Goal: Task Accomplishment & Management: Manage account settings

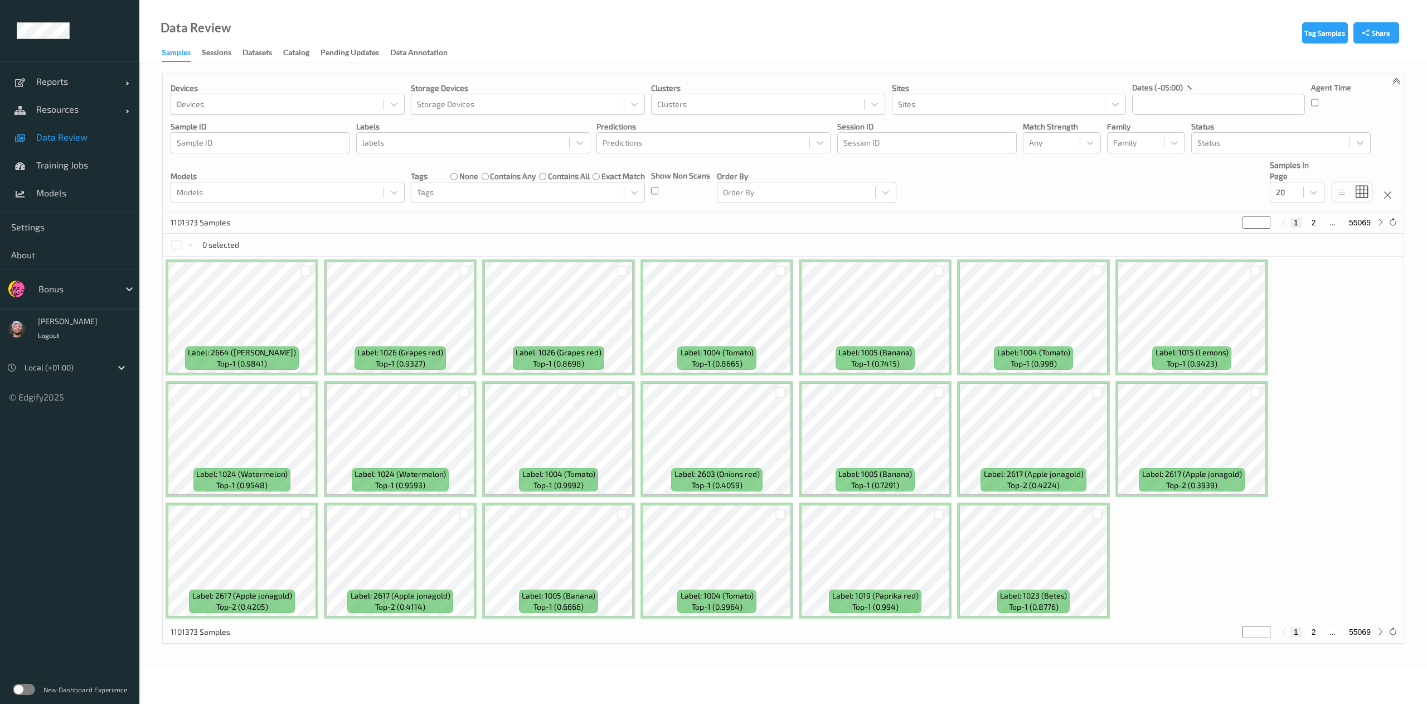
click at [1037, 154] on div "Devices Devices Storage Devices Storage Devices Clusters Clusters Sites Sites d…" at bounding box center [783, 142] width 1241 height 137
click at [1050, 149] on div at bounding box center [1051, 142] width 45 height 13
click at [1065, 196] on span "Alert non-match" at bounding box center [1069, 196] width 49 height 22
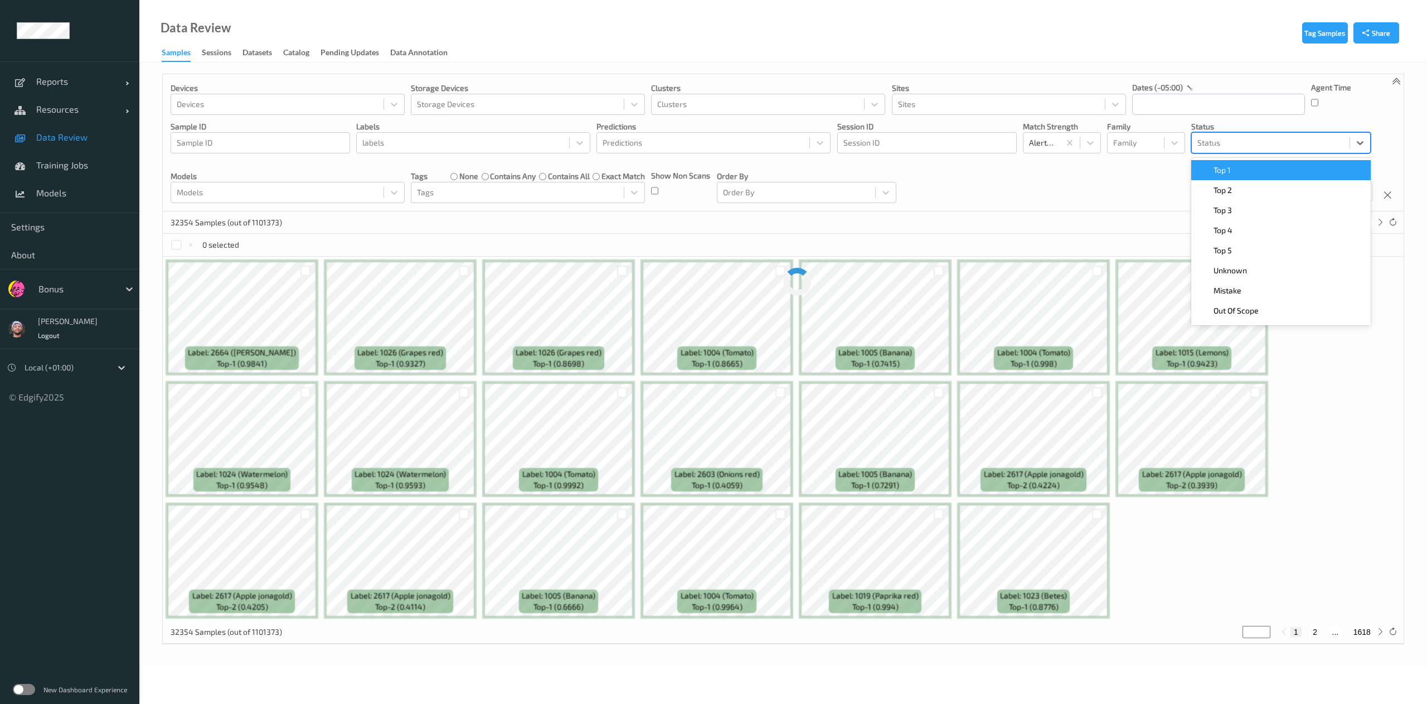
click at [1234, 147] on div at bounding box center [1270, 142] width 147 height 13
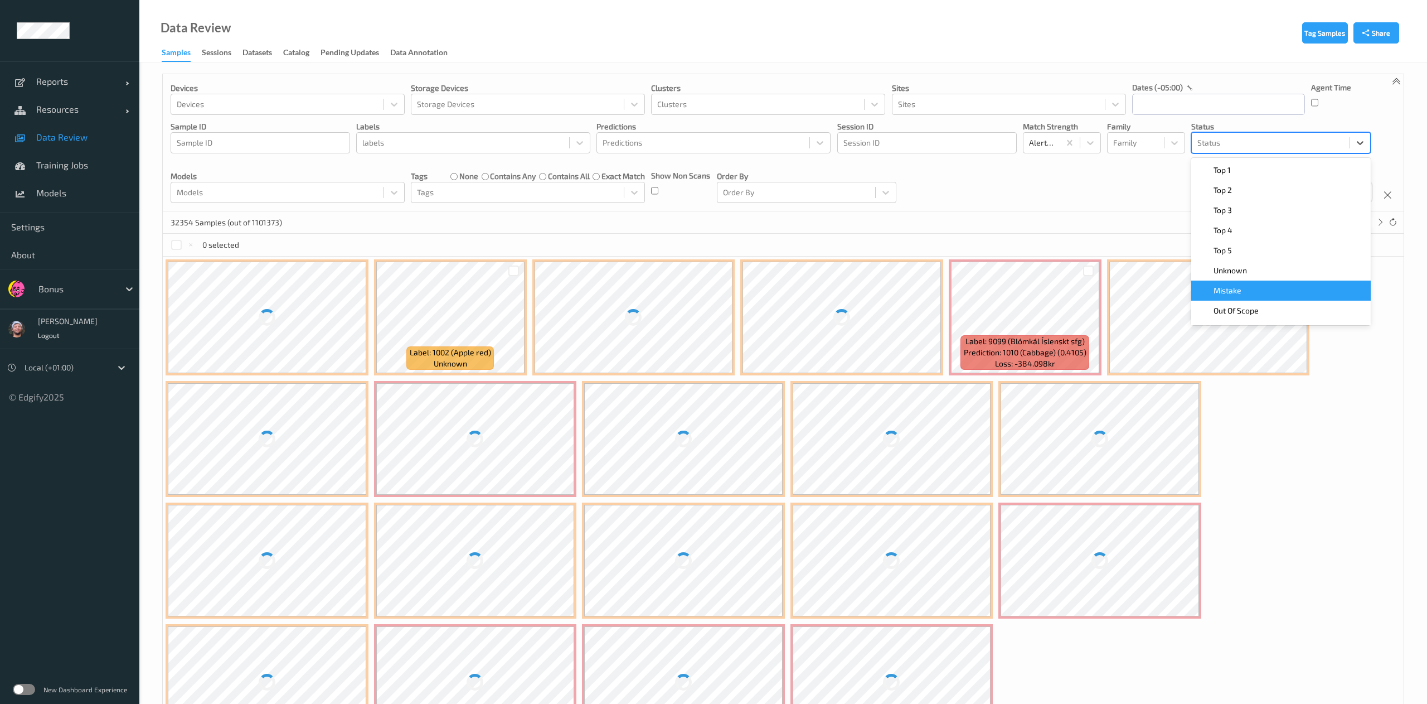
click at [1243, 290] on div "Mistake" at bounding box center [1281, 290] width 166 height 11
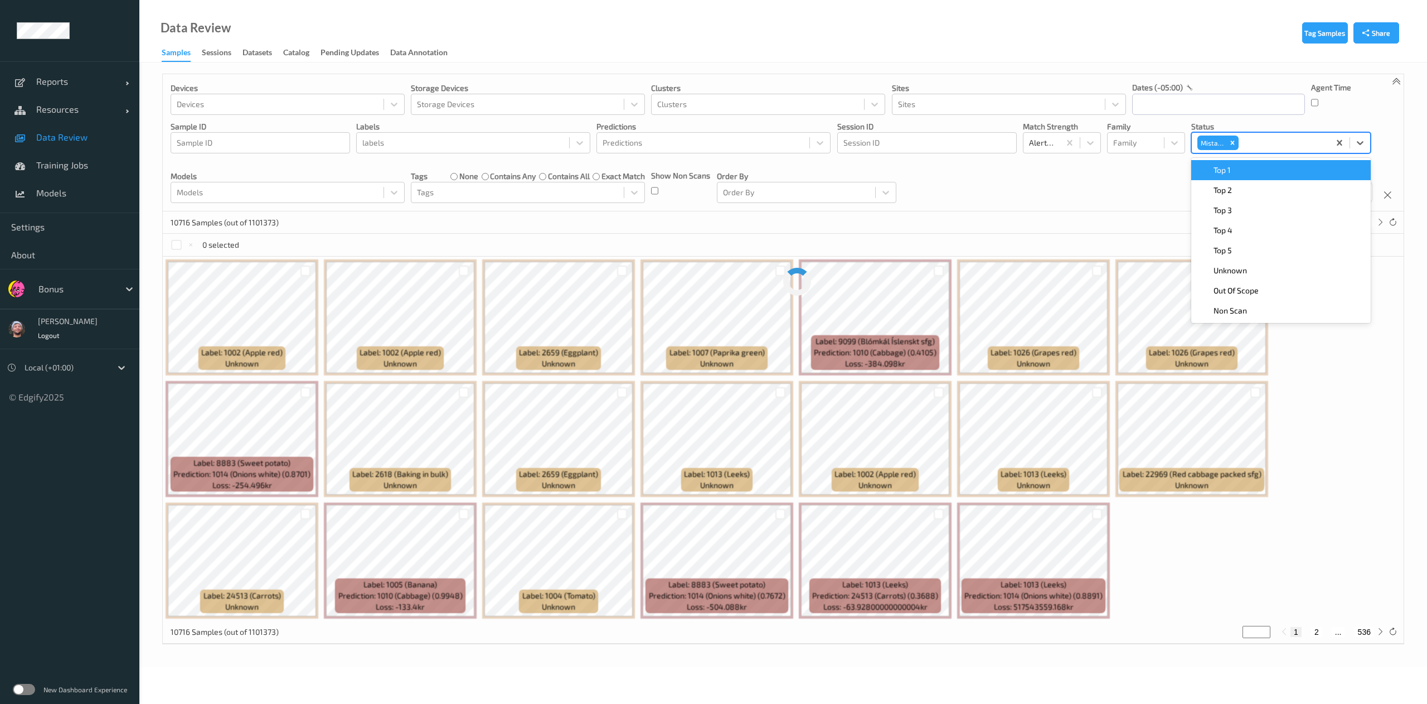
click at [1234, 178] on div "Top 1" at bounding box center [1281, 170] width 180 height 20
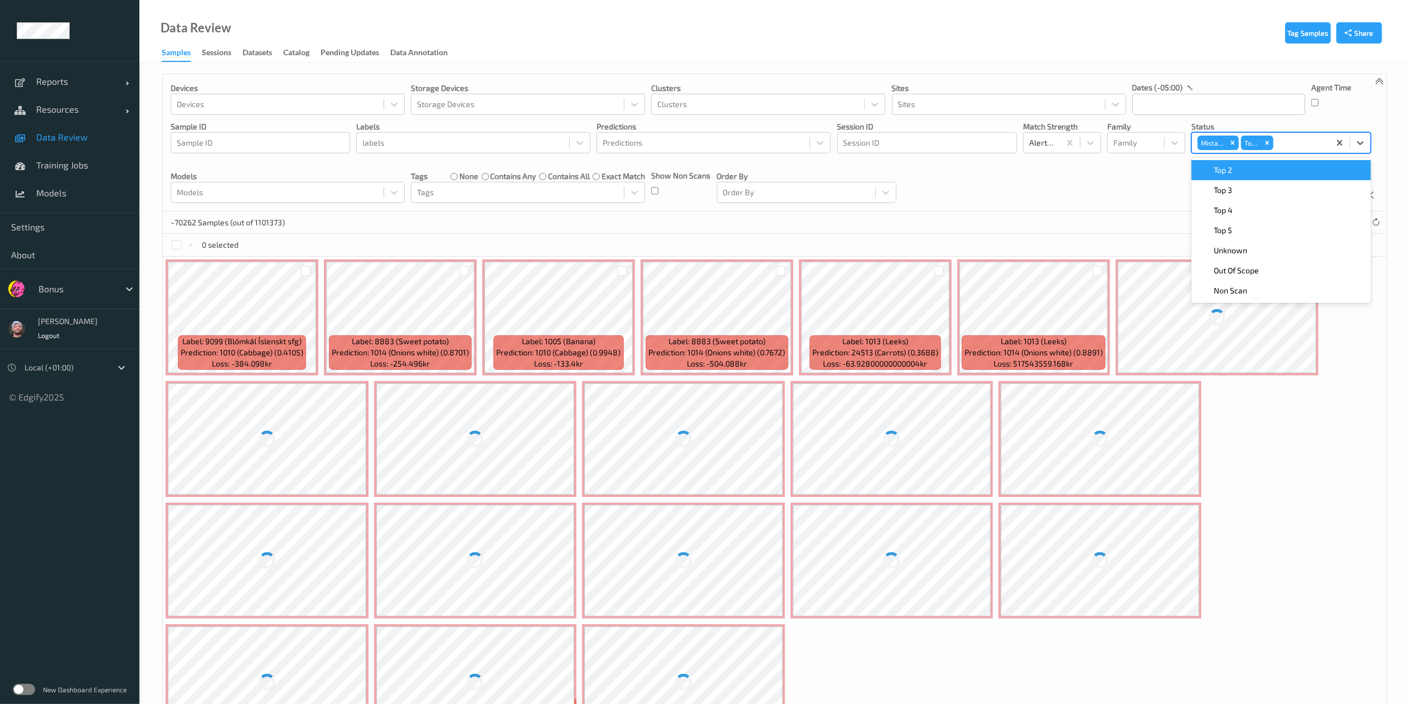
click at [1234, 178] on div "Top 2" at bounding box center [1281, 170] width 180 height 20
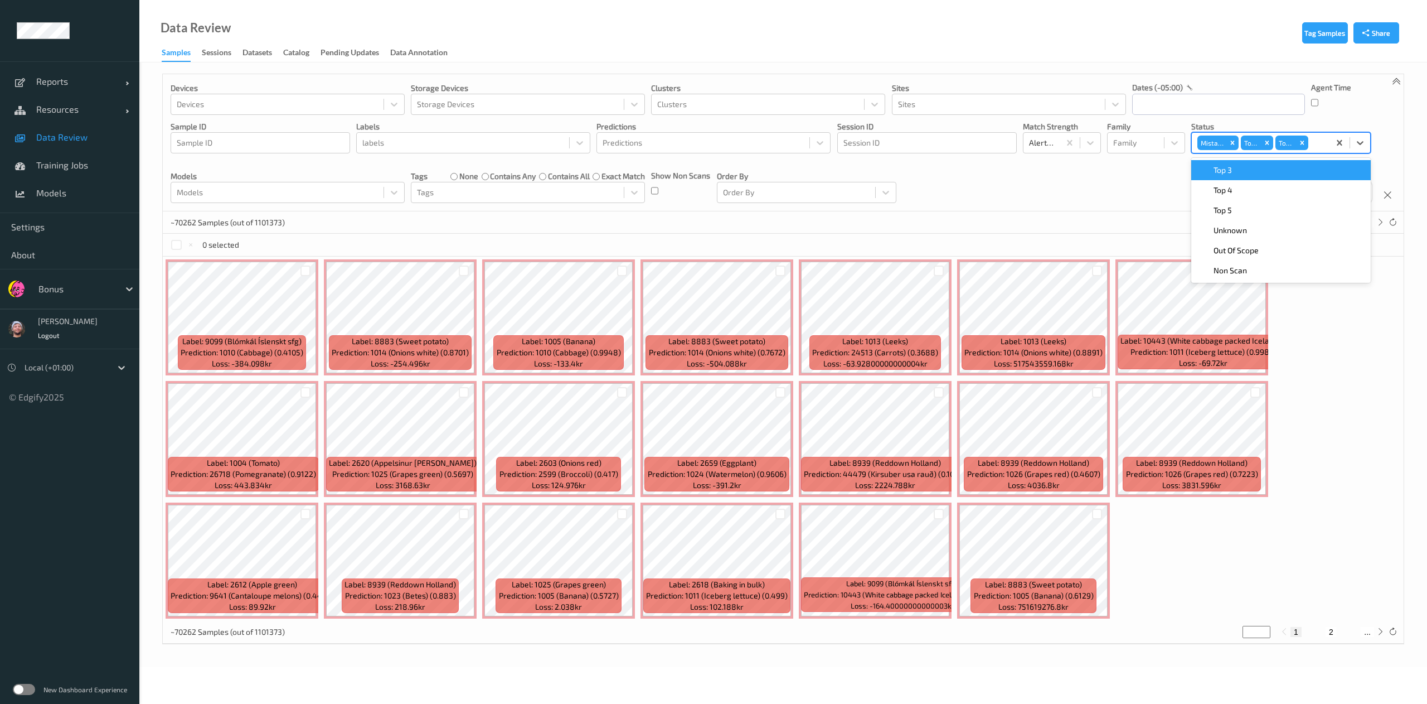
click at [1234, 178] on div "Top 3" at bounding box center [1281, 170] width 180 height 20
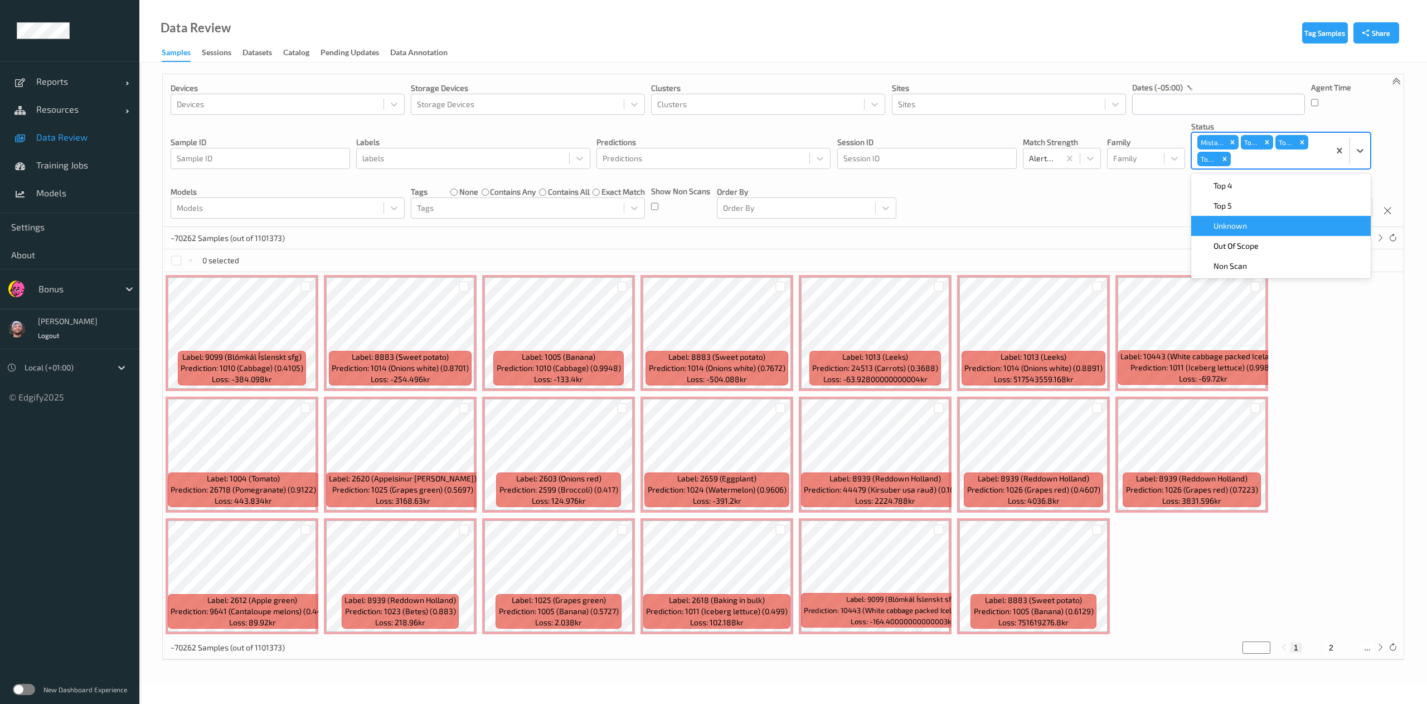
click at [1249, 219] on div "Unknown" at bounding box center [1281, 226] width 180 height 20
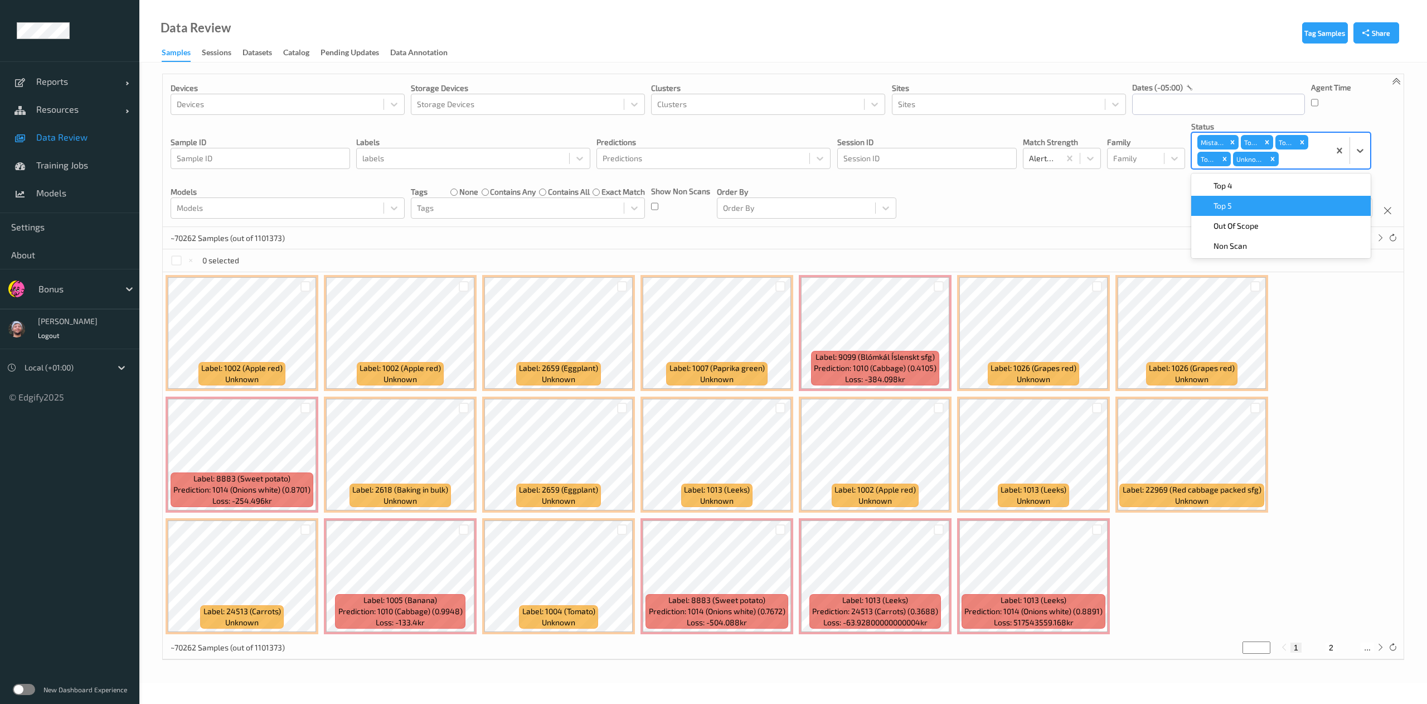
click at [1157, 186] on div "Devices Devices Storage Devices Storage Devices Clusters Clusters Sites Sites d…" at bounding box center [783, 150] width 1241 height 153
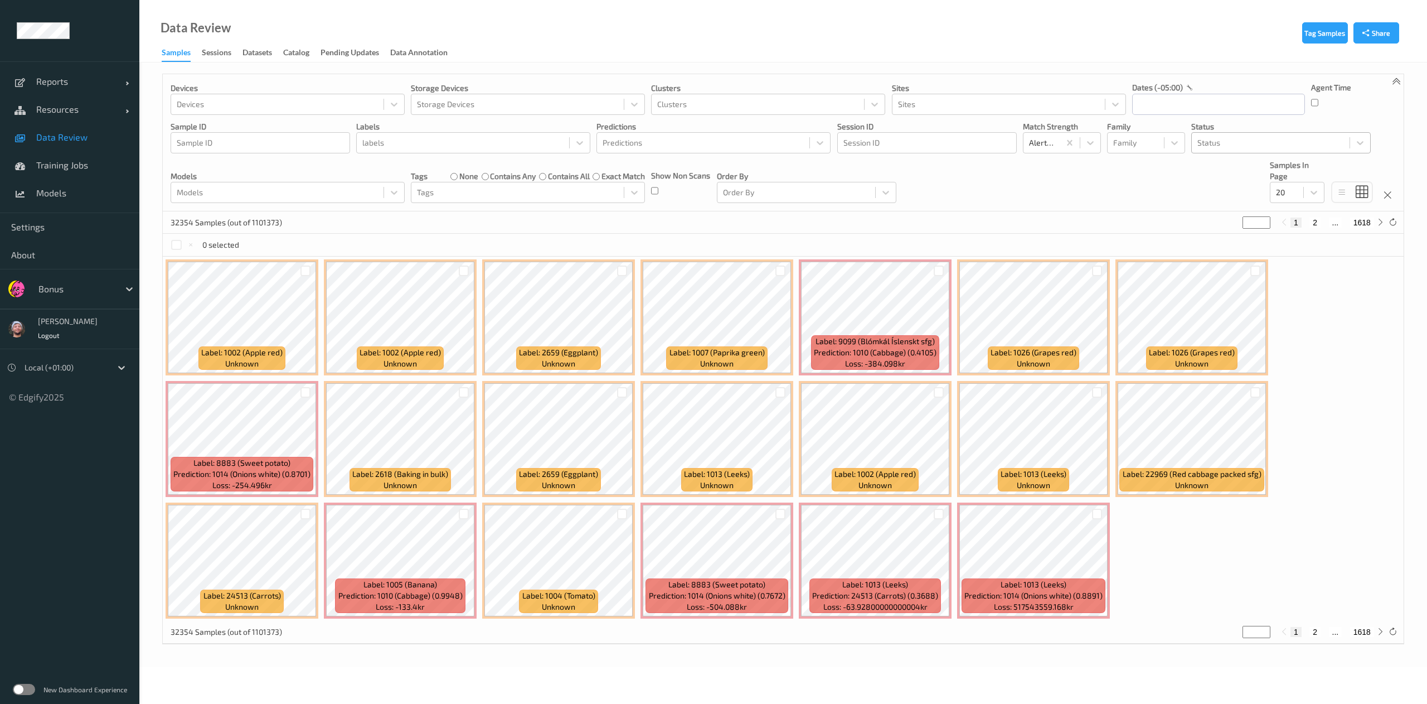
click at [448, 178] on div "Tags none contains any contains all exact match" at bounding box center [528, 176] width 234 height 11
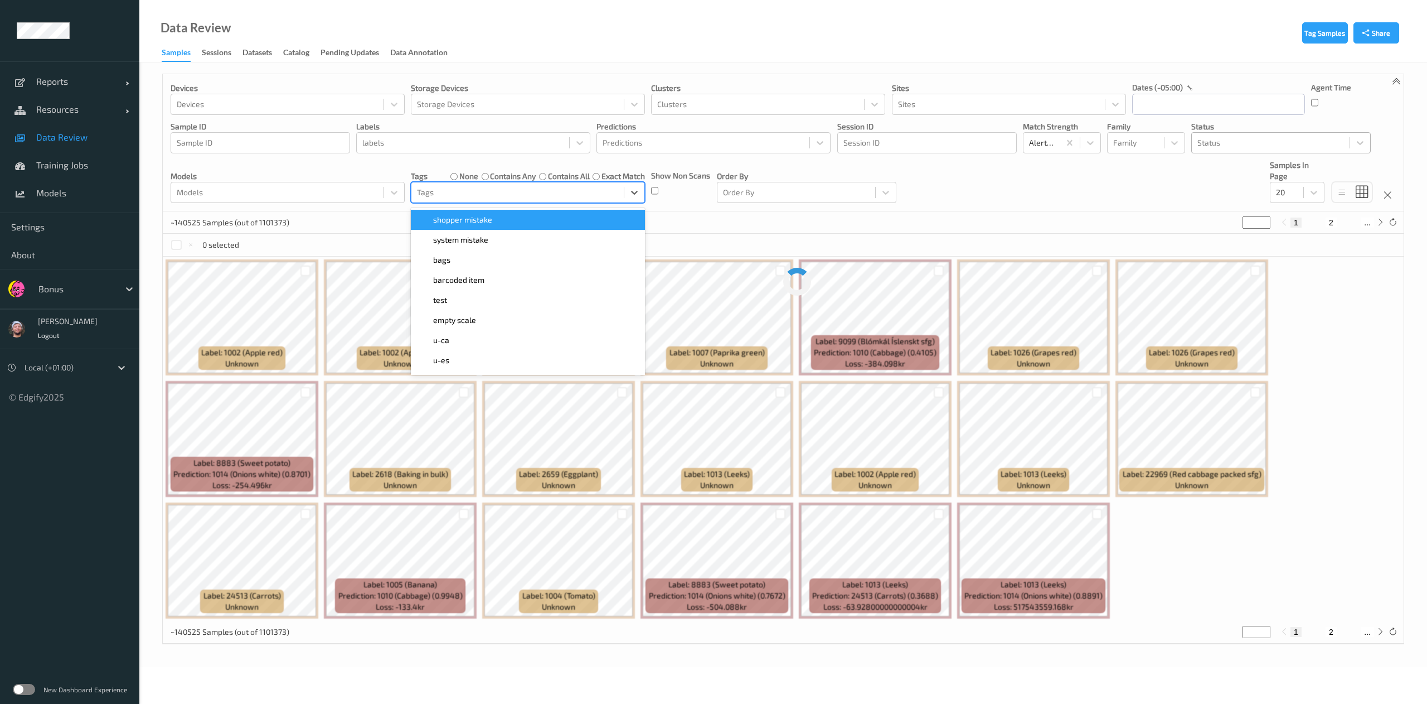
click at [456, 190] on div at bounding box center [517, 192] width 201 height 13
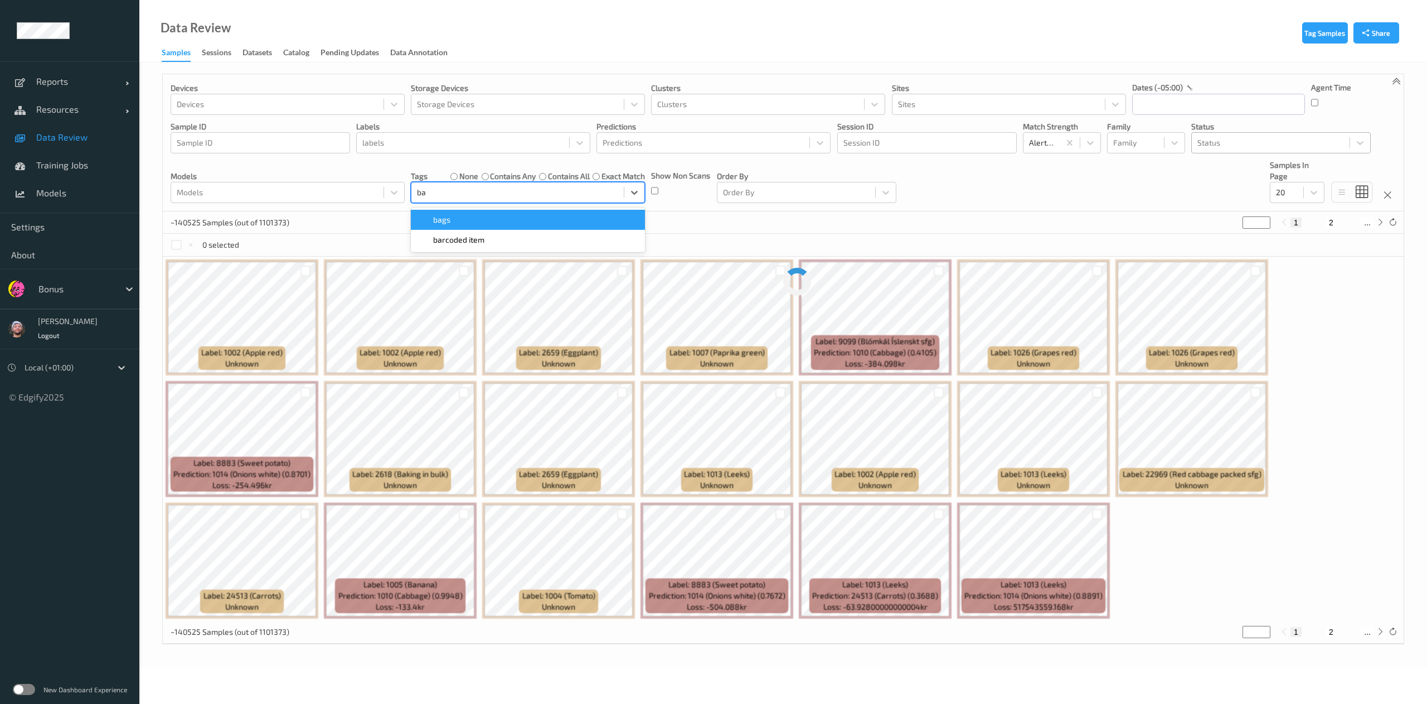
type input "bar"
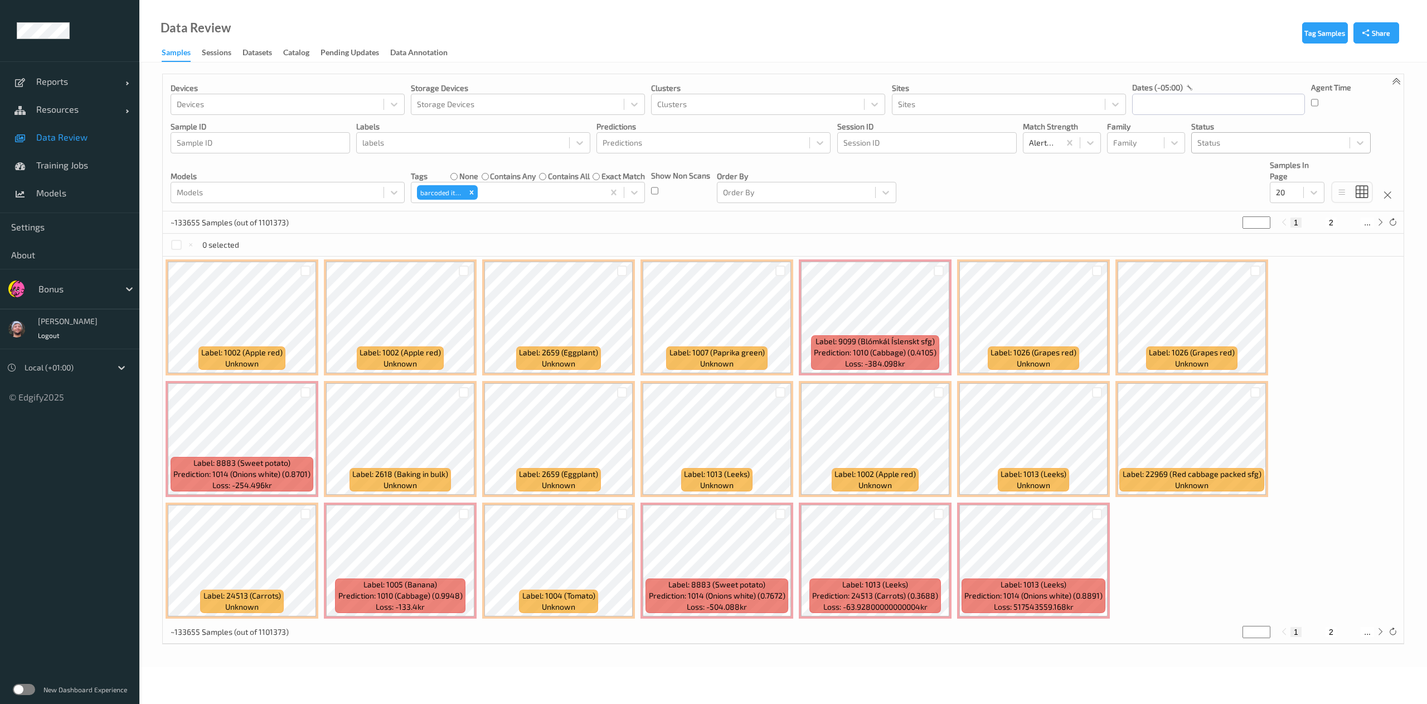
click at [710, 232] on div "~133655 Samples (out of 1101373) * 1 2 ..." at bounding box center [783, 222] width 1241 height 22
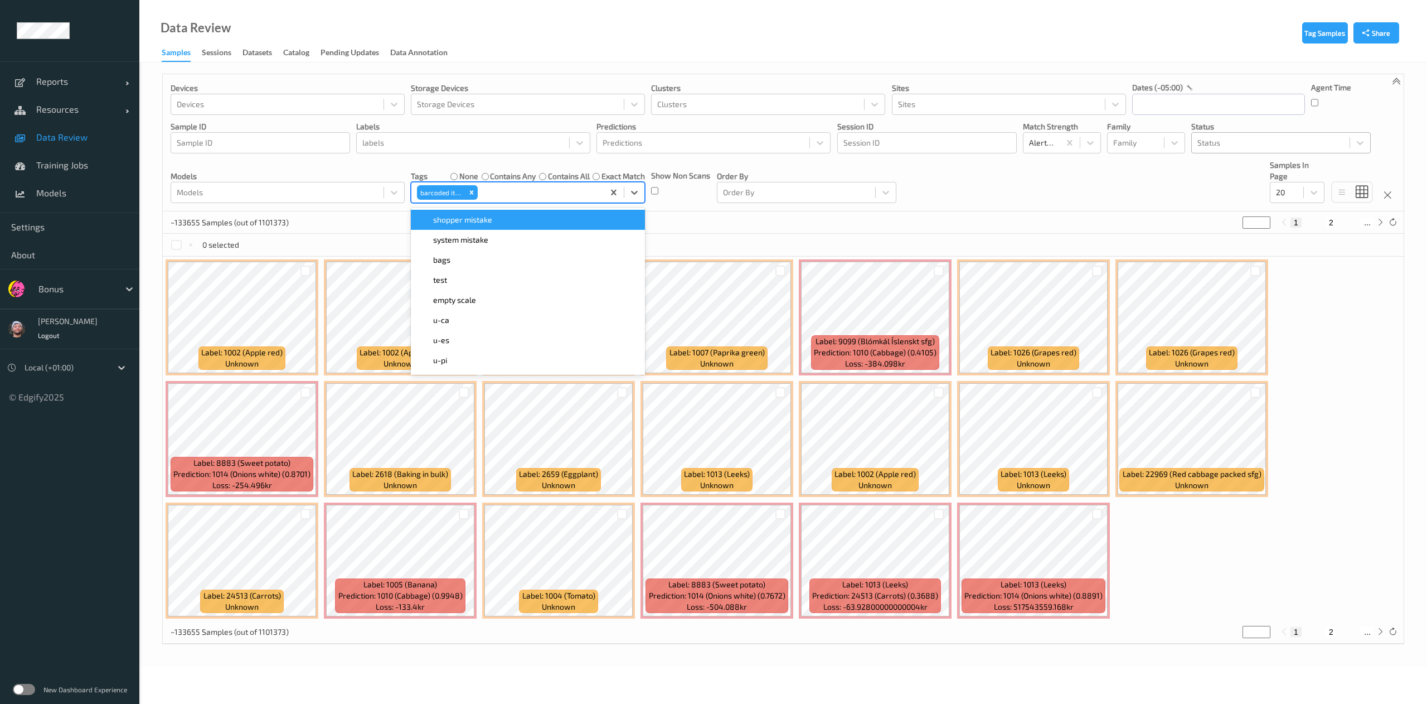
click at [498, 191] on div at bounding box center [539, 192] width 119 height 13
type input "pi"
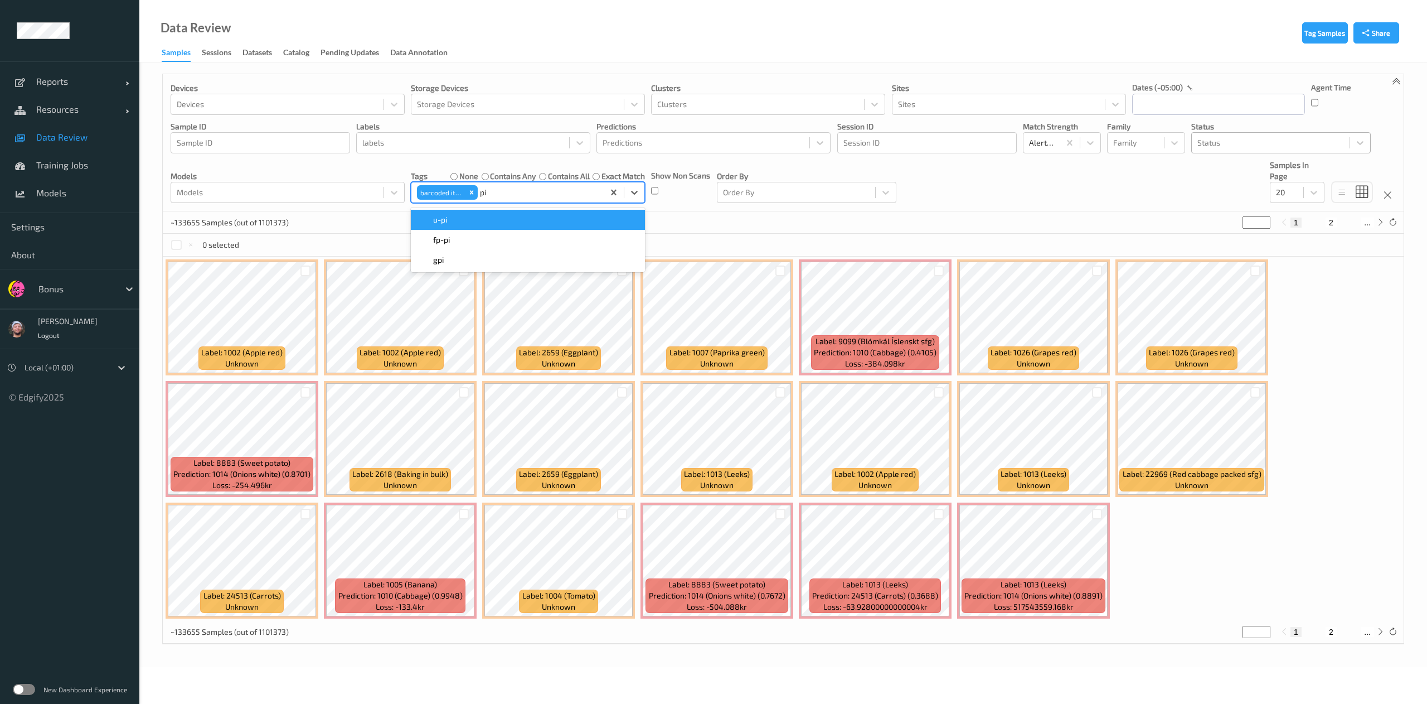
click at [499, 225] on div "u-pi" at bounding box center [528, 219] width 221 height 11
type input "gi"
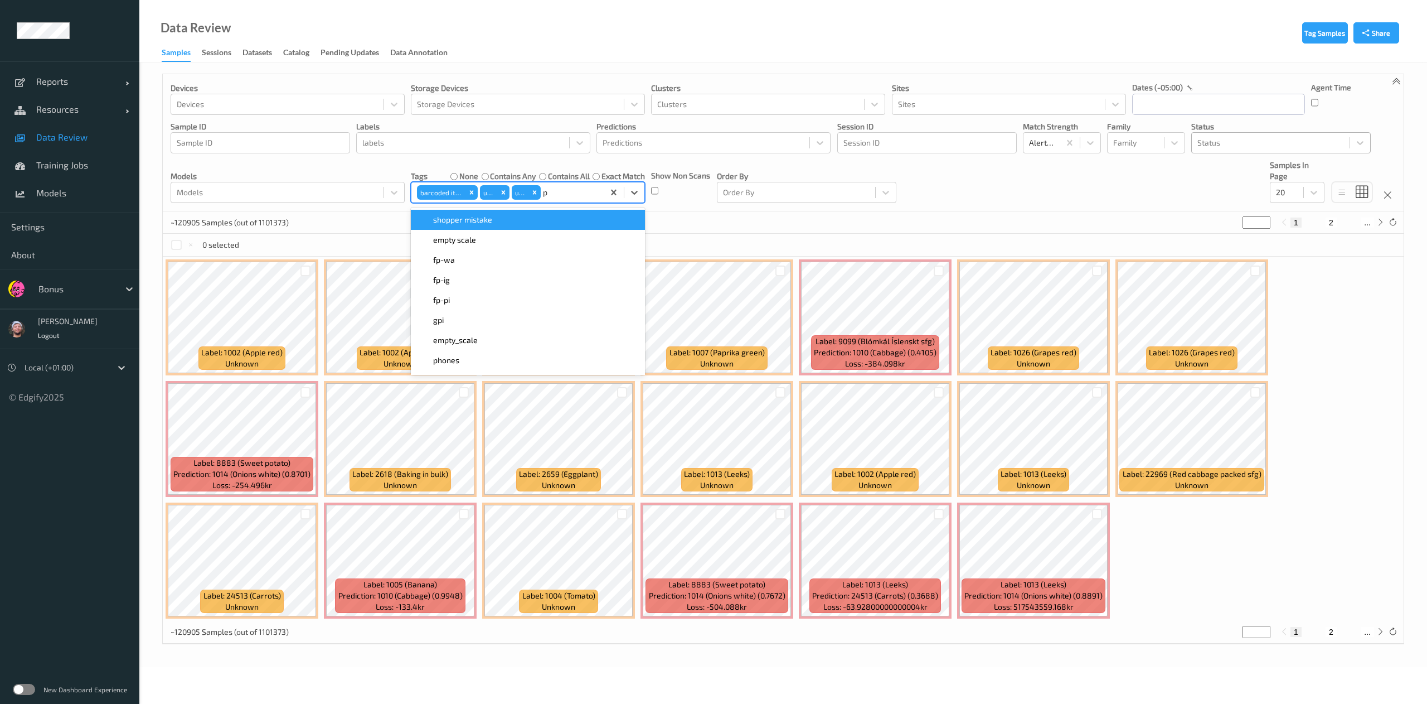
type input "pi"
type input "ig"
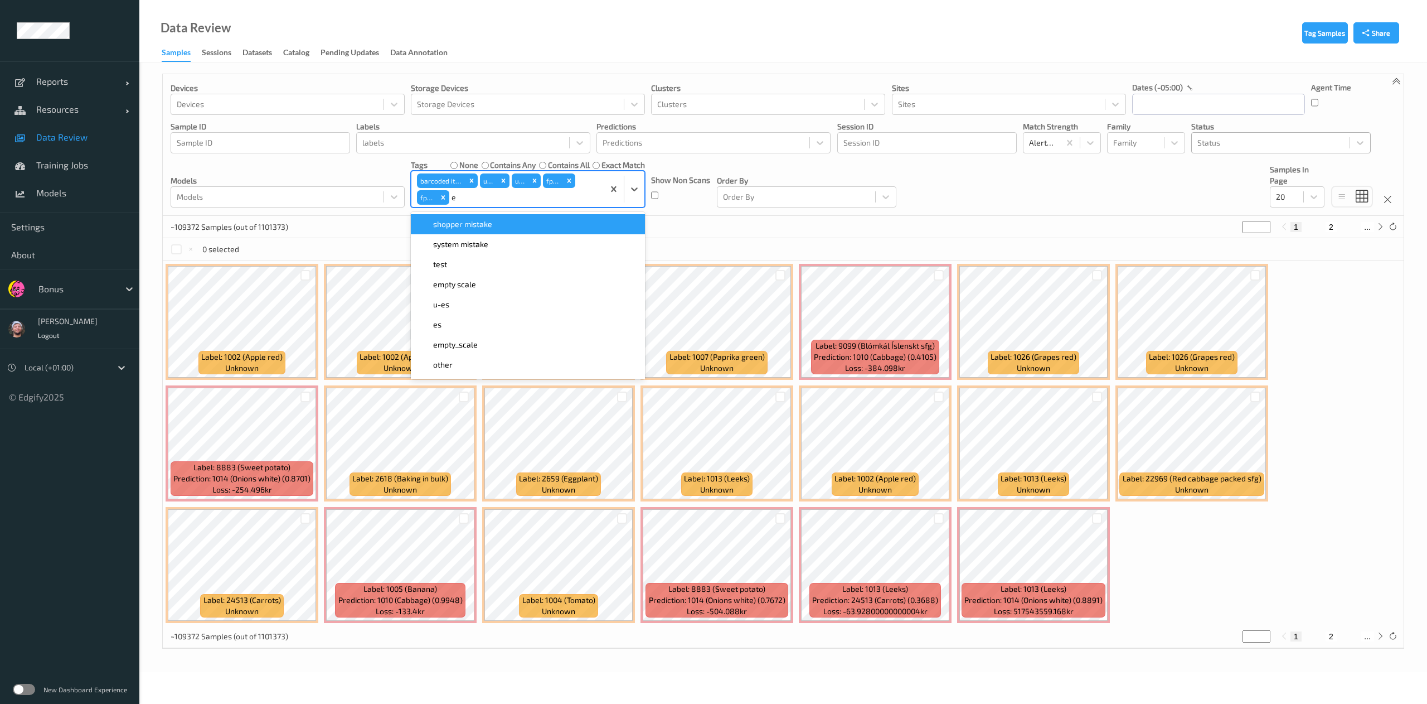
type input "es"
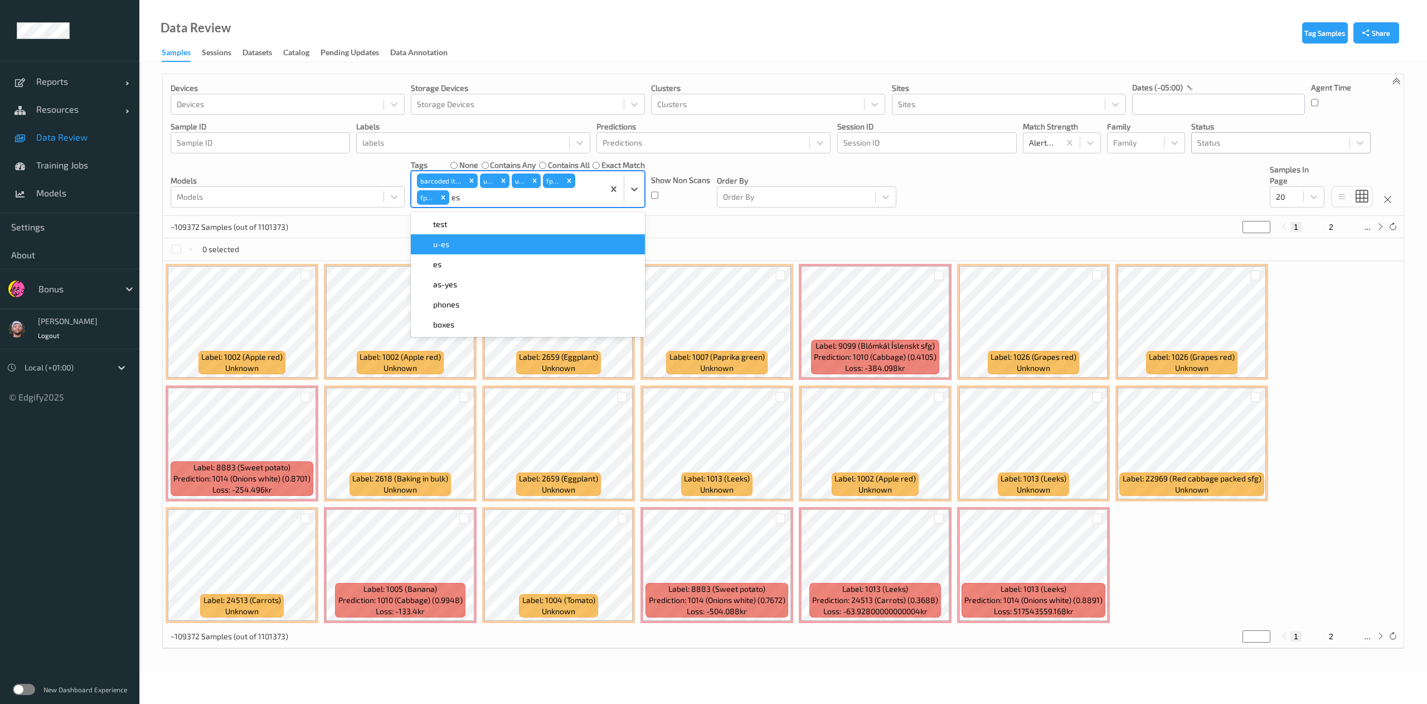
click at [483, 244] on div "u-es" at bounding box center [528, 244] width 221 height 11
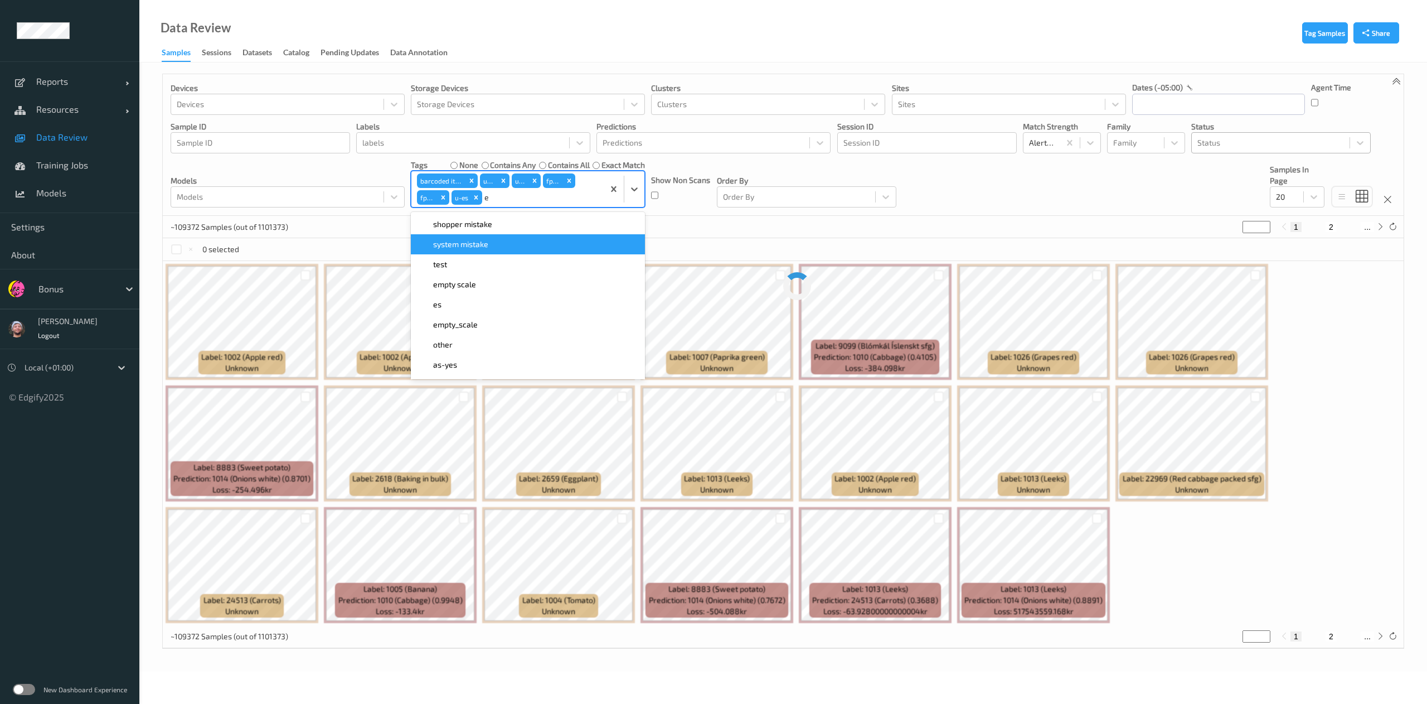
type input "es"
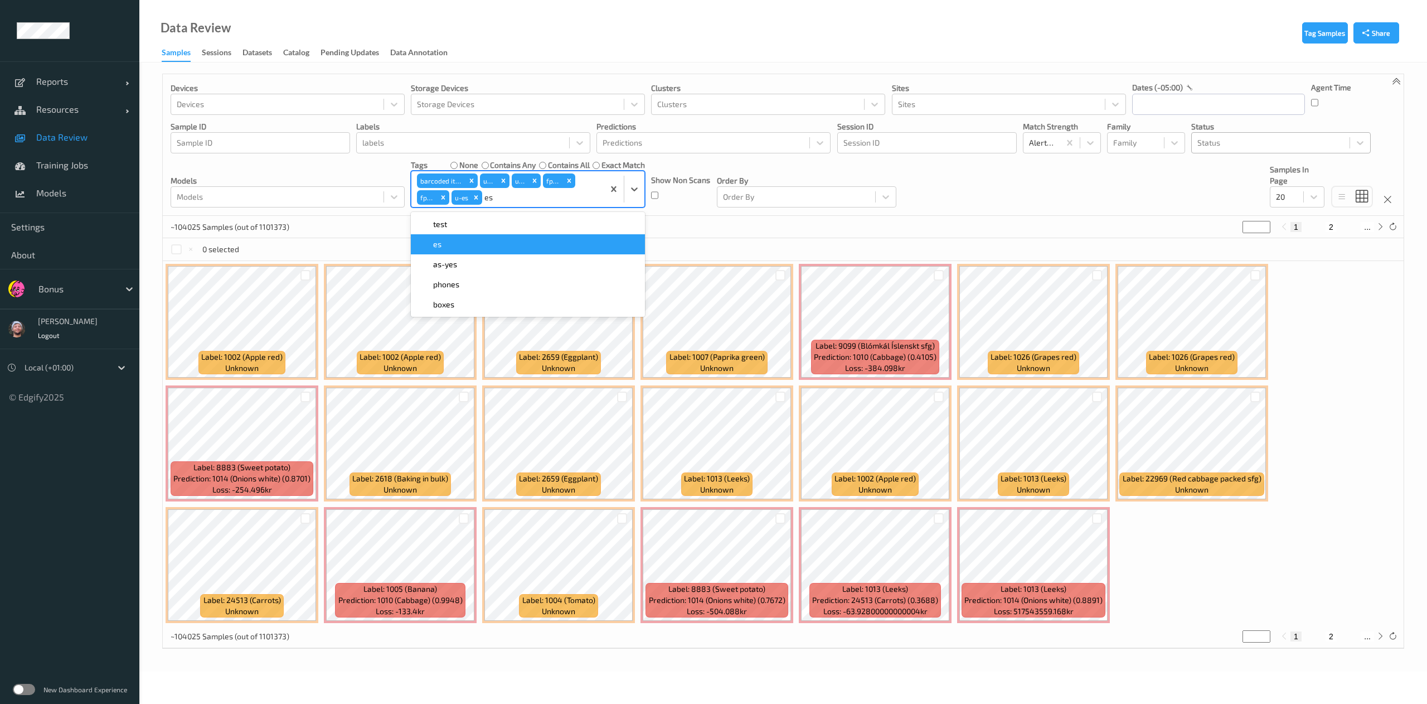
click at [465, 252] on div "es" at bounding box center [528, 244] width 234 height 20
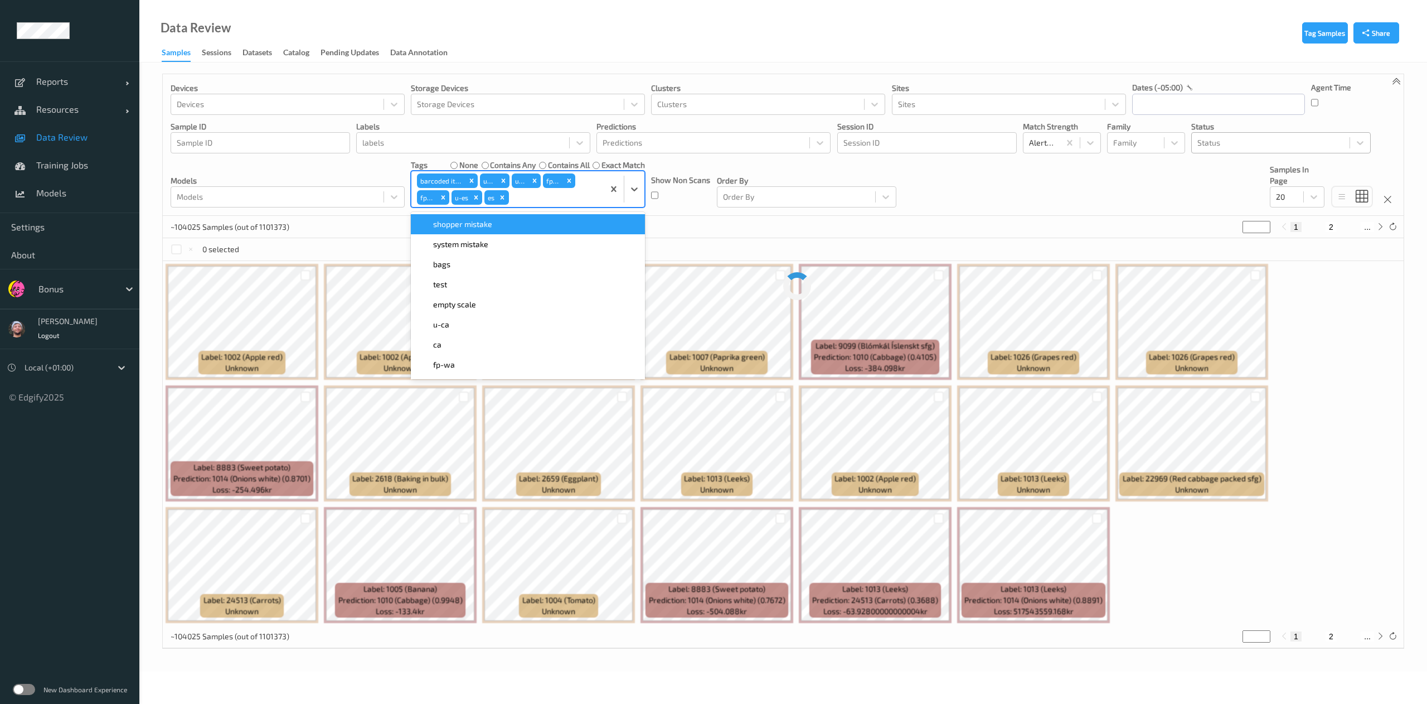
click at [698, 221] on div "~104025 Samples (out of 1101373) * 1 2 ..." at bounding box center [783, 227] width 1241 height 22
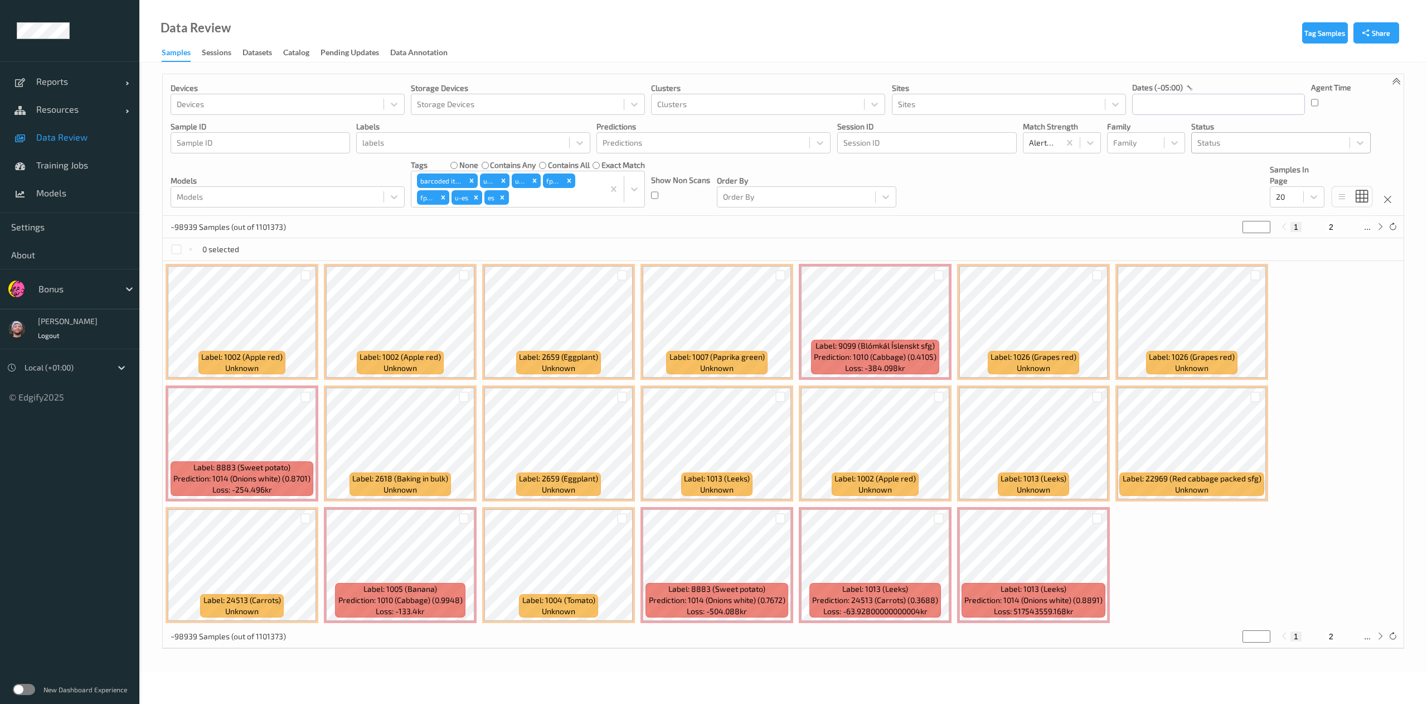
click at [108, 127] on link "Data Review" at bounding box center [69, 137] width 139 height 28
click at [1143, 106] on input "text" at bounding box center [1218, 104] width 173 height 21
click at [1171, 227] on div "18" at bounding box center [1165, 235] width 19 height 19
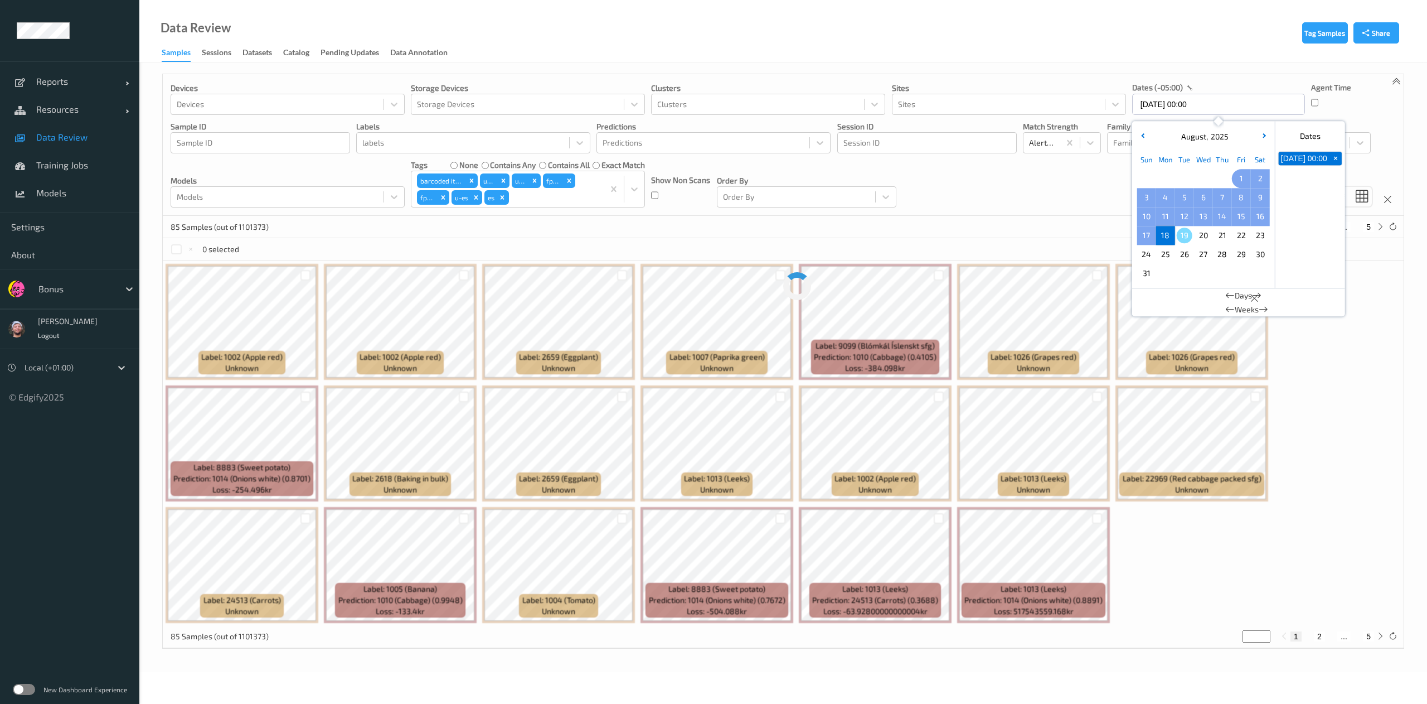
click at [1234, 178] on span "1" at bounding box center [1242, 179] width 16 height 16
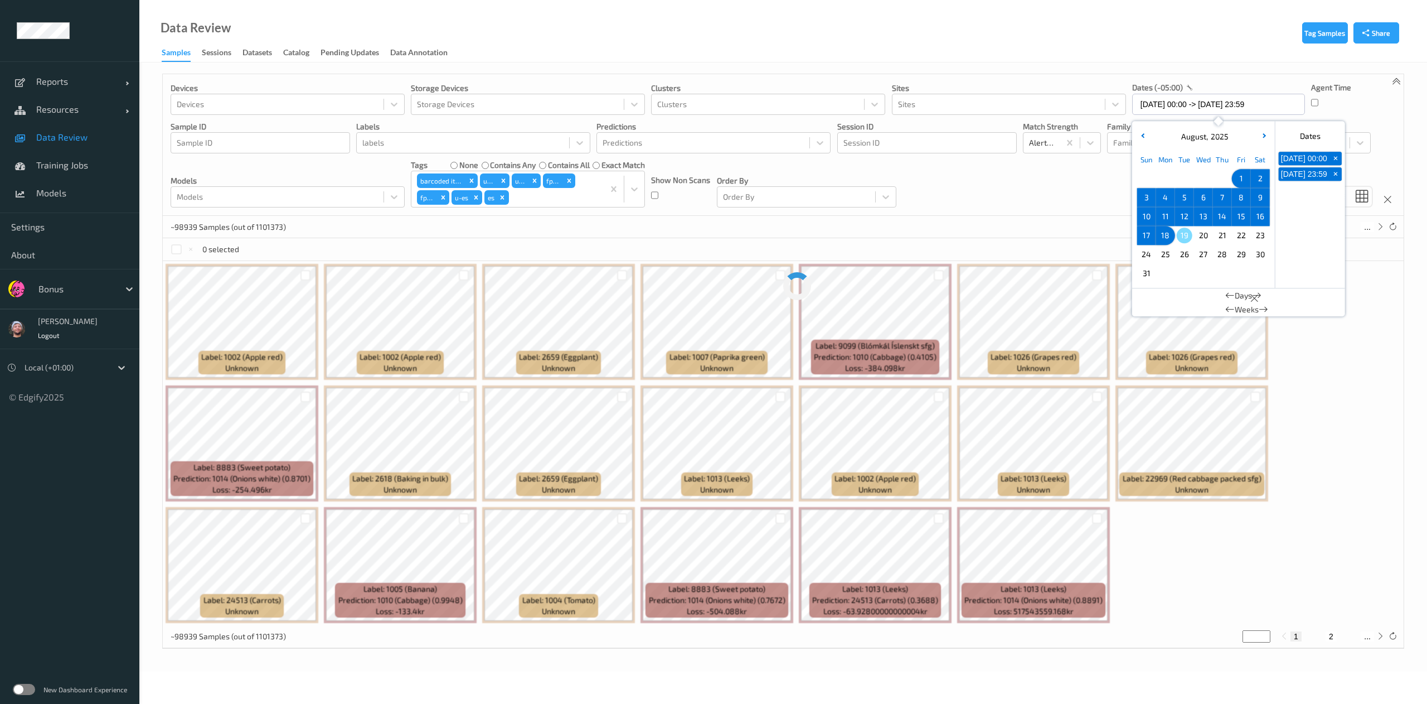
click at [507, 224] on div "~98939 Samples (out of 1101373) * 1 2 ..." at bounding box center [783, 227] width 1241 height 22
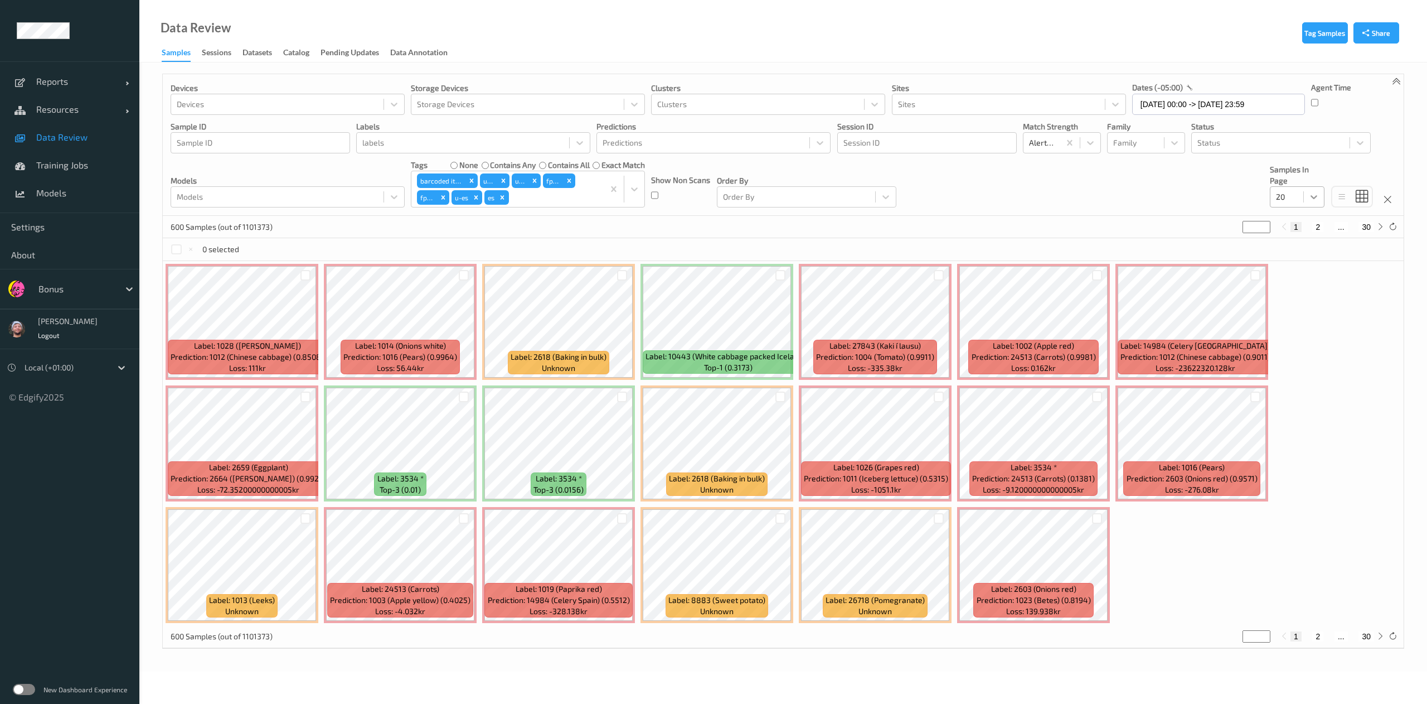
click at [1311, 196] on icon at bounding box center [1313, 196] width 11 height 11
click at [1305, 303] on span "200" at bounding box center [1298, 304] width 13 height 11
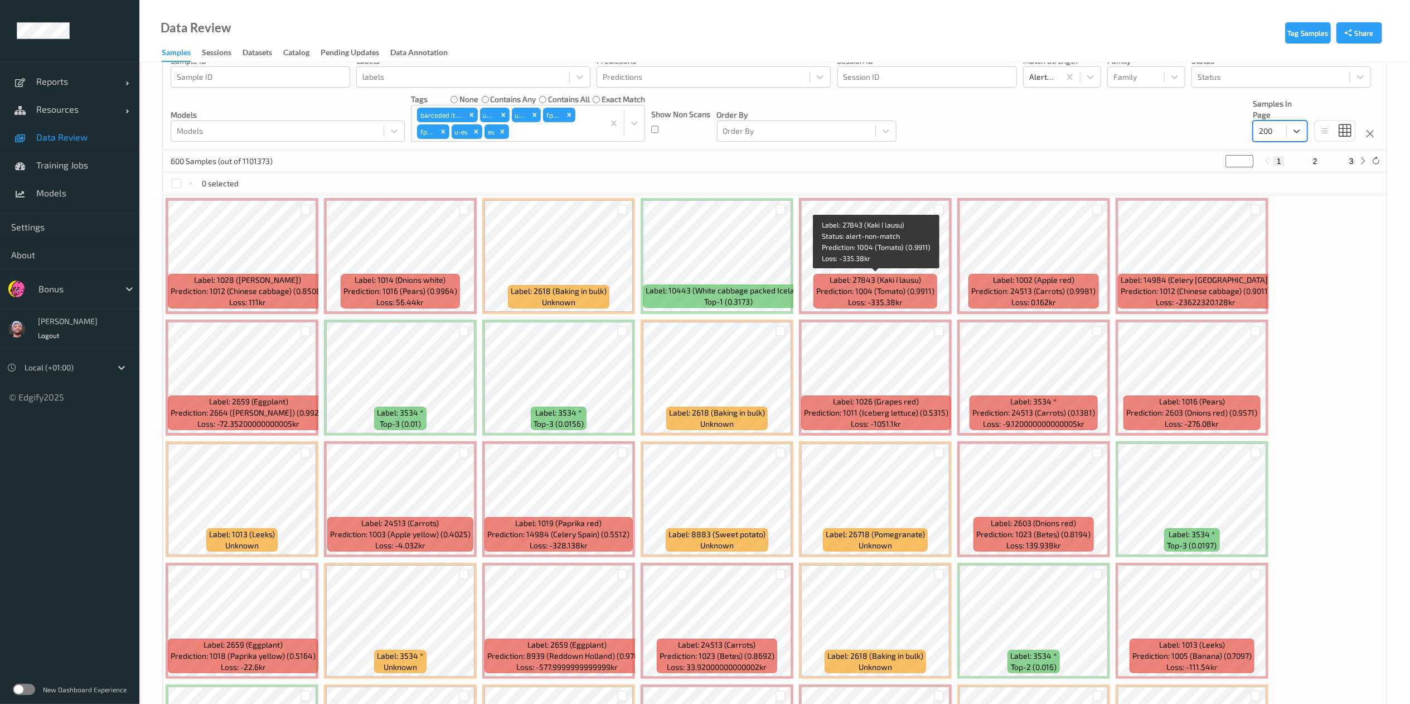
scroll to position [25, 0]
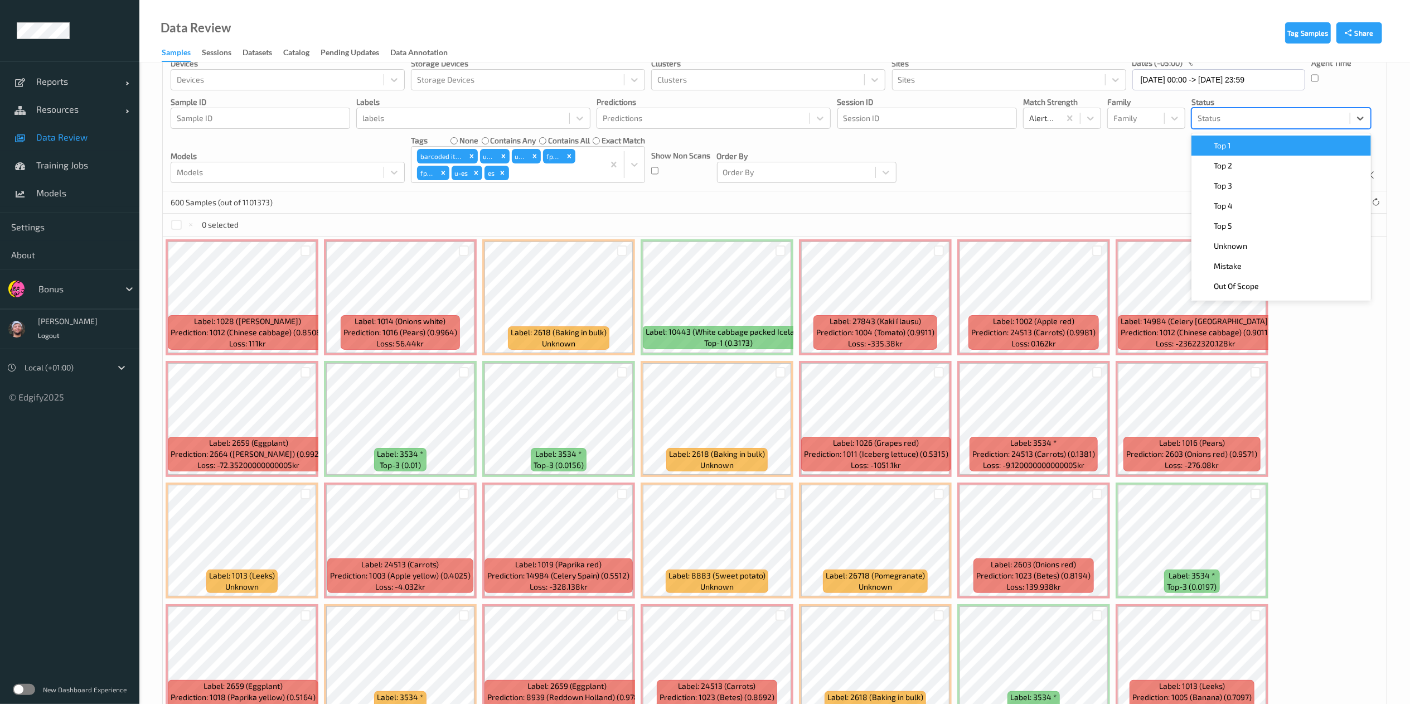
click at [1252, 127] on div "Status" at bounding box center [1271, 118] width 158 height 18
click at [1246, 148] on div "Top 1" at bounding box center [1281, 145] width 166 height 11
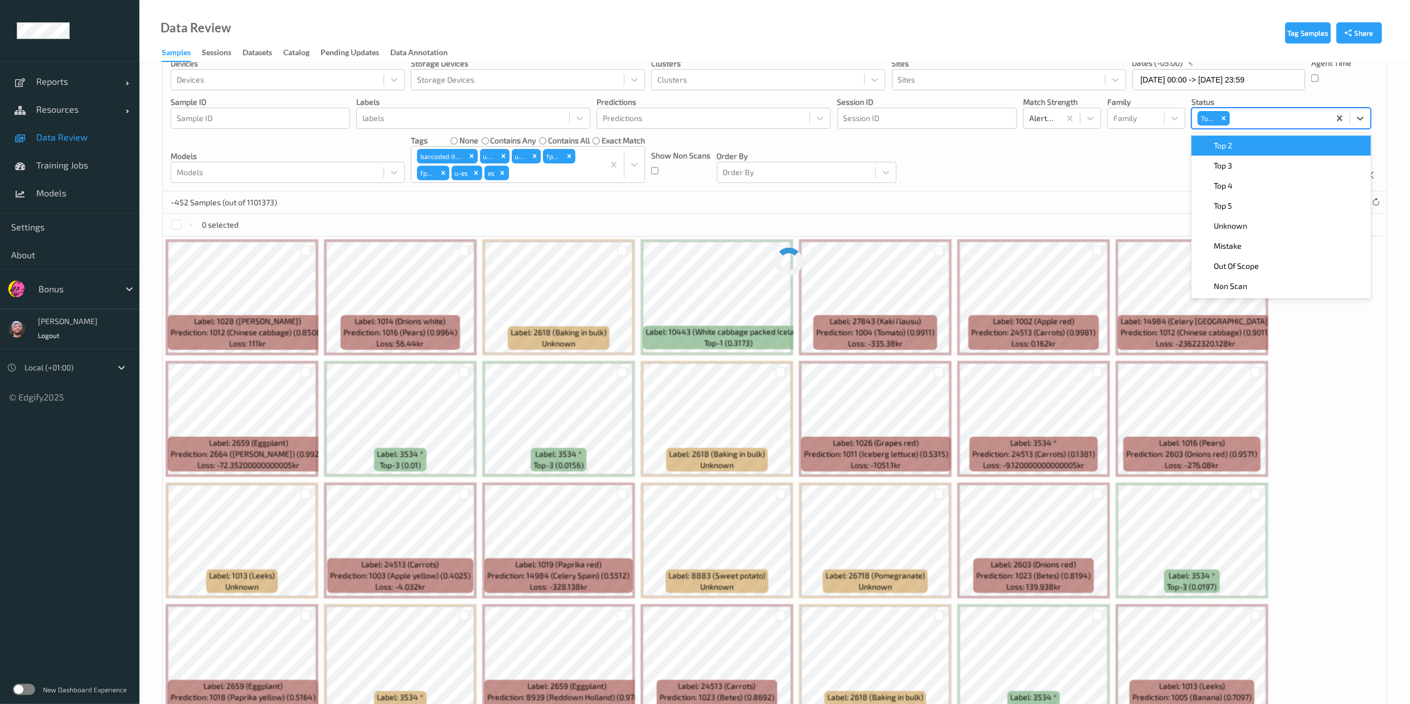
click at [1246, 148] on div "Top 2" at bounding box center [1281, 145] width 166 height 11
click at [1246, 148] on div "Top 3" at bounding box center [1281, 145] width 166 height 11
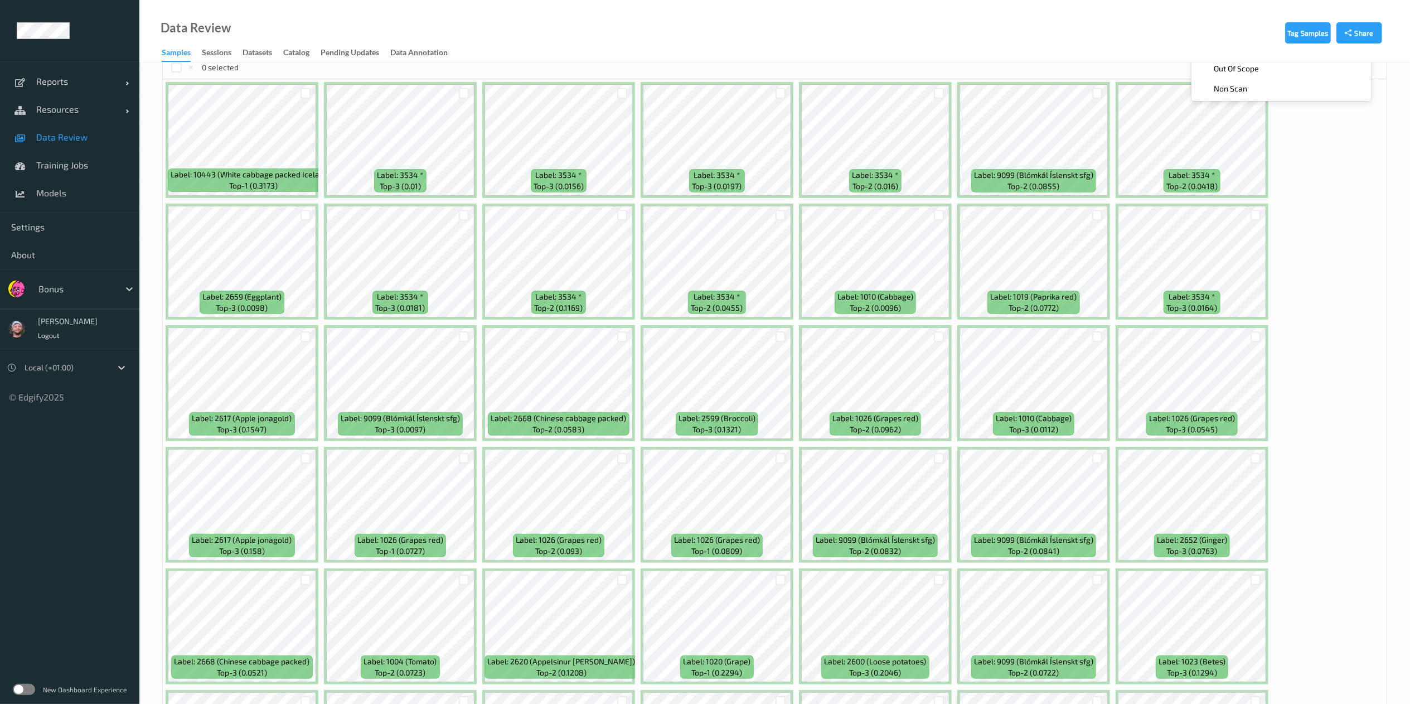
scroll to position [0, 0]
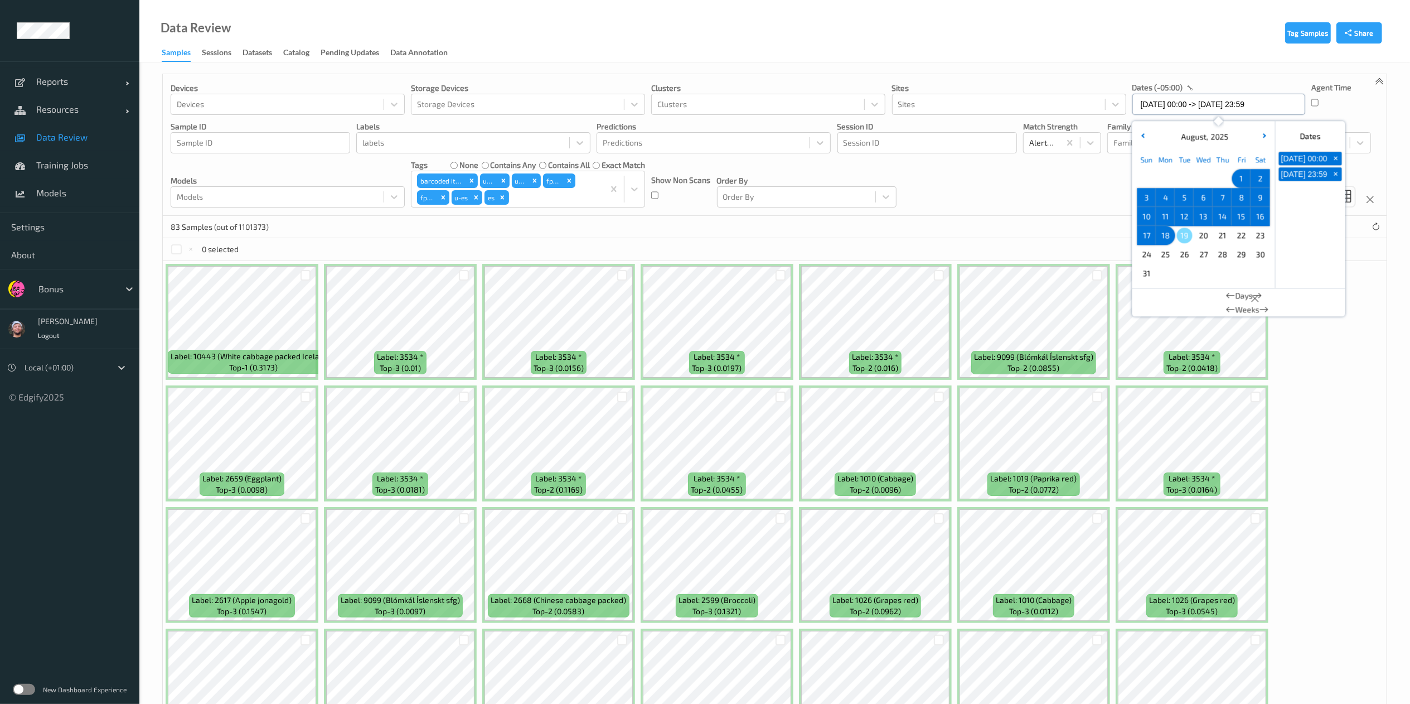
click at [1168, 115] on input "[DATE] 00:00 -> [DATE] 23:59" at bounding box center [1218, 104] width 173 height 21
click at [1137, 134] on button "button" at bounding box center [1142, 136] width 11 height 11
click at [1181, 182] on span "1" at bounding box center [1185, 179] width 16 height 16
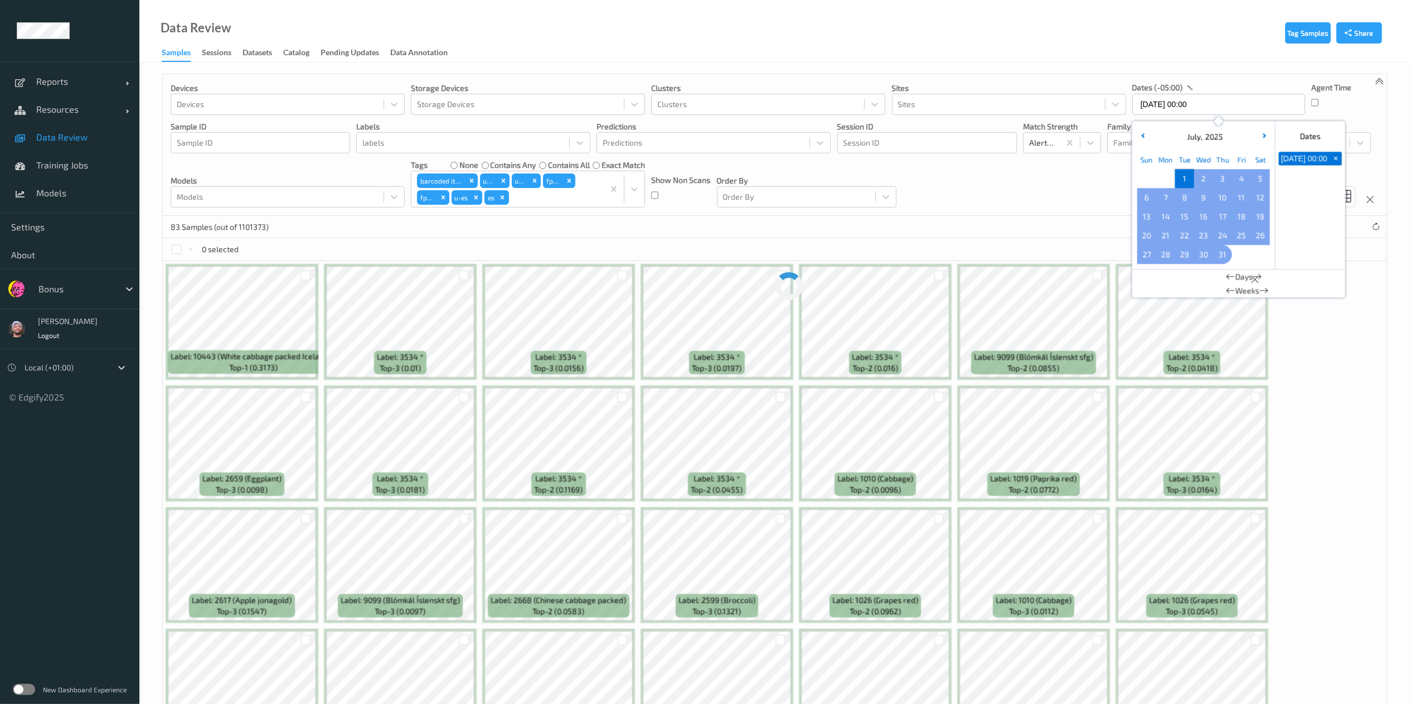
click at [1218, 254] on span "31" at bounding box center [1223, 254] width 16 height 16
type input "[DATE] 00:00 -> [DATE] 23:59"
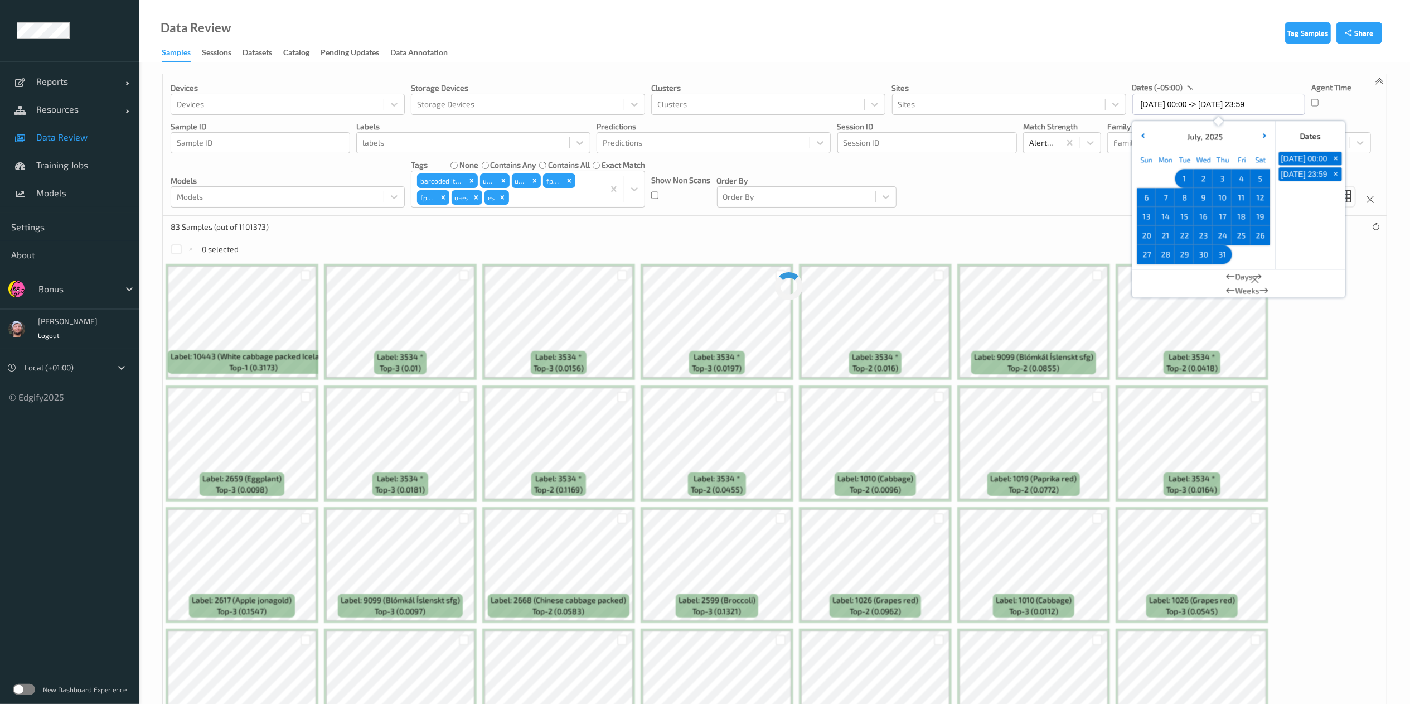
click at [1080, 195] on div "Devices Devices Storage Devices Storage Devices Clusters Clusters Sites Sites d…" at bounding box center [775, 145] width 1224 height 142
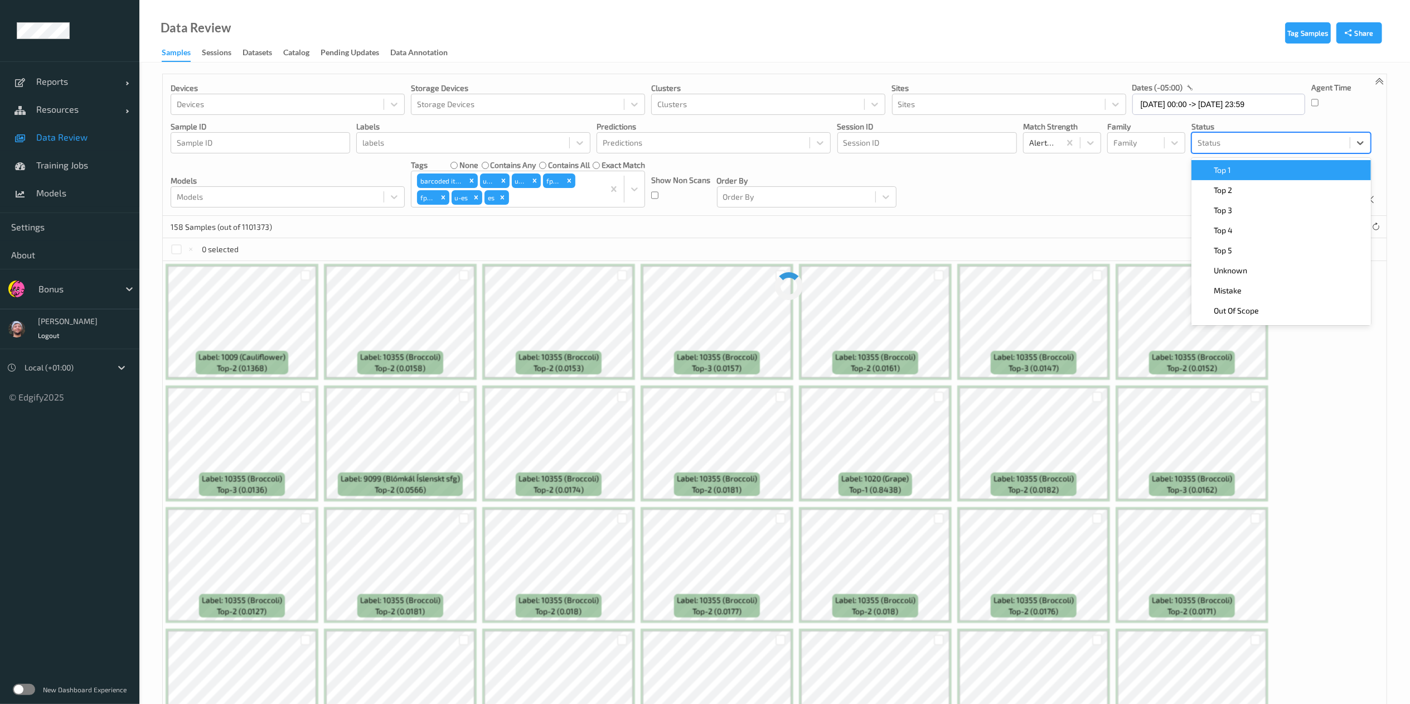
click at [1333, 137] on div at bounding box center [1270, 142] width 147 height 13
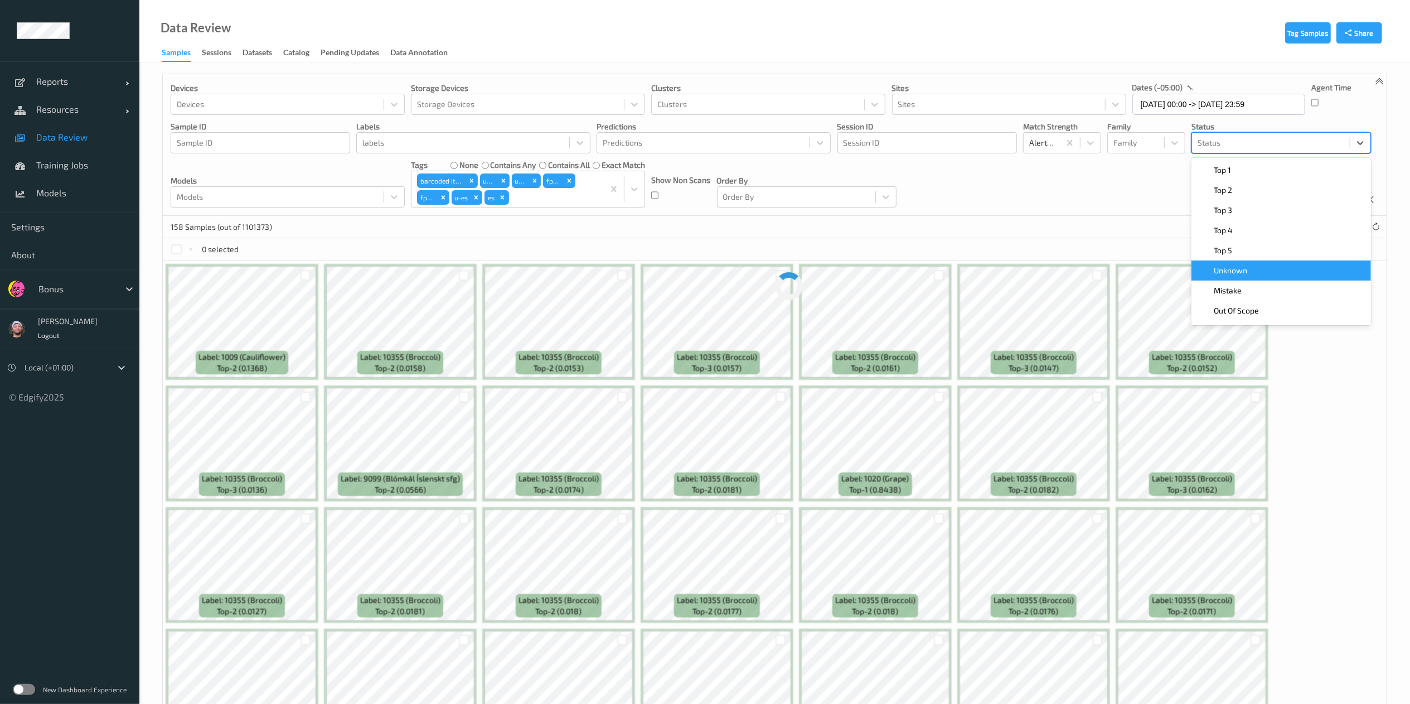
click at [1275, 261] on div "Unknown" at bounding box center [1281, 270] width 180 height 20
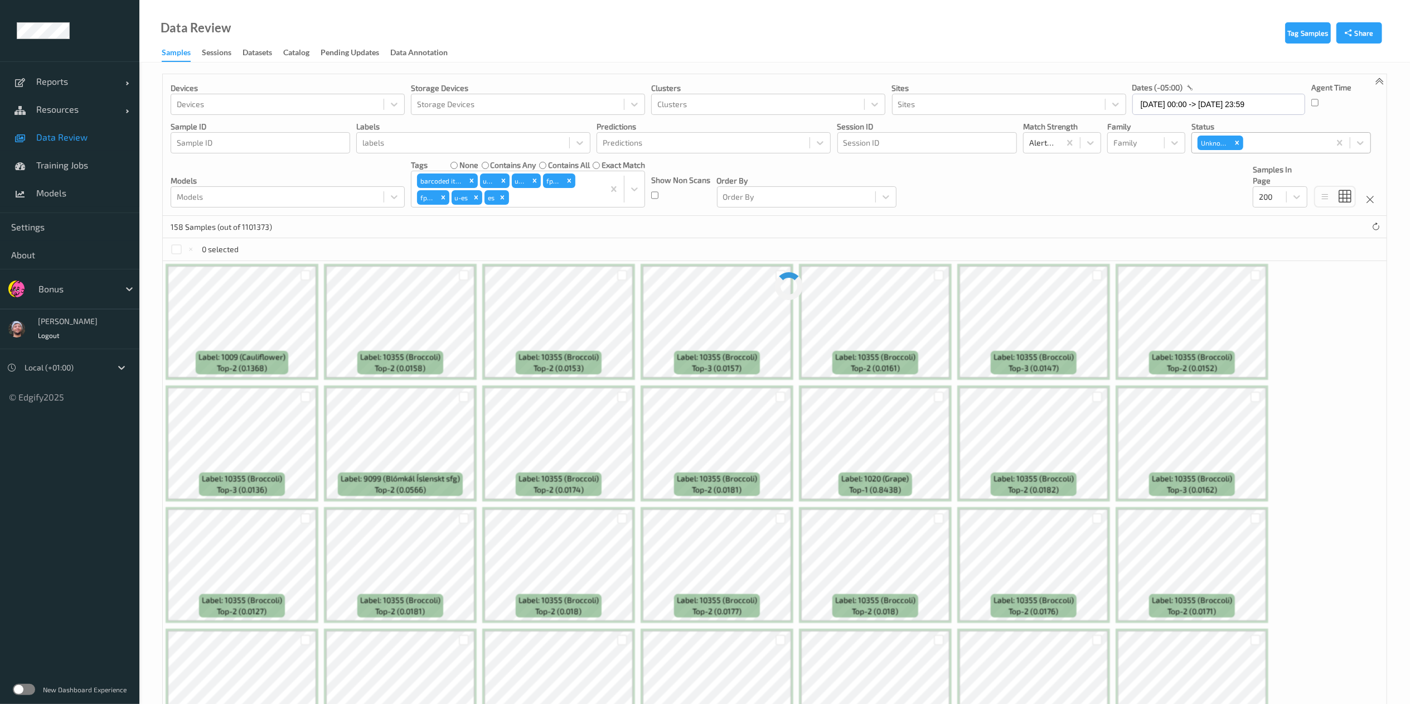
click at [937, 192] on div "Devices Devices Storage Devices Storage Devices Clusters Clusters Sites Sites d…" at bounding box center [775, 145] width 1224 height 142
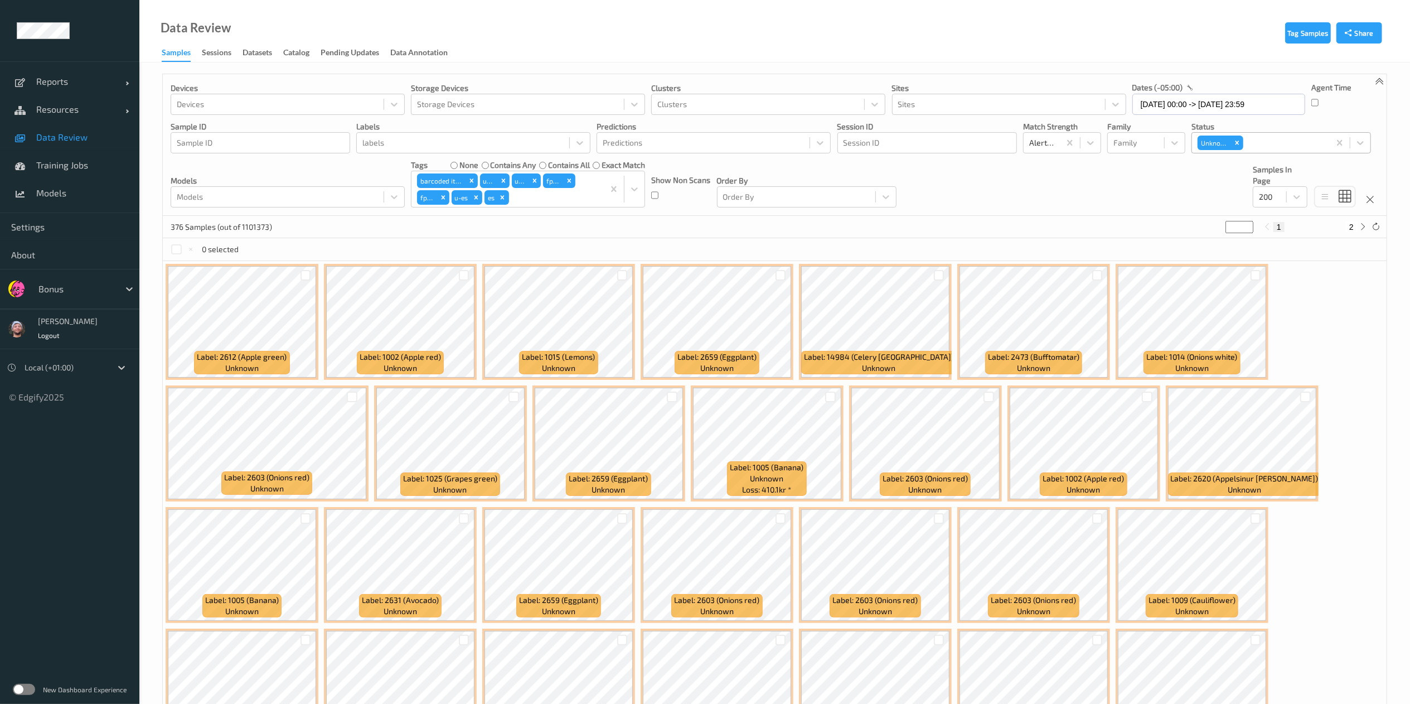
click at [317, 298] on div "Label: 2612 (Apple green) unknown" at bounding box center [242, 322] width 153 height 116
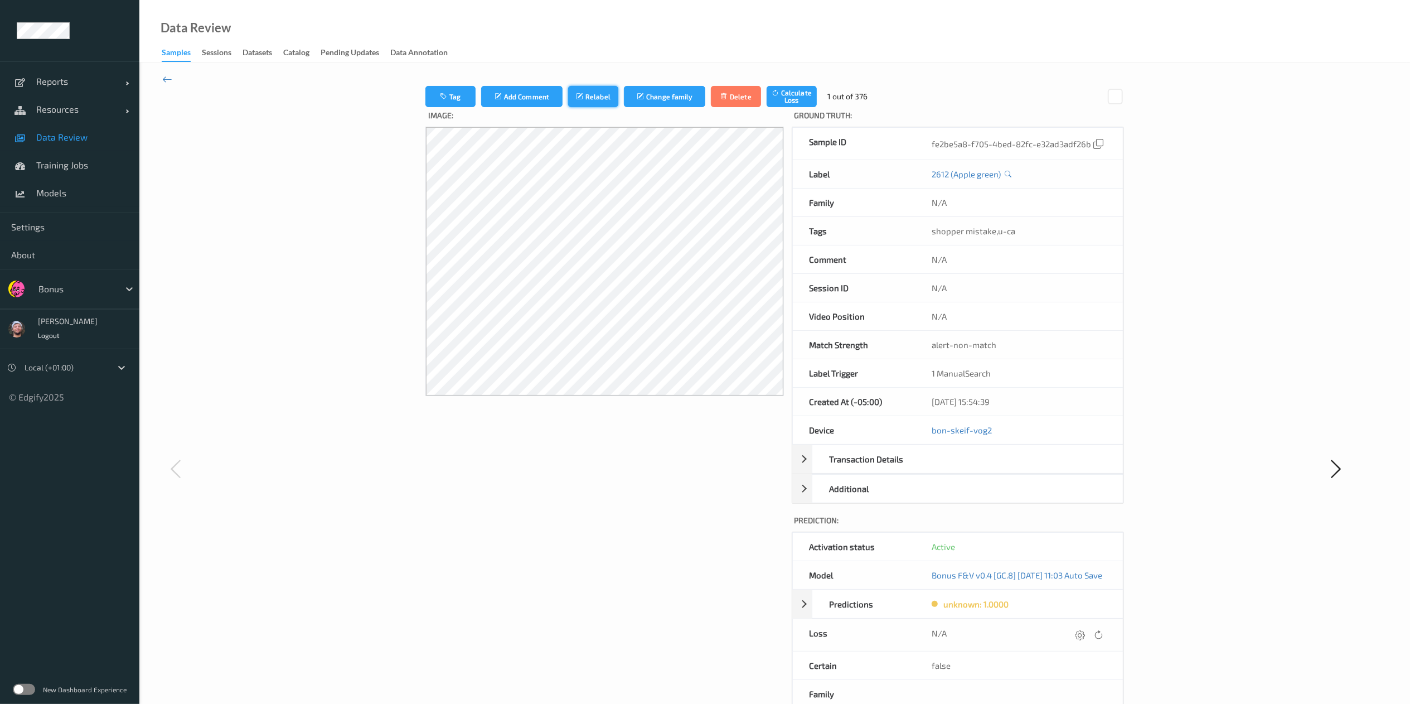
click at [596, 96] on button "Relabel" at bounding box center [593, 96] width 50 height 21
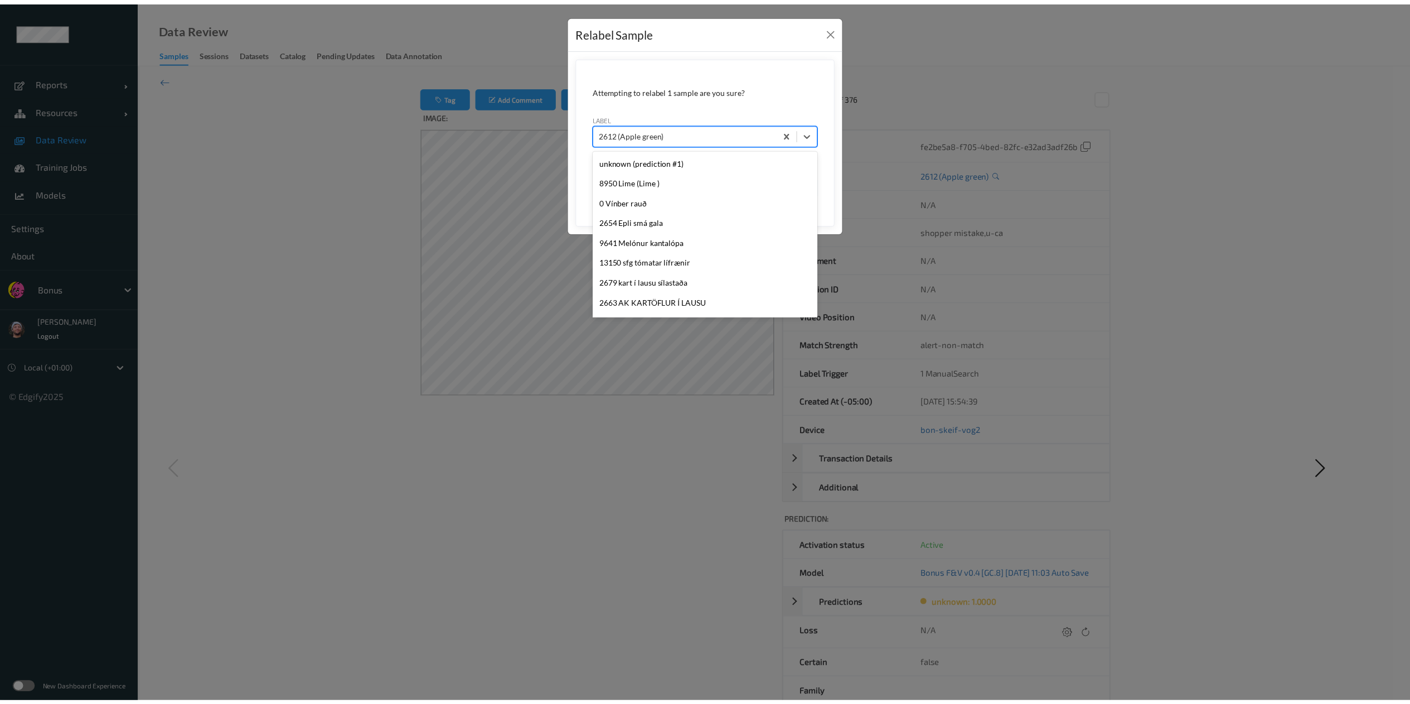
scroll to position [2274, 0]
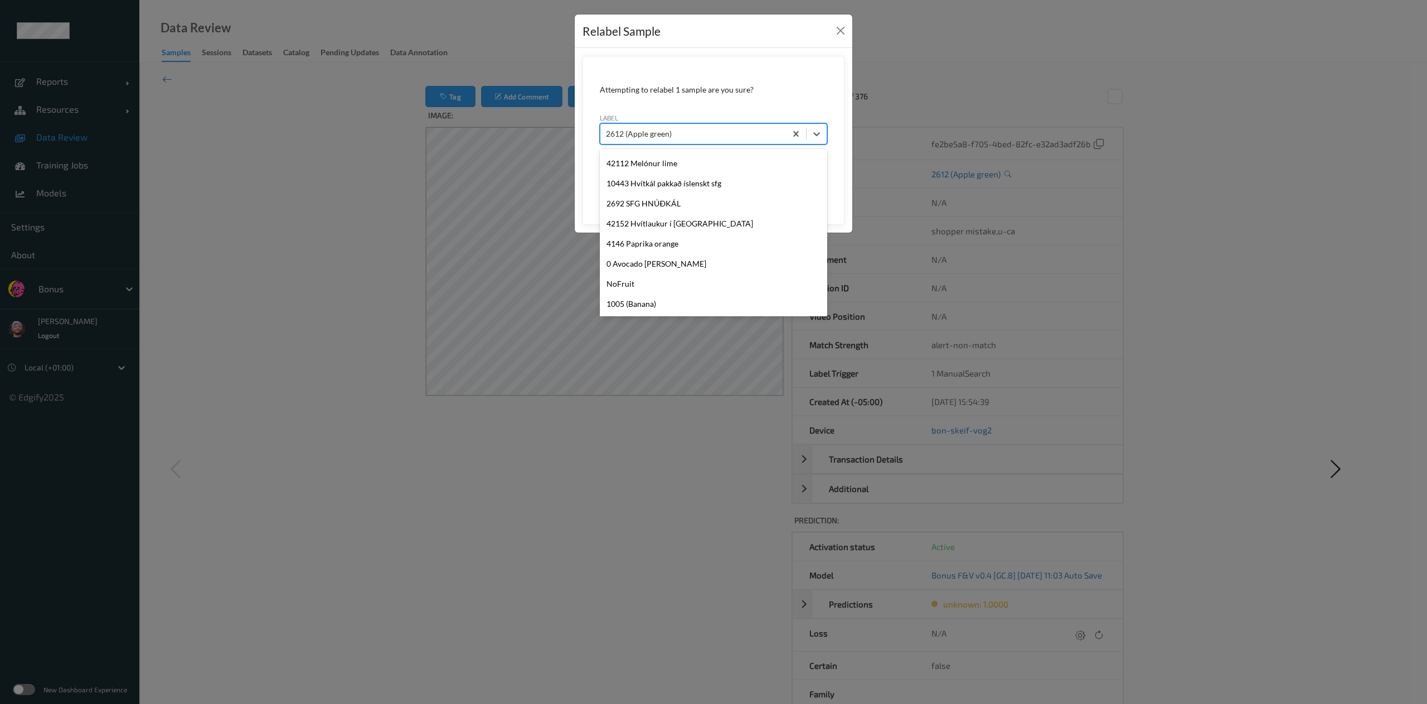
click at [701, 137] on div at bounding box center [693, 133] width 174 height 13
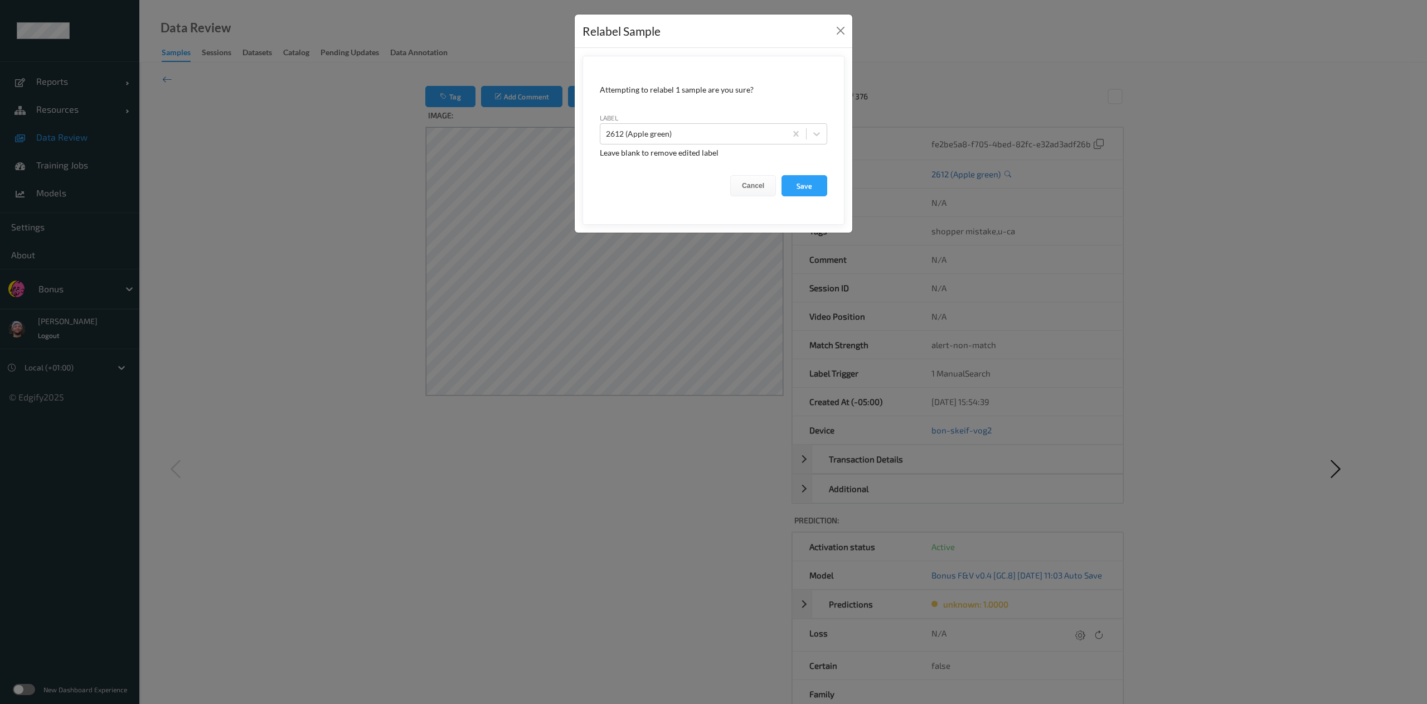
click at [402, 138] on div "Relabel Sample Attempting to relabel 1 sample are you sure? label 2612 (Apple g…" at bounding box center [713, 352] width 1427 height 704
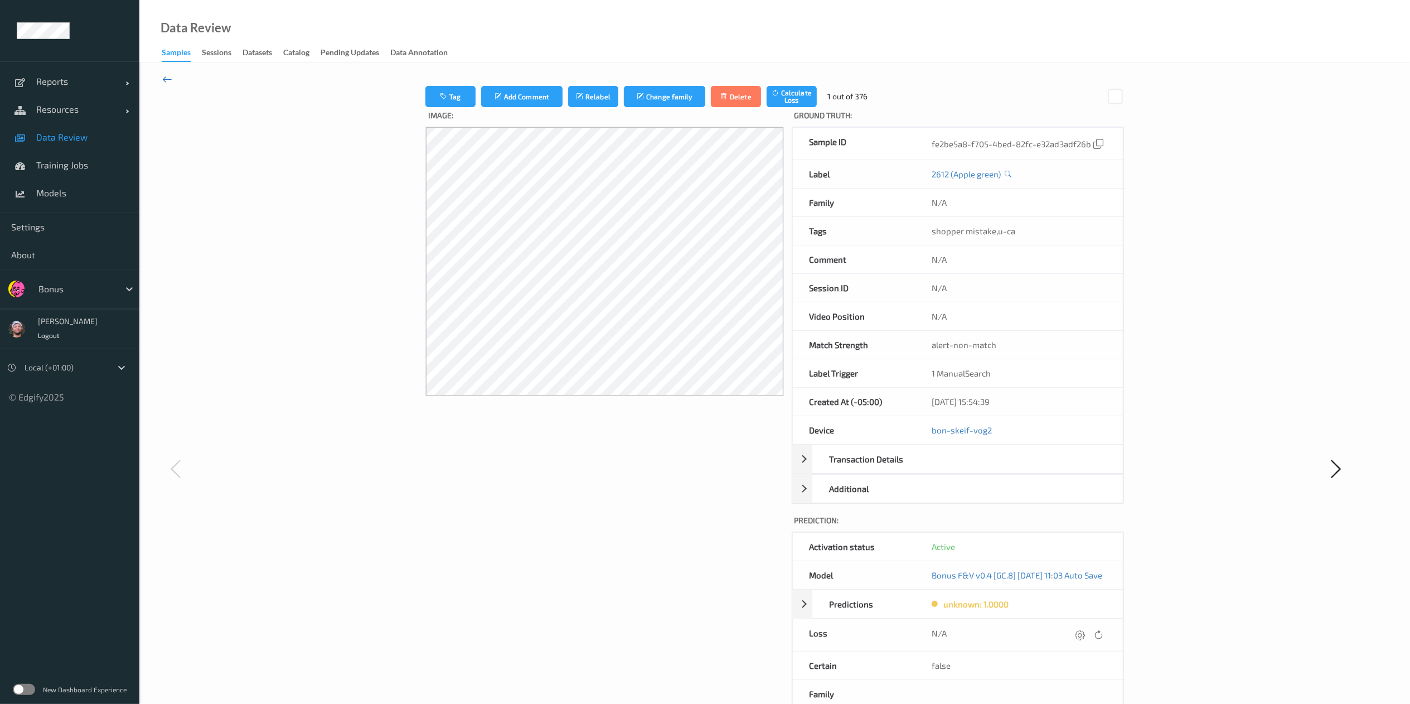
click at [172, 77] on icon at bounding box center [167, 79] width 10 height 12
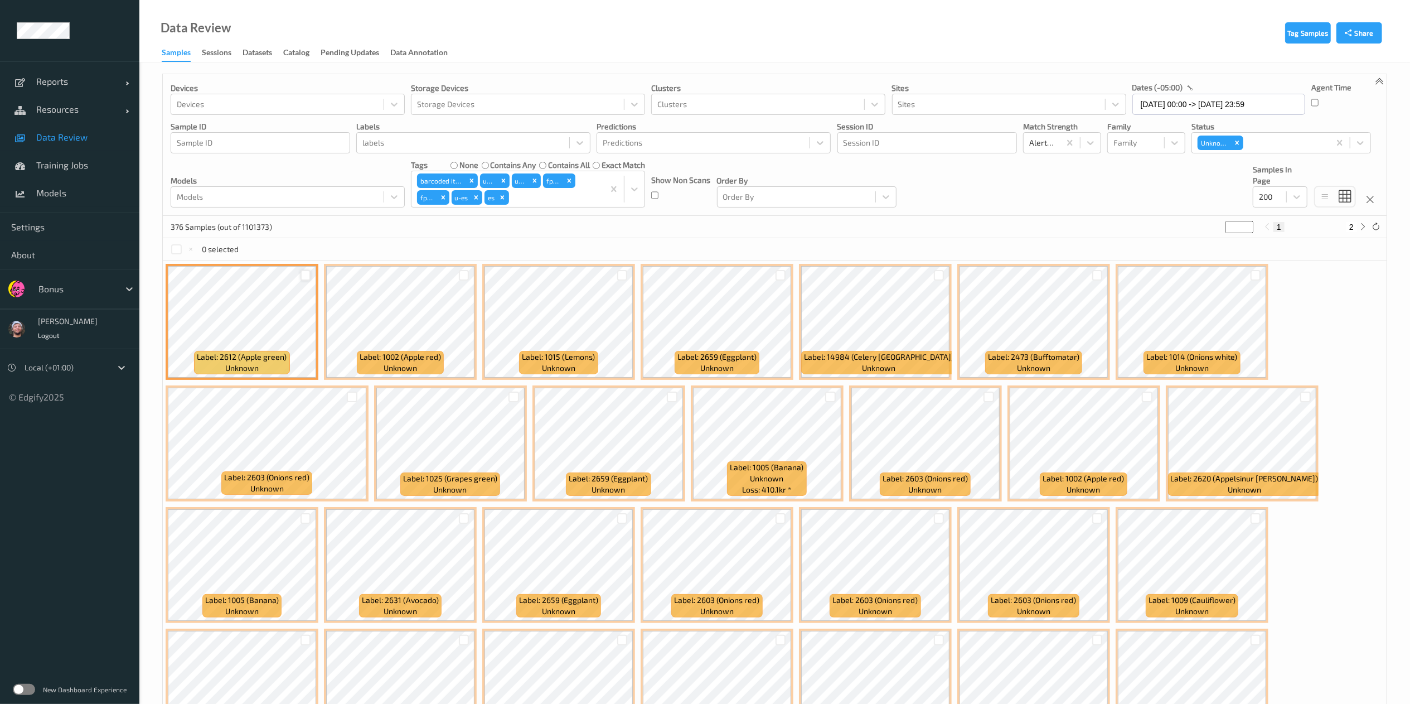
click at [306, 279] on div at bounding box center [305, 275] width 11 height 11
click at [380, 249] on button "Relabel" at bounding box center [374, 249] width 38 height 16
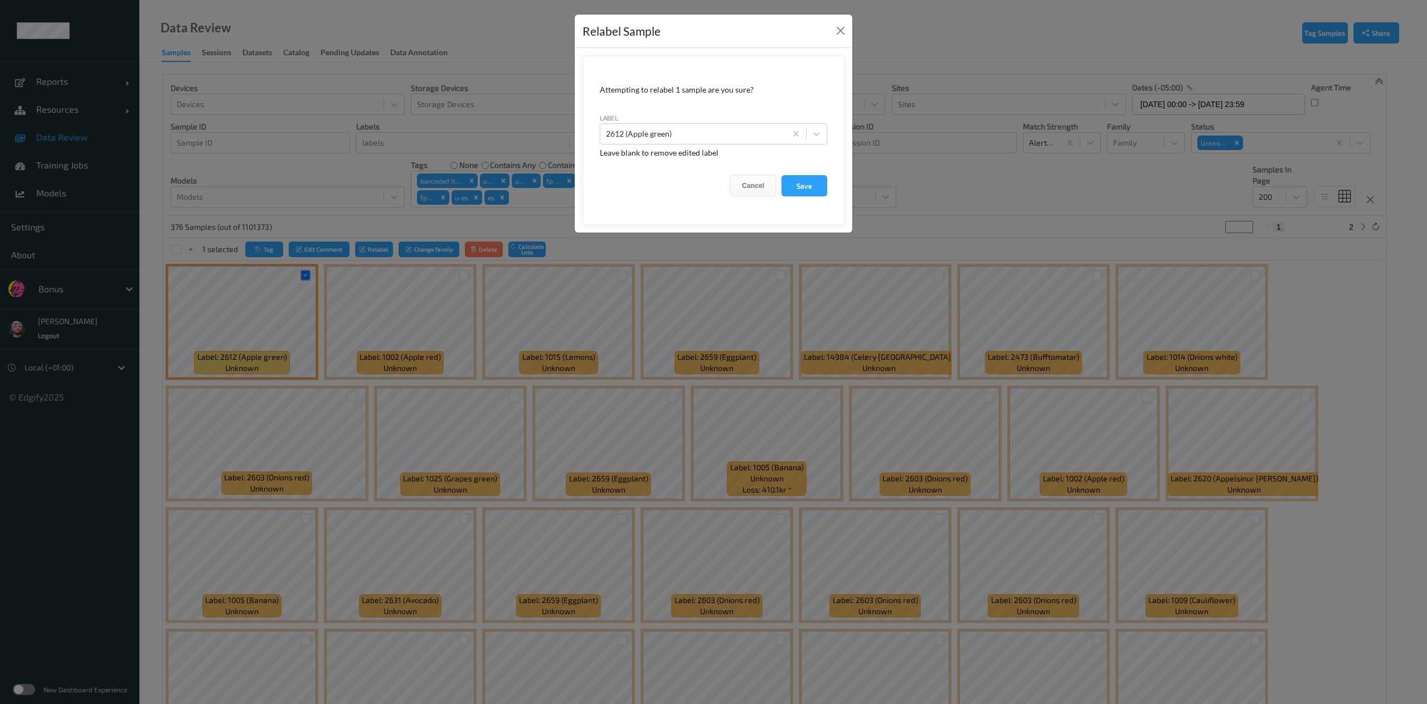
click at [756, 183] on button "Cancel" at bounding box center [753, 185] width 46 height 21
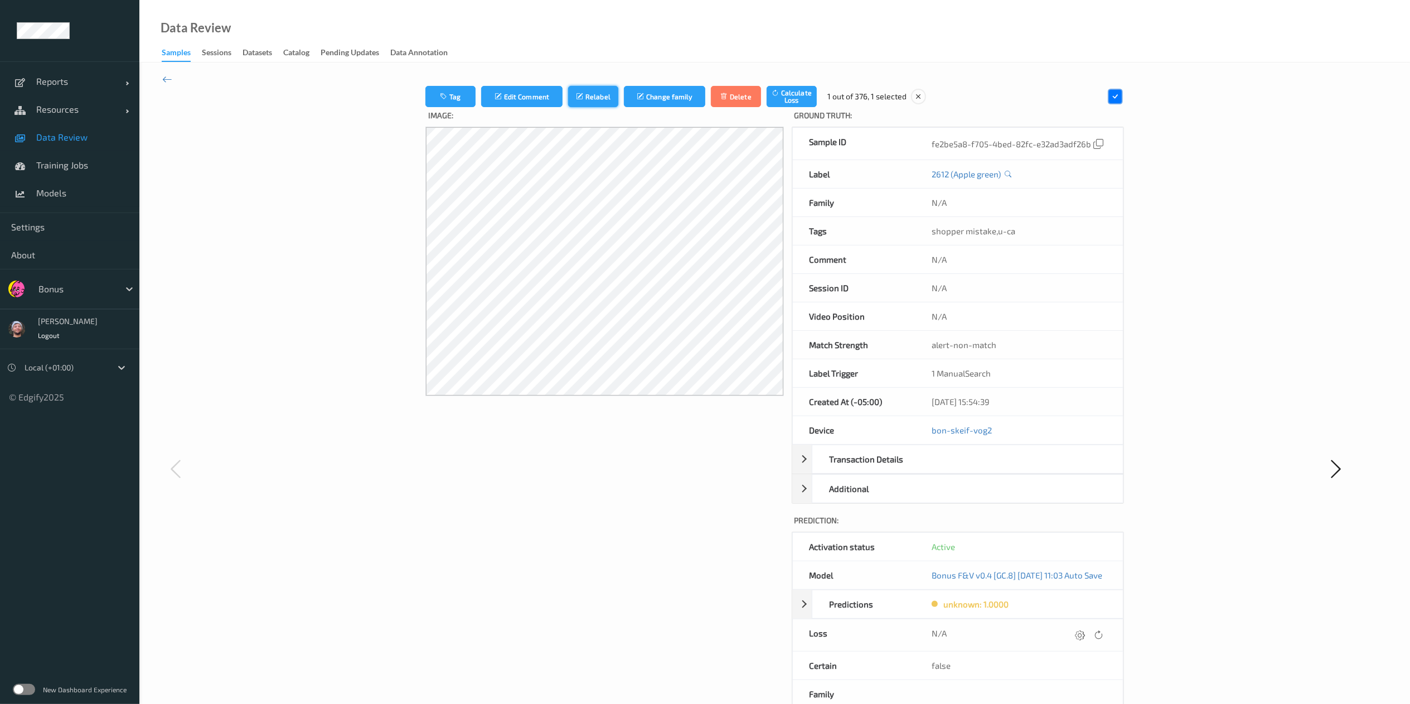
click at [585, 95] on button "Relabel" at bounding box center [593, 96] width 50 height 21
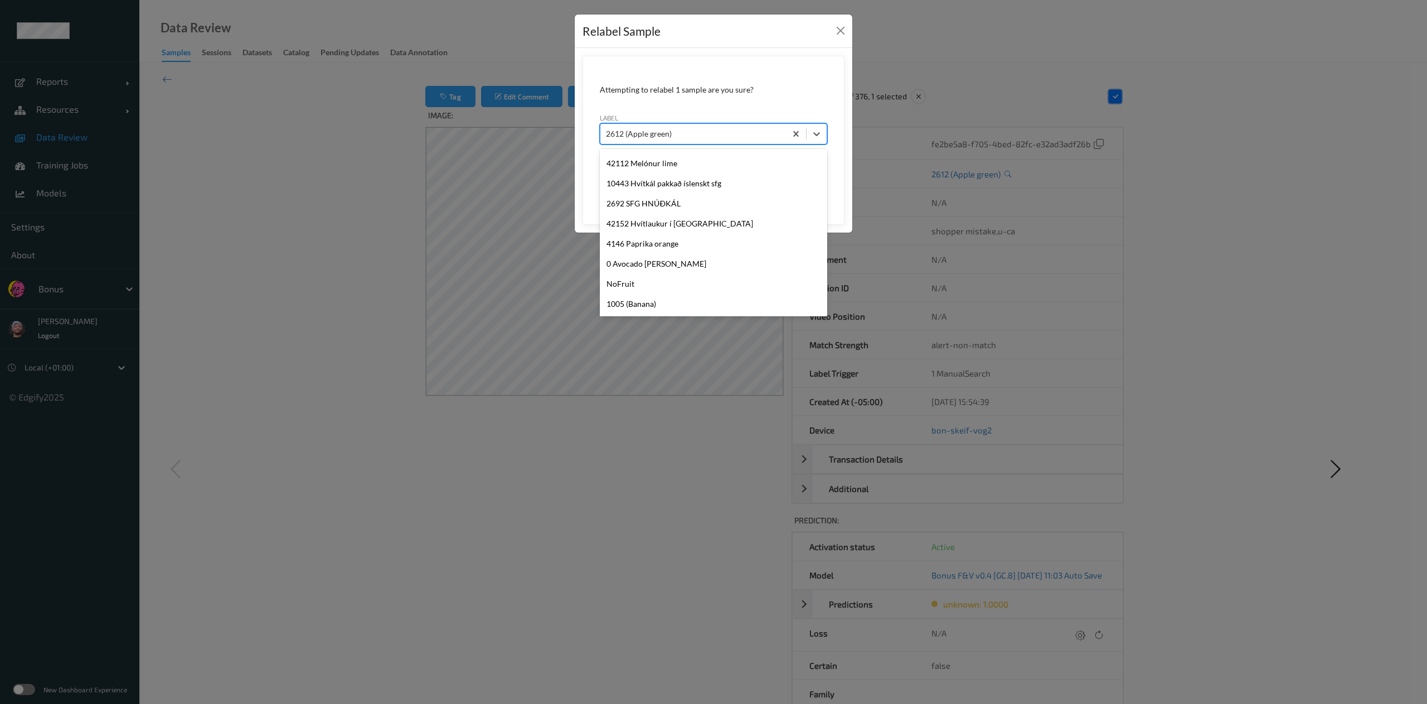
click at [667, 137] on div at bounding box center [693, 133] width 174 height 13
type input "1015"
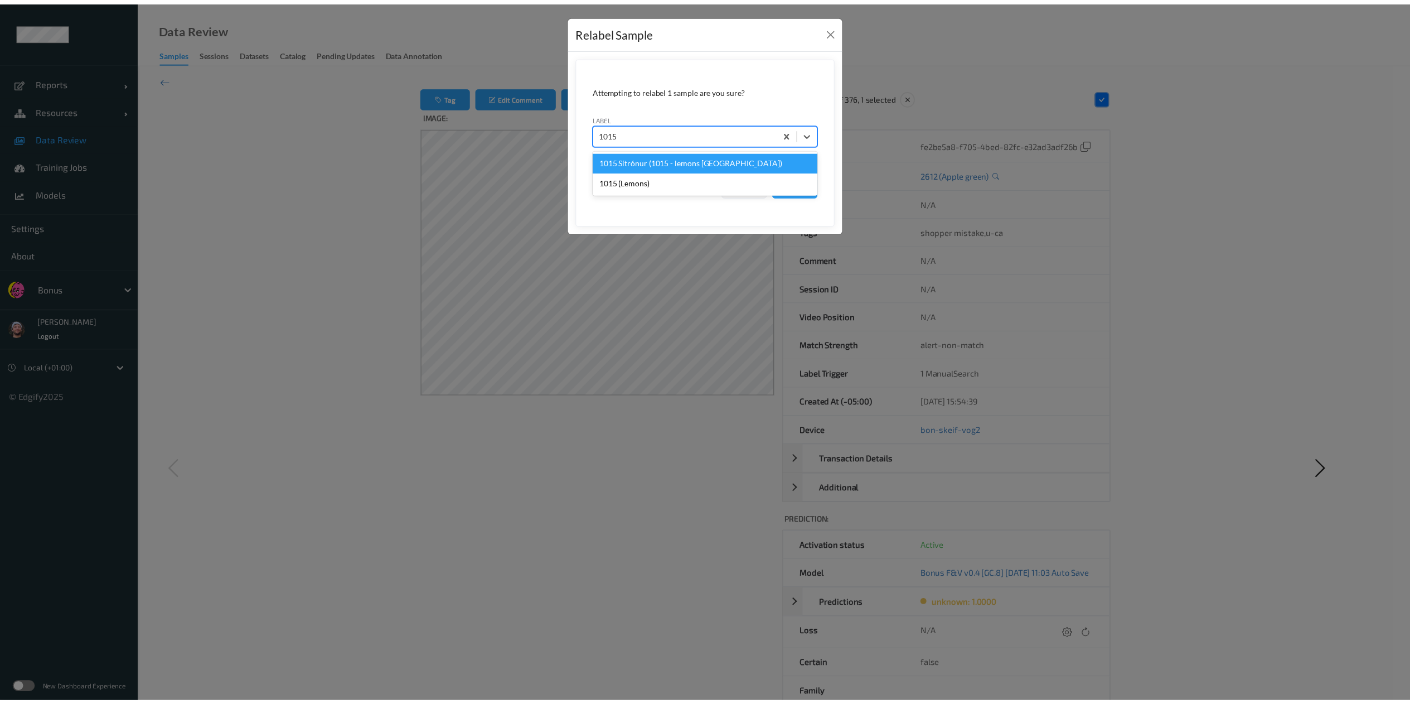
scroll to position [0, 0]
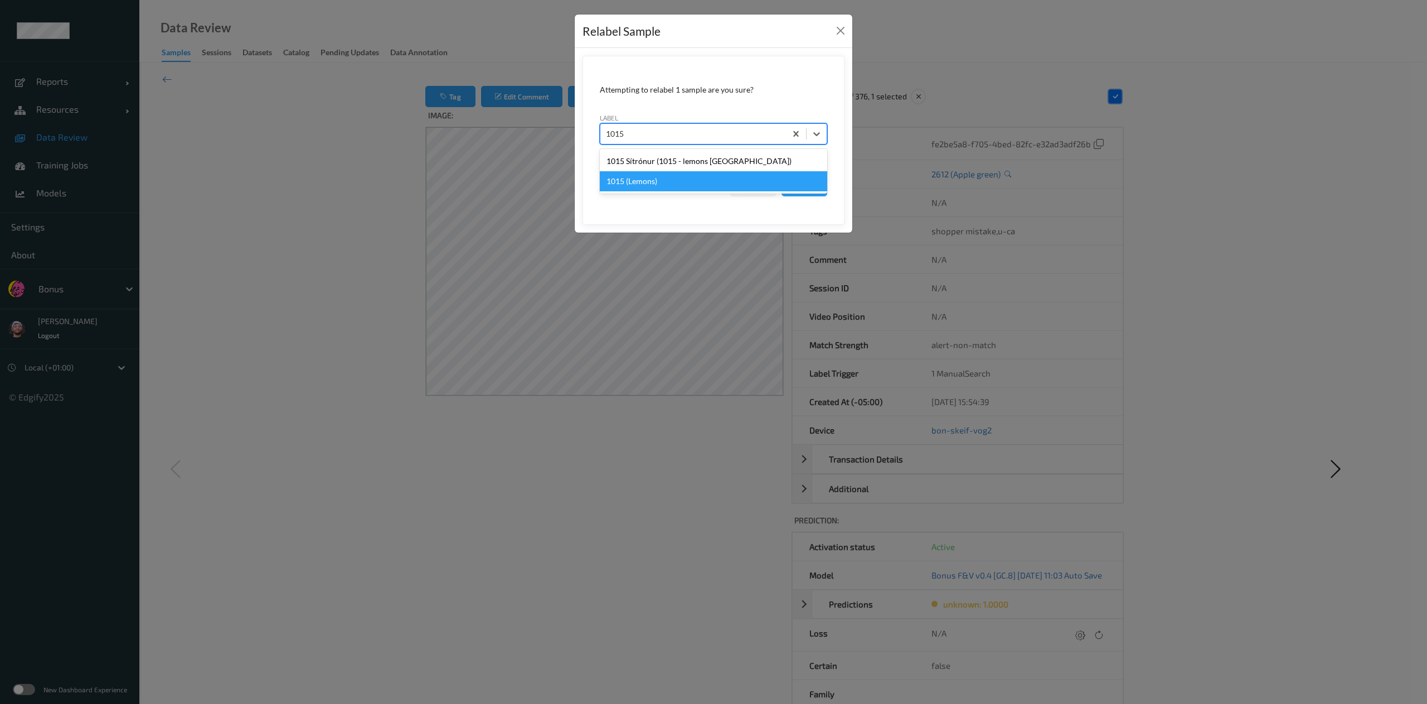
click at [804, 185] on div "1015 (Lemons)" at bounding box center [713, 181] width 227 height 20
click at [804, 185] on button "Save" at bounding box center [805, 185] width 46 height 21
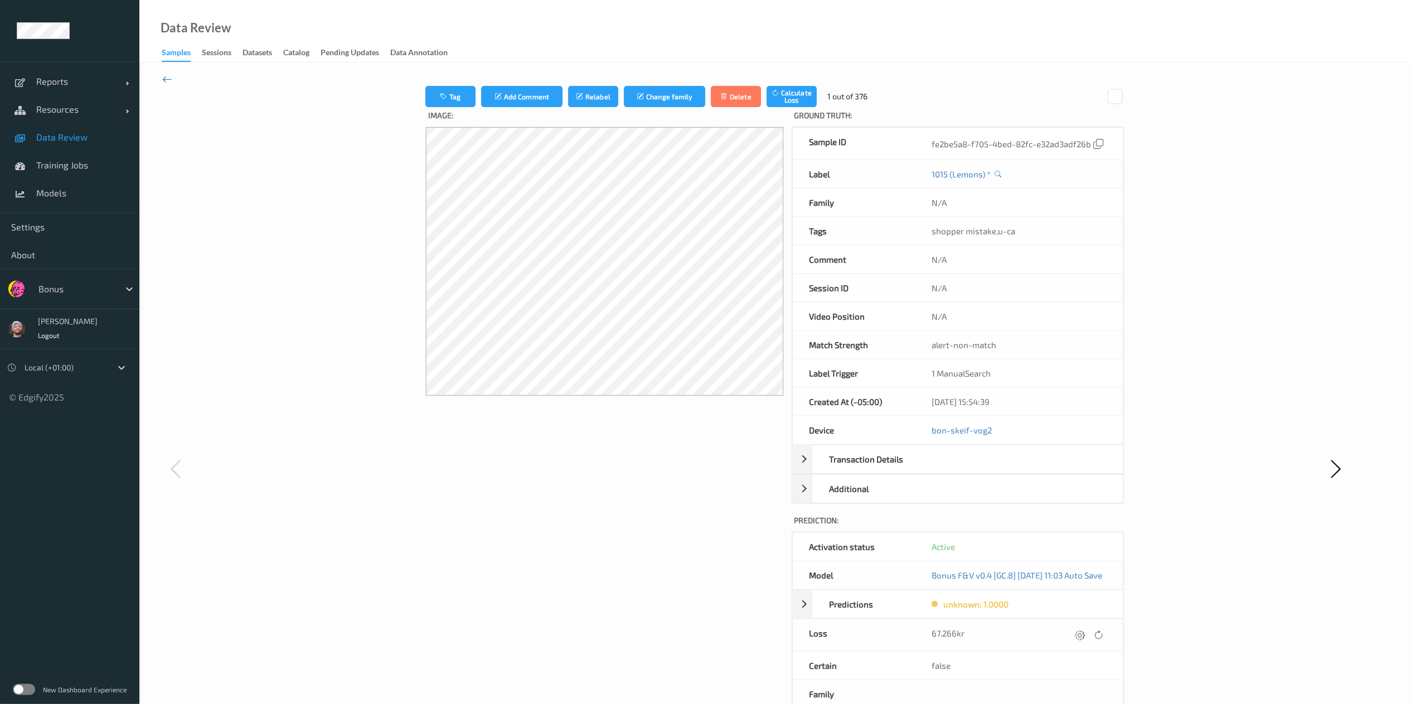
click at [169, 75] on icon at bounding box center [167, 79] width 10 height 12
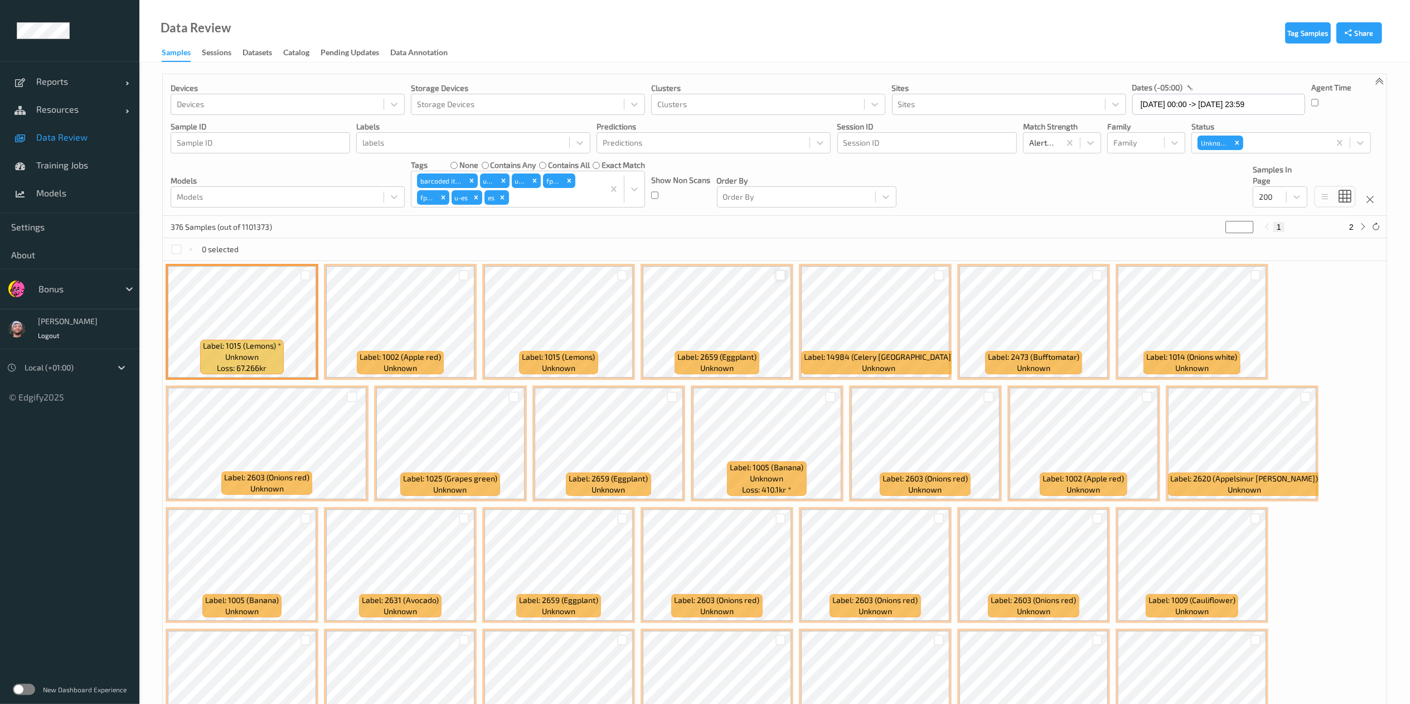
click at [779, 274] on div at bounding box center [780, 275] width 11 height 11
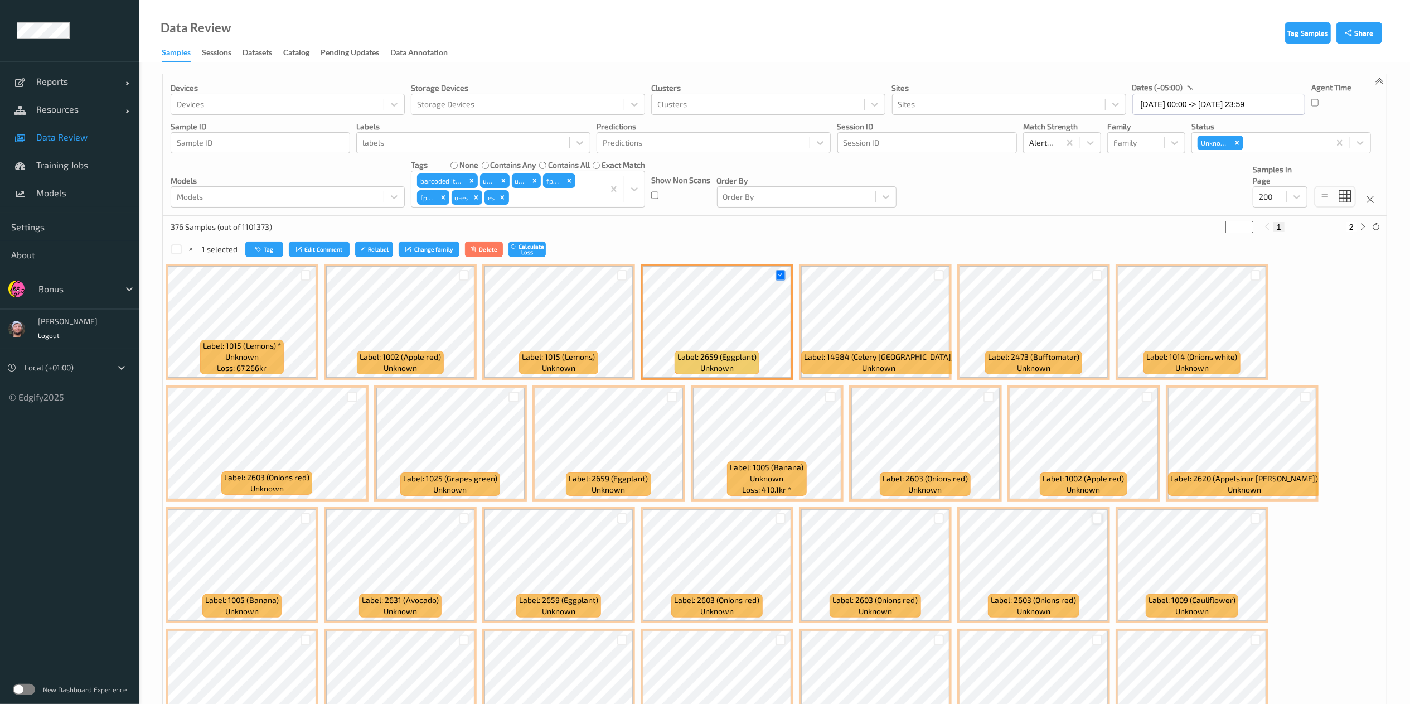
click at [1095, 521] on div at bounding box center [1097, 518] width 11 height 11
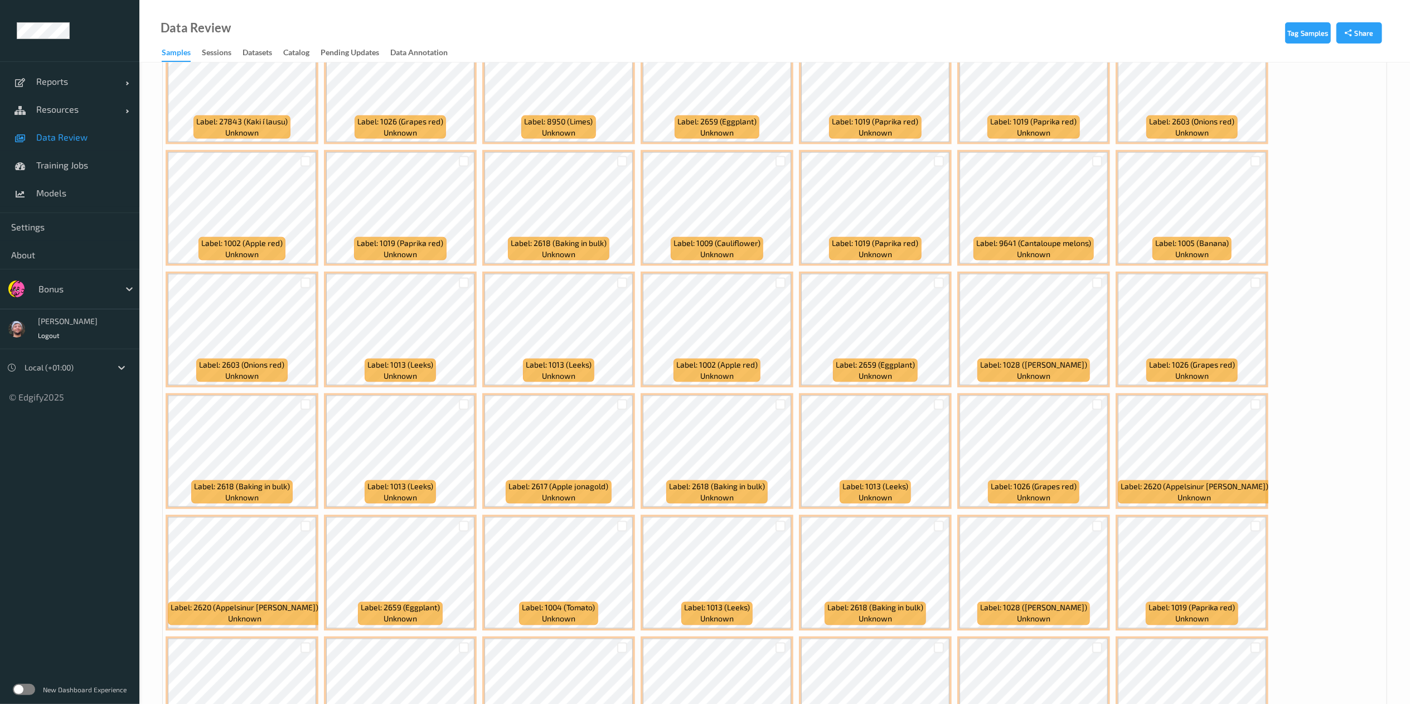
scroll to position [1584, 0]
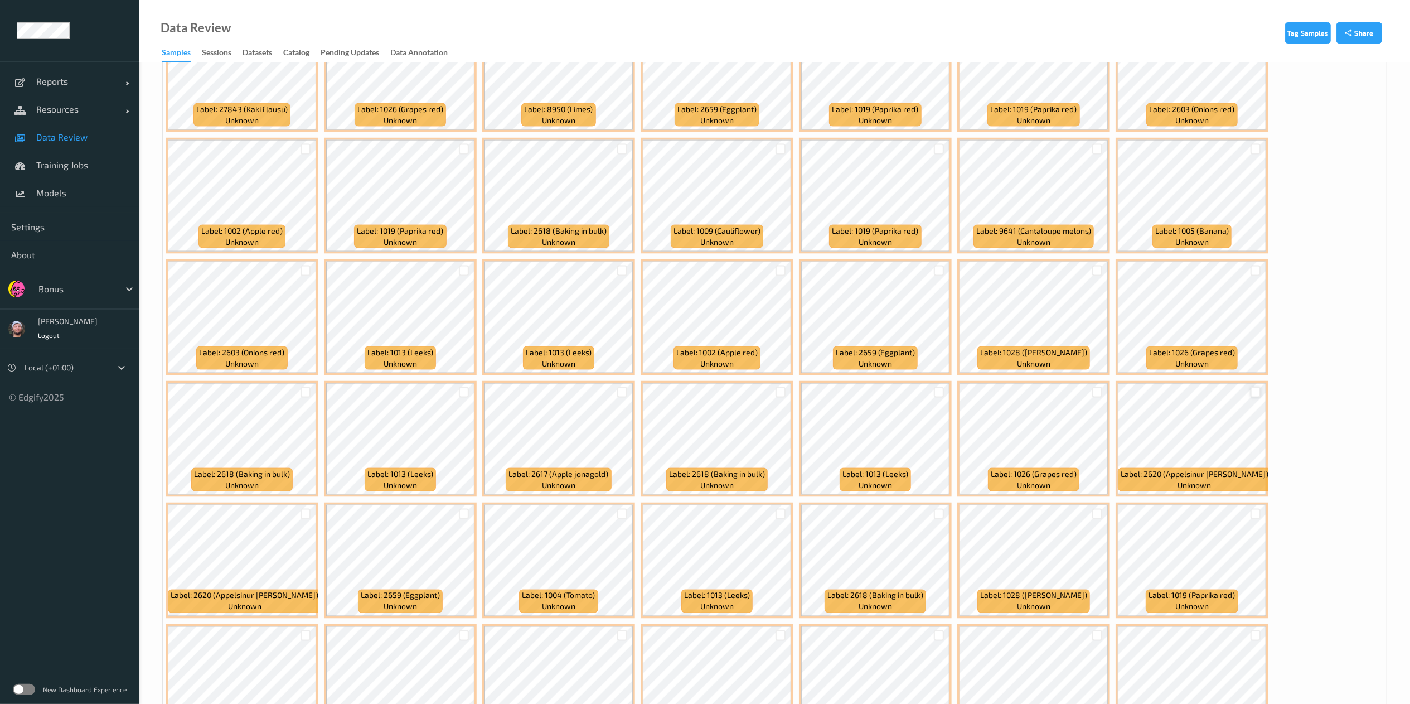
click at [1250, 390] on div at bounding box center [1255, 392] width 11 height 11
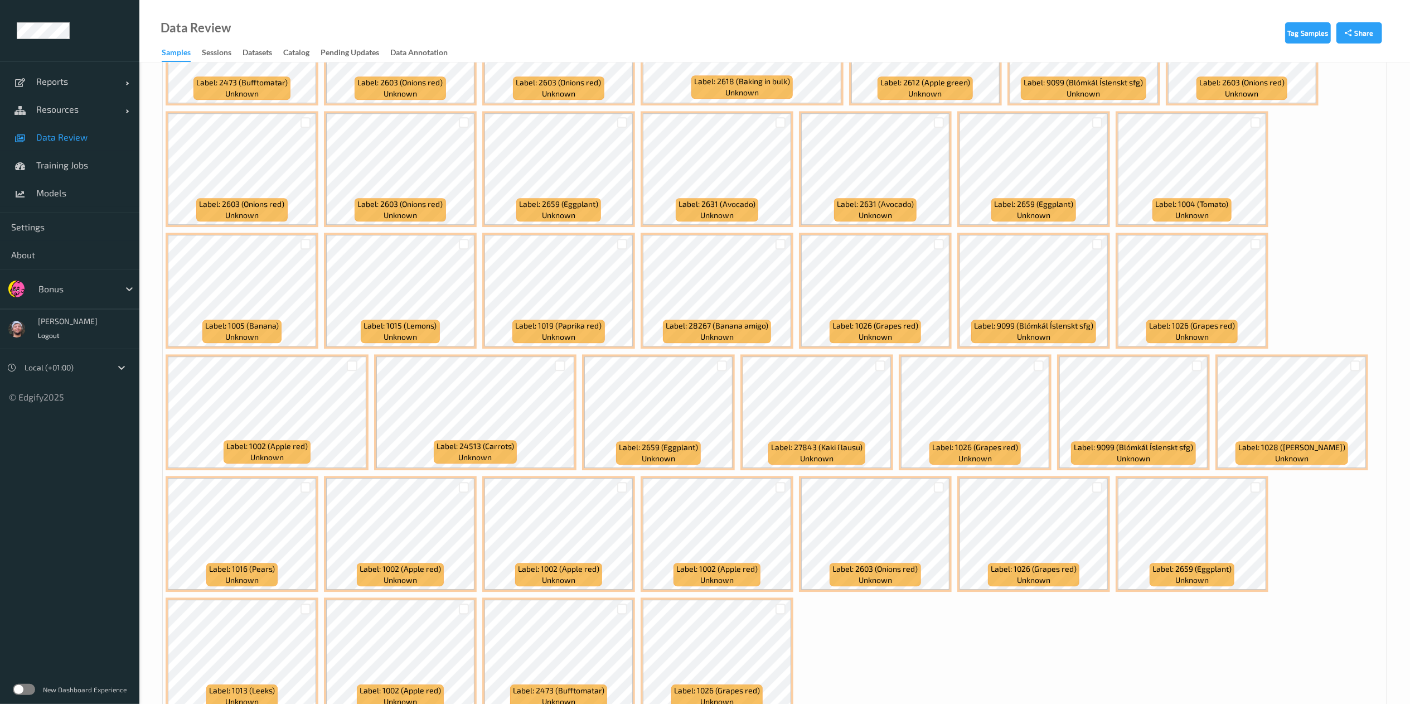
scroll to position [3128, 0]
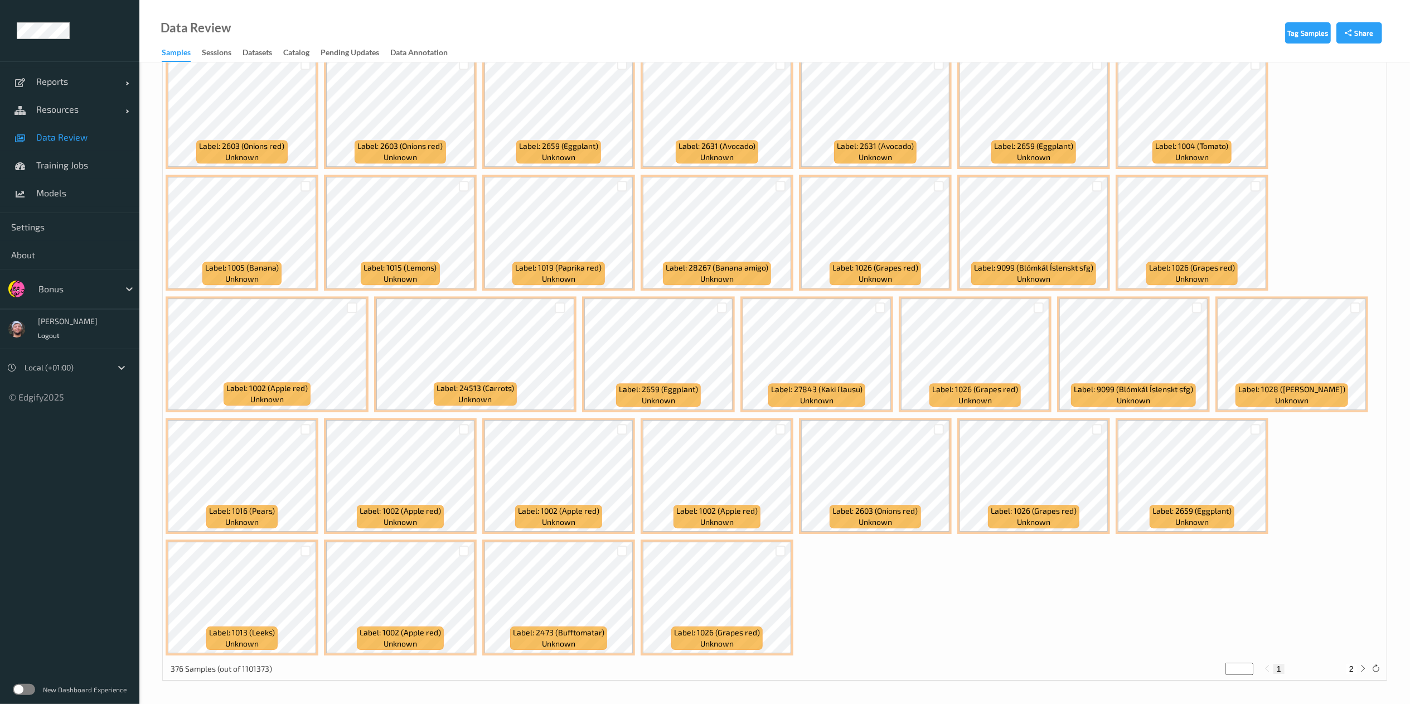
click at [1348, 668] on button "2" at bounding box center [1351, 668] width 11 height 10
type input "*"
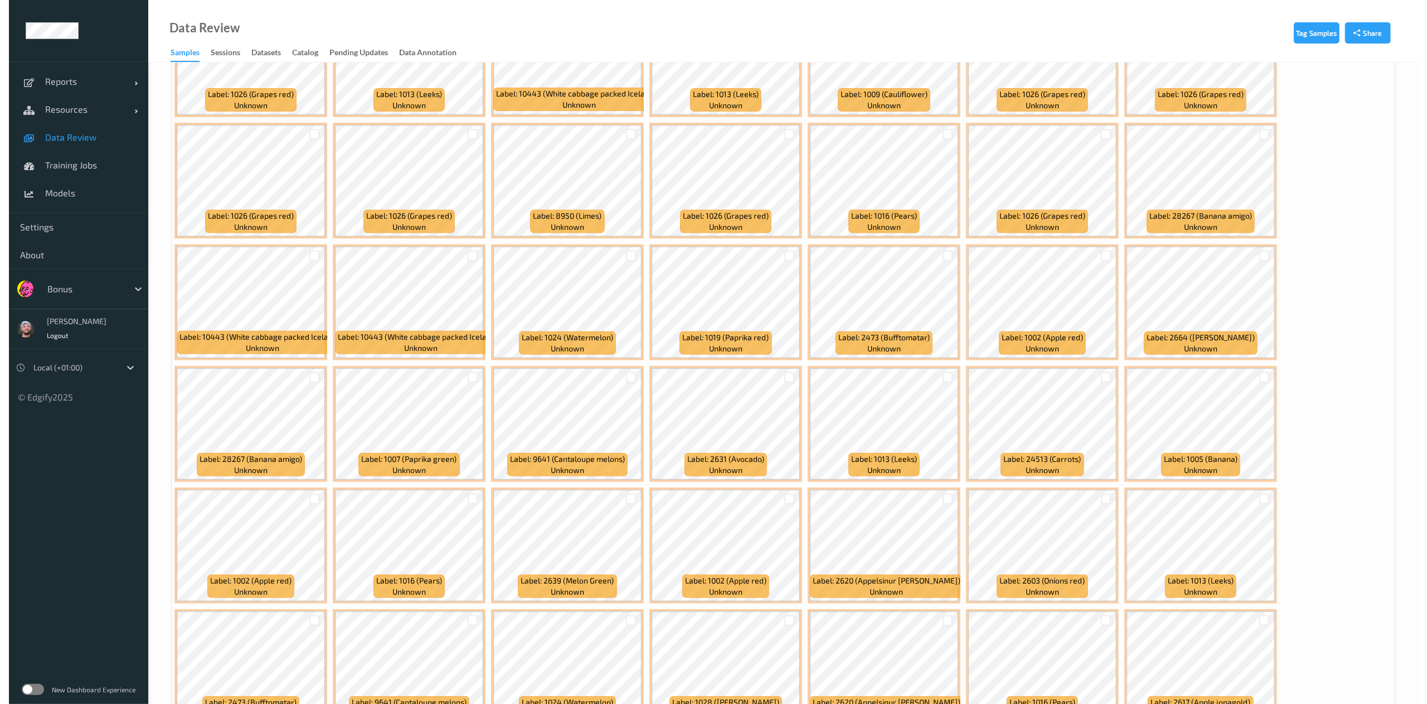
scroll to position [0, 0]
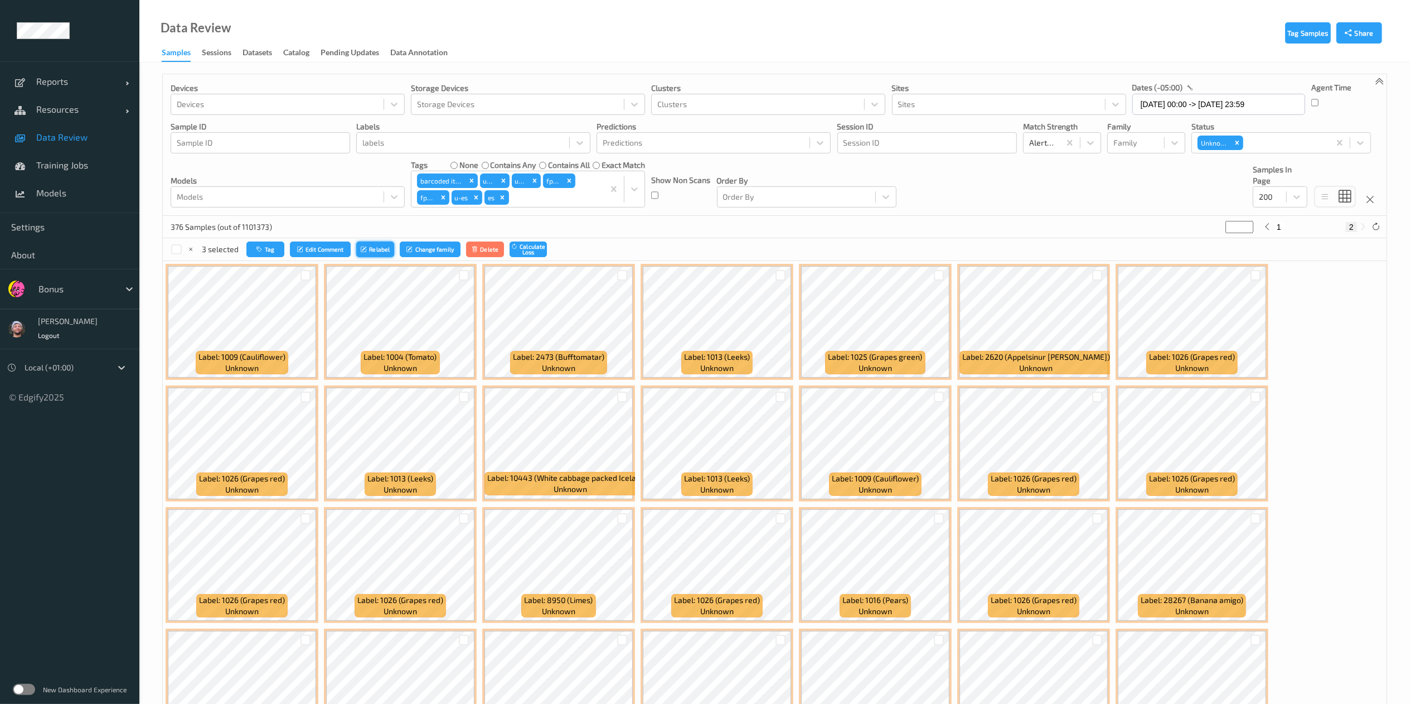
click at [366, 249] on icon "submit" at bounding box center [365, 249] width 8 height 7
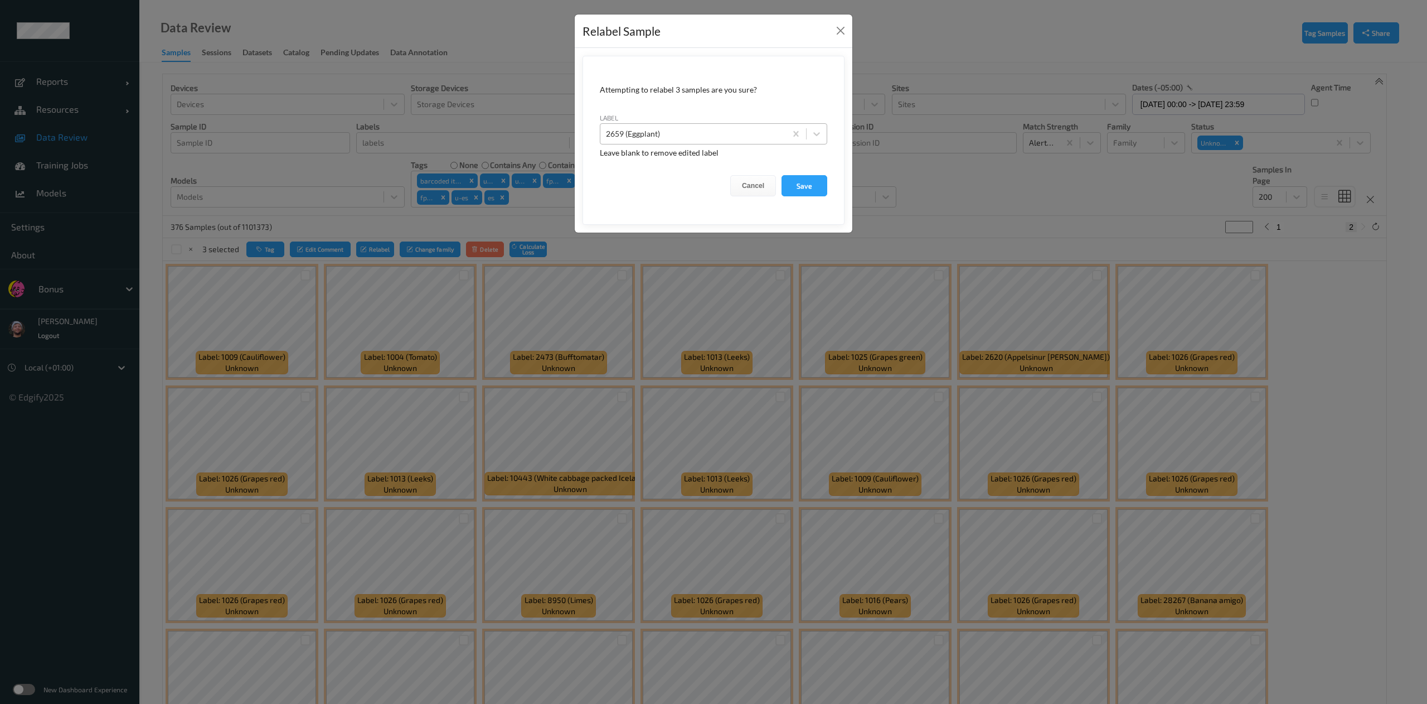
click at [659, 143] on div "2659 (Eggplant)" at bounding box center [693, 134] width 186 height 18
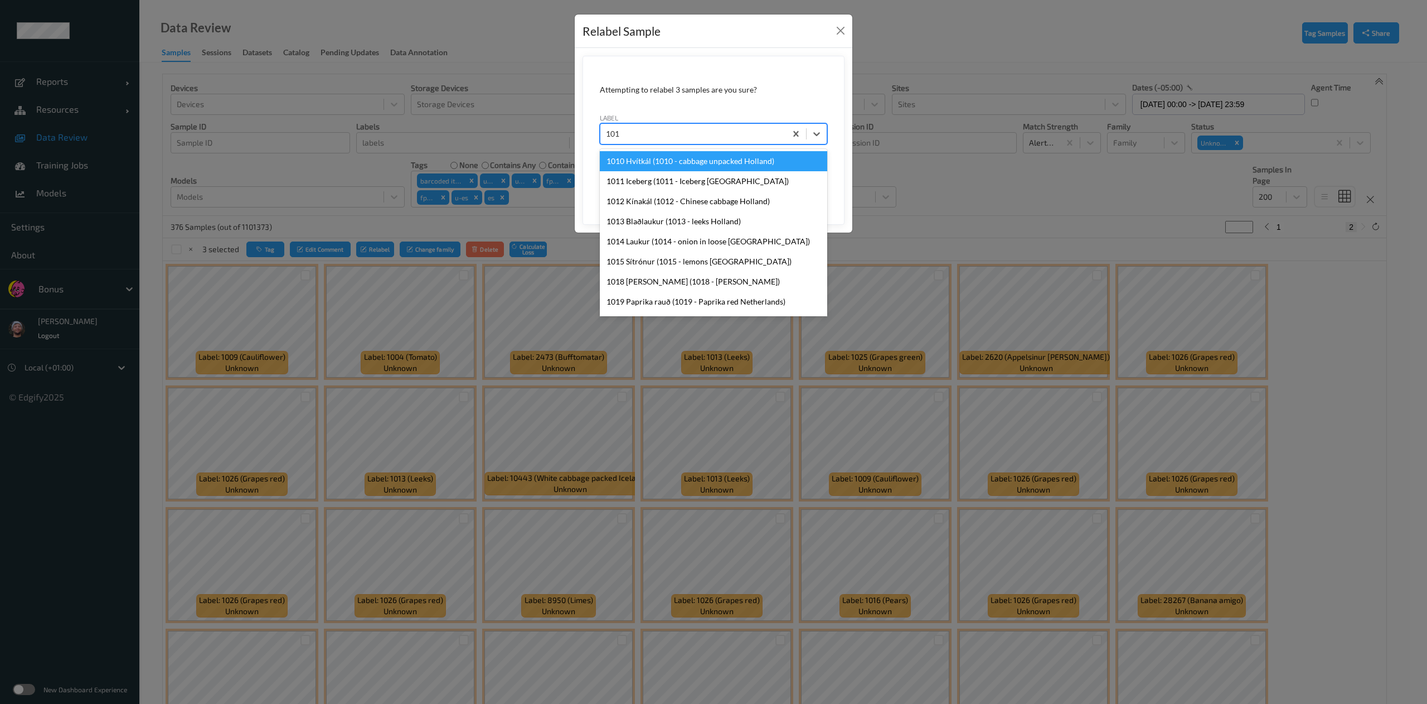
type input "1015"
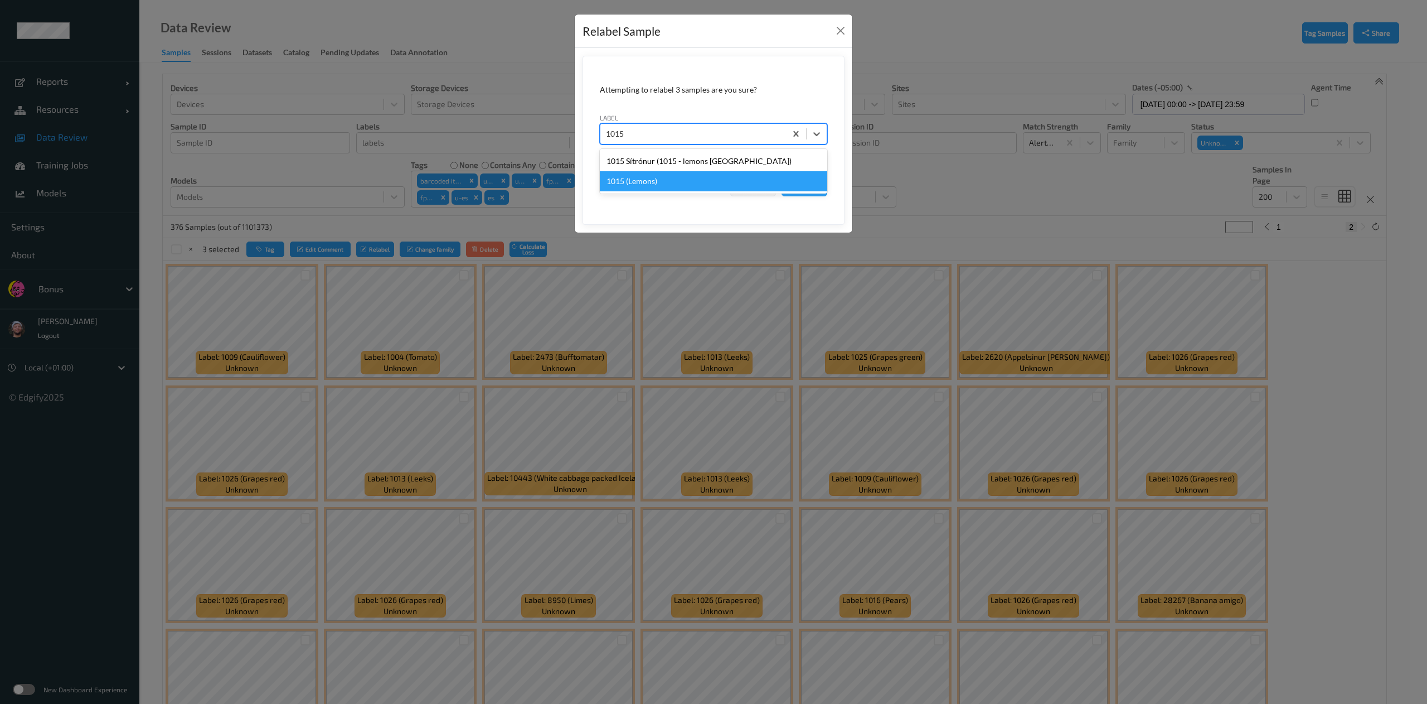
click at [750, 183] on div "1015 (Lemons)" at bounding box center [713, 181] width 227 height 20
click at [805, 186] on button "Save" at bounding box center [805, 185] width 46 height 21
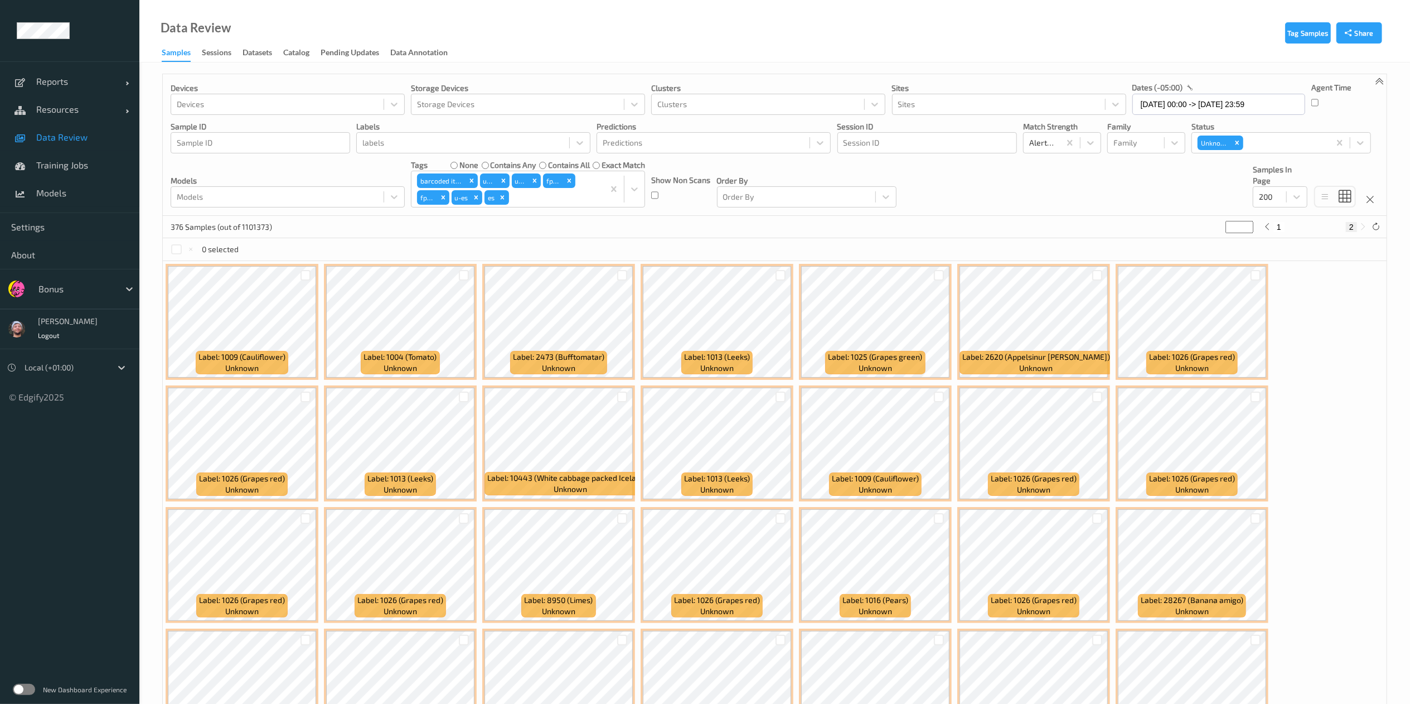
click at [1280, 225] on button "1" at bounding box center [1278, 227] width 11 height 10
type input "*"
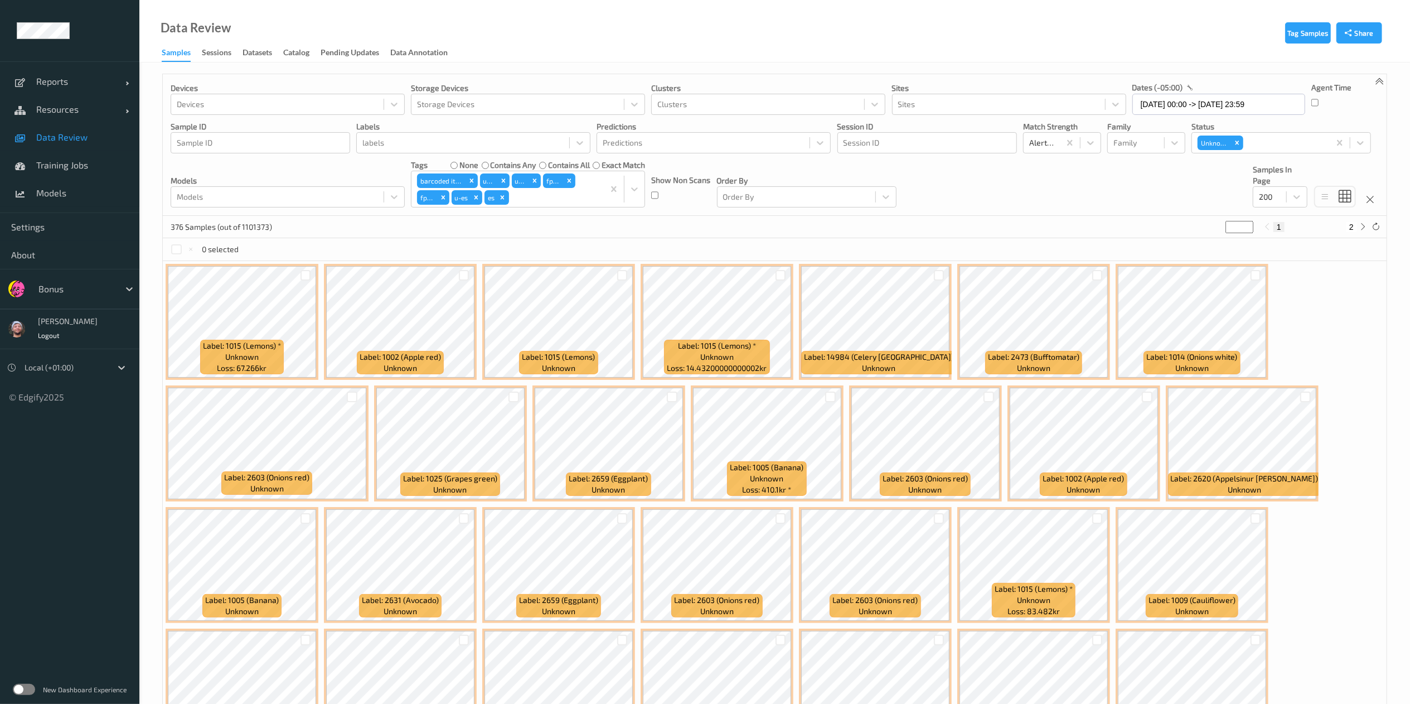
click at [463, 270] on div at bounding box center [463, 275] width 21 height 18
click at [462, 275] on div at bounding box center [464, 275] width 11 height 11
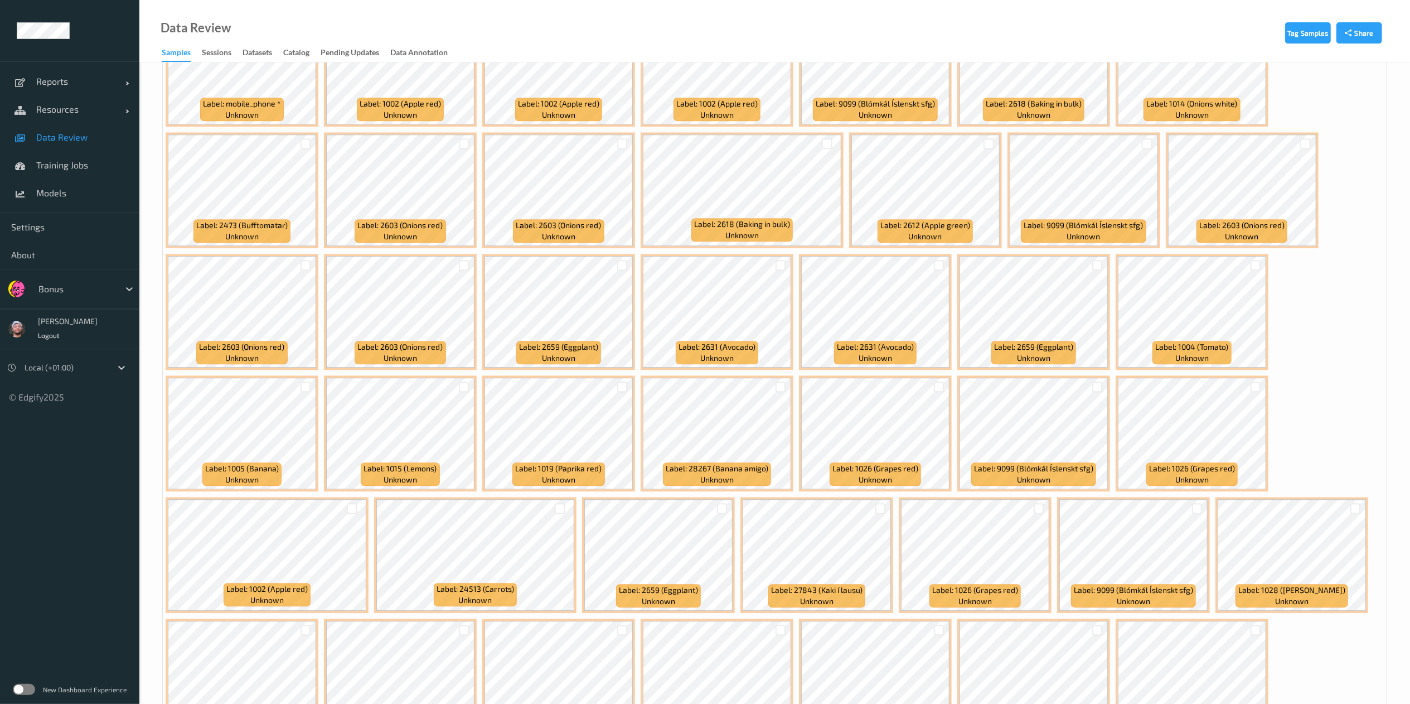
scroll to position [3128, 0]
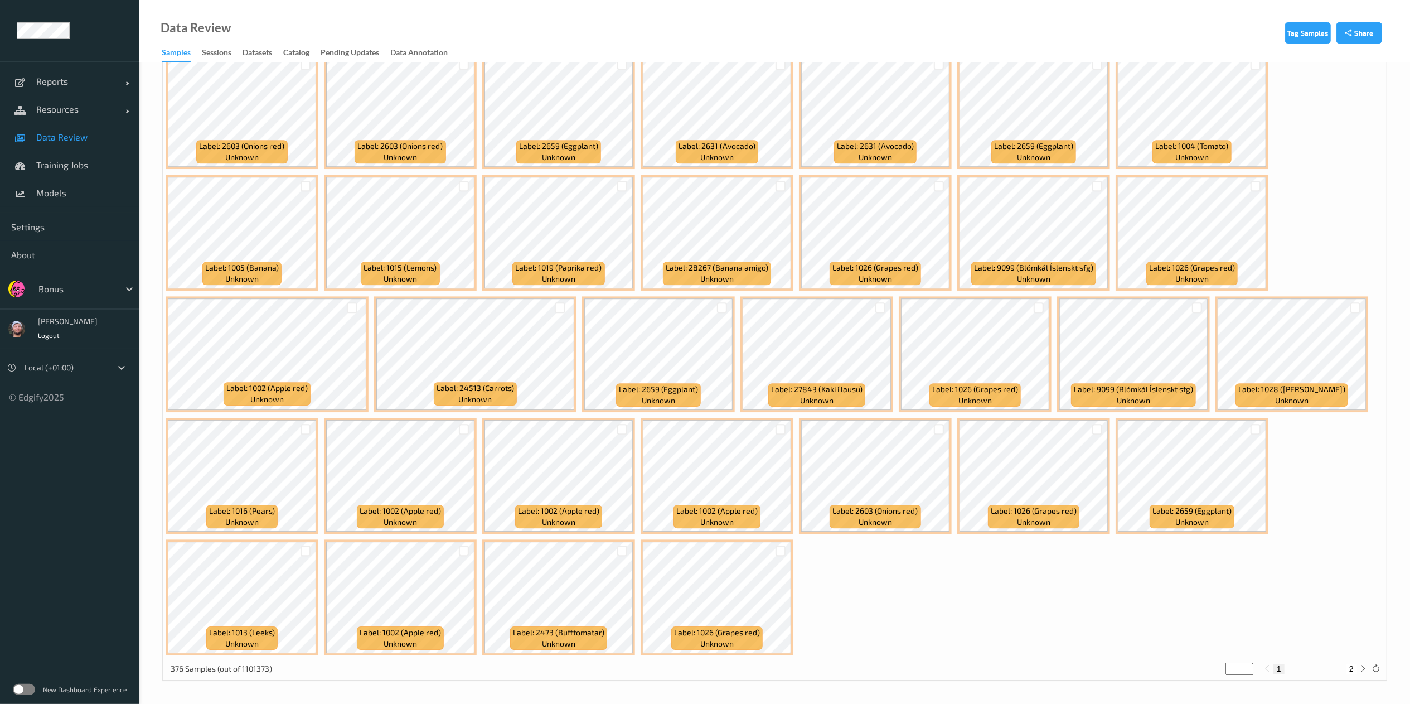
click at [1350, 659] on div "376 Samples (out of 1101373) * 1 2" at bounding box center [775, 669] width 1224 height 22
click at [1350, 664] on button "2" at bounding box center [1351, 668] width 11 height 10
type input "*"
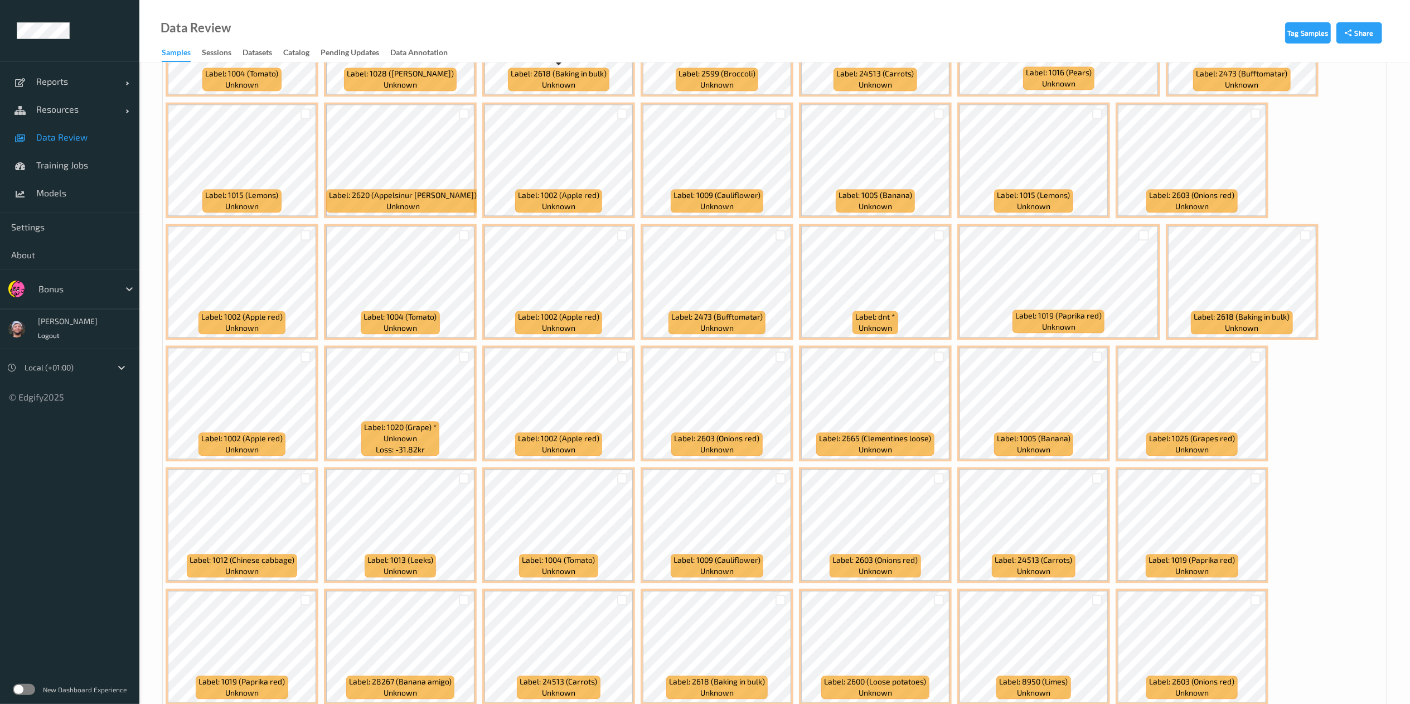
scroll to position [2477, 0]
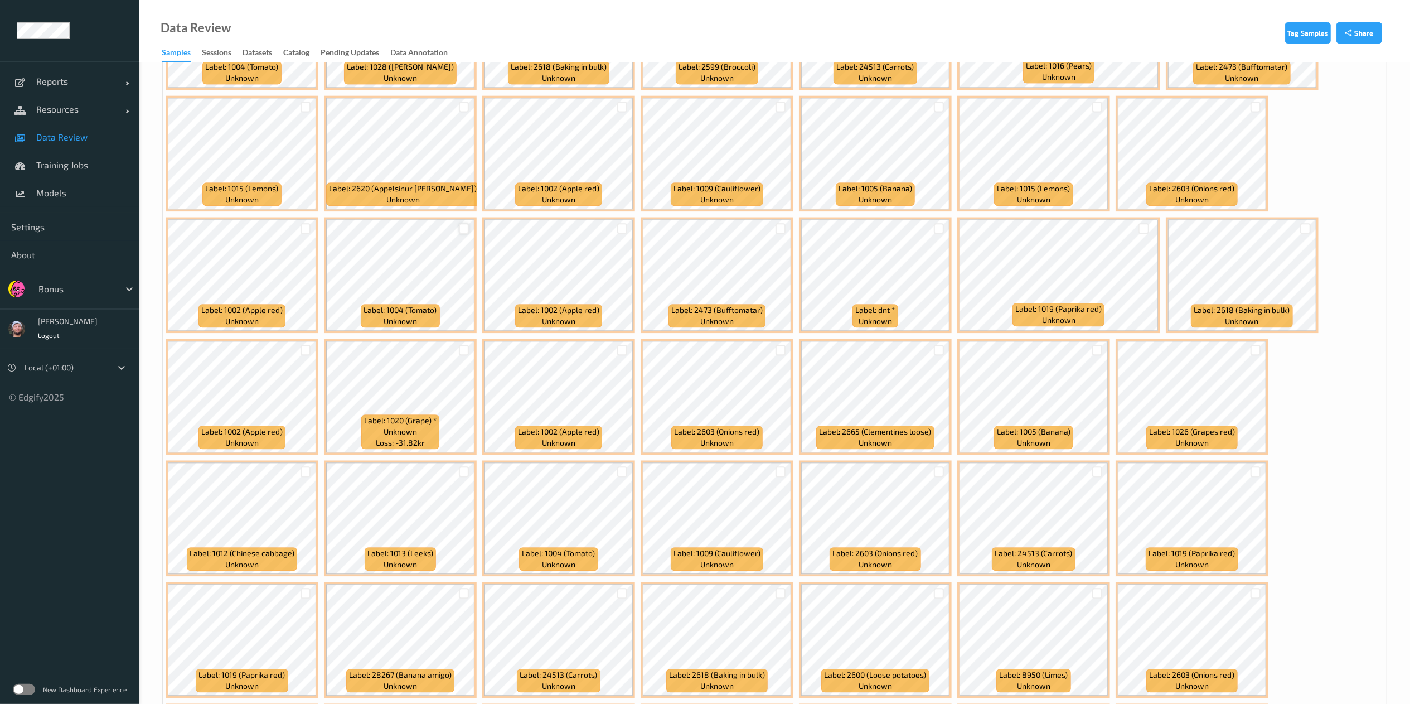
click at [462, 229] on div at bounding box center [463, 228] width 21 height 18
click at [462, 229] on div at bounding box center [464, 228] width 11 height 11
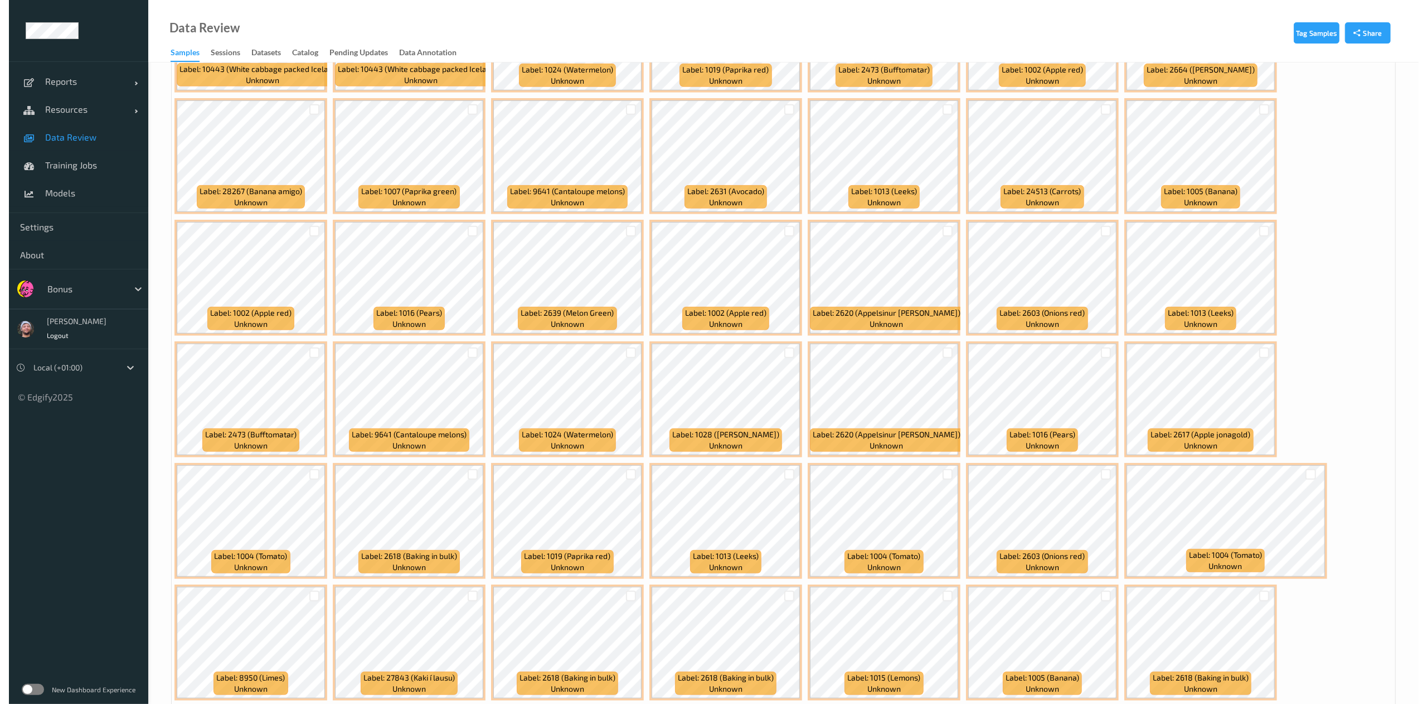
scroll to position [0, 0]
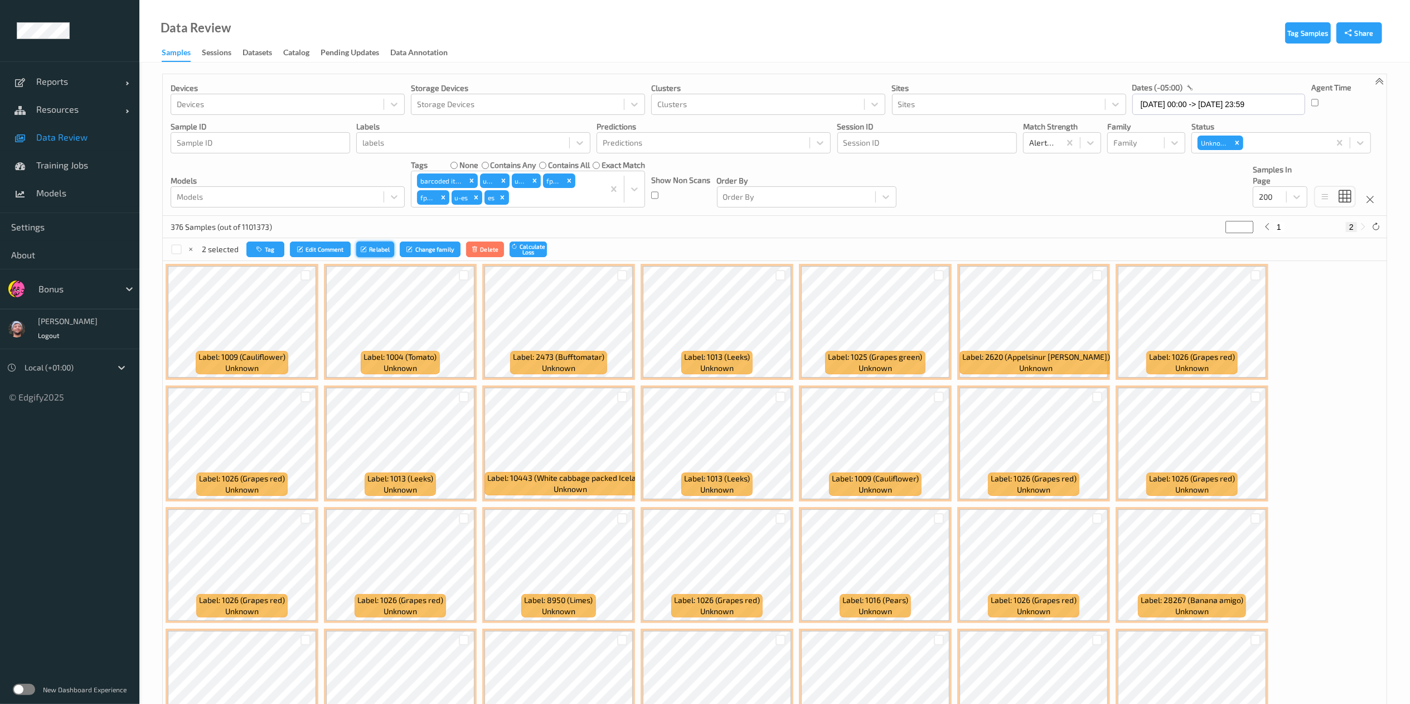
click at [357, 247] on button "Relabel" at bounding box center [375, 249] width 38 height 16
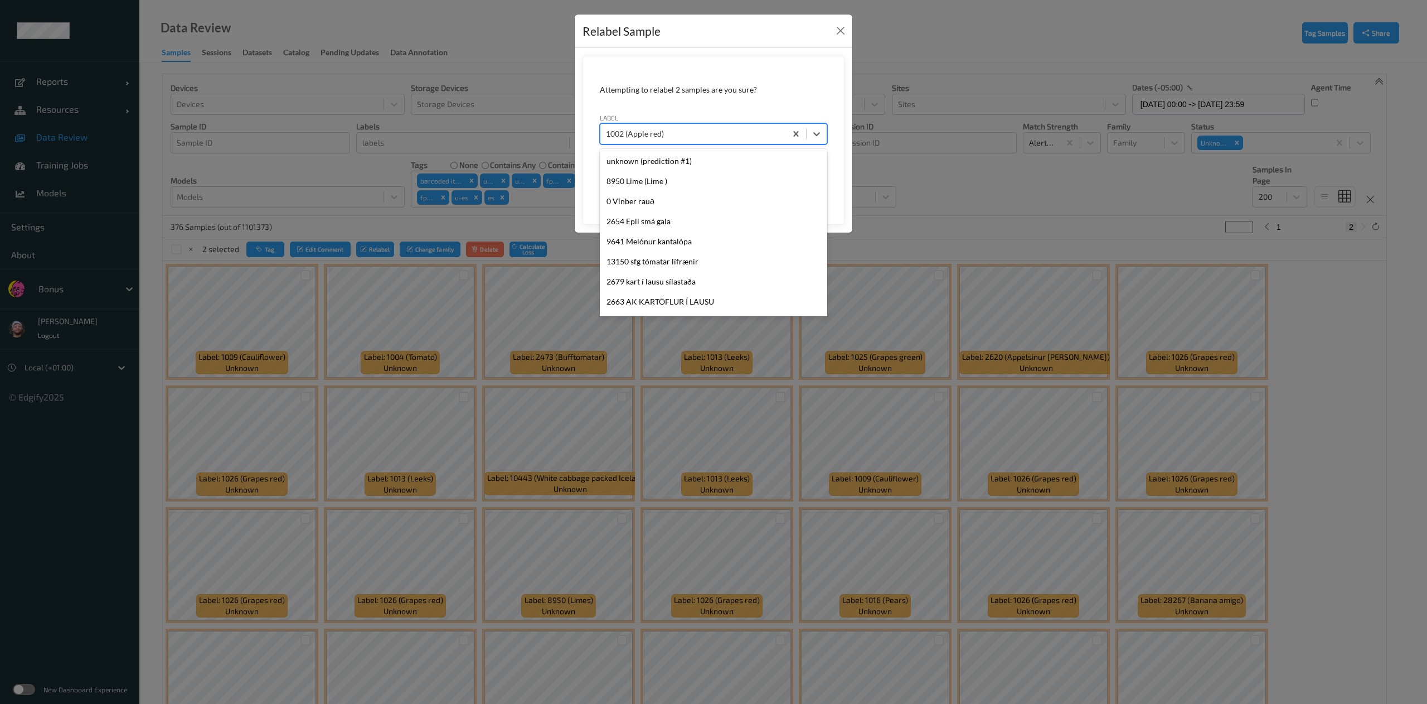
click at [712, 137] on div at bounding box center [693, 133] width 174 height 13
type input "1019"
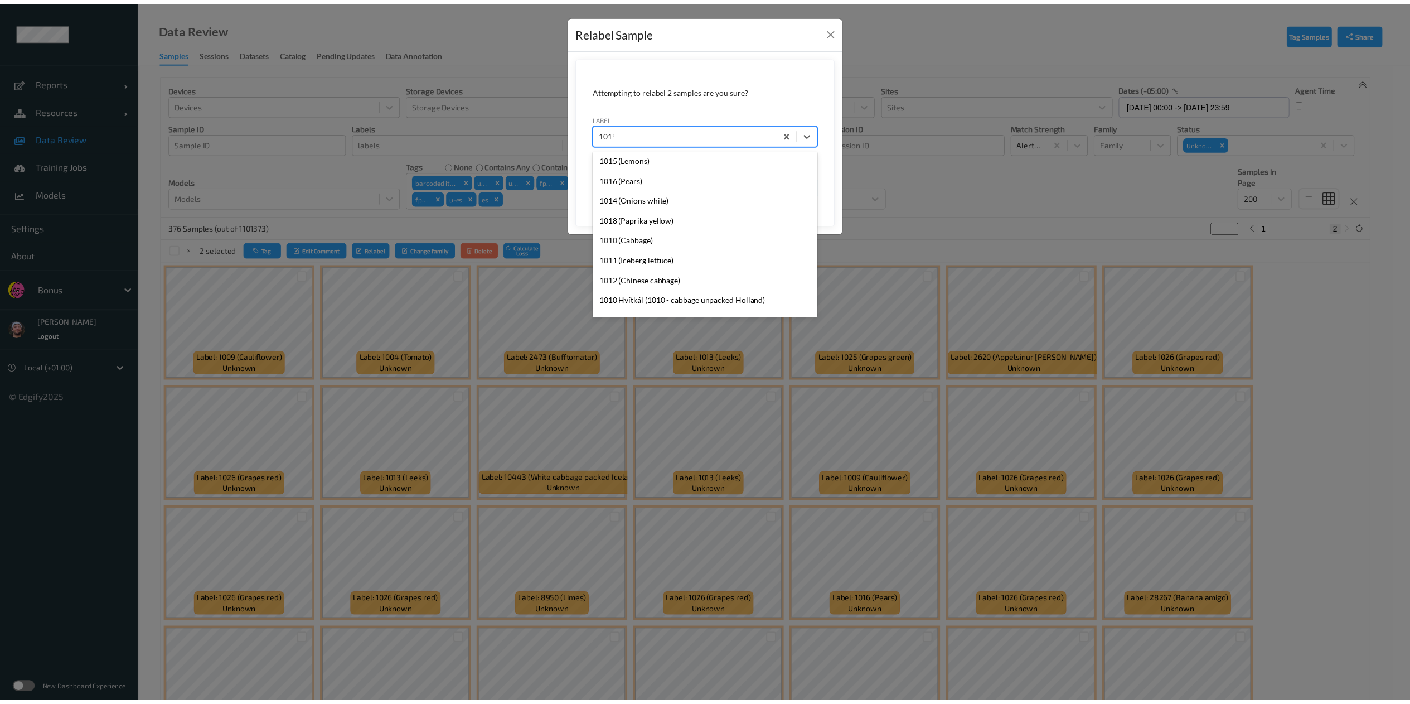
scroll to position [0, 0]
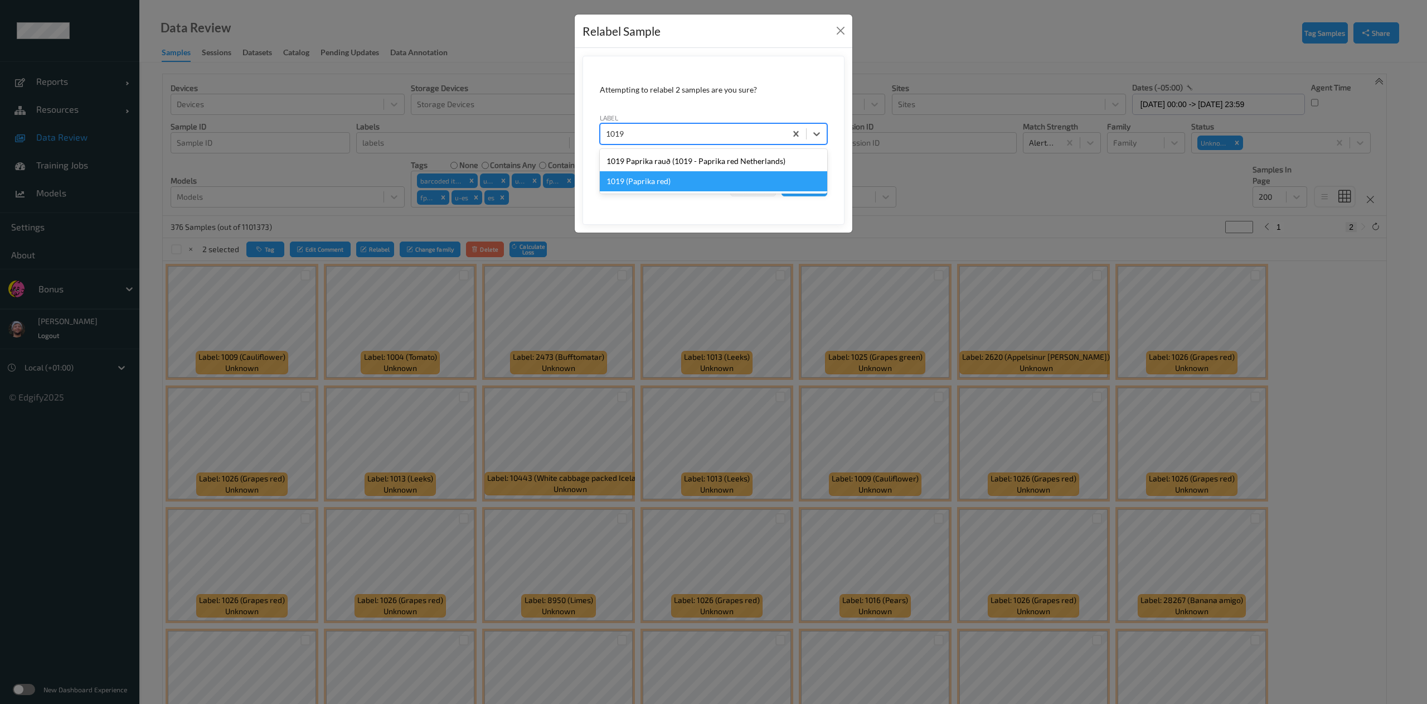
click at [689, 180] on div "1019 (Paprika red)" at bounding box center [713, 181] width 227 height 20
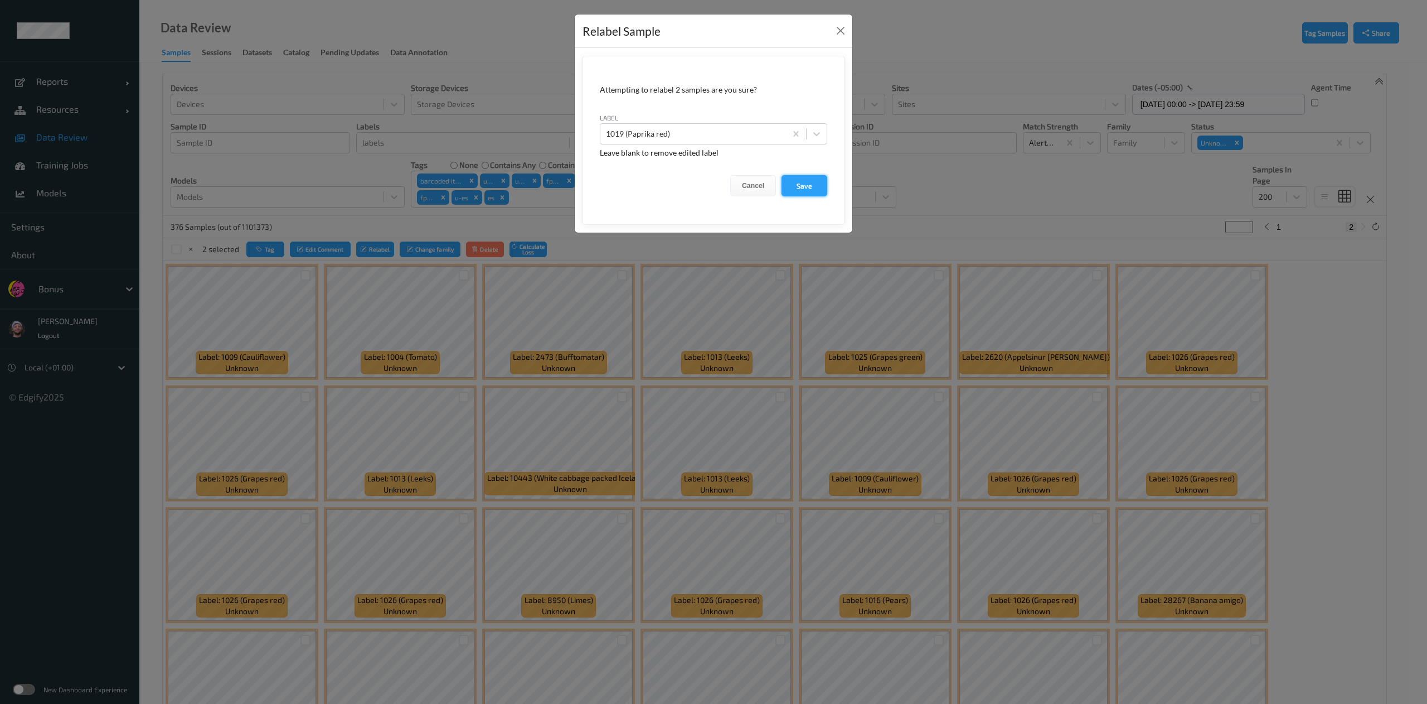
click at [785, 182] on button "Save" at bounding box center [805, 185] width 46 height 21
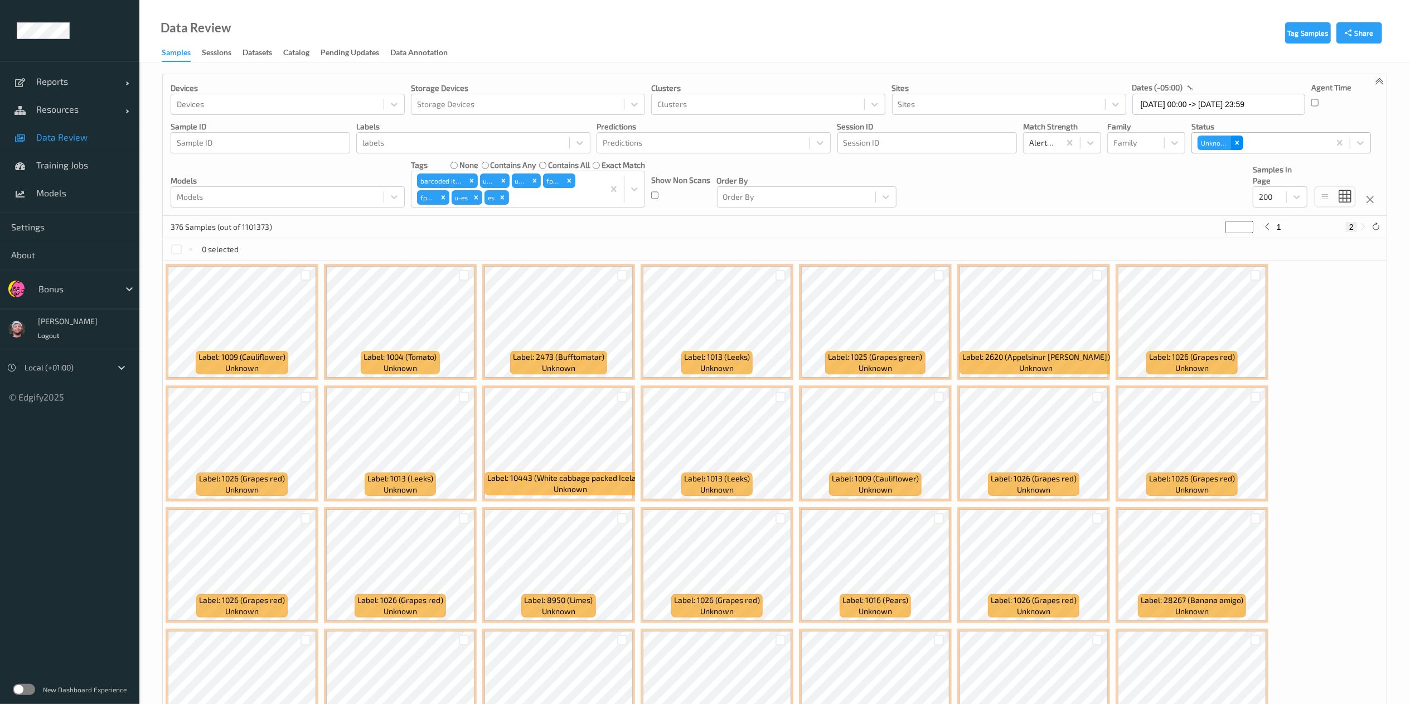
click at [1238, 145] on icon "Remove Unknown" at bounding box center [1237, 143] width 8 height 8
type input "*"
type input "mi"
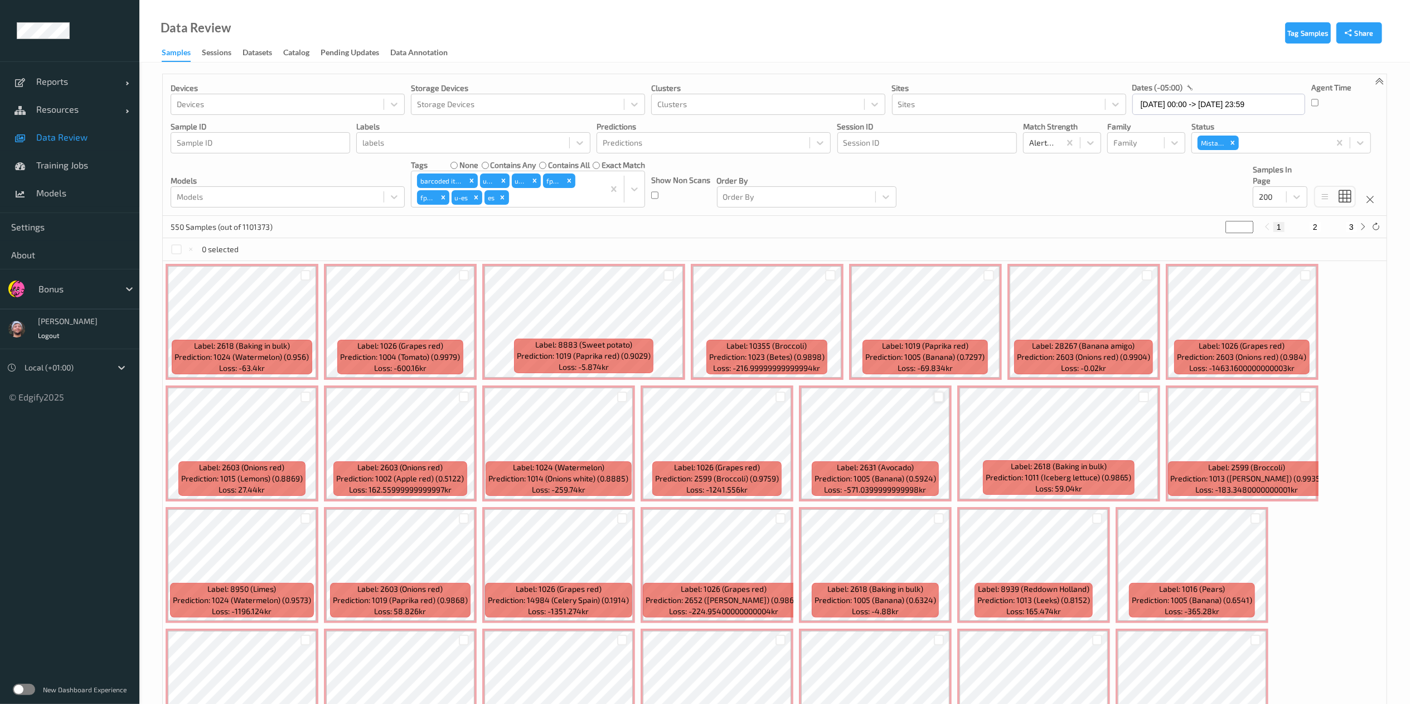
click at [937, 396] on div at bounding box center [939, 396] width 11 height 11
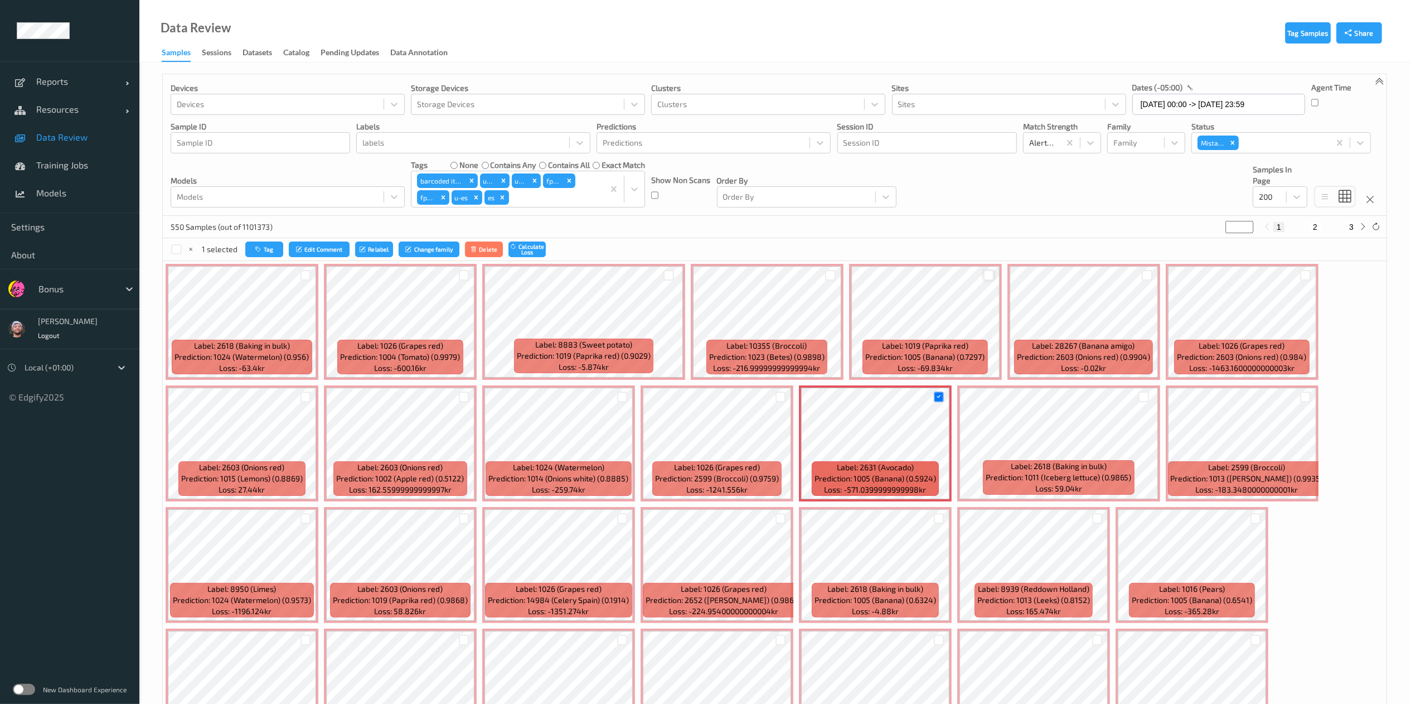
click at [990, 280] on div at bounding box center [988, 275] width 11 height 11
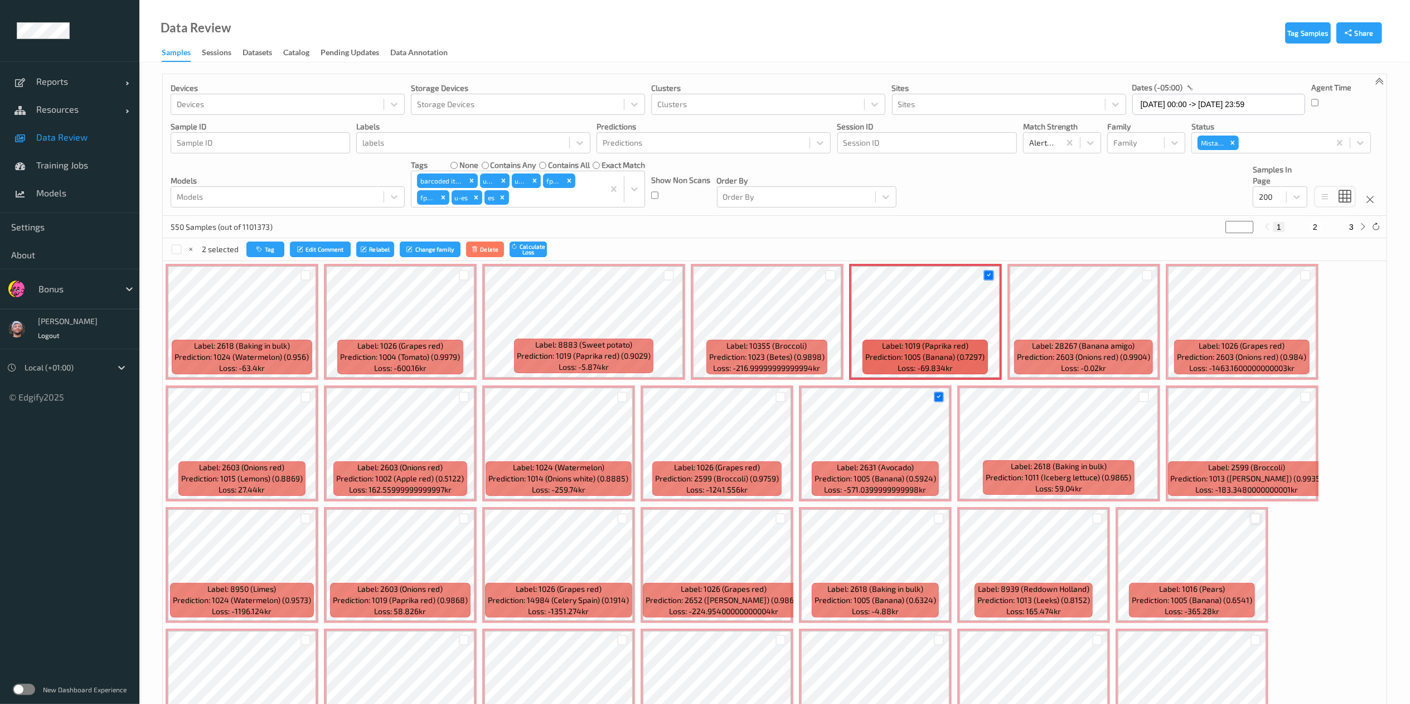
click at [1260, 517] on div at bounding box center [1255, 518] width 11 height 11
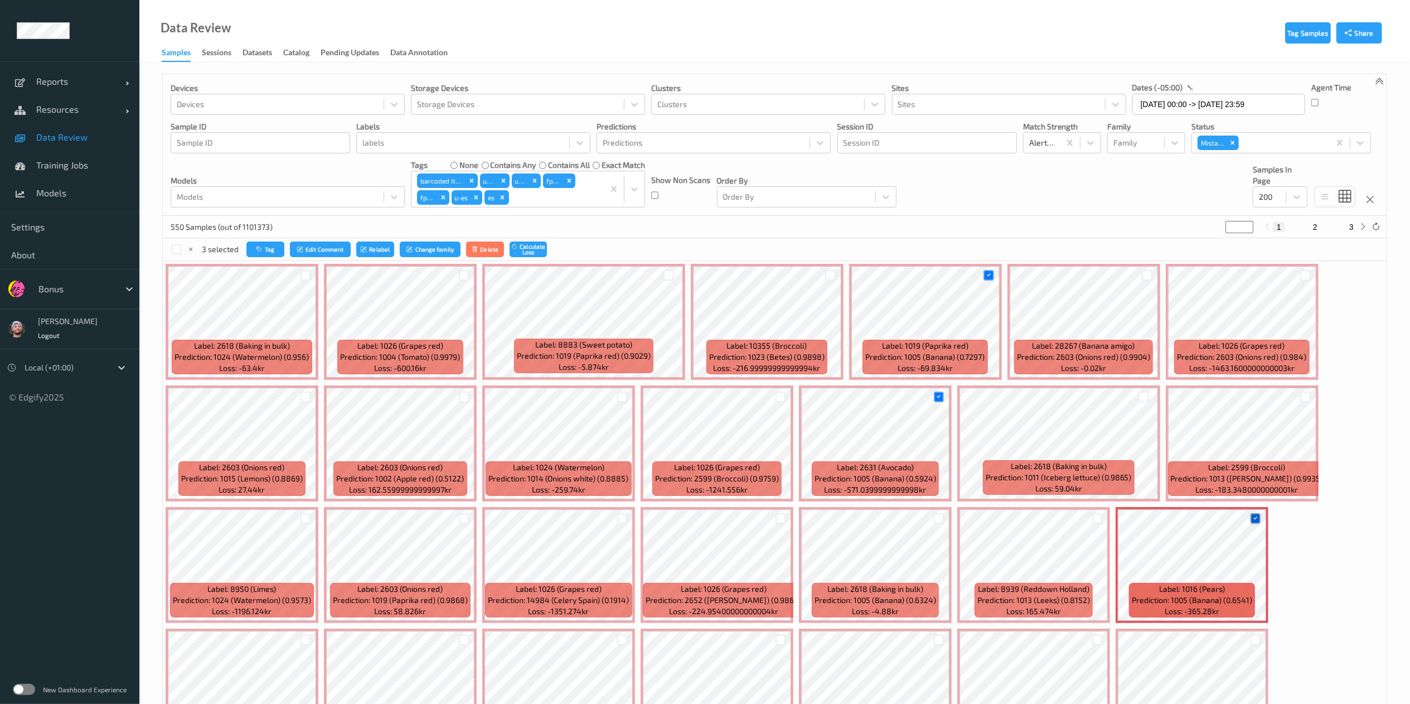
scroll to position [334, 0]
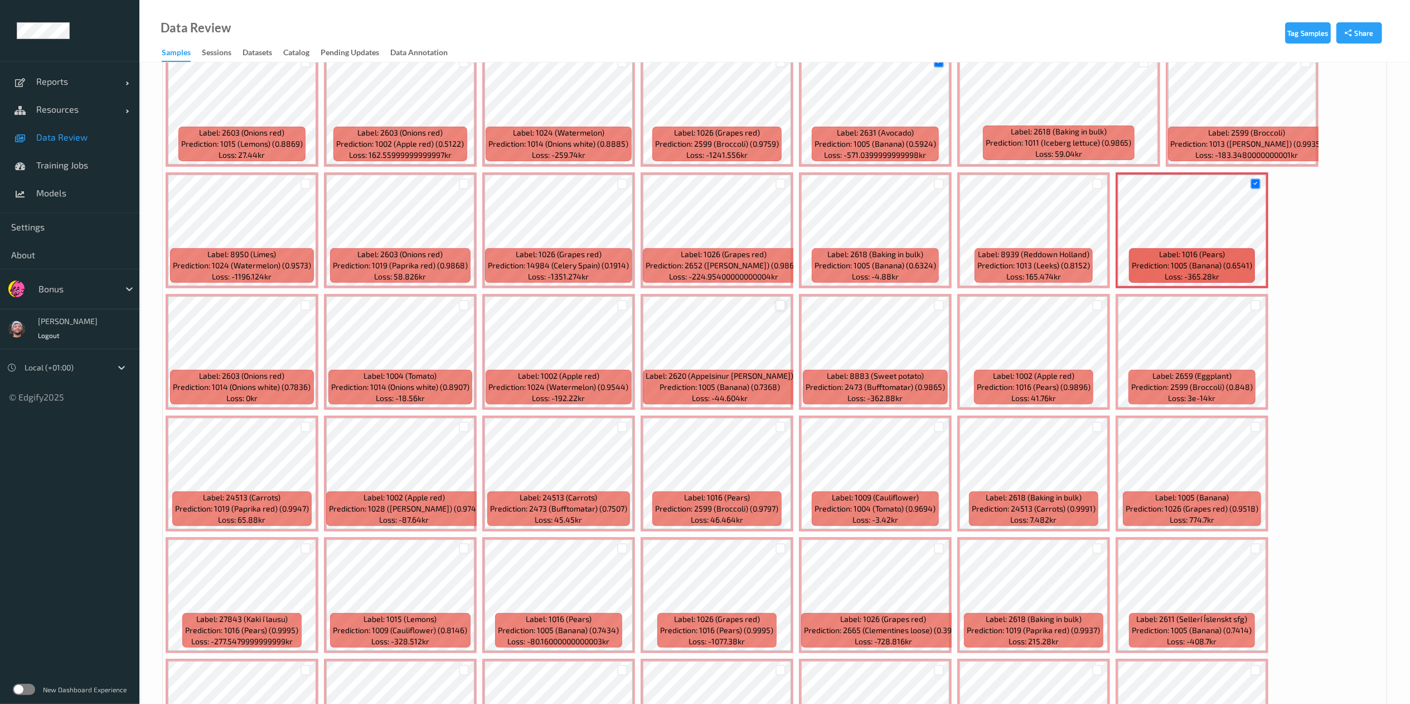
click at [775, 303] on div at bounding box center [780, 305] width 11 height 11
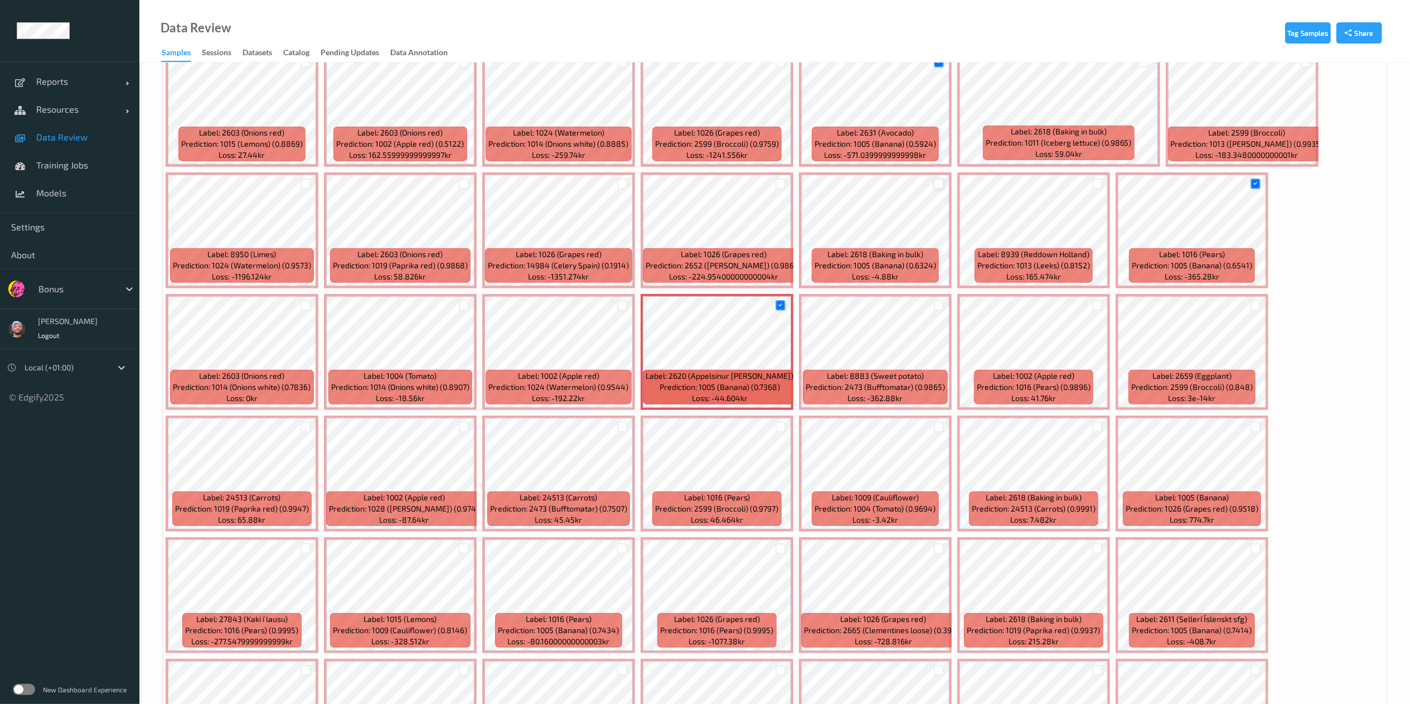
click at [938, 186] on div at bounding box center [939, 183] width 11 height 11
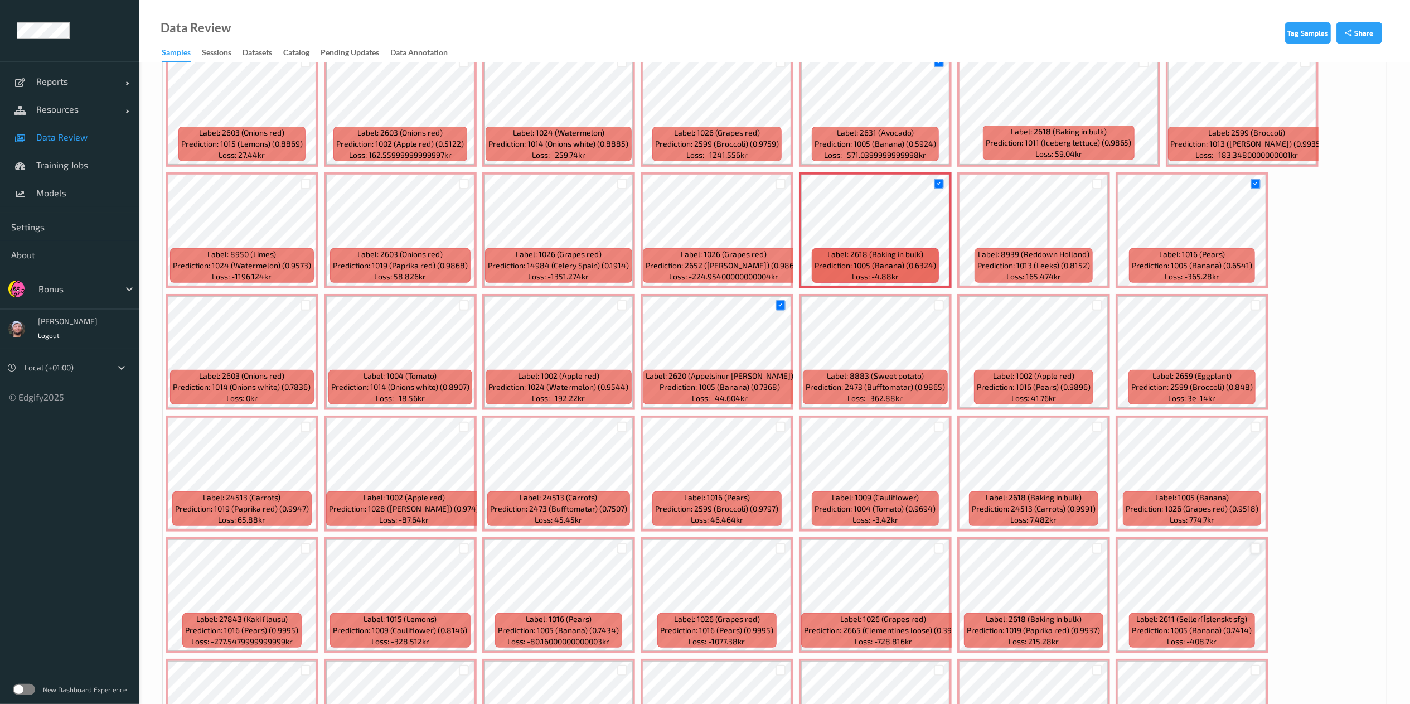
click at [1257, 544] on div at bounding box center [1255, 548] width 11 height 11
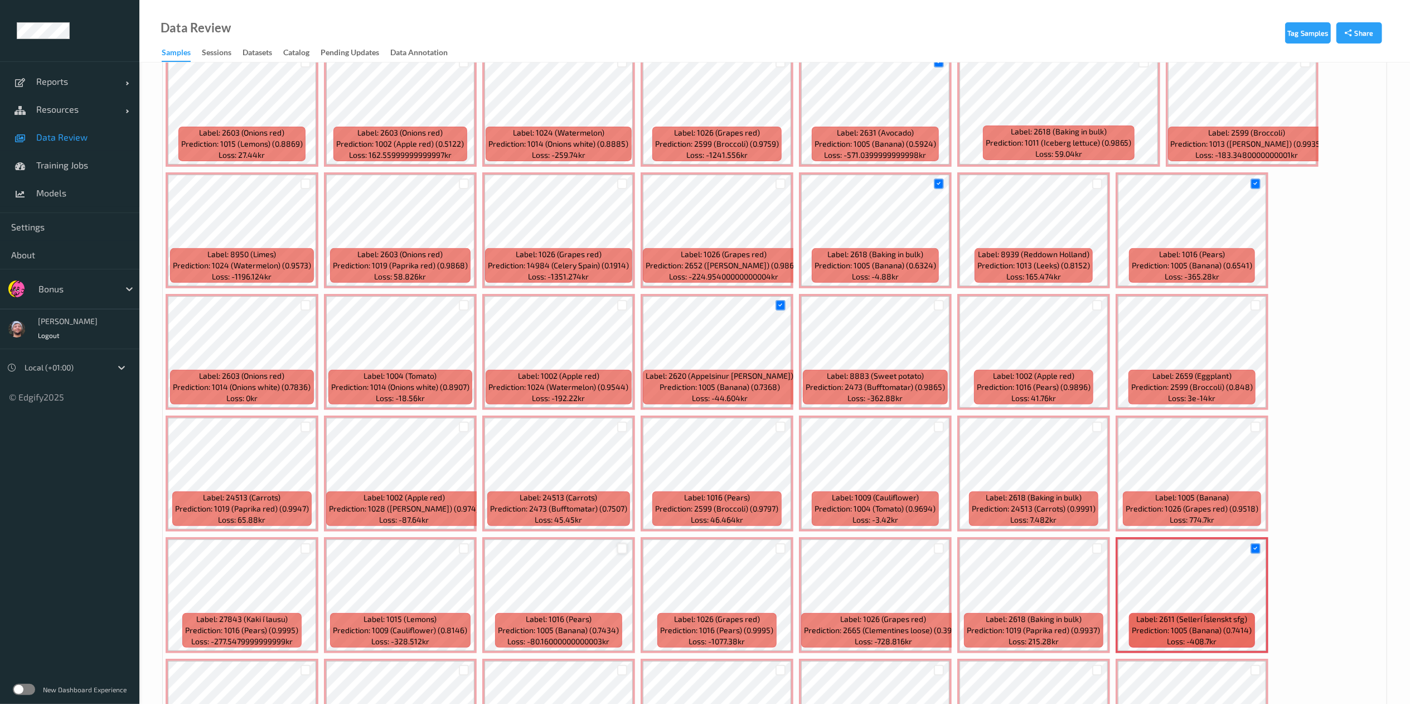
click at [619, 548] on div at bounding box center [622, 548] width 11 height 11
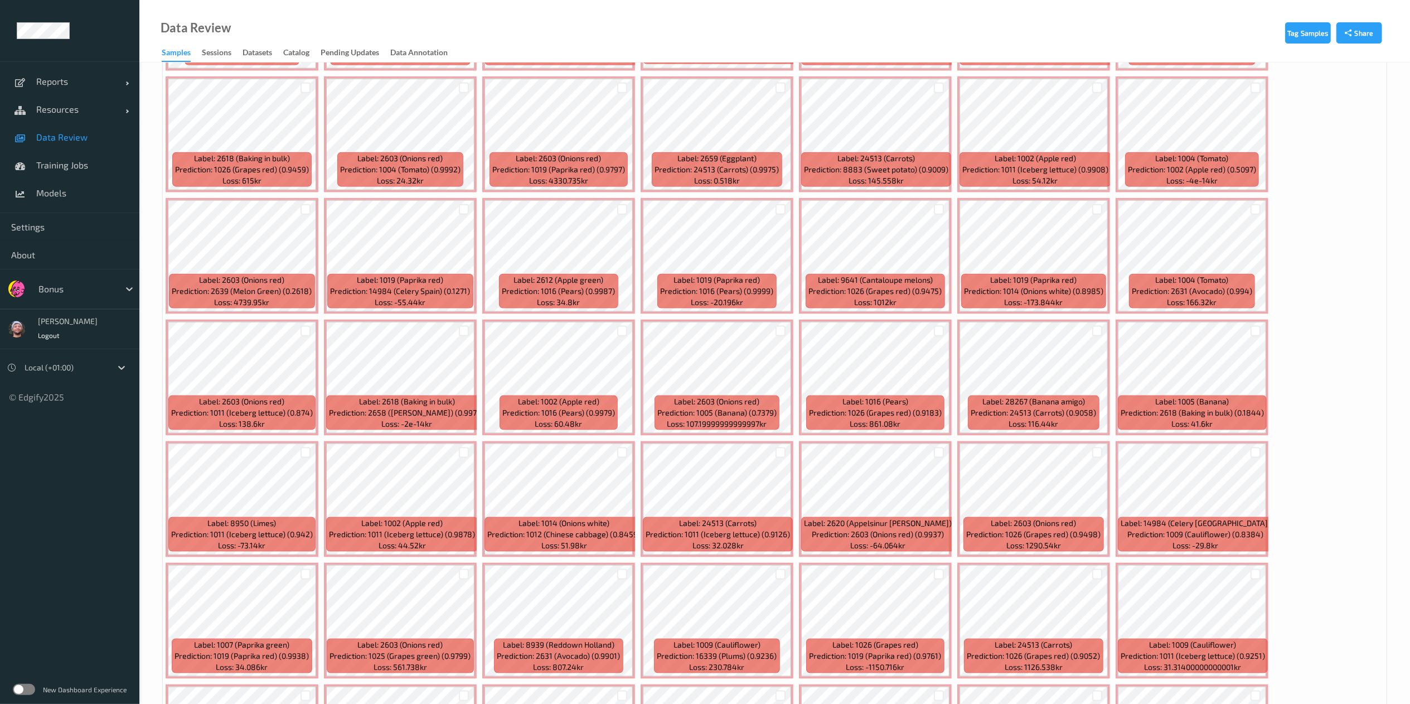
scroll to position [1289, 0]
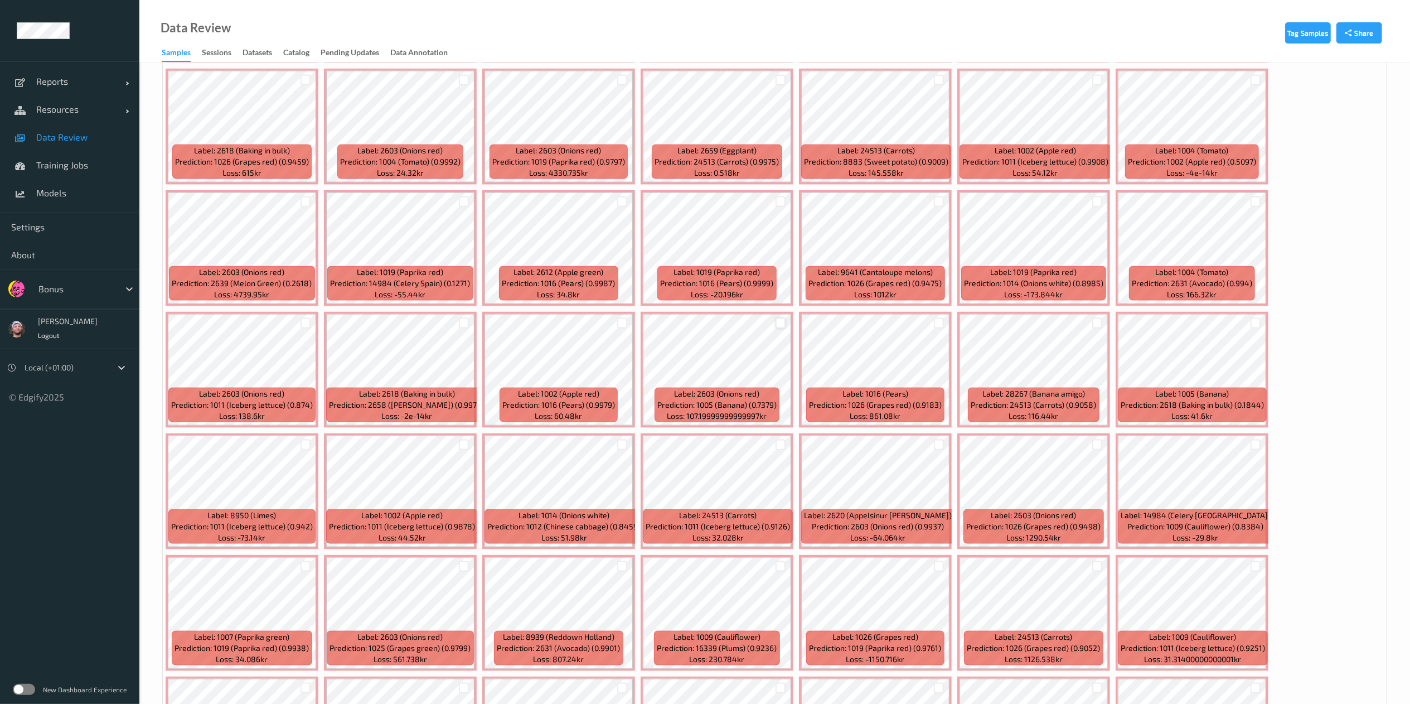
click at [780, 323] on div at bounding box center [780, 323] width 11 height 11
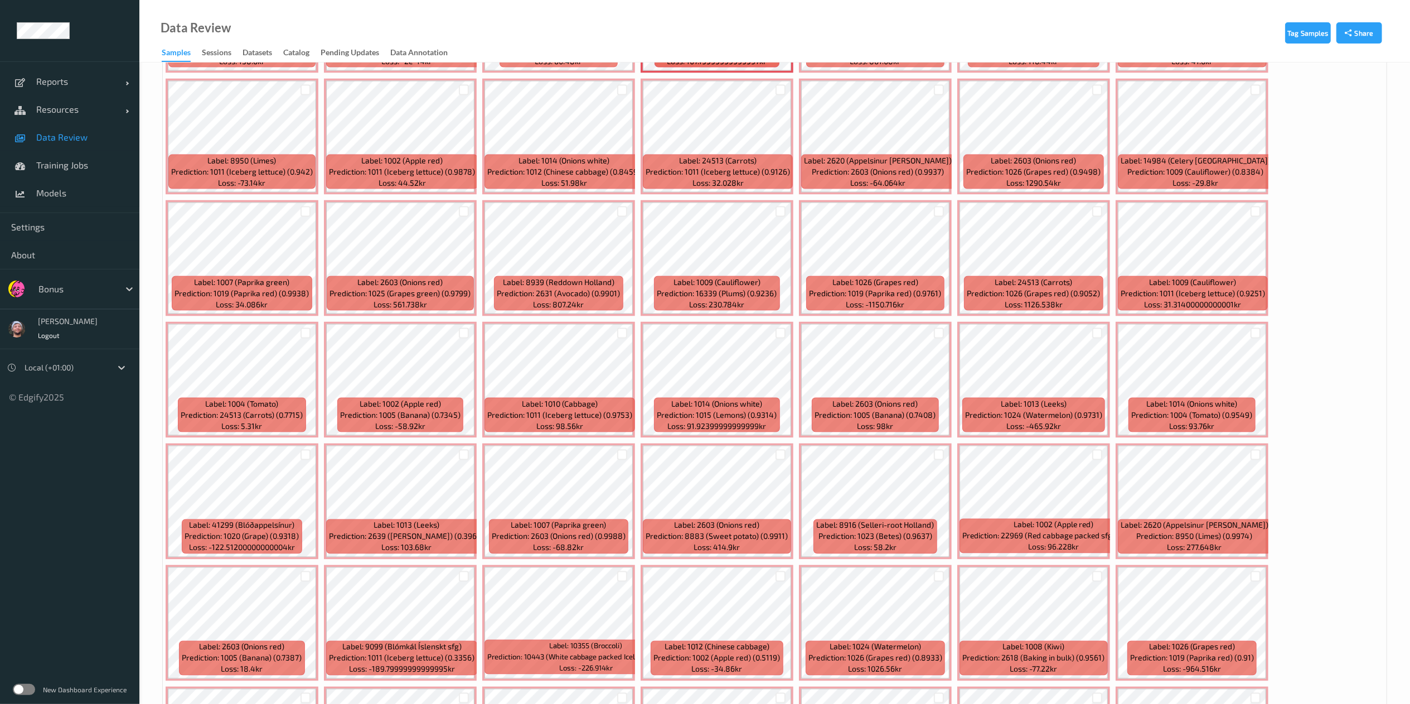
scroll to position [1759, 0]
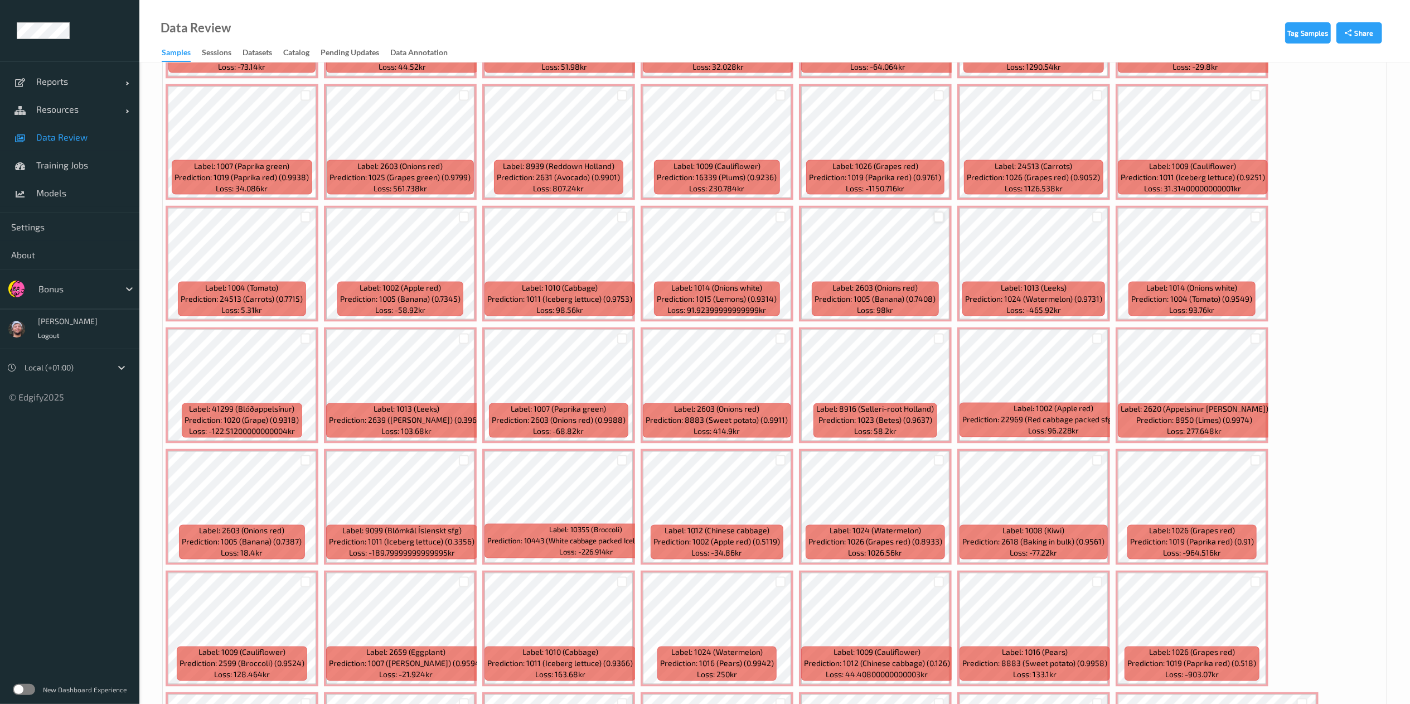
click at [938, 216] on div at bounding box center [939, 217] width 11 height 11
click at [462, 222] on div at bounding box center [464, 217] width 11 height 11
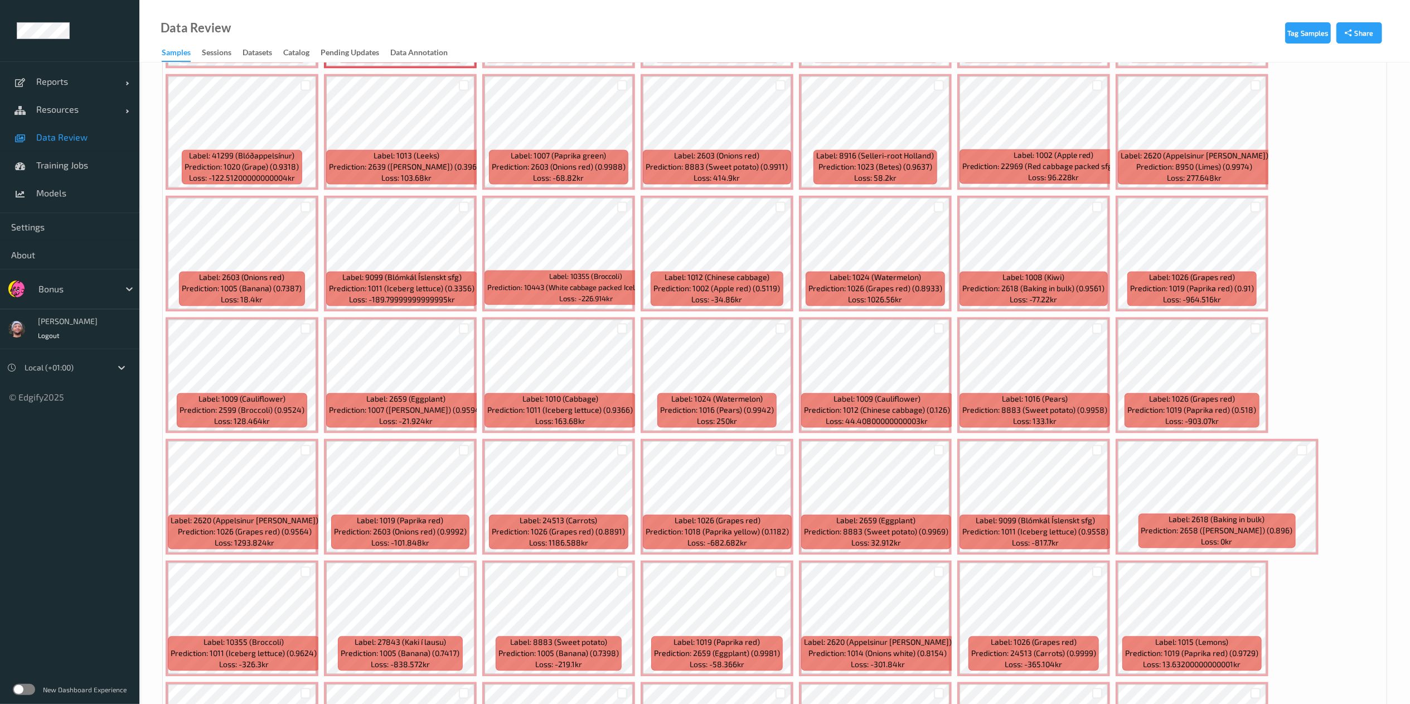
scroll to position [2058, 0]
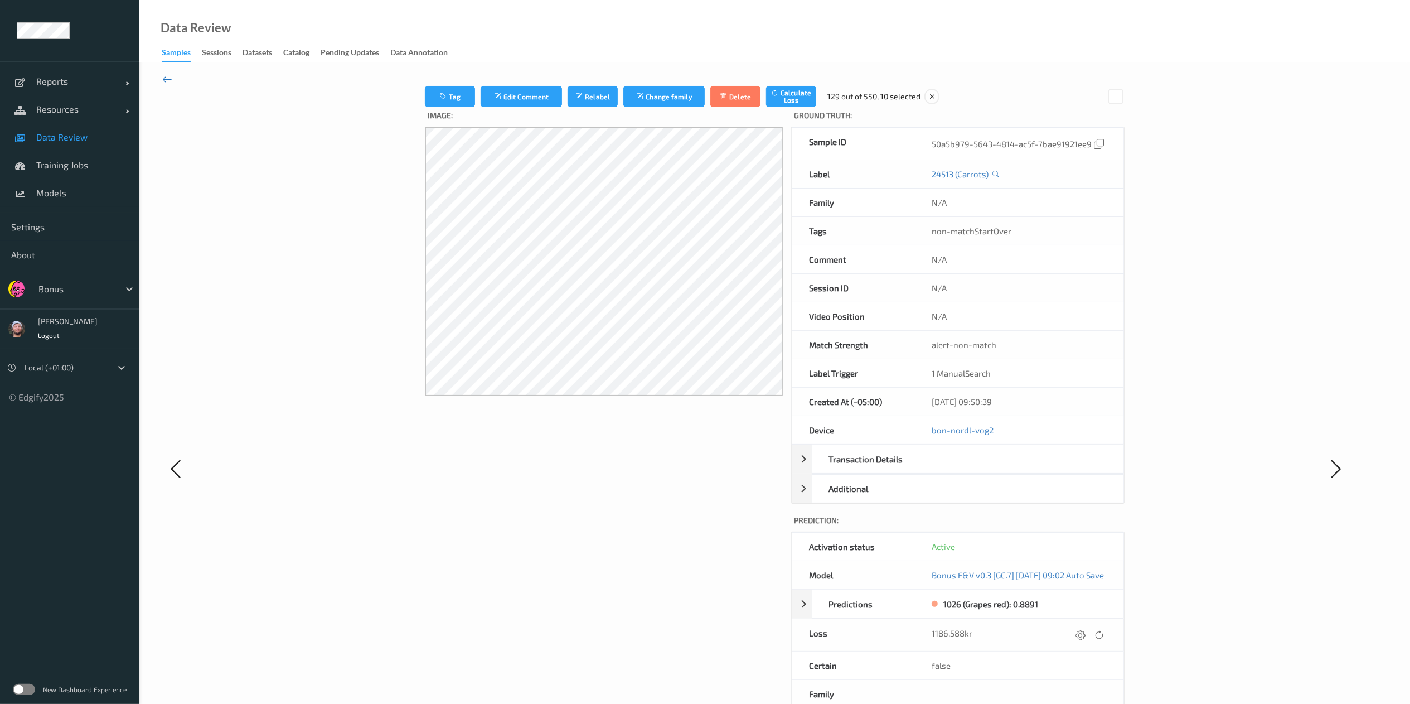
click at [167, 83] on icon at bounding box center [167, 79] width 10 height 12
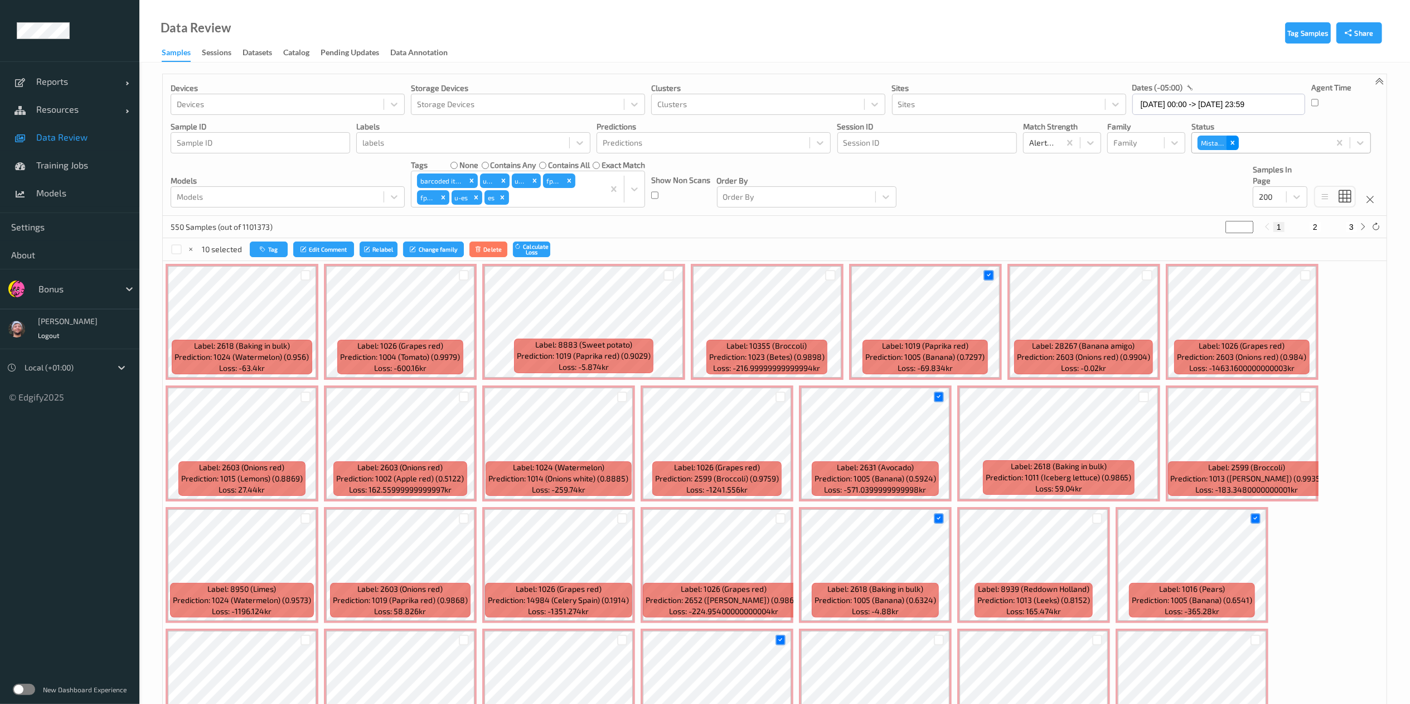
click at [1232, 148] on div "Remove Mistake" at bounding box center [1232, 142] width 12 height 14
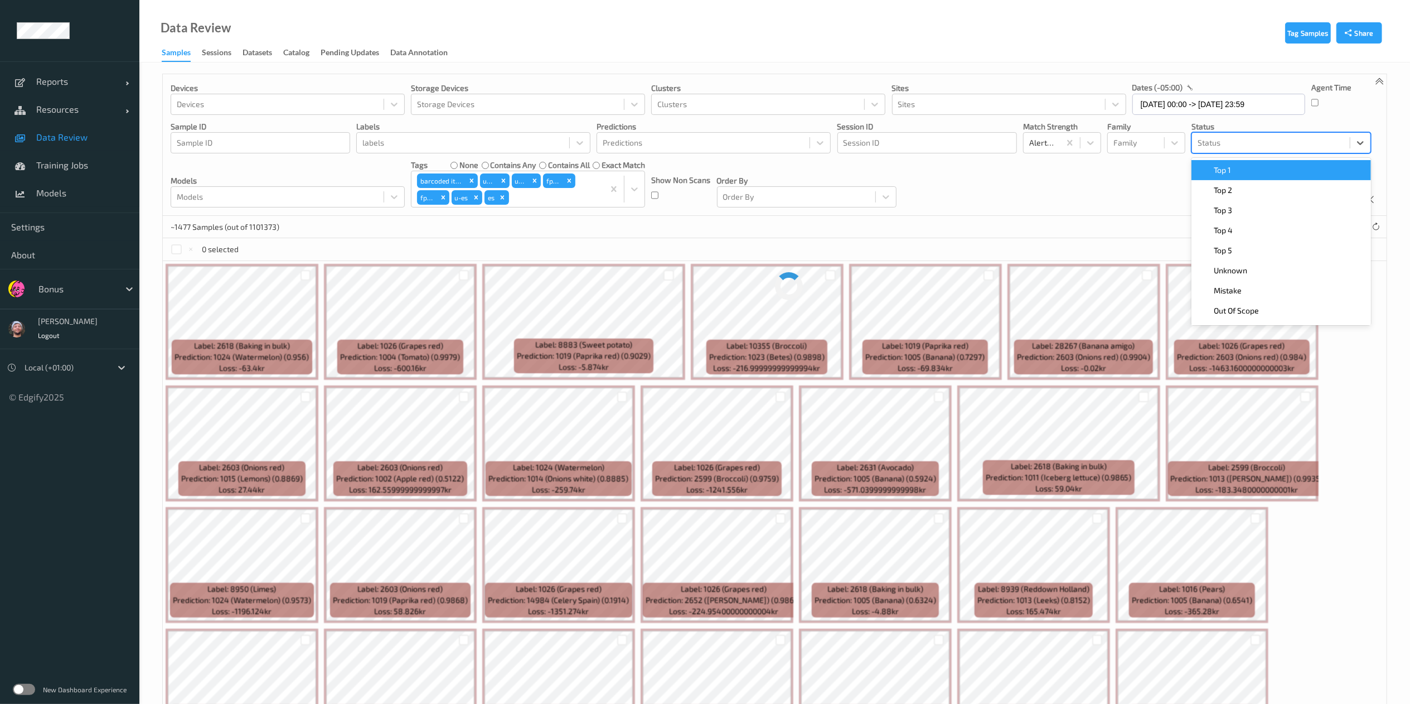
click at [1232, 147] on div at bounding box center [1270, 142] width 147 height 13
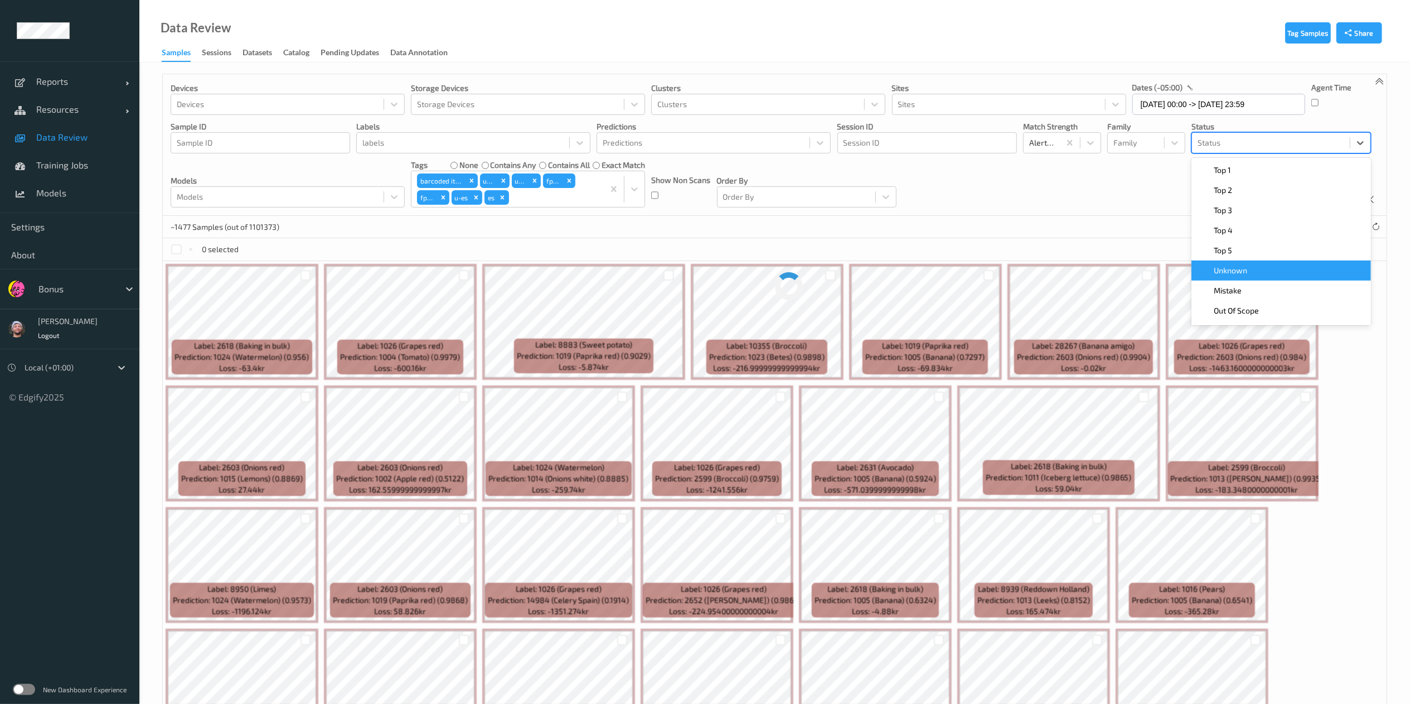
click at [1243, 270] on span "Unknown" at bounding box center [1230, 270] width 33 height 11
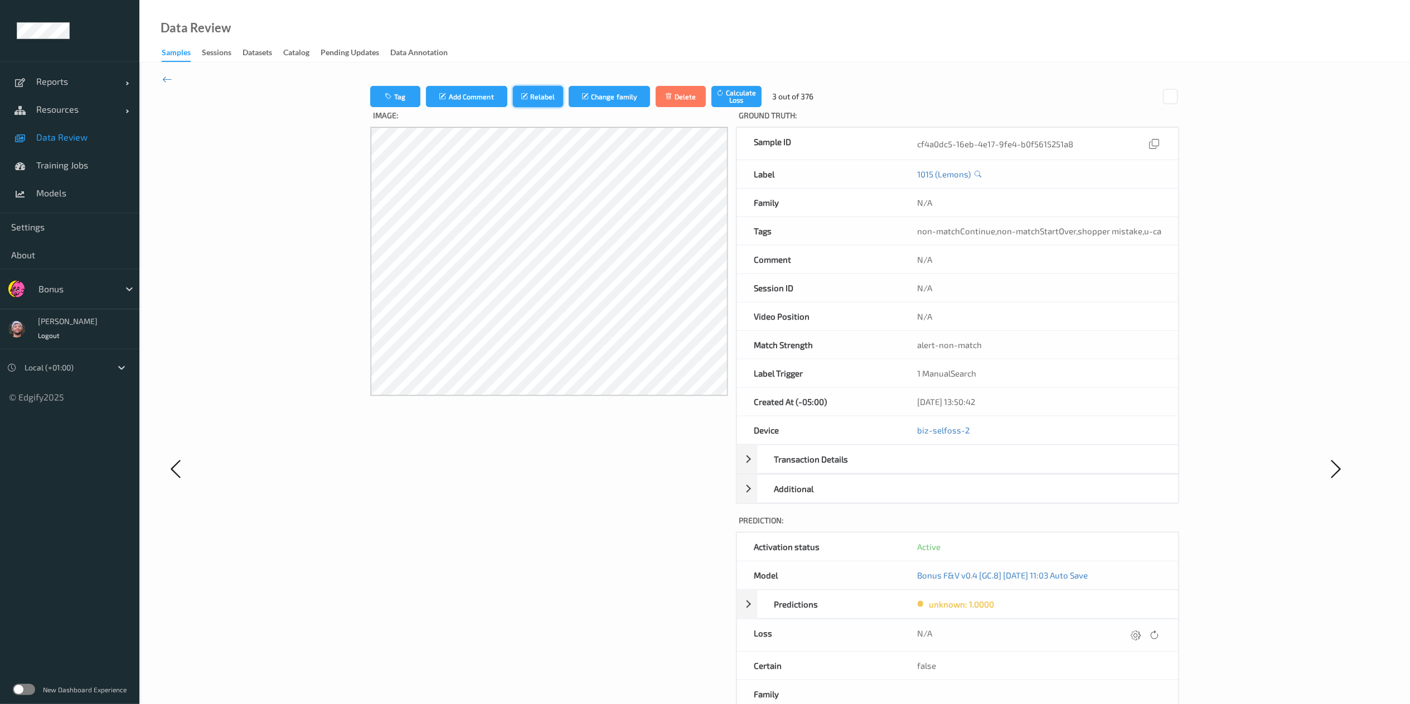
click at [528, 89] on button "Relabel" at bounding box center [538, 96] width 50 height 21
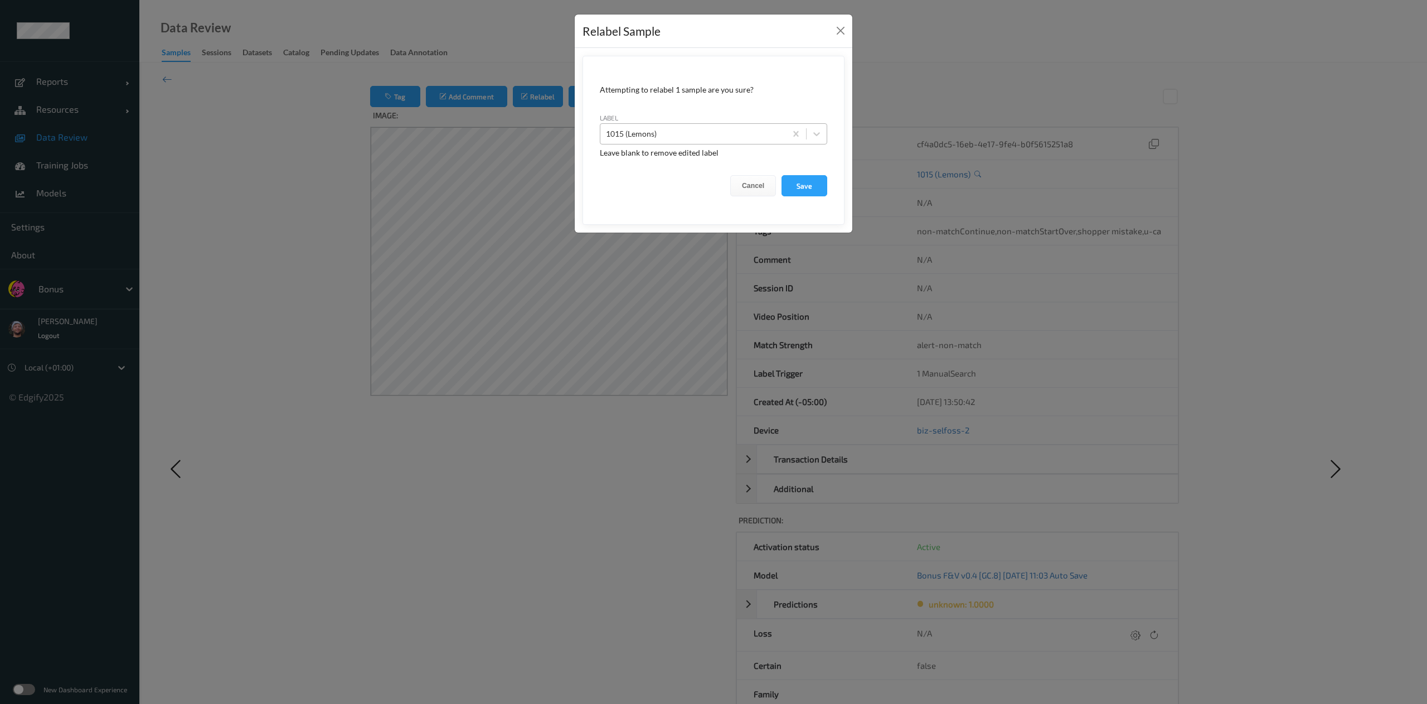
click at [663, 135] on div at bounding box center [693, 133] width 174 height 13
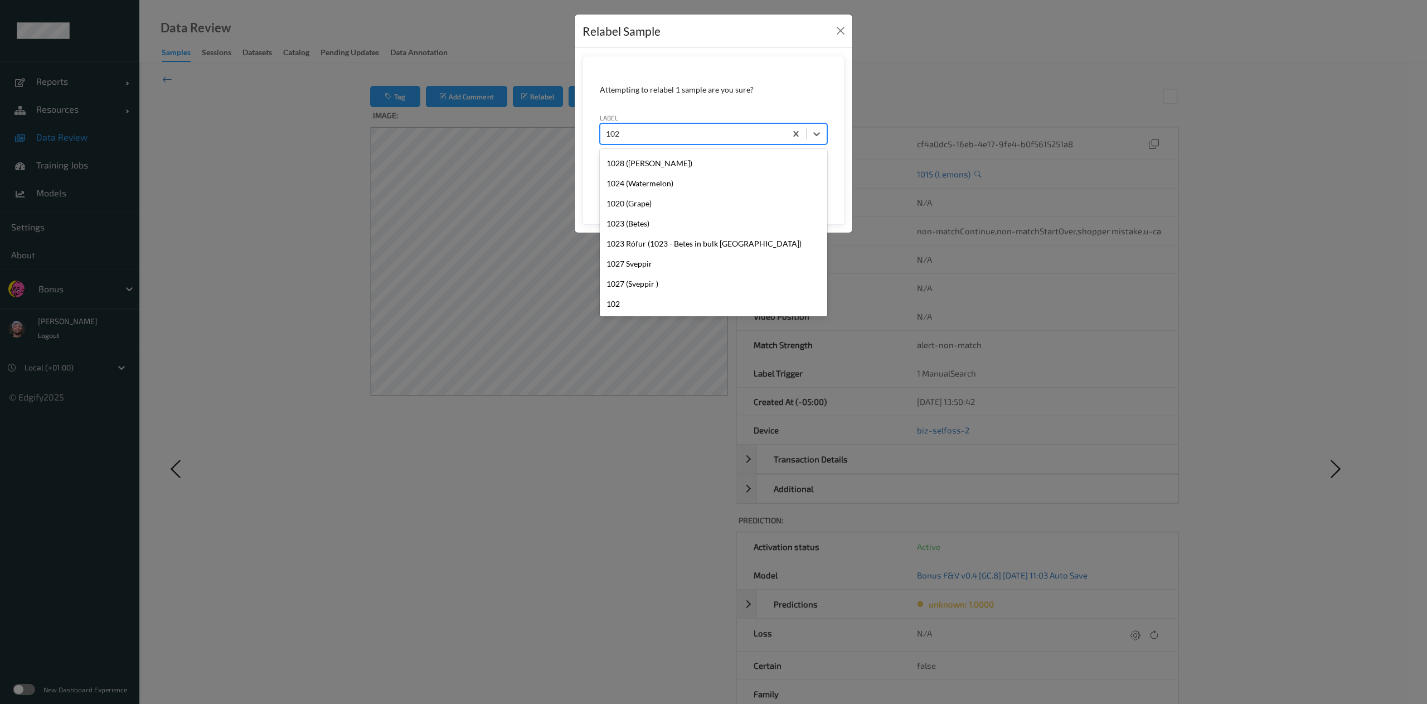
scroll to position [22, 0]
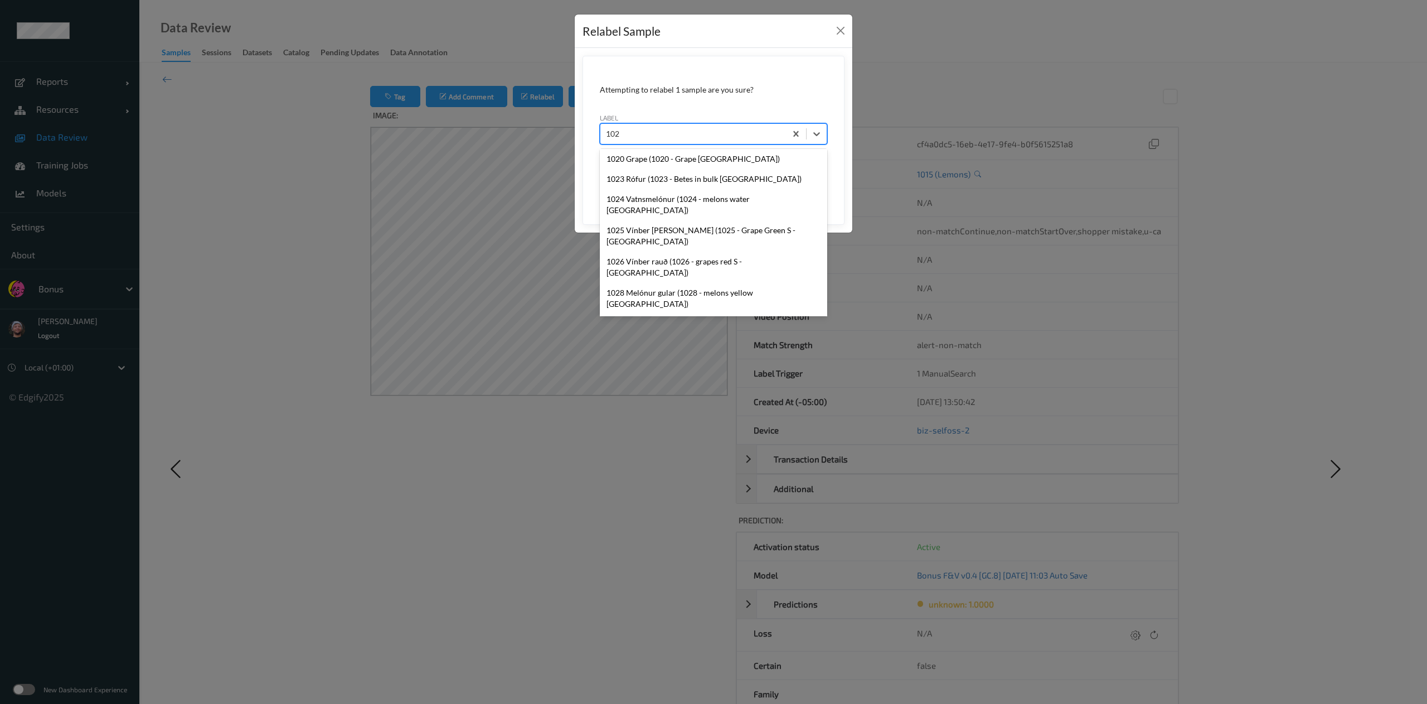
type input "1026"
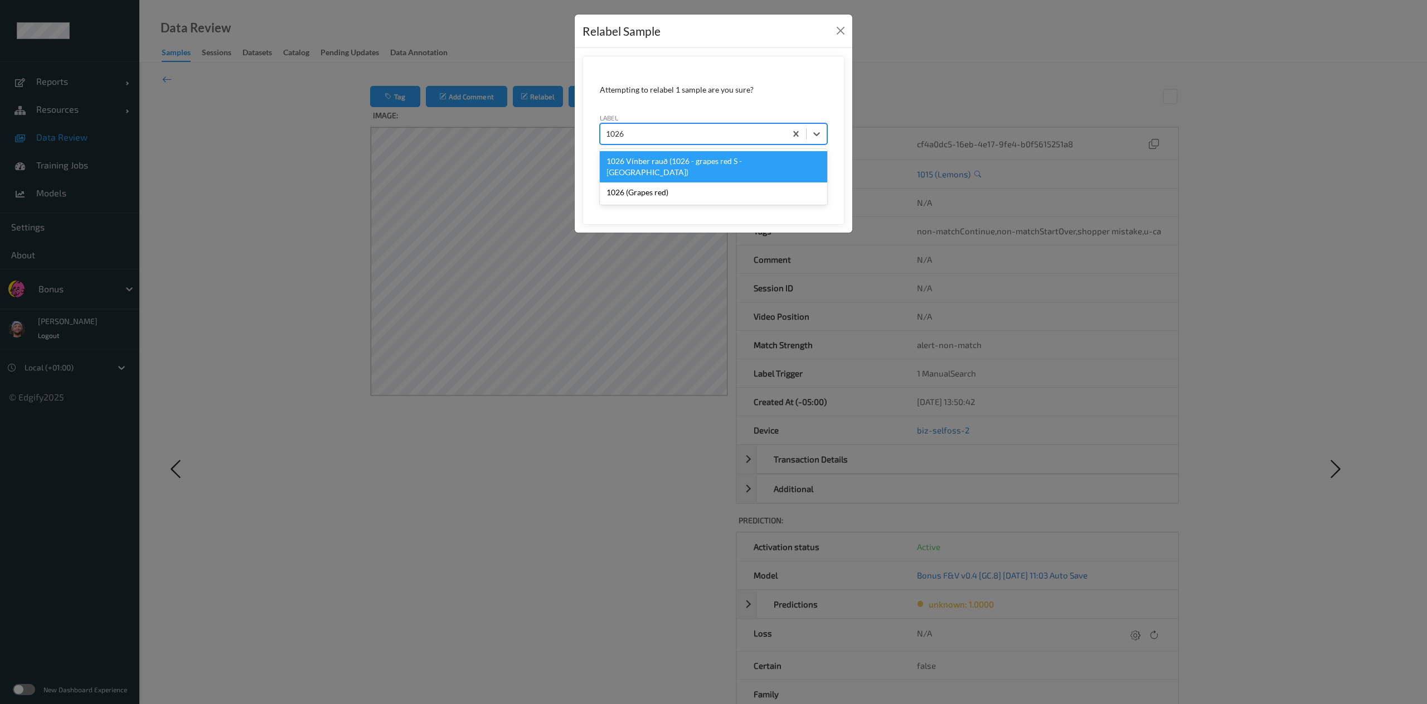
scroll to position [0, 0]
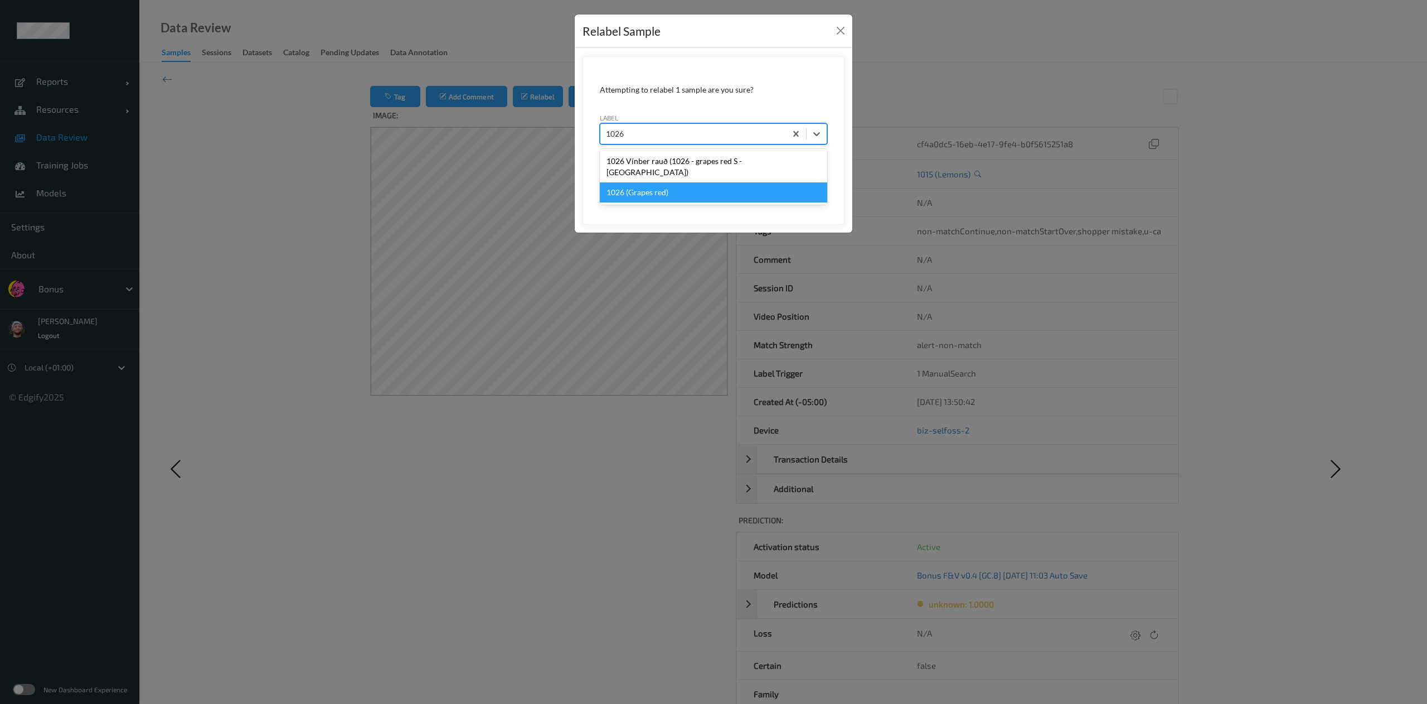
click at [701, 190] on div "1026 (Grapes red)" at bounding box center [713, 192] width 227 height 20
click at [782, 175] on button "Save" at bounding box center [805, 185] width 46 height 21
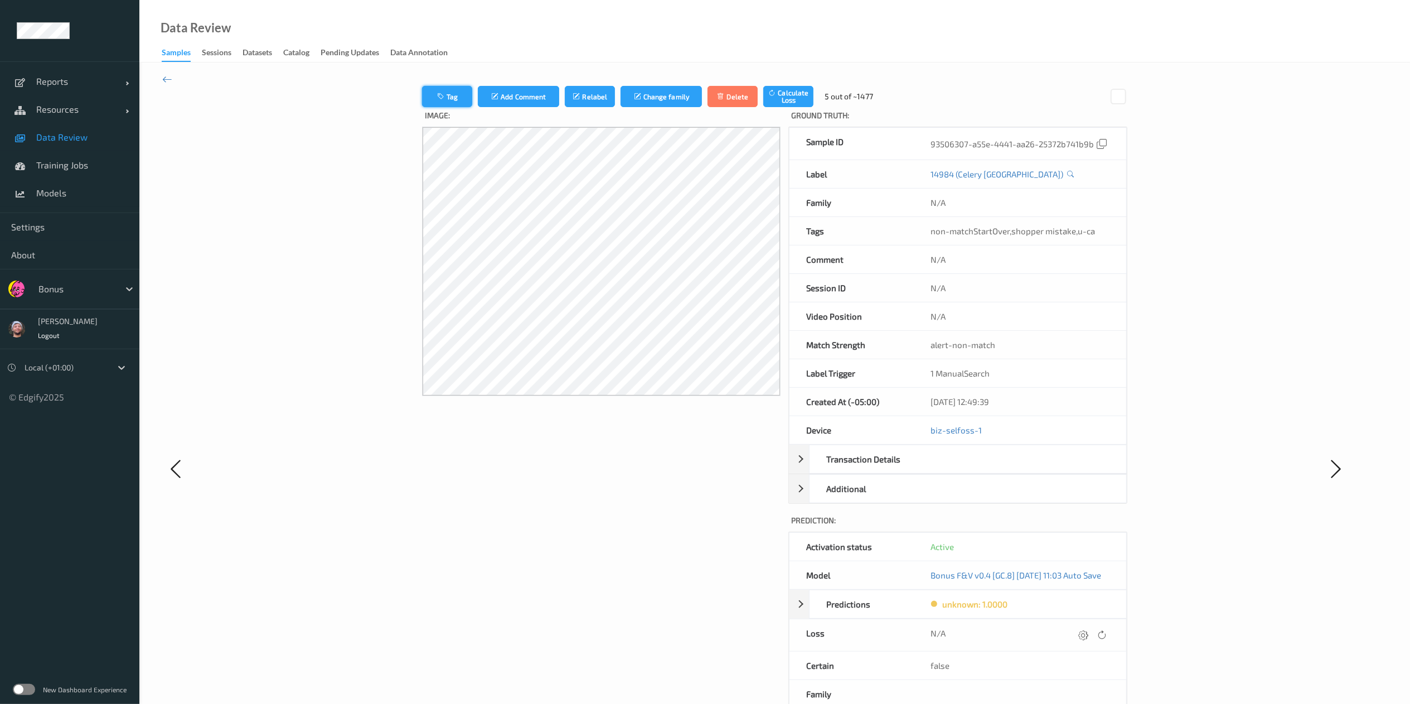
click at [449, 100] on button "Tag" at bounding box center [447, 96] width 50 height 21
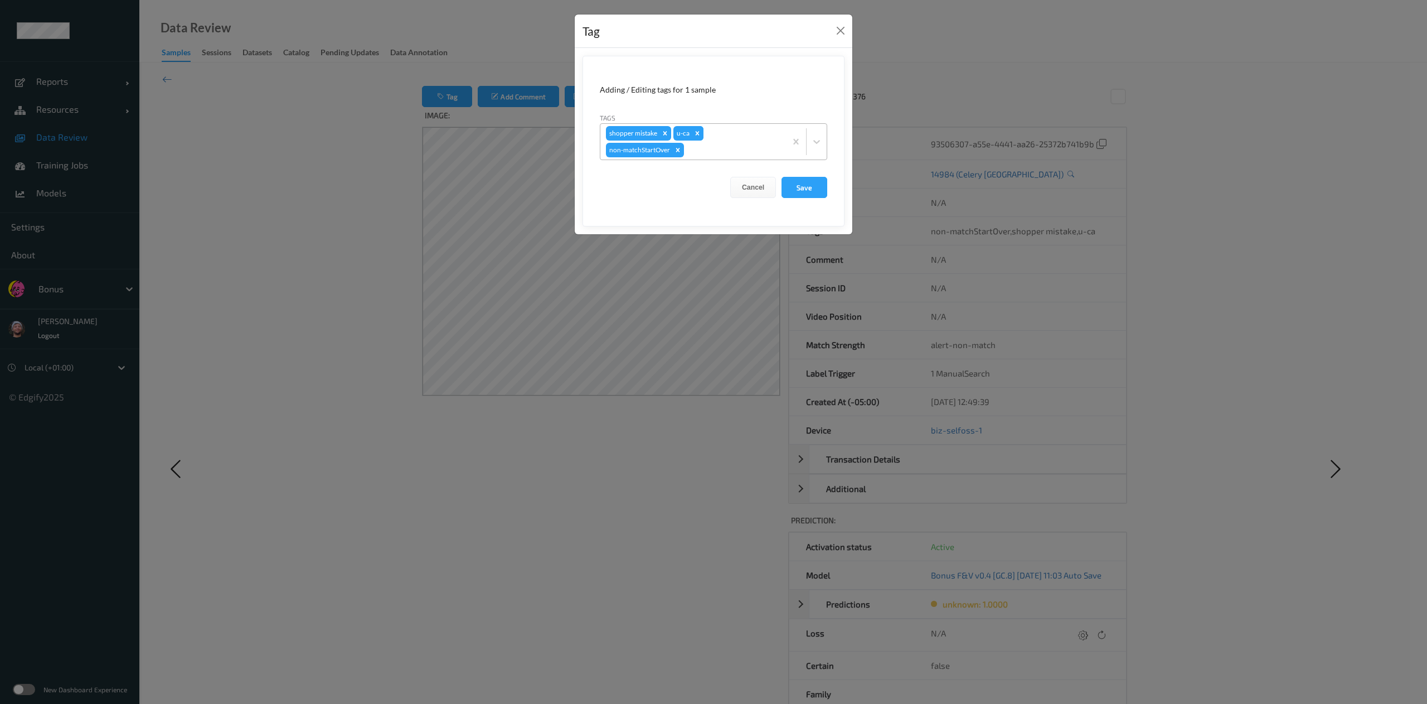
click at [698, 133] on icon "Remove u-ca" at bounding box center [697, 133] width 8 height 8
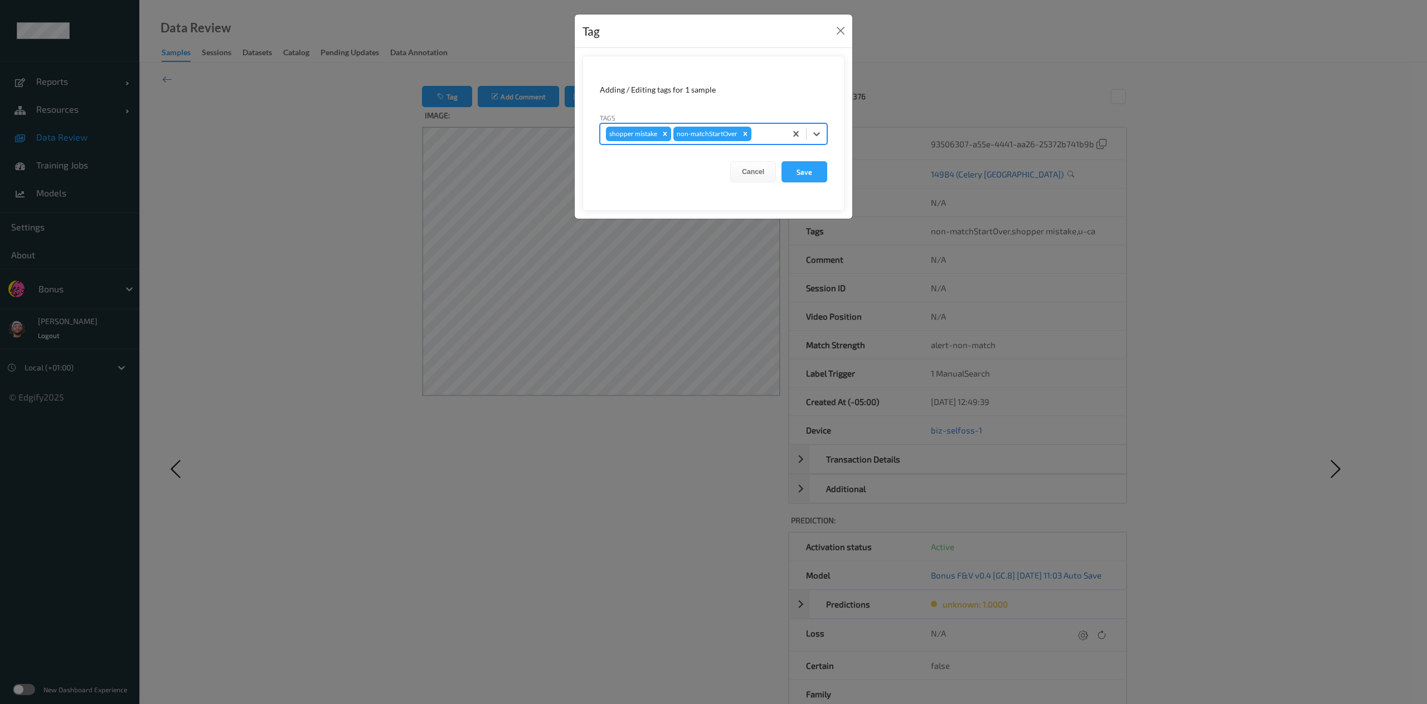
click at [659, 135] on div "Remove shopper mistake" at bounding box center [665, 134] width 12 height 14
type input "gi"
click at [782, 161] on button "Save" at bounding box center [805, 171] width 46 height 21
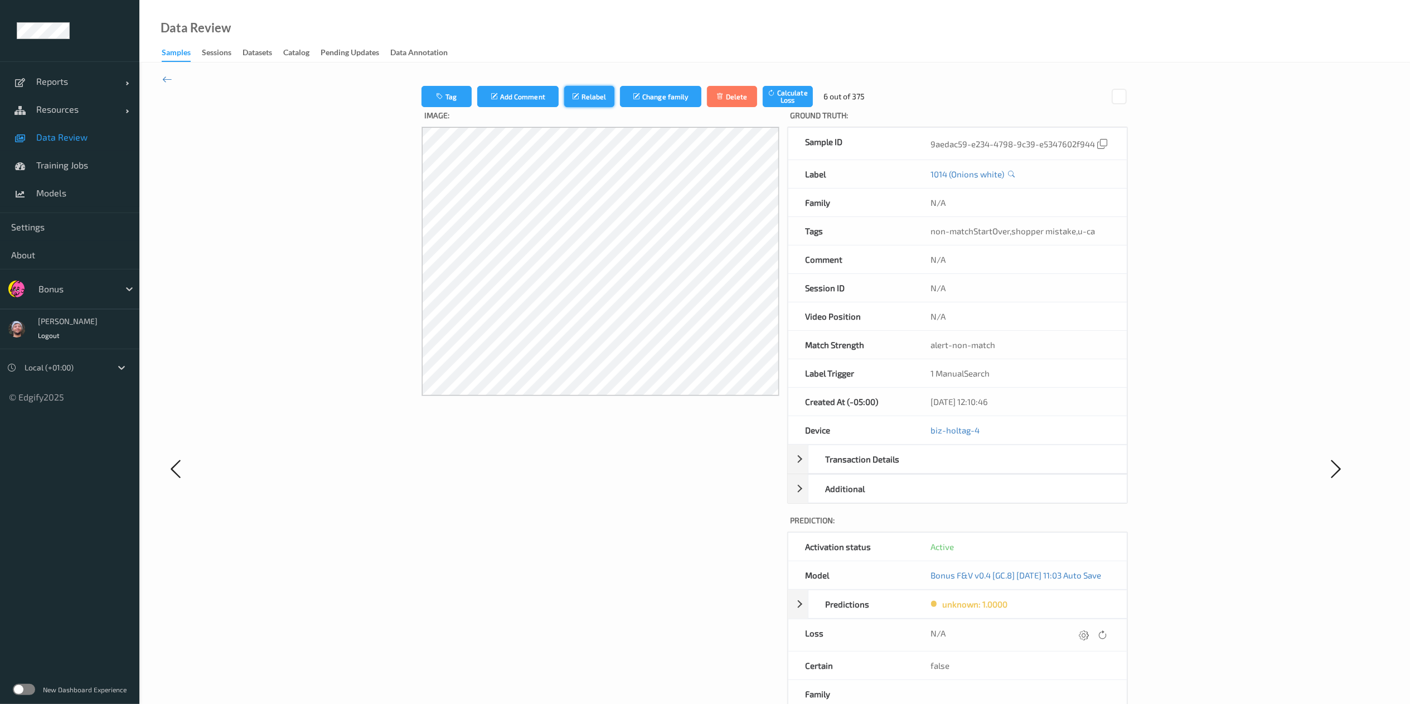
click at [584, 91] on button "Relabel" at bounding box center [589, 96] width 50 height 21
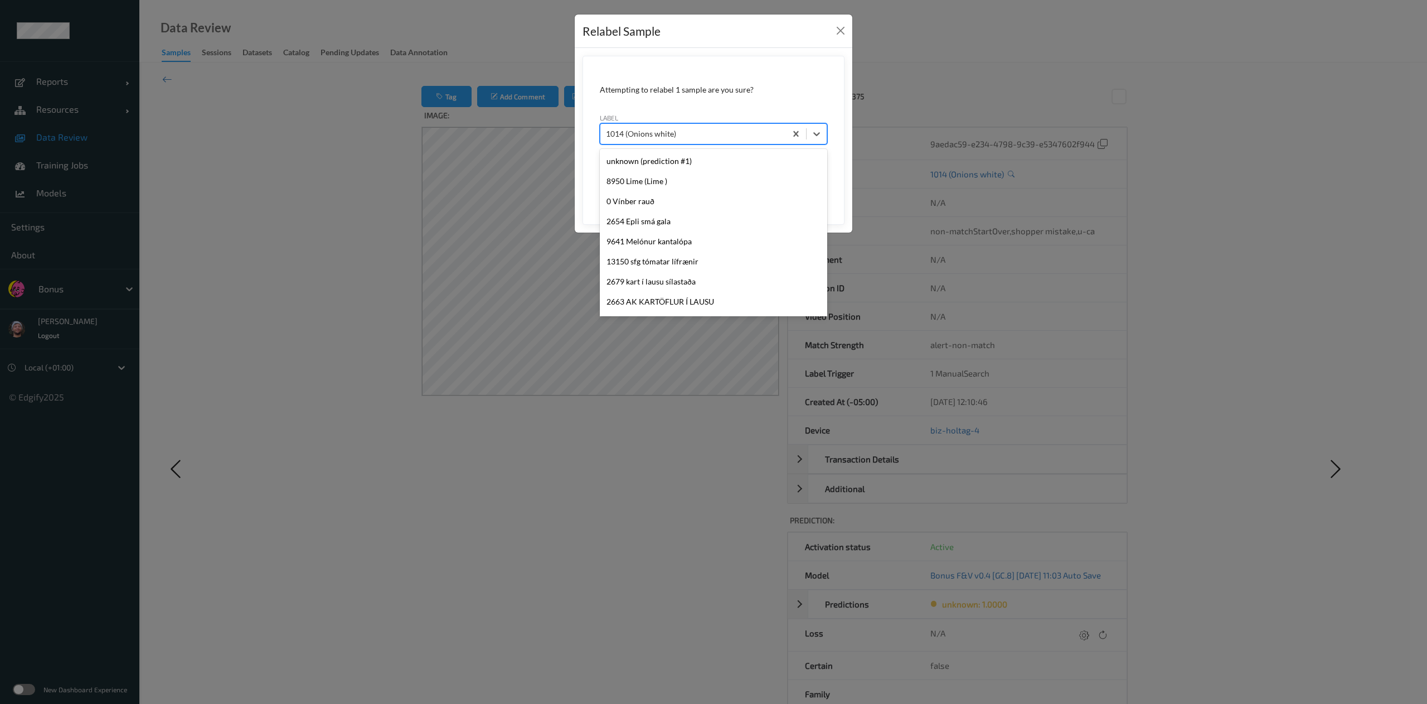
click at [660, 143] on div "1014 (Onions white)" at bounding box center [693, 134] width 186 height 18
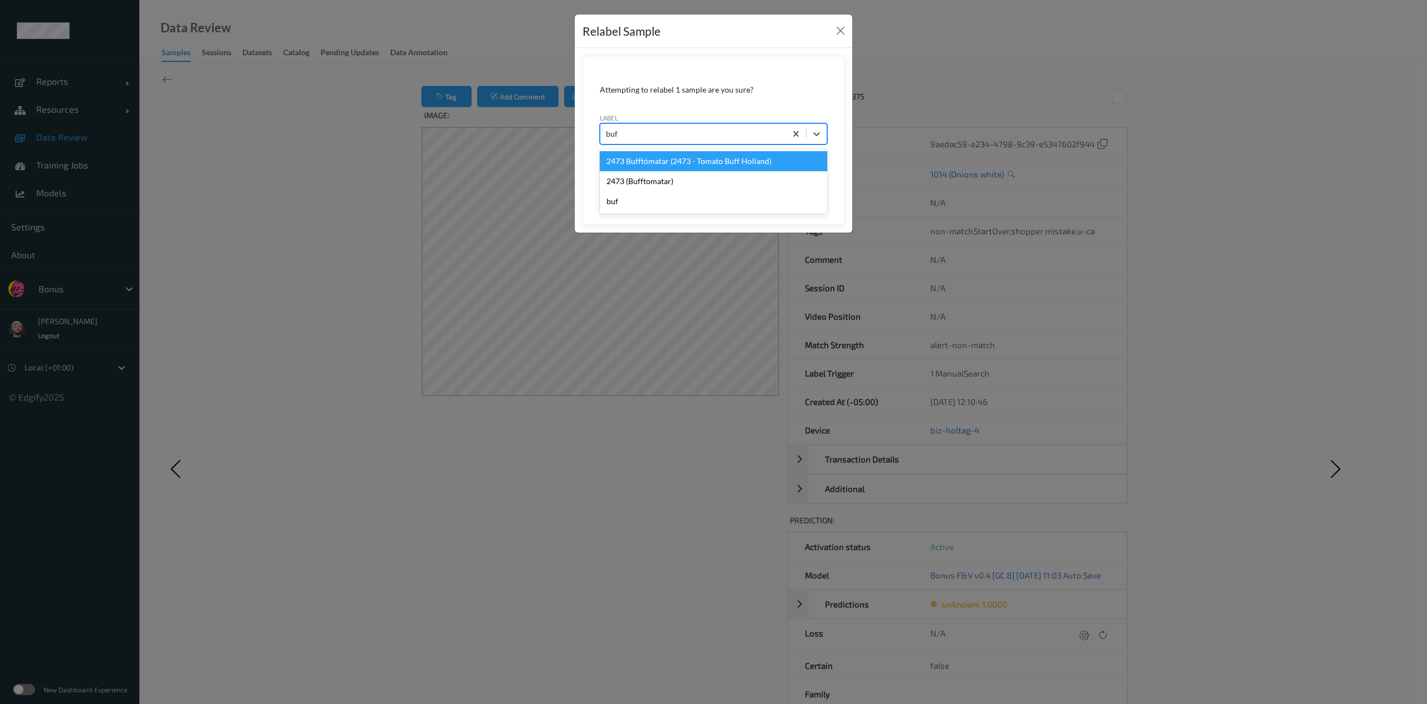
type input "buff"
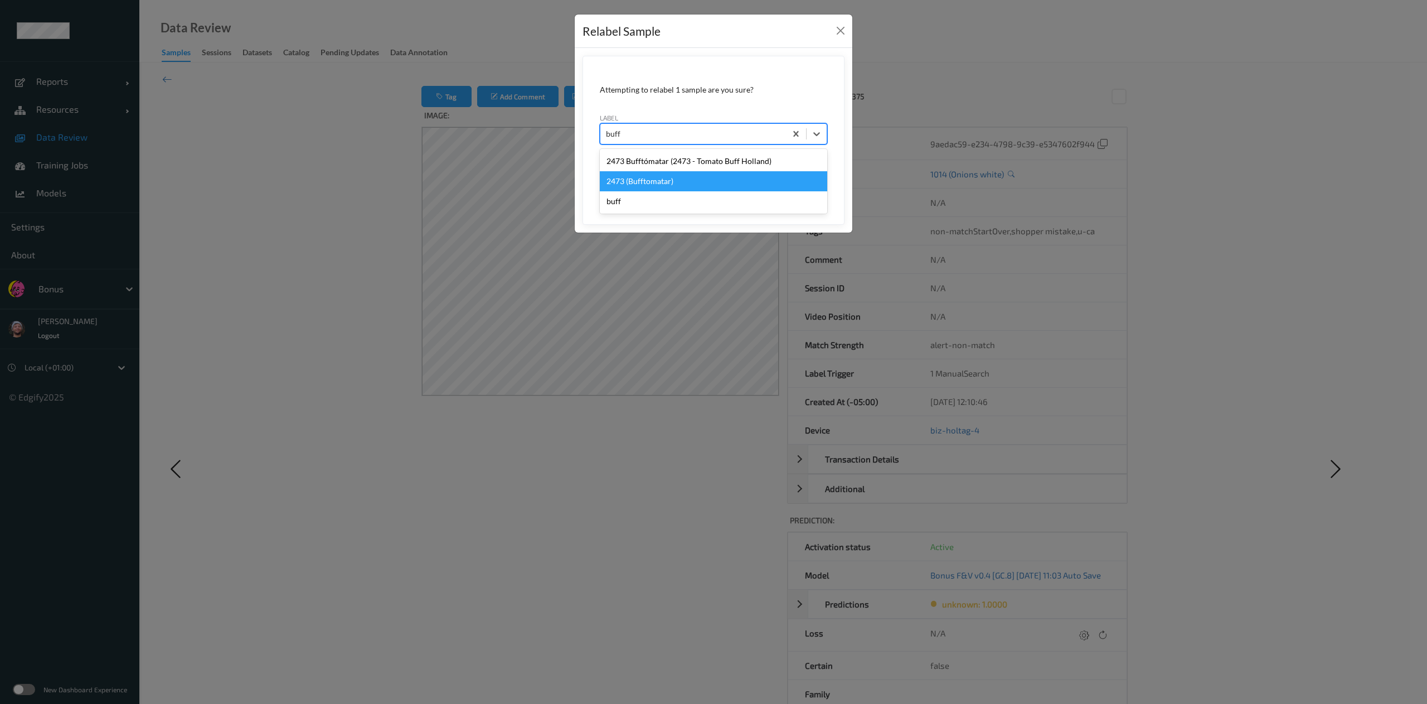
click at [668, 182] on div "2473 (Bufftomatar)" at bounding box center [713, 181] width 227 height 20
click at [782, 175] on button "Save" at bounding box center [805, 185] width 46 height 21
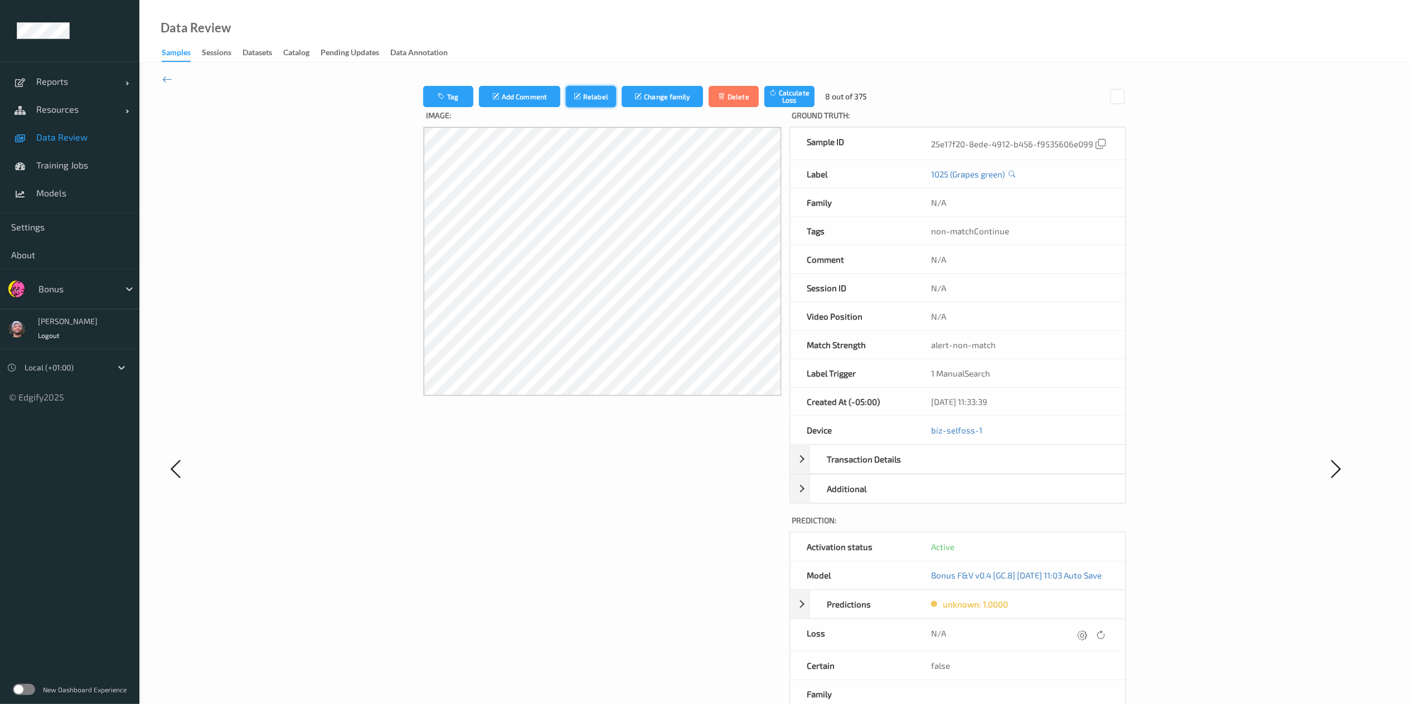
click at [574, 95] on icon "submit" at bounding box center [578, 97] width 9 height 8
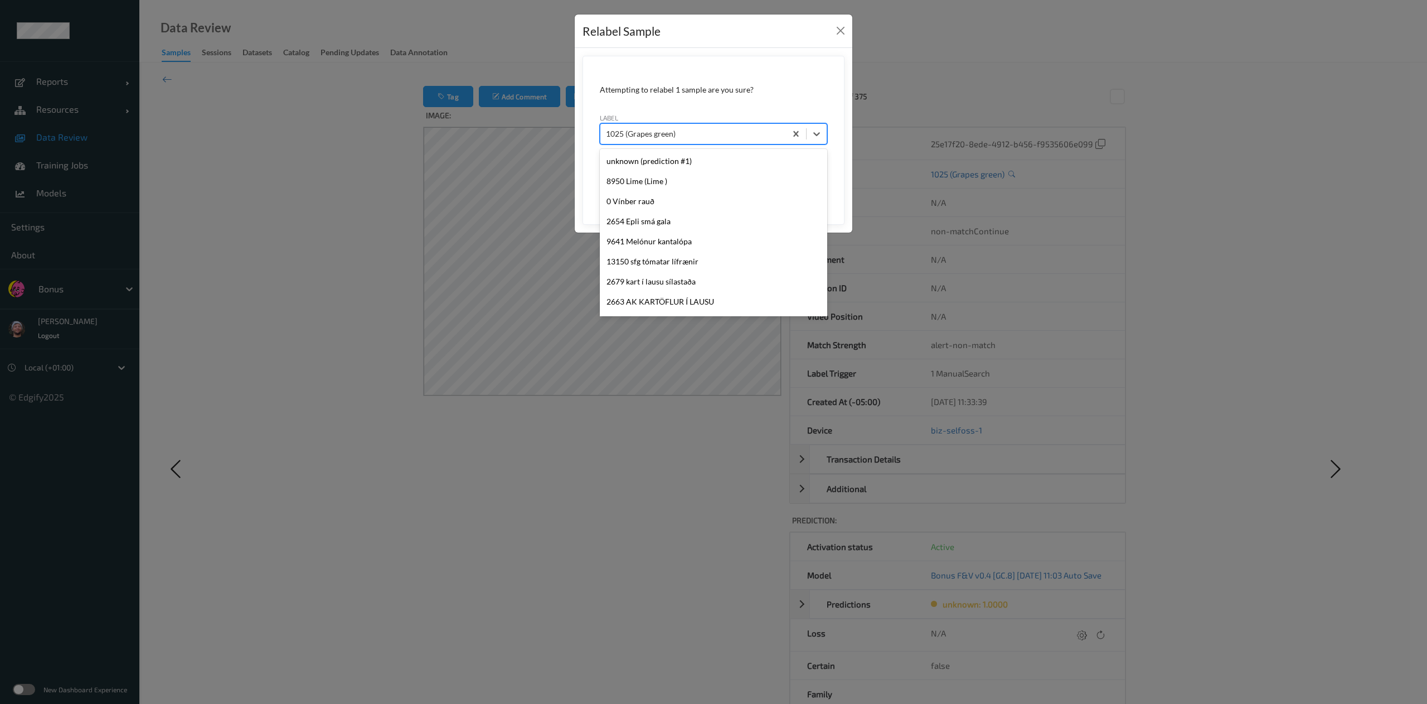
click at [640, 131] on div at bounding box center [693, 133] width 174 height 13
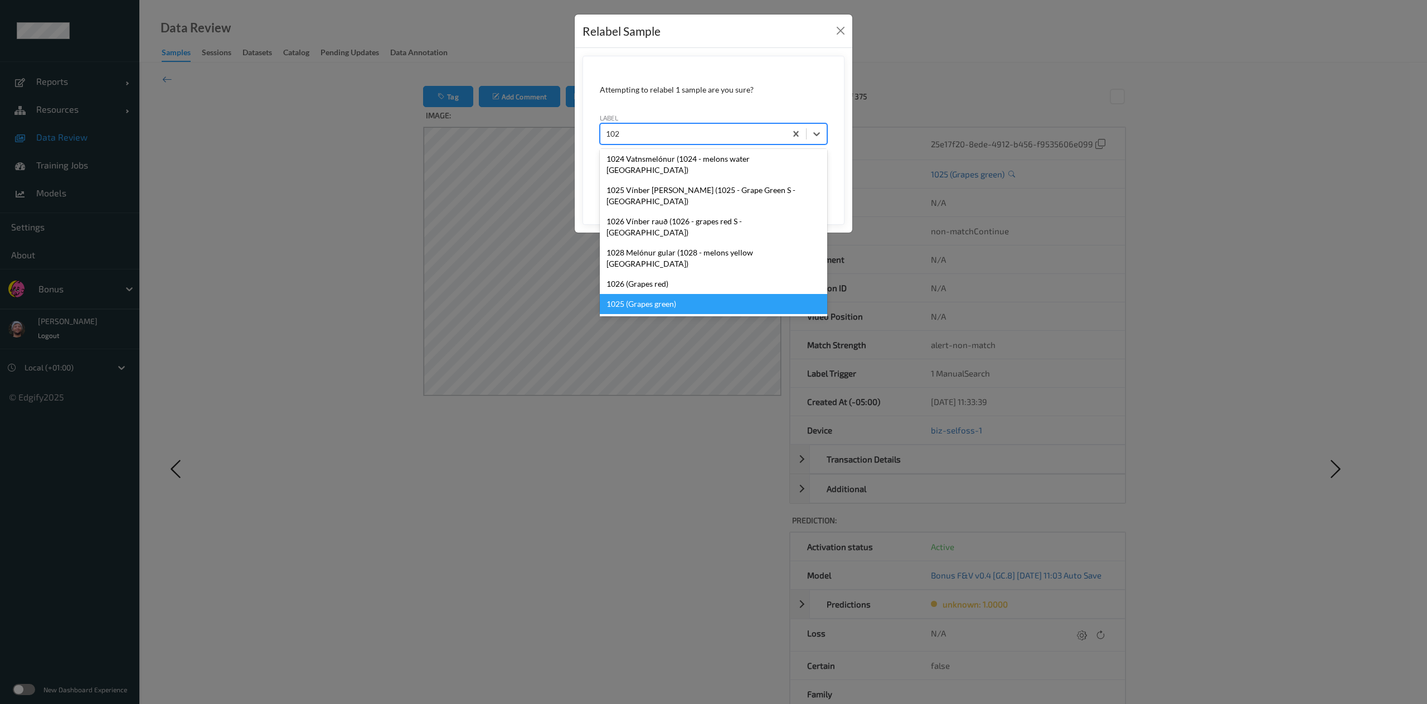
type input "1026"
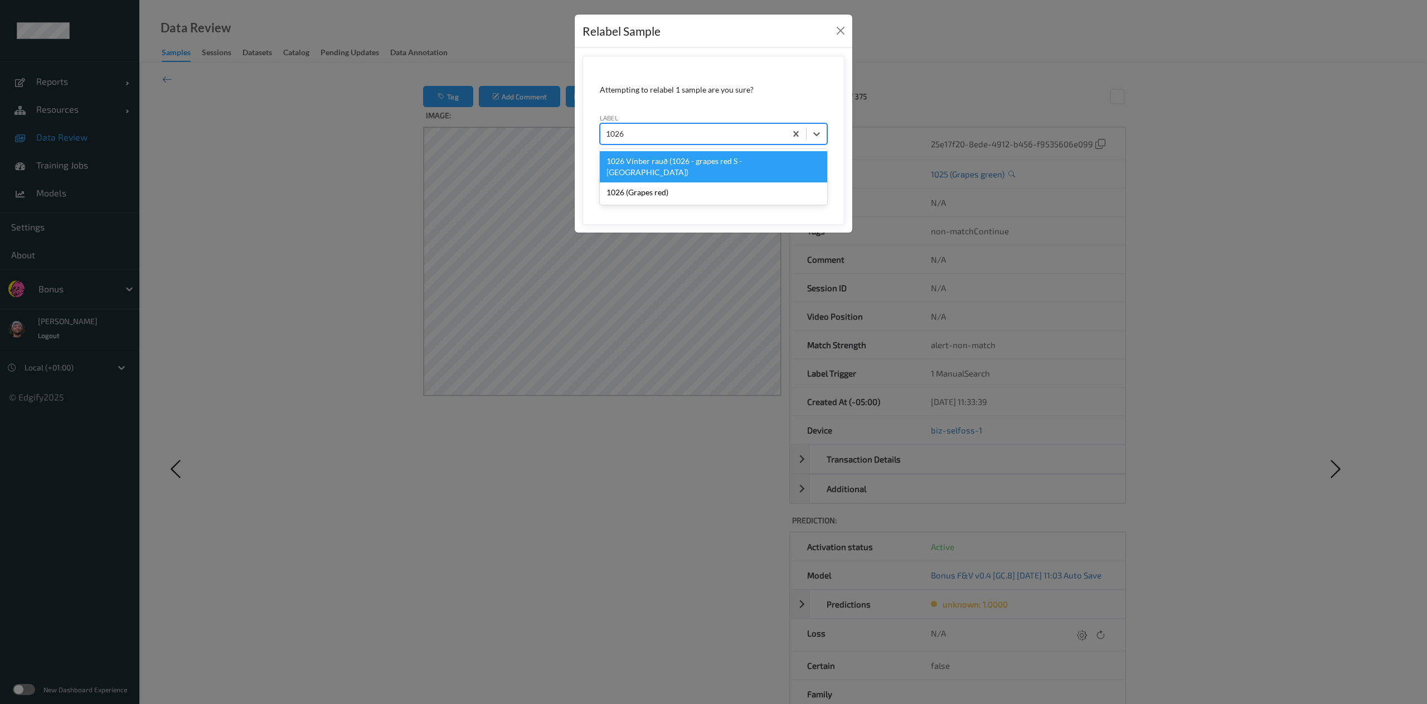
scroll to position [0, 0]
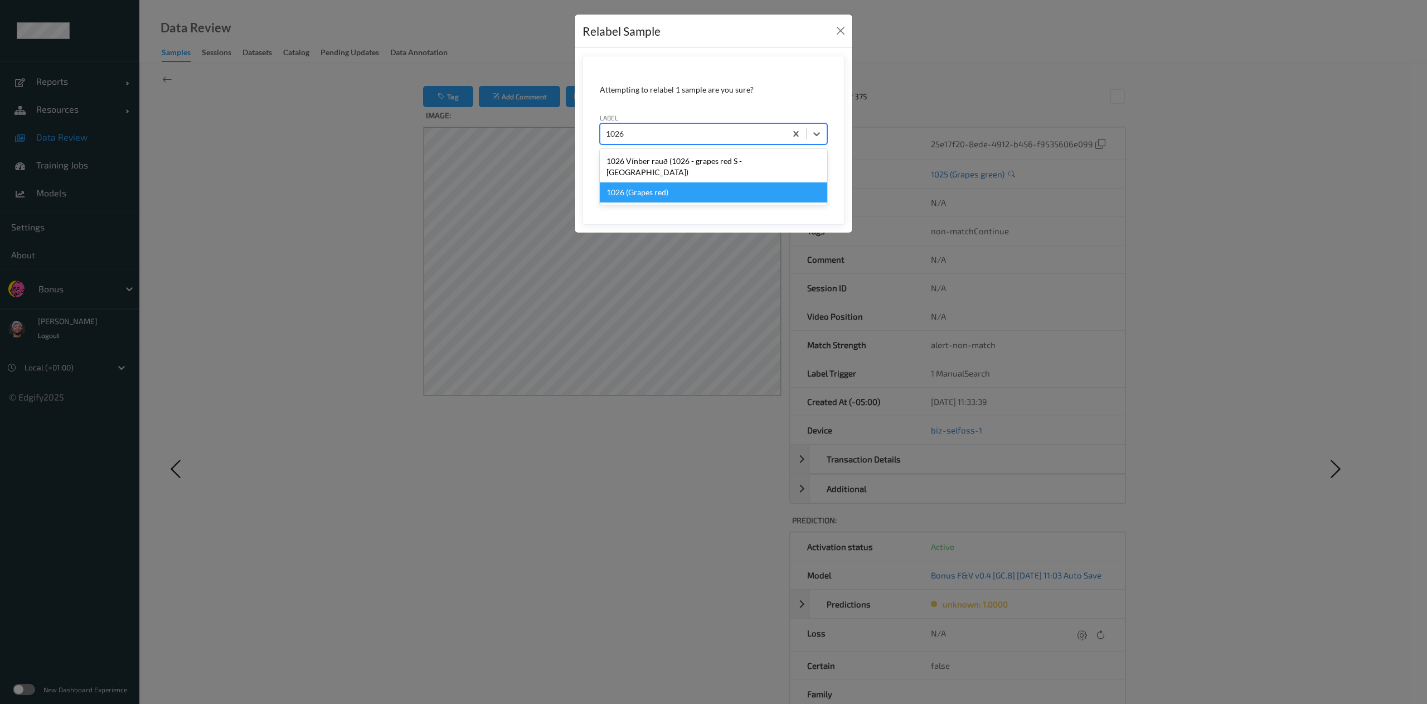
click at [648, 182] on div "1026 (Grapes red)" at bounding box center [713, 192] width 227 height 20
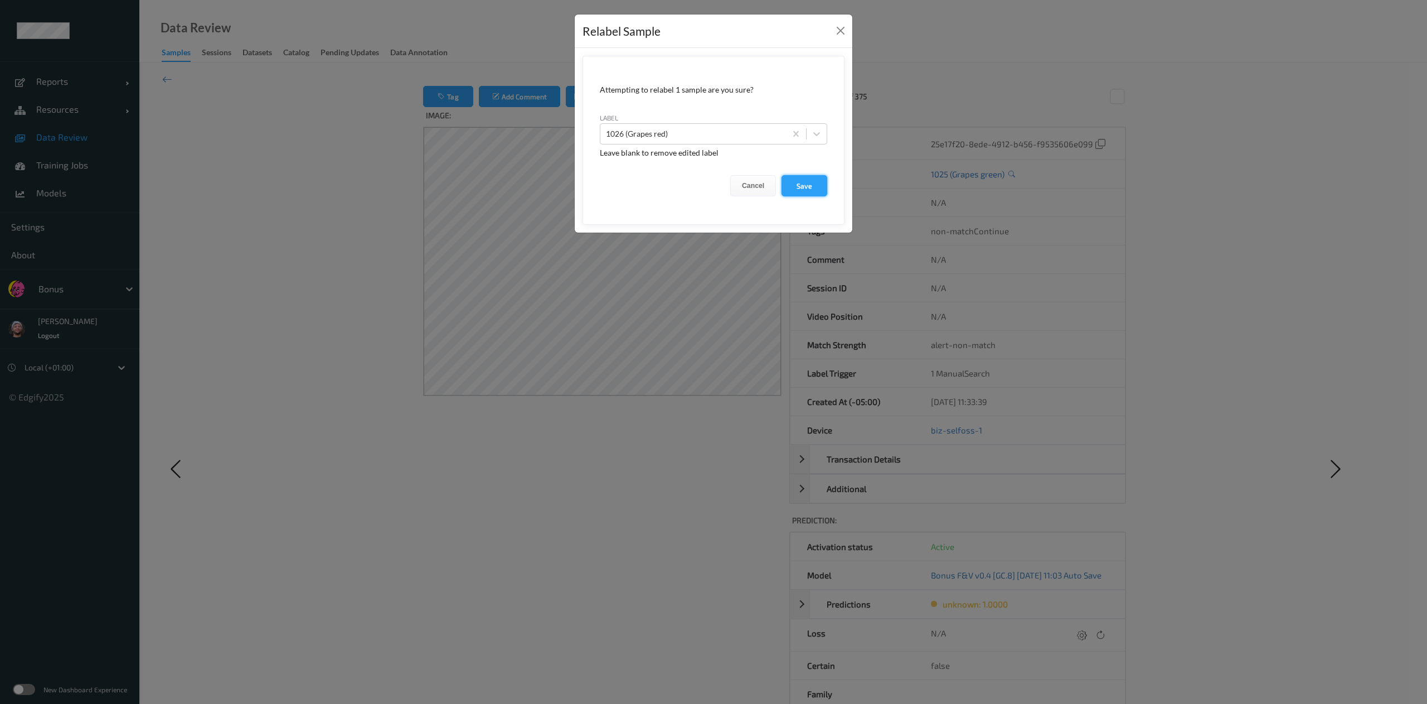
click at [821, 187] on button "Save" at bounding box center [805, 185] width 46 height 21
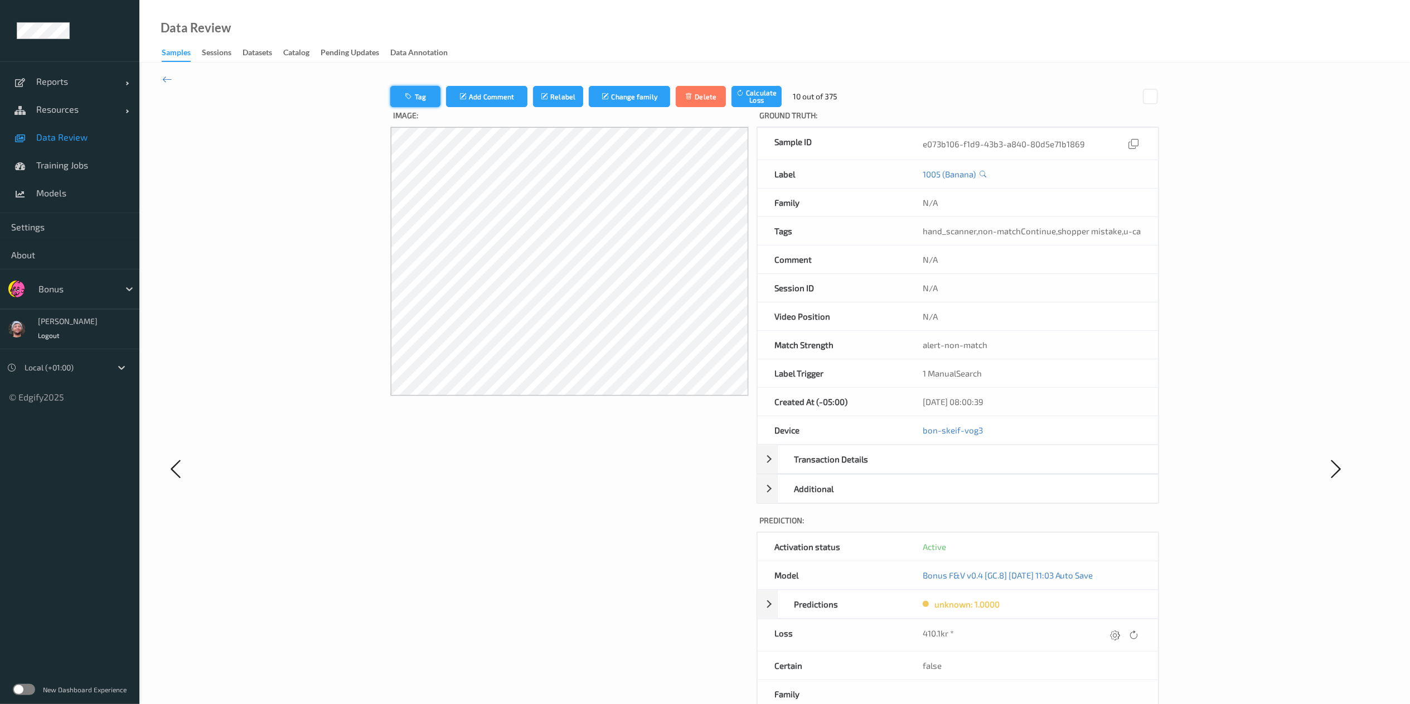
click at [425, 93] on button "Tag" at bounding box center [415, 96] width 50 height 21
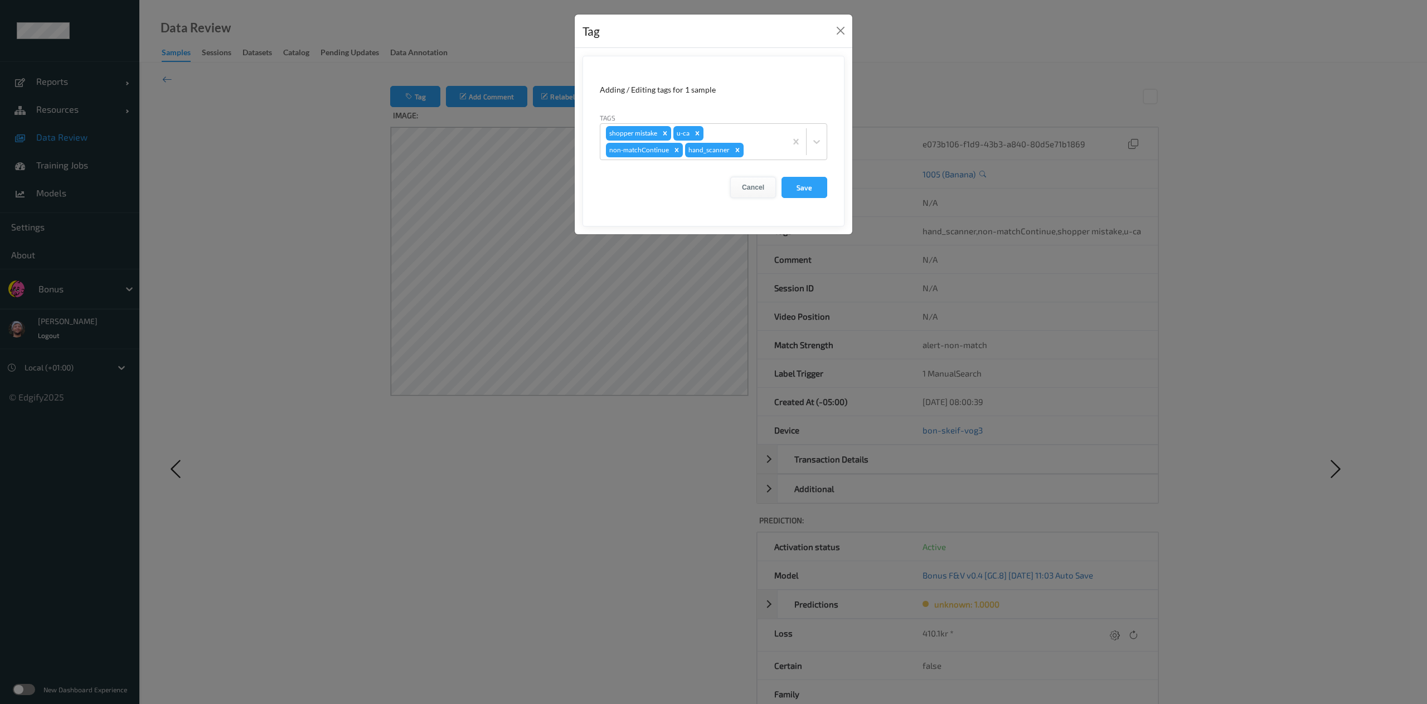
click at [750, 187] on button "Cancel" at bounding box center [753, 187] width 46 height 21
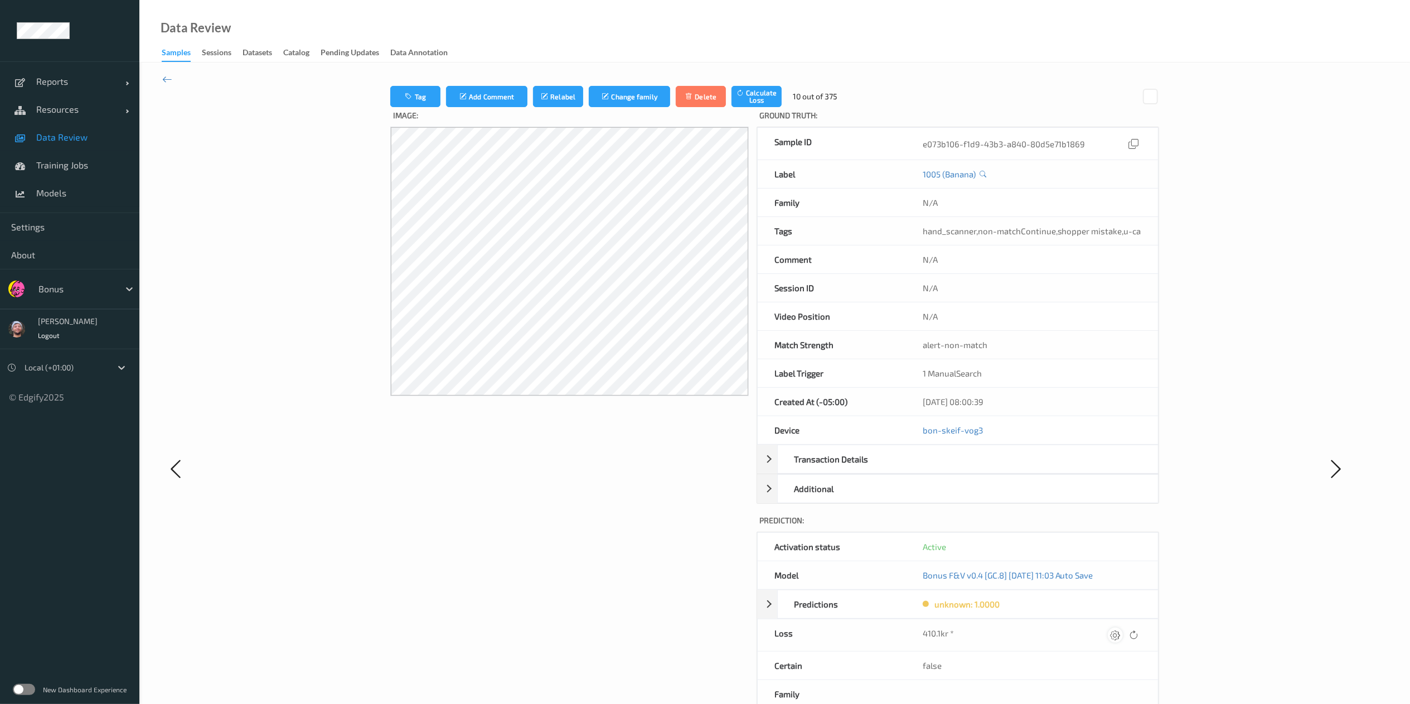
click at [1110, 639] on icon at bounding box center [1115, 634] width 10 height 10
type input "4"
type input "0"
click at [1086, 631] on button "submit" at bounding box center [1093, 638] width 15 height 15
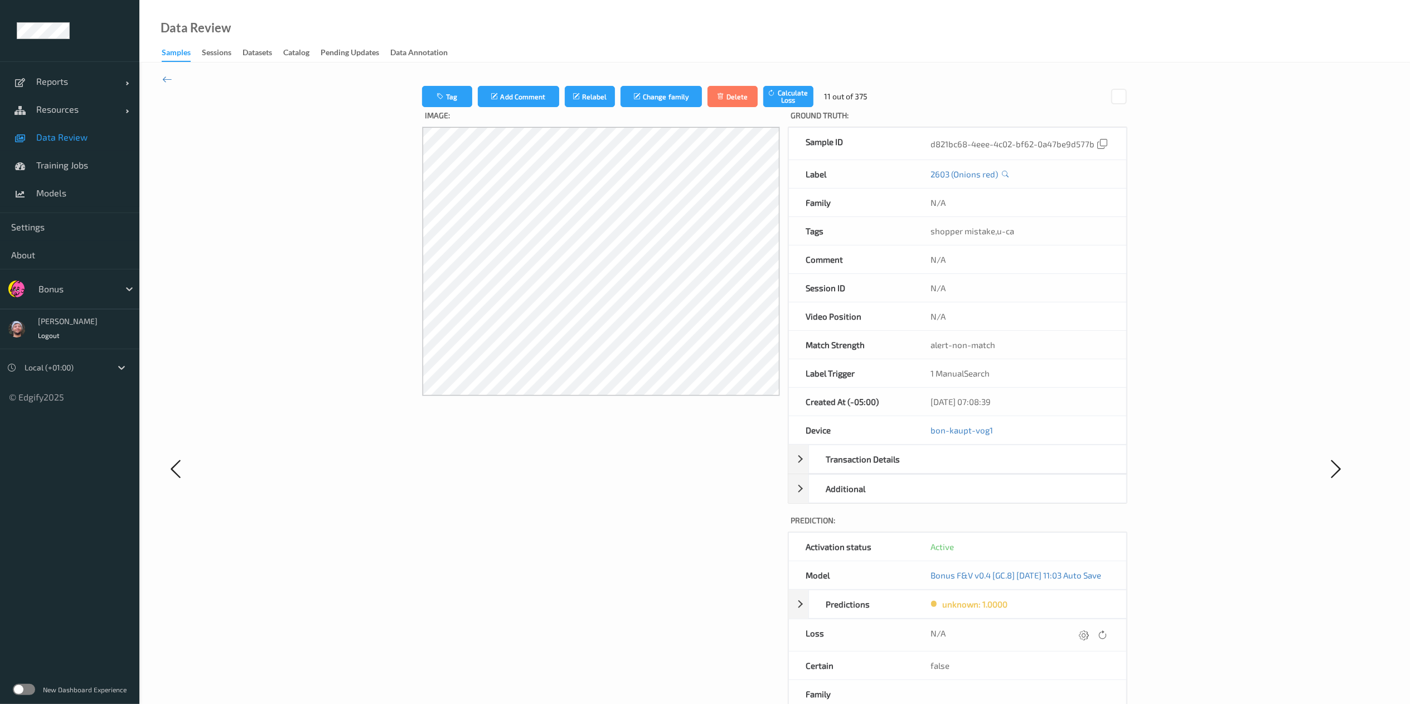
click at [602, 107] on label "Image:" at bounding box center [601, 117] width 358 height 20
click at [580, 100] on button "Relabel" at bounding box center [590, 96] width 50 height 21
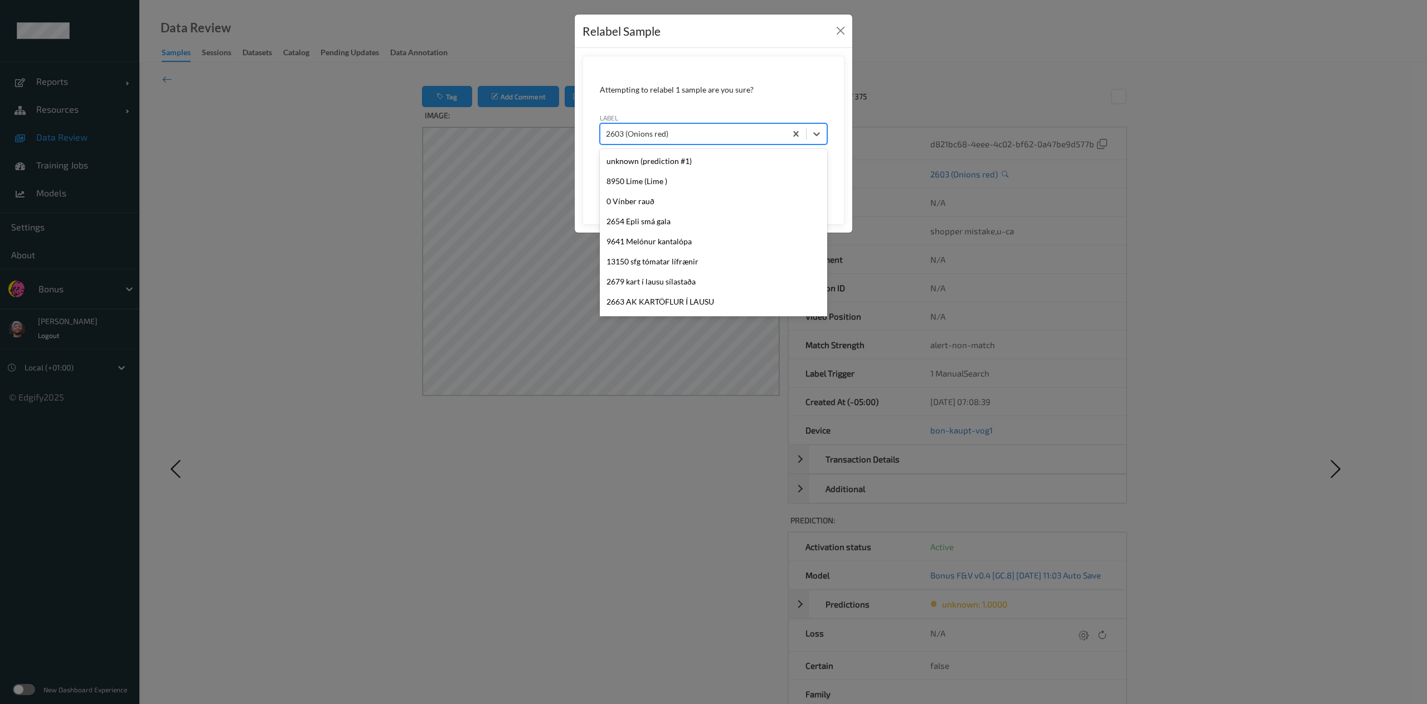
click at [729, 140] on div at bounding box center [693, 133] width 174 height 13
type input "1005"
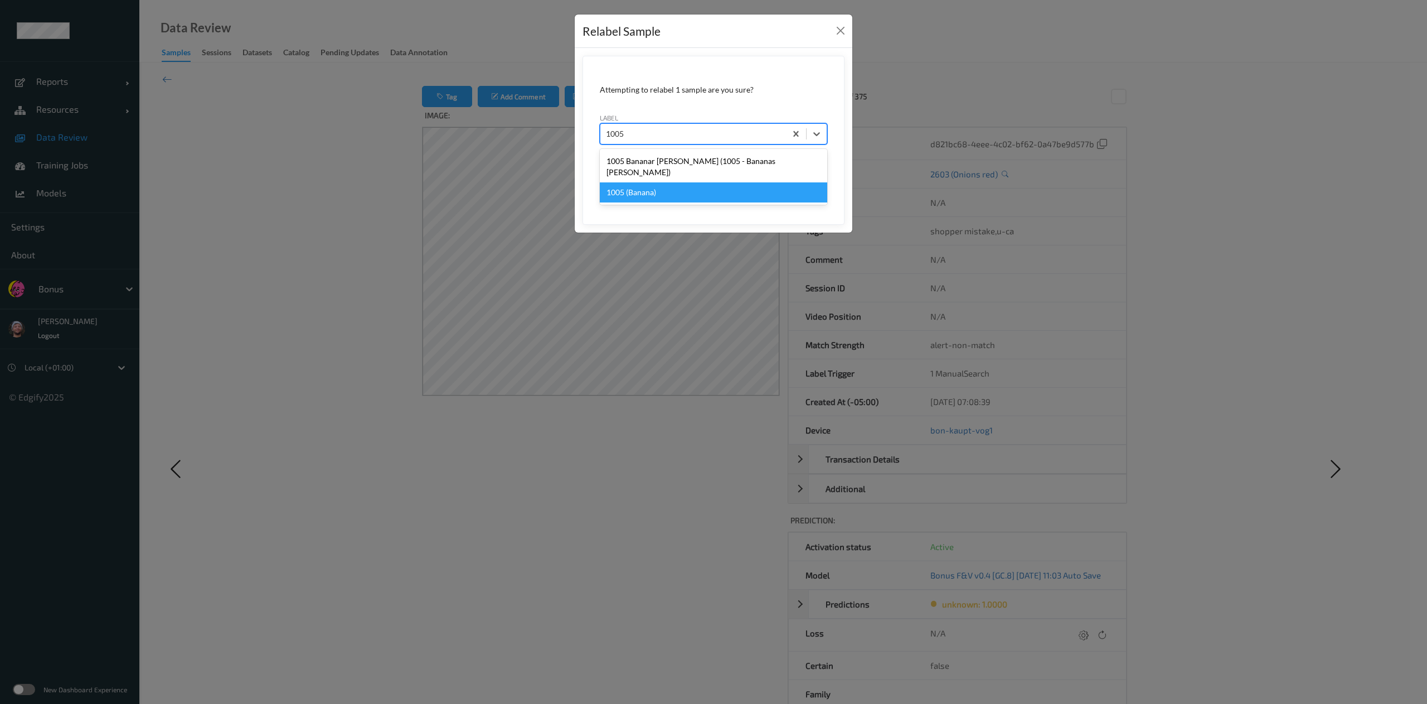
click at [740, 182] on div "1005 (Banana)" at bounding box center [713, 192] width 227 height 20
click at [782, 175] on button "Save" at bounding box center [805, 185] width 46 height 21
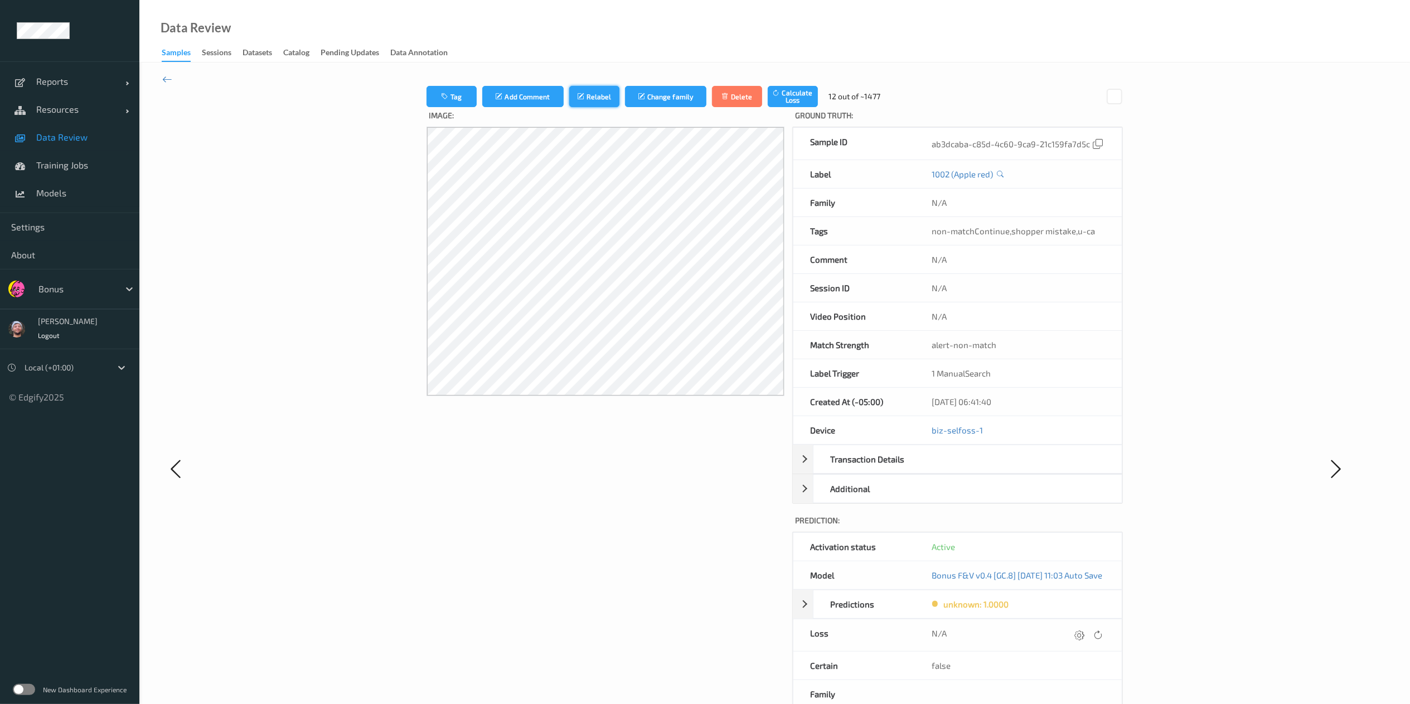
click at [574, 93] on button "Relabel" at bounding box center [594, 96] width 50 height 21
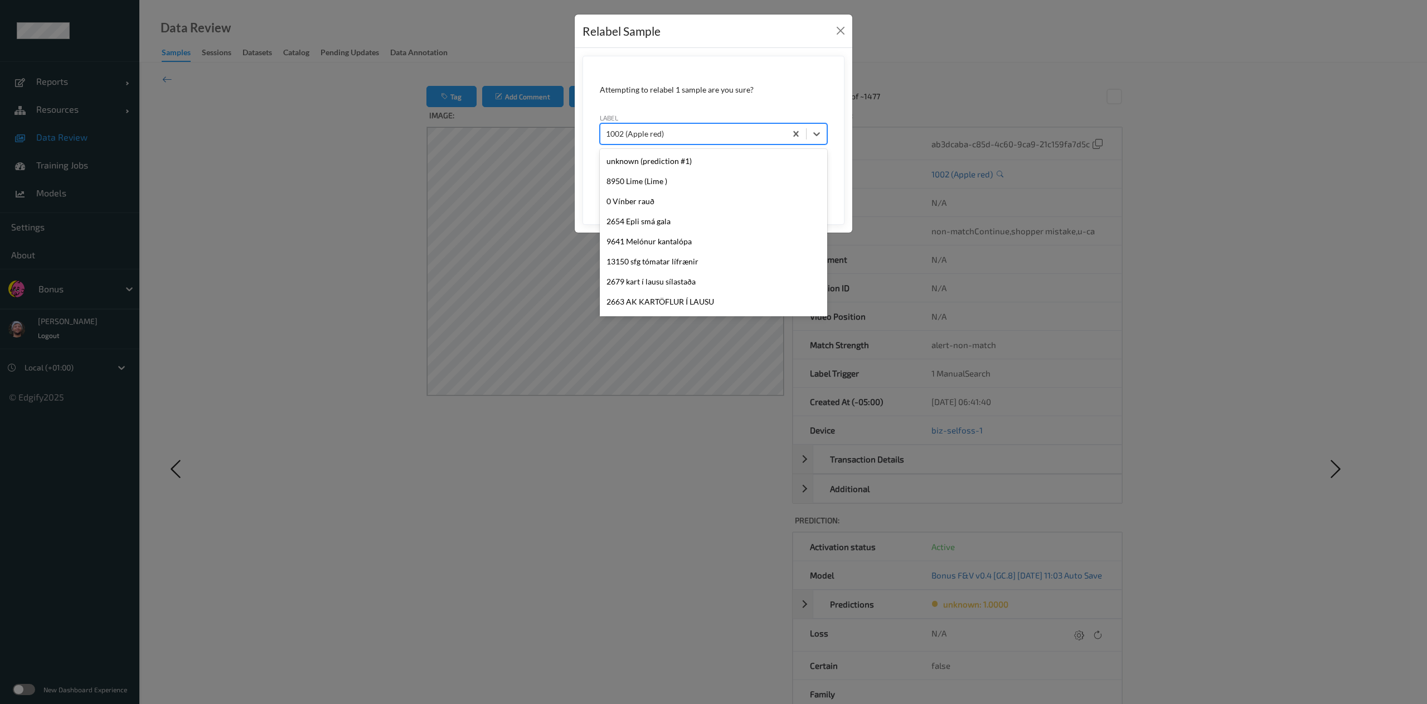
click at [683, 139] on div at bounding box center [693, 133] width 174 height 13
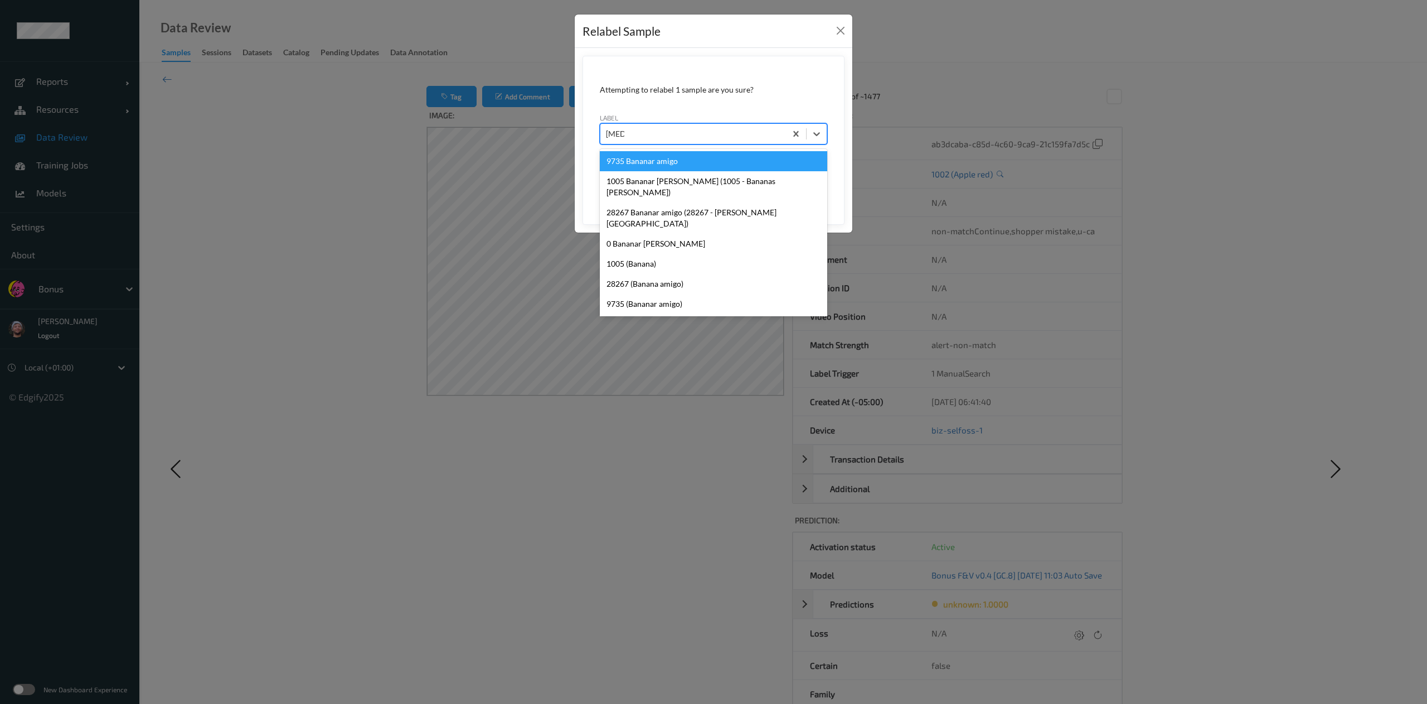
type input "banana"
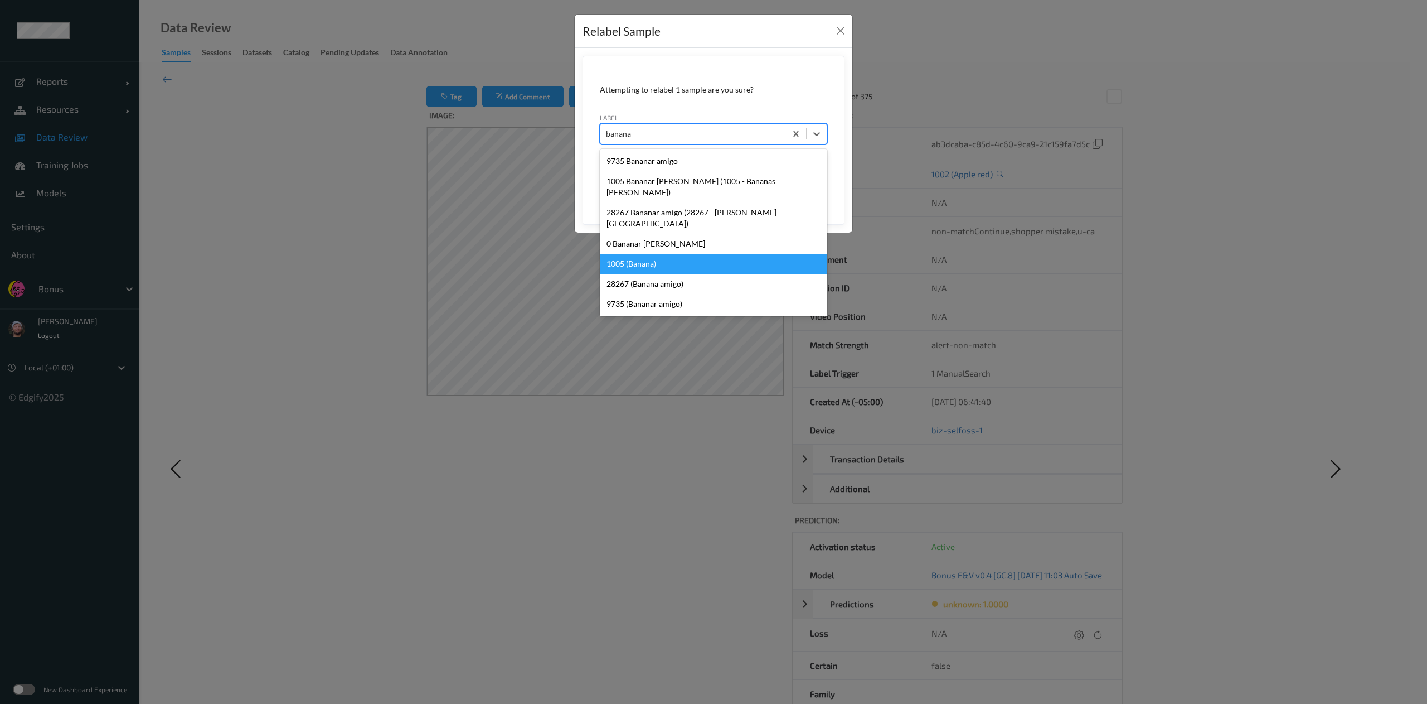
click at [685, 254] on div "1005 (Banana)" at bounding box center [713, 264] width 227 height 20
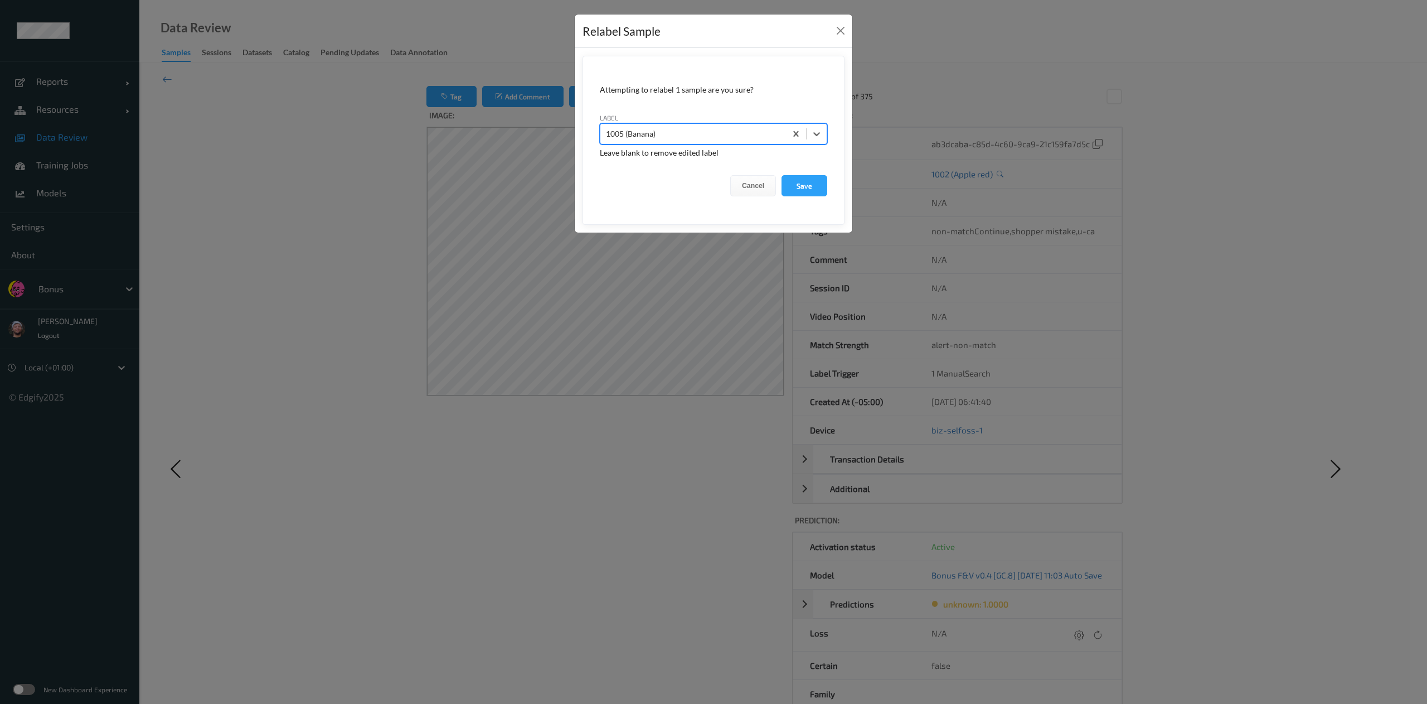
click at [782, 175] on button "Save" at bounding box center [805, 185] width 46 height 21
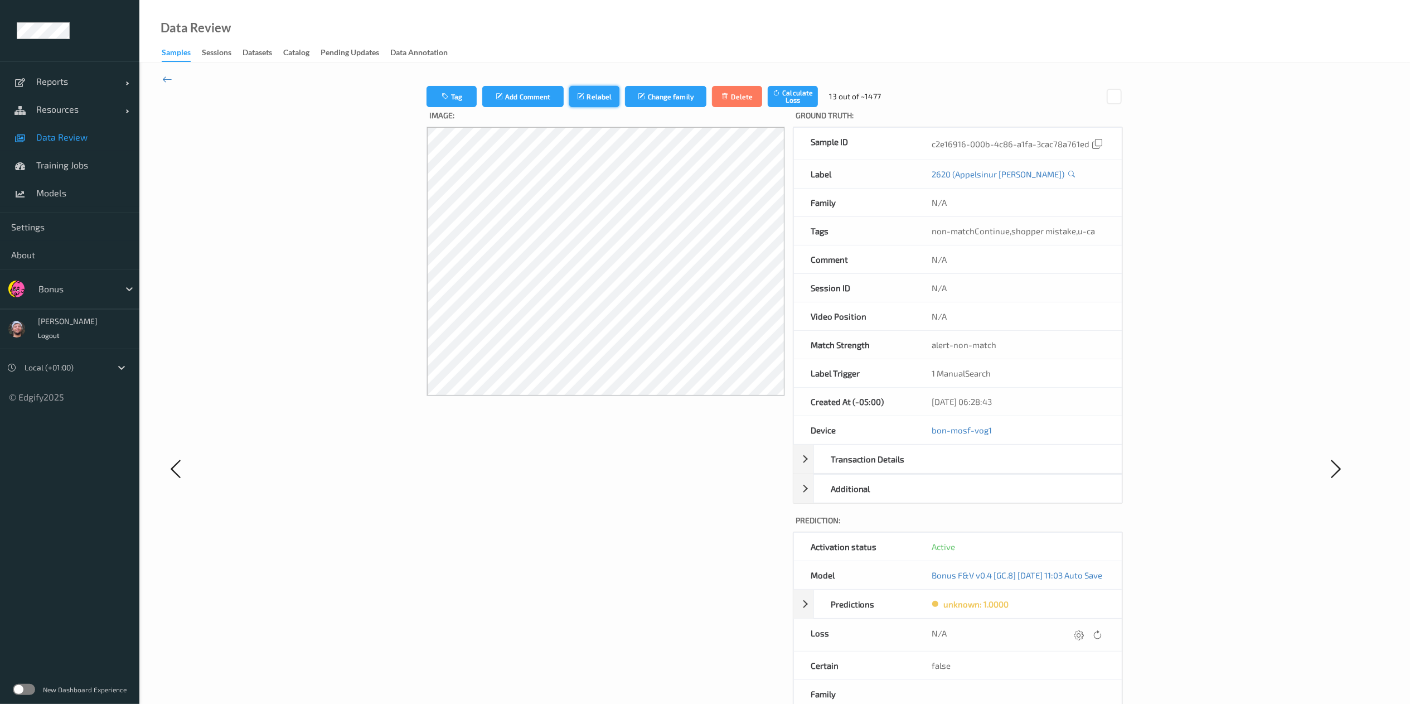
click at [574, 100] on button "Relabel" at bounding box center [594, 96] width 50 height 21
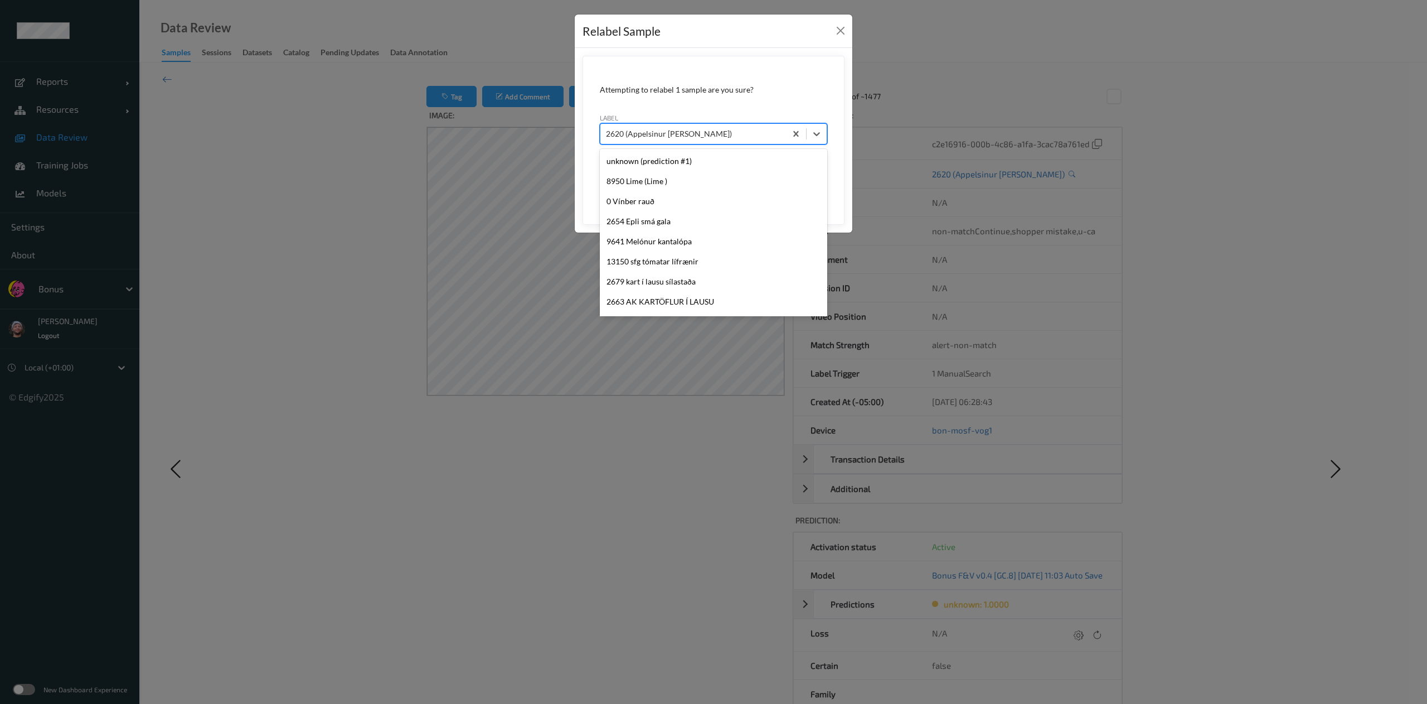
click at [654, 135] on div at bounding box center [693, 133] width 174 height 13
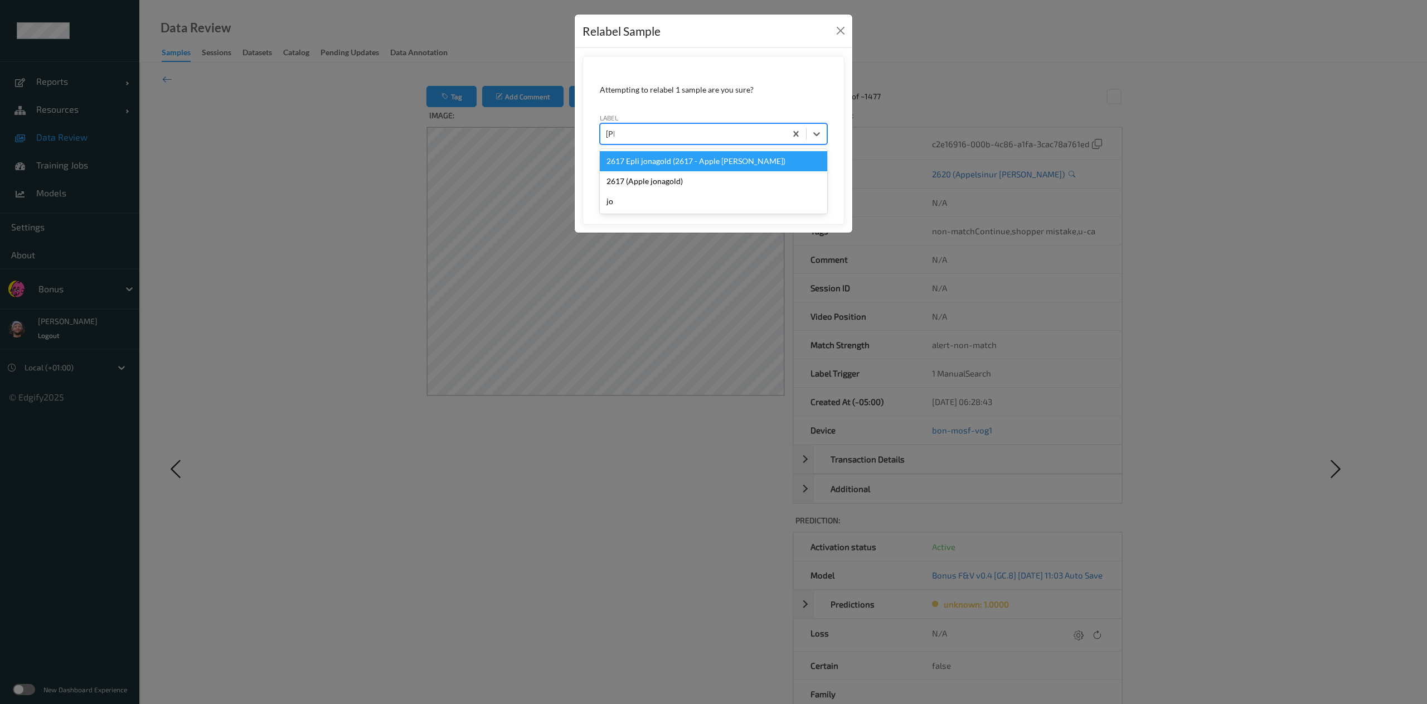
type input "[PERSON_NAME]"
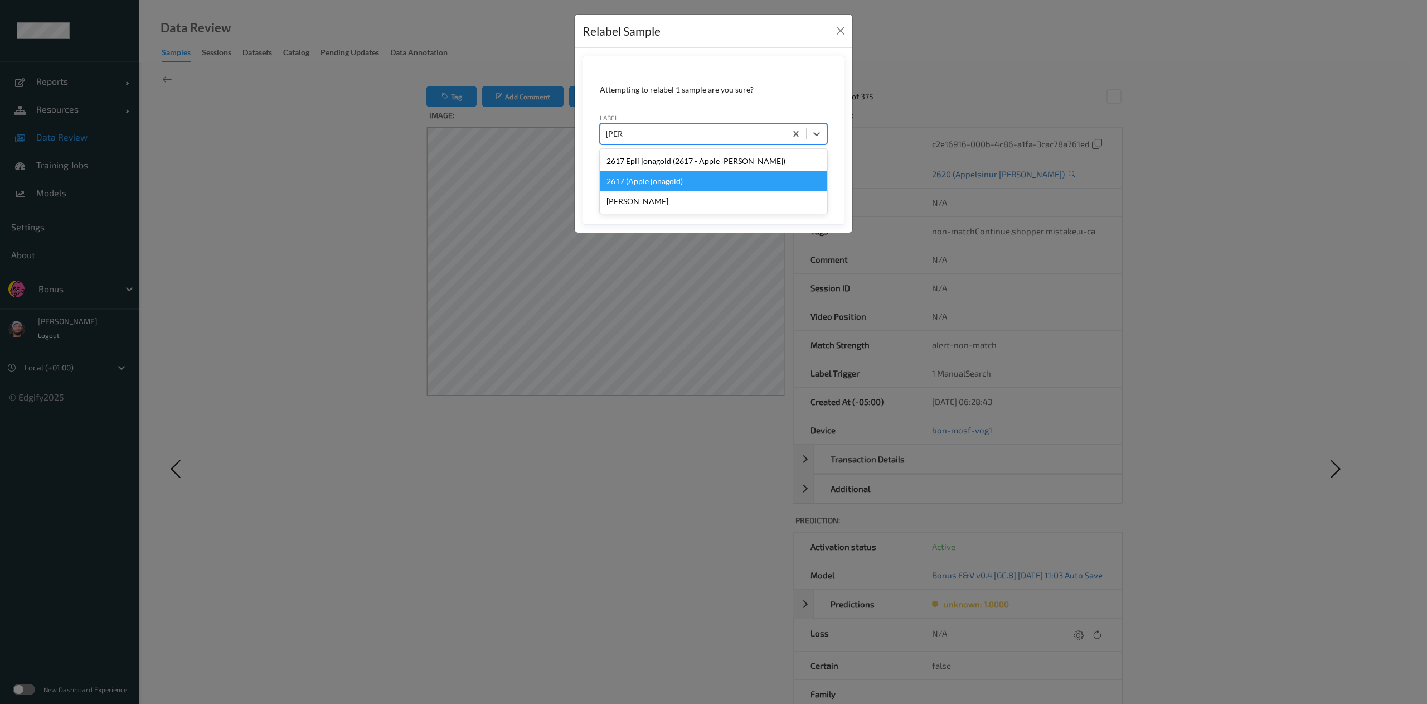
click at [681, 181] on div "2617 (Apple jonagold)" at bounding box center [713, 181] width 227 height 20
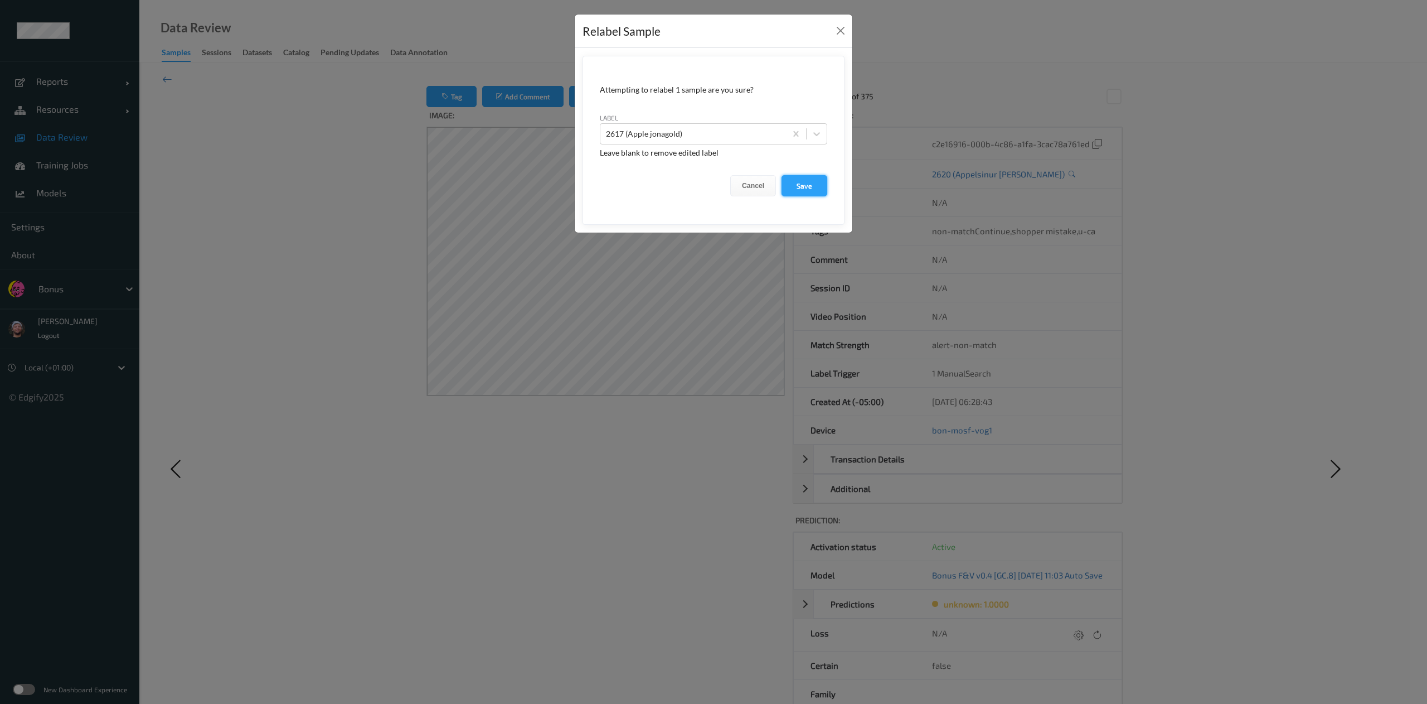
click at [813, 182] on button "Save" at bounding box center [805, 185] width 46 height 21
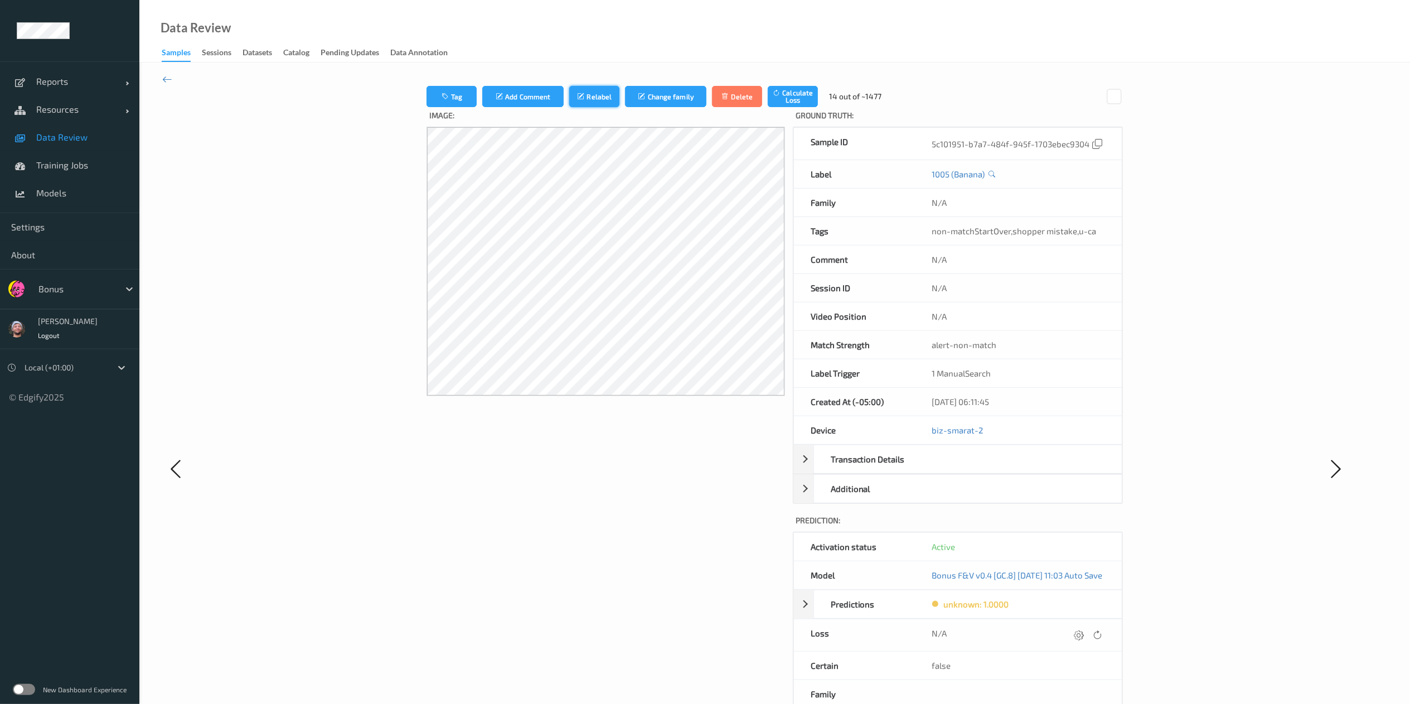
click at [569, 94] on button "Relabel" at bounding box center [594, 96] width 50 height 21
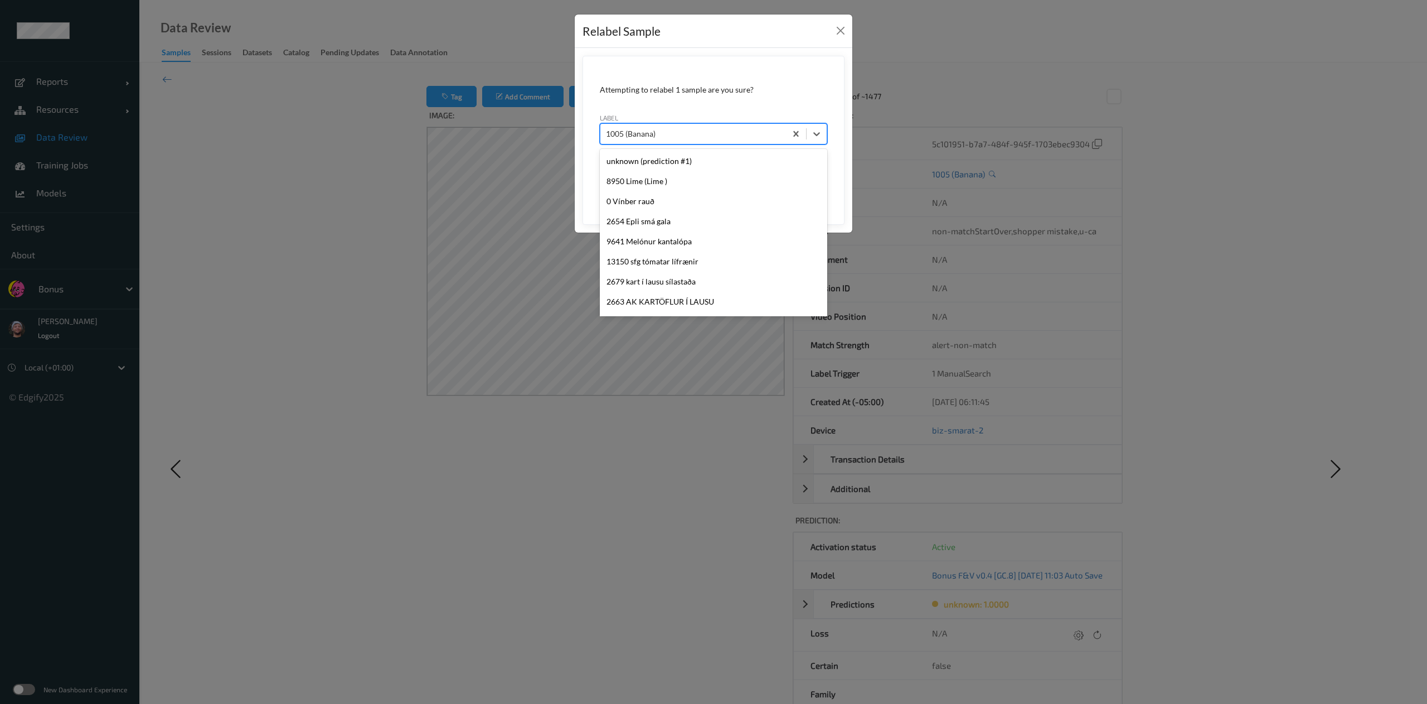
click at [645, 127] on div at bounding box center [693, 133] width 174 height 13
type input "gul"
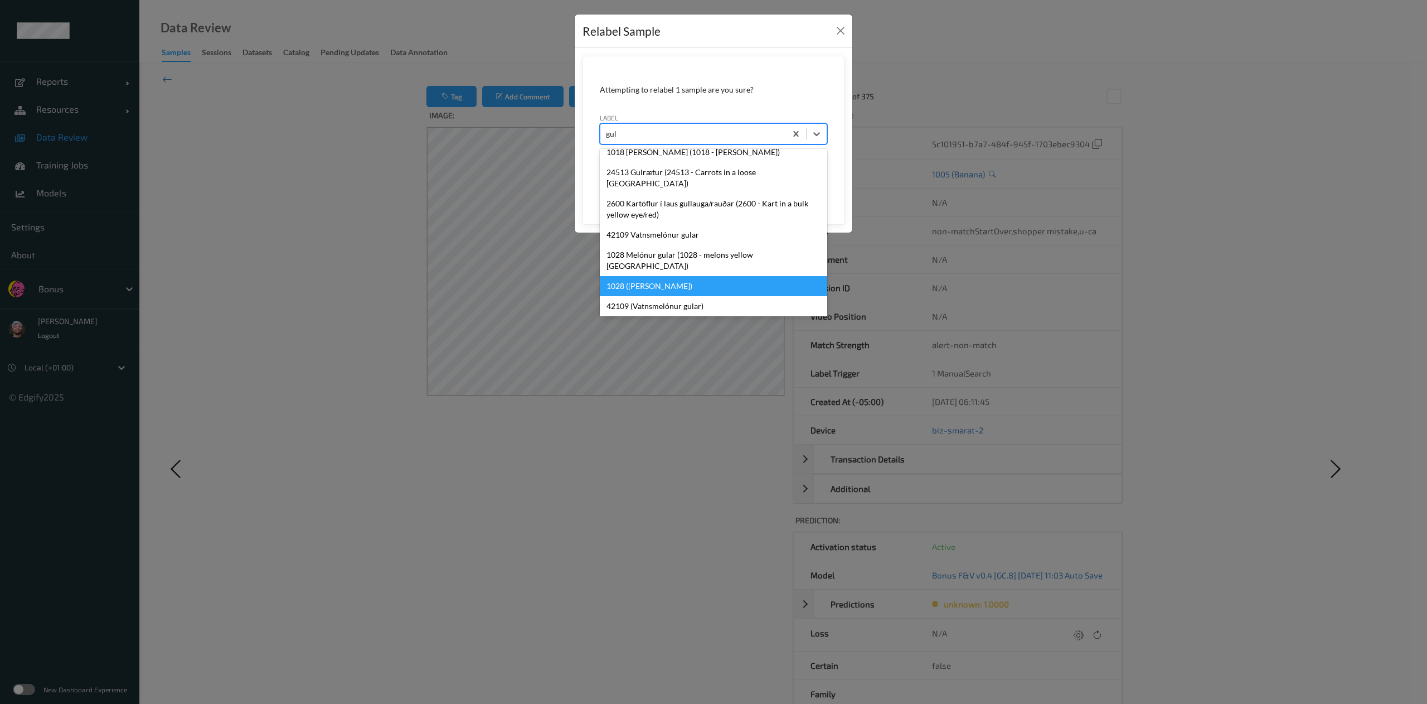
click at [703, 276] on div "1028 ([PERSON_NAME])" at bounding box center [713, 286] width 227 height 20
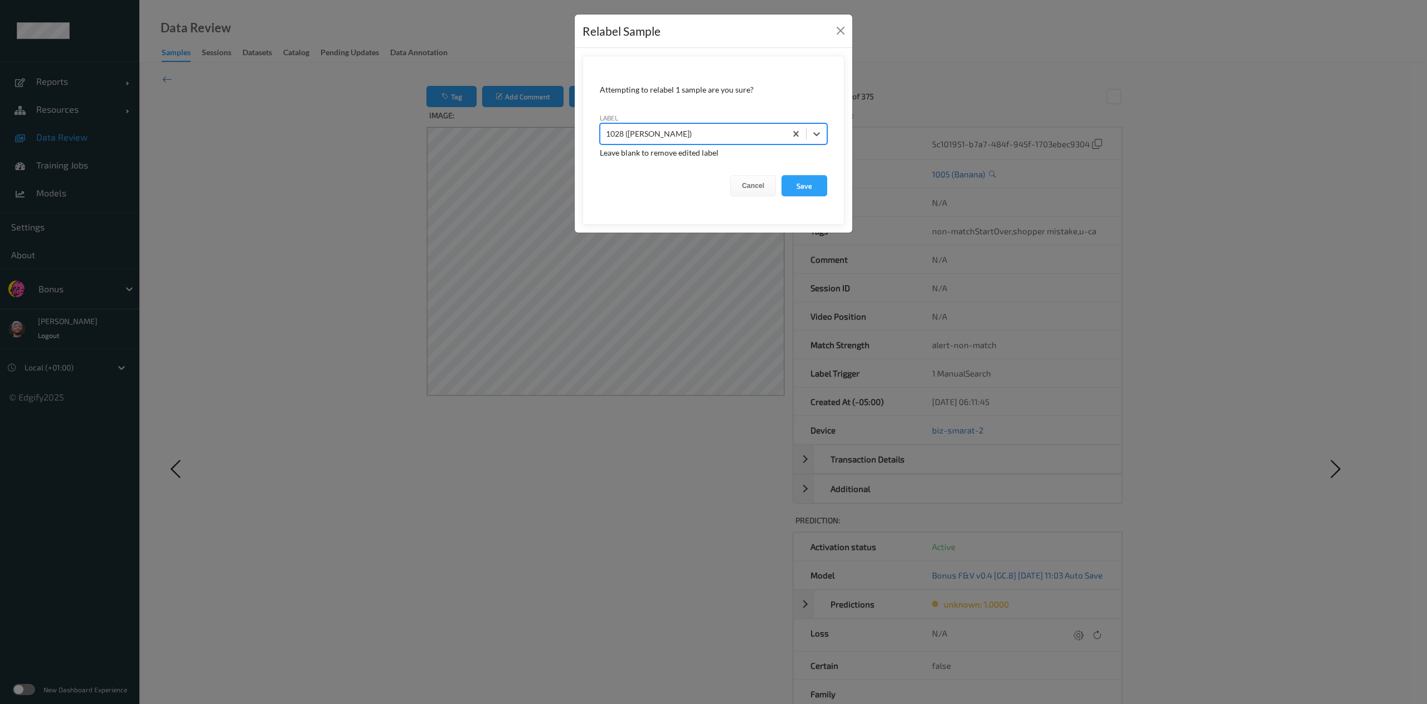
click at [782, 175] on button "Save" at bounding box center [805, 185] width 46 height 21
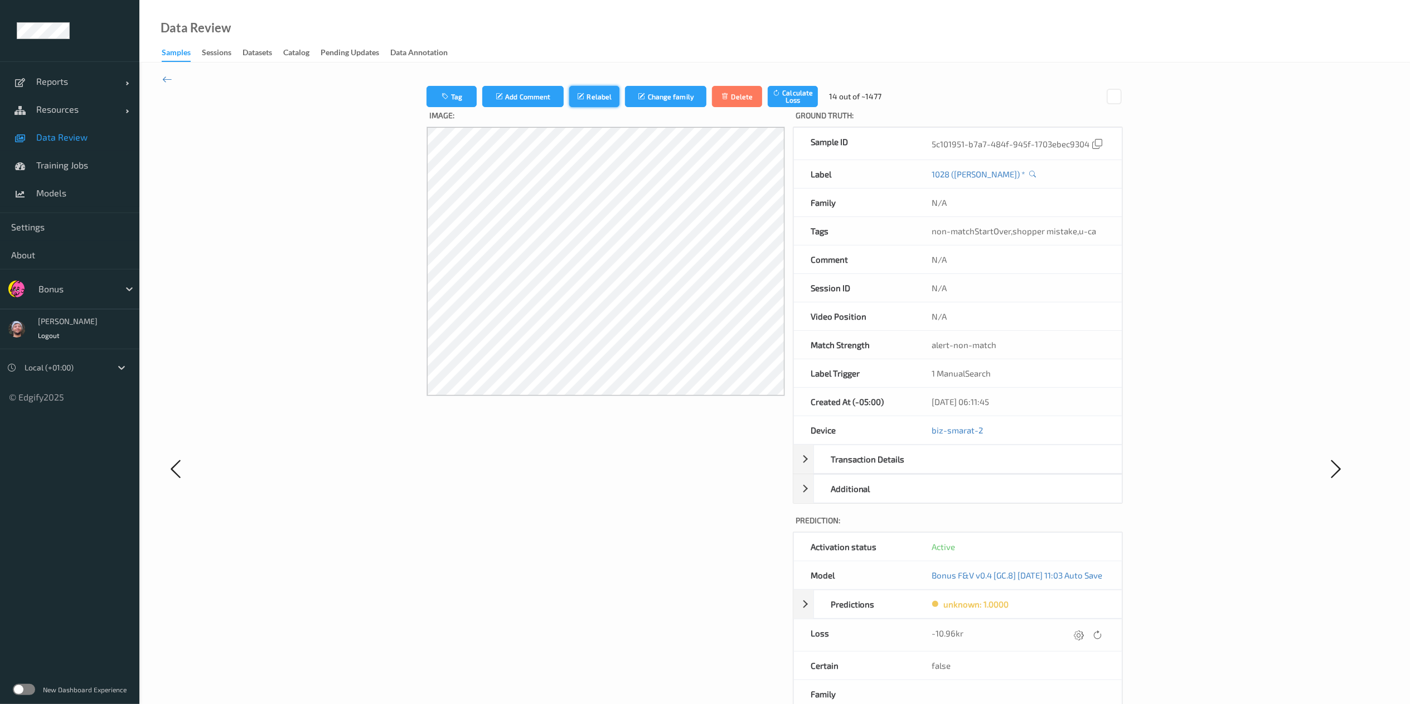
click at [580, 98] on button "Relabel" at bounding box center [594, 96] width 50 height 21
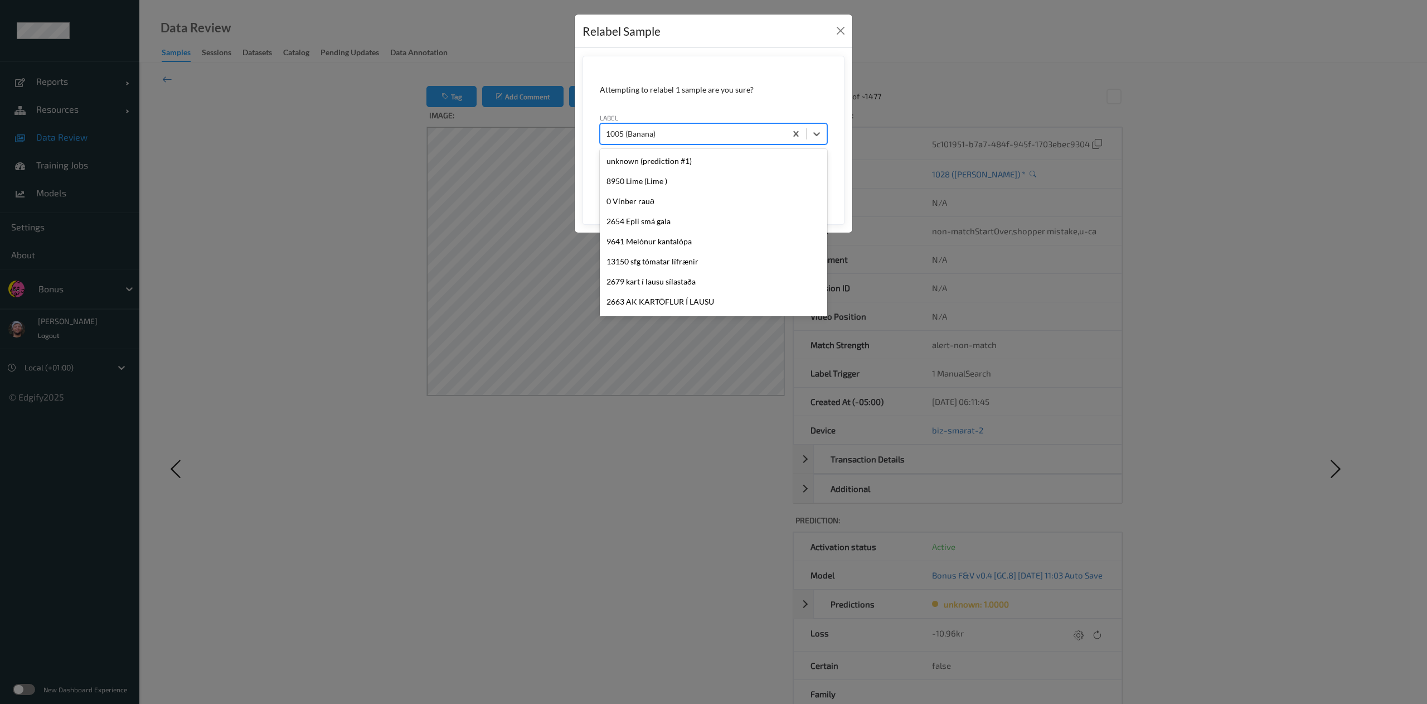
click at [675, 138] on div at bounding box center [693, 133] width 174 height 13
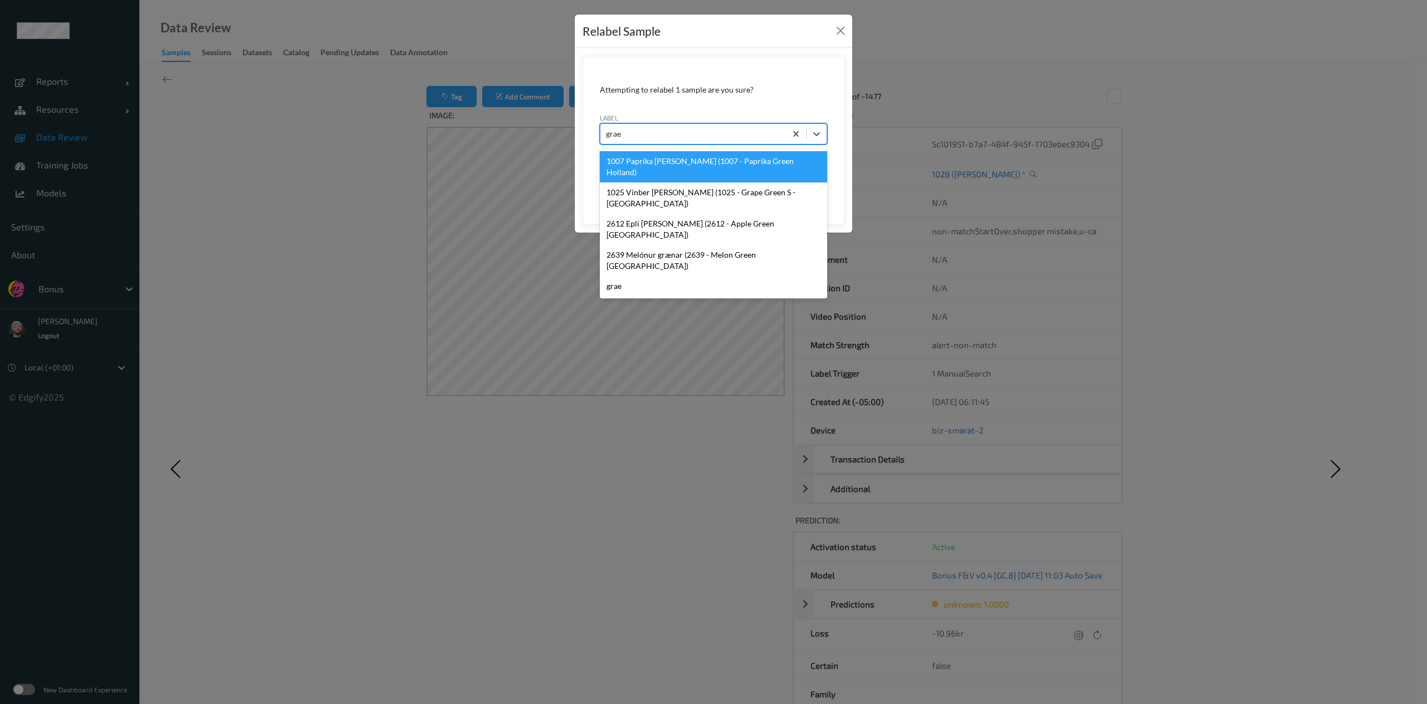
scroll to position [0, 0]
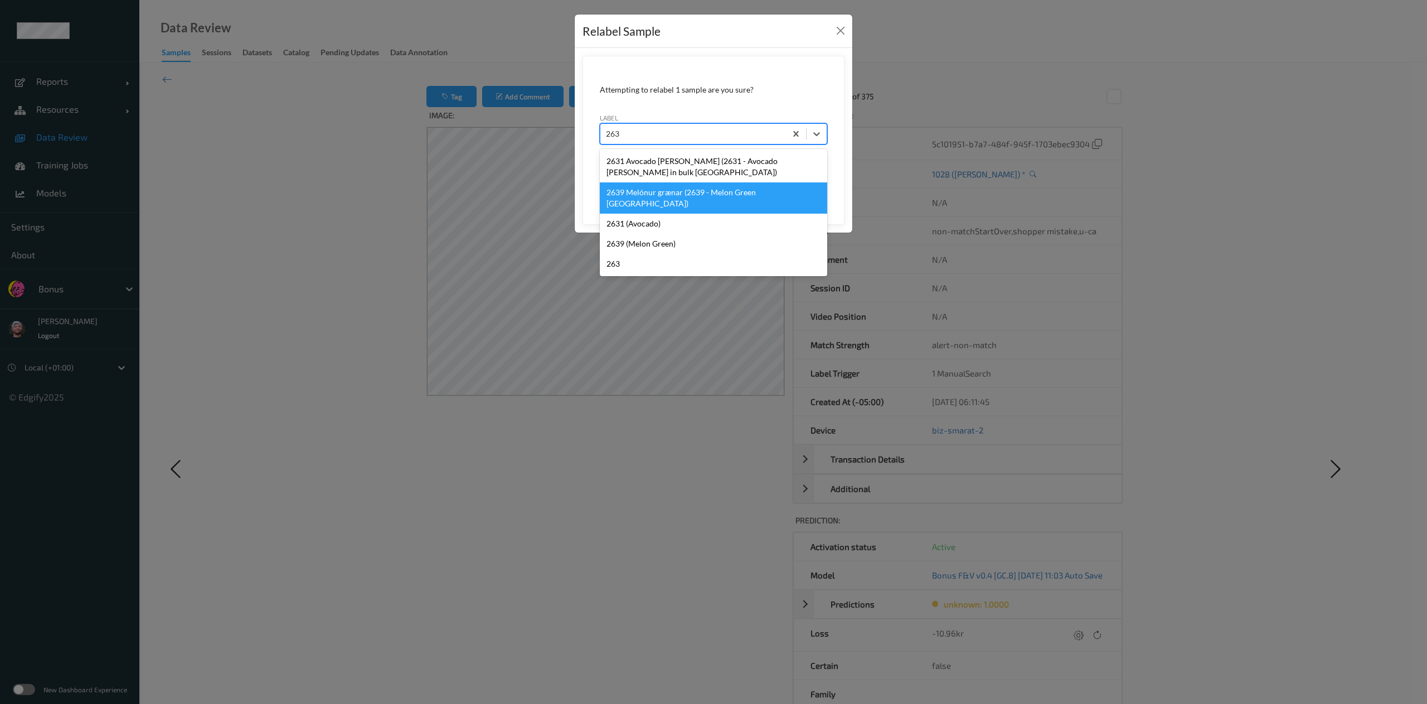
type input "2639"
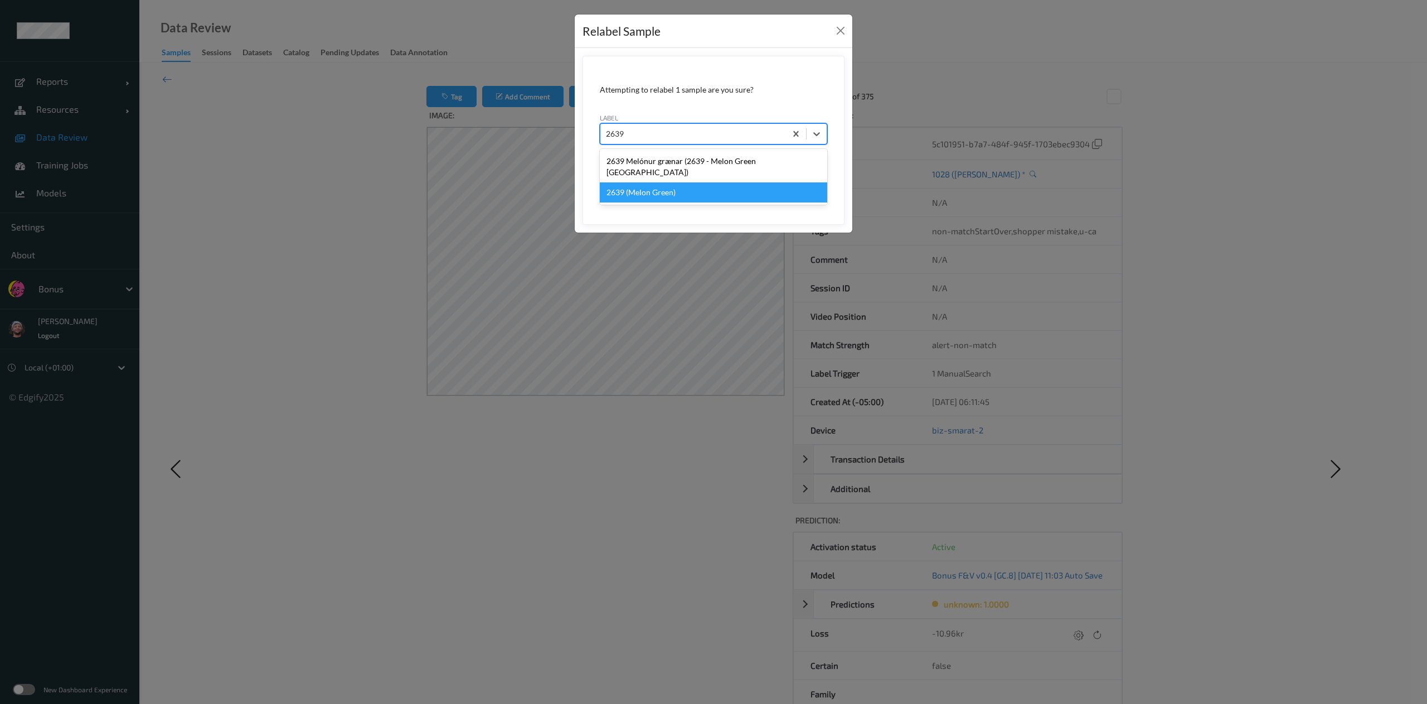
click at [676, 182] on div "2639 (Melon Green)" at bounding box center [713, 192] width 227 height 20
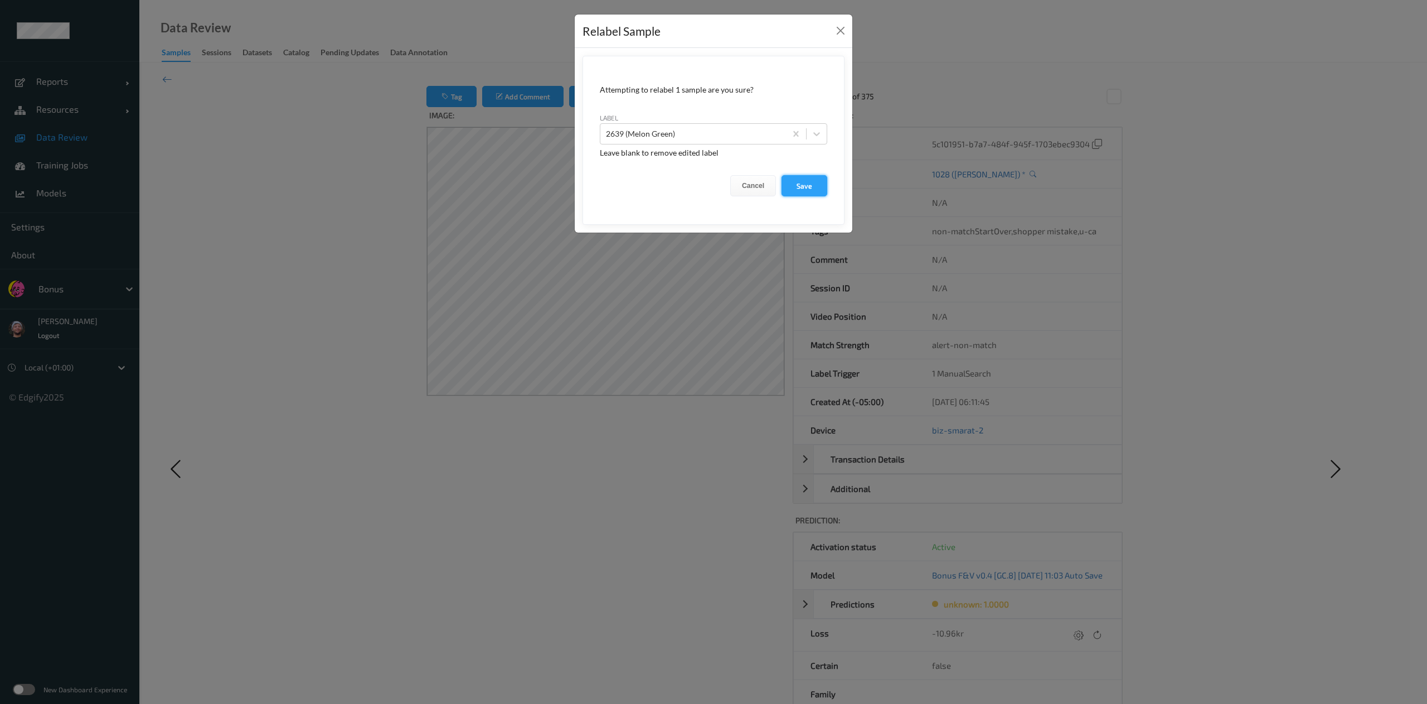
click at [805, 187] on button "Save" at bounding box center [805, 185] width 46 height 21
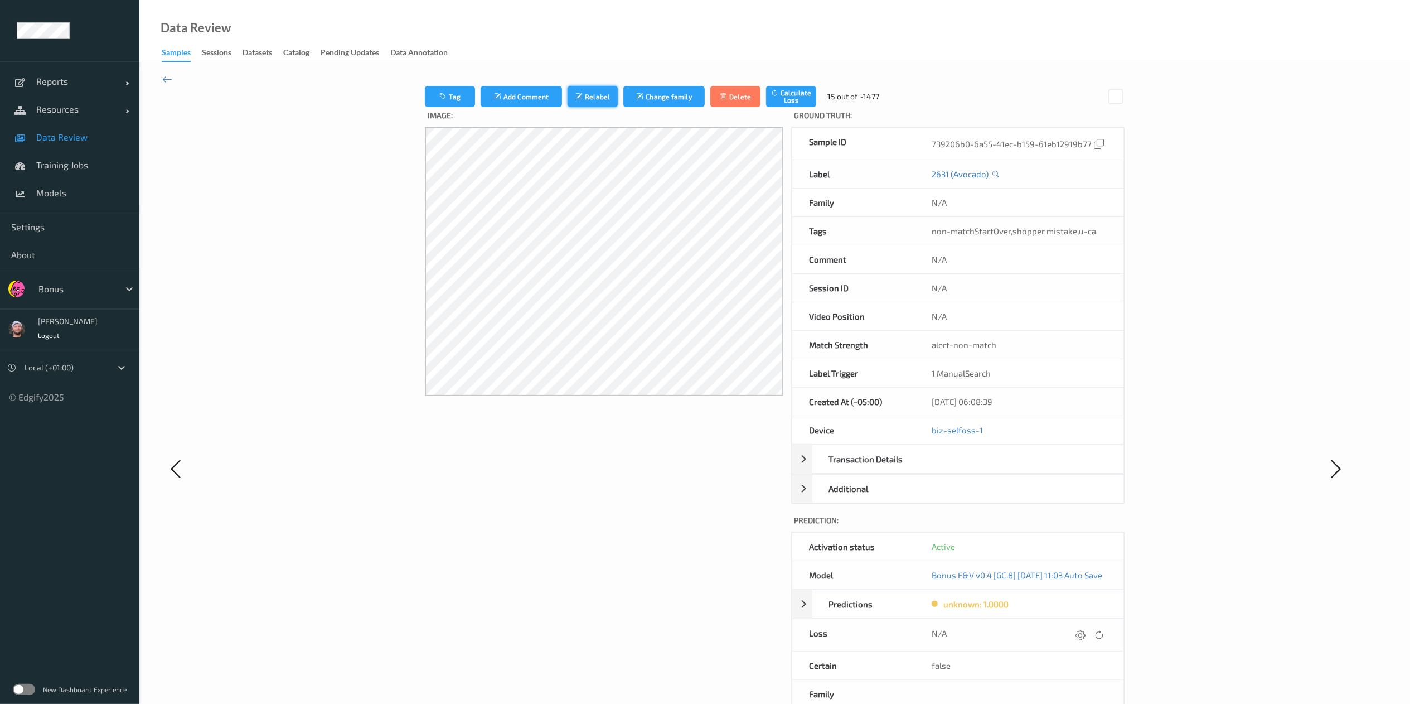
click at [575, 100] on icon "submit" at bounding box center [579, 97] width 9 height 8
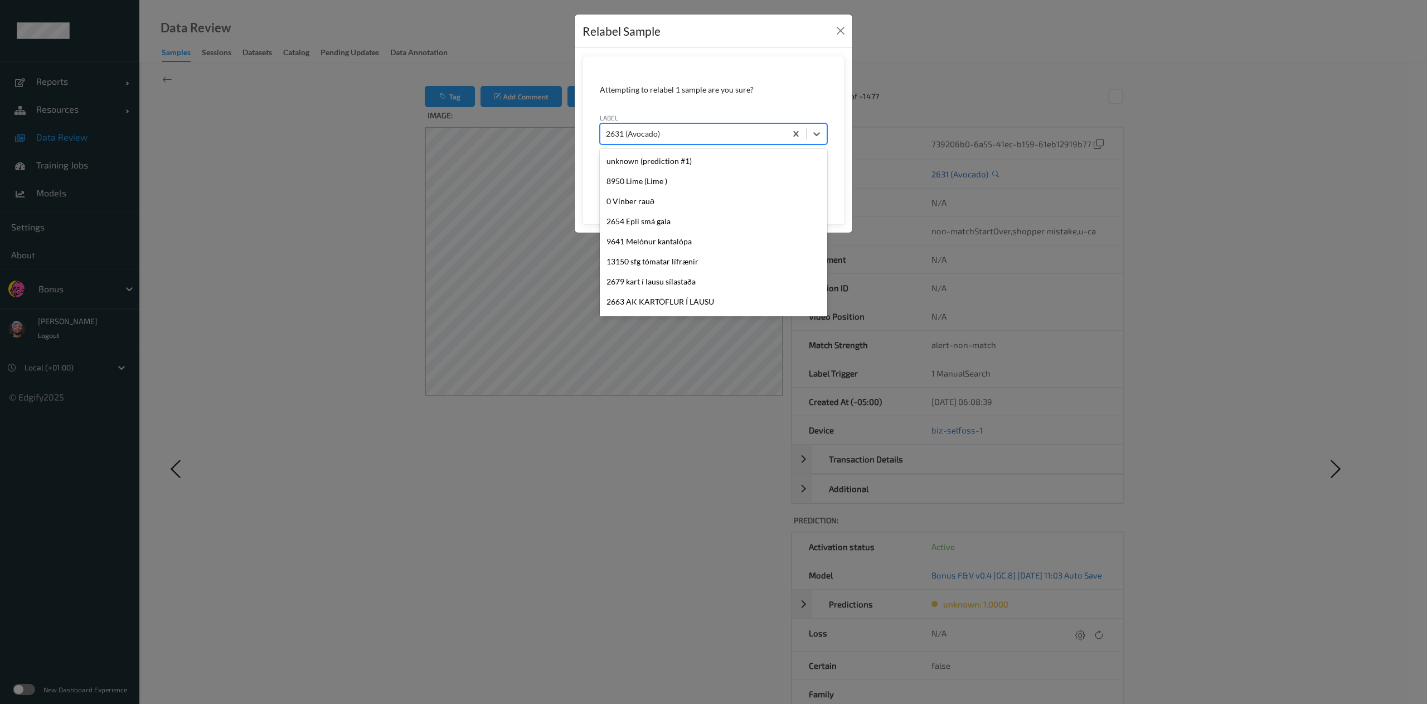
click at [643, 138] on div at bounding box center [693, 133] width 174 height 13
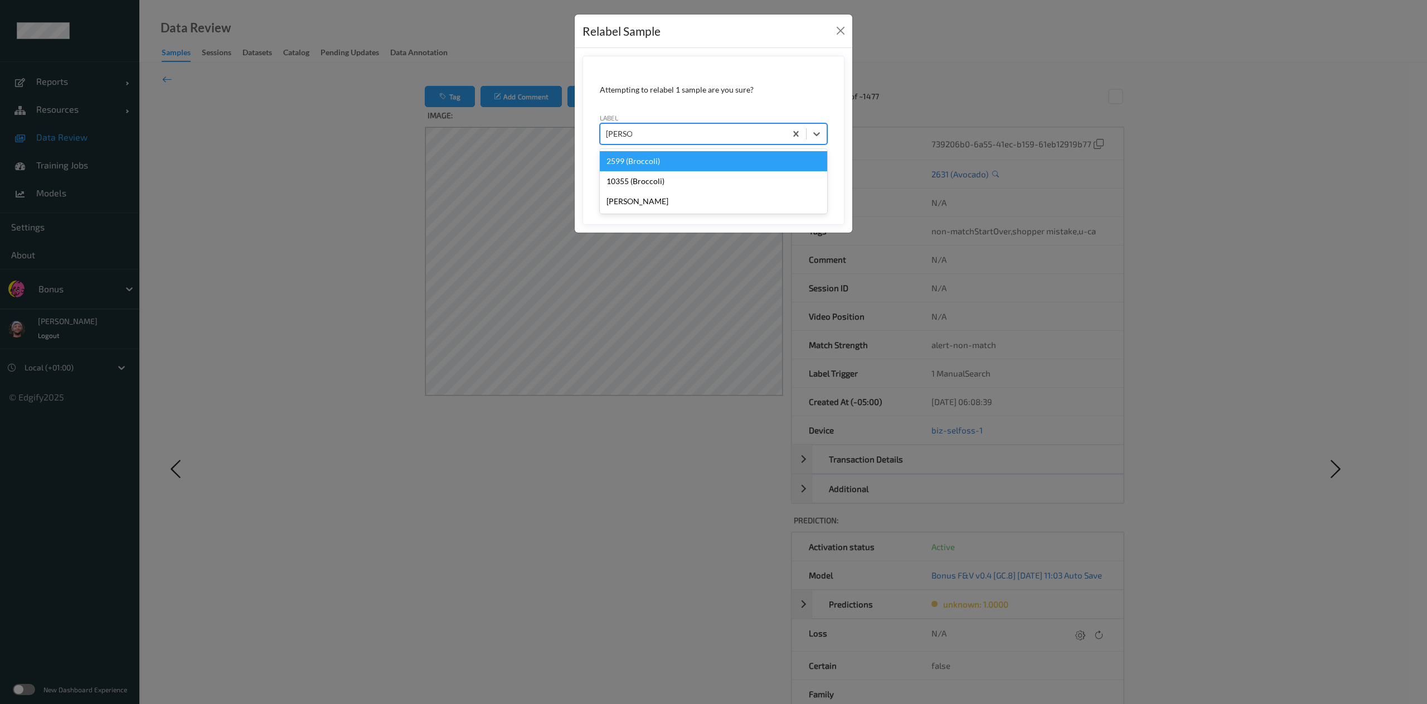
type input "broccol"
click at [671, 164] on div "2599 (Broccoli)" at bounding box center [713, 161] width 227 height 20
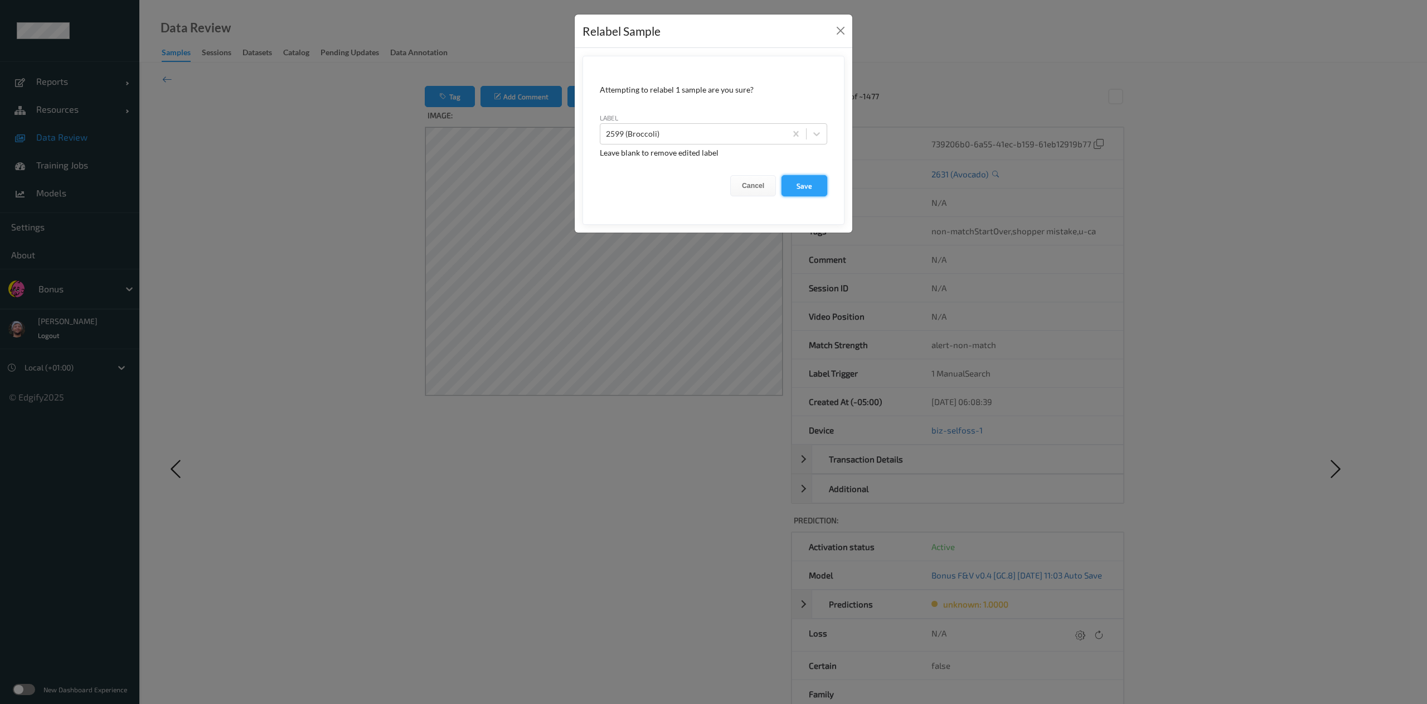
click at [796, 182] on button "Save" at bounding box center [805, 185] width 46 height 21
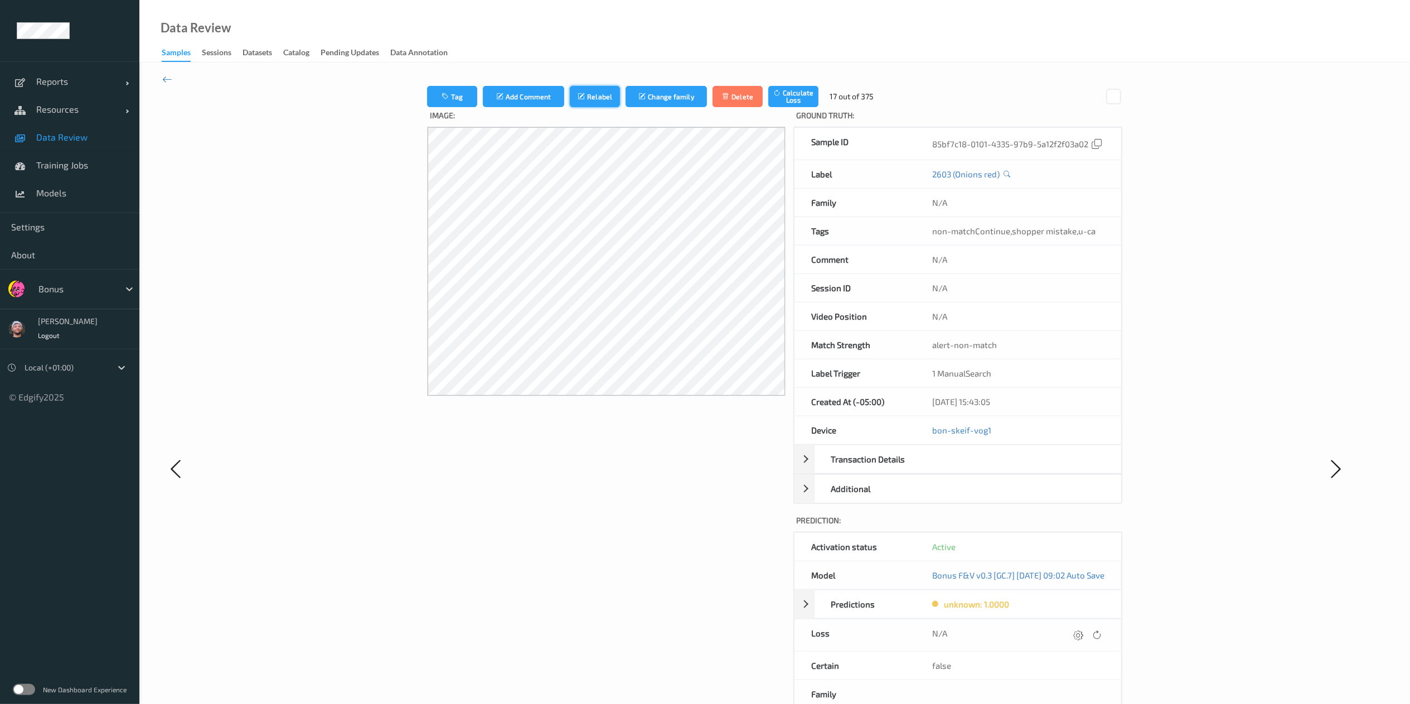
click at [578, 98] on icon "submit" at bounding box center [582, 97] width 9 height 8
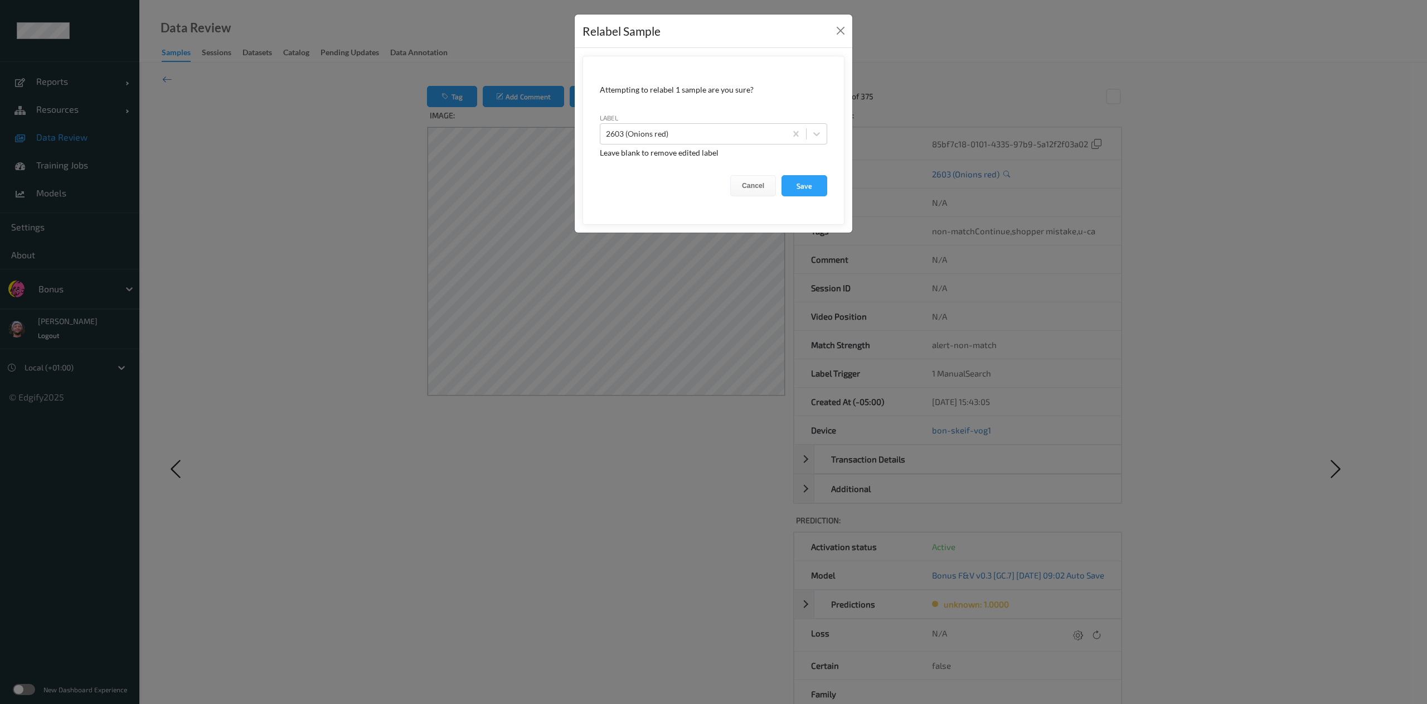
click at [600, 222] on form "Attempting to relabel 1 sample are you sure? label 2603 (Onions red) Leave blan…" at bounding box center [714, 140] width 262 height 169
click at [672, 321] on div "Relabel Sample Attempting to relabel 1 sample are you sure? label 2603 (Onions …" at bounding box center [713, 352] width 1427 height 704
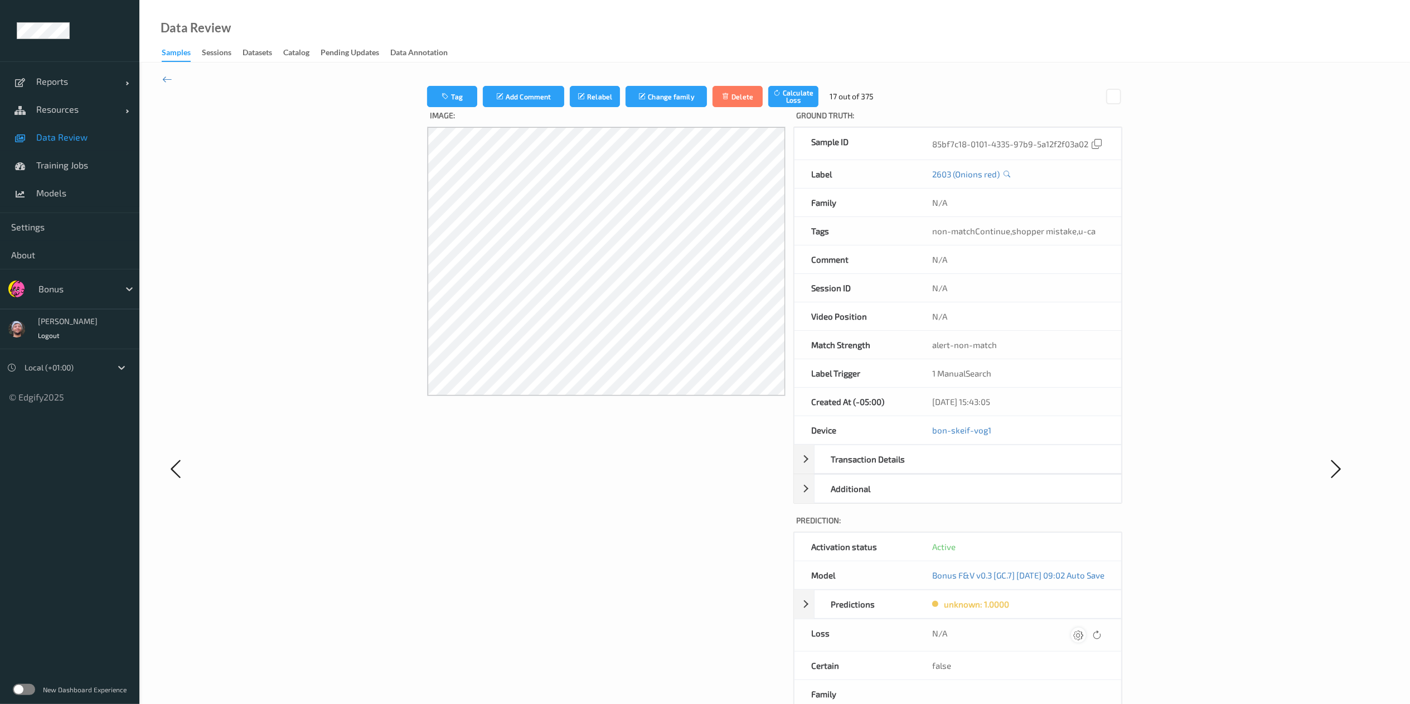
click at [1086, 642] on div at bounding box center [1078, 634] width 15 height 15
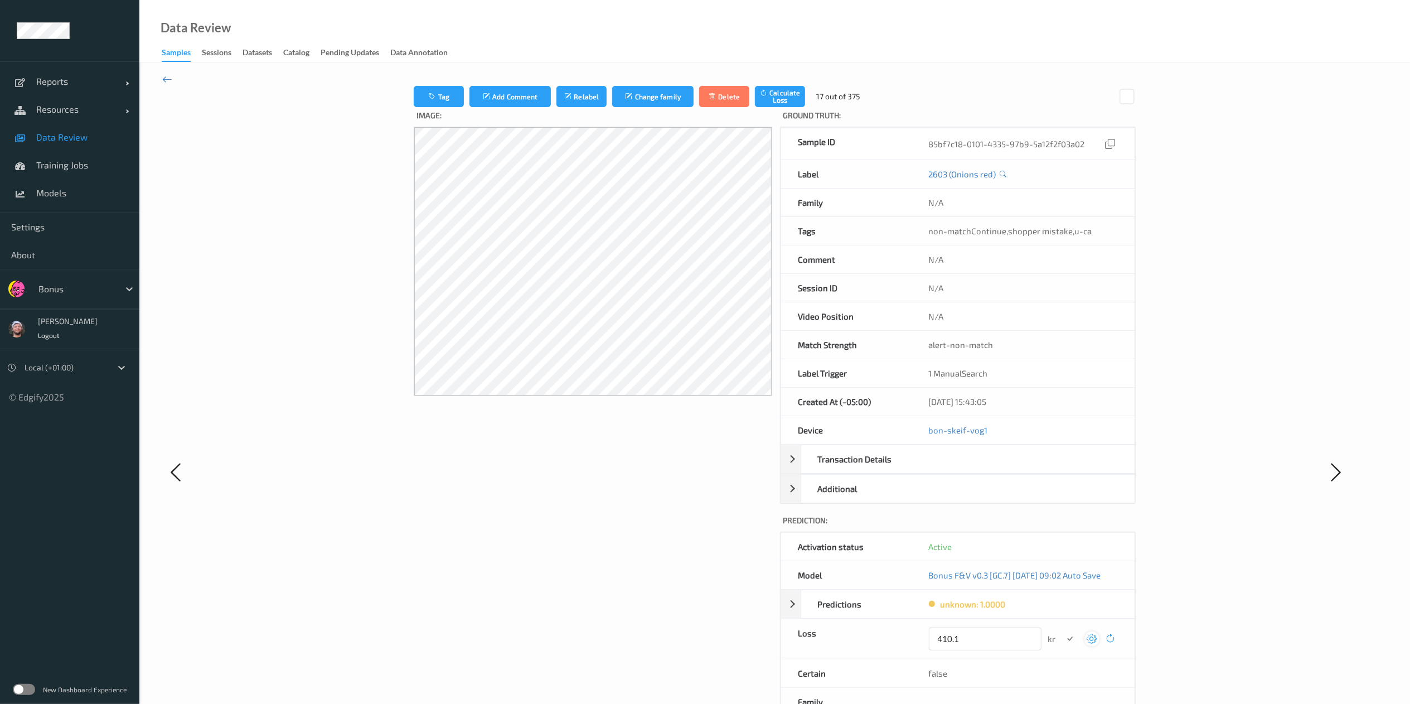
type input "410.1"
click at [1063, 631] on button "submit" at bounding box center [1070, 638] width 15 height 15
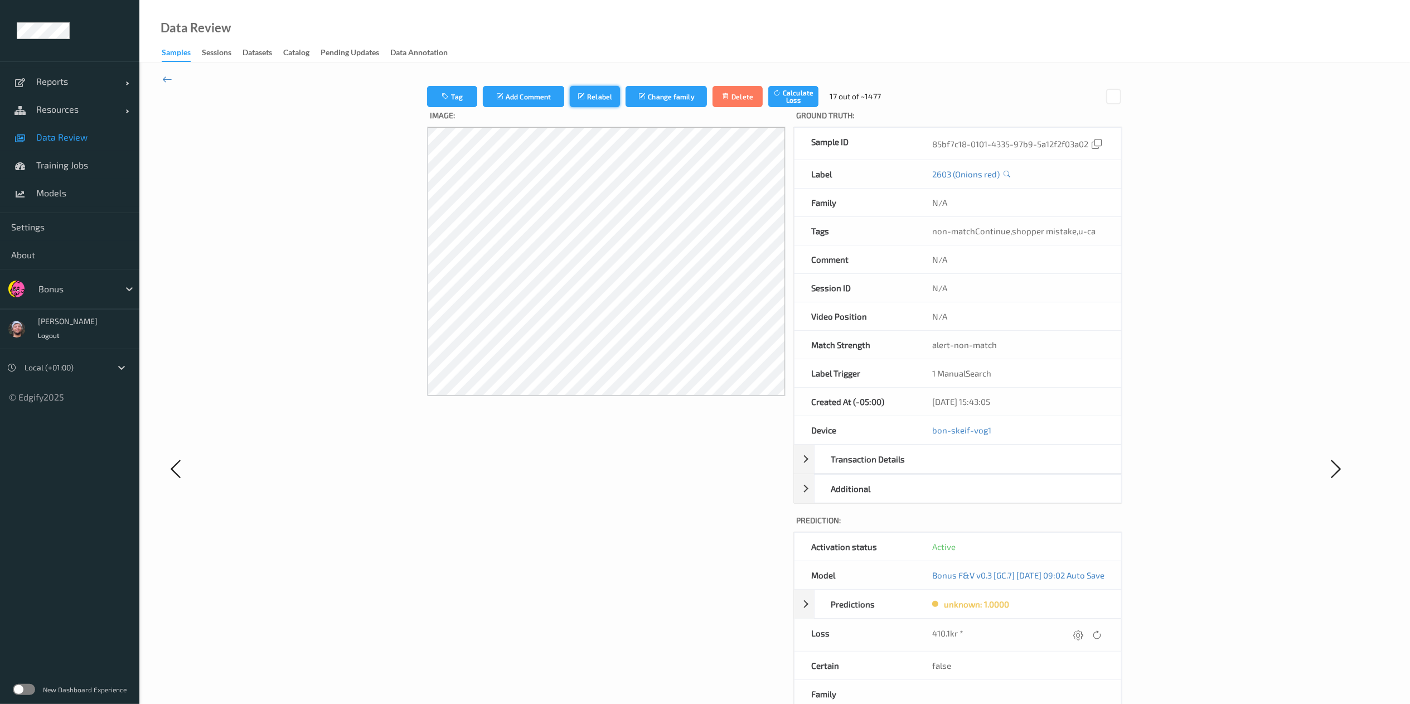
click at [581, 93] on button "Relabel" at bounding box center [595, 96] width 50 height 21
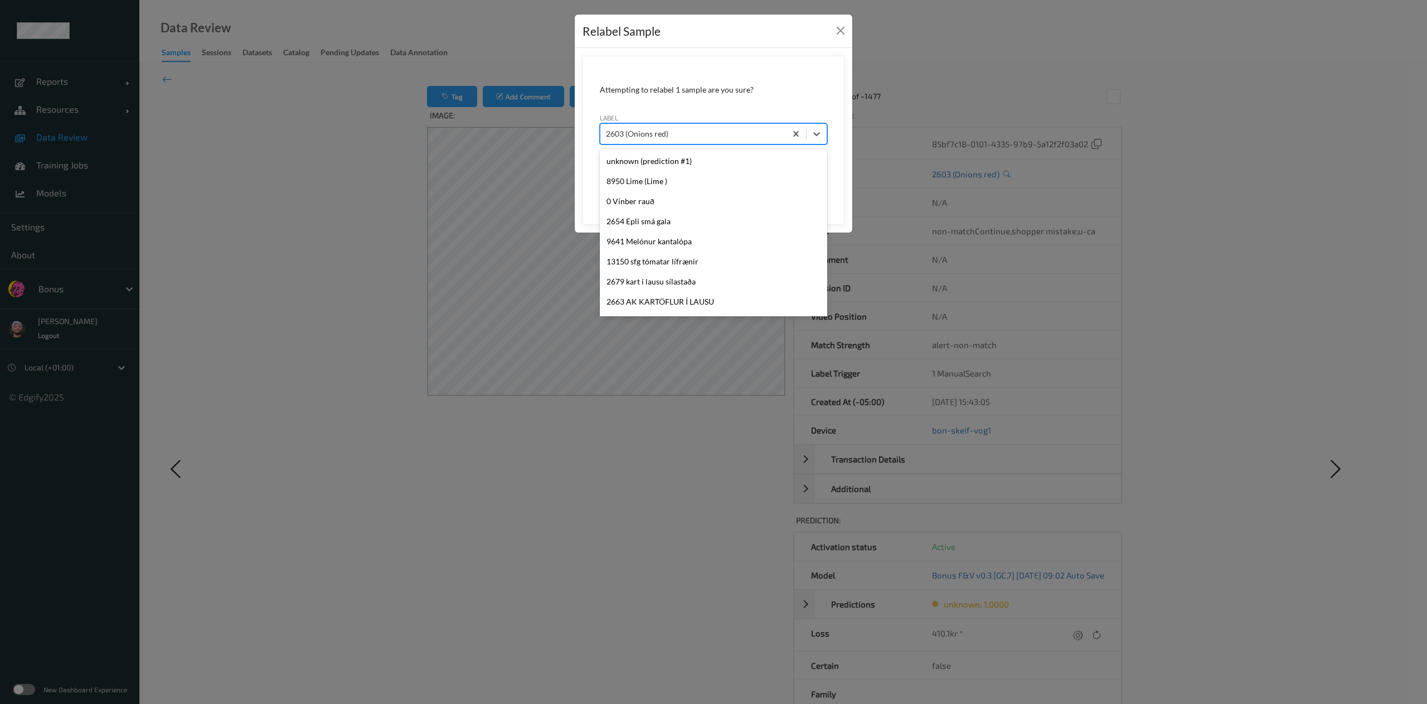
click at [666, 128] on div at bounding box center [693, 133] width 174 height 13
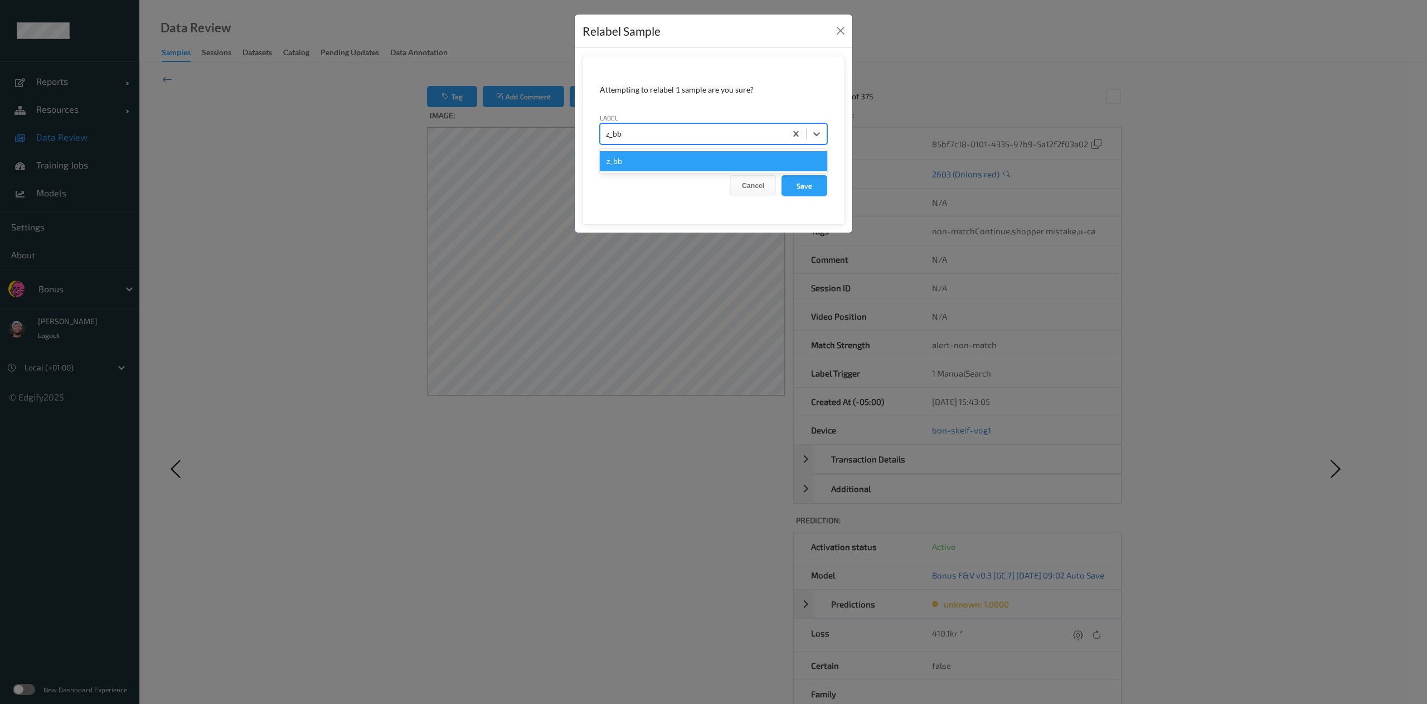
type input "z_bbt"
click at [782, 175] on button "Save" at bounding box center [805, 185] width 46 height 21
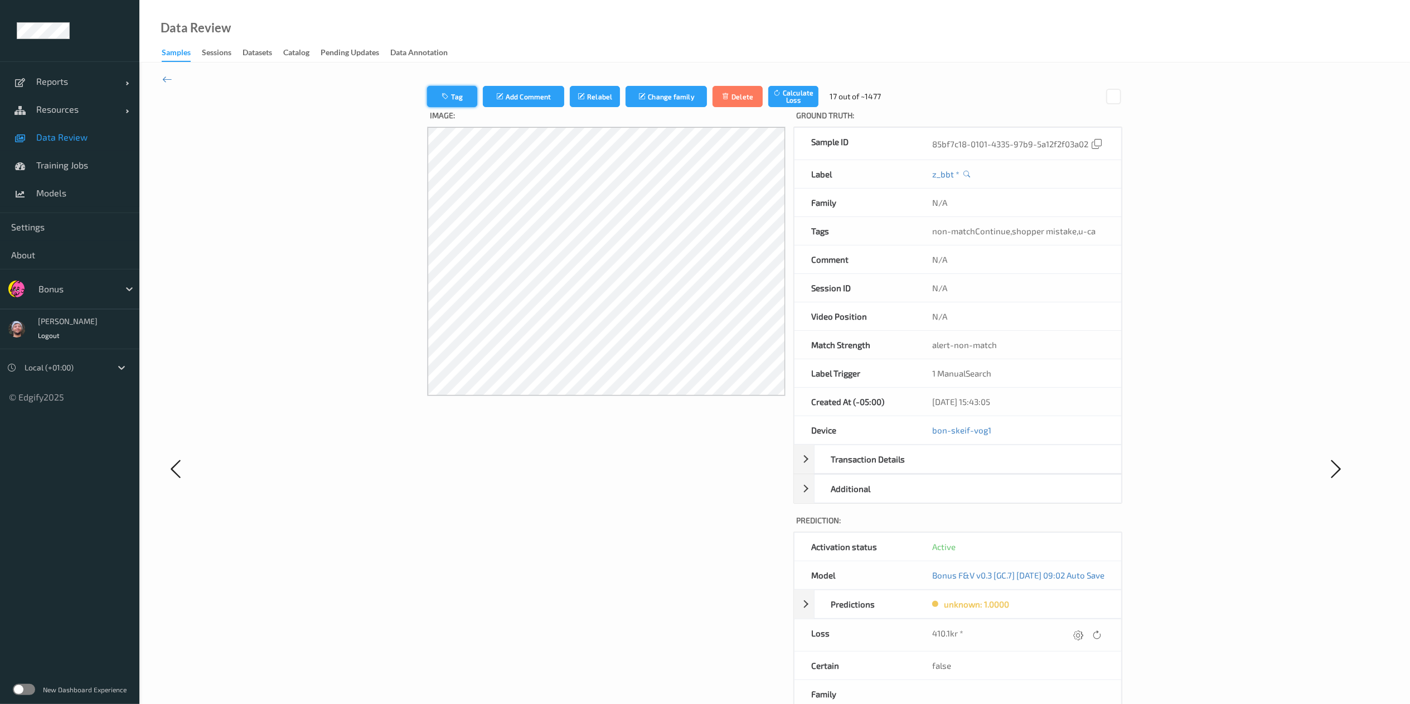
click at [444, 86] on button "Tag" at bounding box center [452, 96] width 50 height 21
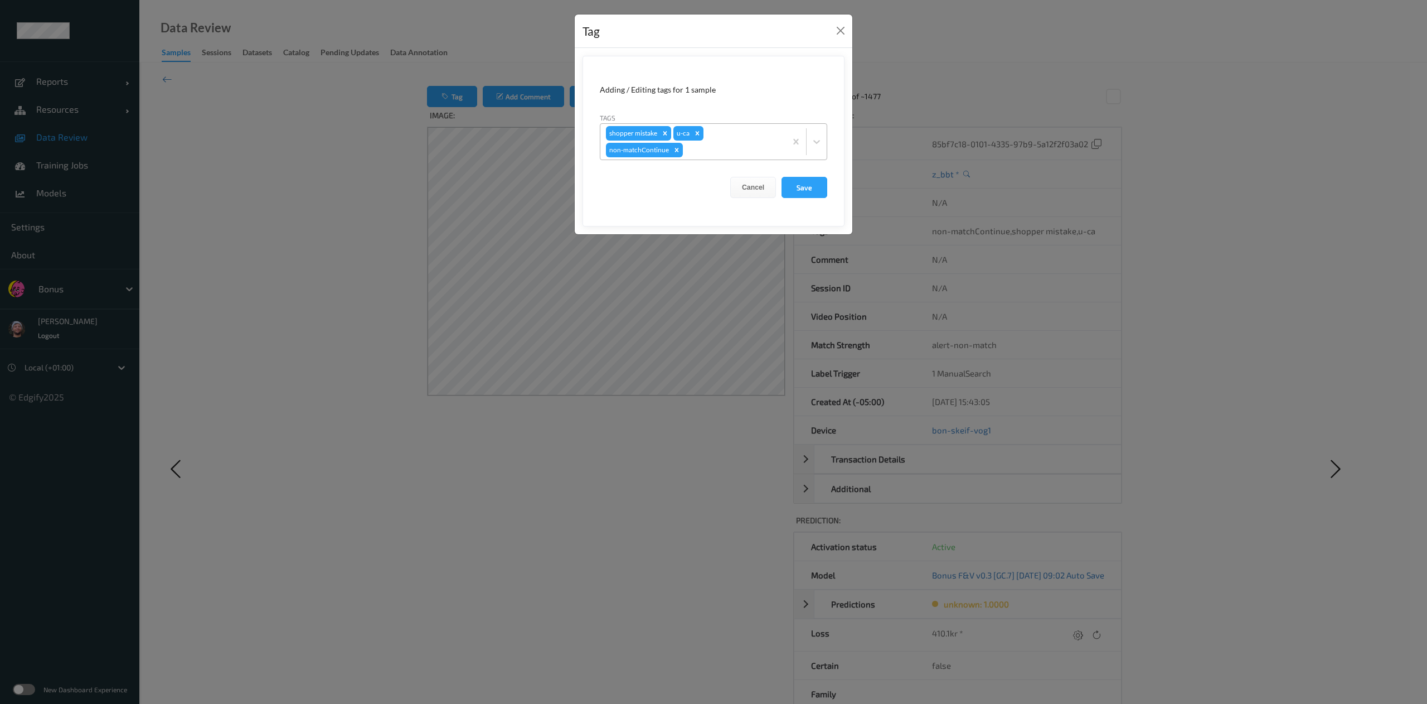
click at [706, 146] on div at bounding box center [732, 149] width 95 height 13
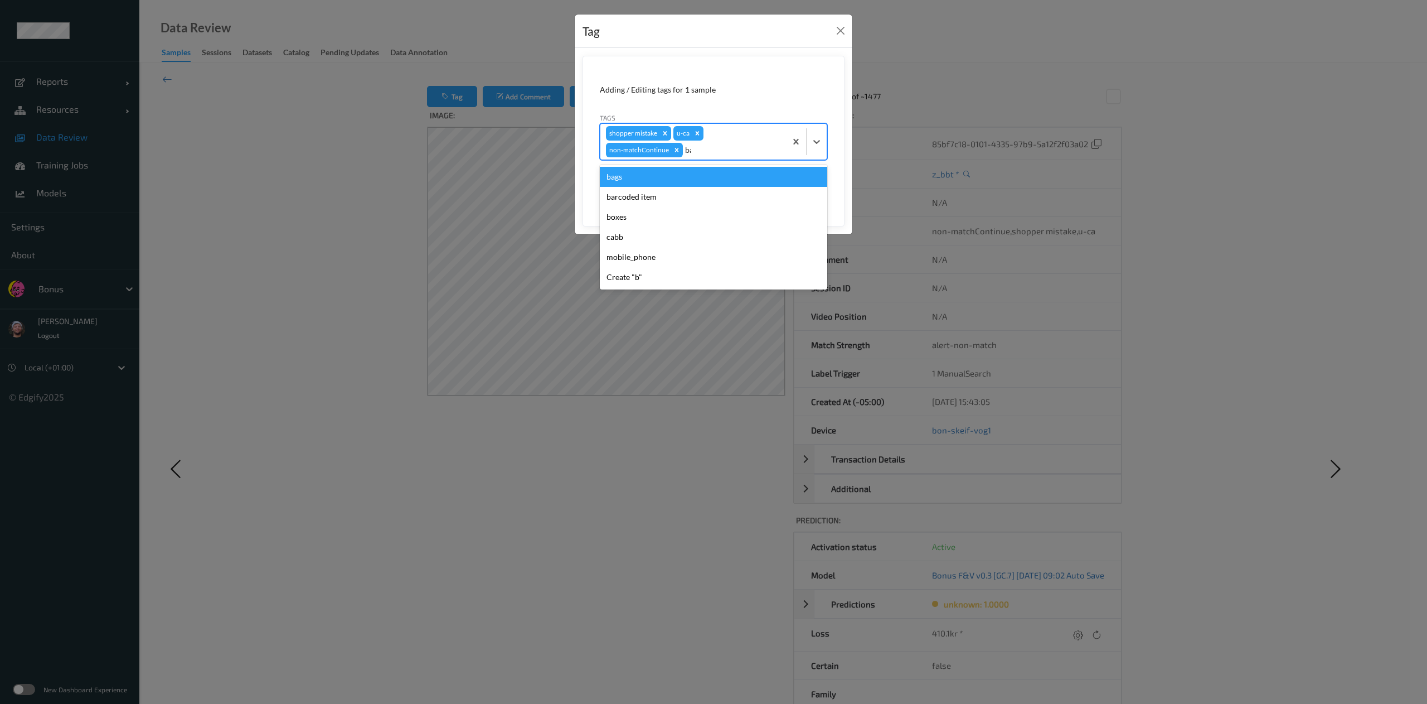
type input "bar"
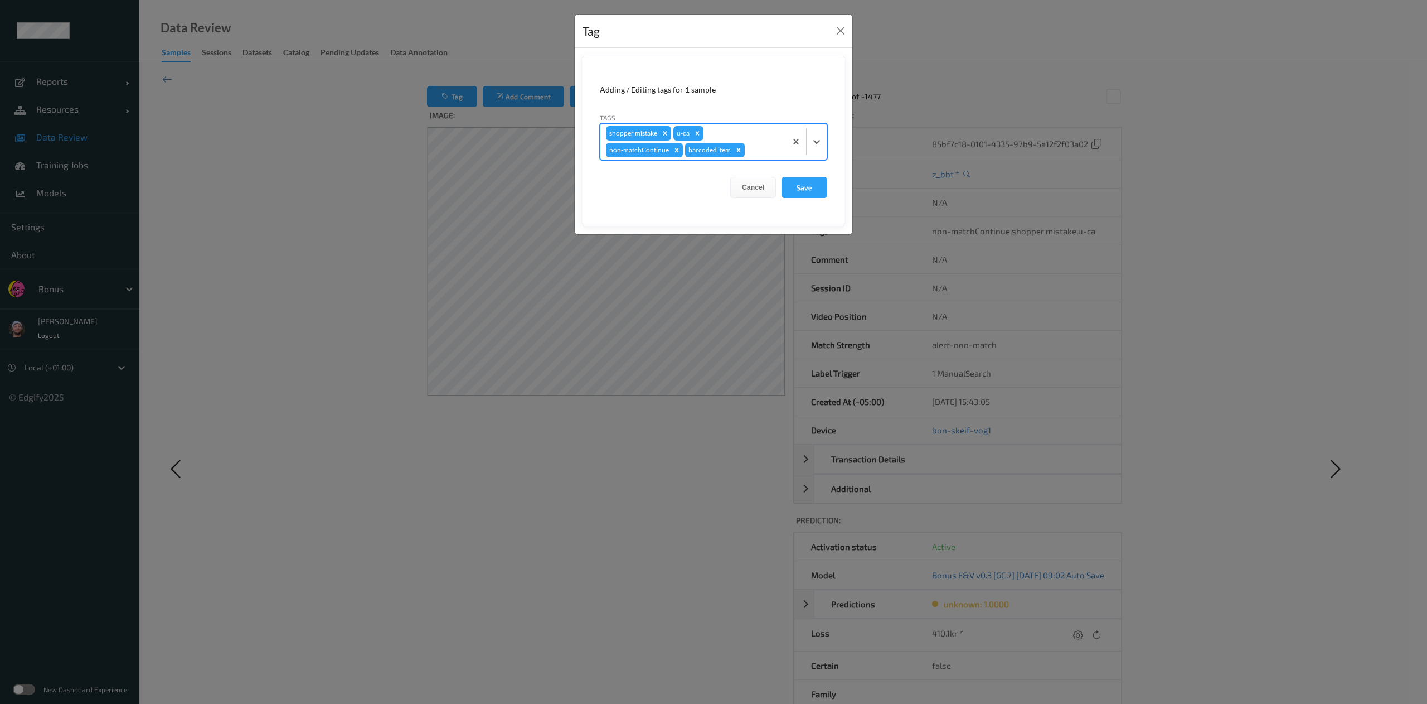
click at [782, 177] on button "Save" at bounding box center [805, 187] width 46 height 21
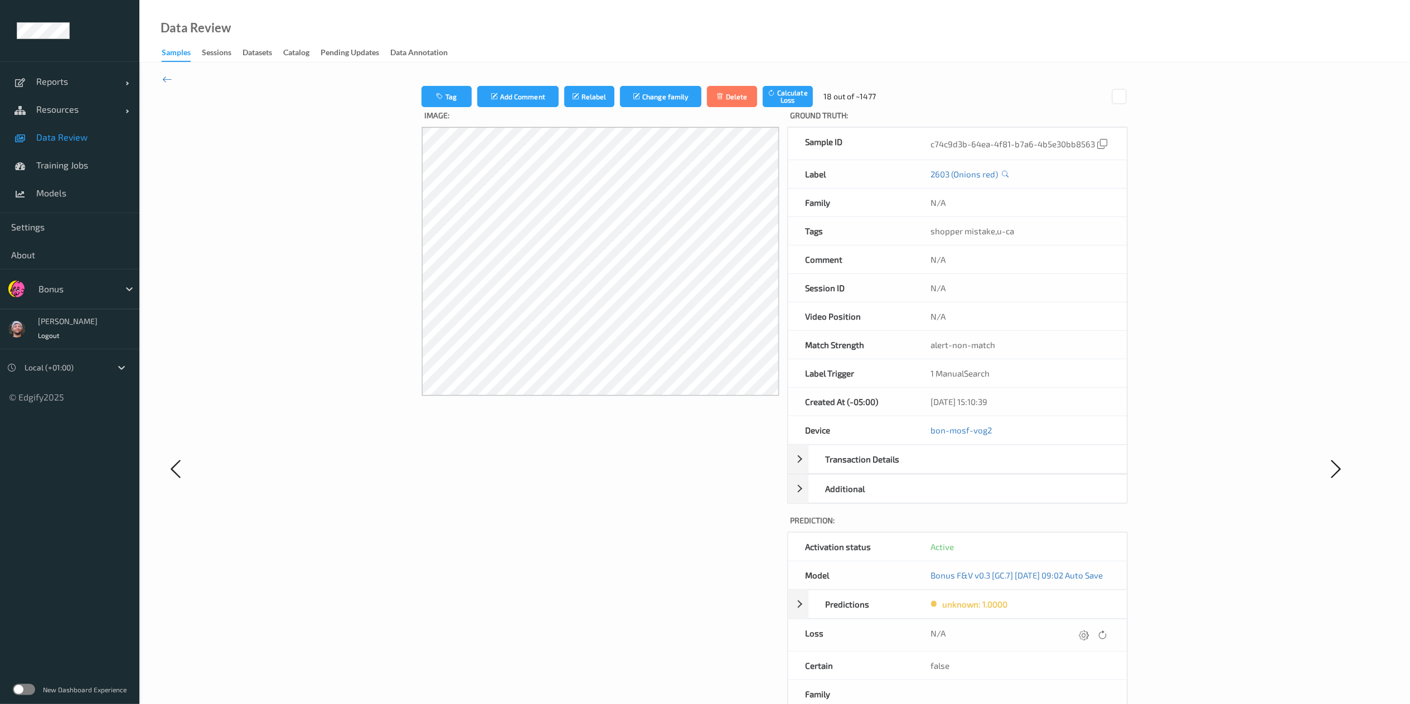
click at [447, 106] on button "Tag" at bounding box center [446, 96] width 50 height 21
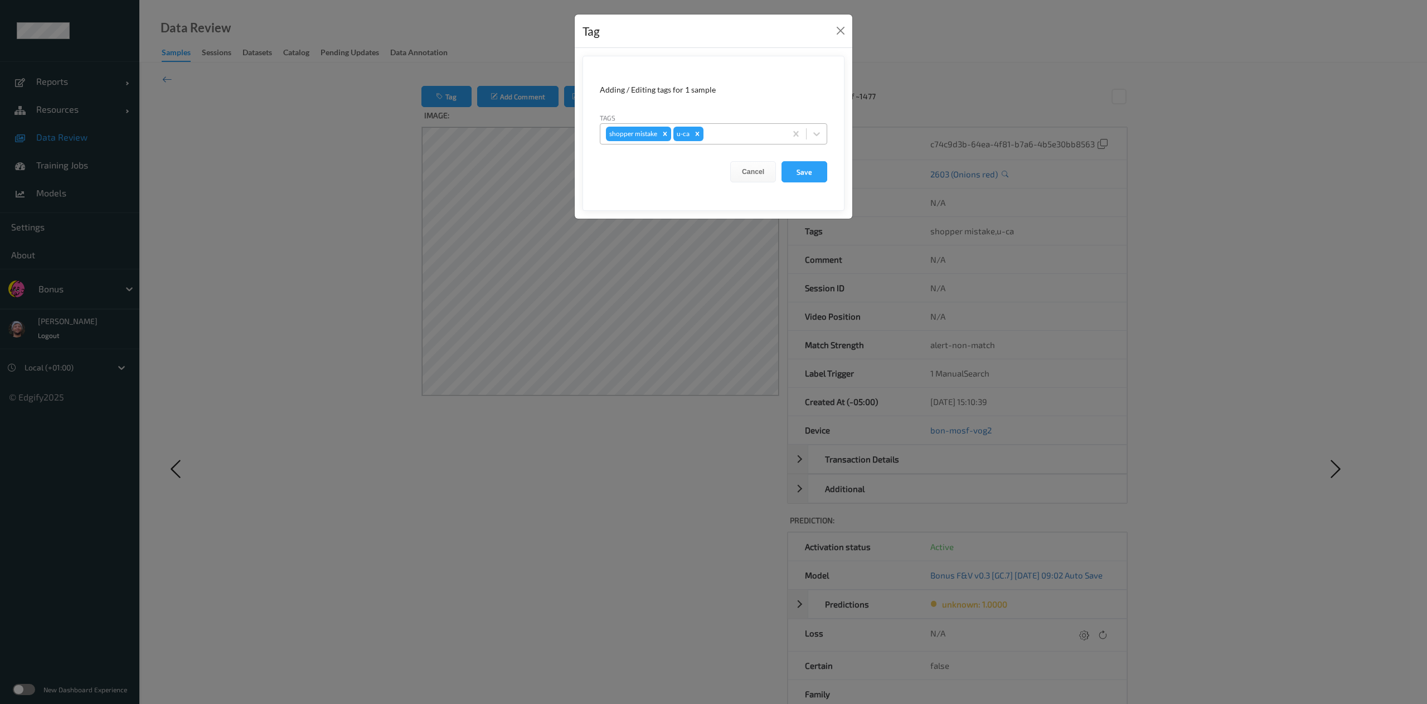
click at [764, 143] on div "shopper mistake u-ca" at bounding box center [693, 133] width 186 height 19
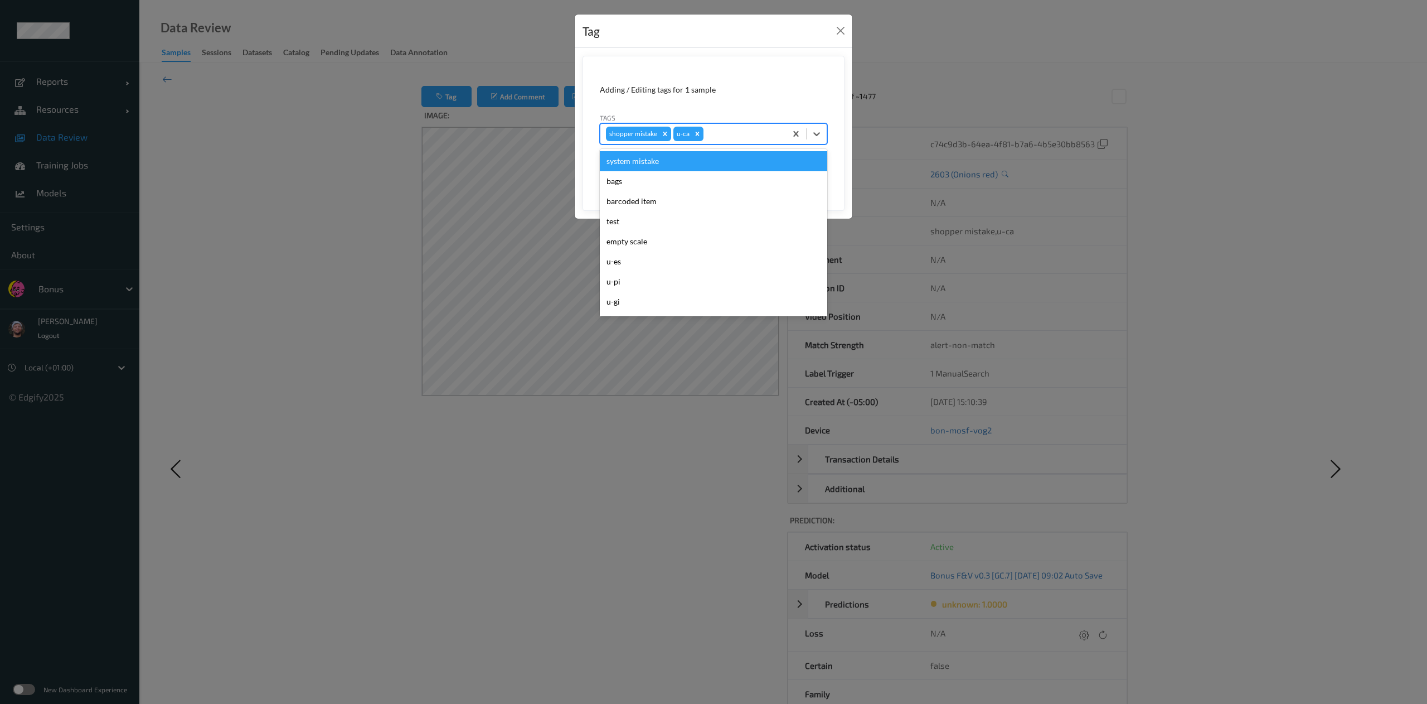
paste input "410.1"
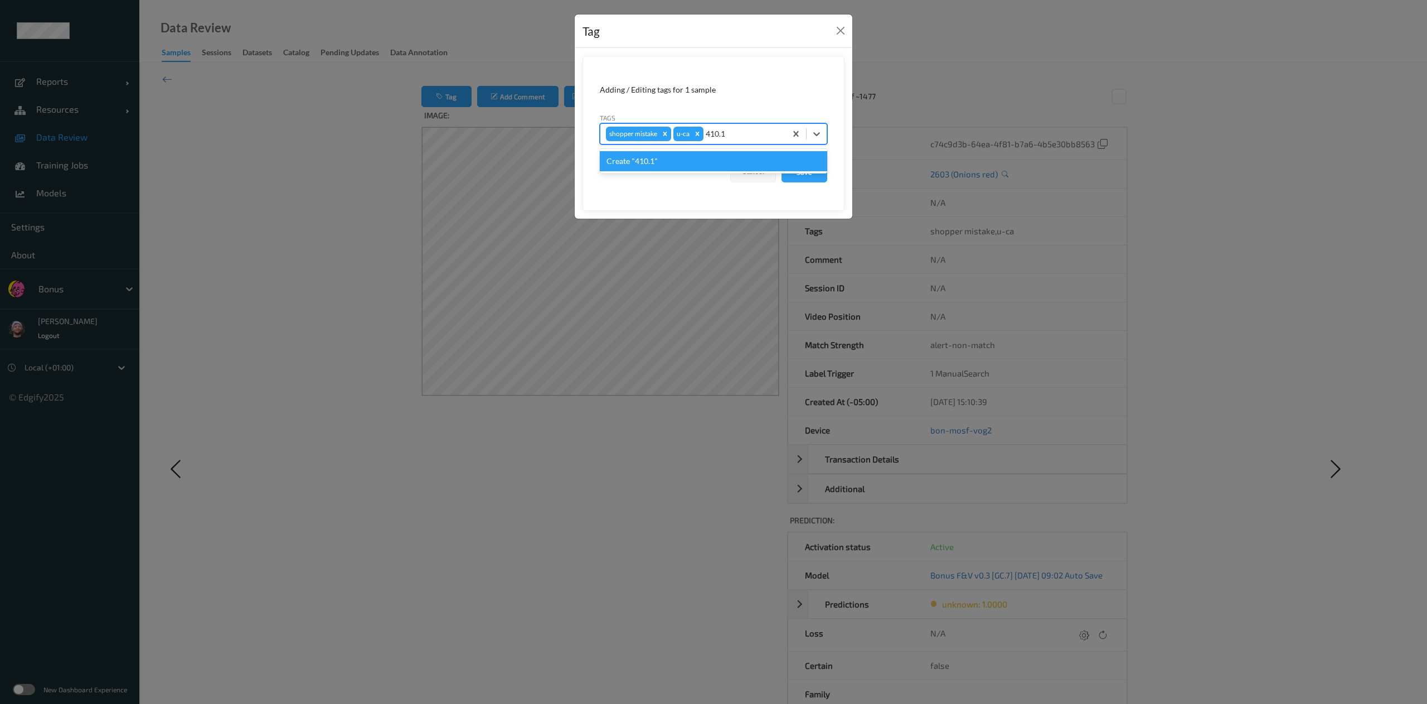
type input "410.1"
click at [772, 193] on form "Adding / Editing tags for 1 sample Tags option Create "410.1" focused, 1 of 1. …" at bounding box center [714, 133] width 262 height 155
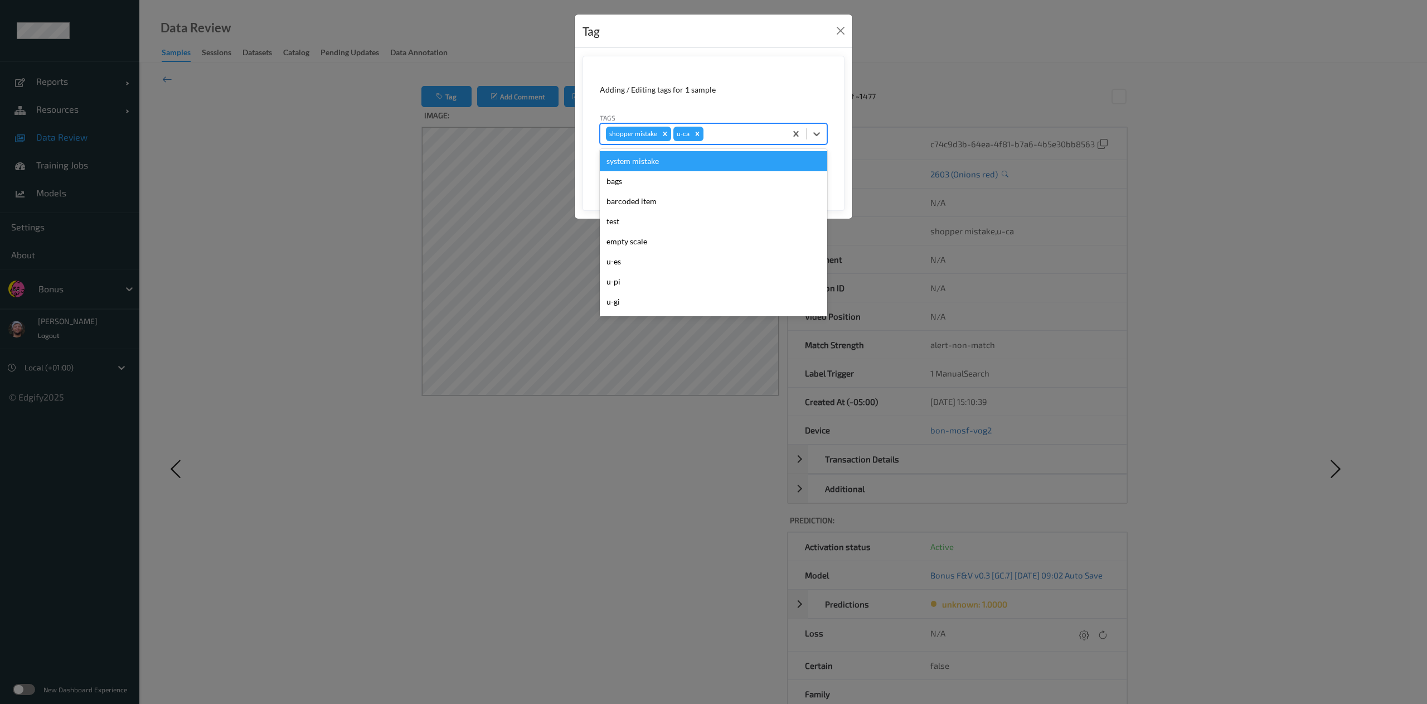
click at [750, 138] on div at bounding box center [743, 133] width 75 height 13
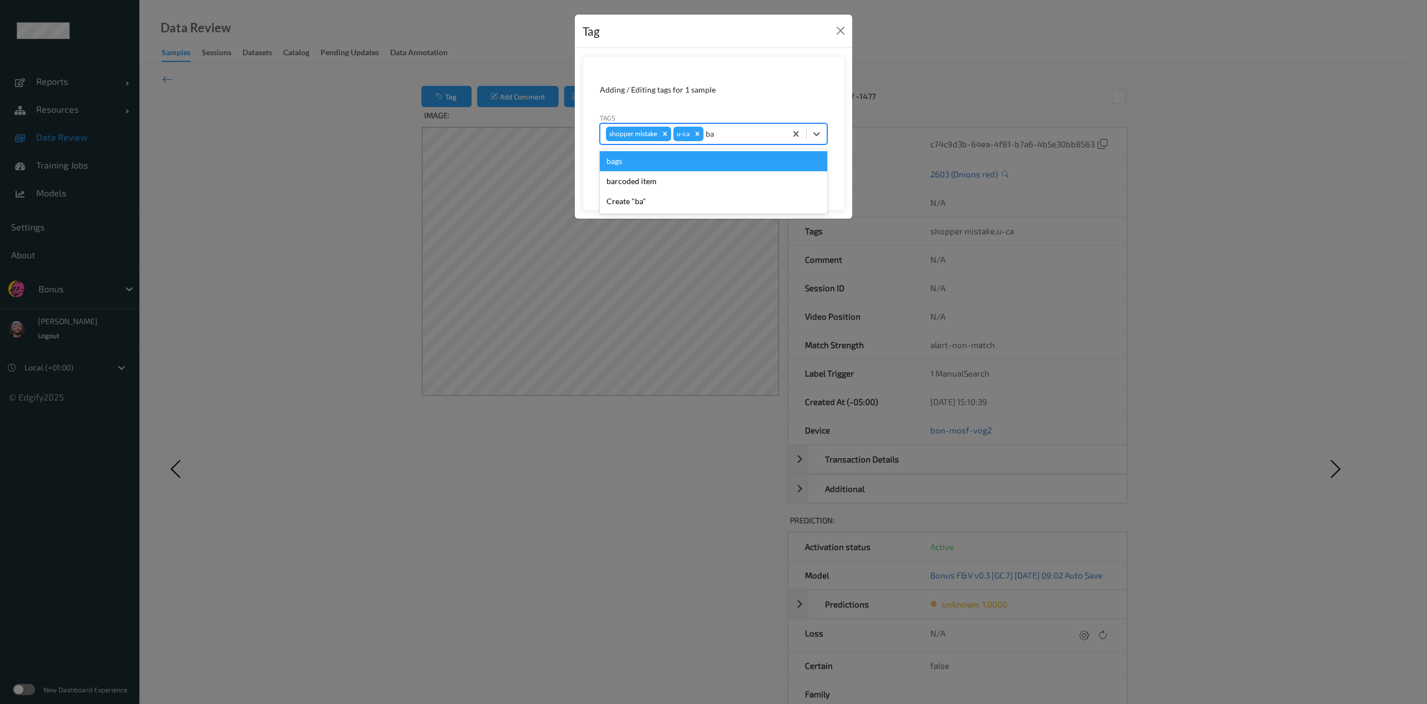
type input "bar"
click at [782, 161] on button "Save" at bounding box center [805, 171] width 46 height 21
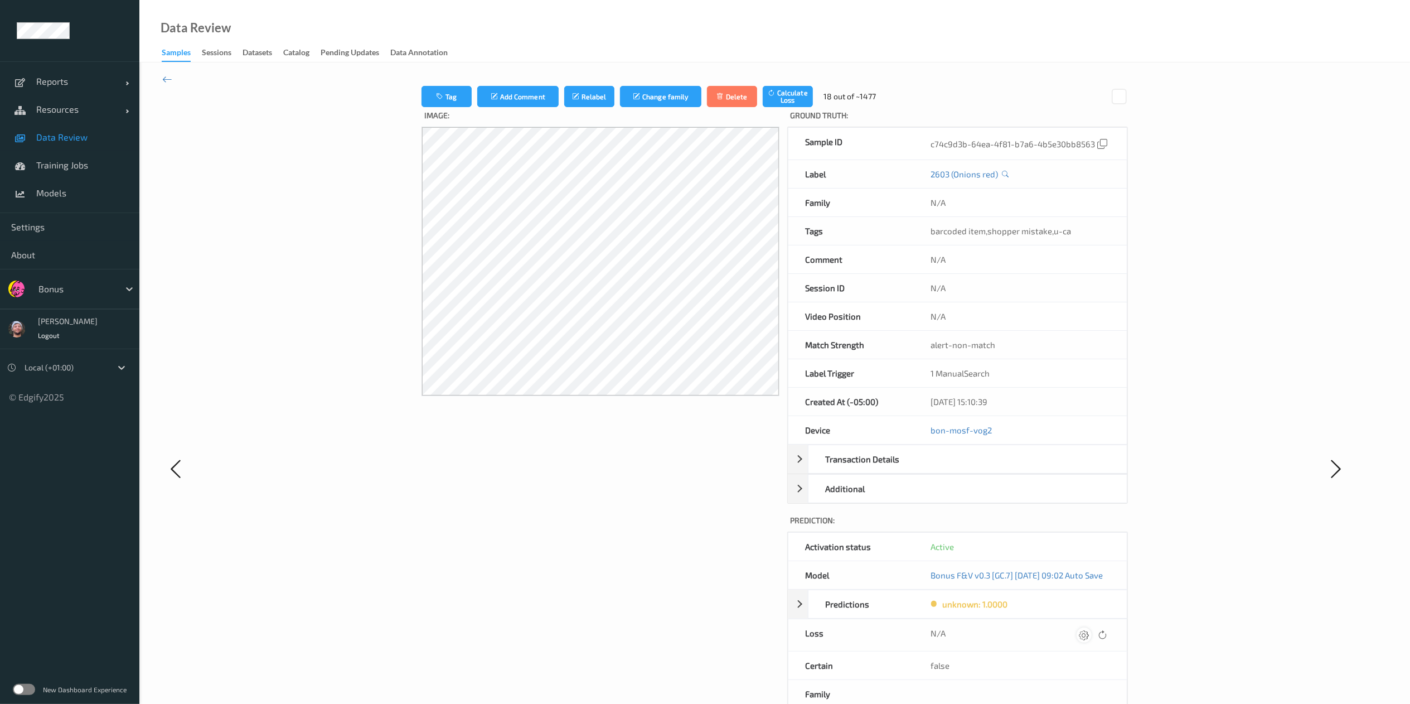
click at [1089, 639] on icon at bounding box center [1084, 634] width 10 height 10
type input "410.1"
click at [1063, 631] on button "submit" at bounding box center [1070, 638] width 15 height 15
click at [586, 90] on button "Relabel" at bounding box center [589, 96] width 50 height 21
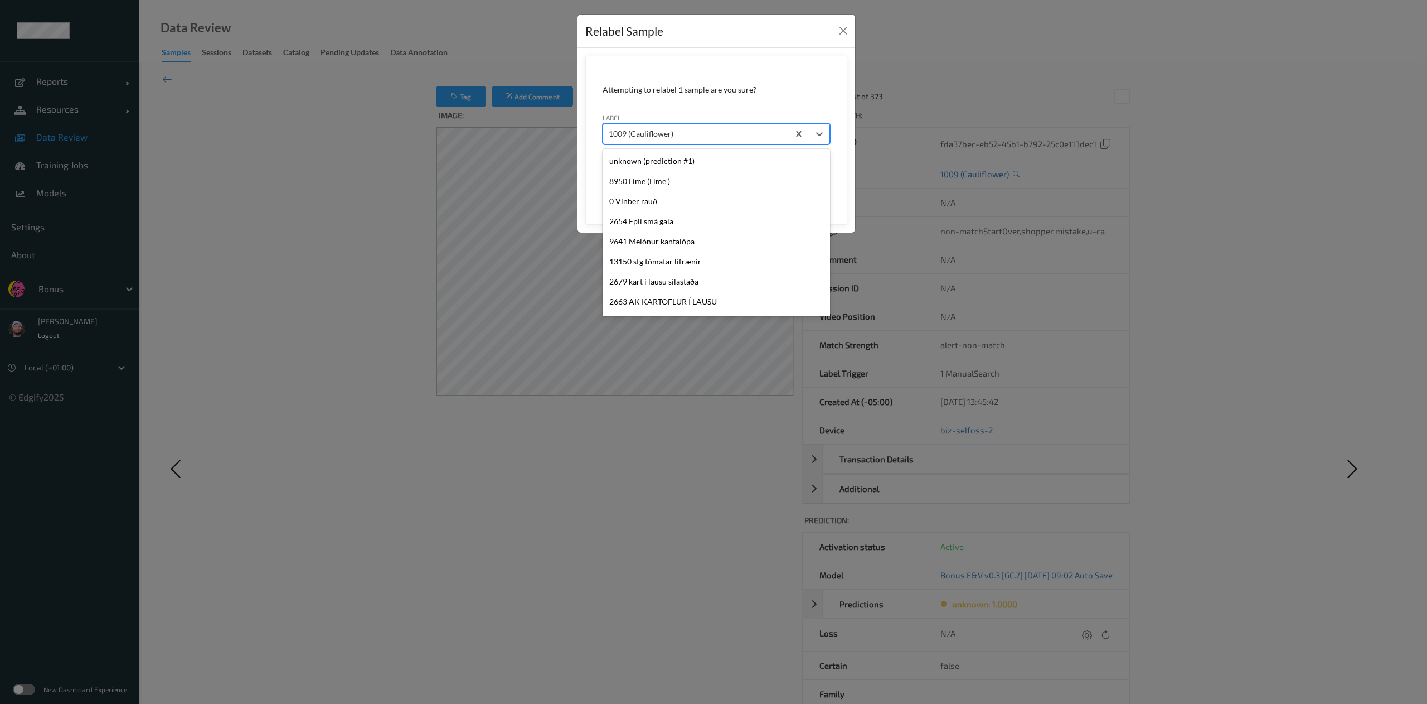
click at [622, 131] on div at bounding box center [696, 133] width 174 height 13
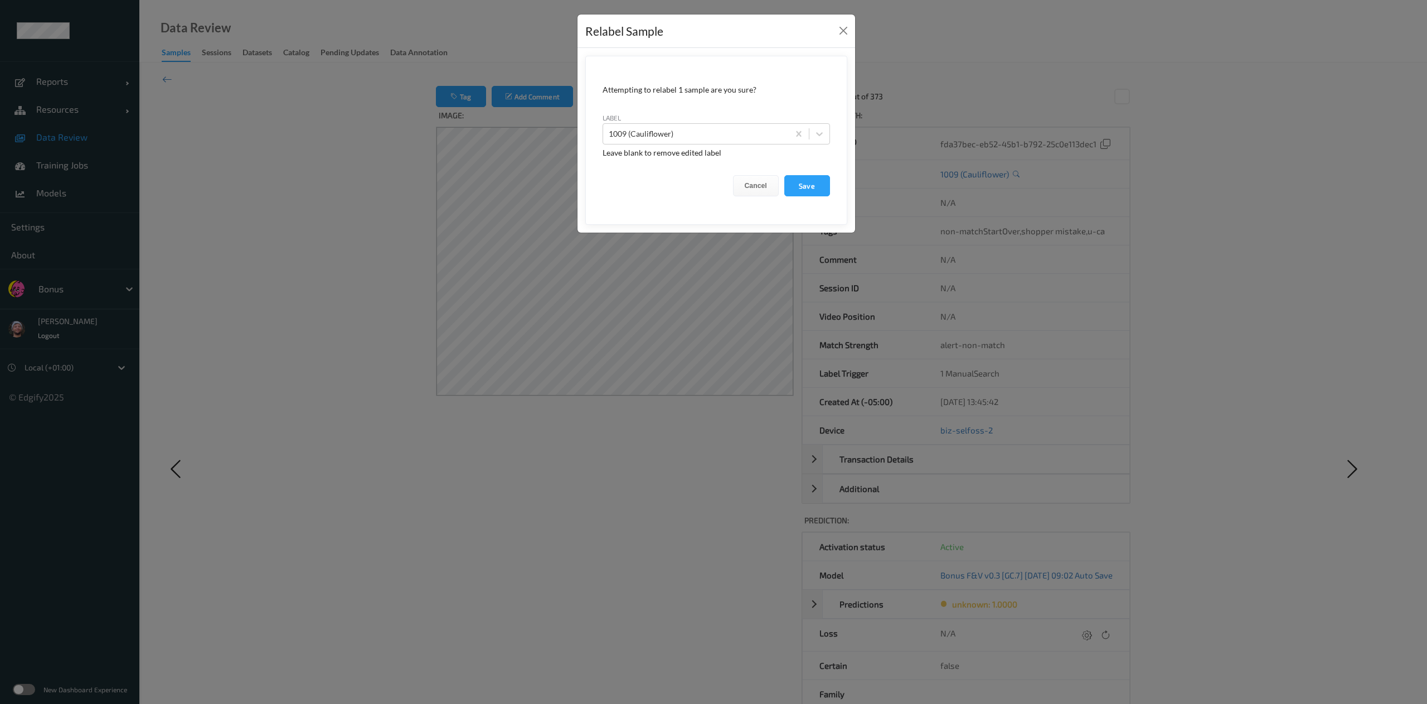
click at [494, 233] on div "Relabel Sample Attempting to relabel 1 sample are you sure? label 1009 (Caulifl…" at bounding box center [713, 352] width 1427 height 704
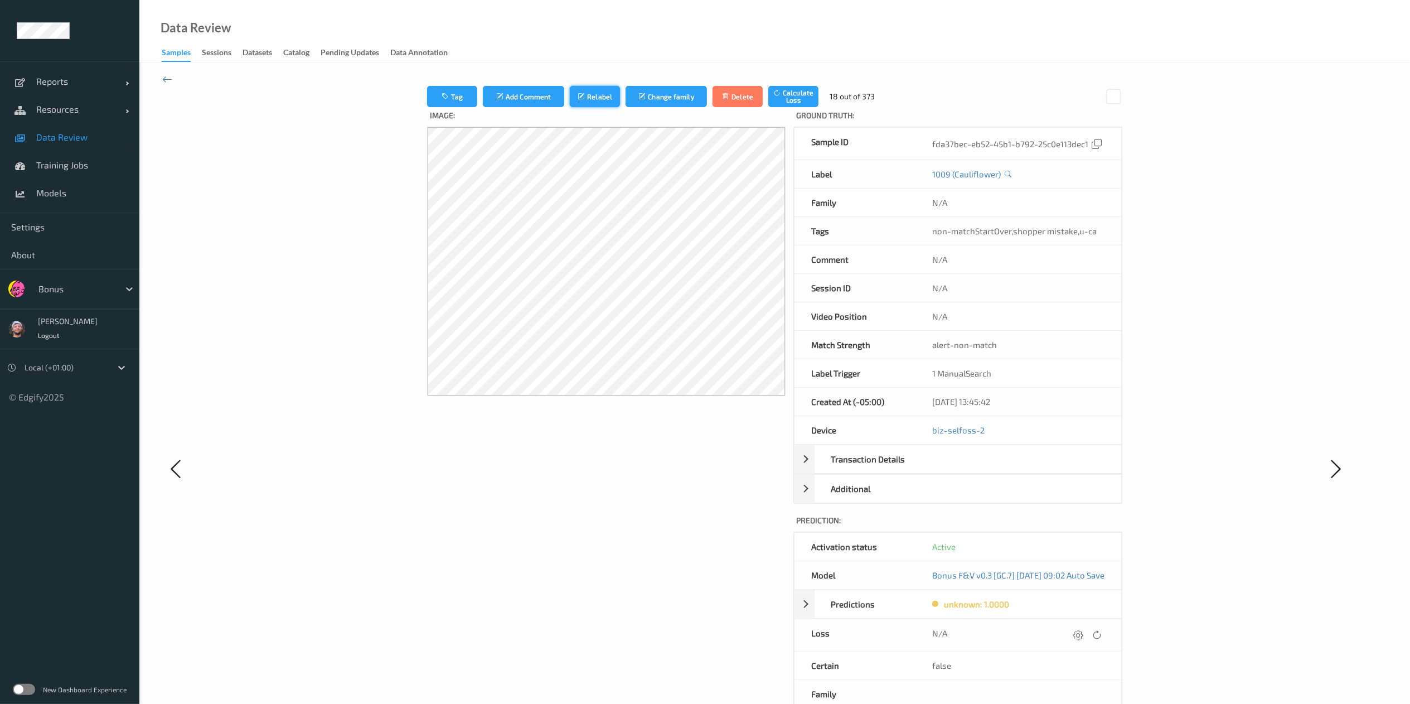
click at [571, 98] on button "Relabel" at bounding box center [595, 96] width 50 height 21
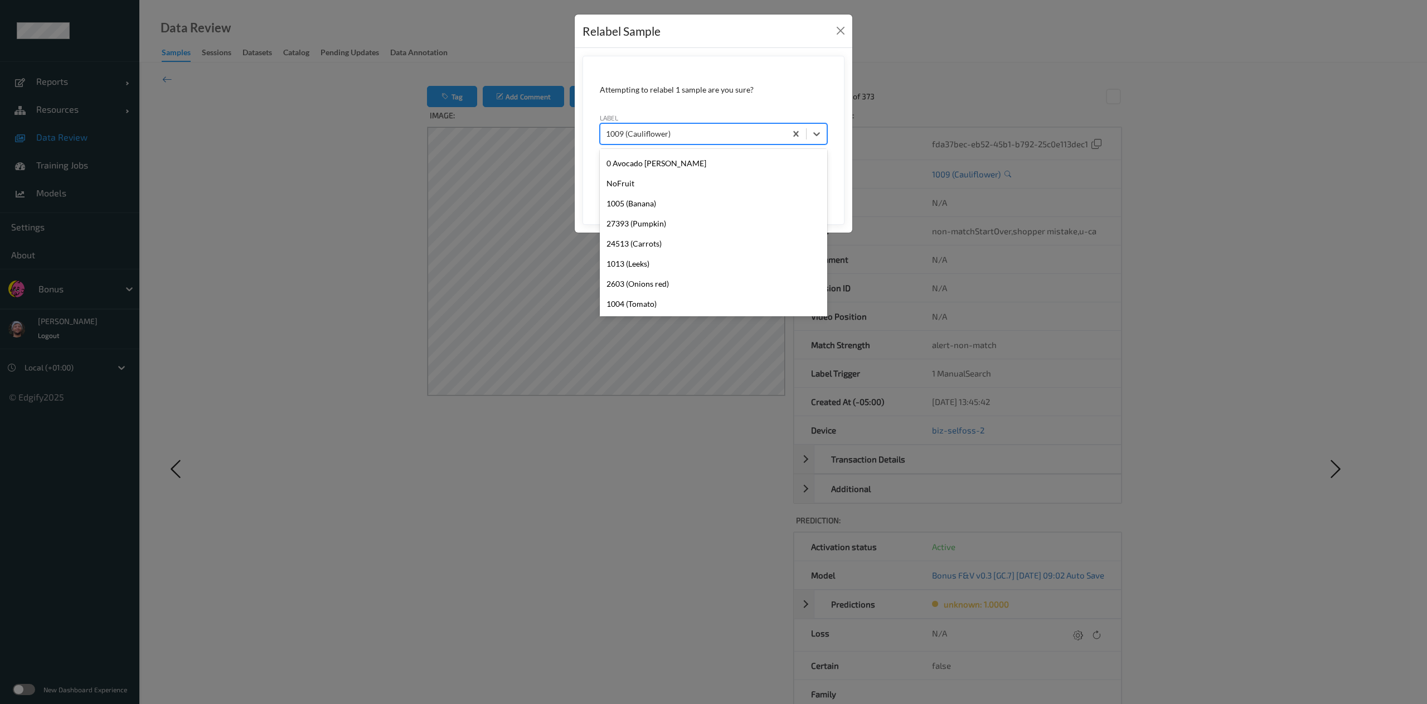
click at [709, 134] on div at bounding box center [693, 133] width 174 height 13
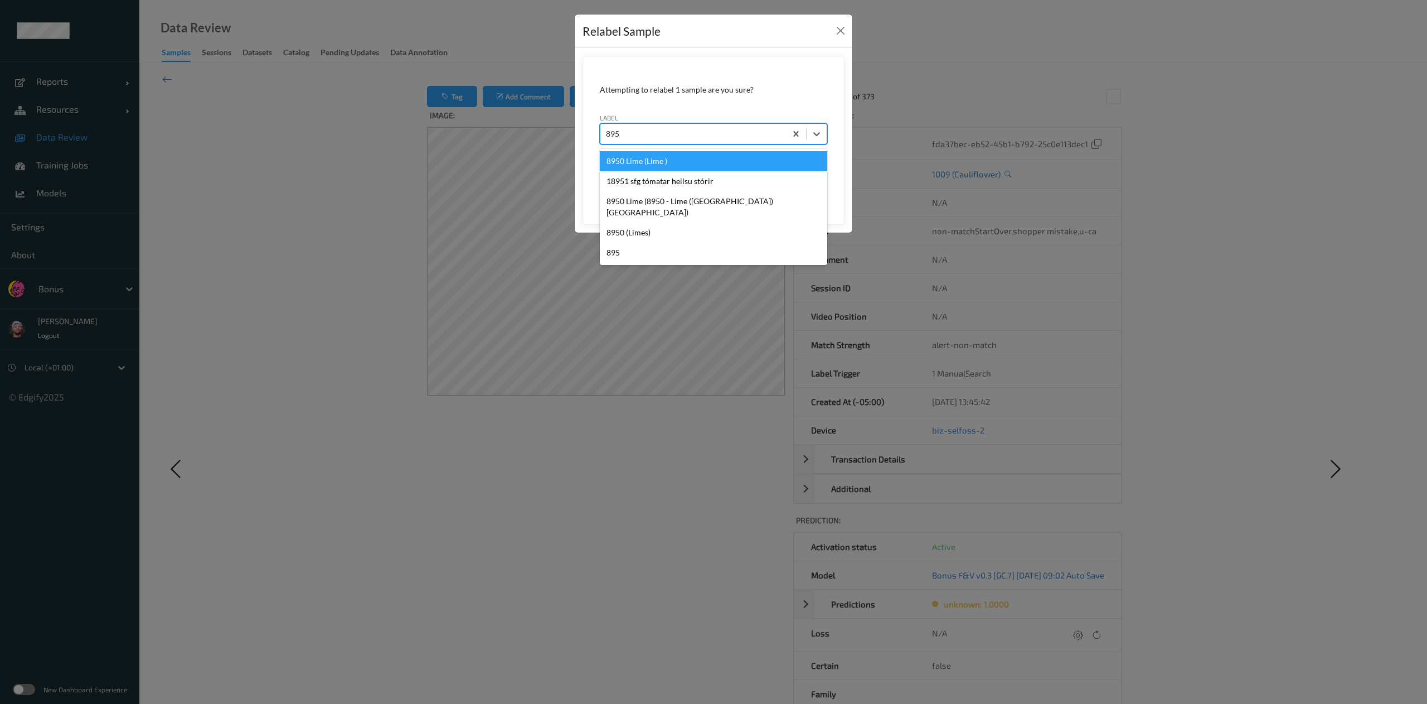
type input "8950"
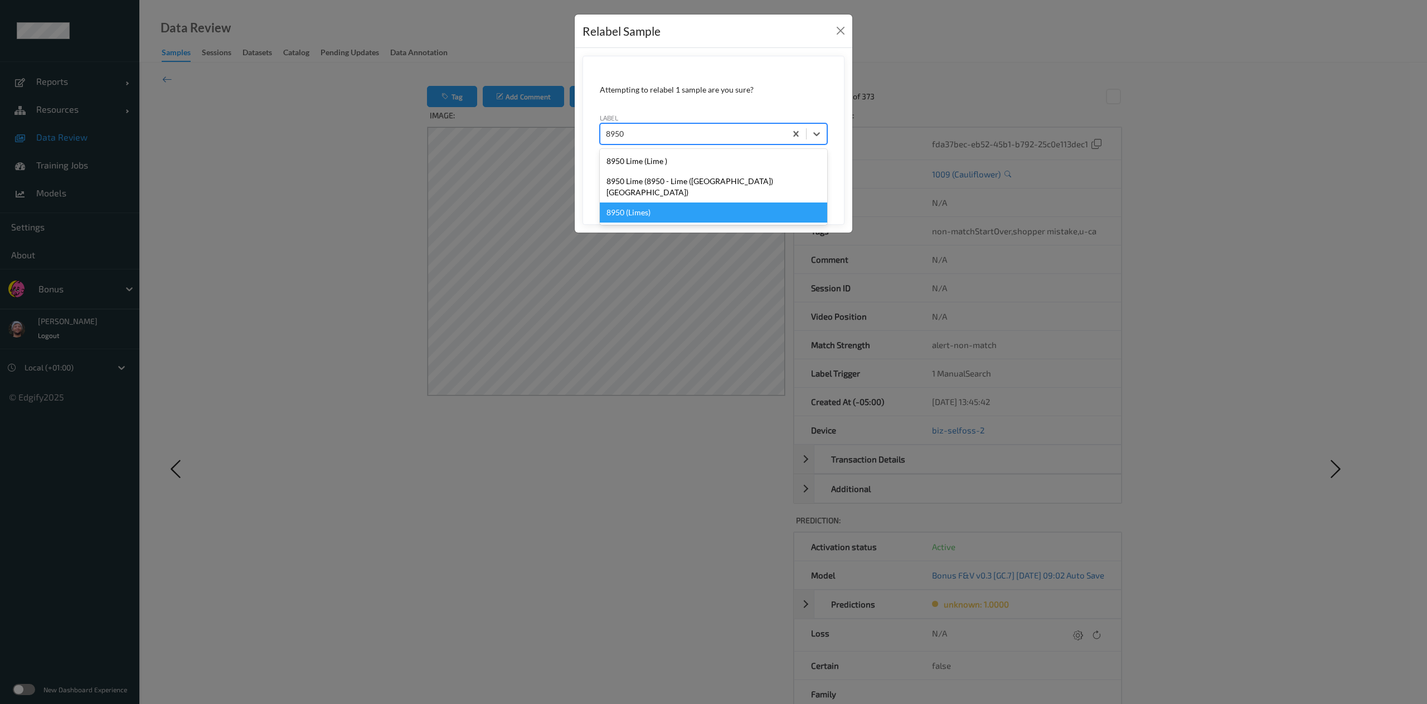
click at [678, 202] on div "8950 (Limes)" at bounding box center [713, 212] width 227 height 20
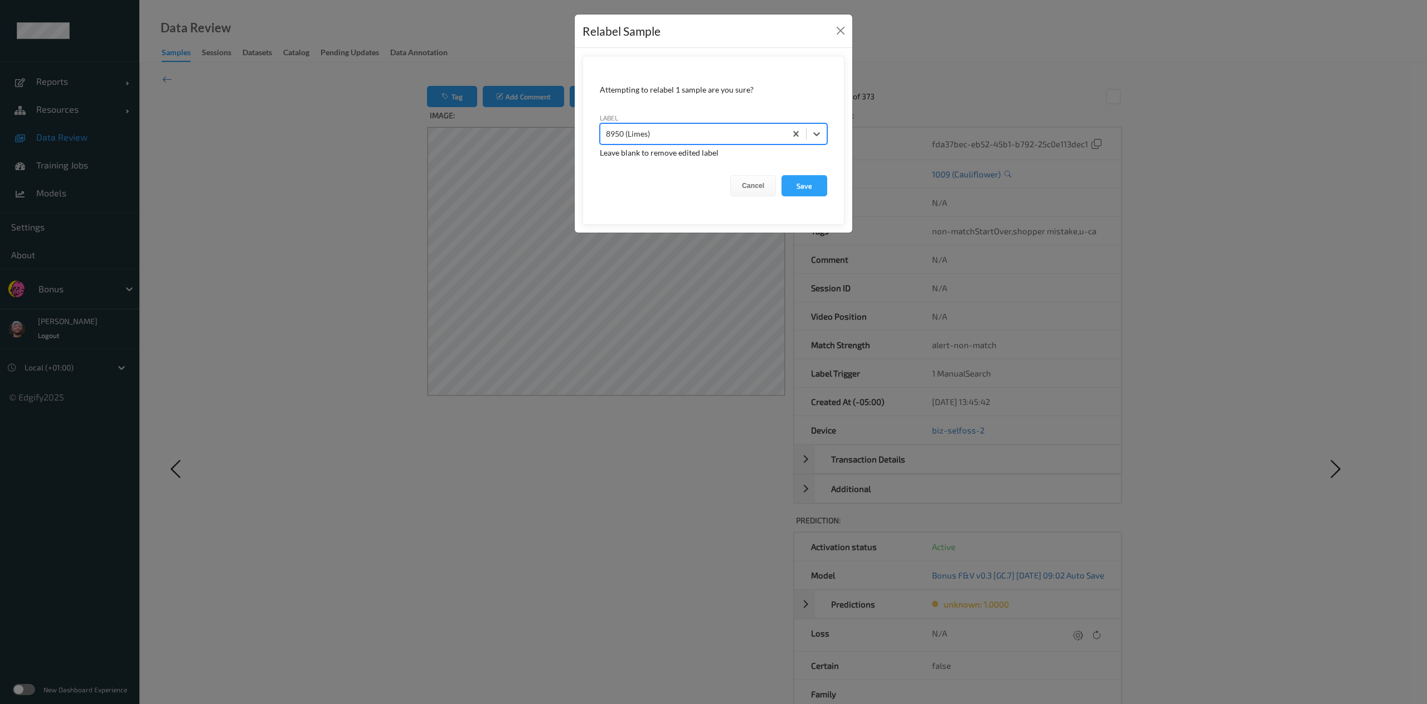
click at [810, 198] on form "Attempting to relabel 1 sample are you sure? label option 8950 (Limes), selecte…" at bounding box center [714, 140] width 262 height 169
click at [809, 192] on button "Save" at bounding box center [805, 185] width 46 height 21
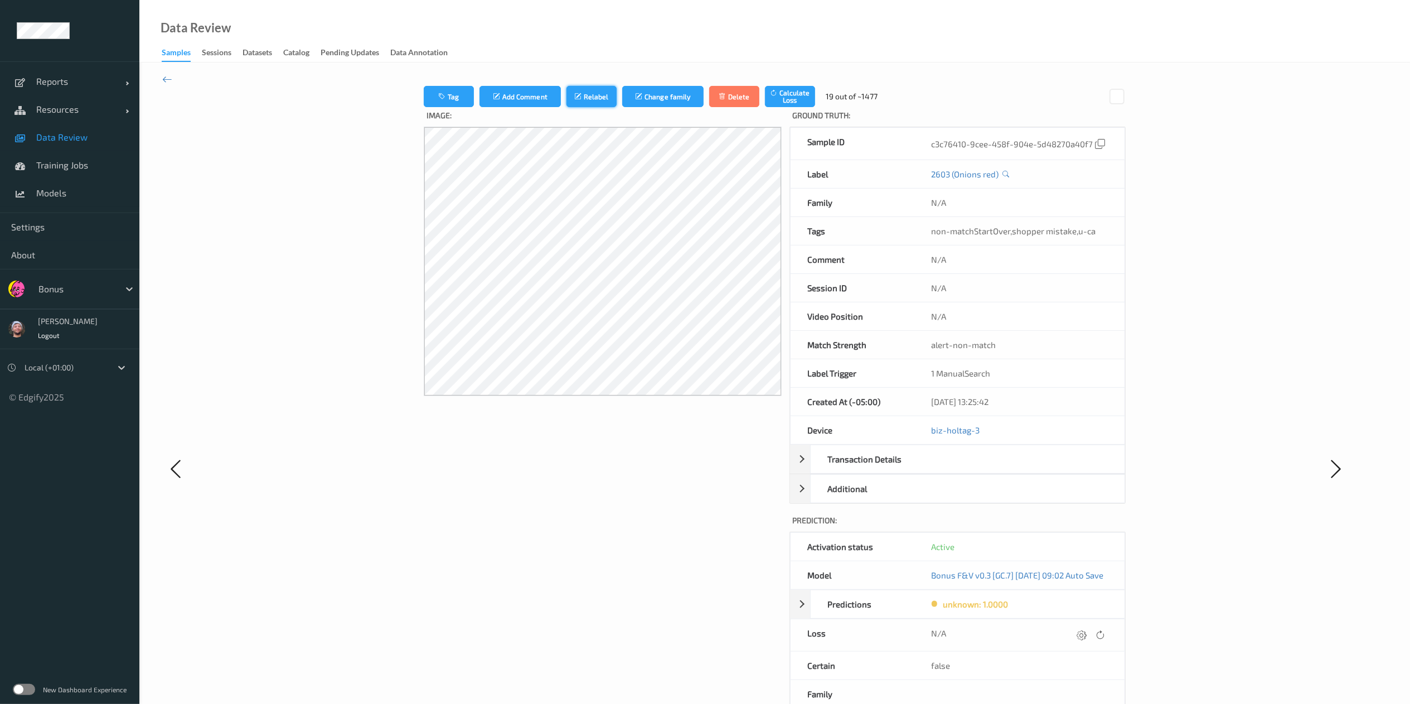
click at [574, 89] on button "Relabel" at bounding box center [591, 96] width 50 height 21
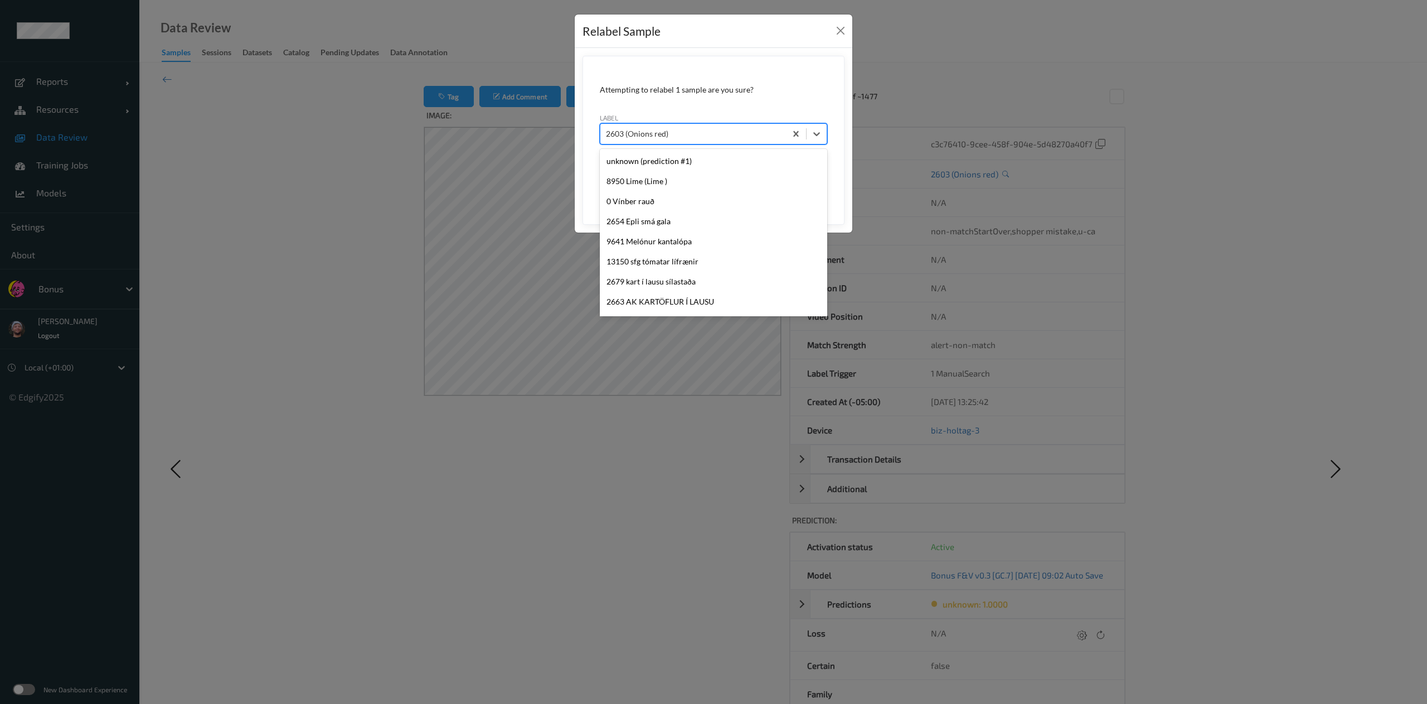
click at [750, 137] on div at bounding box center [693, 133] width 174 height 13
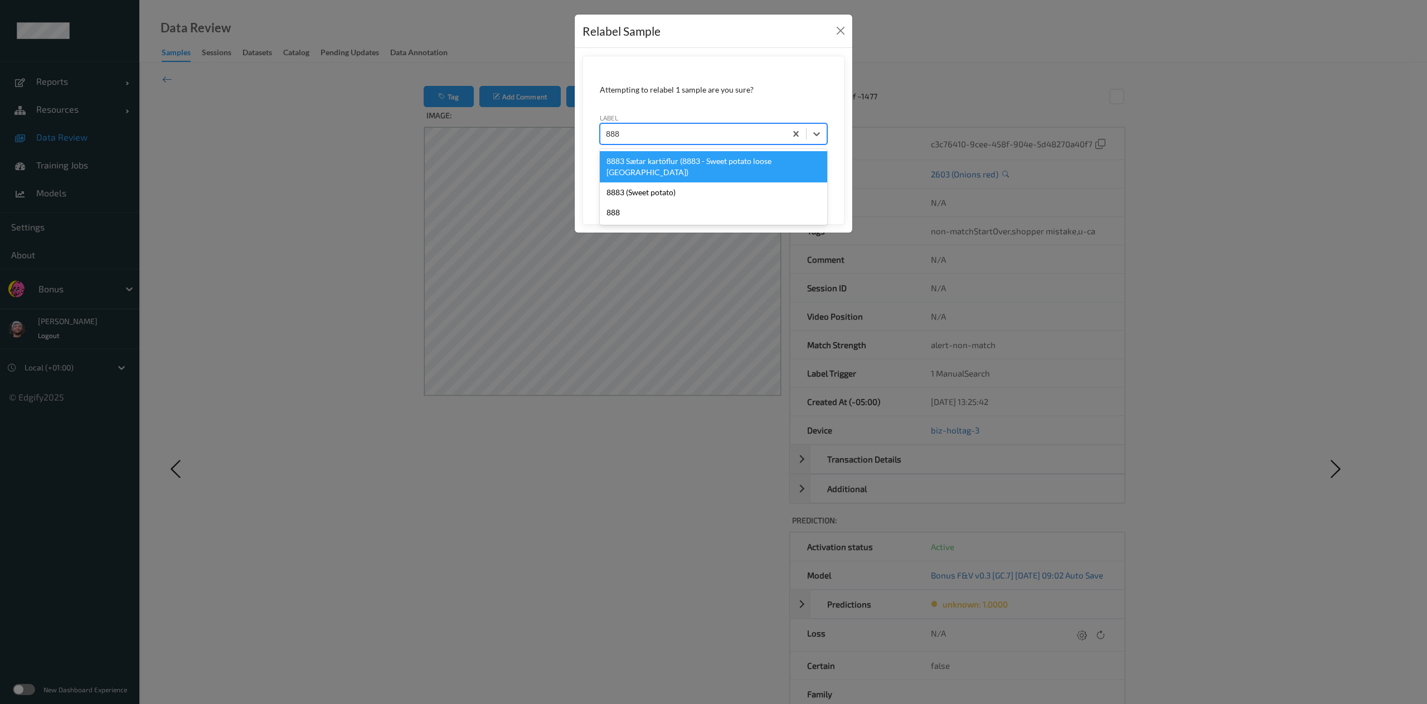
type input "8883"
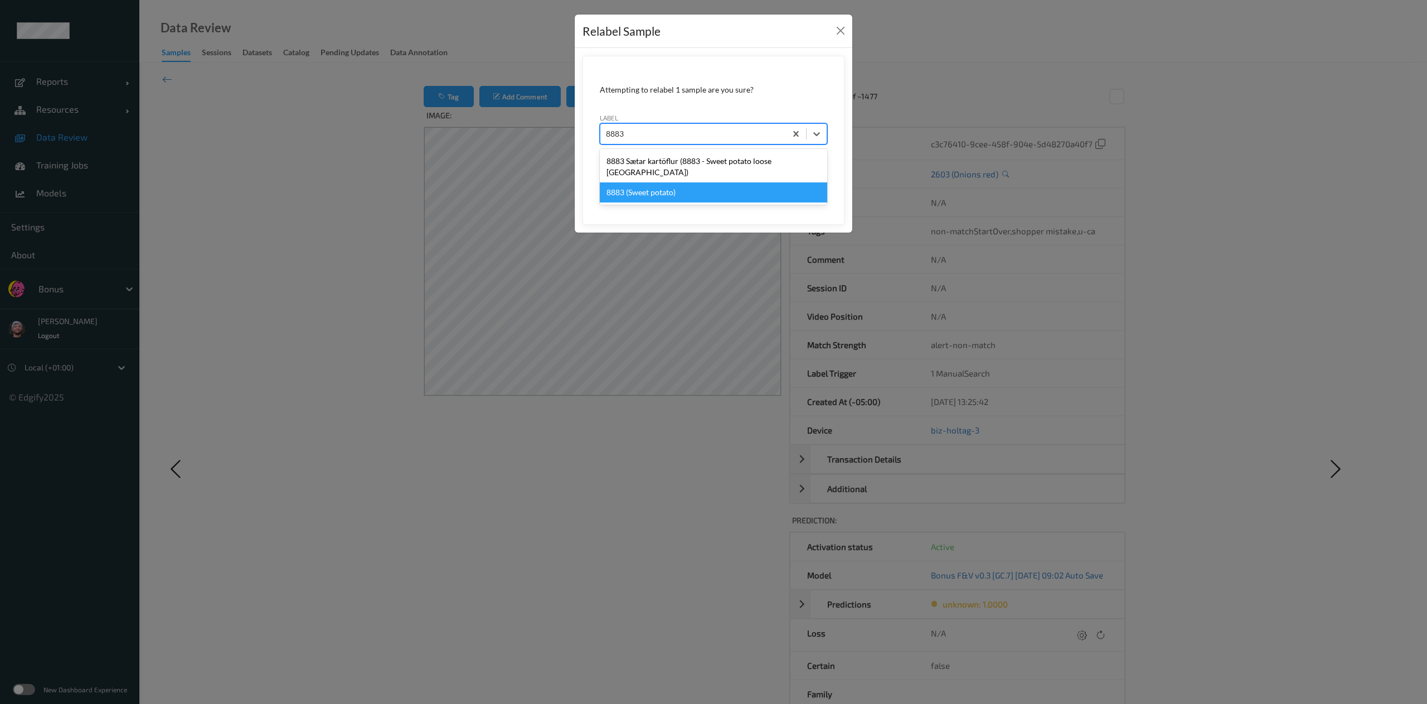
click at [741, 182] on div "8883 (Sweet potato)" at bounding box center [713, 192] width 227 height 20
click at [782, 175] on button "Save" at bounding box center [805, 185] width 46 height 21
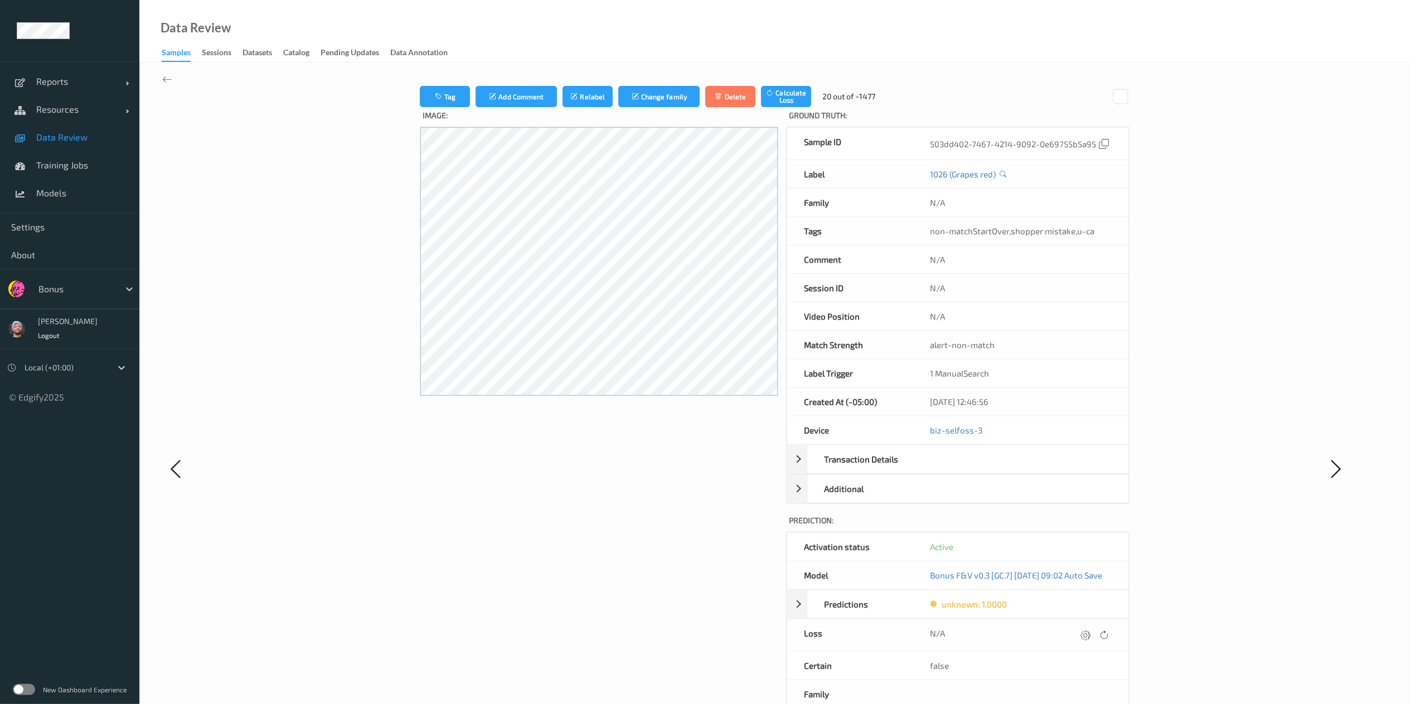
click at [562, 86] on button "Relabel" at bounding box center [587, 96] width 50 height 21
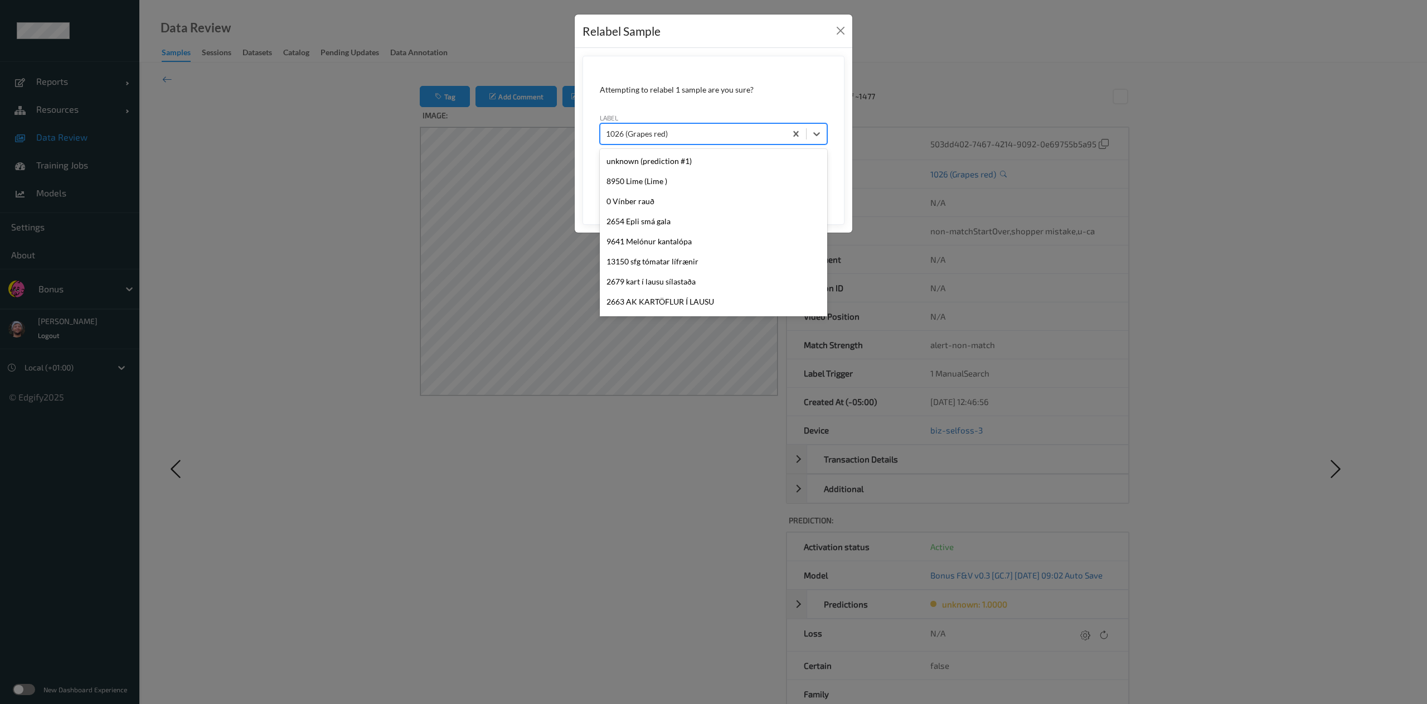
click at [690, 130] on div at bounding box center [693, 133] width 174 height 13
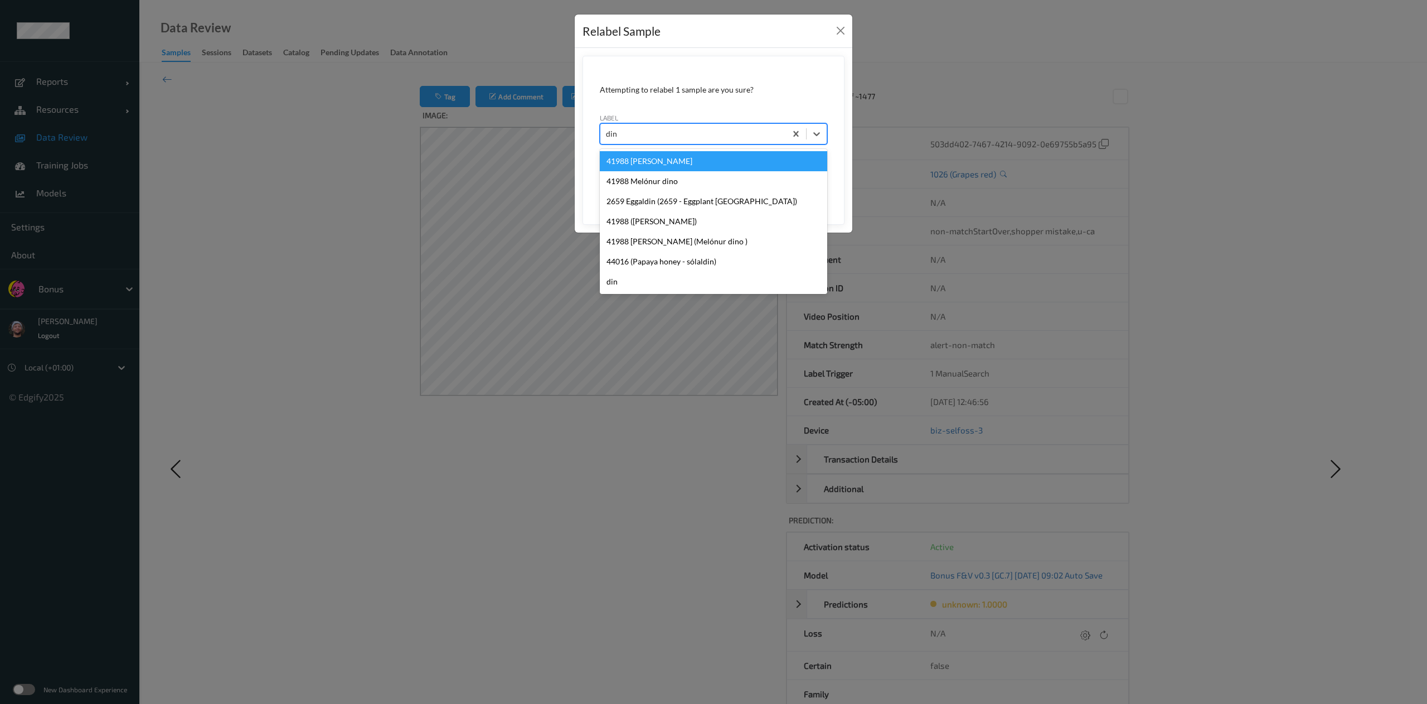
type input "dino"
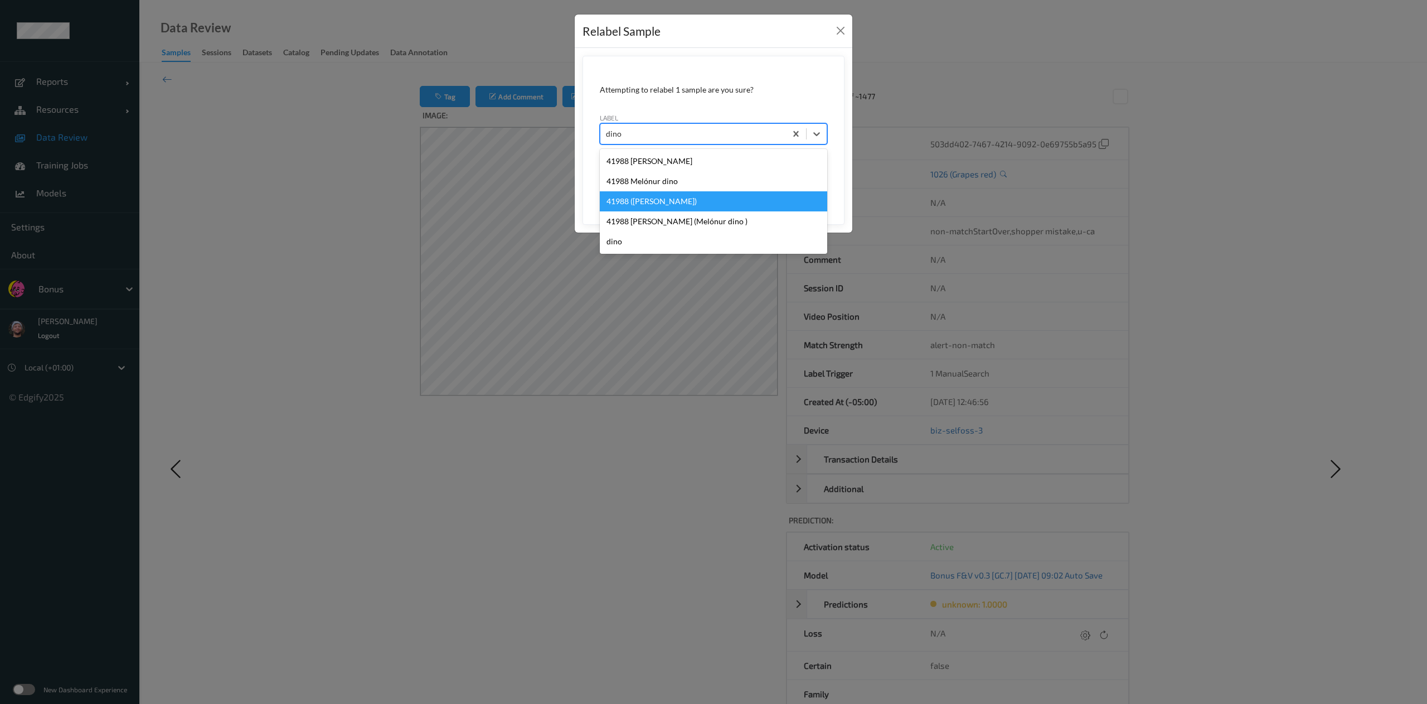
click at [714, 196] on div "41988 ([PERSON_NAME])" at bounding box center [713, 201] width 227 height 20
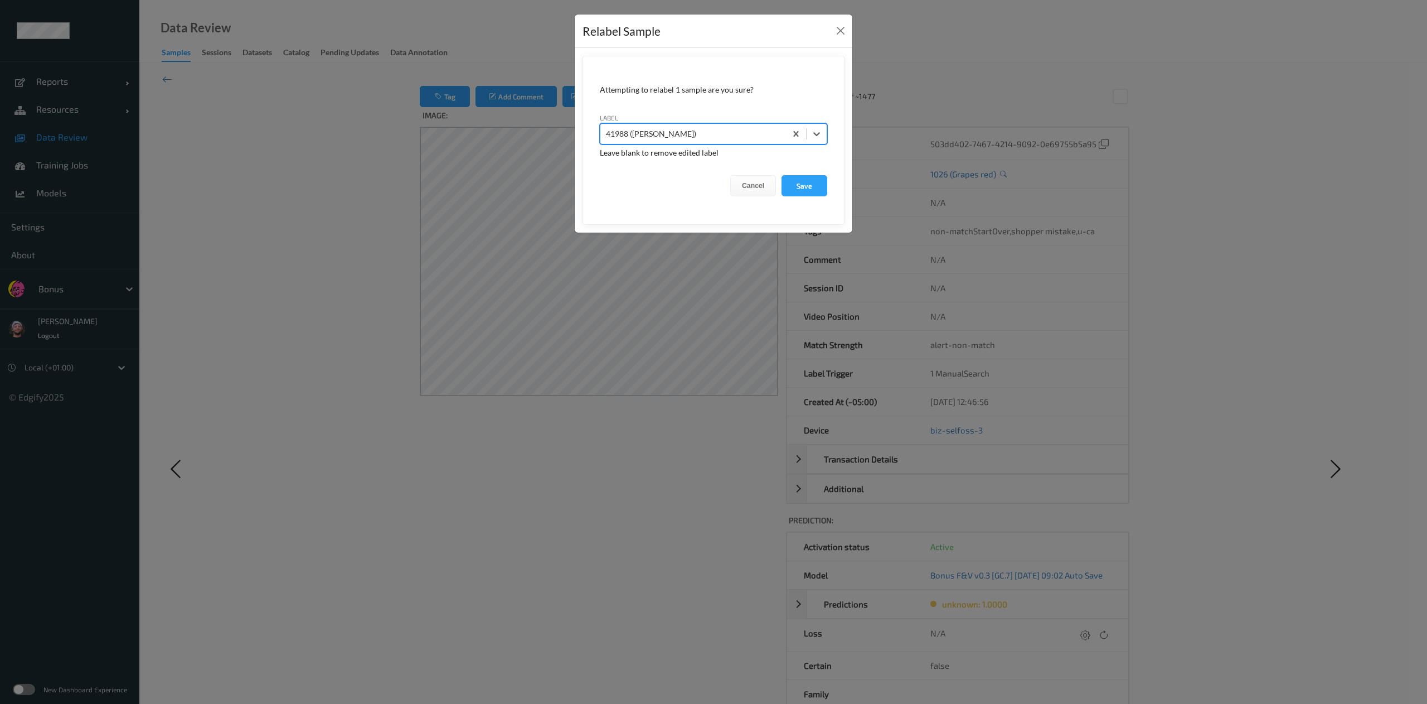
click at [782, 175] on button "Save" at bounding box center [805, 185] width 46 height 21
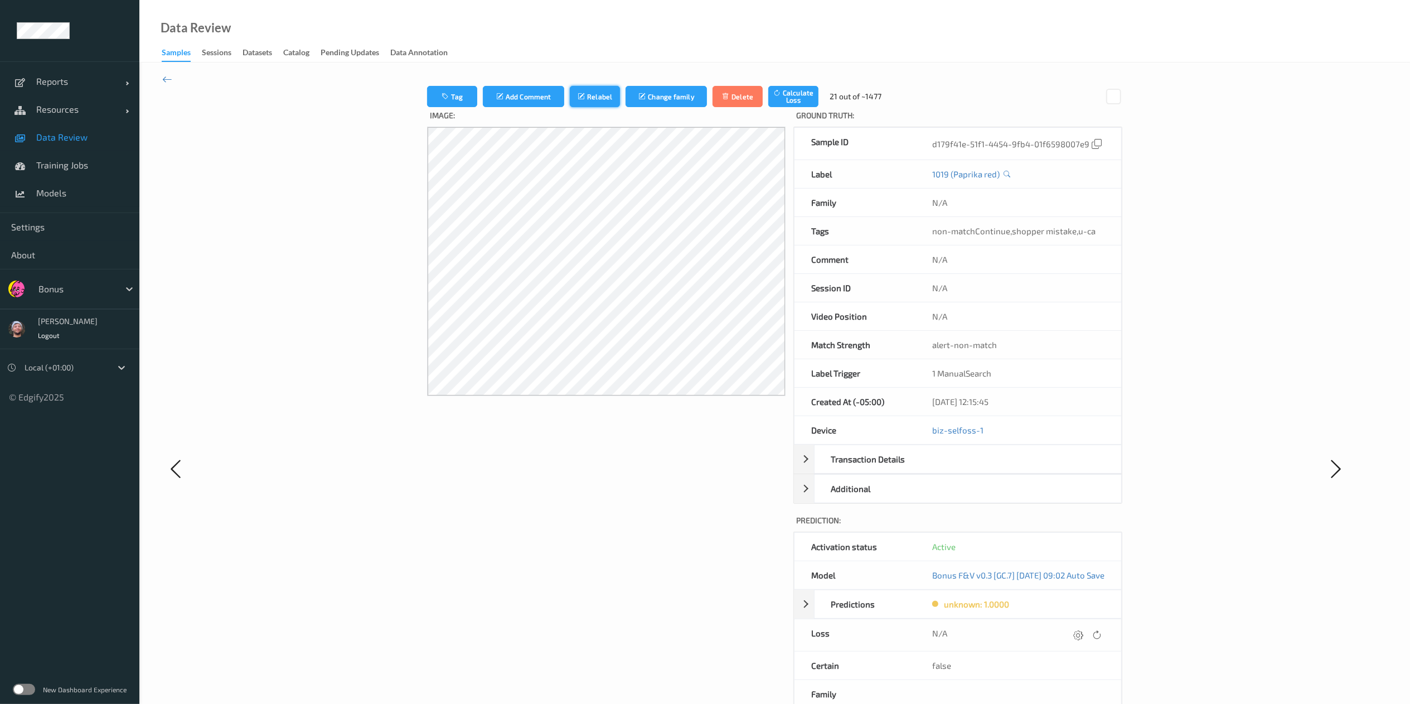
click at [590, 100] on button "Relabel" at bounding box center [595, 96] width 50 height 21
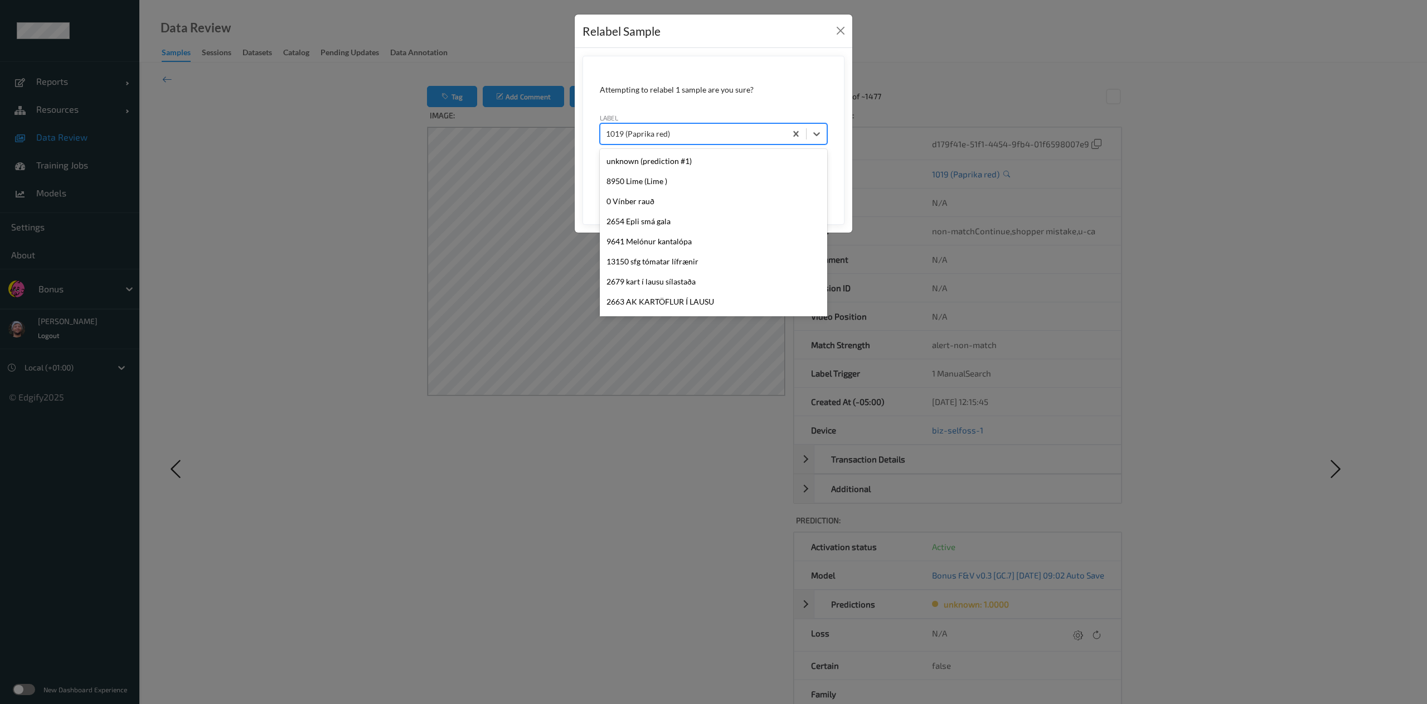
click at [658, 136] on div at bounding box center [693, 133] width 174 height 13
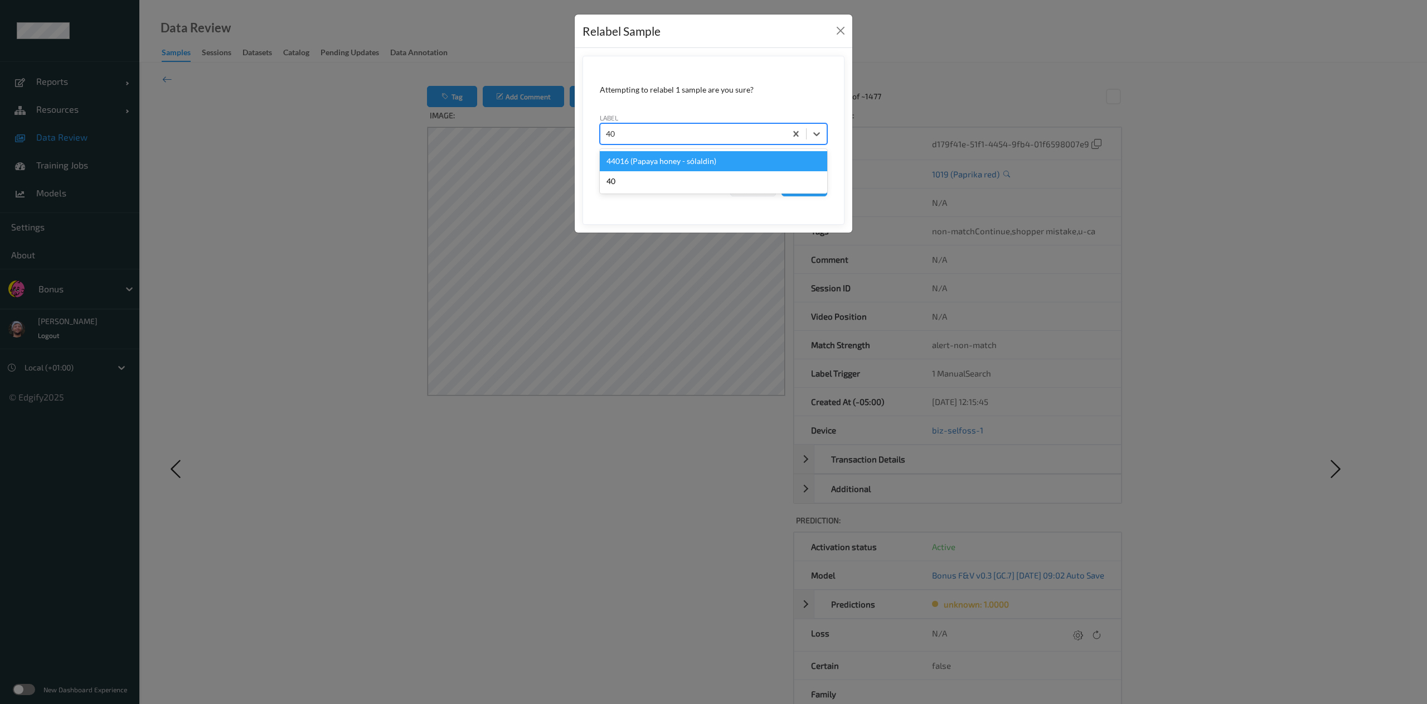
type input "4"
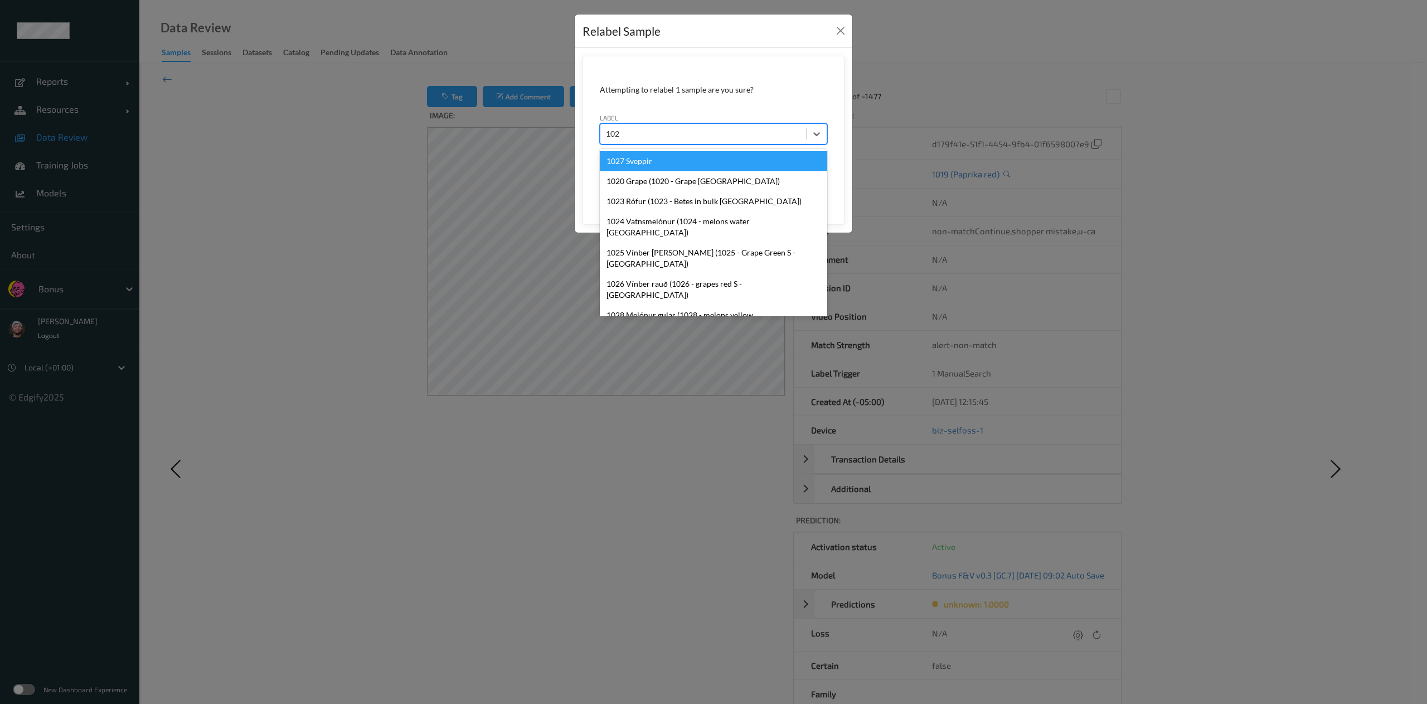
type input "1026"
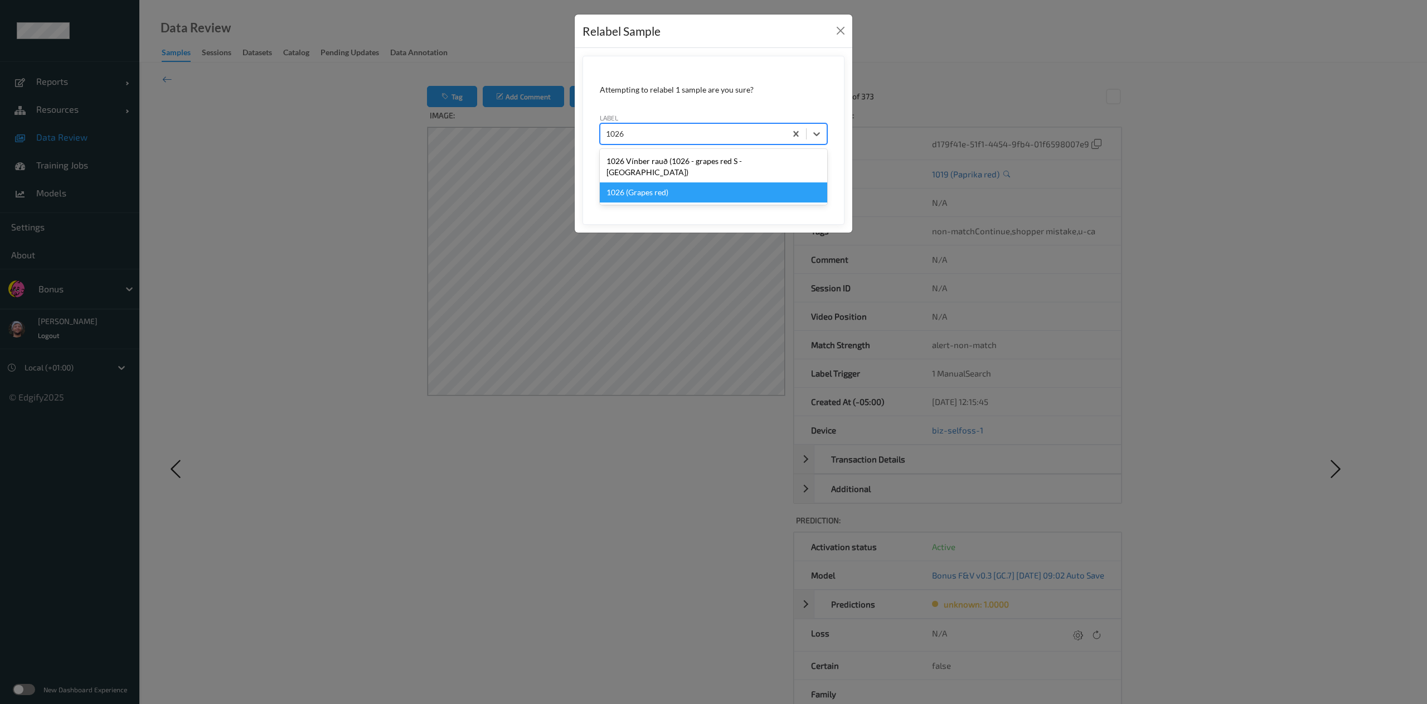
click at [705, 182] on div "1026 (Grapes red)" at bounding box center [713, 192] width 227 height 20
click at [782, 175] on button "Save" at bounding box center [805, 185] width 46 height 21
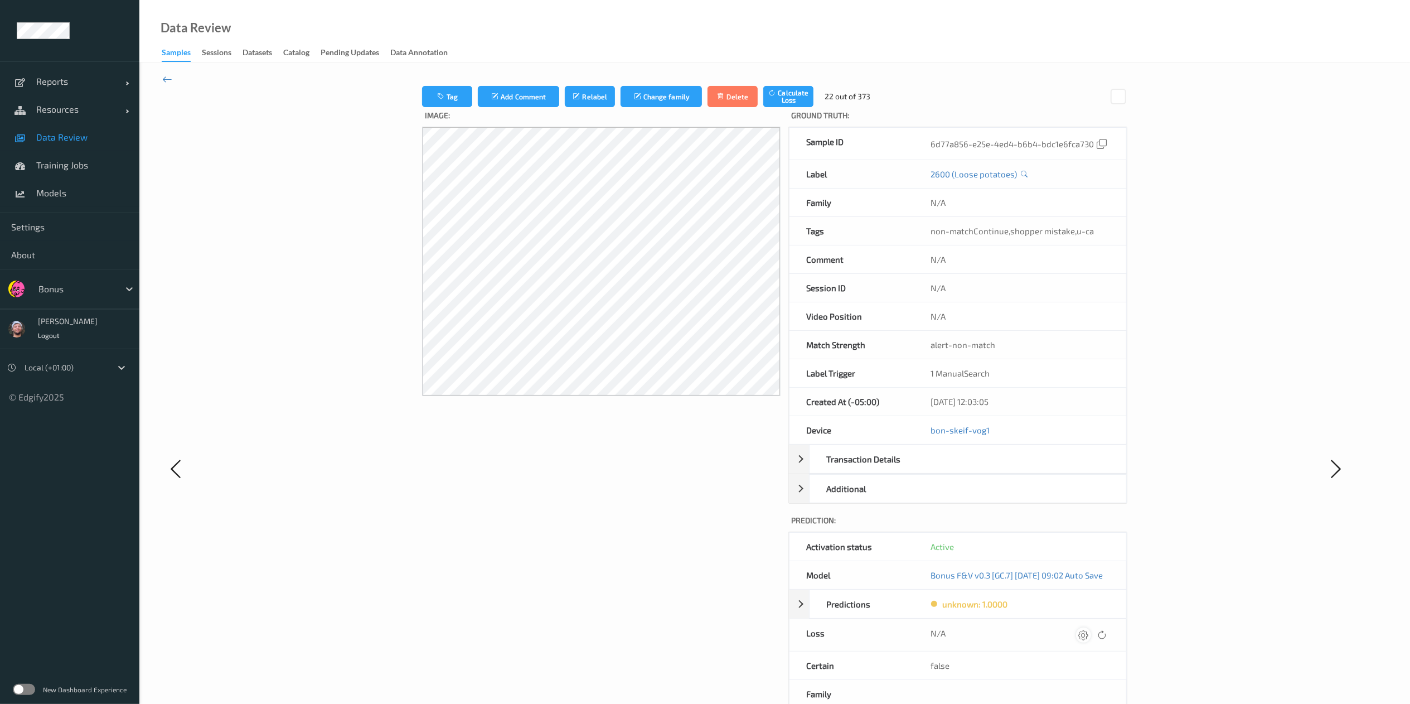
click at [1088, 639] on icon at bounding box center [1083, 634] width 10 height 10
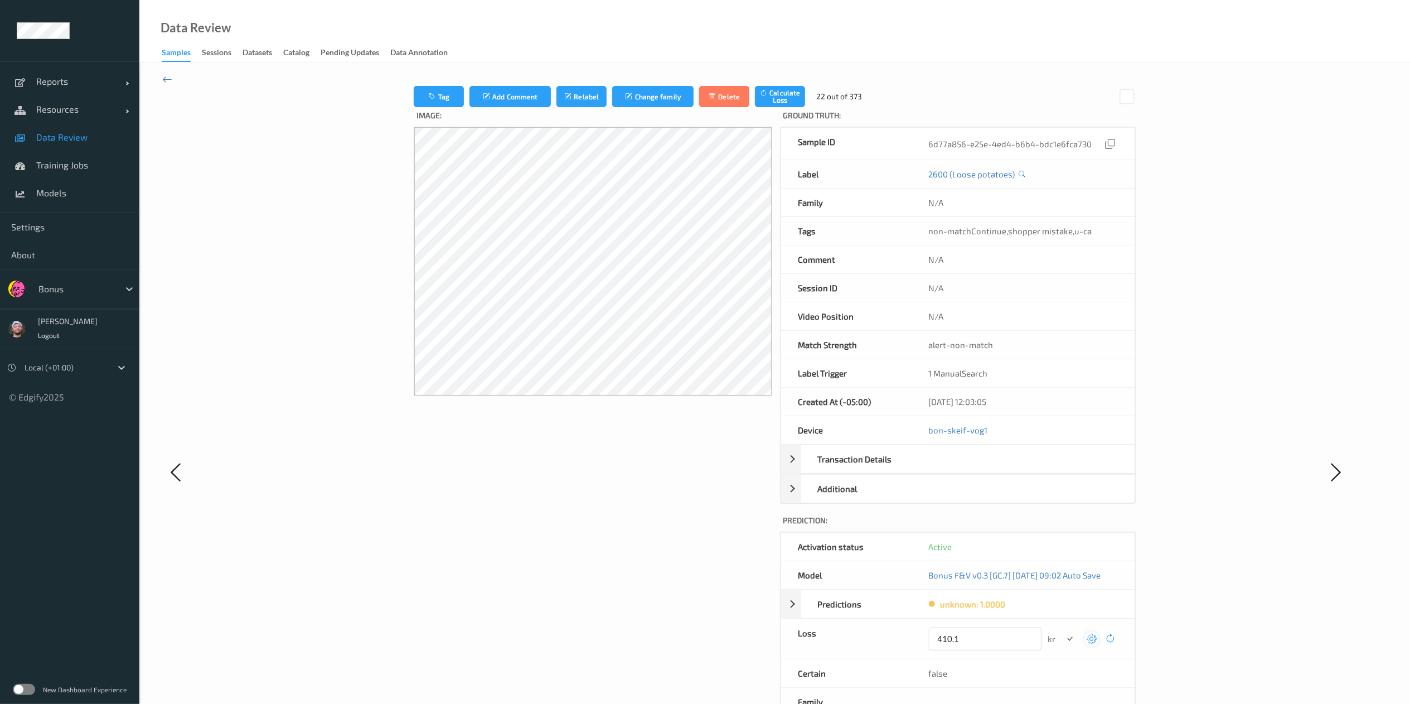
click at [1063, 631] on button "submit" at bounding box center [1070, 638] width 15 height 15
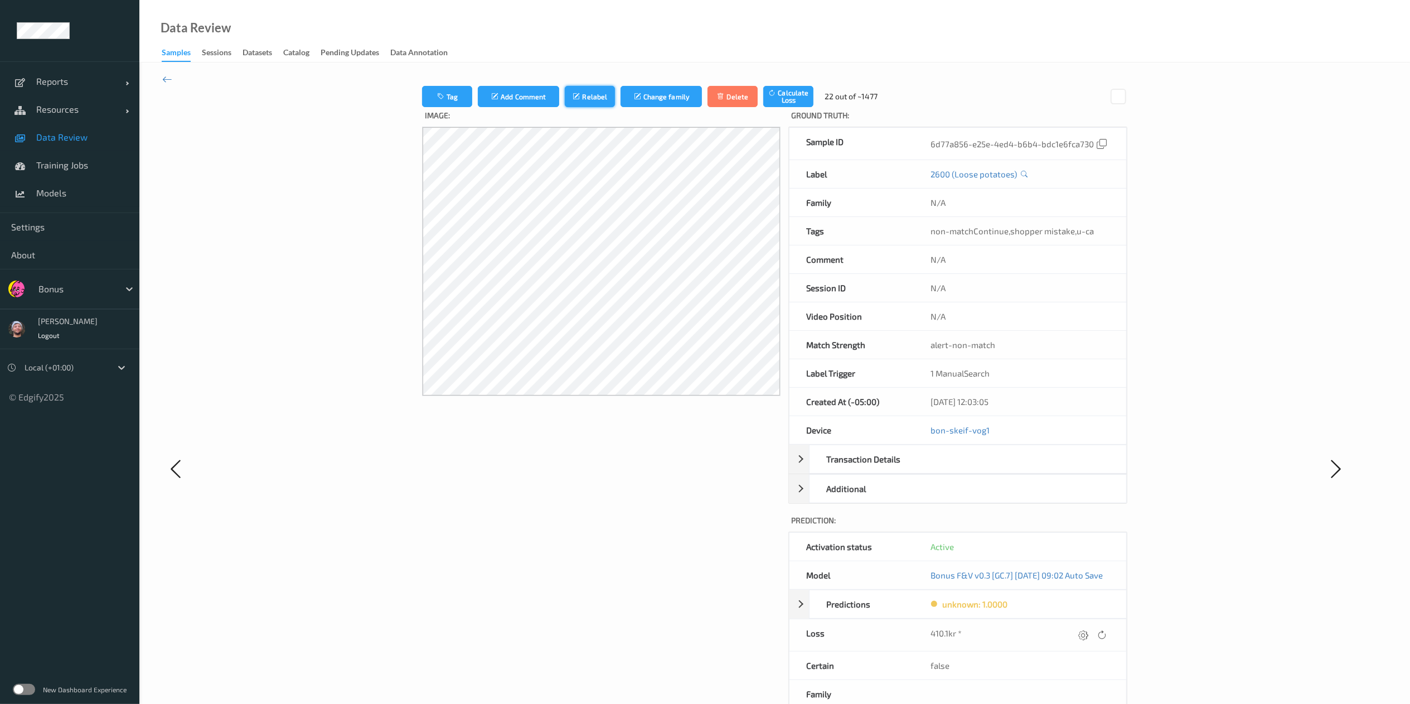
click at [573, 93] on icon "submit" at bounding box center [577, 97] width 9 height 8
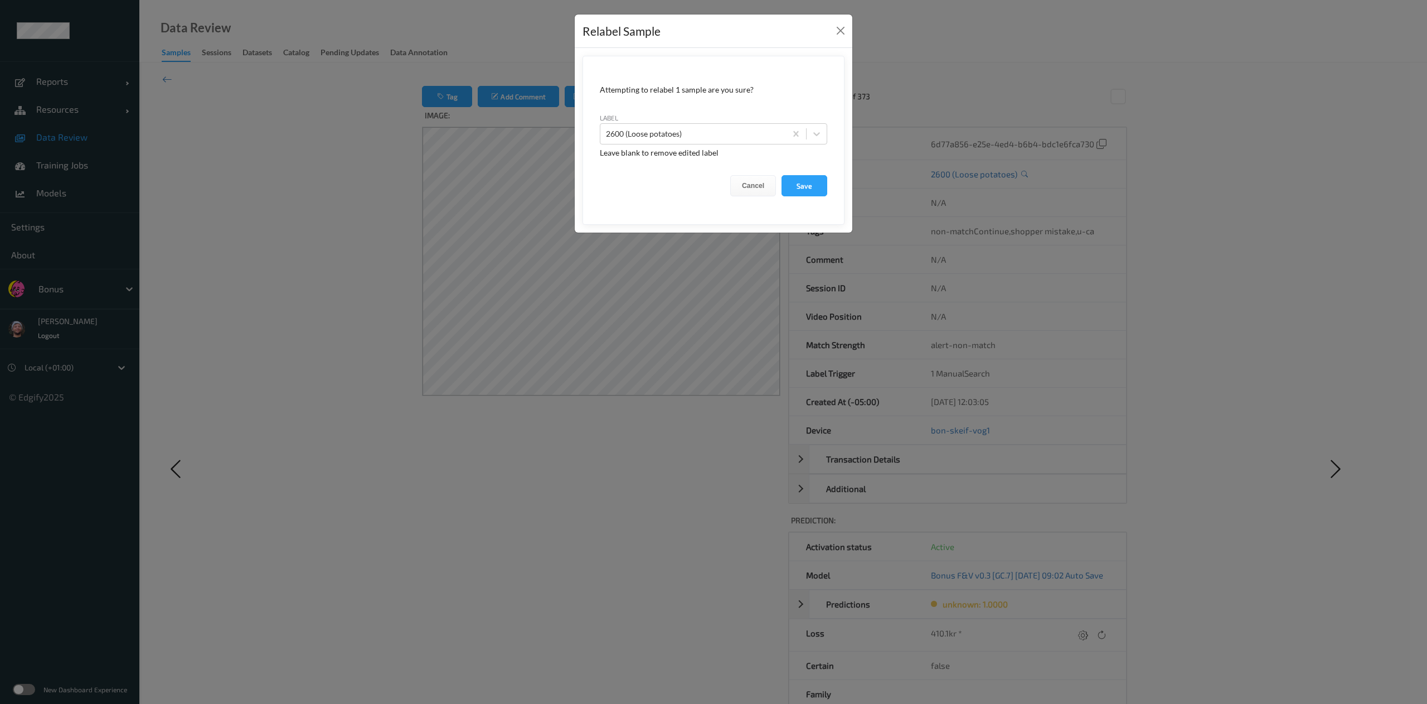
drag, startPoint x: 502, startPoint y: 91, endPoint x: 438, endPoint y: 95, distance: 64.2
click at [438, 95] on div "Relabel Sample Attempting to relabel 1 sample are you sure? label 2600 (Loose p…" at bounding box center [713, 352] width 1427 height 704
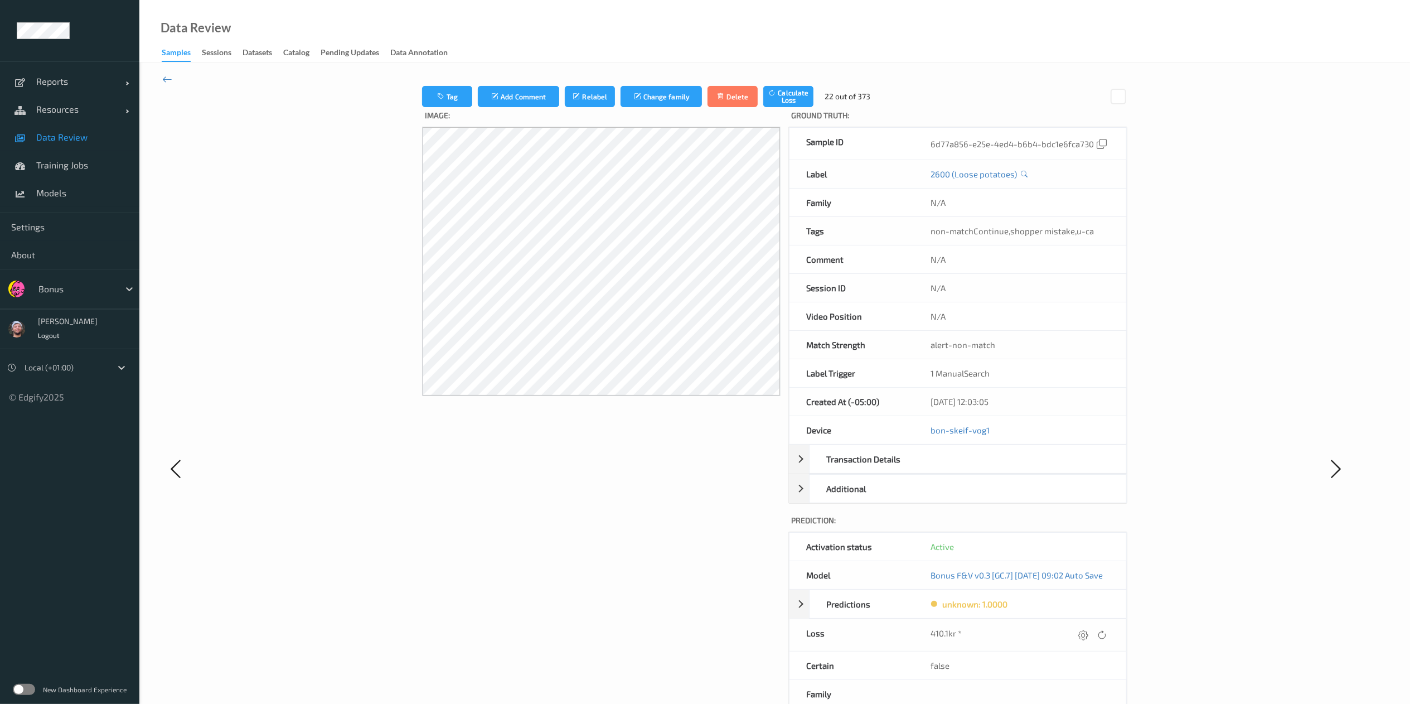
click at [442, 84] on div "Tag Add Comment Relabel Change family Delete Calculate Loss 22 out of 373 Image…" at bounding box center [774, 467] width 1270 height 811
click at [445, 93] on button "Tag" at bounding box center [447, 96] width 50 height 21
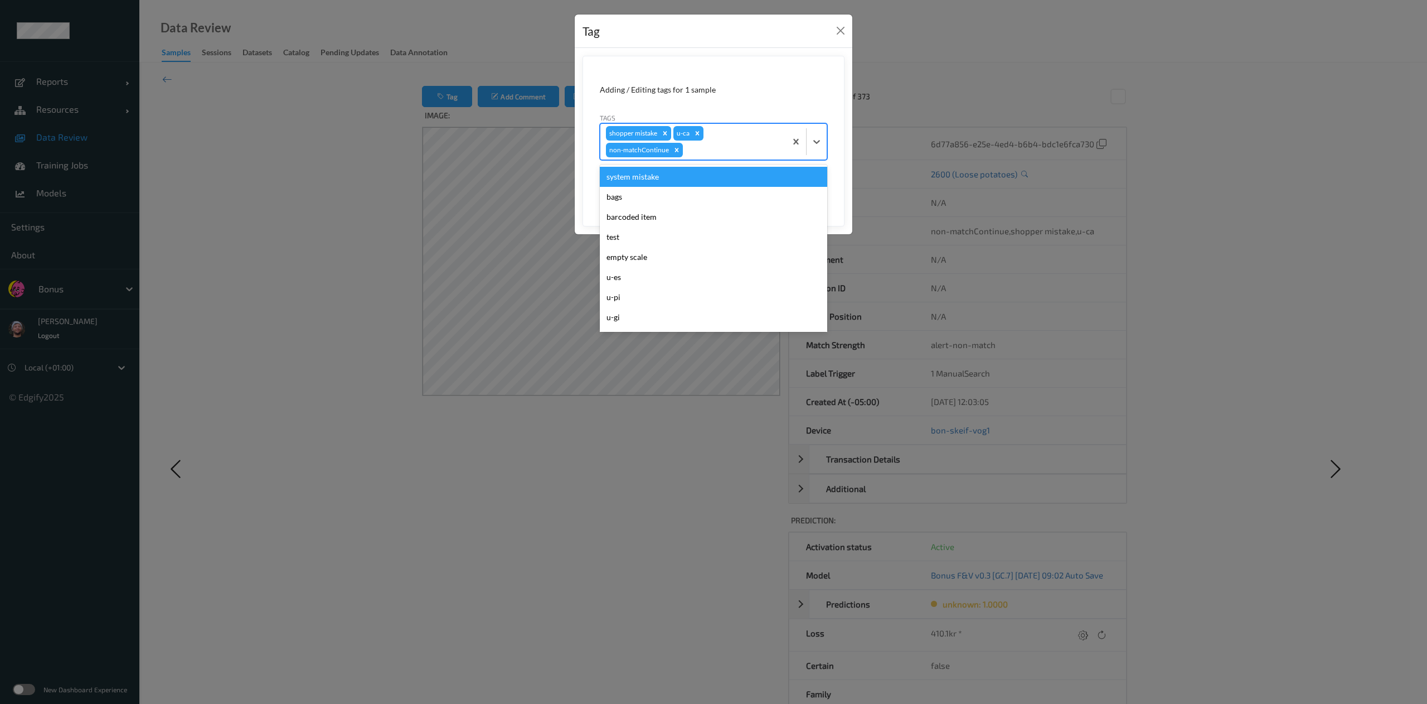
click at [704, 148] on div at bounding box center [732, 149] width 95 height 13
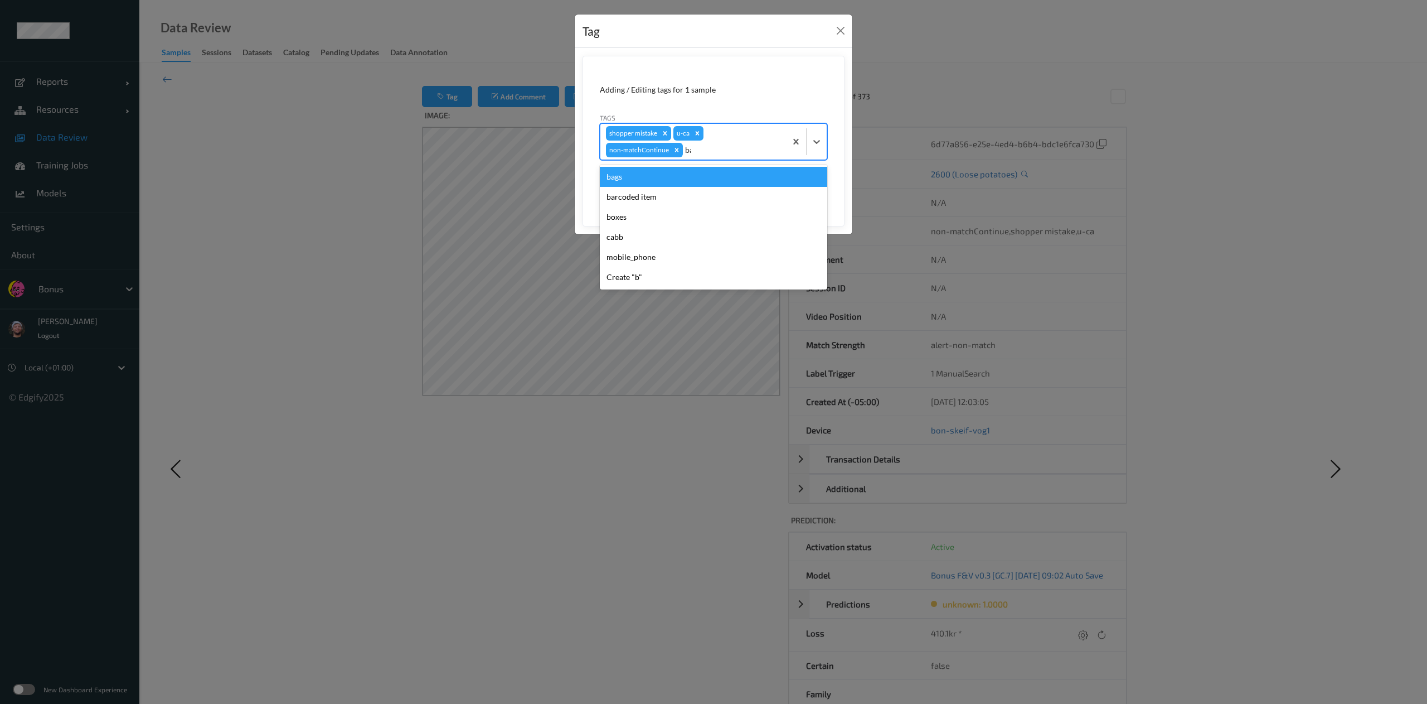
type input "bar"
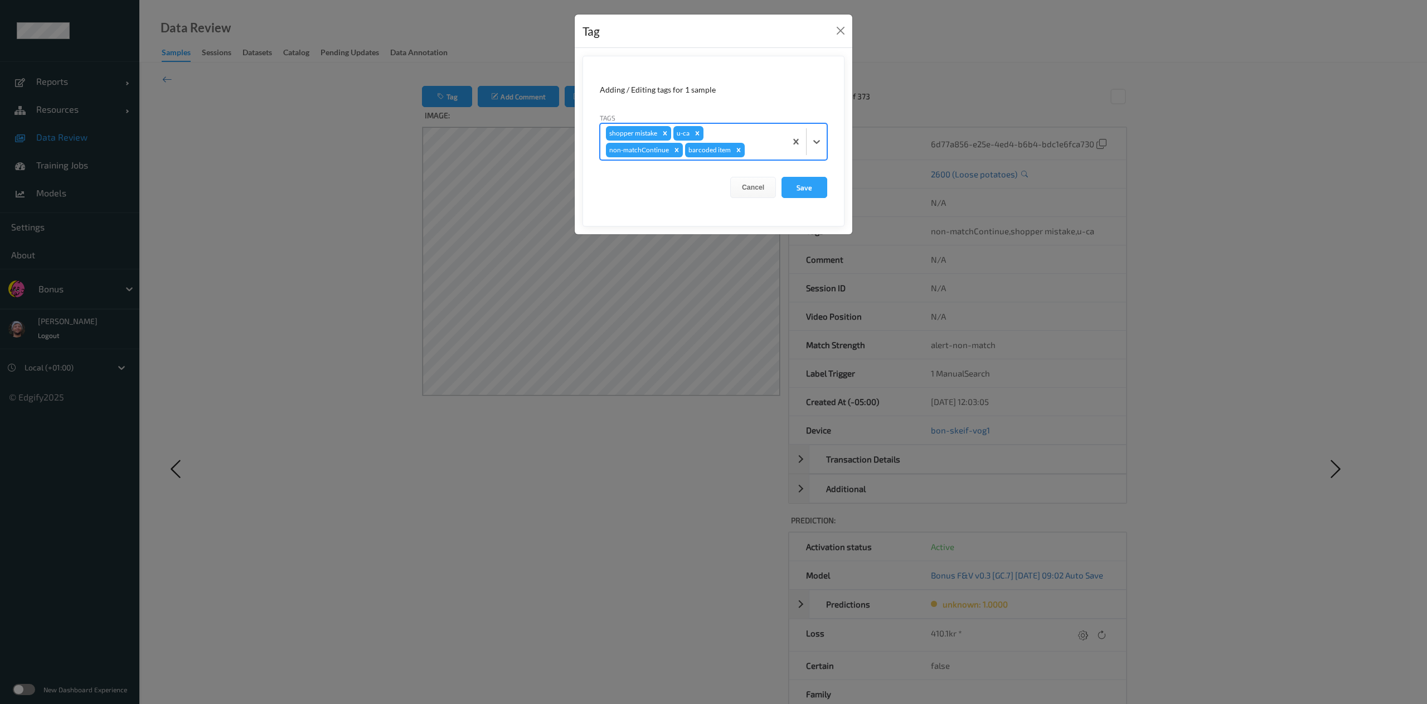
click at [782, 177] on button "Save" at bounding box center [805, 187] width 46 height 21
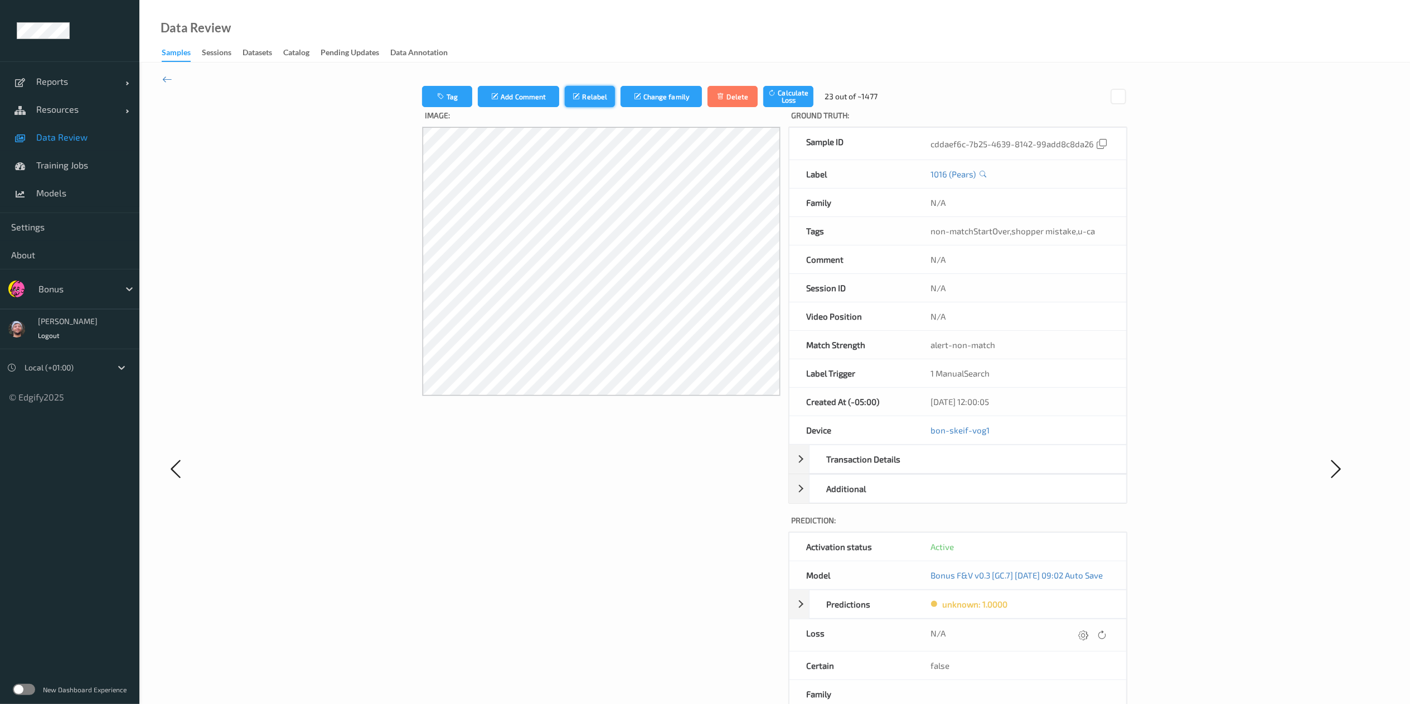
click at [578, 96] on button "Relabel" at bounding box center [590, 96] width 50 height 21
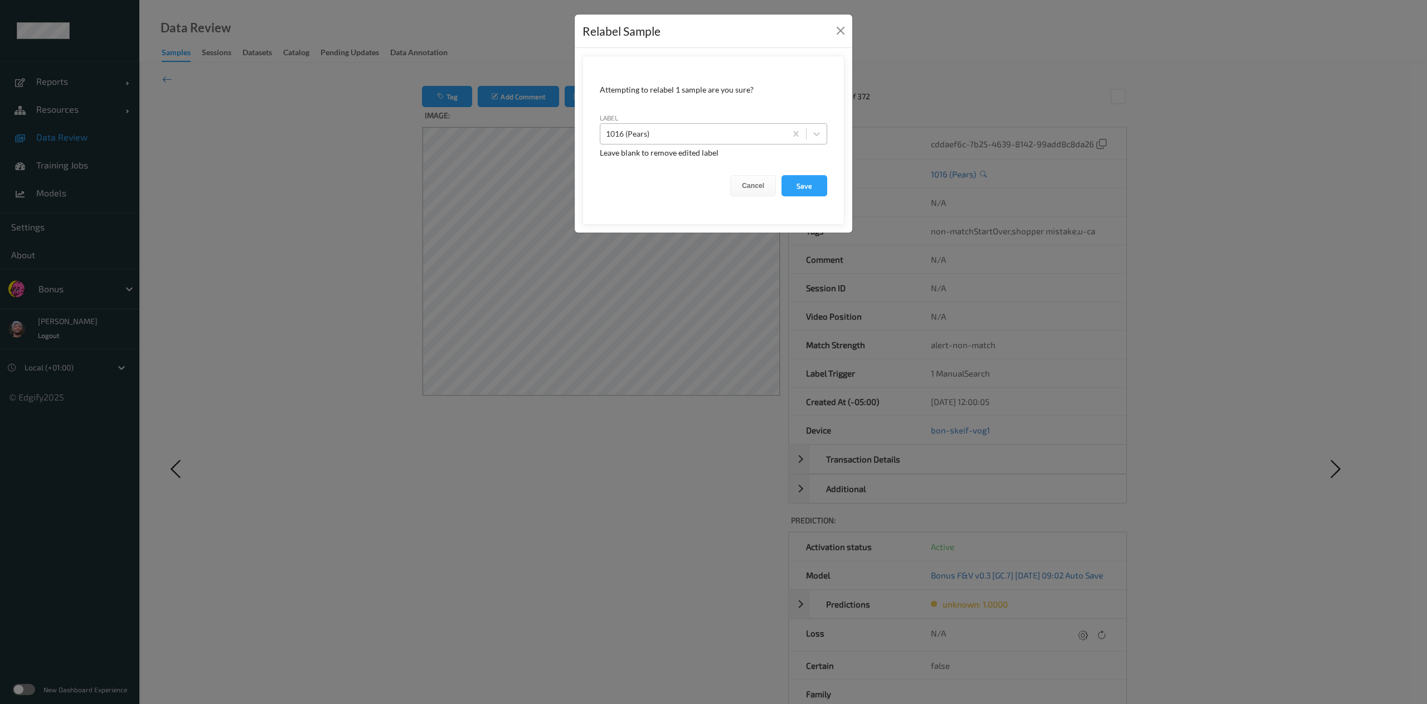
click at [705, 131] on div at bounding box center [693, 133] width 174 height 13
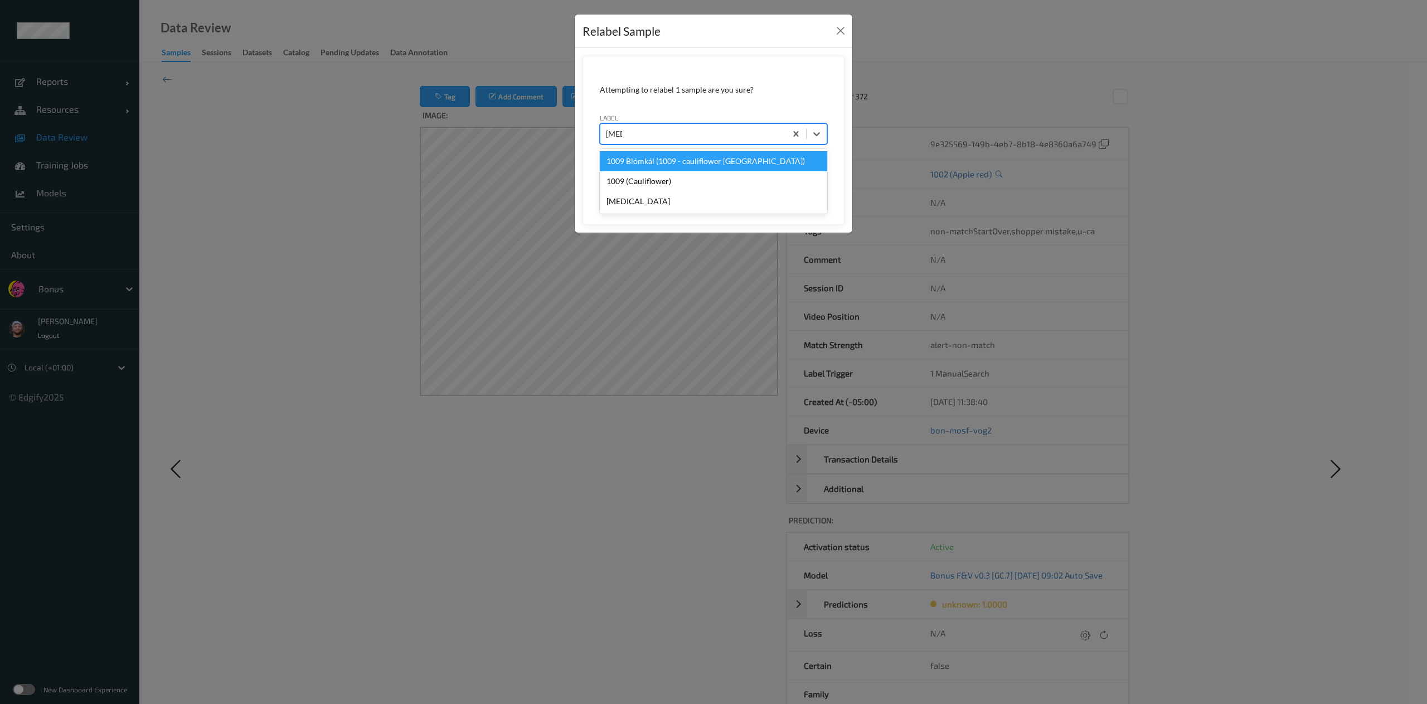
type input "cauli"
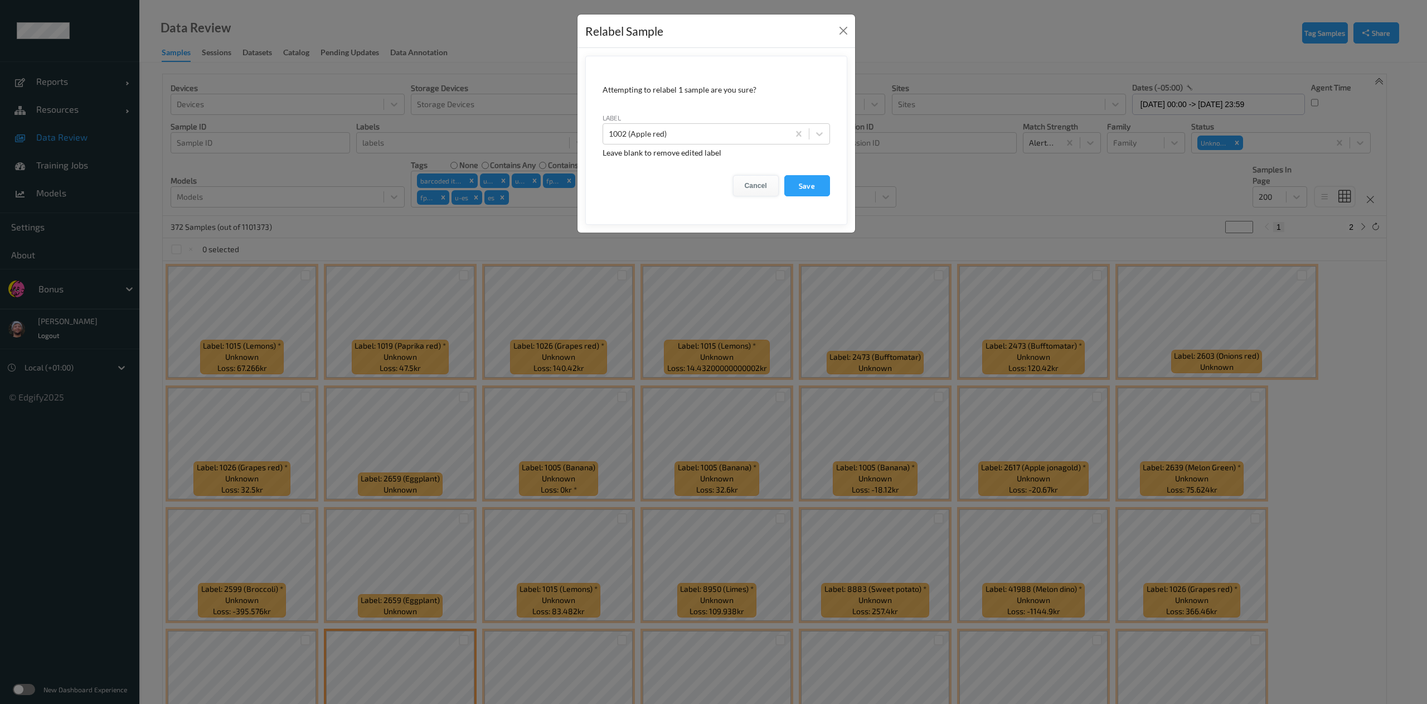
click at [745, 188] on form "Attempting to relabel 1 sample are you sure? label 1002 (Apple red) Leave blank…" at bounding box center [716, 140] width 262 height 169
click at [757, 182] on button "Cancel" at bounding box center [756, 185] width 46 height 21
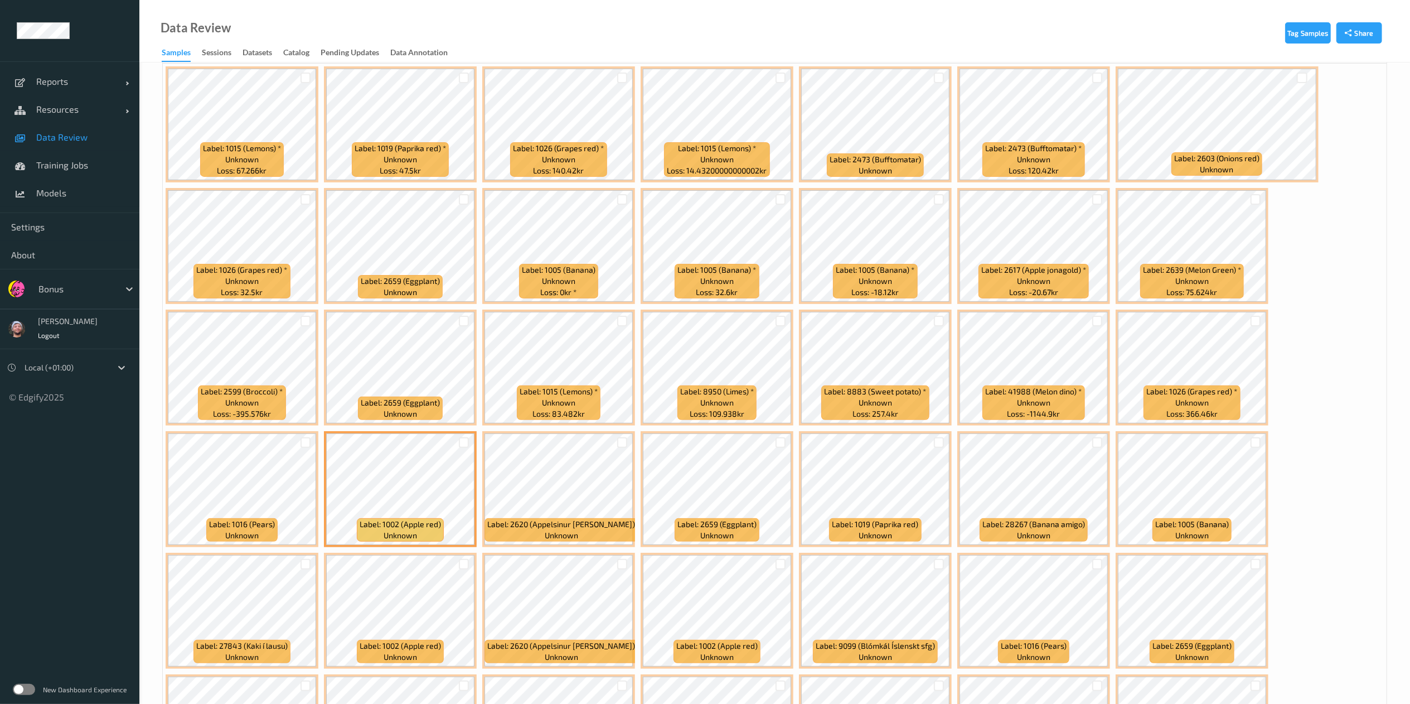
scroll to position [375, 0]
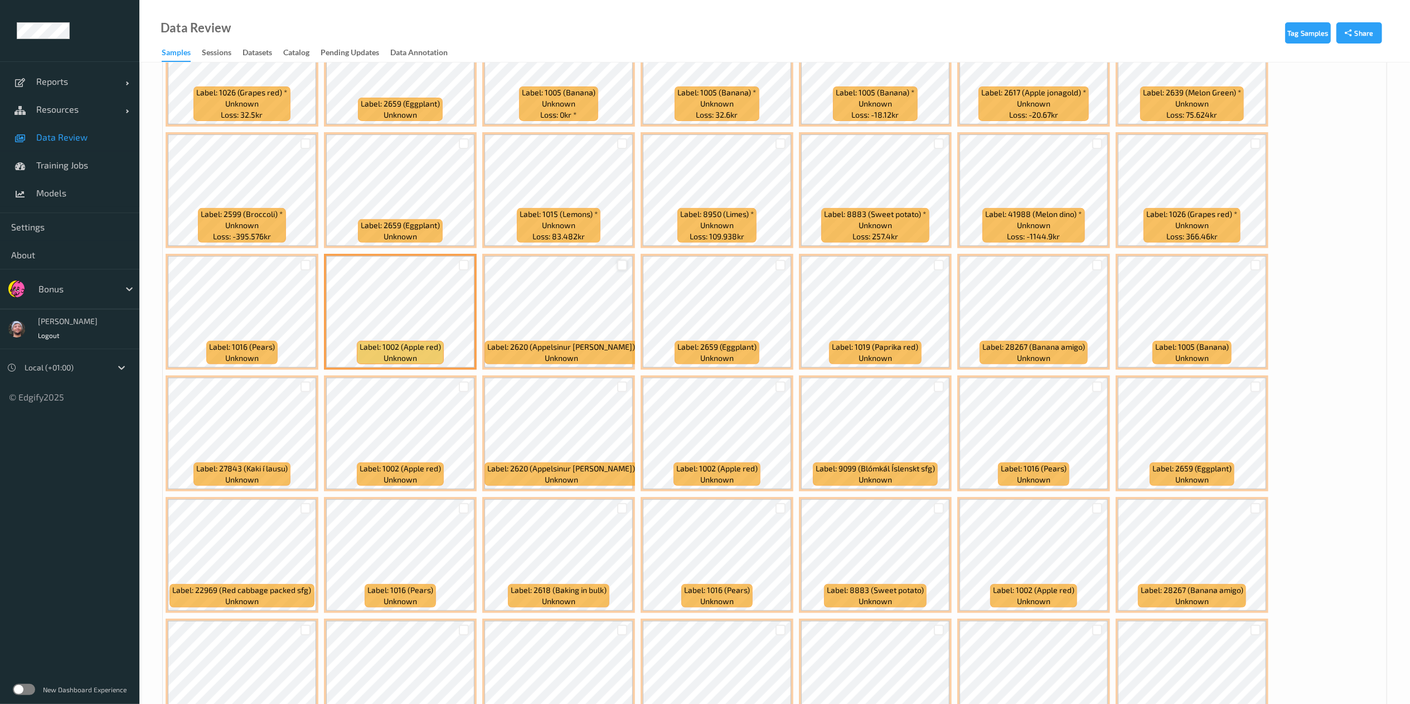
click at [623, 265] on div at bounding box center [622, 265] width 11 height 11
click at [785, 265] on div at bounding box center [780, 265] width 11 height 11
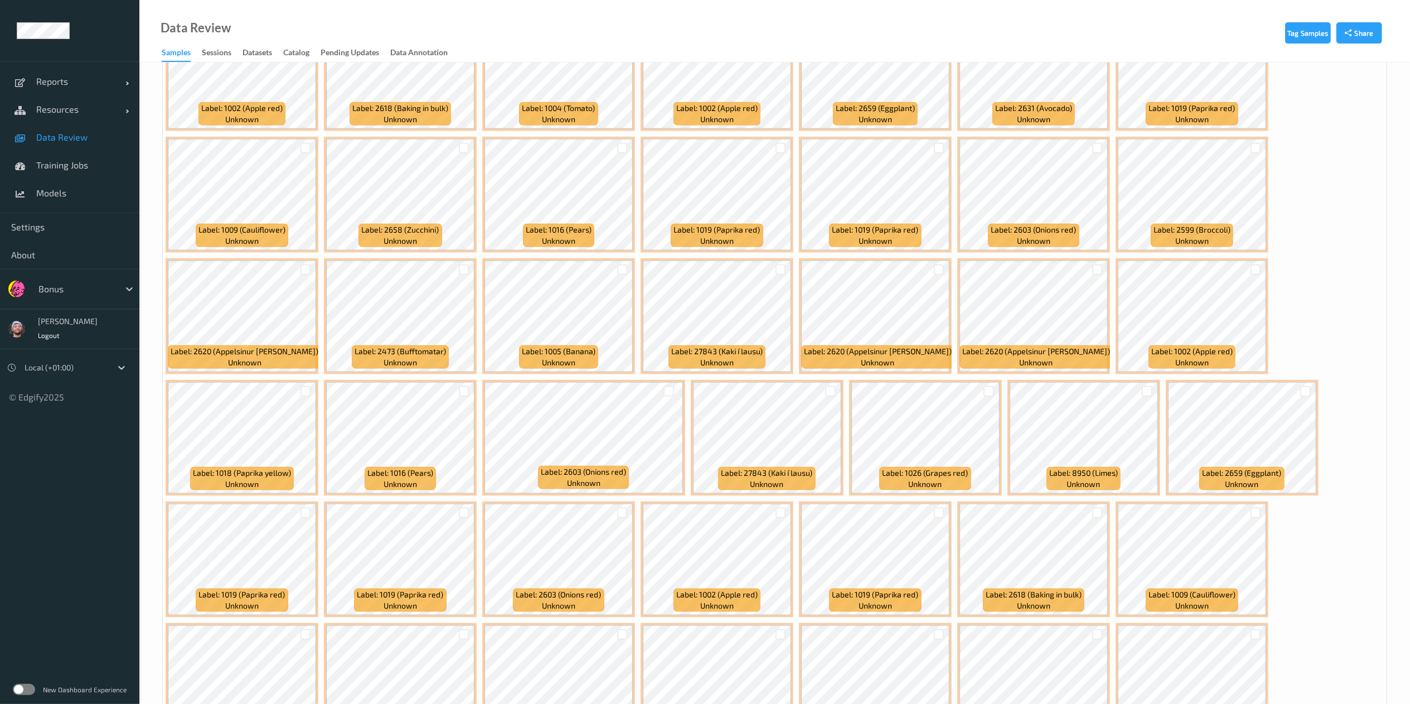
scroll to position [1100, 0]
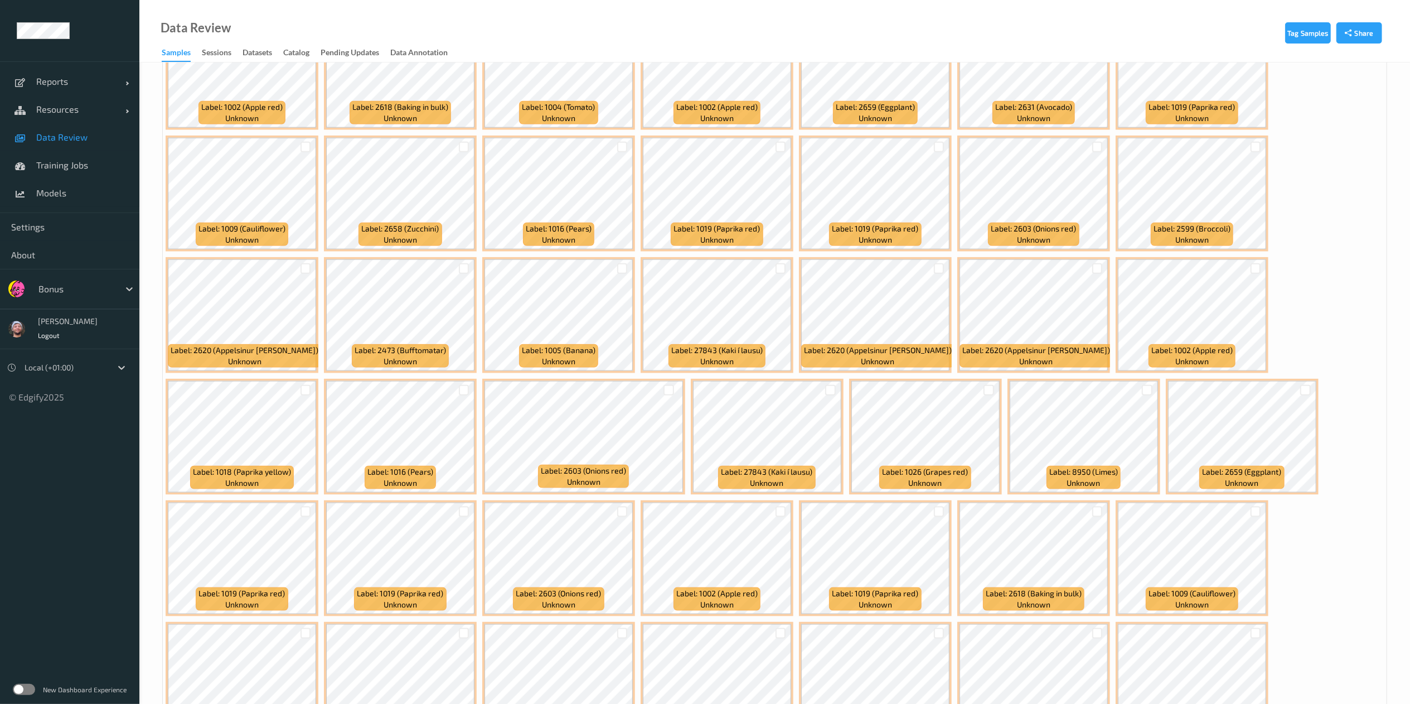
click at [628, 263] on div at bounding box center [622, 268] width 21 height 18
click at [622, 271] on div at bounding box center [622, 268] width 11 height 11
click at [460, 147] on div at bounding box center [464, 147] width 11 height 11
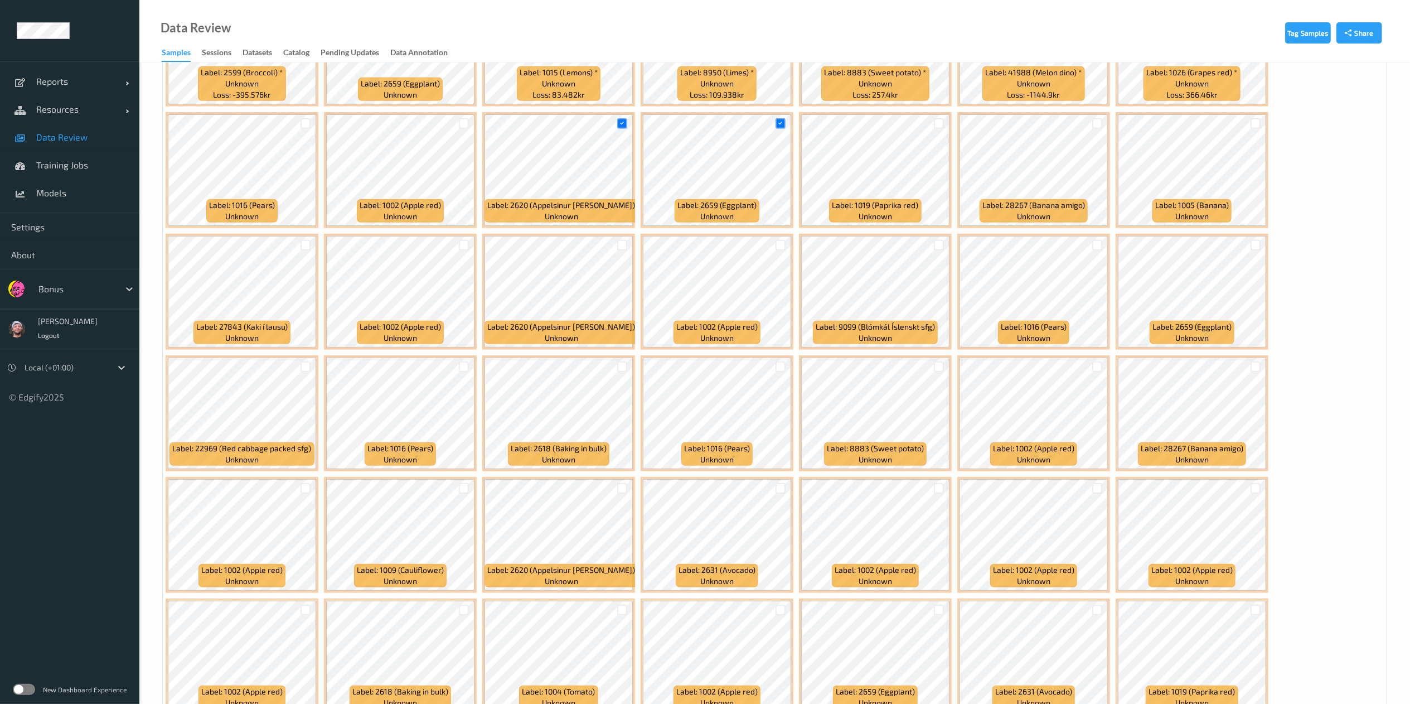
scroll to position [517, 0]
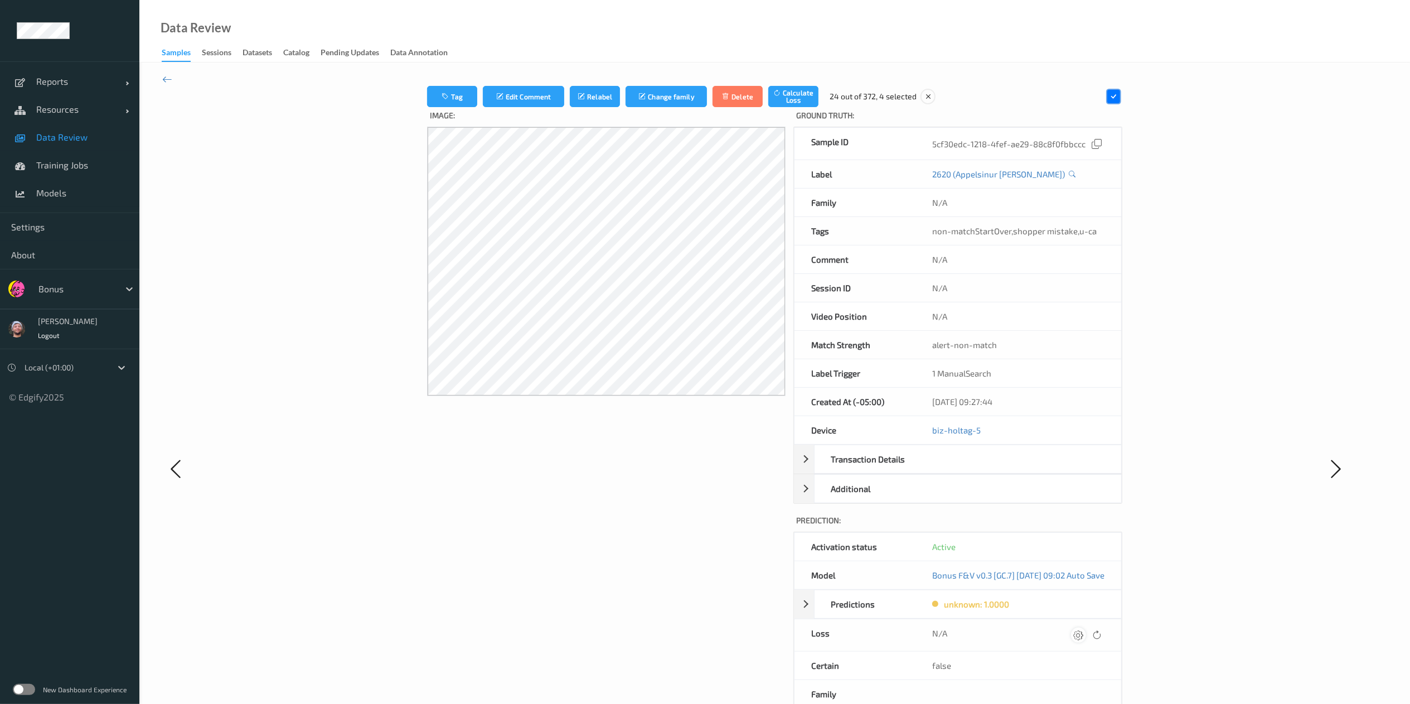
click at [1083, 634] on icon at bounding box center [1078, 634] width 10 height 10
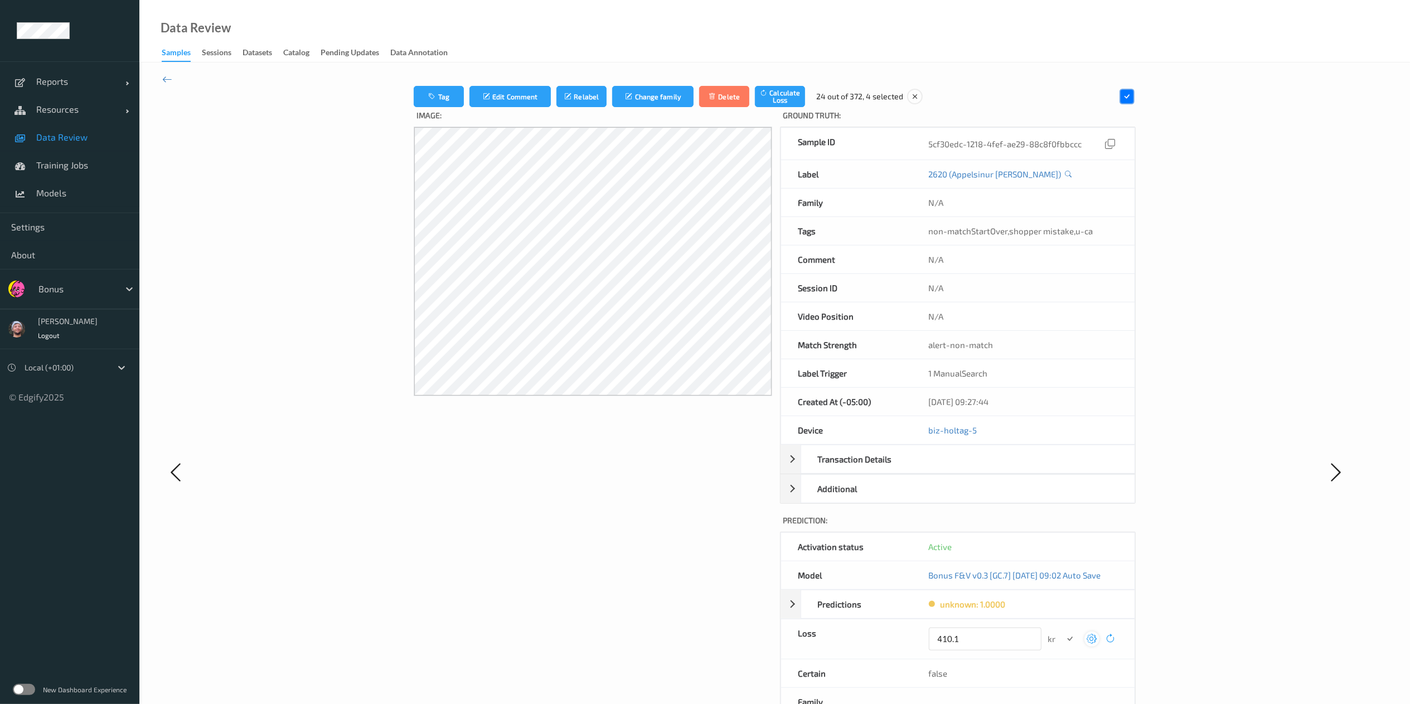
type input "410.1"
click at [1063, 631] on button "submit" at bounding box center [1070, 638] width 15 height 15
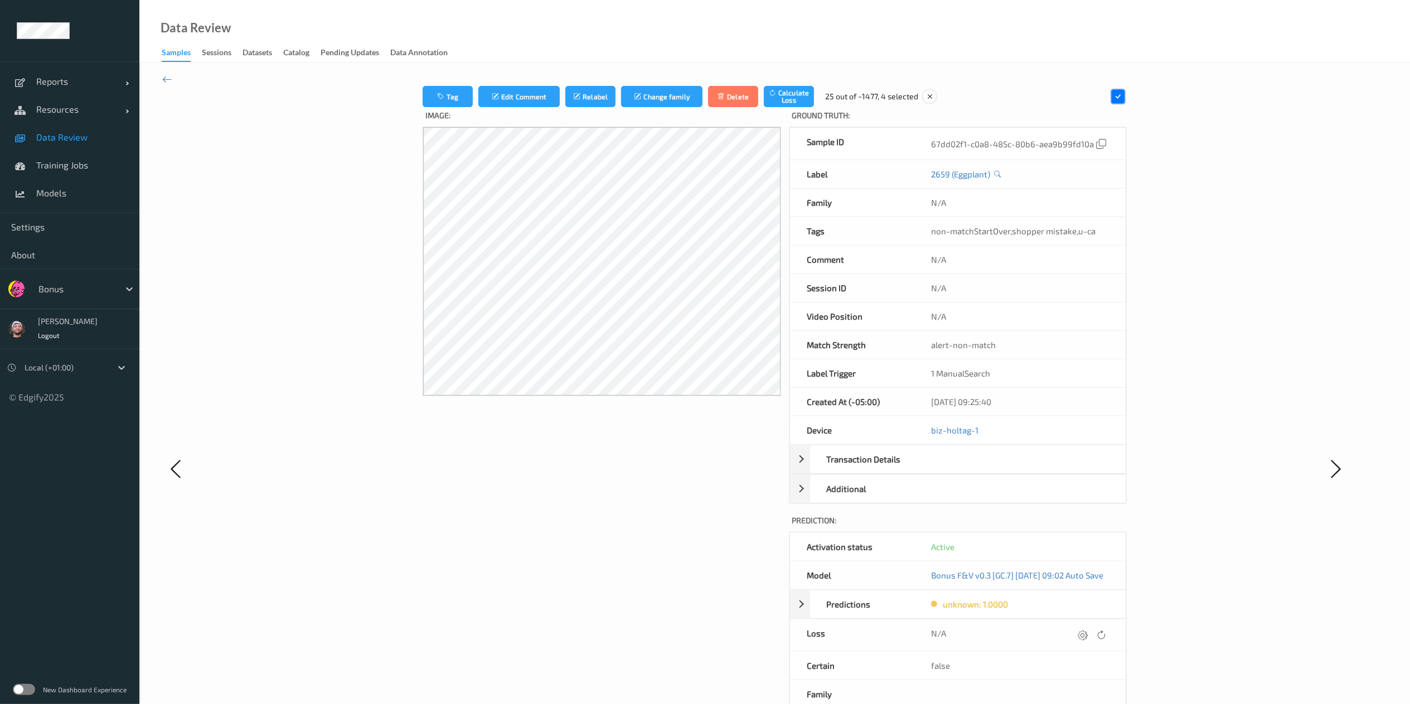
click at [1088, 634] on icon at bounding box center [1083, 634] width 10 height 10
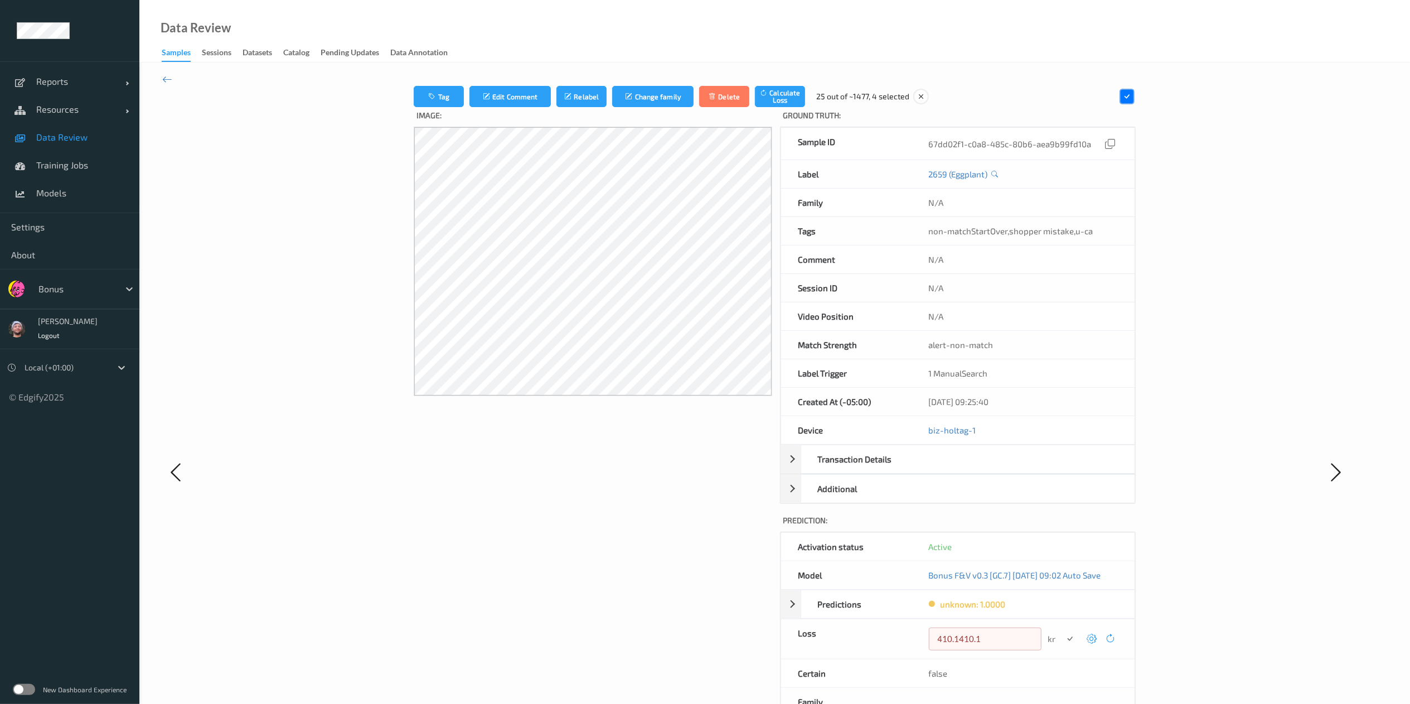
type input "410.1"
click at [1063, 631] on button "submit" at bounding box center [1070, 638] width 15 height 15
click at [166, 77] on icon at bounding box center [167, 79] width 10 height 12
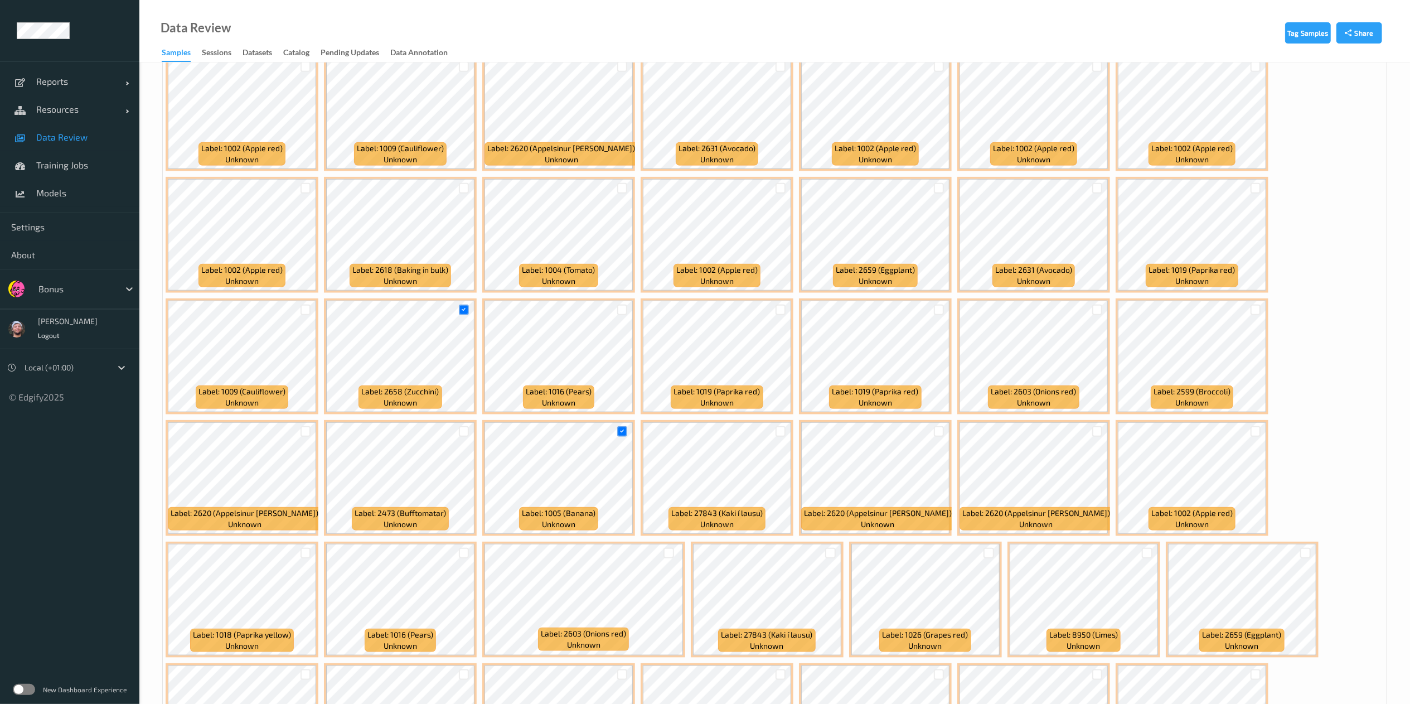
scroll to position [940, 0]
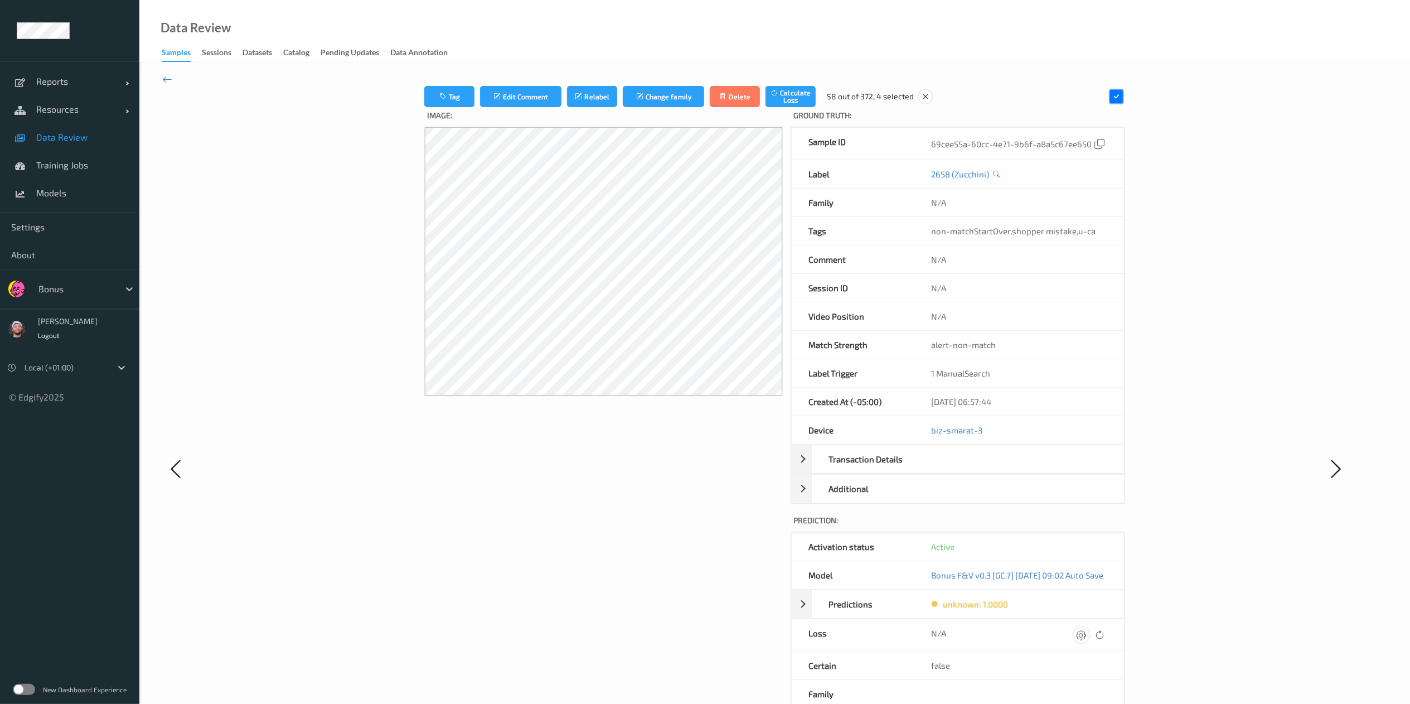
click at [1086, 638] on icon at bounding box center [1081, 634] width 10 height 10
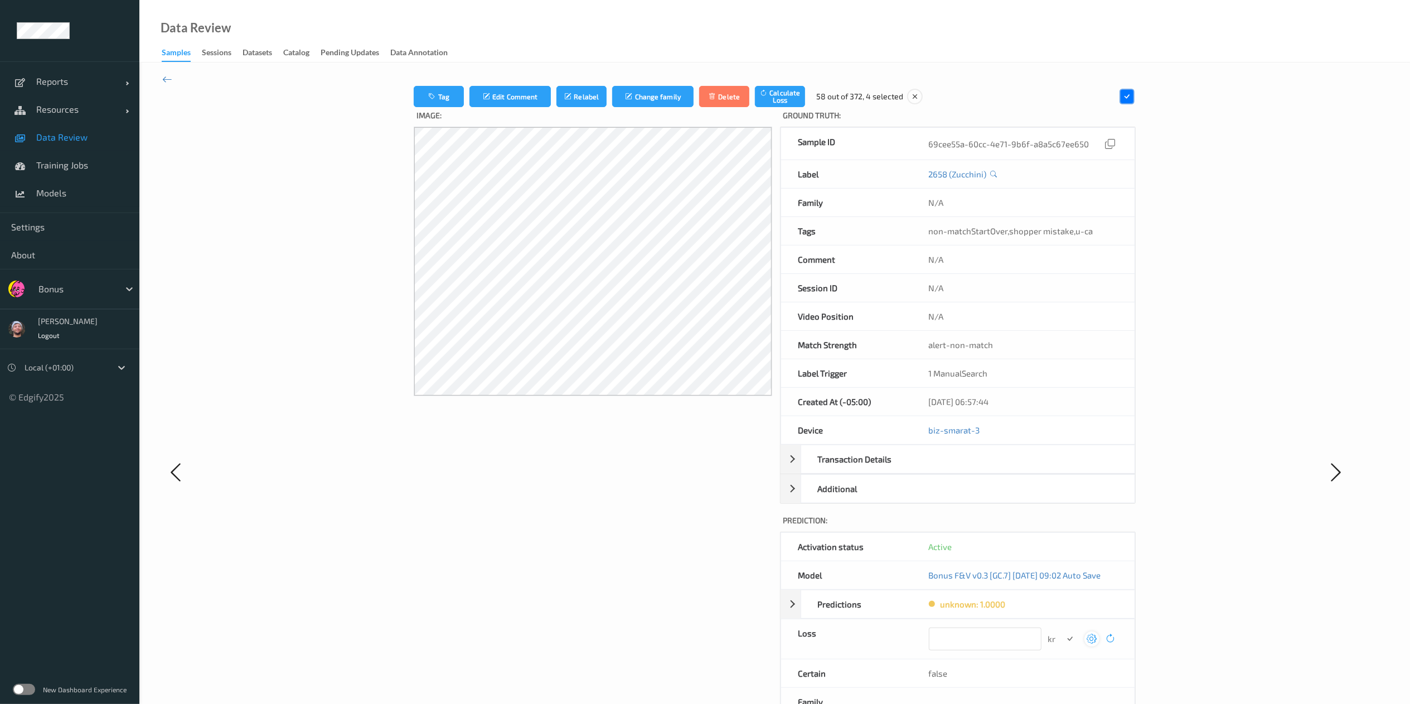
click at [1063, 631] on button "submit" at bounding box center [1070, 638] width 15 height 15
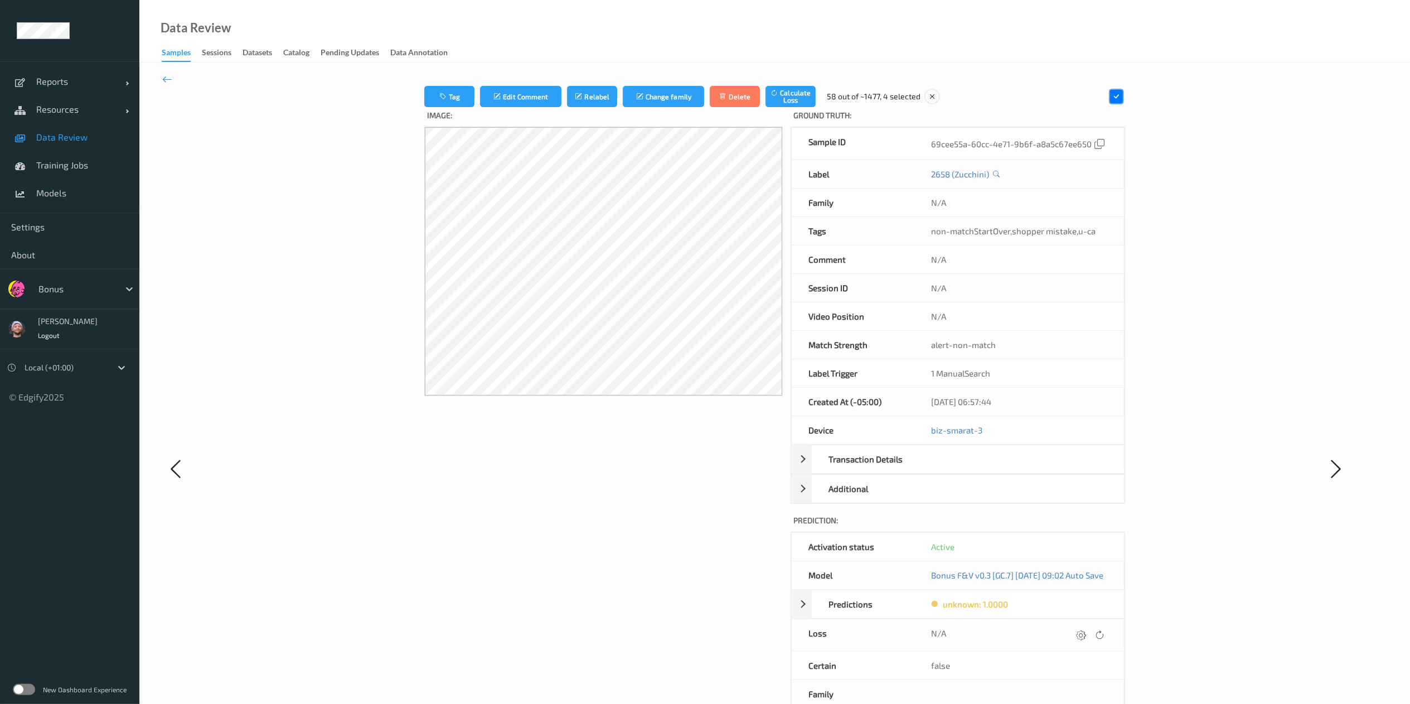
click at [1086, 638] on icon at bounding box center [1081, 634] width 10 height 10
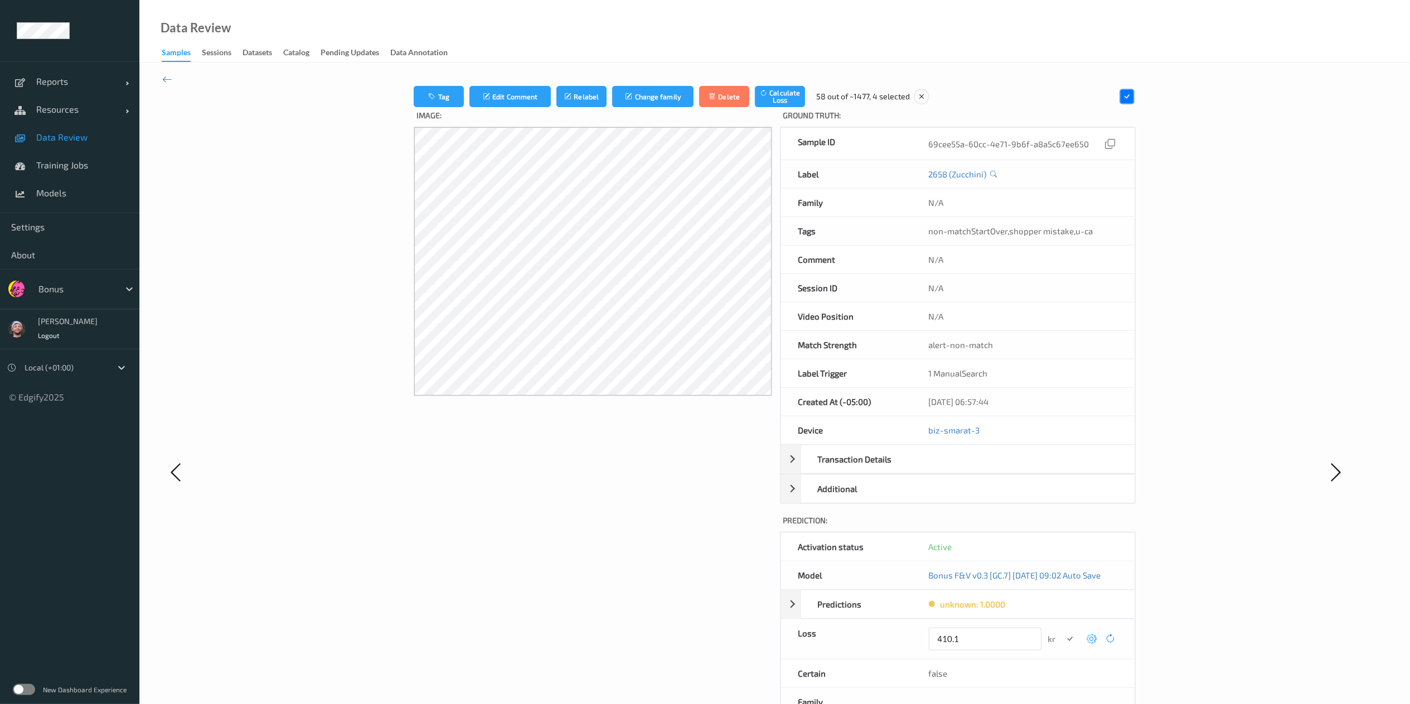
type input "410.1"
click at [1063, 631] on button "submit" at bounding box center [1070, 638] width 15 height 15
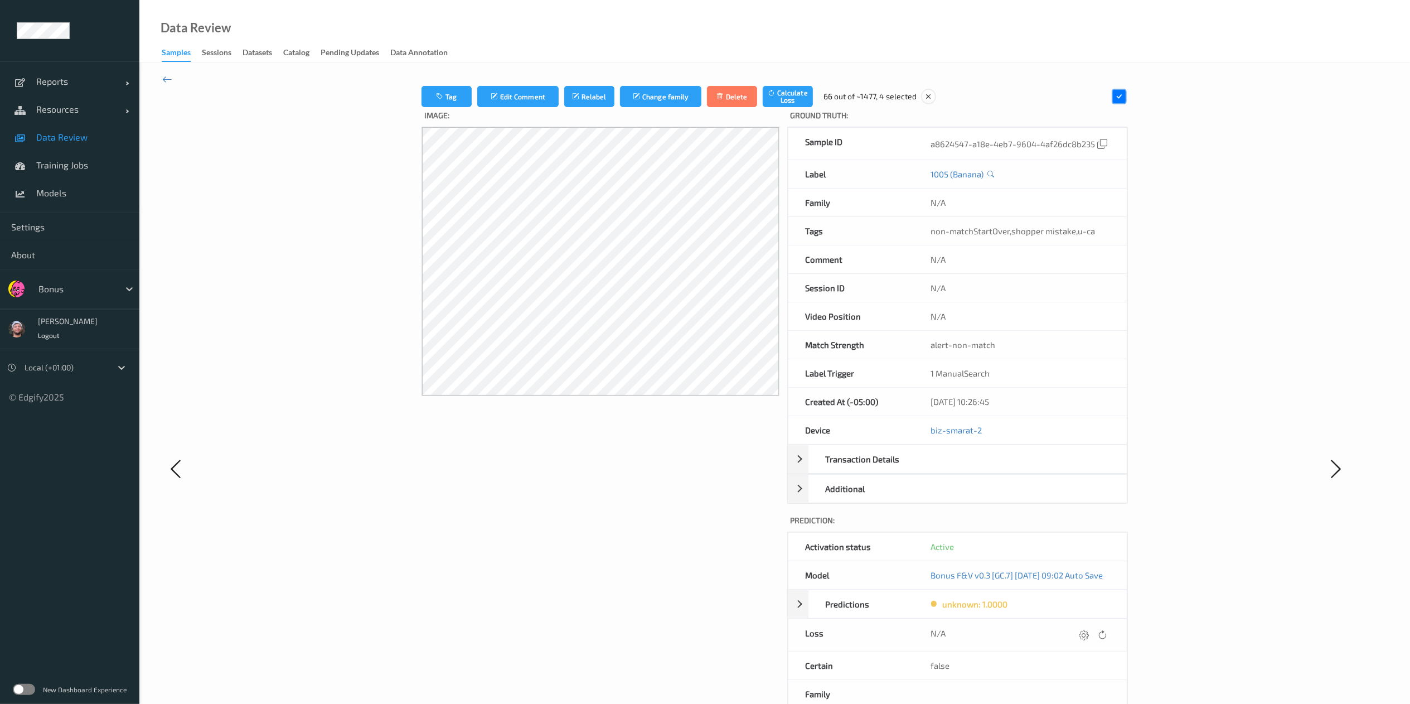
click at [1089, 638] on icon at bounding box center [1084, 634] width 10 height 10
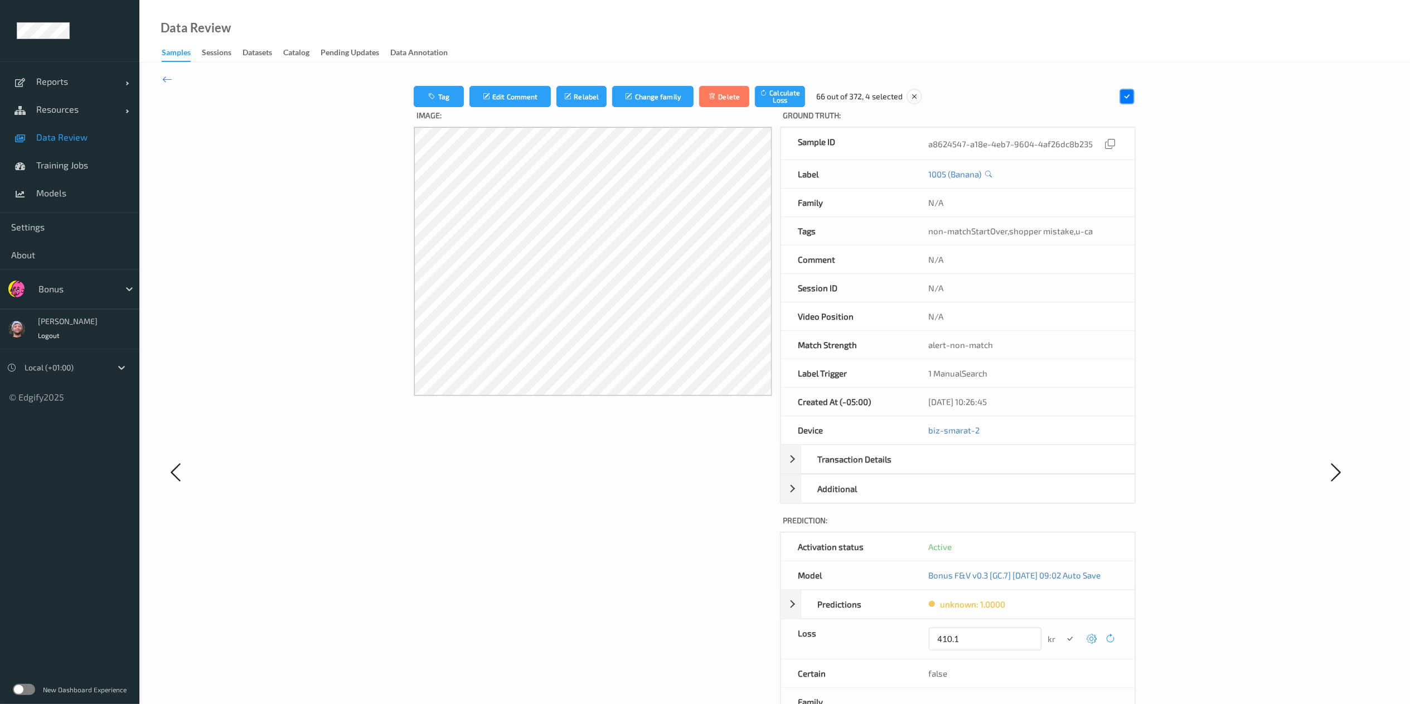
click at [1063, 631] on button "submit" at bounding box center [1070, 638] width 15 height 15
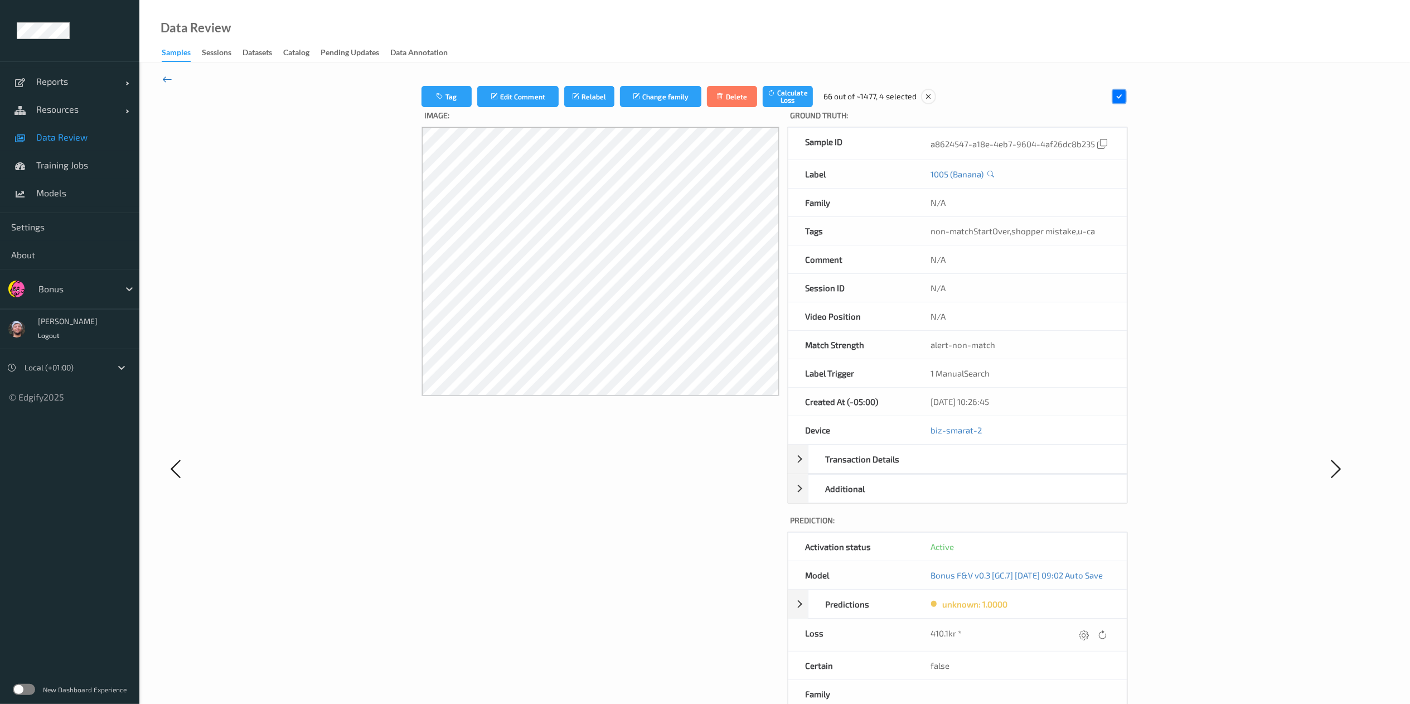
click at [166, 75] on icon at bounding box center [167, 79] width 10 height 12
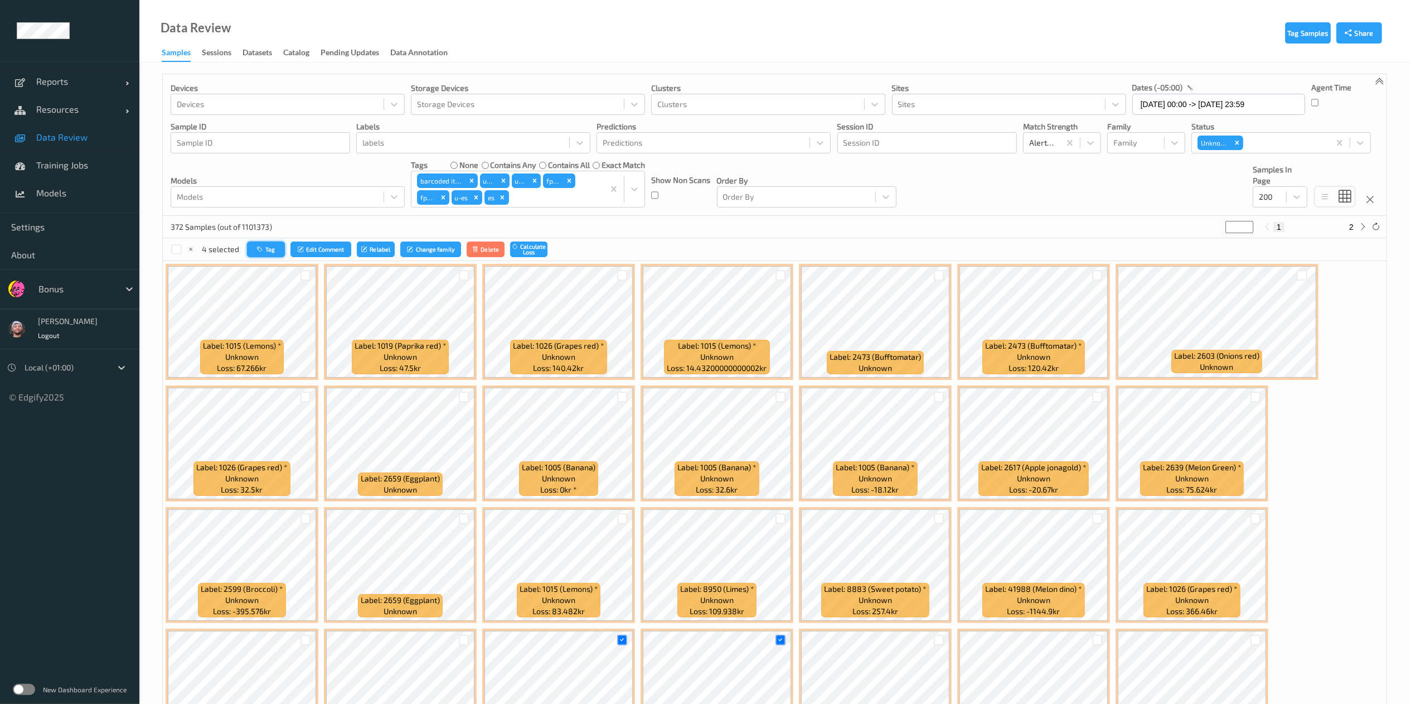
click at [282, 255] on button "Tag" at bounding box center [266, 249] width 38 height 16
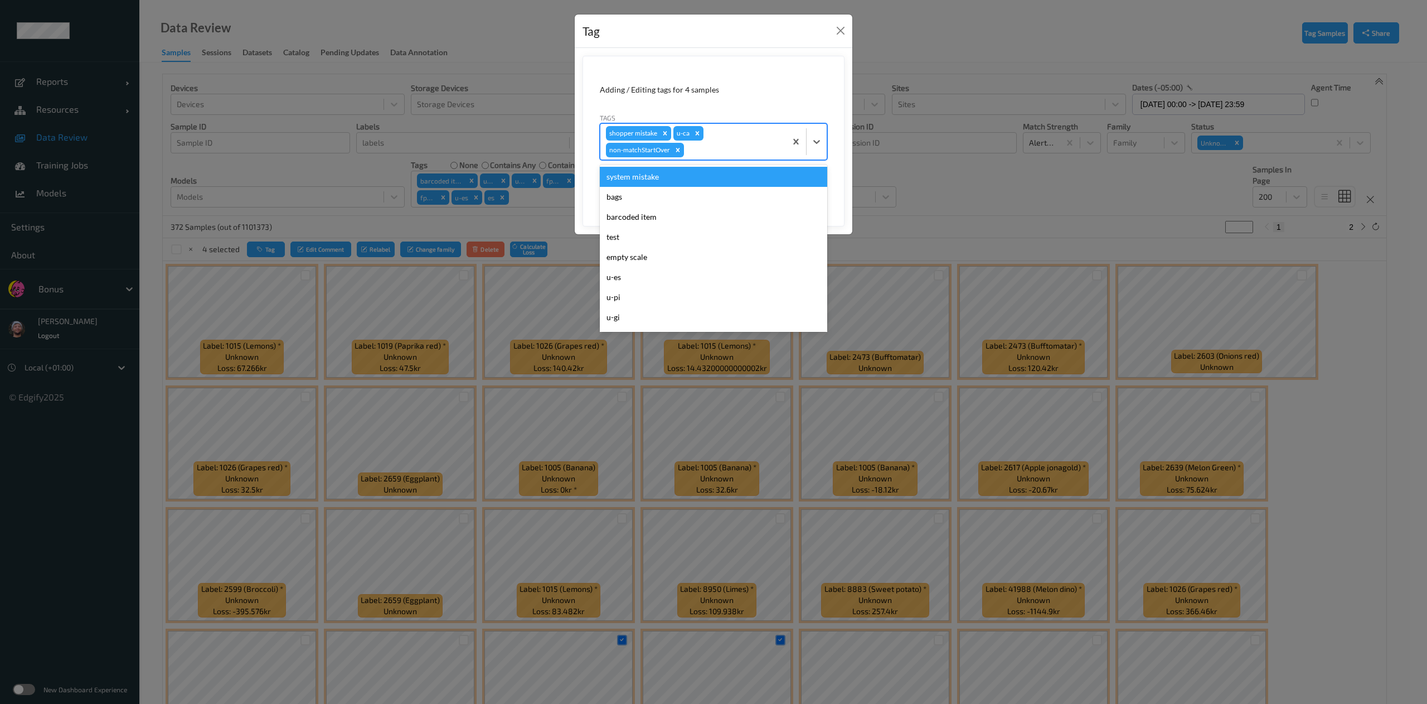
click at [768, 149] on div at bounding box center [733, 149] width 94 height 13
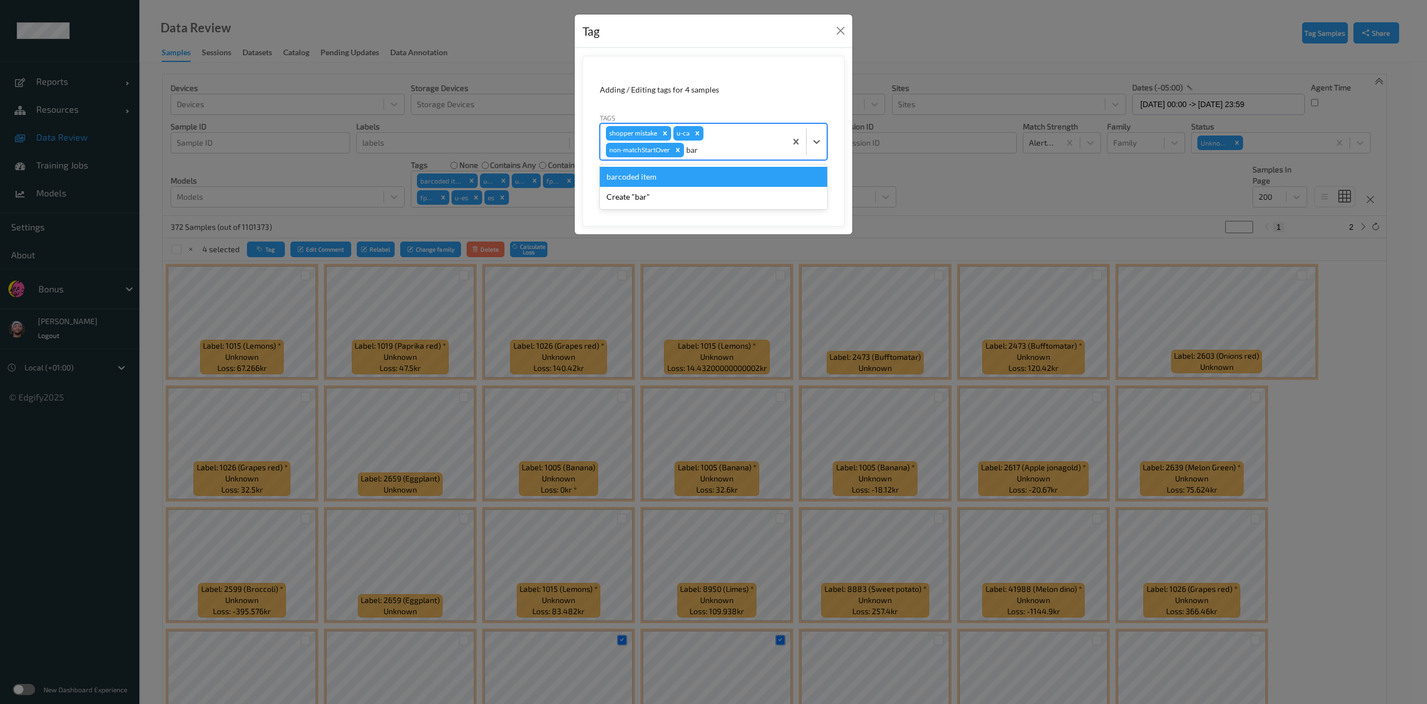
type input "barc"
click at [782, 177] on button "Save" at bounding box center [805, 187] width 46 height 21
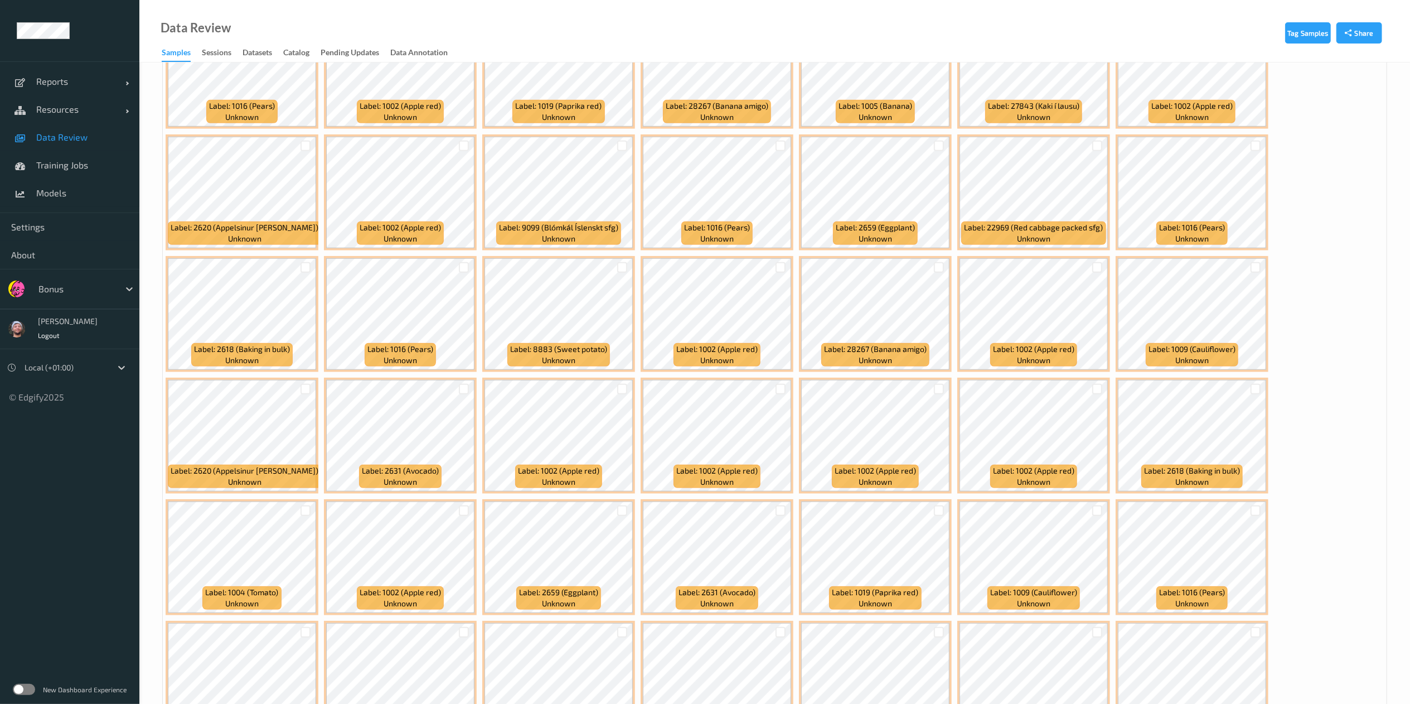
scroll to position [608, 0]
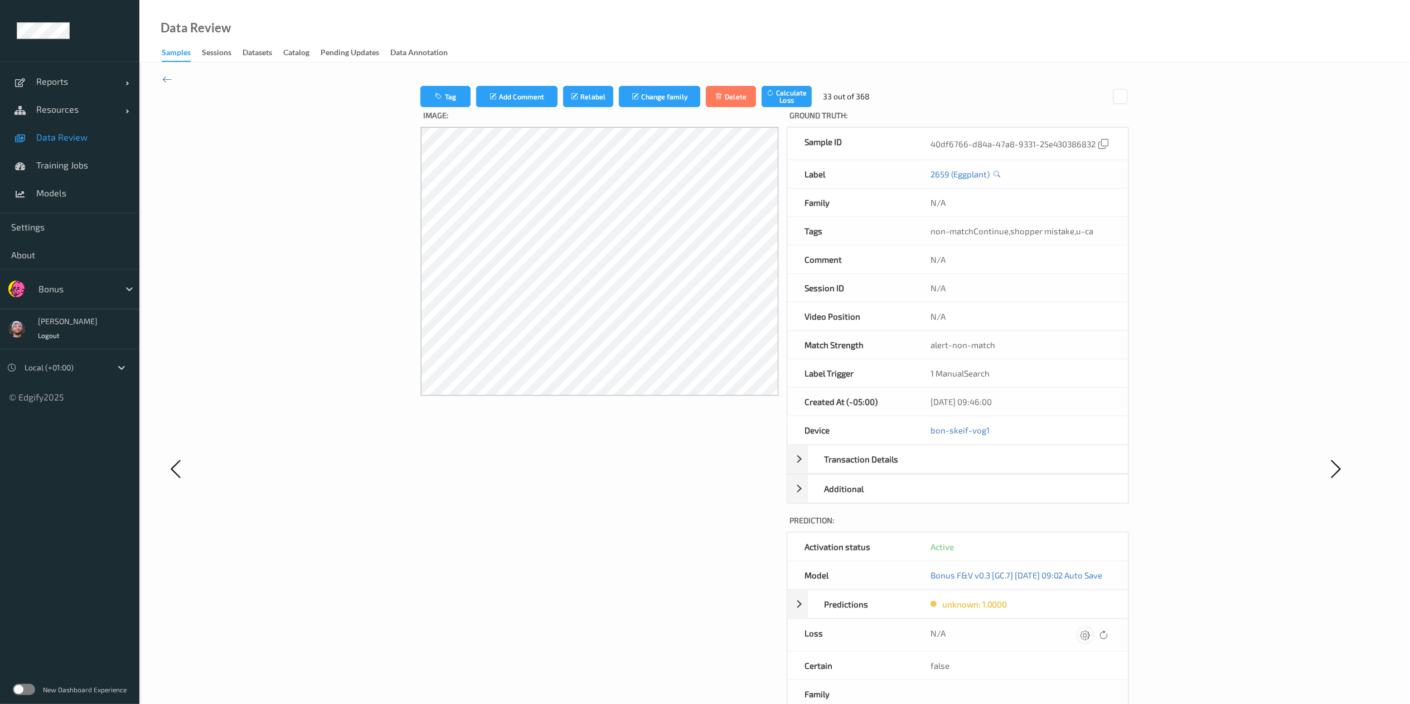
click at [1090, 639] on icon at bounding box center [1085, 634] width 10 height 10
type input "410.1"
click at [1063, 631] on button "submit" at bounding box center [1070, 638] width 15 height 15
click at [449, 87] on button "Tag" at bounding box center [445, 96] width 50 height 21
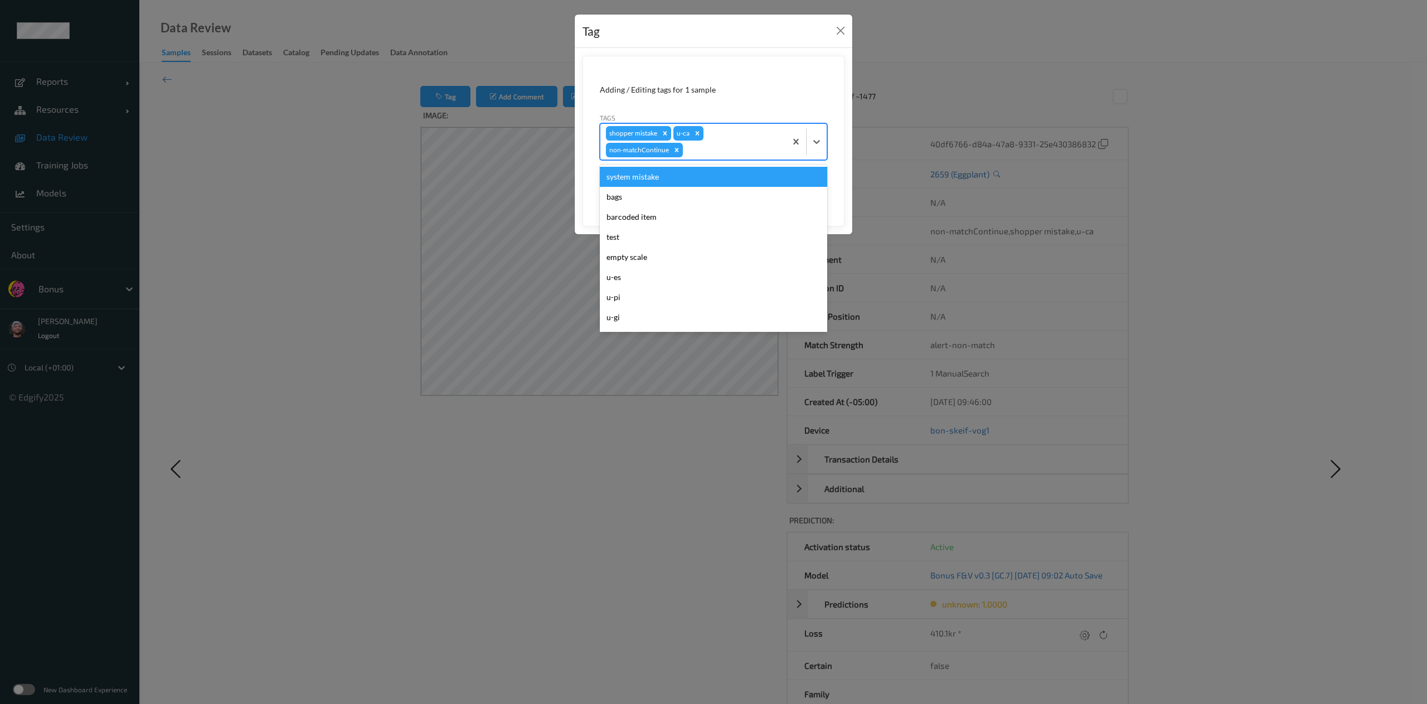
click at [759, 158] on div "shopper mistake u-ca non-matchContinue" at bounding box center [693, 142] width 186 height 36
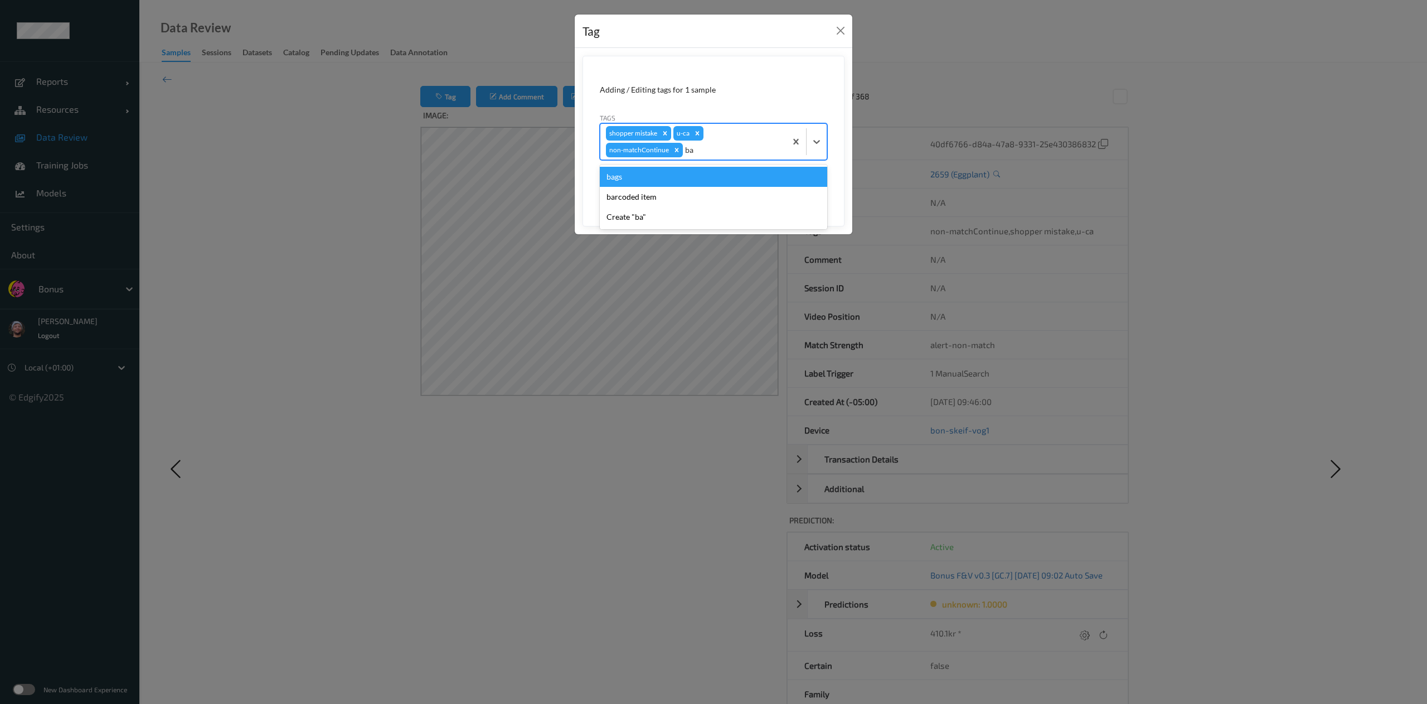
type input "bar"
click at [782, 177] on button "Save" at bounding box center [805, 187] width 46 height 21
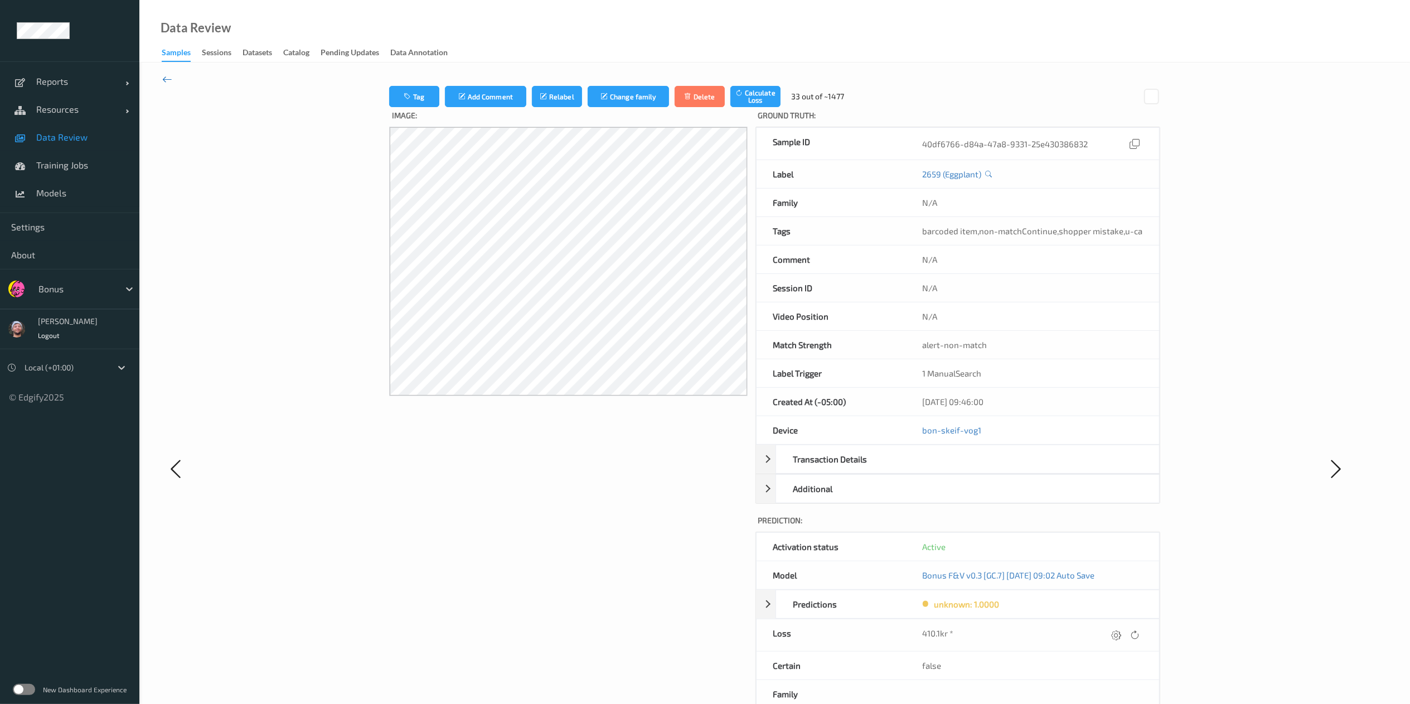
click at [168, 80] on icon at bounding box center [167, 79] width 10 height 12
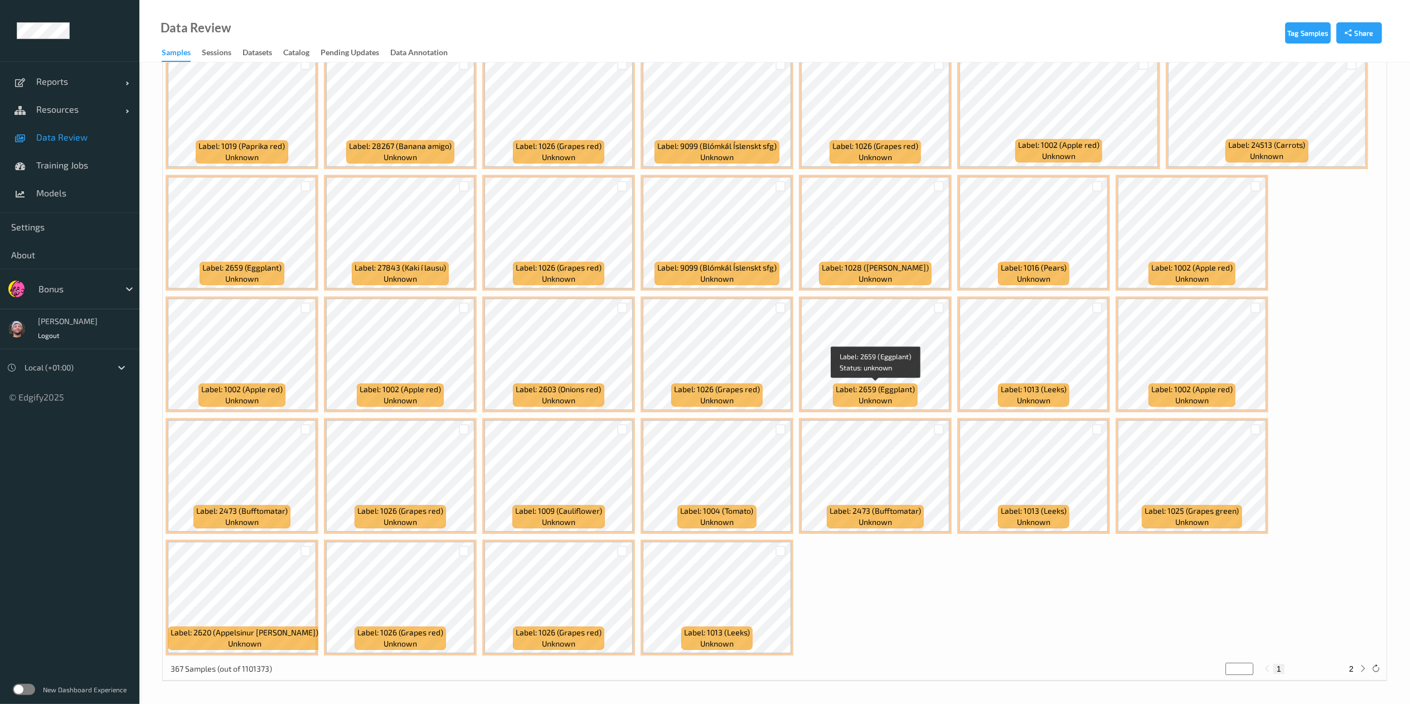
scroll to position [3127, 0]
click at [1354, 670] on button "2" at bounding box center [1351, 668] width 11 height 10
type input "*"
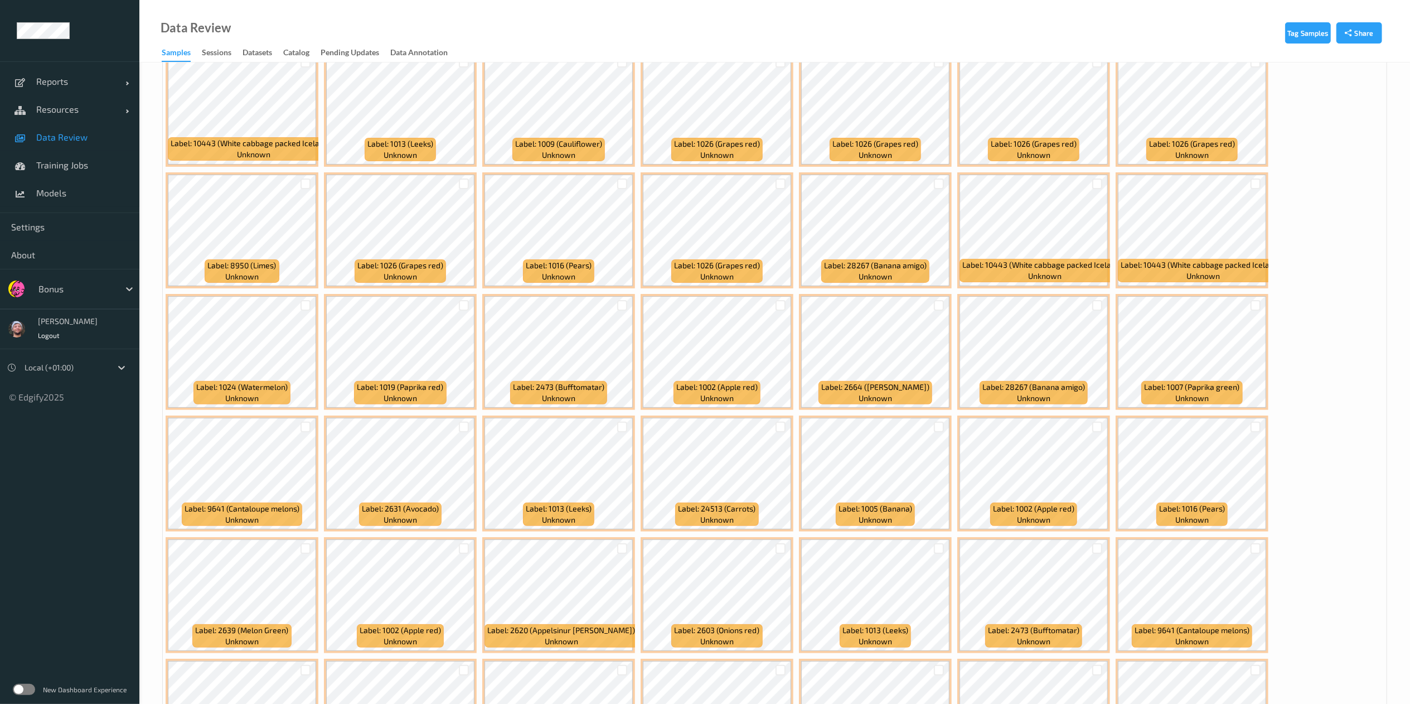
scroll to position [223, 0]
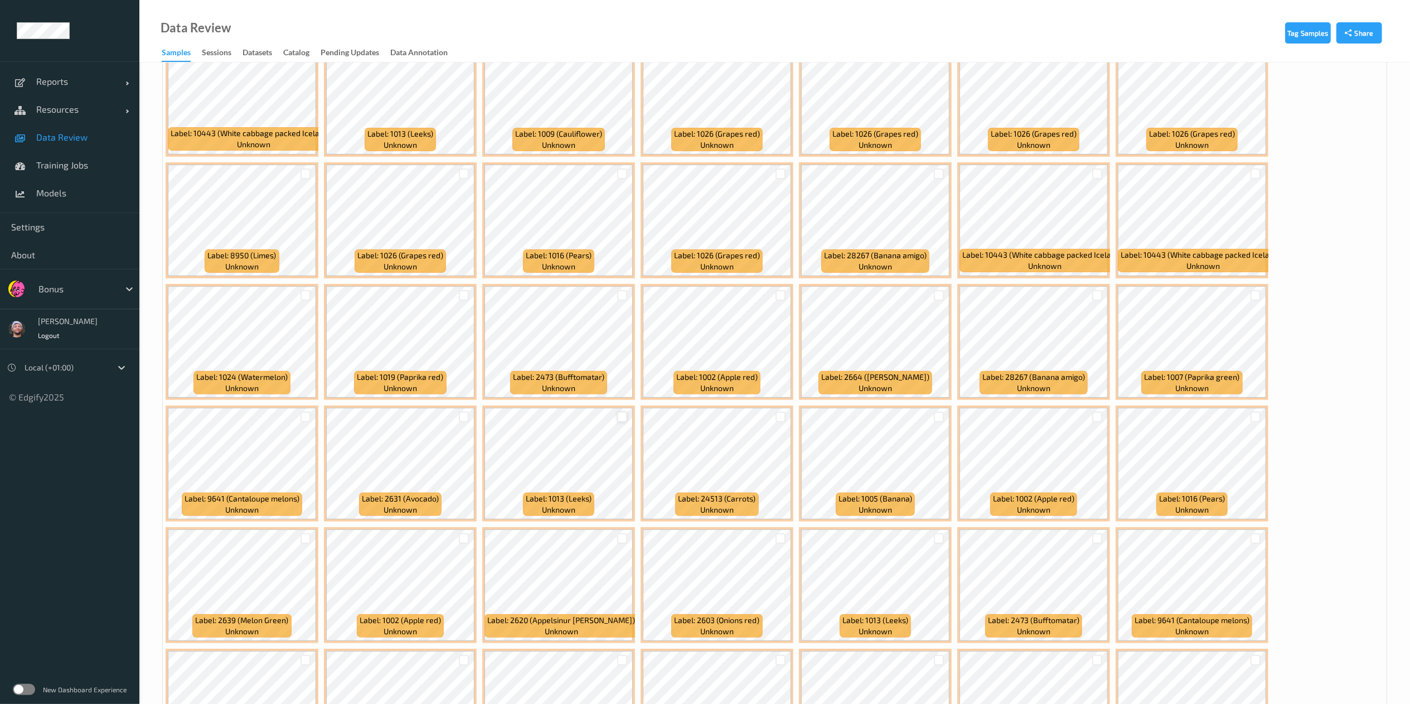
click at [622, 416] on div at bounding box center [622, 416] width 11 height 11
click at [783, 422] on div at bounding box center [780, 416] width 11 height 11
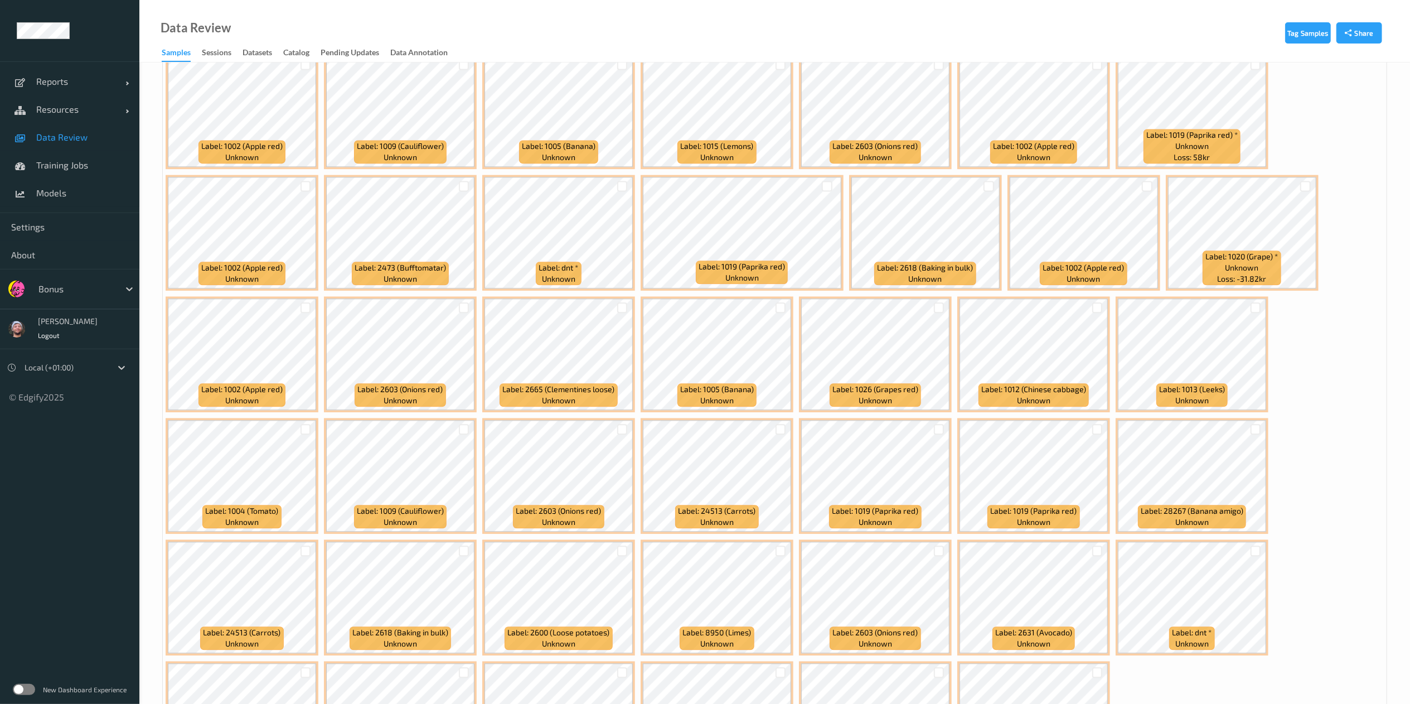
scroll to position [2521, 0]
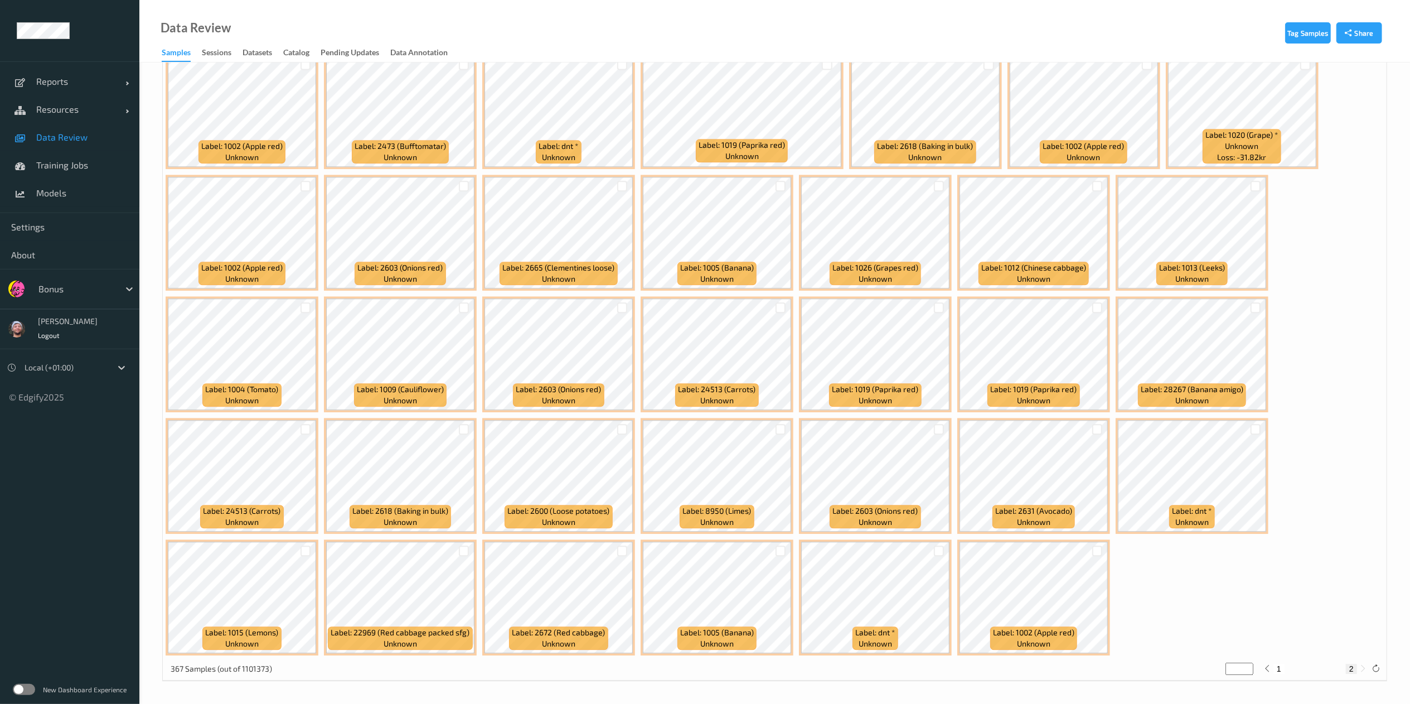
click at [1279, 669] on button "1" at bounding box center [1278, 668] width 11 height 10
type input "*"
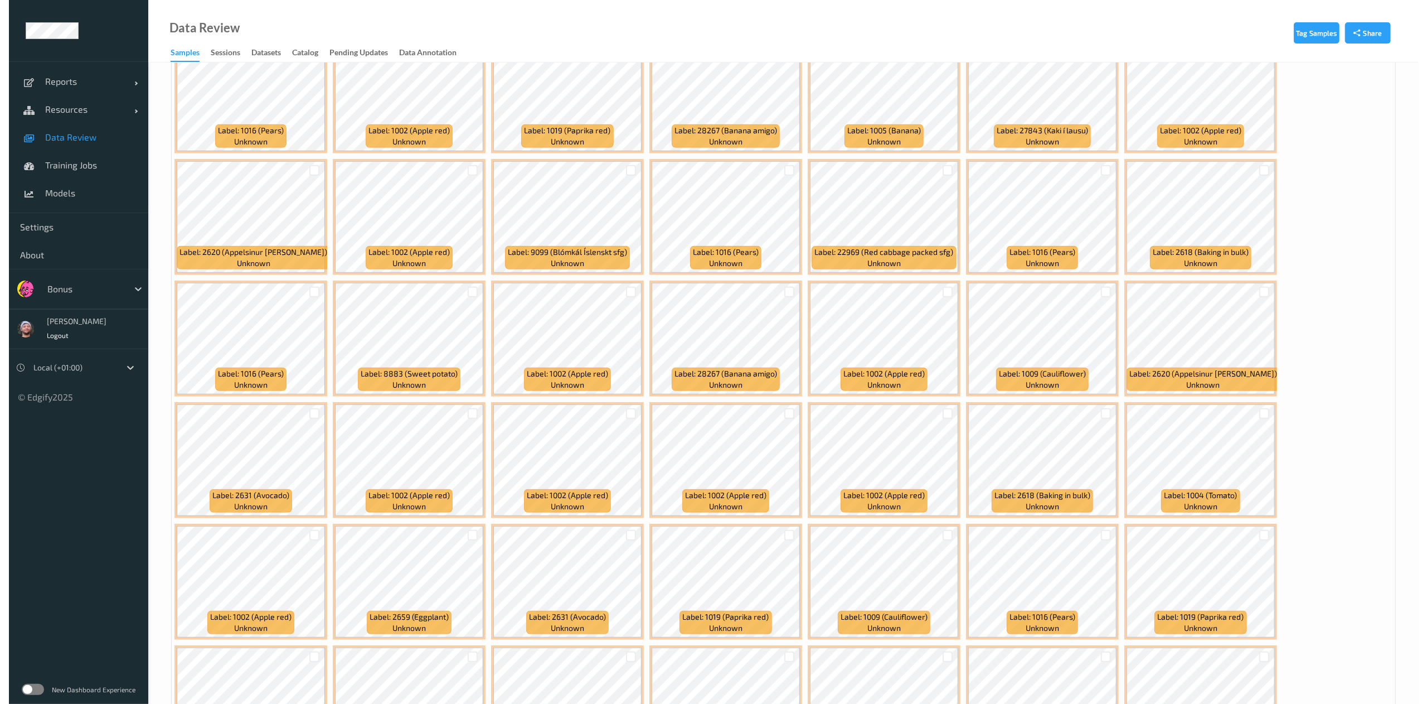
scroll to position [0, 0]
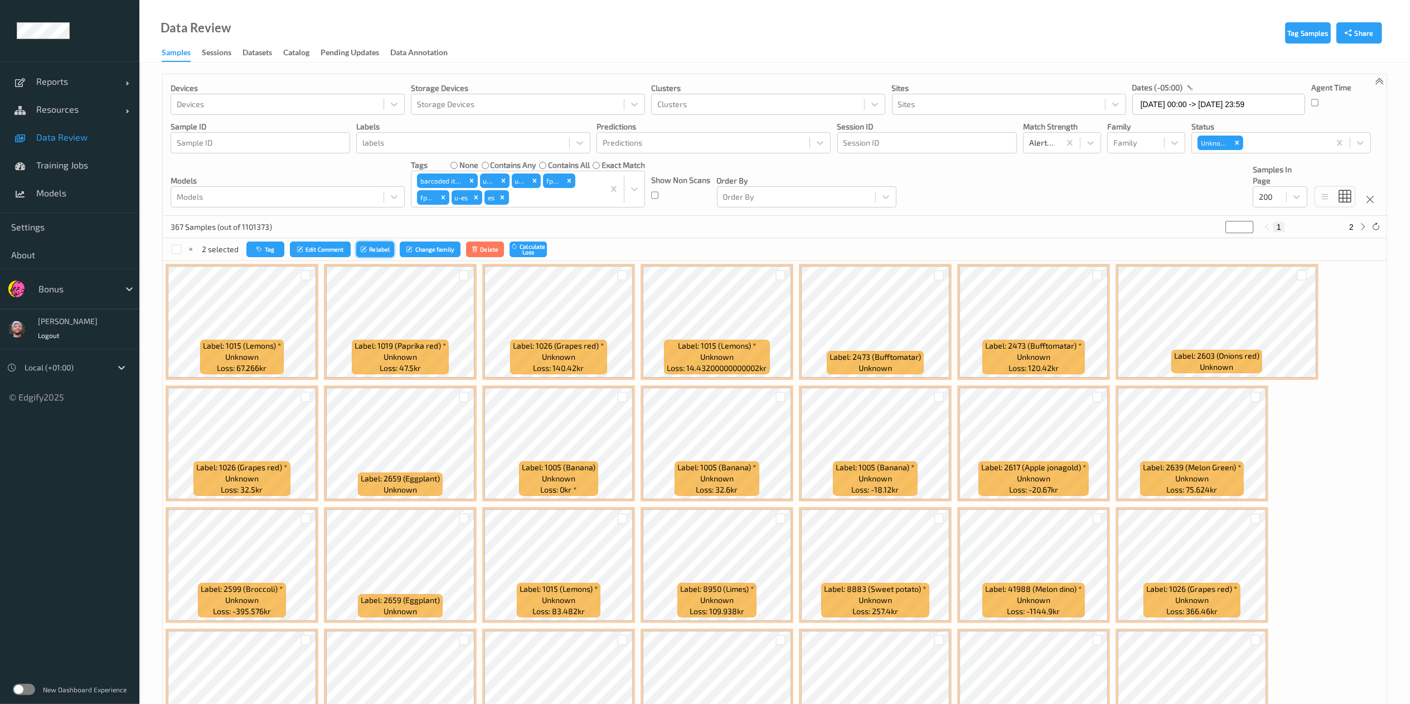
click at [371, 245] on button "Relabel" at bounding box center [375, 249] width 38 height 16
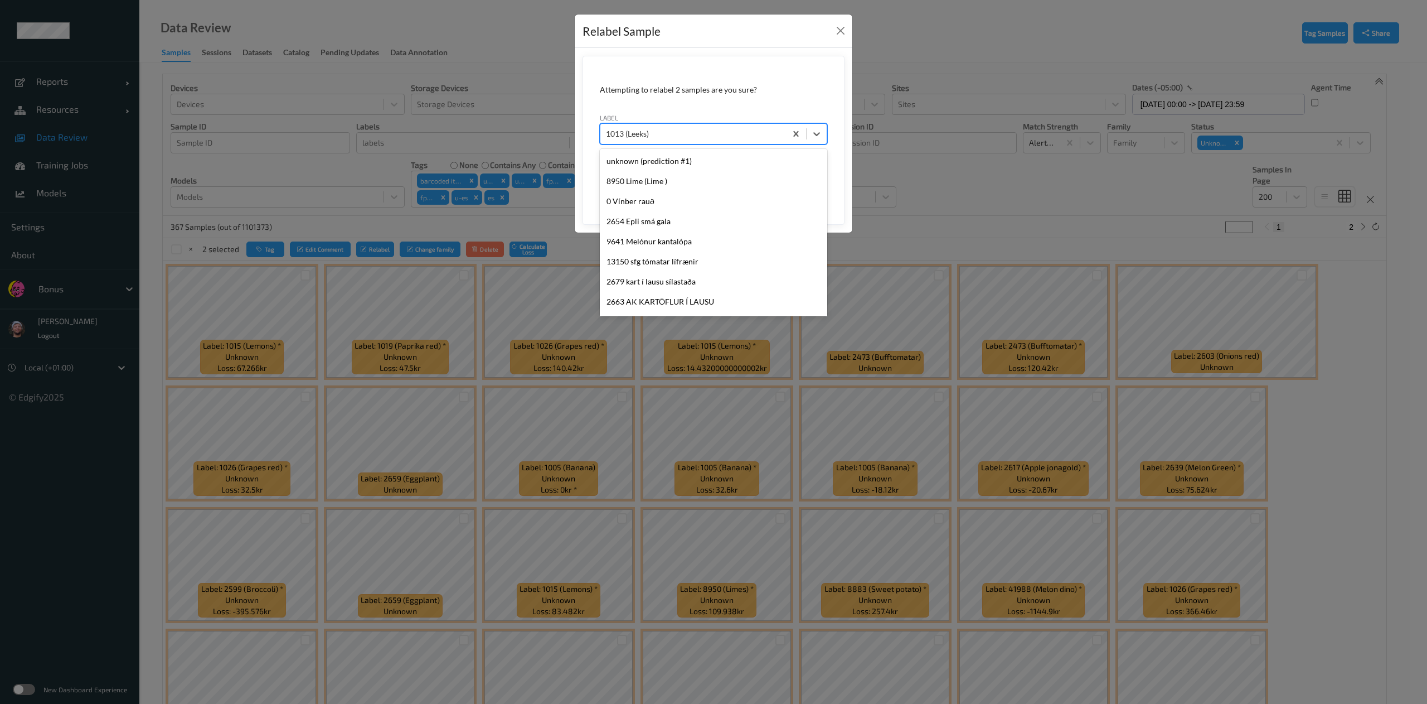
click at [647, 131] on div at bounding box center [693, 133] width 174 height 13
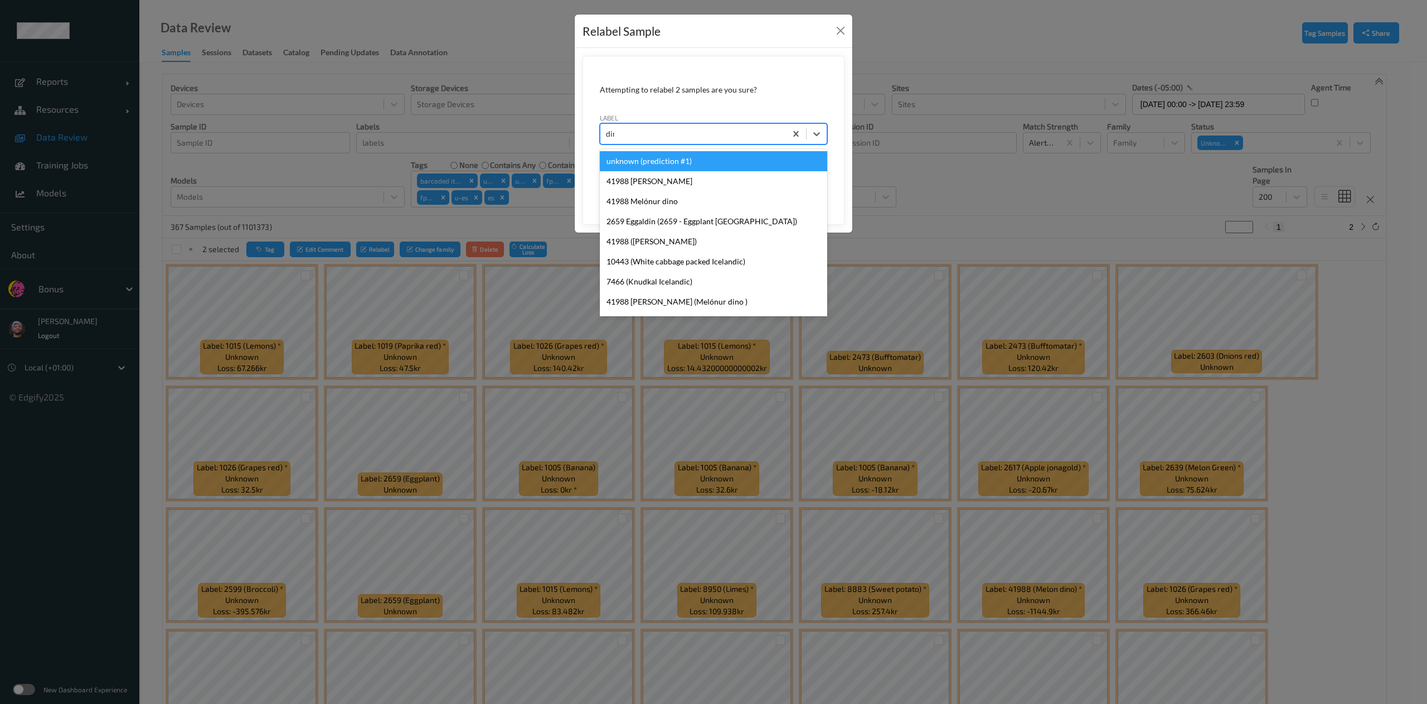
type input "dino"
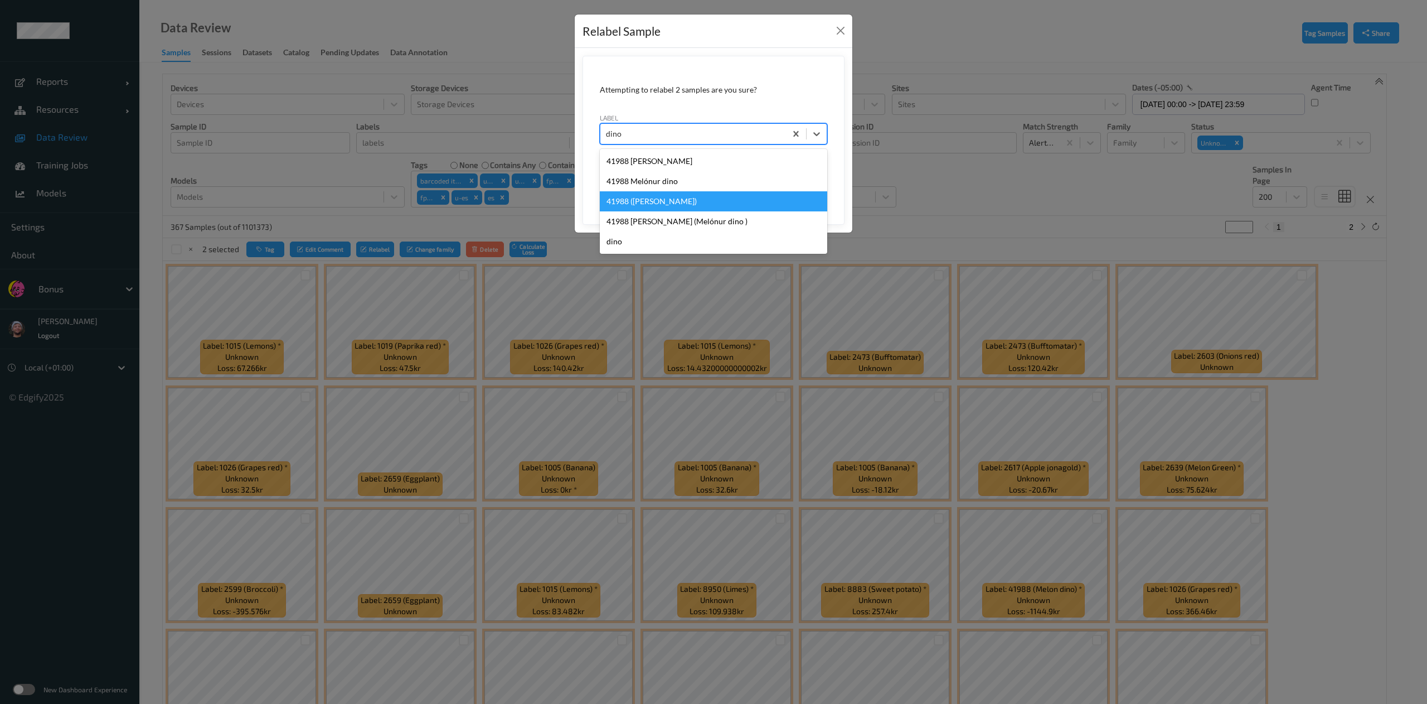
click at [664, 207] on div "41988 ([PERSON_NAME])" at bounding box center [713, 201] width 227 height 20
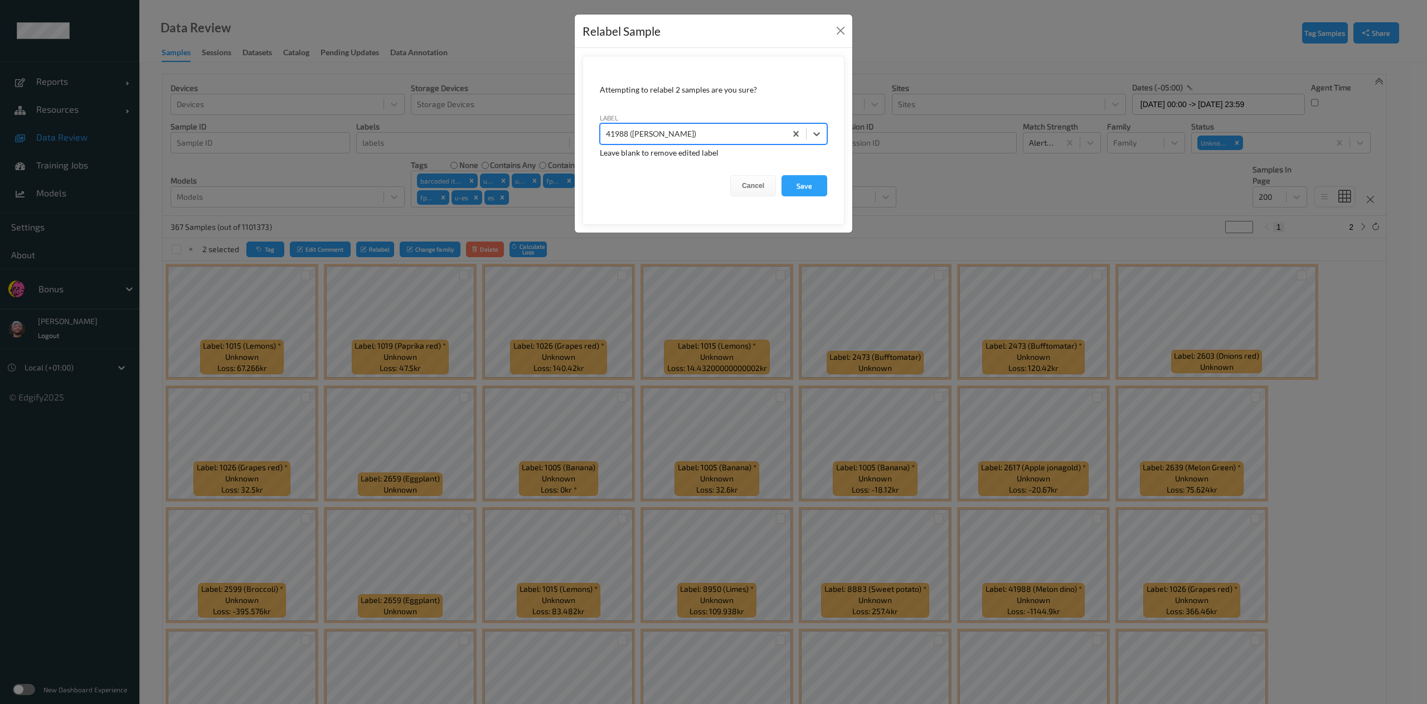
click at [782, 175] on button "Save" at bounding box center [805, 185] width 46 height 21
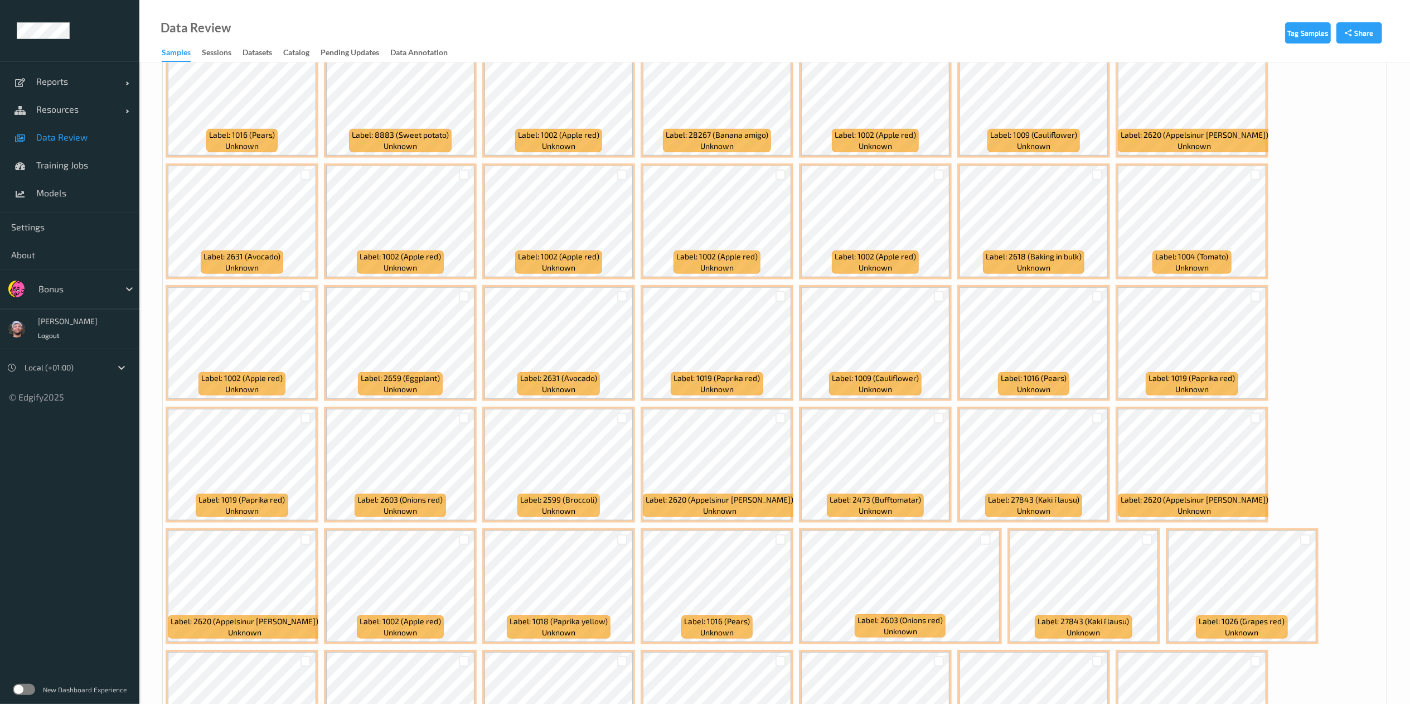
scroll to position [831, 0]
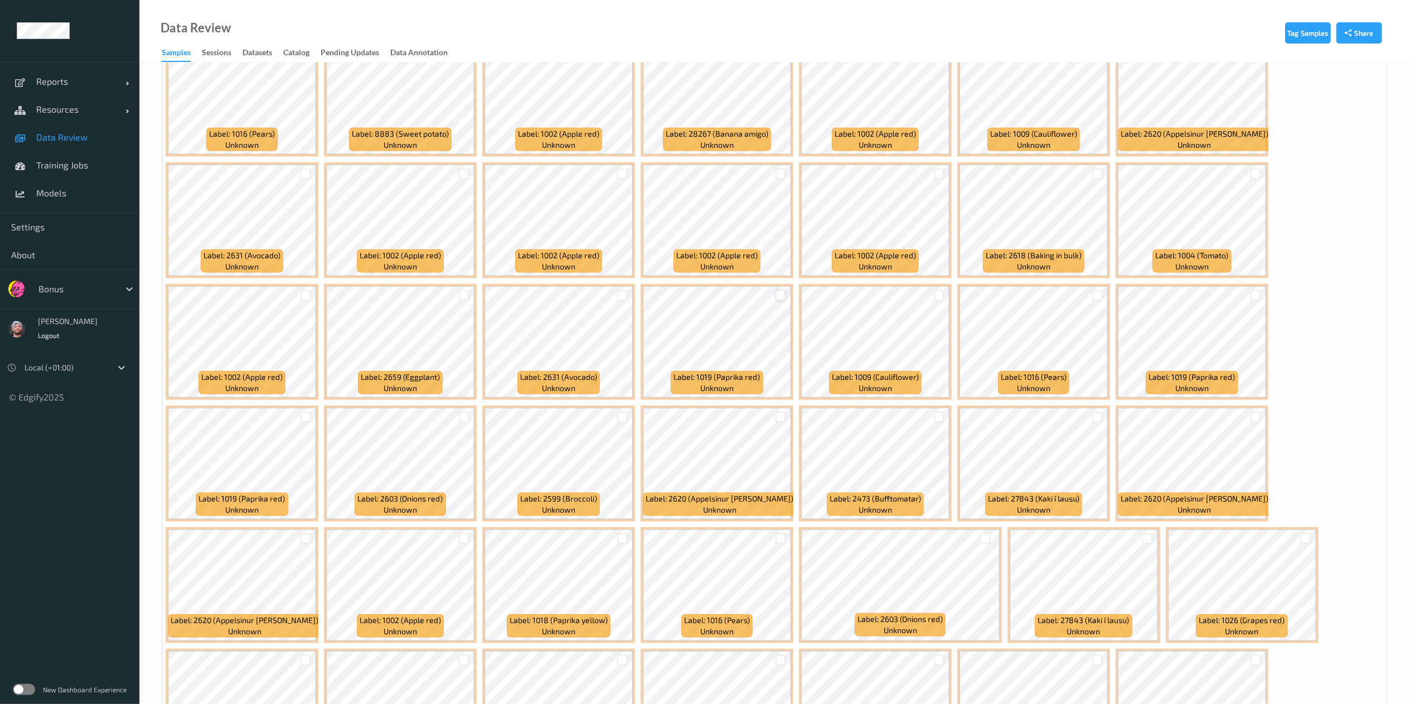
click at [776, 292] on div at bounding box center [780, 295] width 11 height 11
click at [938, 421] on div at bounding box center [939, 416] width 11 height 11
click at [784, 176] on div at bounding box center [780, 173] width 11 height 11
click at [619, 172] on div at bounding box center [622, 173] width 11 height 11
click at [467, 174] on div at bounding box center [464, 173] width 11 height 11
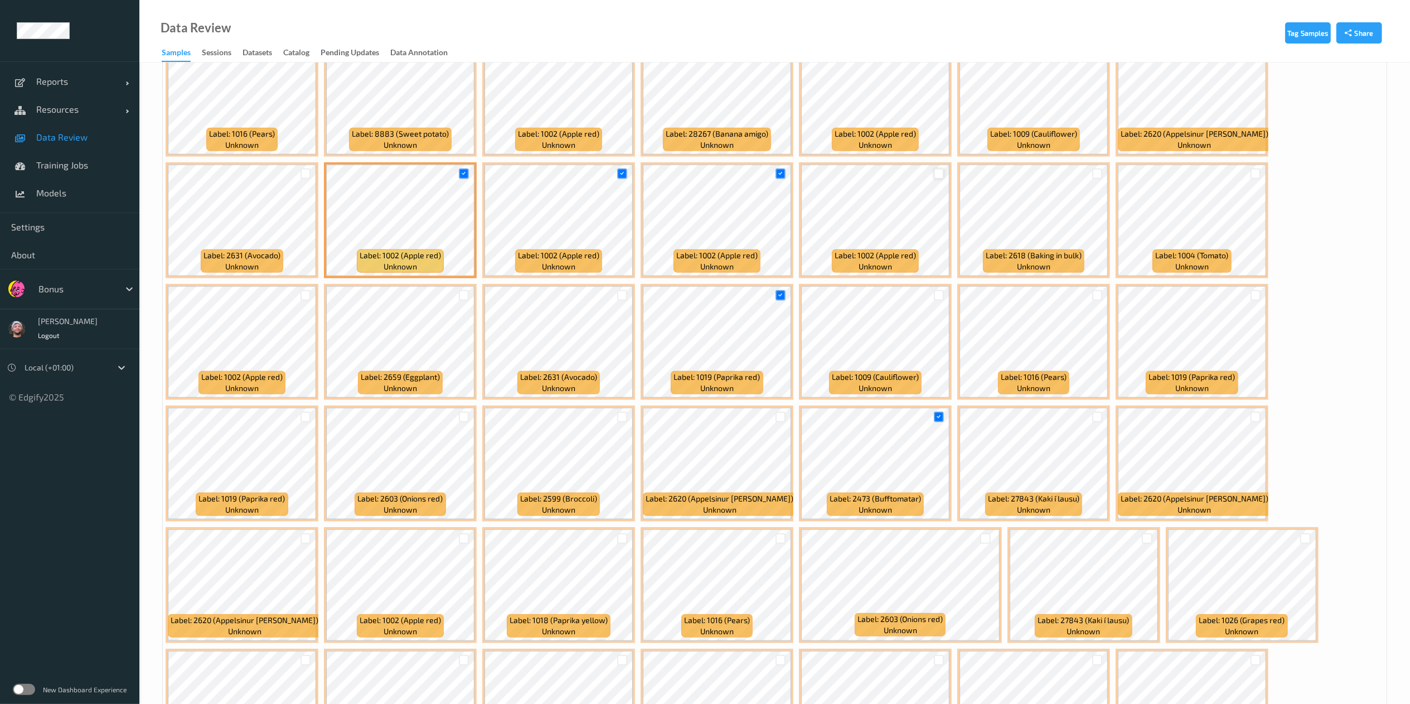
click at [943, 175] on div at bounding box center [939, 173] width 11 height 11
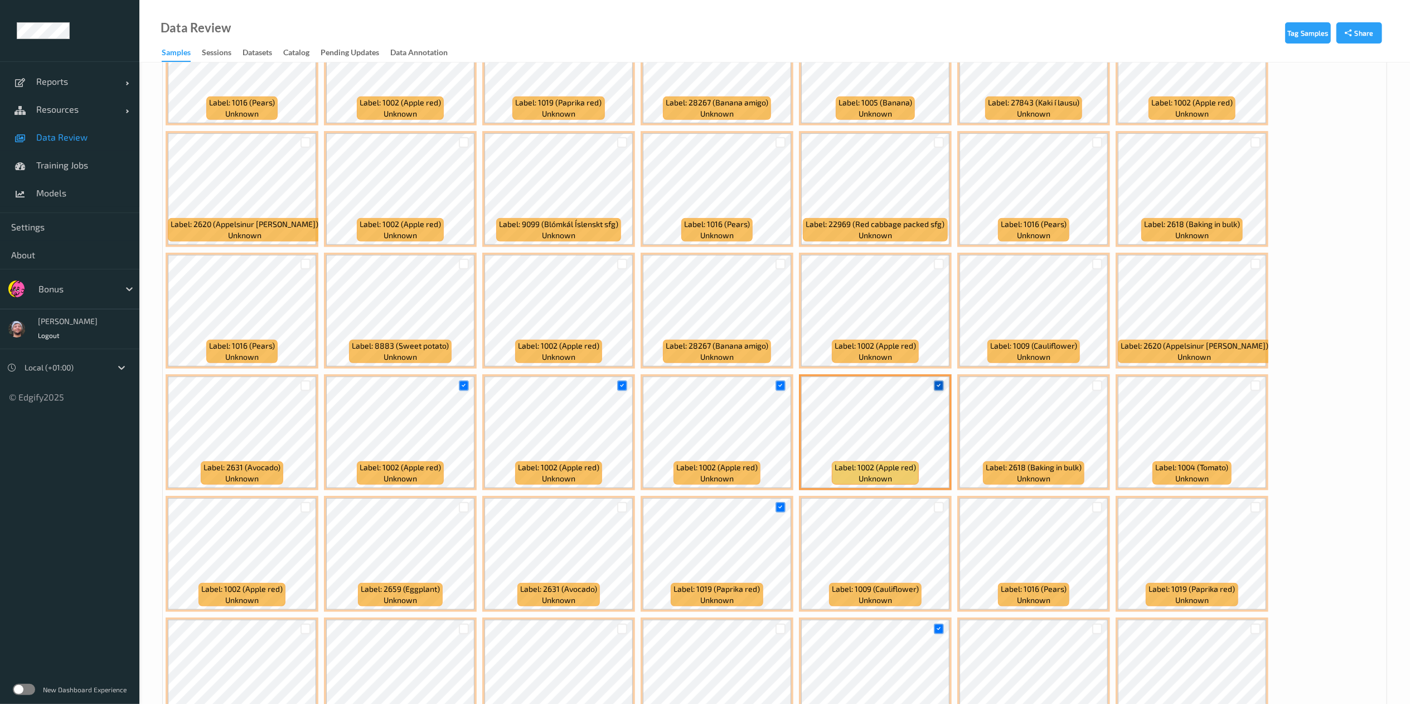
scroll to position [618, 0]
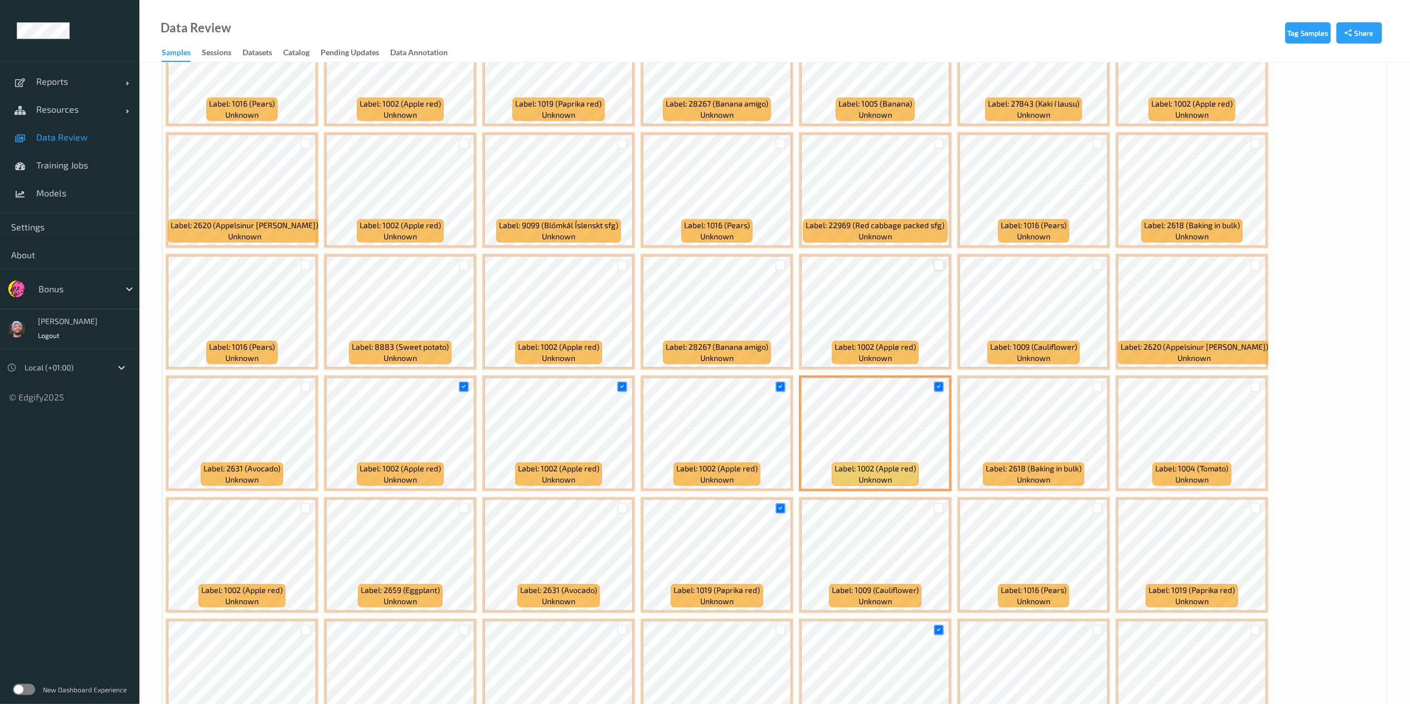
click at [935, 265] on div at bounding box center [939, 265] width 11 height 11
click at [1098, 139] on div at bounding box center [1097, 143] width 11 height 11
click at [1259, 146] on div at bounding box center [1255, 143] width 11 height 11
click at [623, 269] on div at bounding box center [622, 265] width 11 height 11
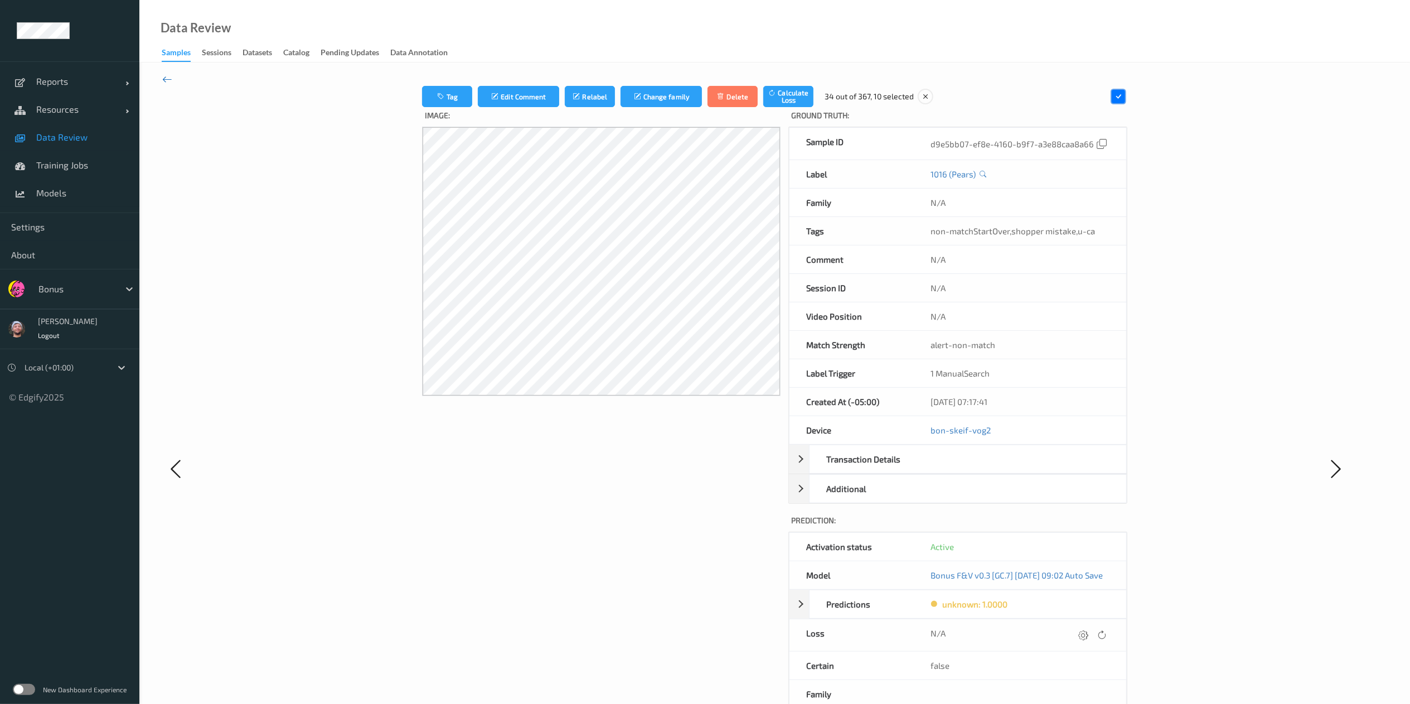
click at [169, 77] on icon at bounding box center [167, 79] width 10 height 12
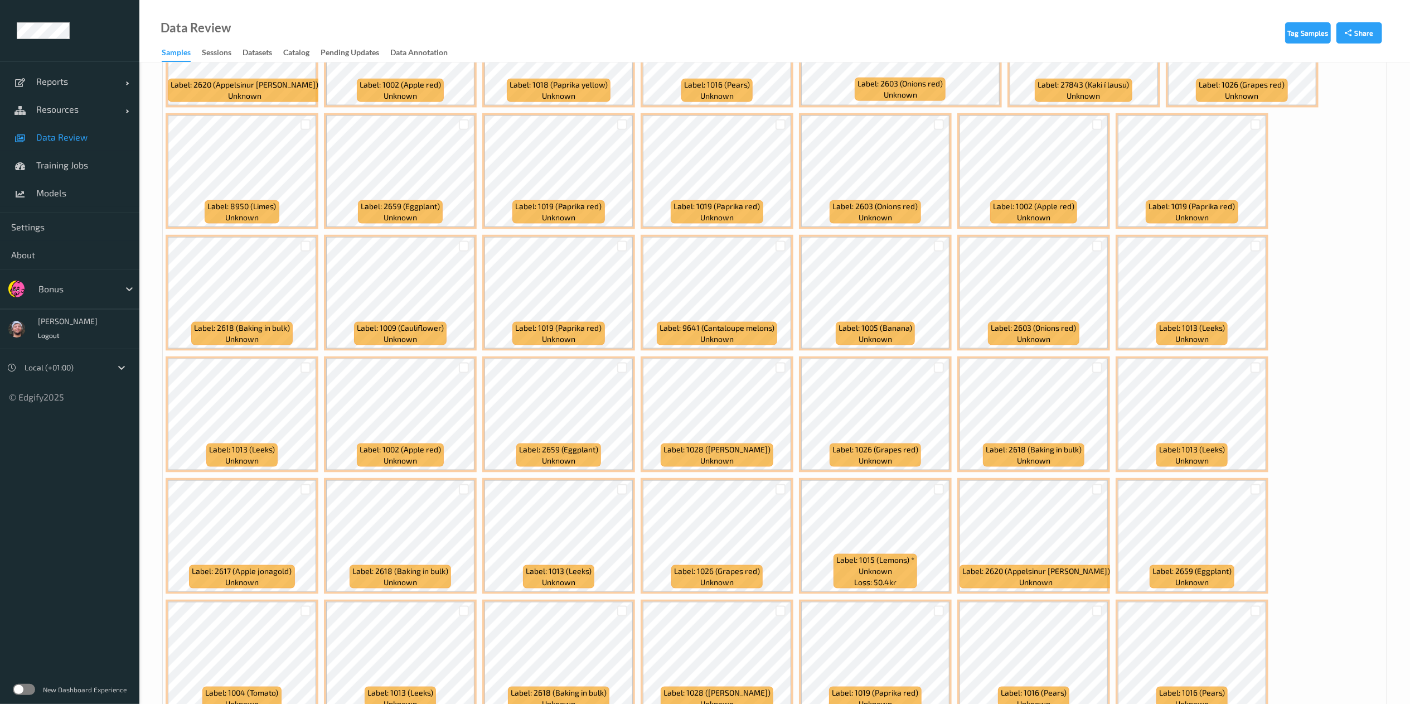
scroll to position [1389, 0]
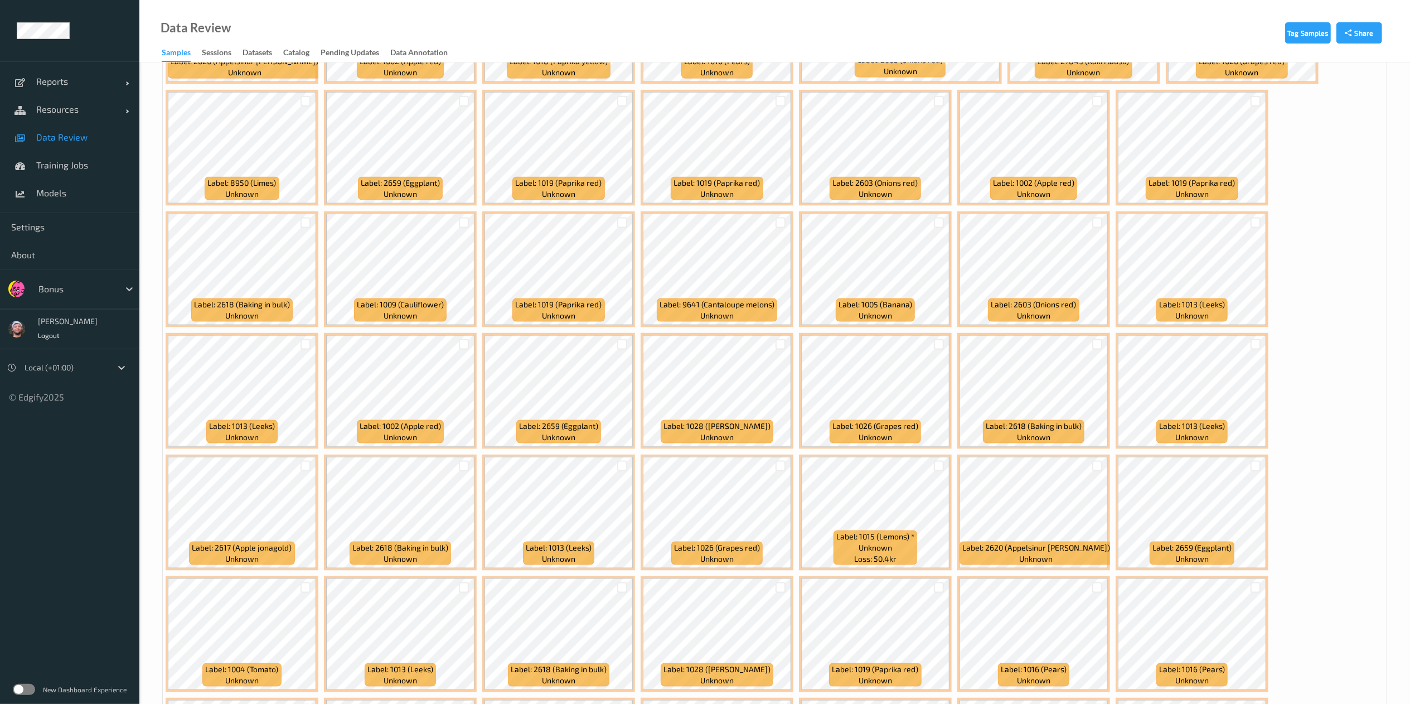
click at [774, 222] on div at bounding box center [780, 223] width 21 height 18
click at [780, 225] on div at bounding box center [780, 222] width 11 height 11
click at [939, 222] on div at bounding box center [939, 222] width 11 height 11
click at [301, 225] on div at bounding box center [305, 222] width 11 height 11
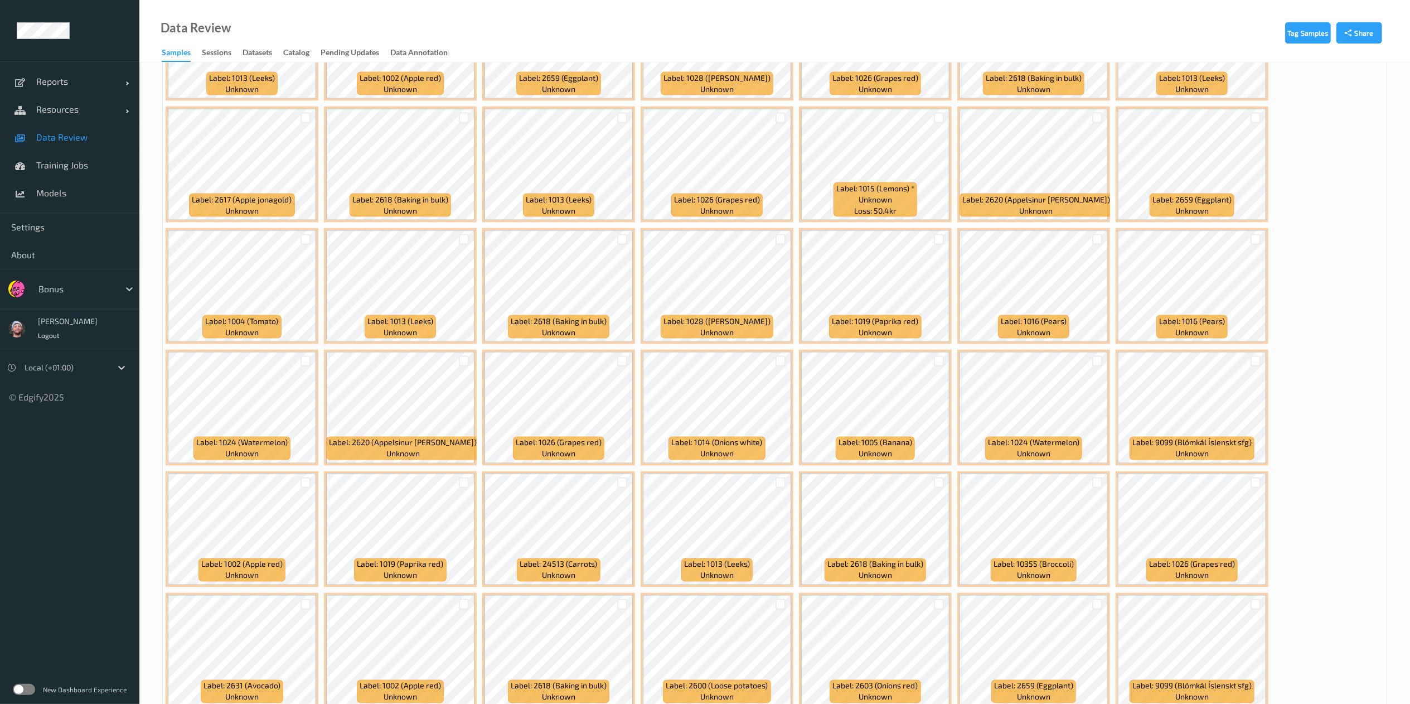
scroll to position [1783, 0]
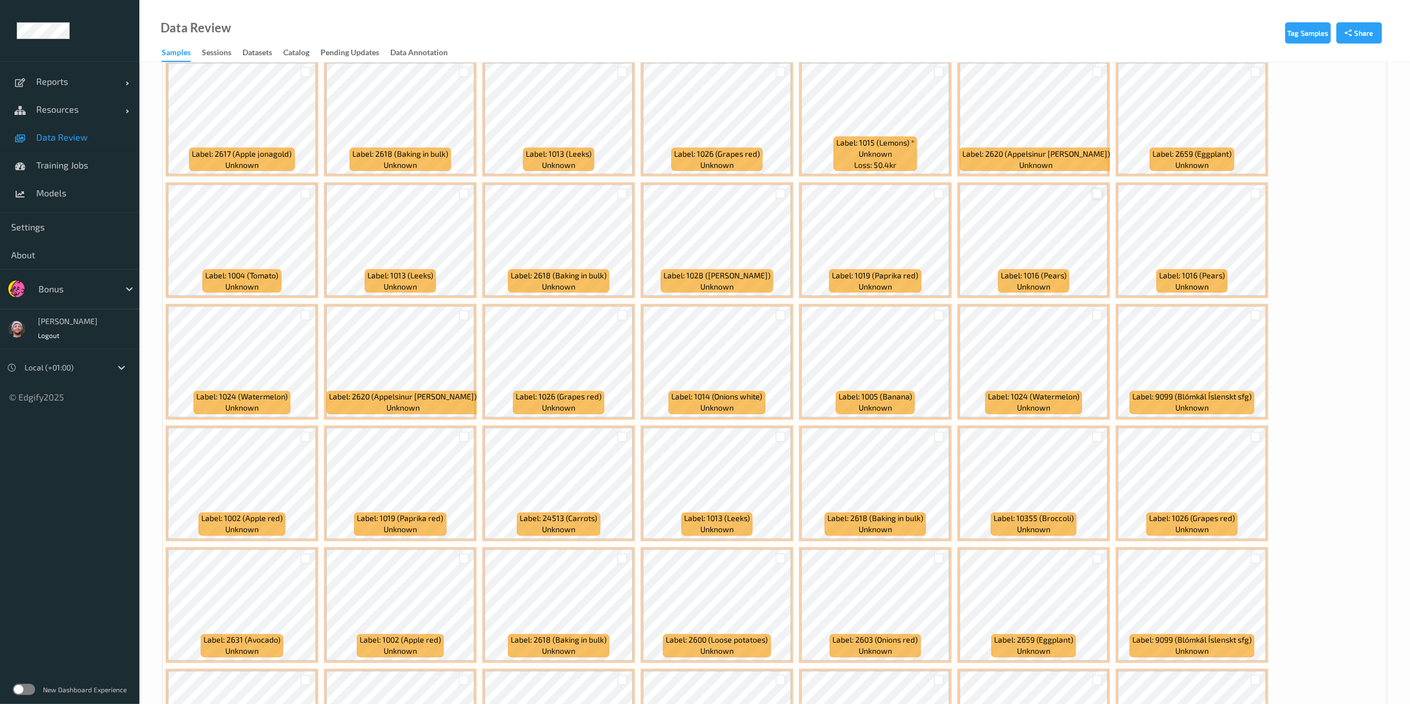
click at [1094, 198] on div at bounding box center [1097, 193] width 11 height 11
click at [620, 438] on div at bounding box center [622, 436] width 11 height 11
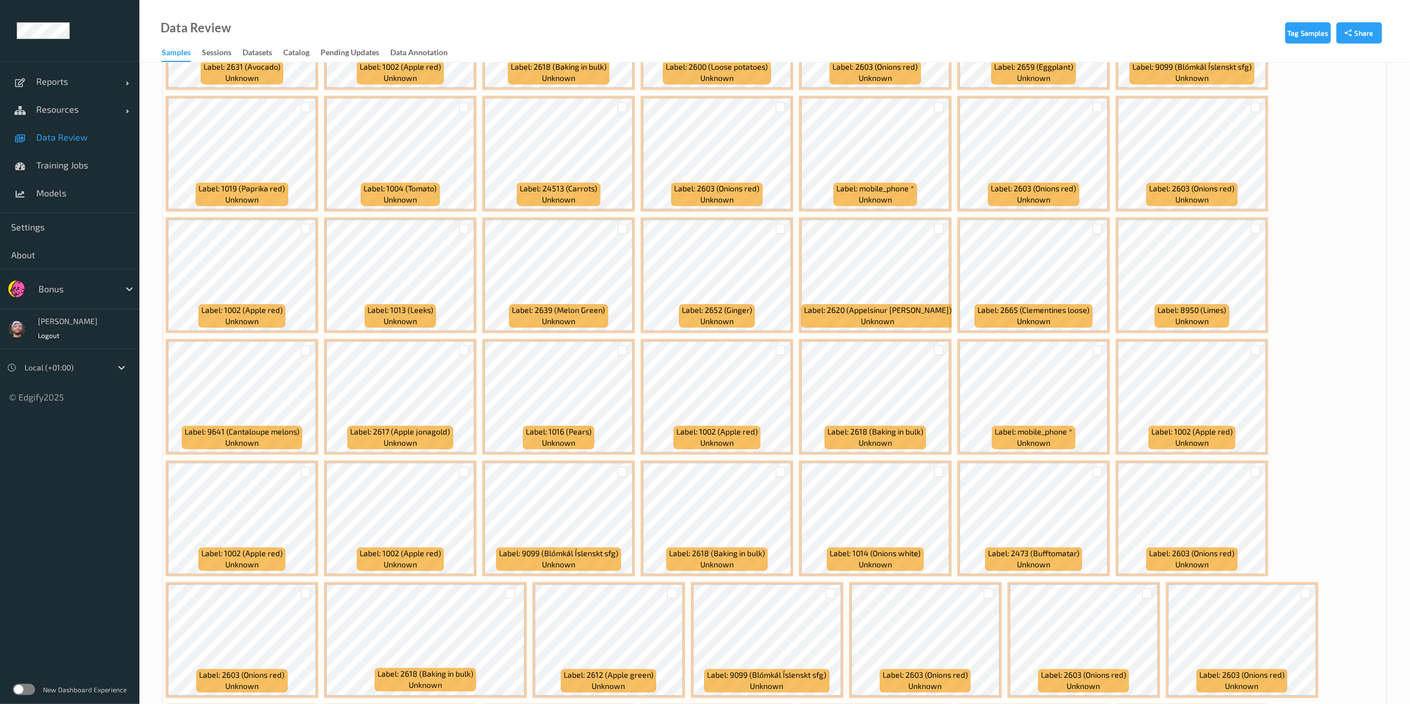
scroll to position [2360, 0]
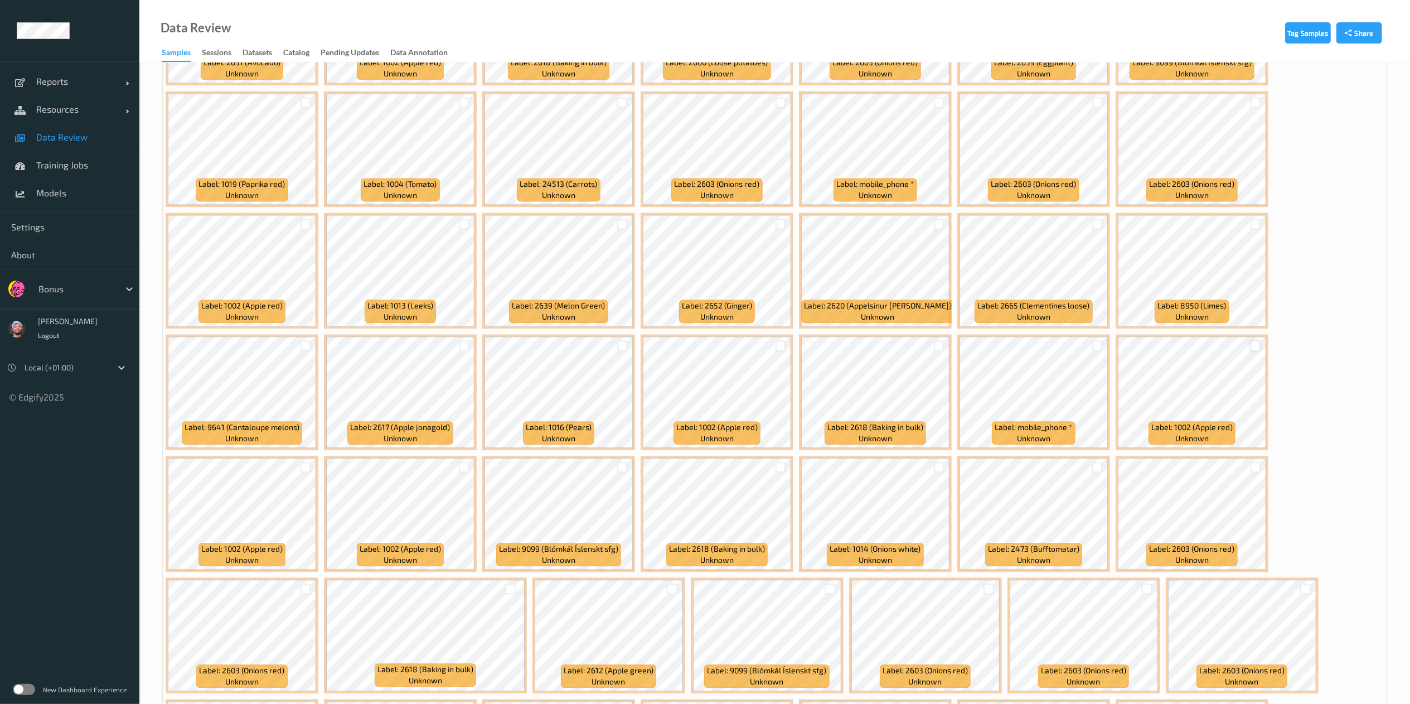
click at [1255, 343] on div at bounding box center [1255, 345] width 11 height 11
click at [621, 345] on div at bounding box center [622, 345] width 11 height 11
click at [784, 346] on div at bounding box center [780, 345] width 11 height 11
click at [937, 346] on div at bounding box center [939, 345] width 11 height 11
click at [305, 472] on div at bounding box center [305, 467] width 11 height 11
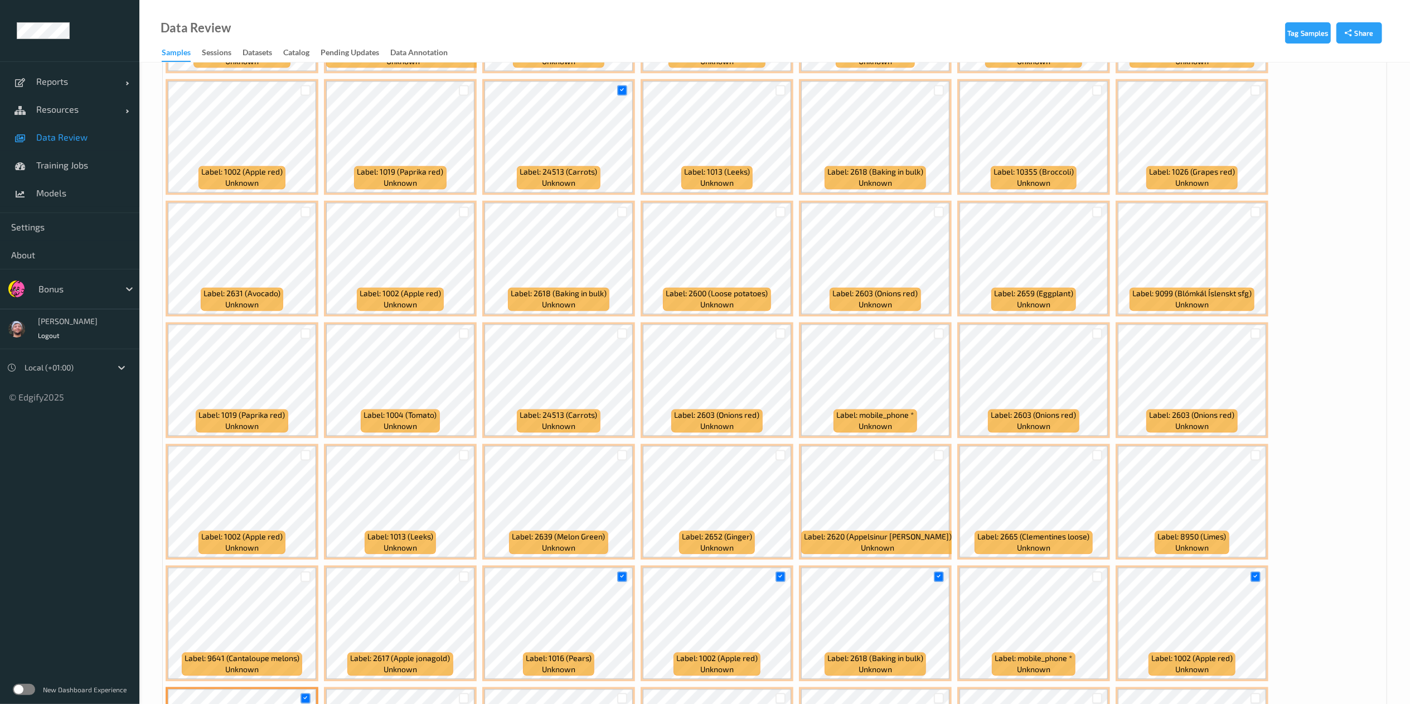
scroll to position [2128, 0]
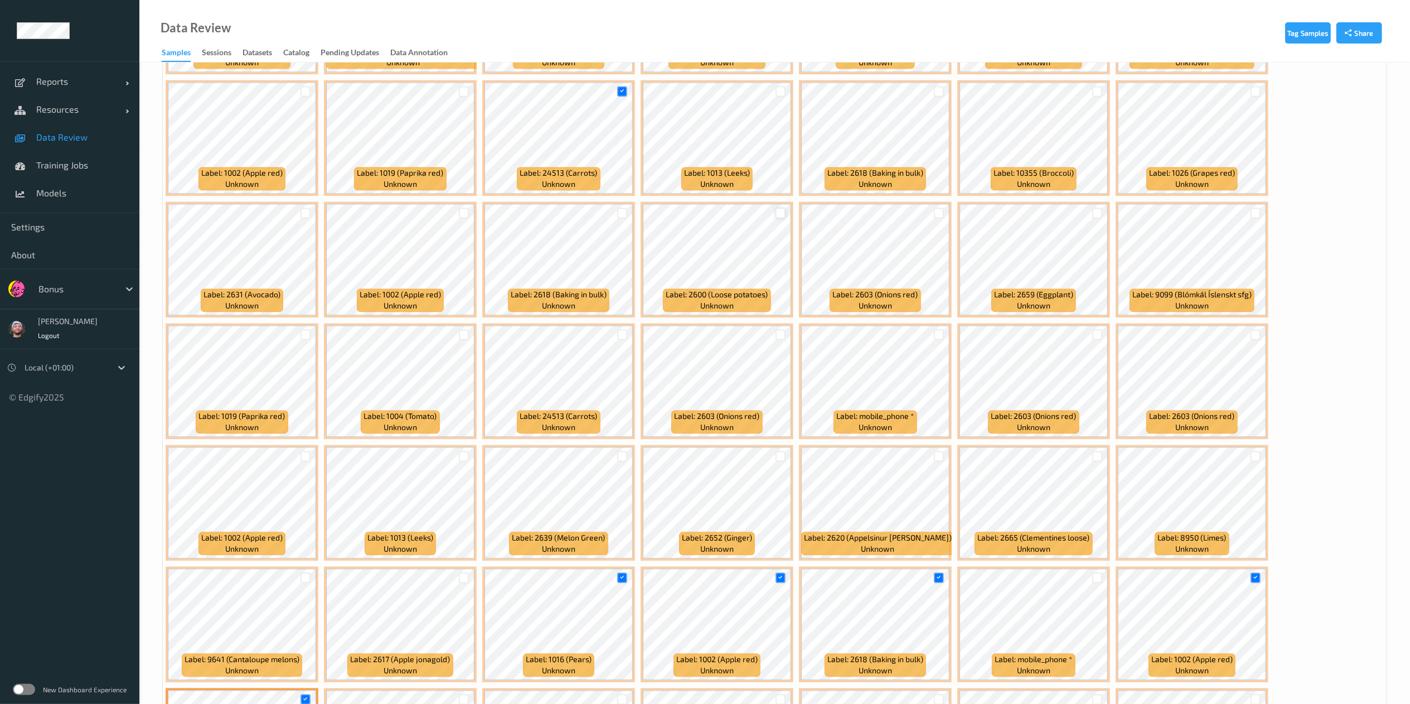
click at [783, 213] on div at bounding box center [780, 212] width 11 height 11
click at [938, 93] on div at bounding box center [939, 91] width 11 height 11
click at [459, 333] on div at bounding box center [464, 334] width 11 height 11
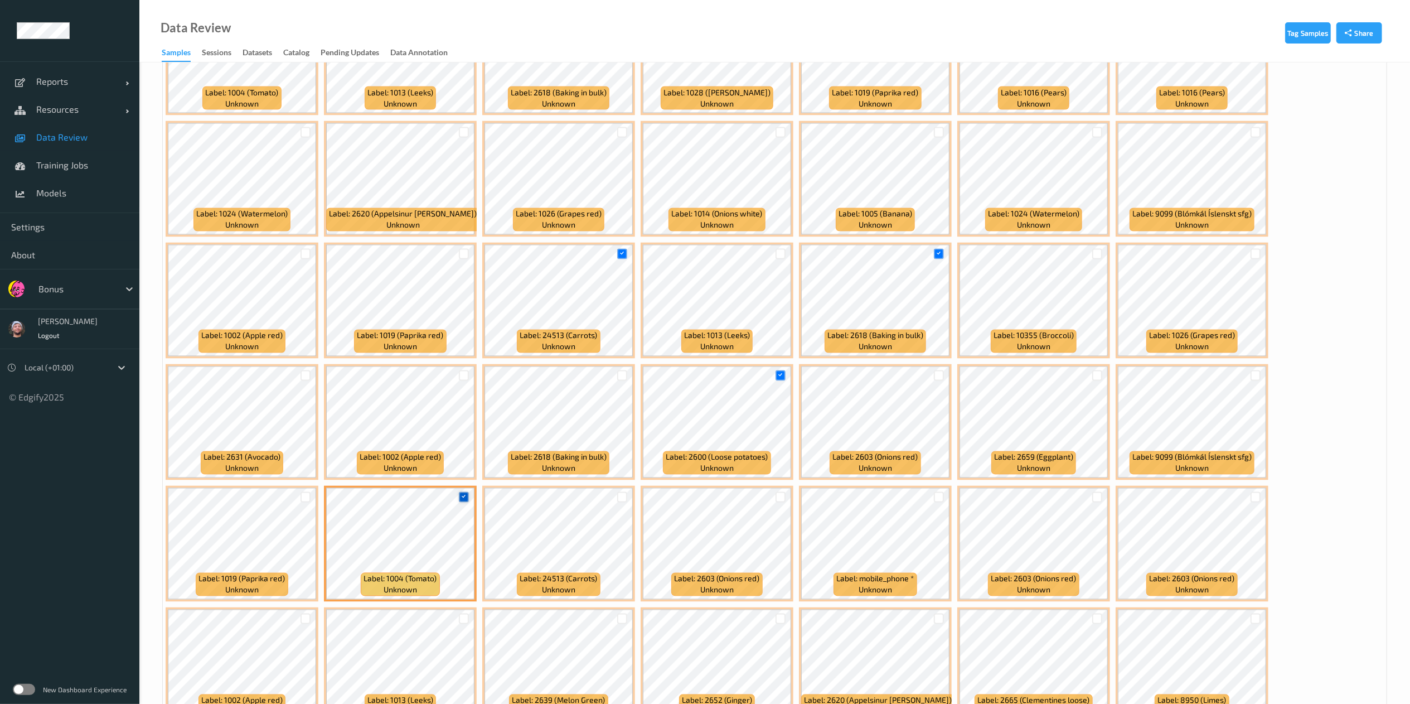
scroll to position [1959, 0]
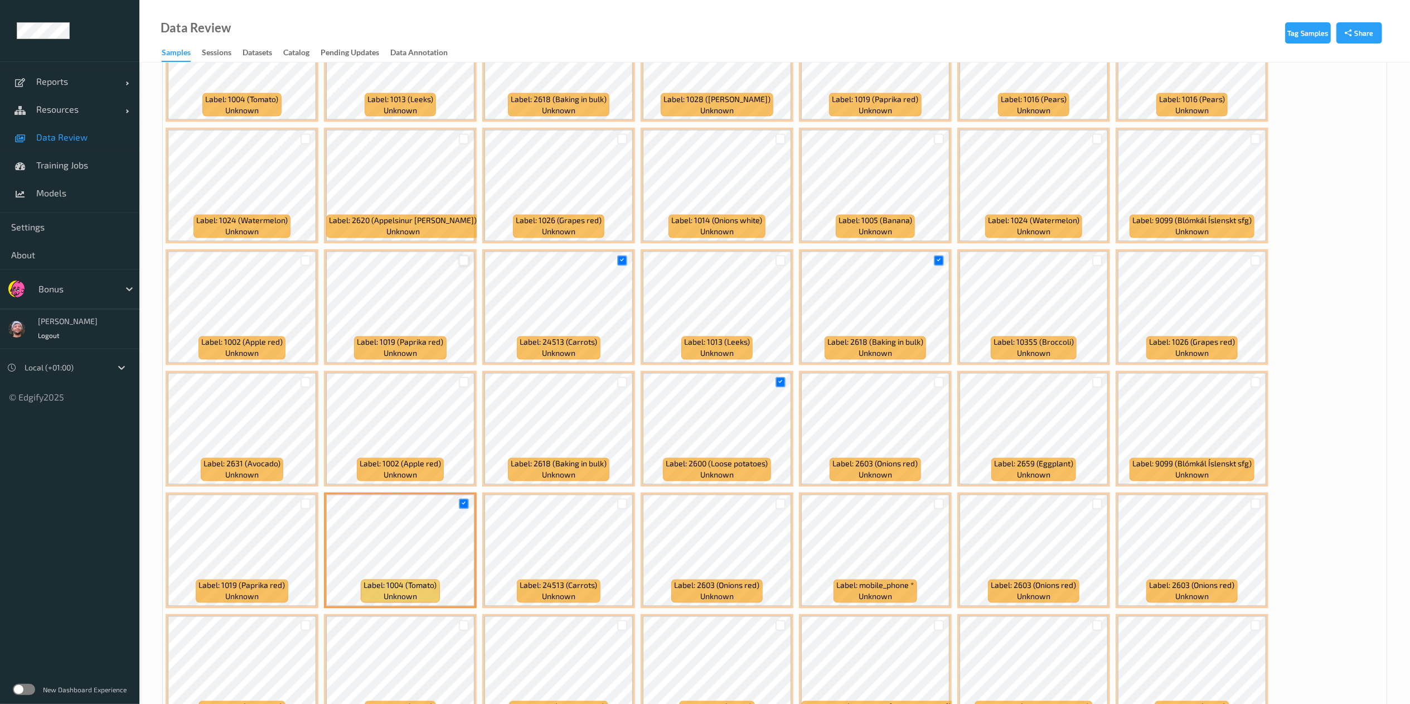
click at [462, 265] on div at bounding box center [464, 260] width 11 height 11
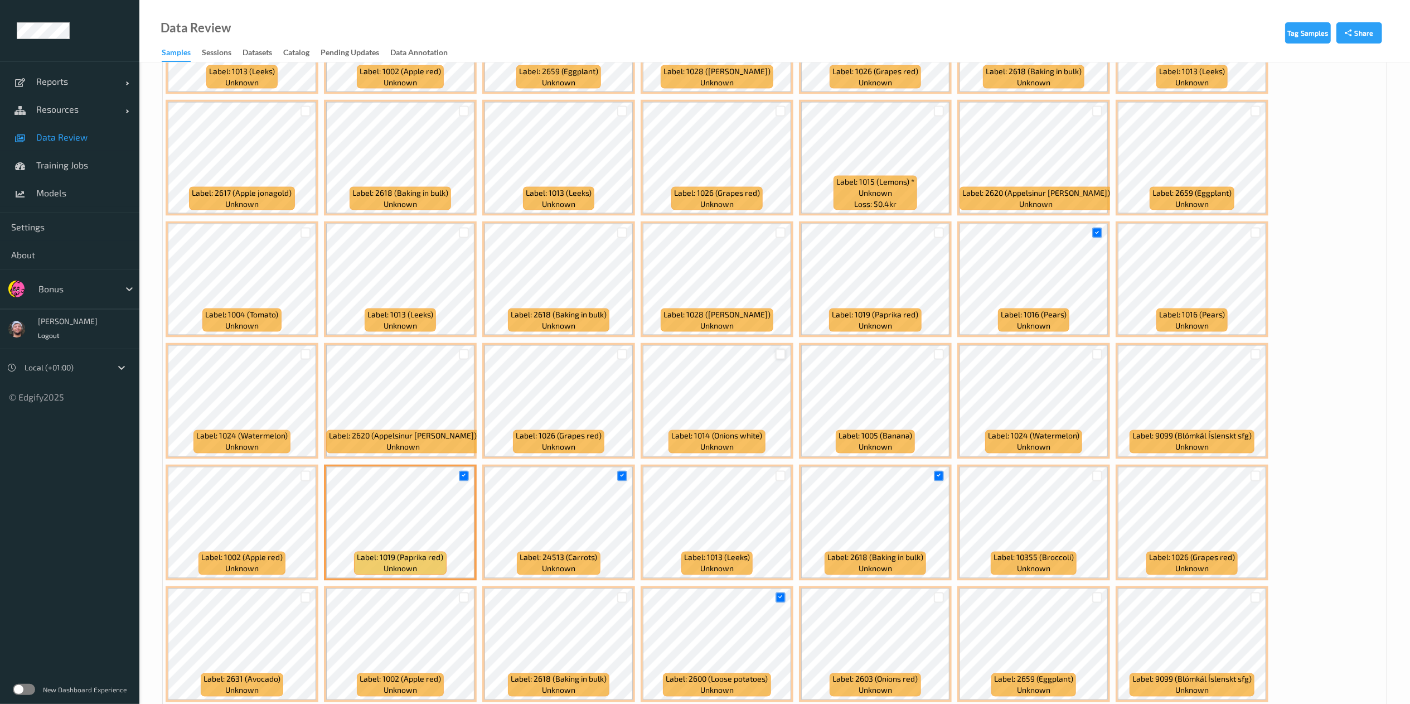
click at [785, 353] on div at bounding box center [780, 354] width 11 height 11
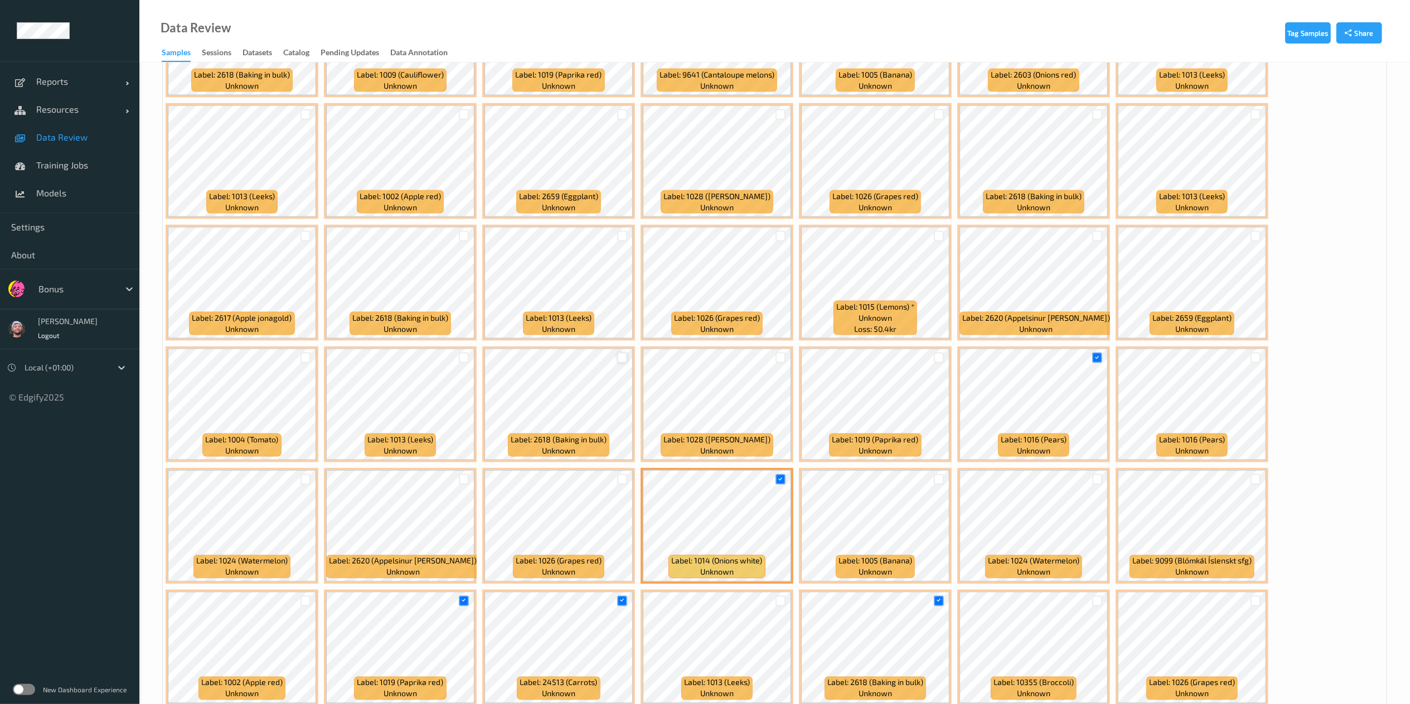
click at [618, 358] on div at bounding box center [622, 357] width 11 height 11
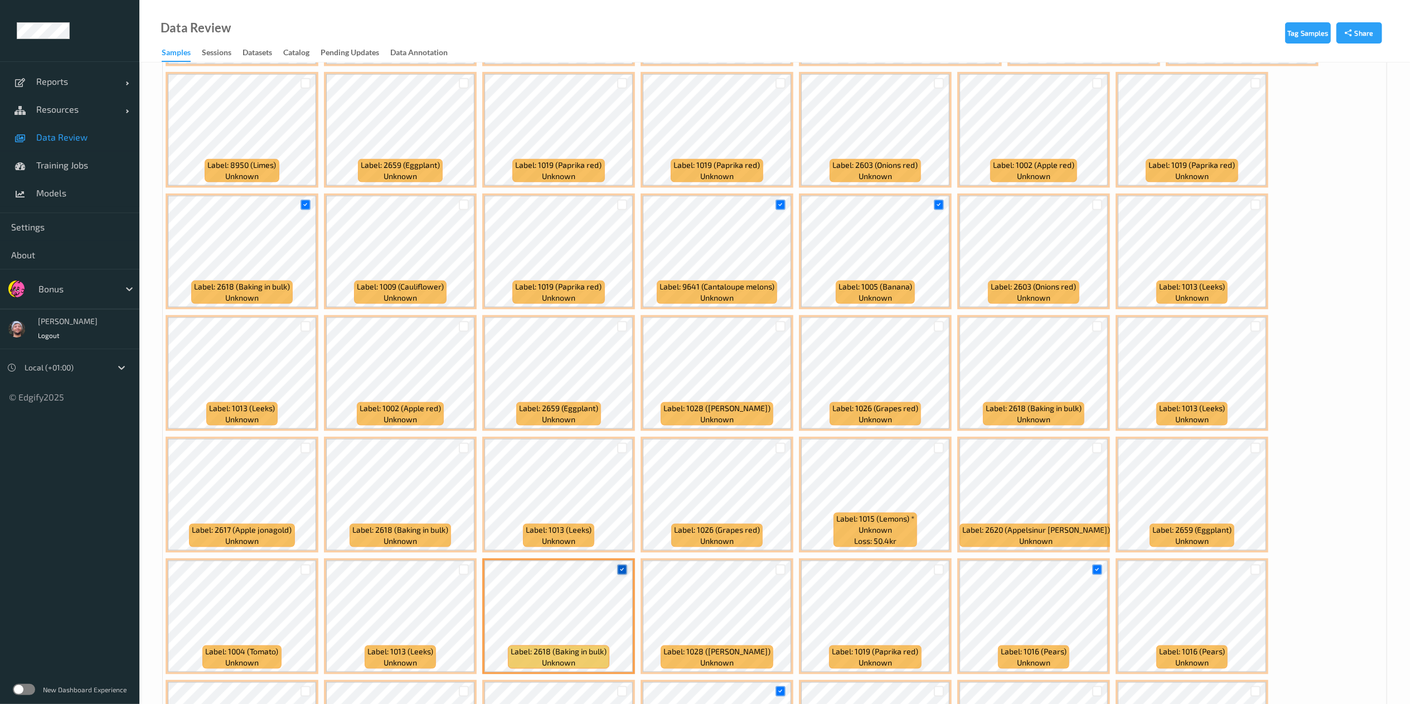
scroll to position [1404, 0]
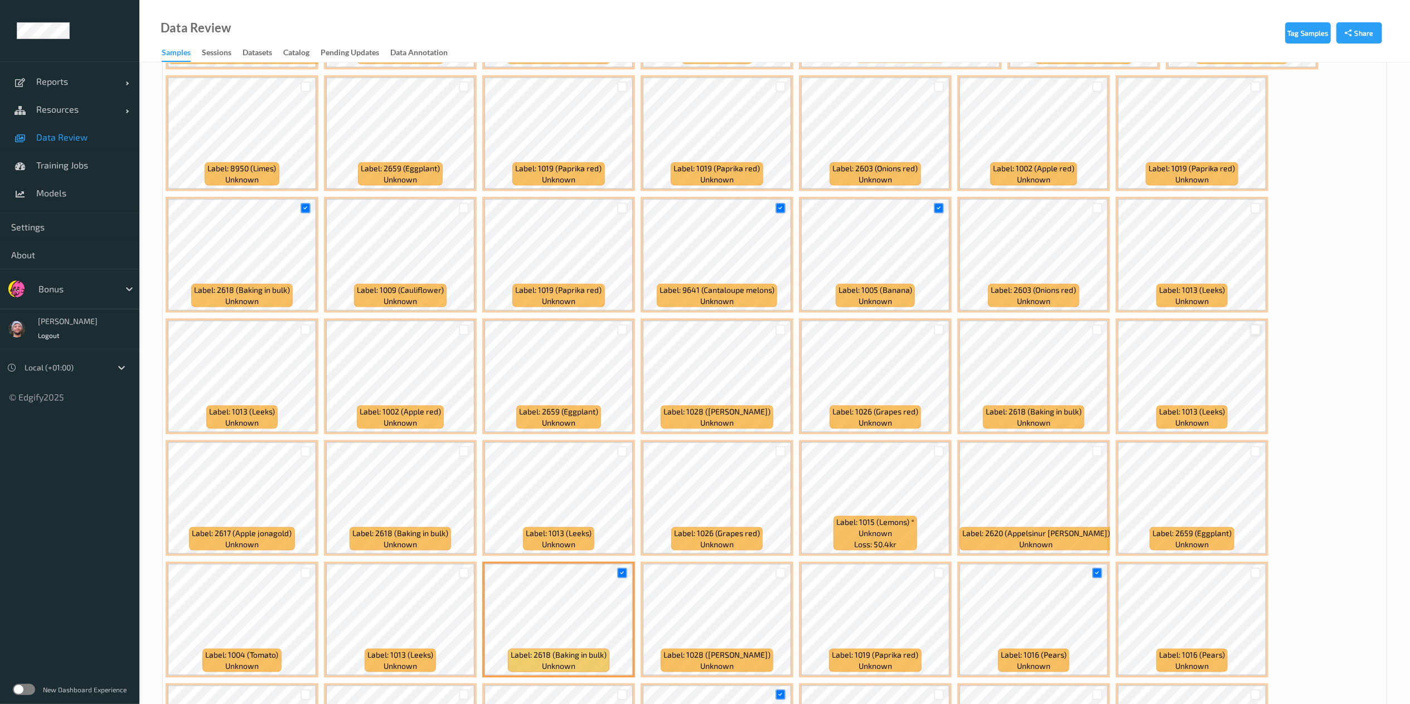
click at [1254, 332] on div at bounding box center [1255, 329] width 11 height 11
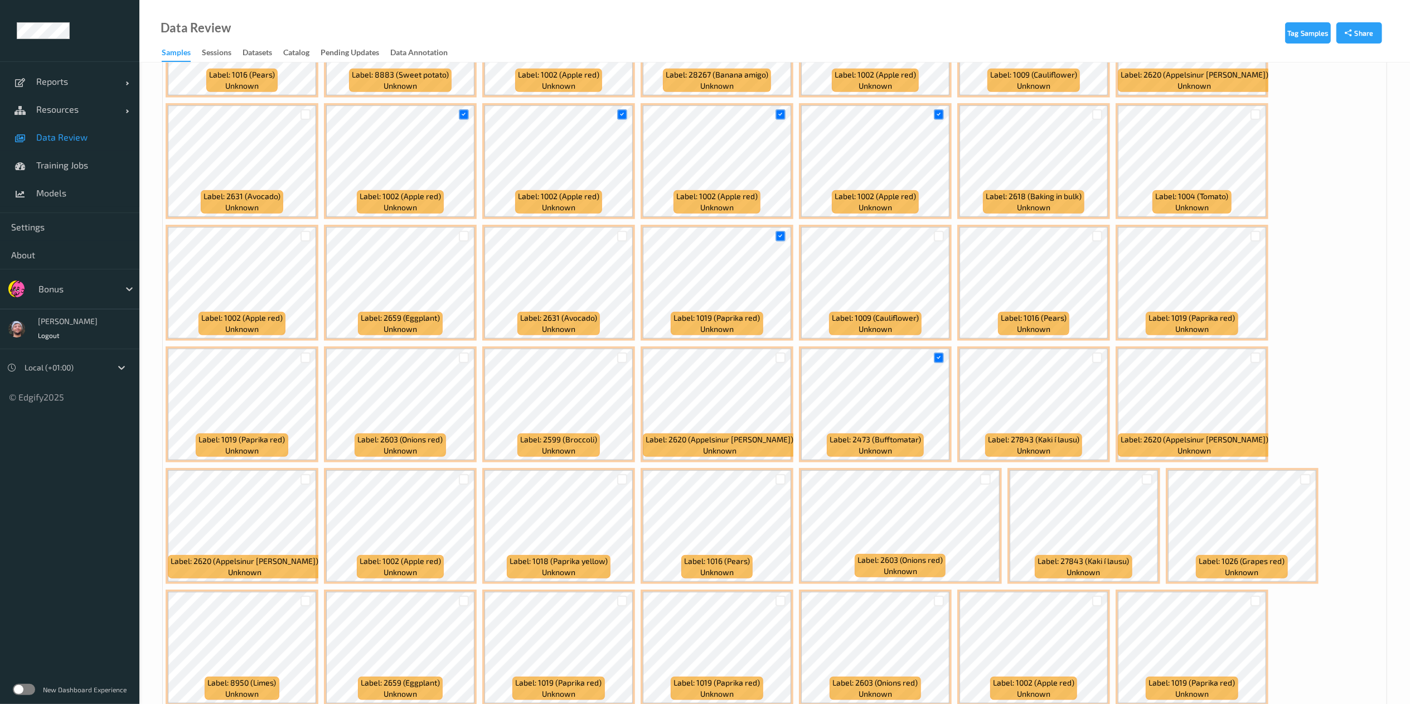
scroll to position [889, 0]
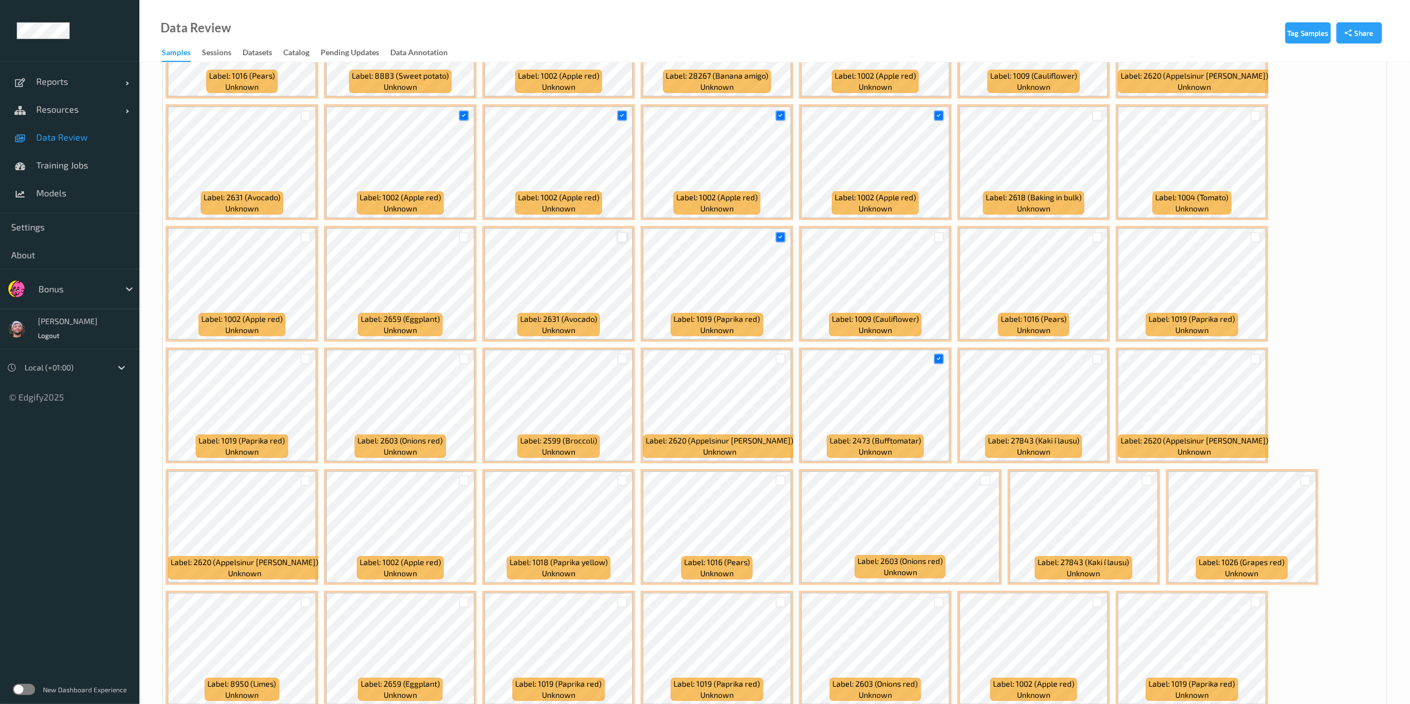
click at [619, 234] on div at bounding box center [622, 237] width 11 height 11
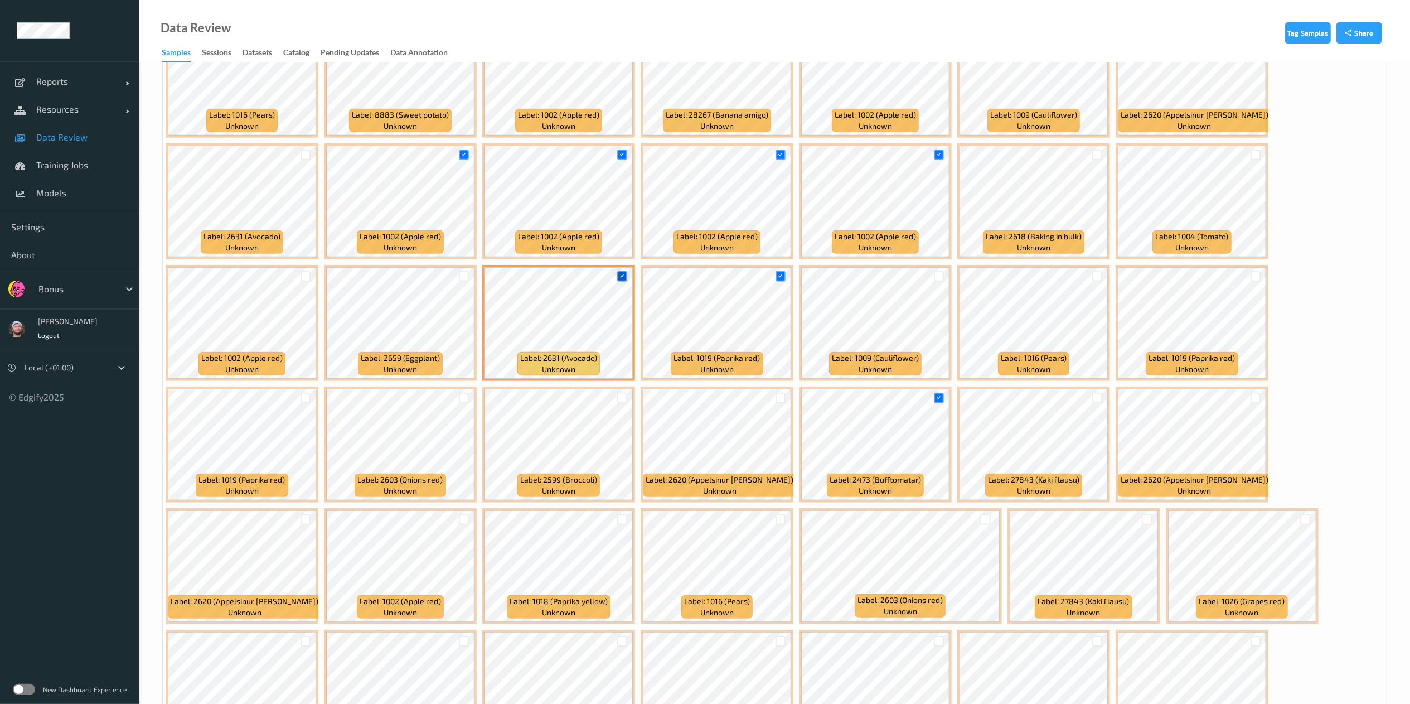
scroll to position [848, 0]
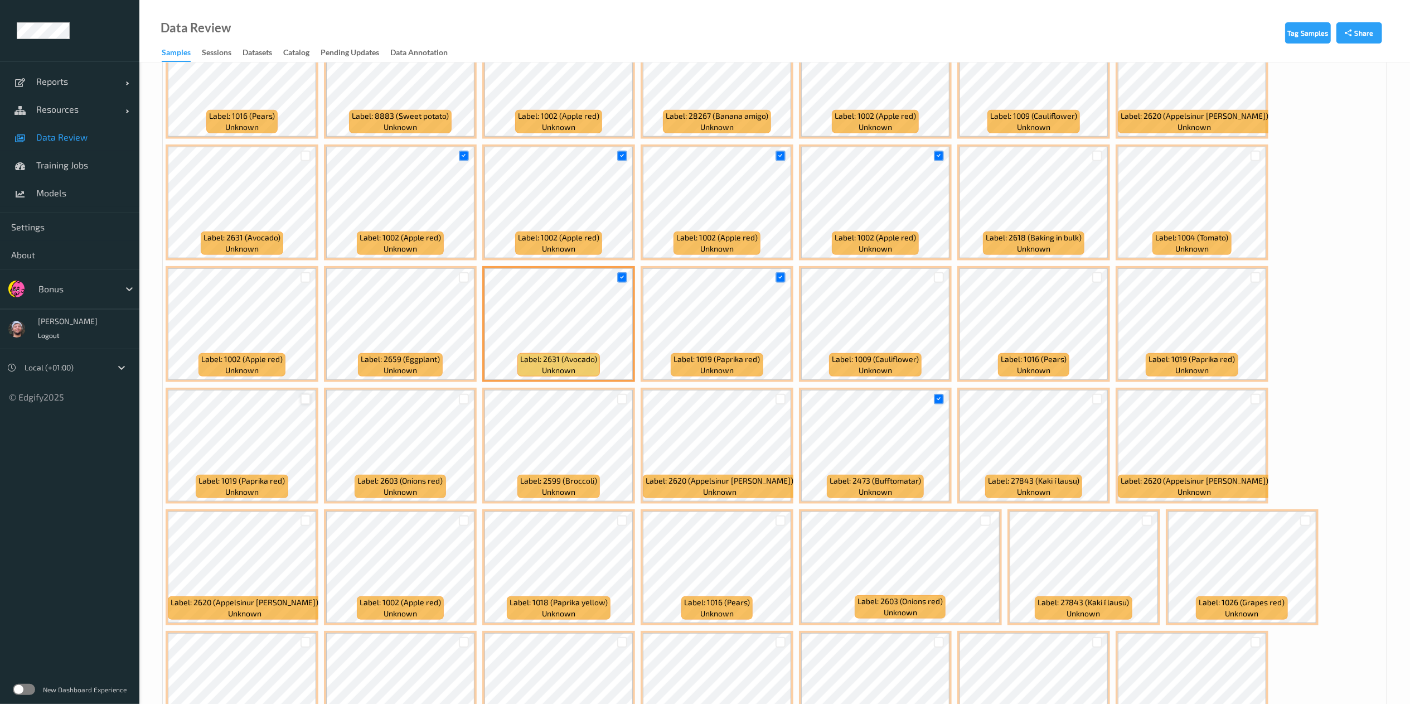
click at [308, 399] on div at bounding box center [305, 399] width 11 height 11
click at [306, 518] on div at bounding box center [305, 520] width 11 height 11
click at [1251, 398] on div at bounding box center [1255, 399] width 11 height 11
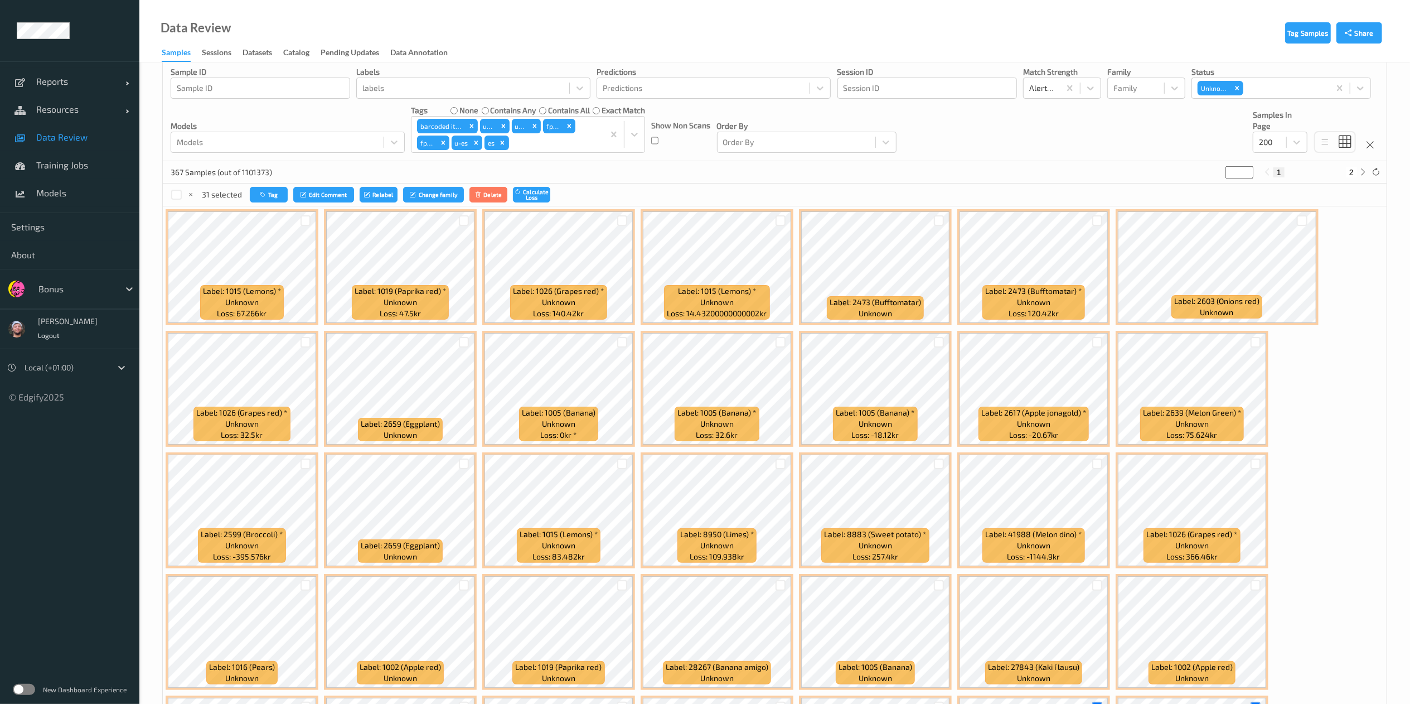
scroll to position [47, 0]
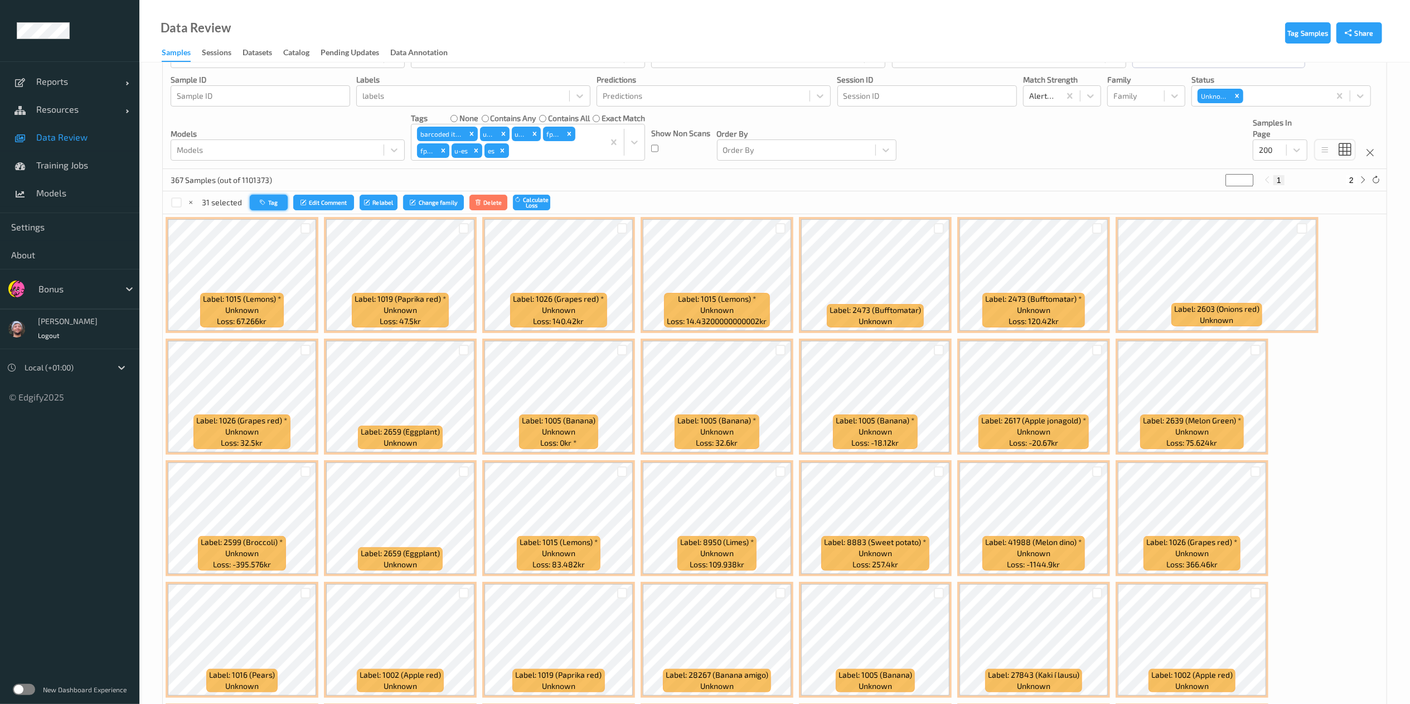
click at [275, 205] on button "Tag" at bounding box center [269, 203] width 38 height 16
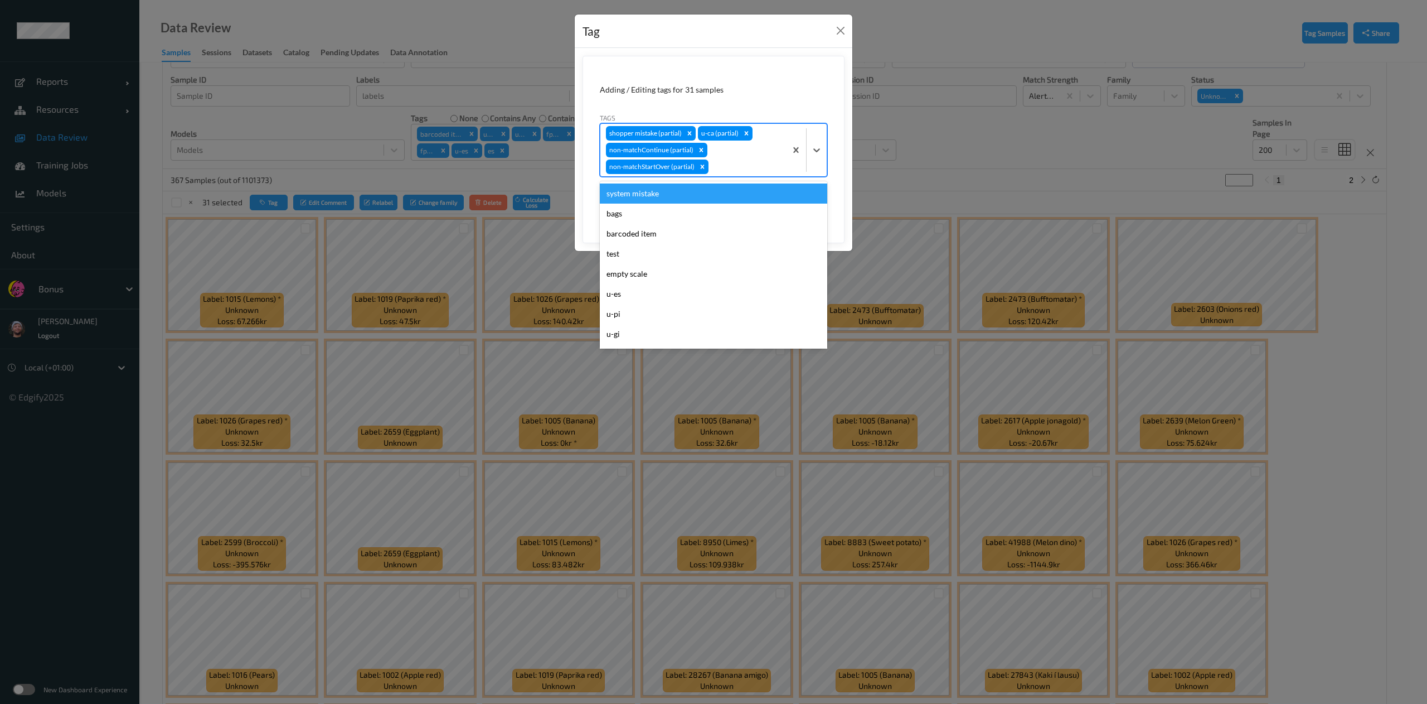
click at [747, 171] on div at bounding box center [746, 166] width 70 height 13
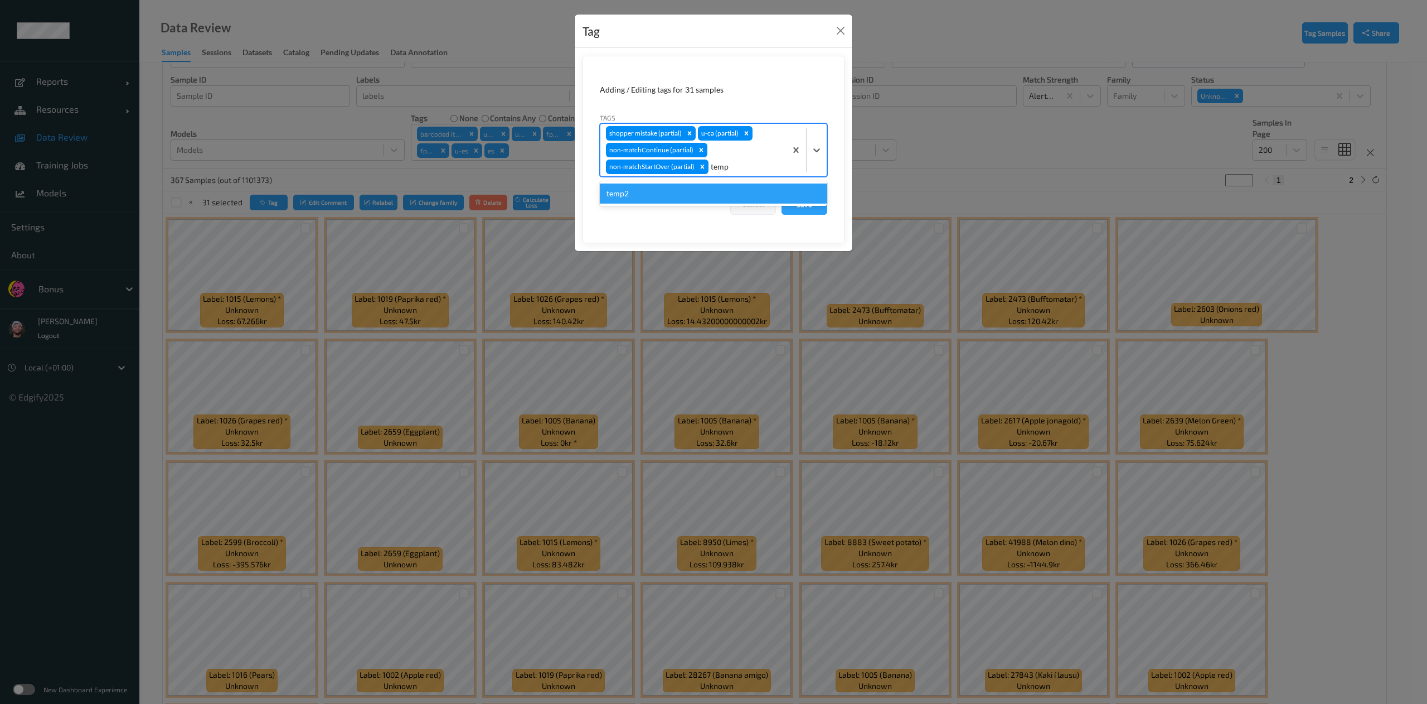
type input "temp3"
click at [719, 193] on div "temp3" at bounding box center [713, 193] width 227 height 20
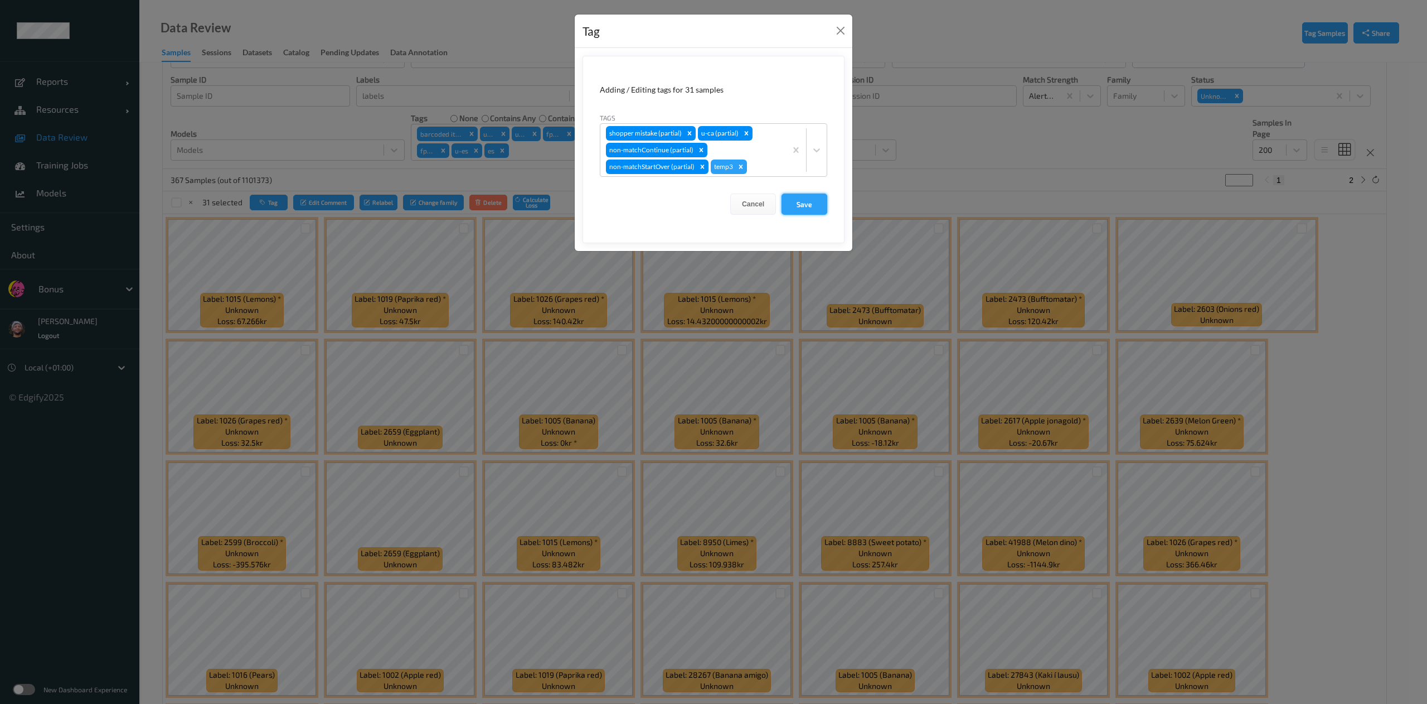
click at [792, 206] on button "Save" at bounding box center [805, 203] width 46 height 21
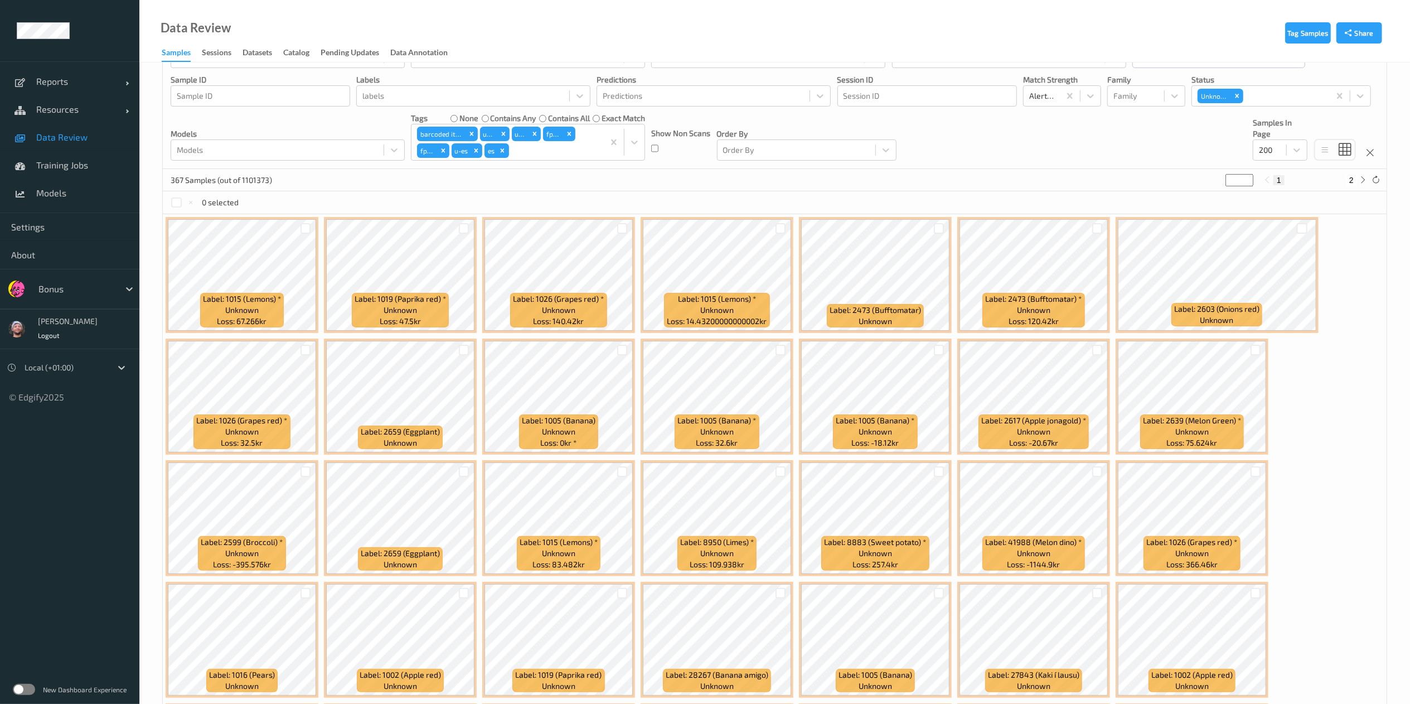
click at [88, 146] on link "Data Review" at bounding box center [69, 137] width 139 height 28
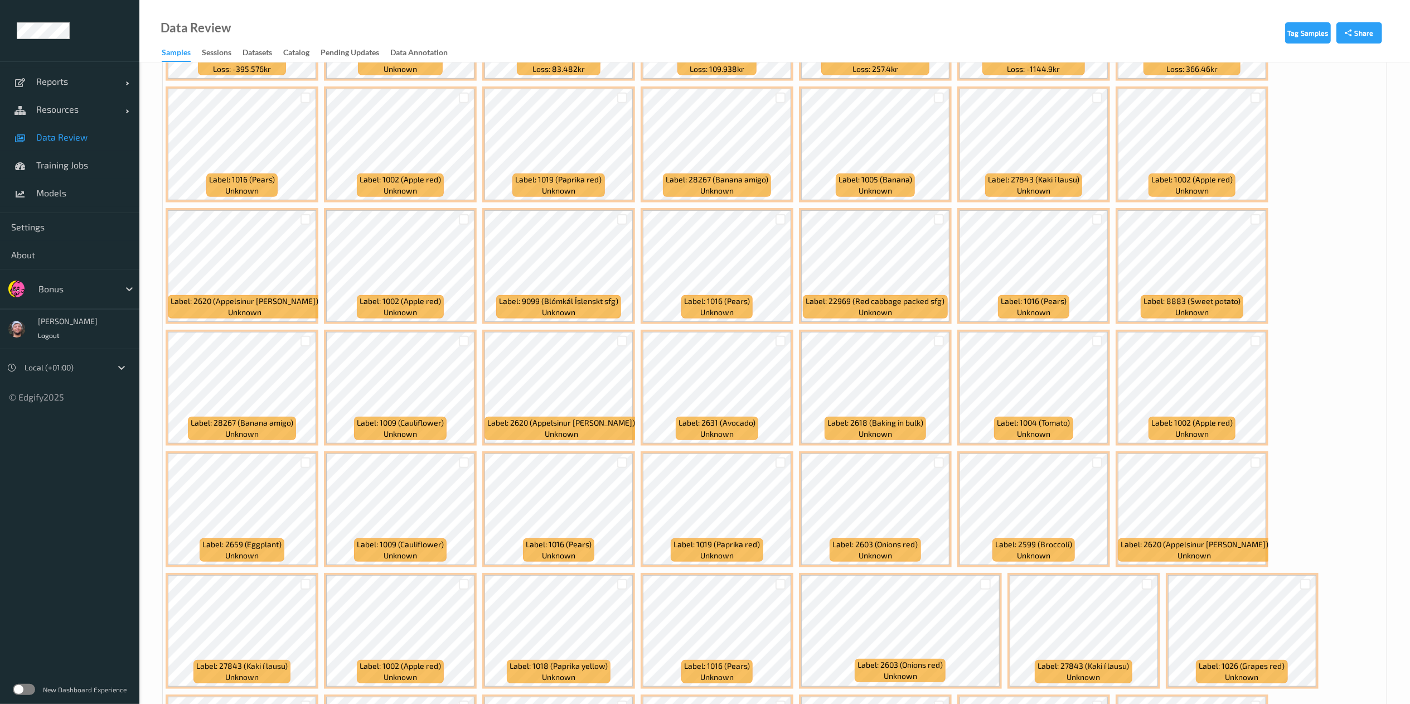
scroll to position [543, 0]
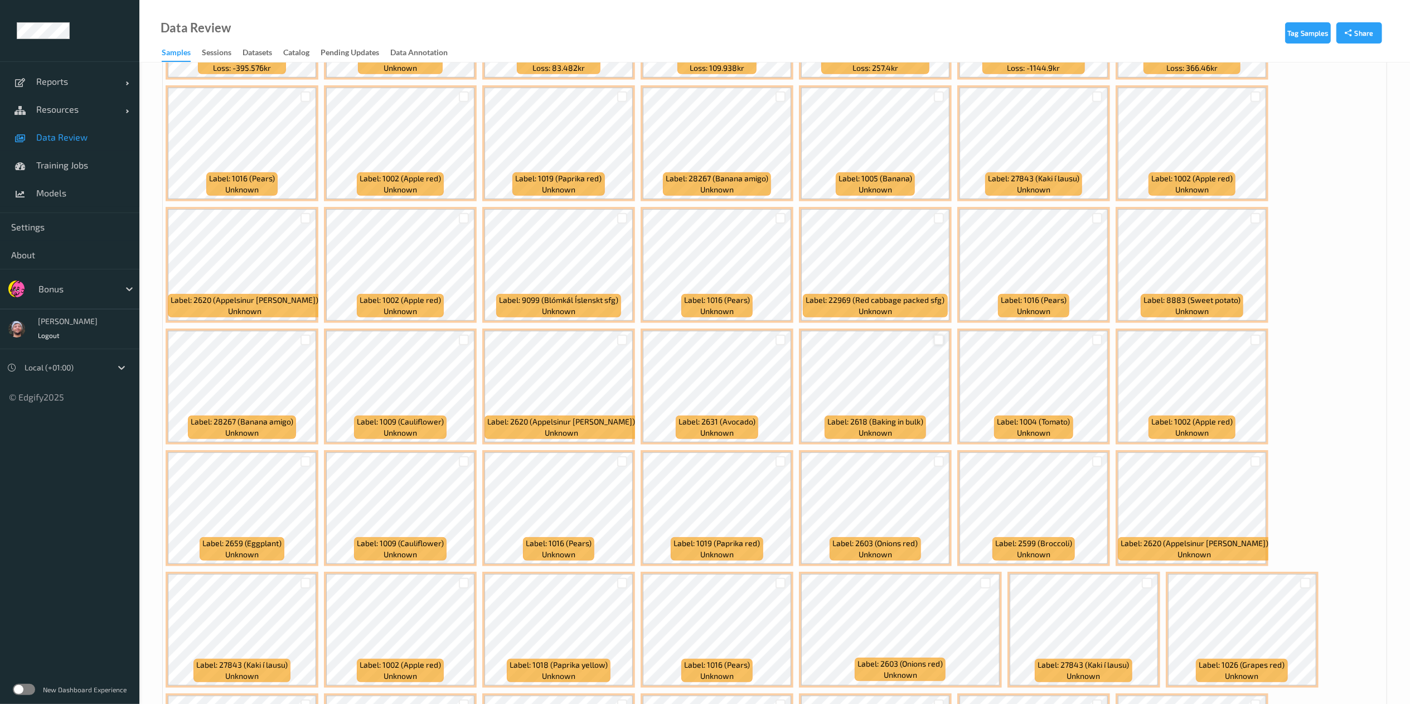
click at [935, 341] on div at bounding box center [939, 339] width 11 height 11
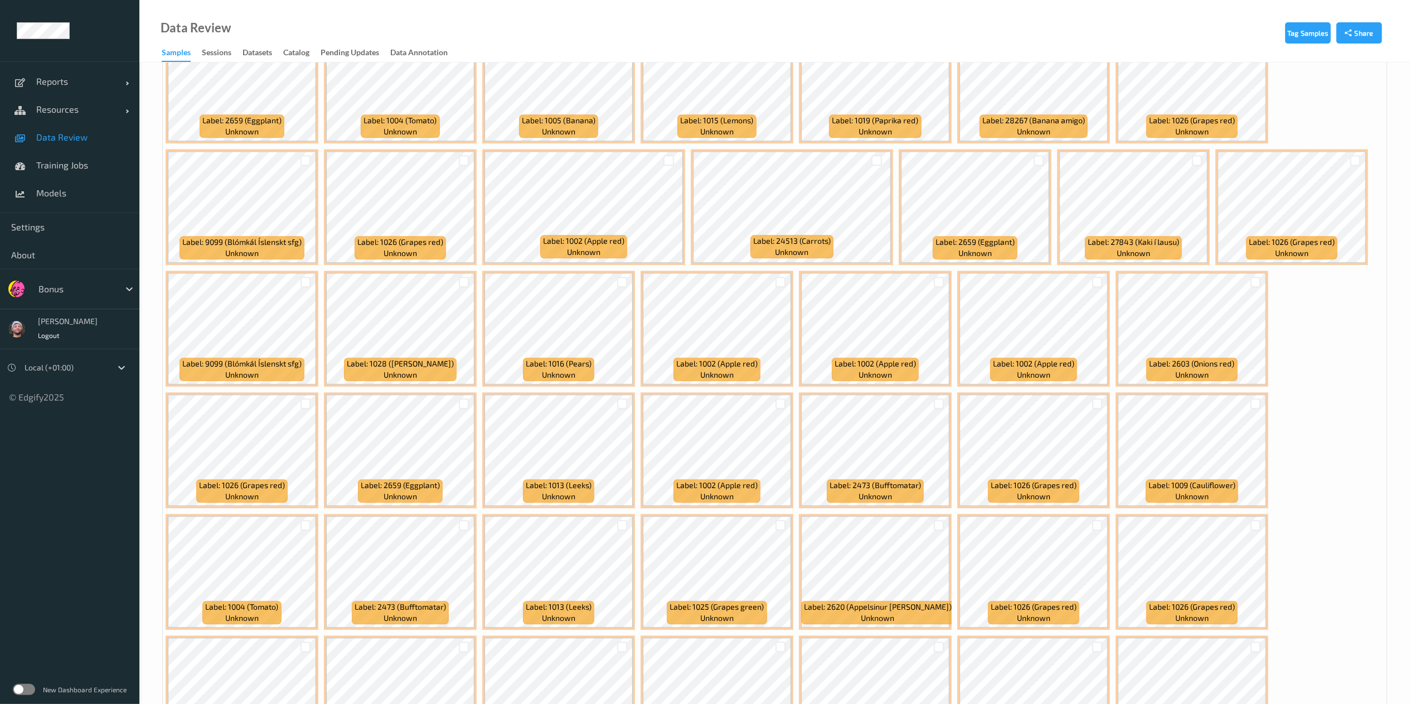
scroll to position [2546, 0]
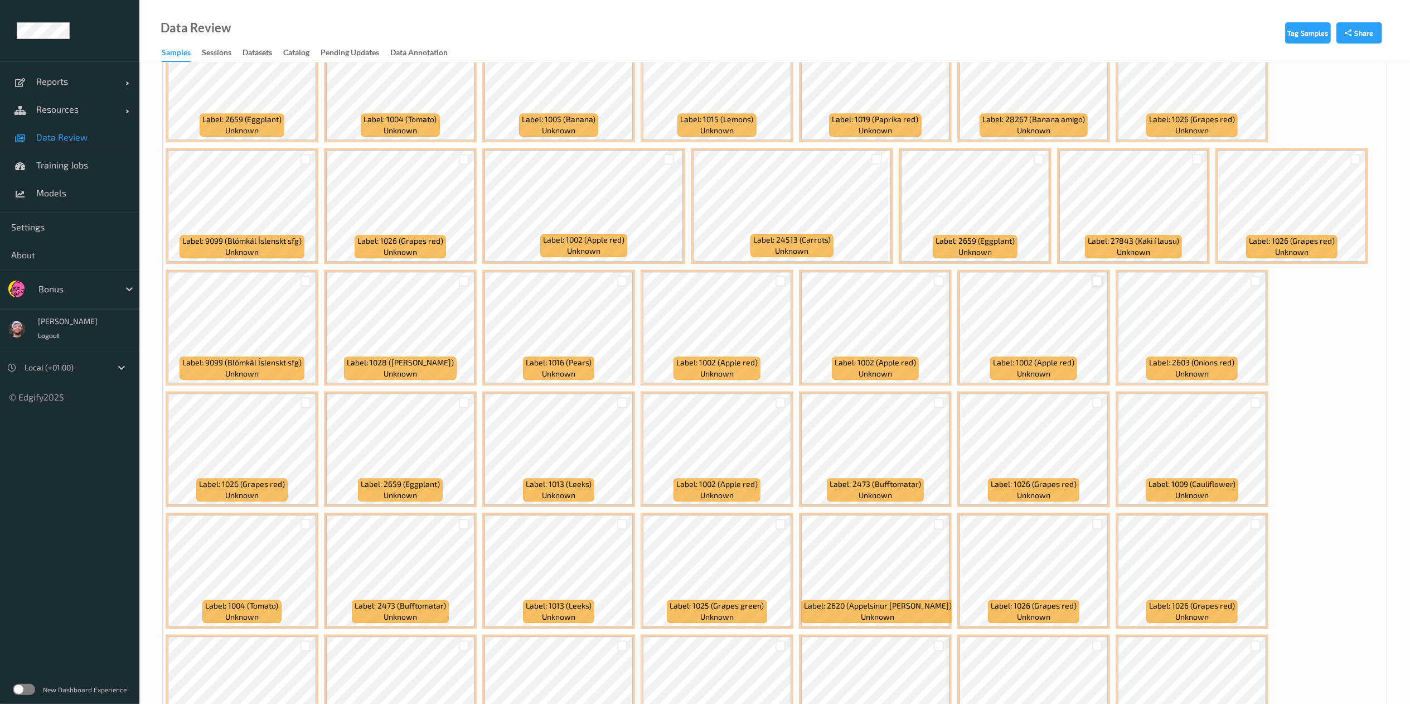
click at [1098, 284] on div at bounding box center [1097, 280] width 11 height 11
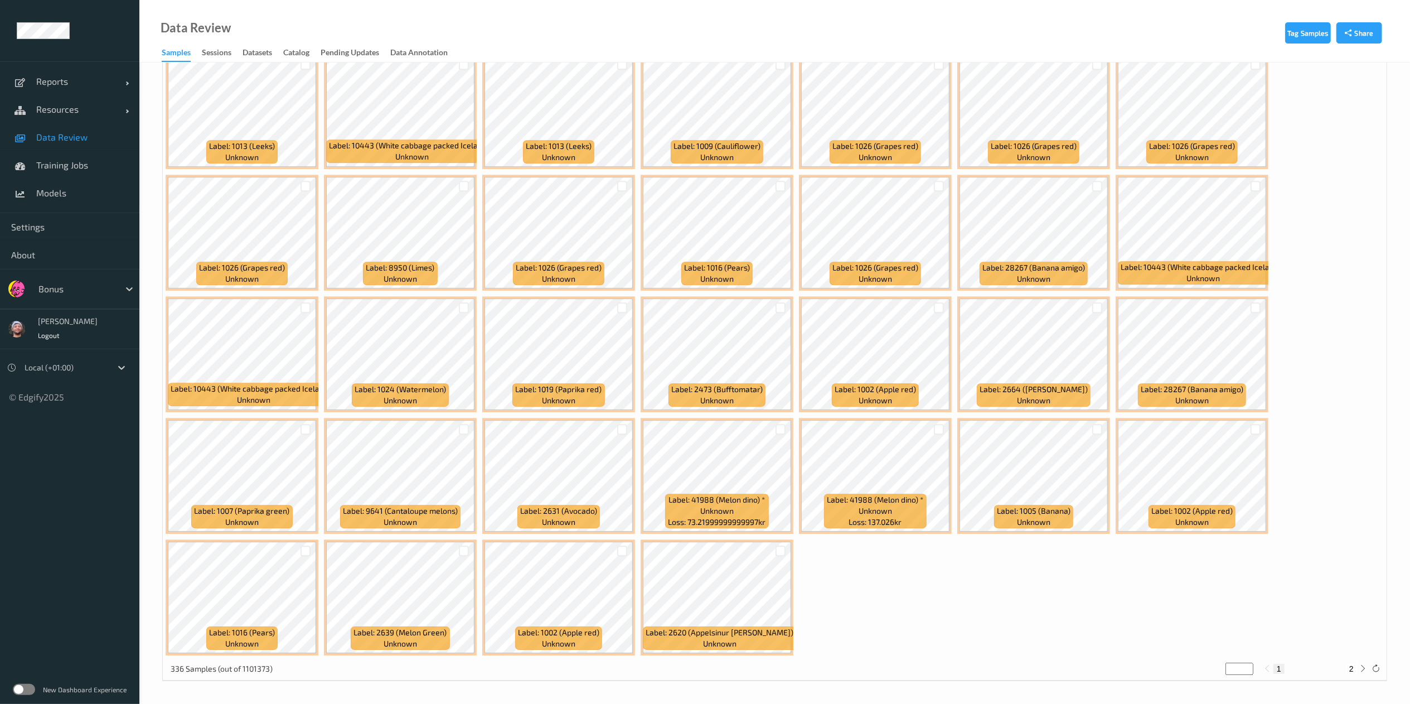
scroll to position [3076, 0]
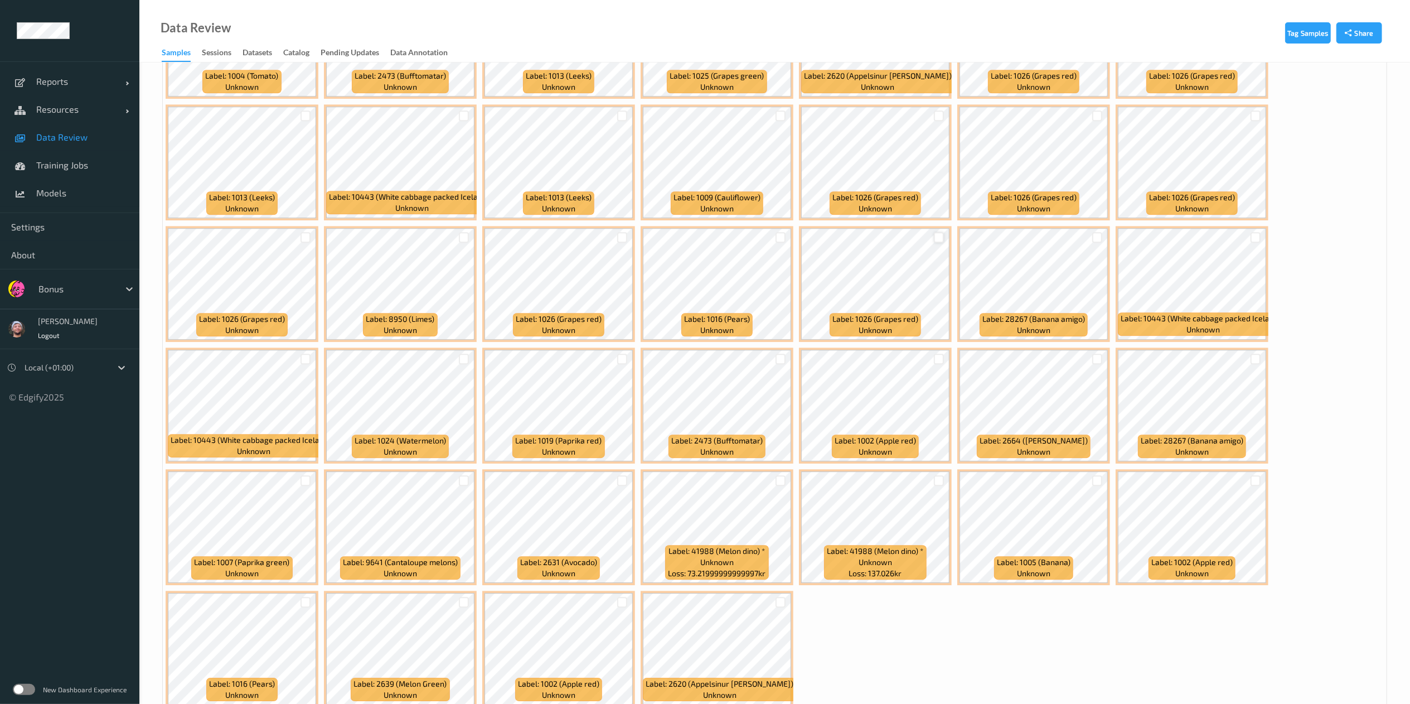
click at [938, 234] on div at bounding box center [939, 237] width 11 height 11
click at [1253, 358] on div at bounding box center [1255, 358] width 11 height 11
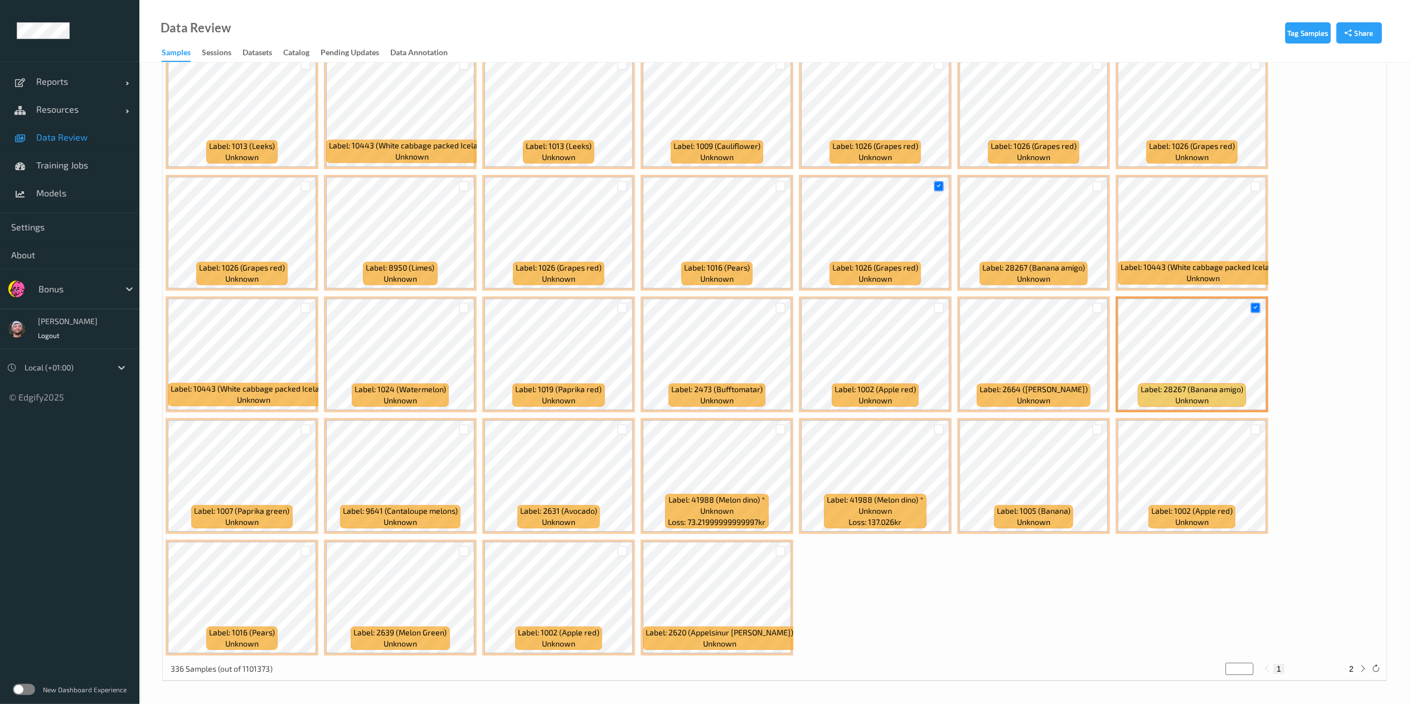
click at [1352, 668] on button "2" at bounding box center [1351, 668] width 11 height 10
type input "*"
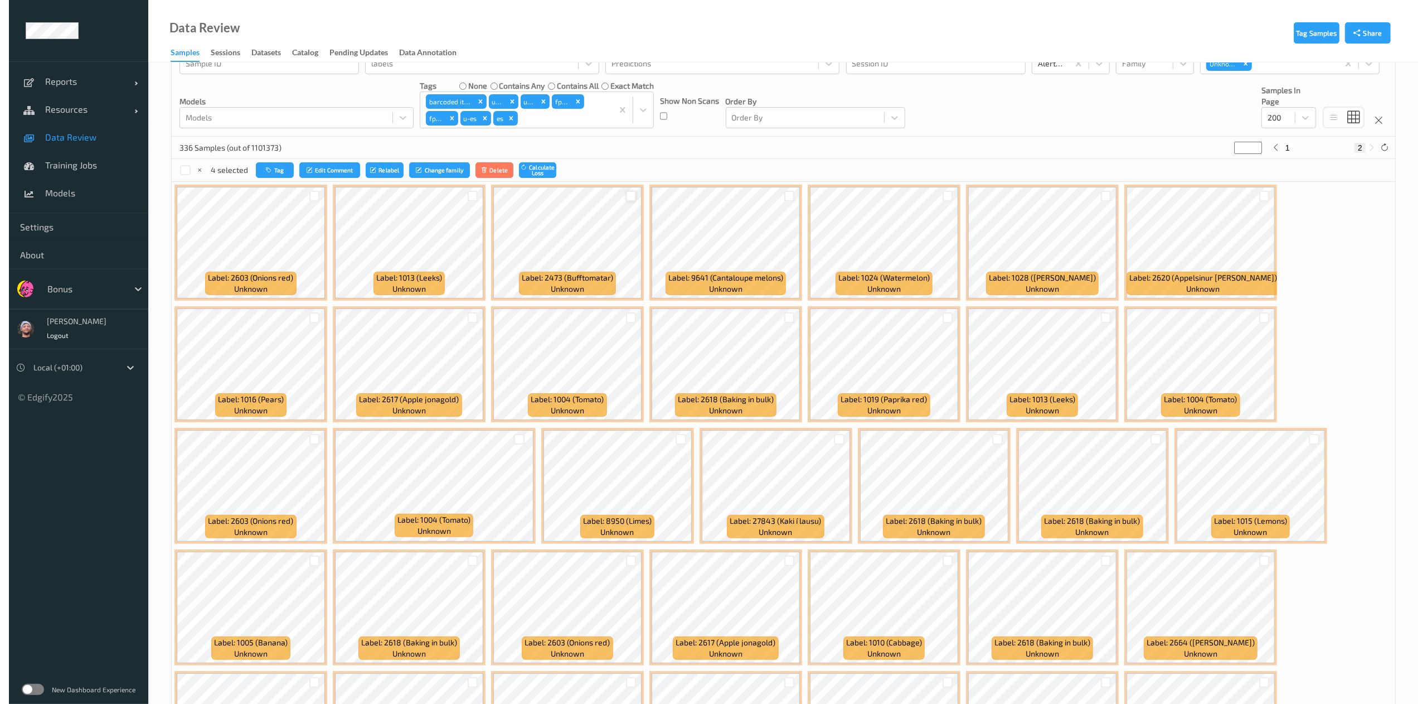
scroll to position [0, 0]
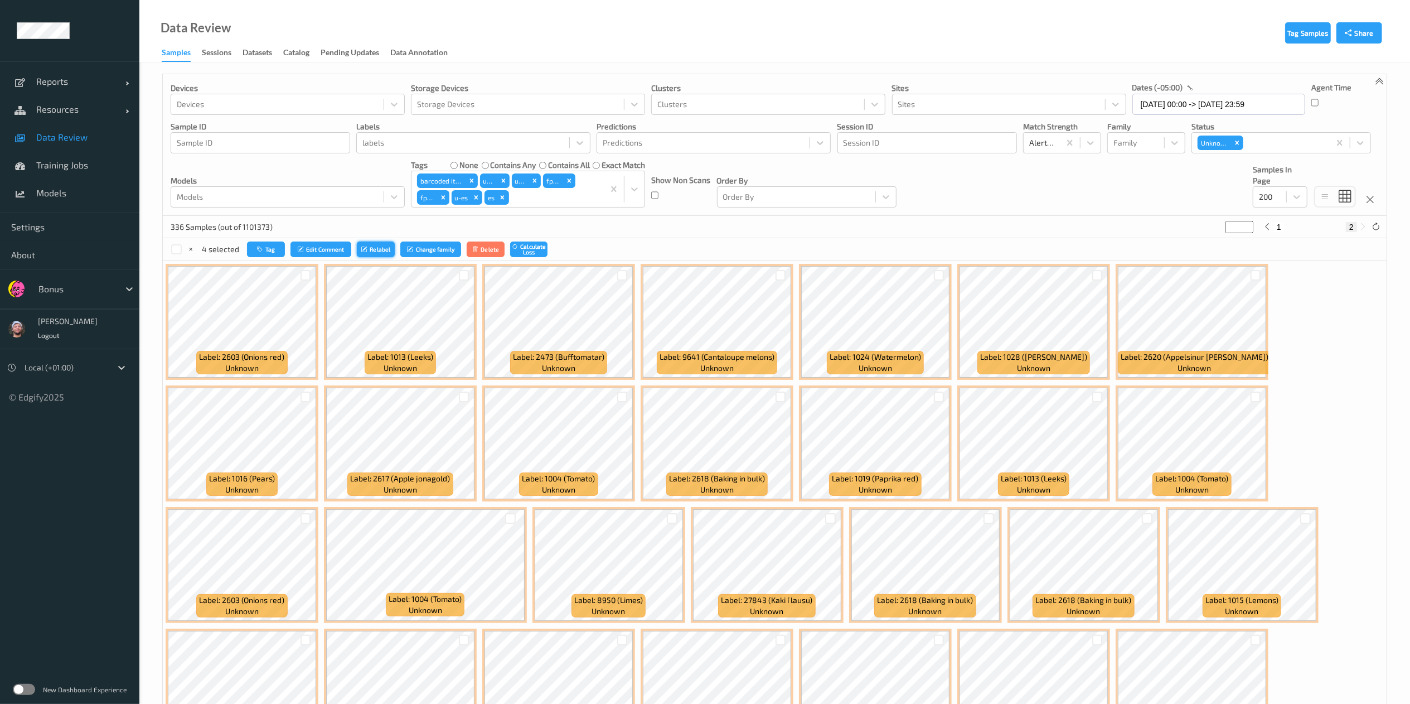
click at [384, 249] on button "Relabel" at bounding box center [376, 249] width 38 height 16
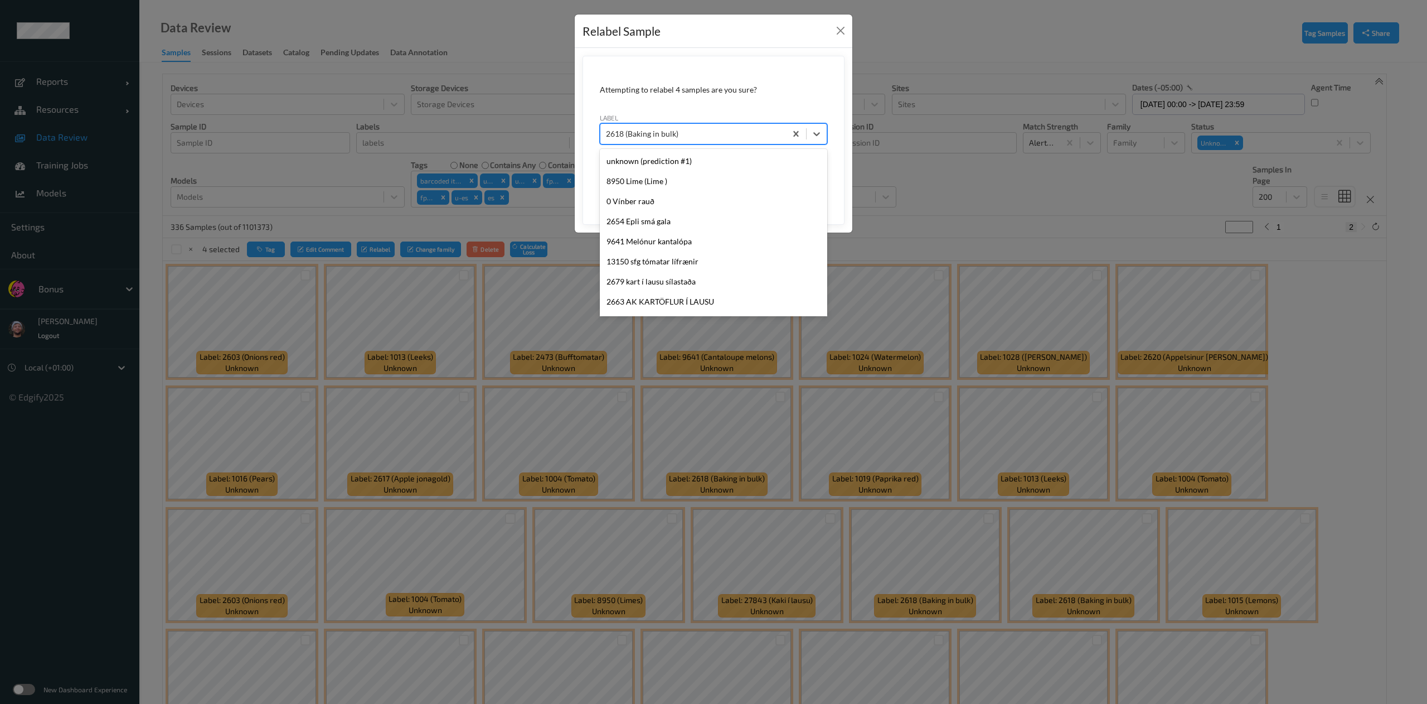
click at [724, 131] on div at bounding box center [693, 133] width 174 height 13
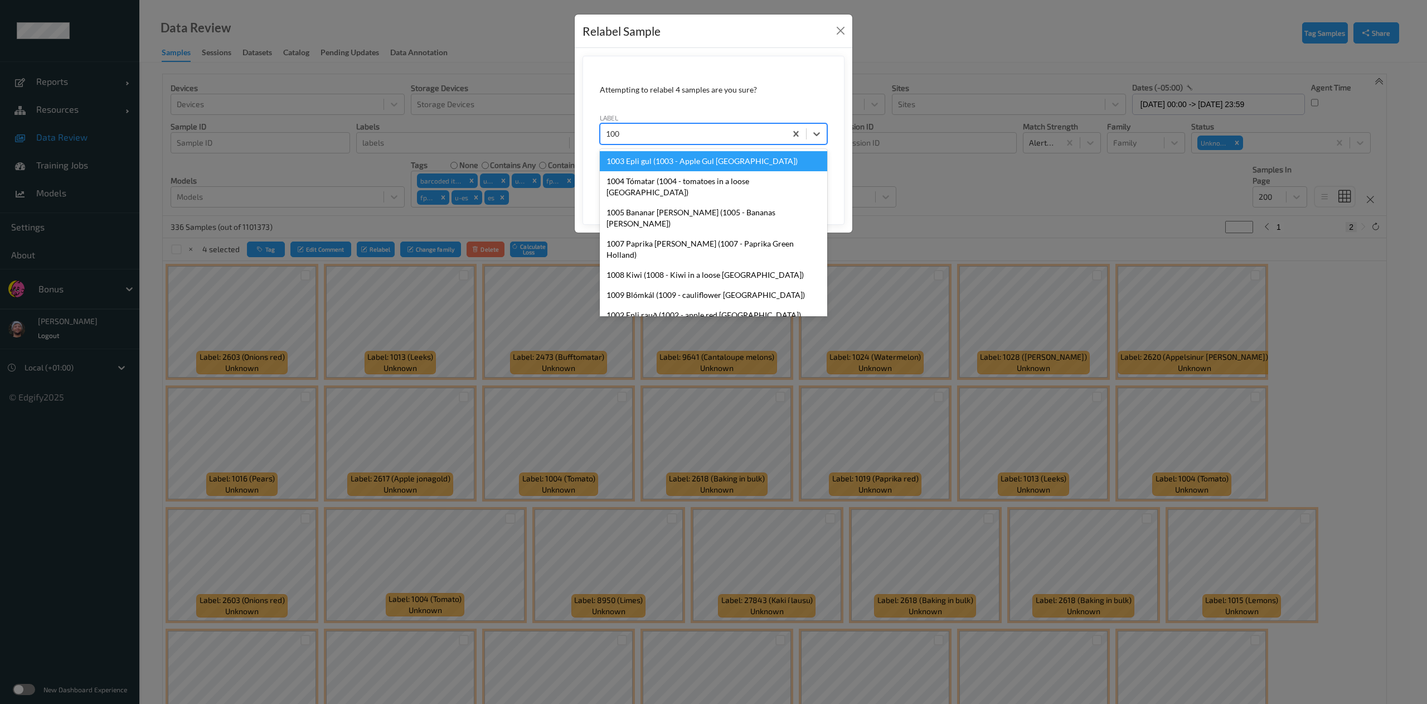
type input "1005"
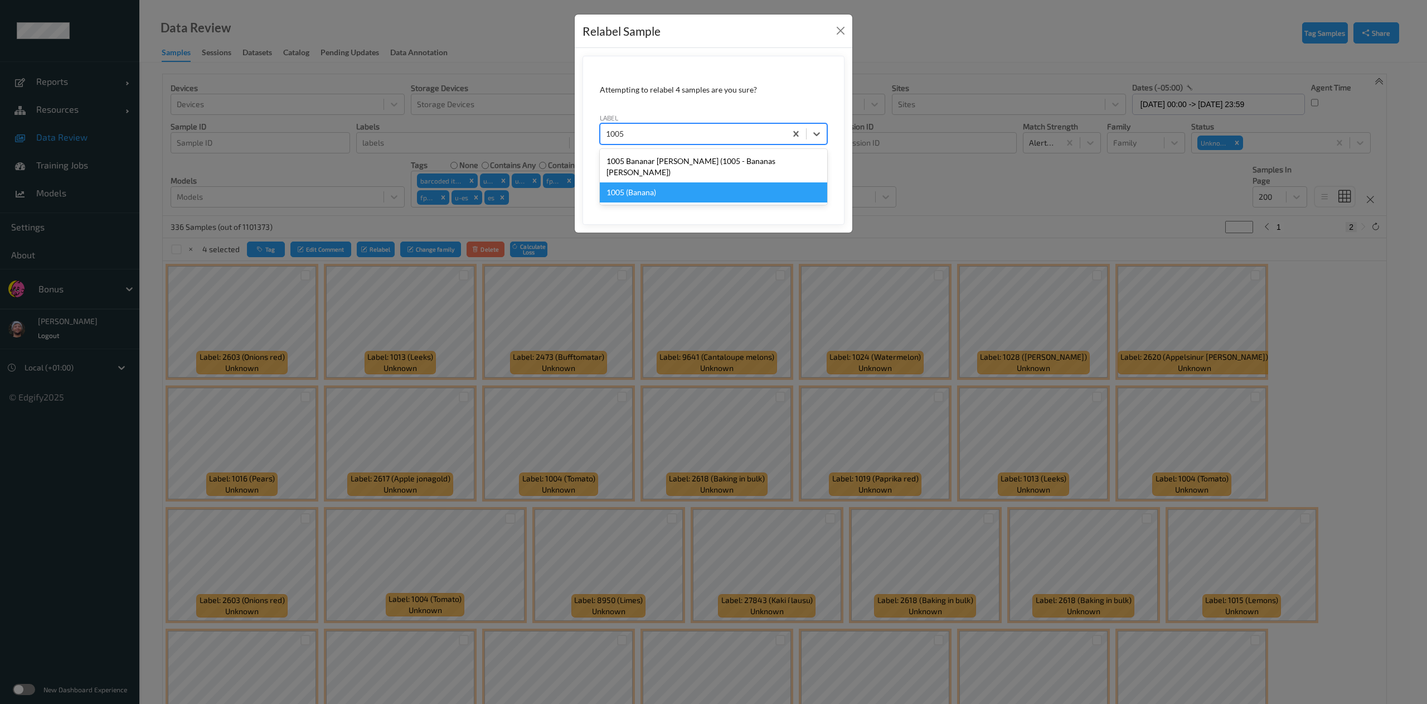
click at [700, 185] on div "1005 (Banana)" at bounding box center [713, 192] width 227 height 20
click at [812, 185] on button "Save" at bounding box center [805, 185] width 46 height 21
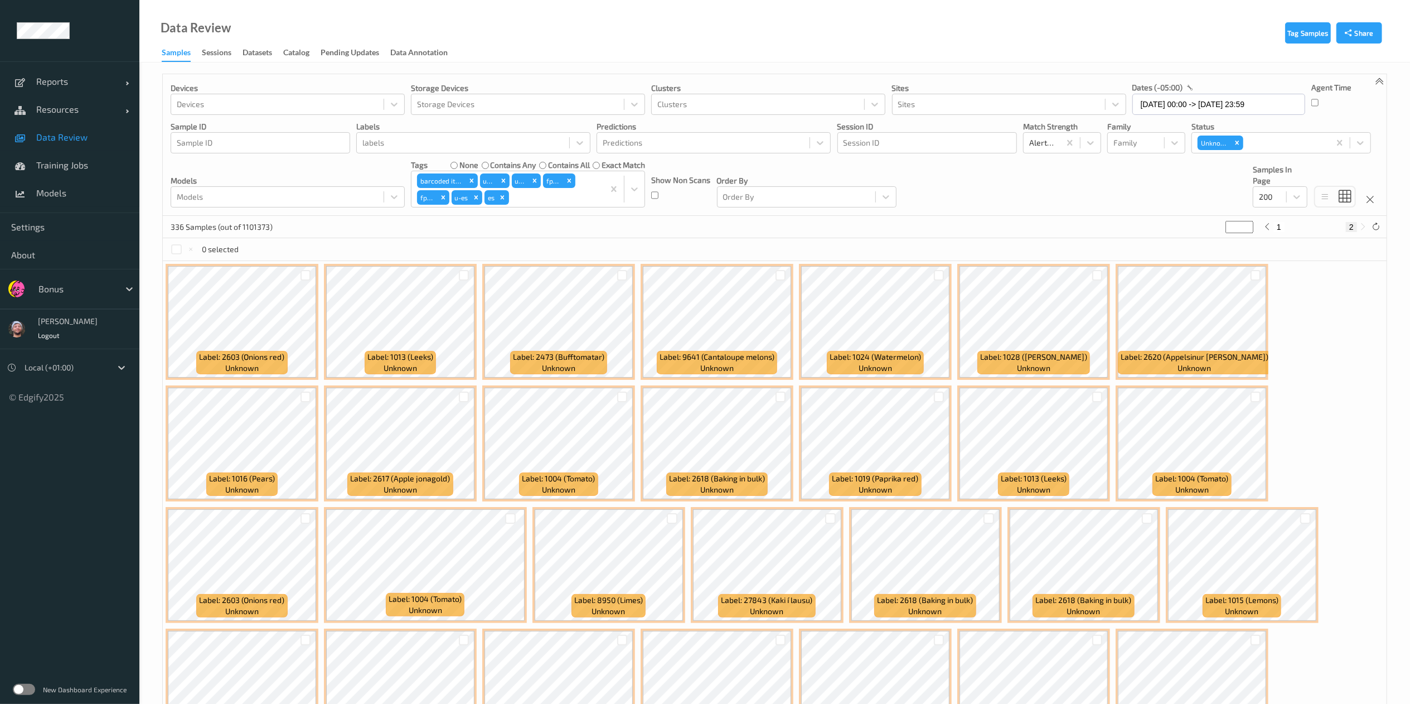
click at [620, 390] on div at bounding box center [622, 396] width 21 height 18
click at [620, 397] on div at bounding box center [622, 396] width 11 height 11
click at [788, 398] on div at bounding box center [780, 396] width 21 height 18
click at [777, 398] on div at bounding box center [780, 396] width 11 height 11
click at [380, 242] on button "Relabel" at bounding box center [375, 249] width 38 height 16
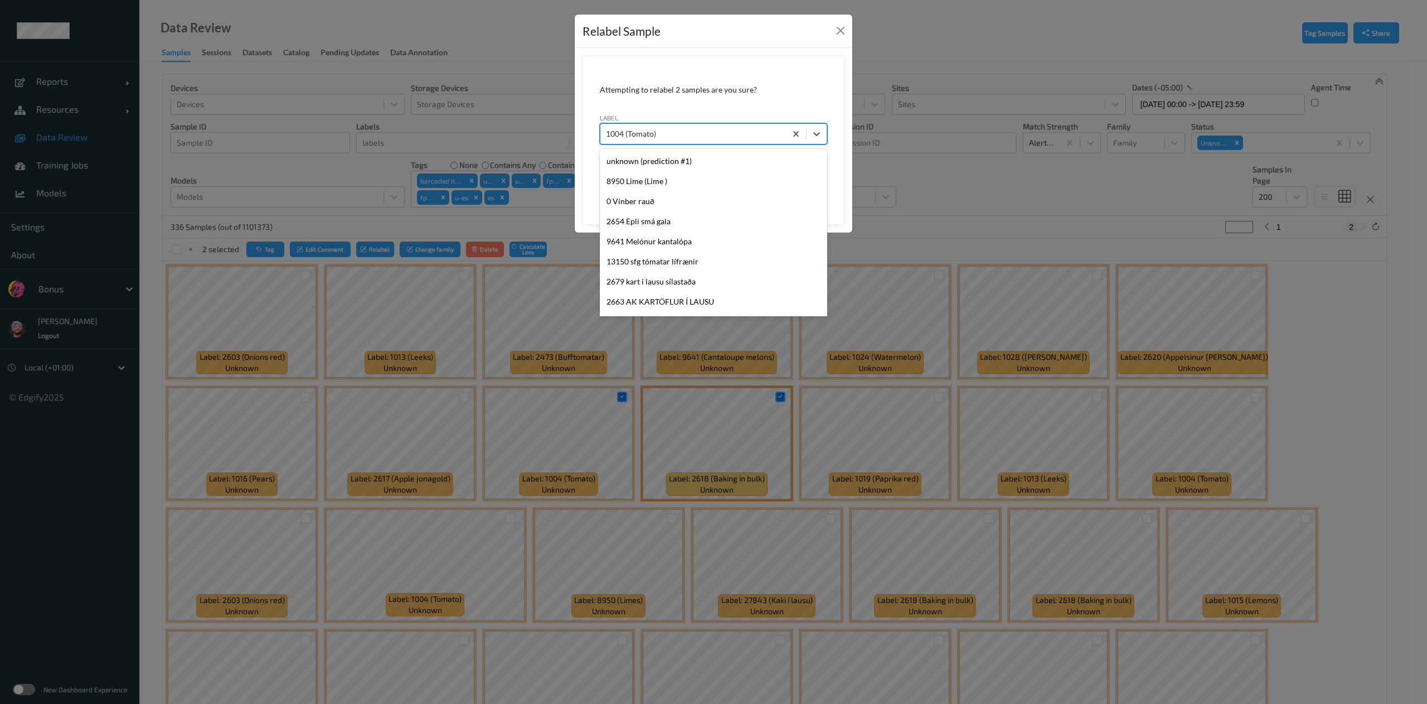
scroll to position [2134, 0]
click at [637, 137] on div at bounding box center [693, 133] width 174 height 13
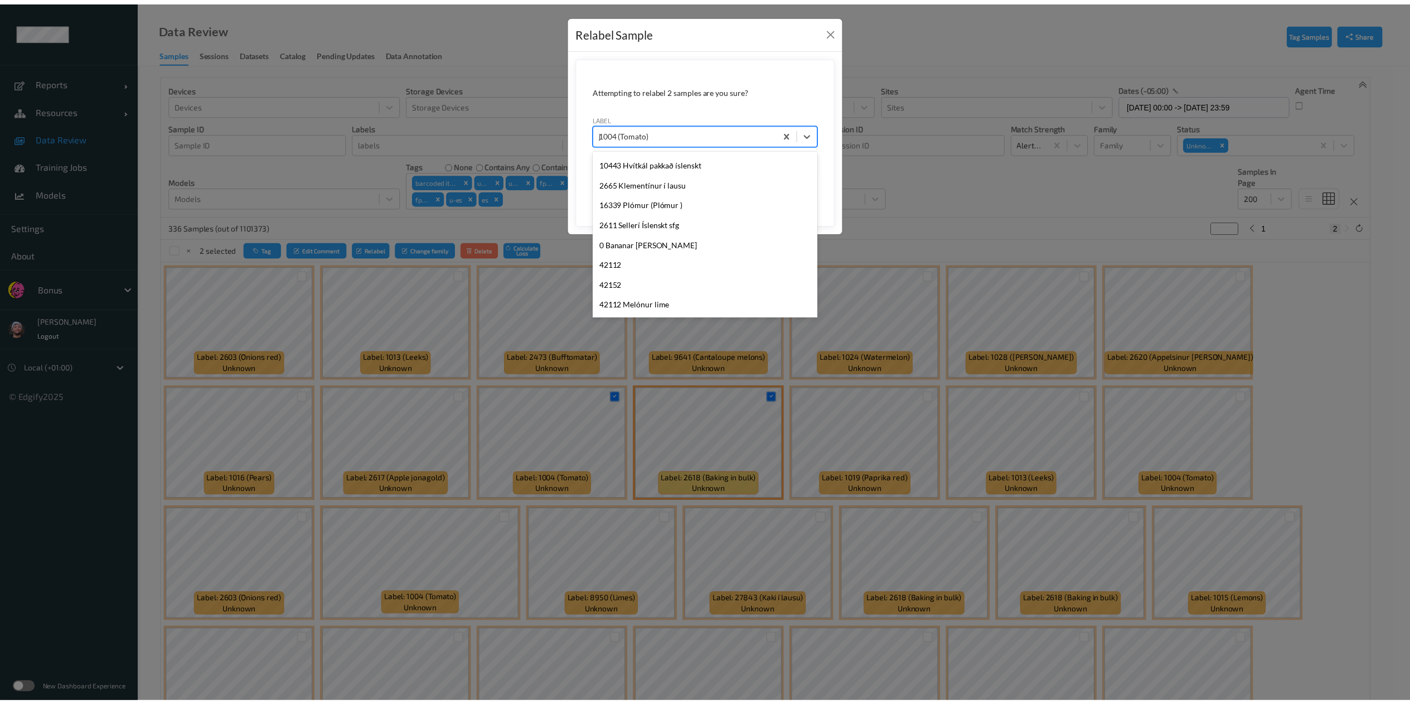
scroll to position [0, 0]
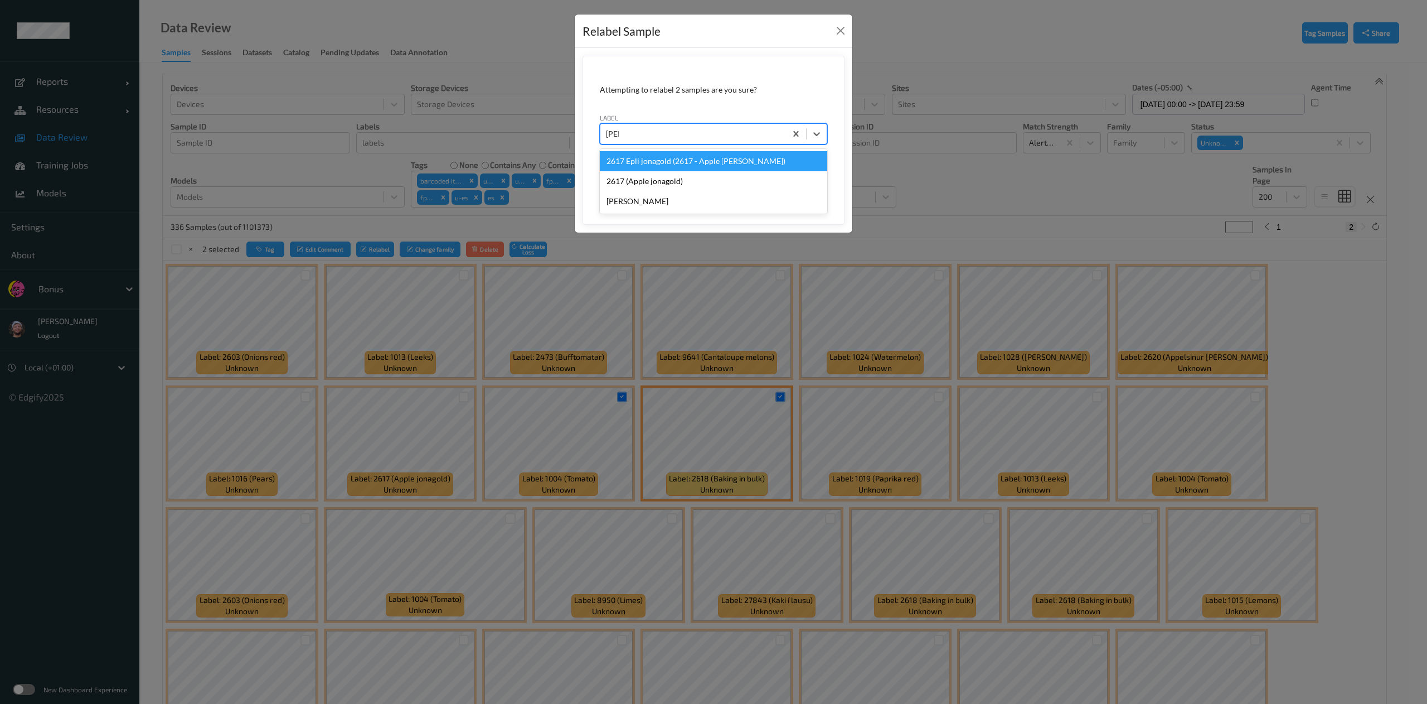
type input "[PERSON_NAME]"
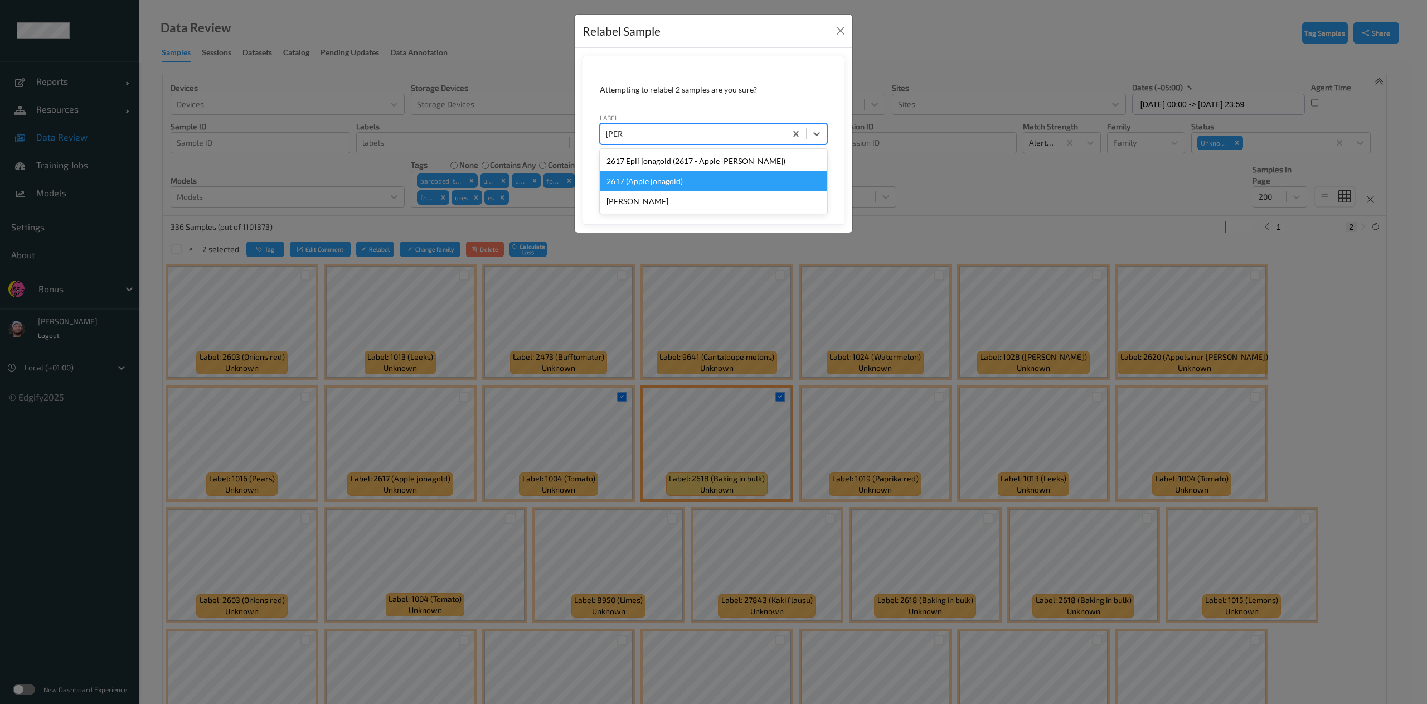
click at [637, 181] on div "2617 (Apple jonagold)" at bounding box center [713, 181] width 227 height 20
click at [782, 175] on button "Save" at bounding box center [805, 185] width 46 height 21
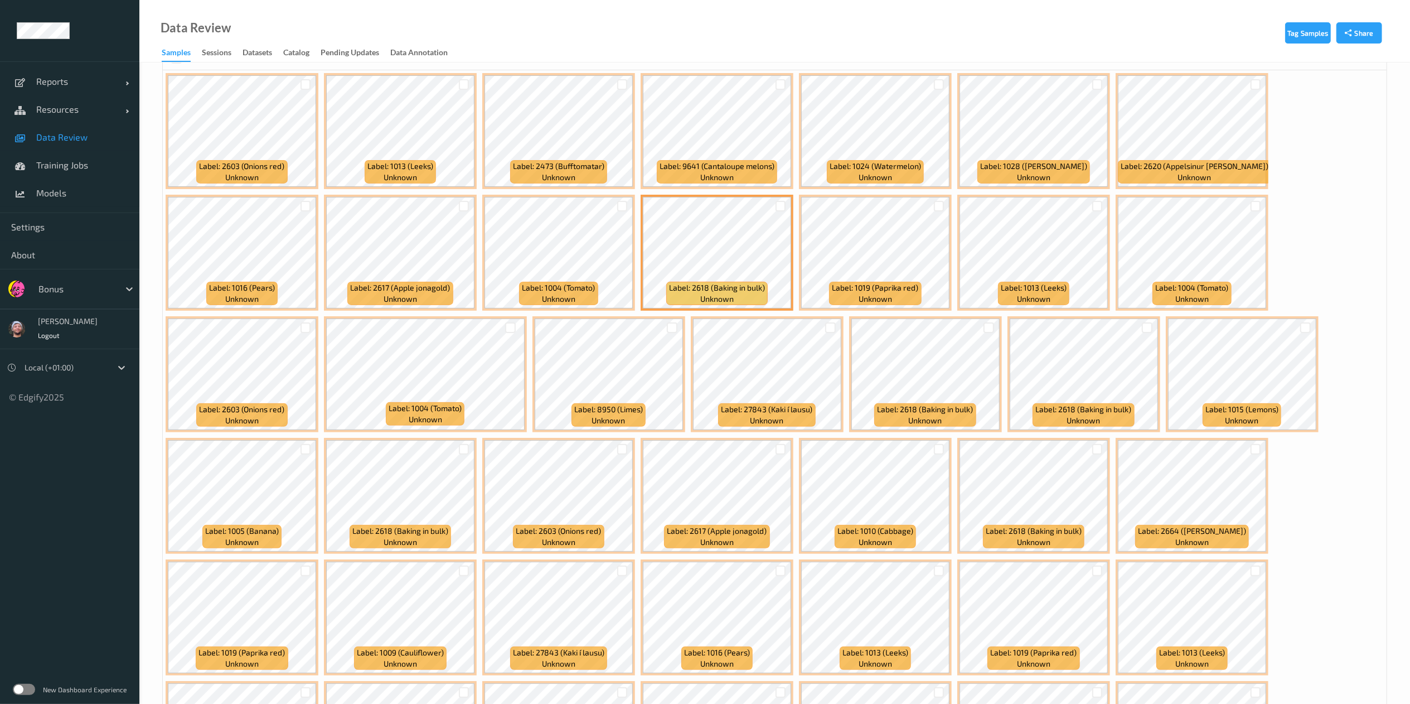
scroll to position [193, 0]
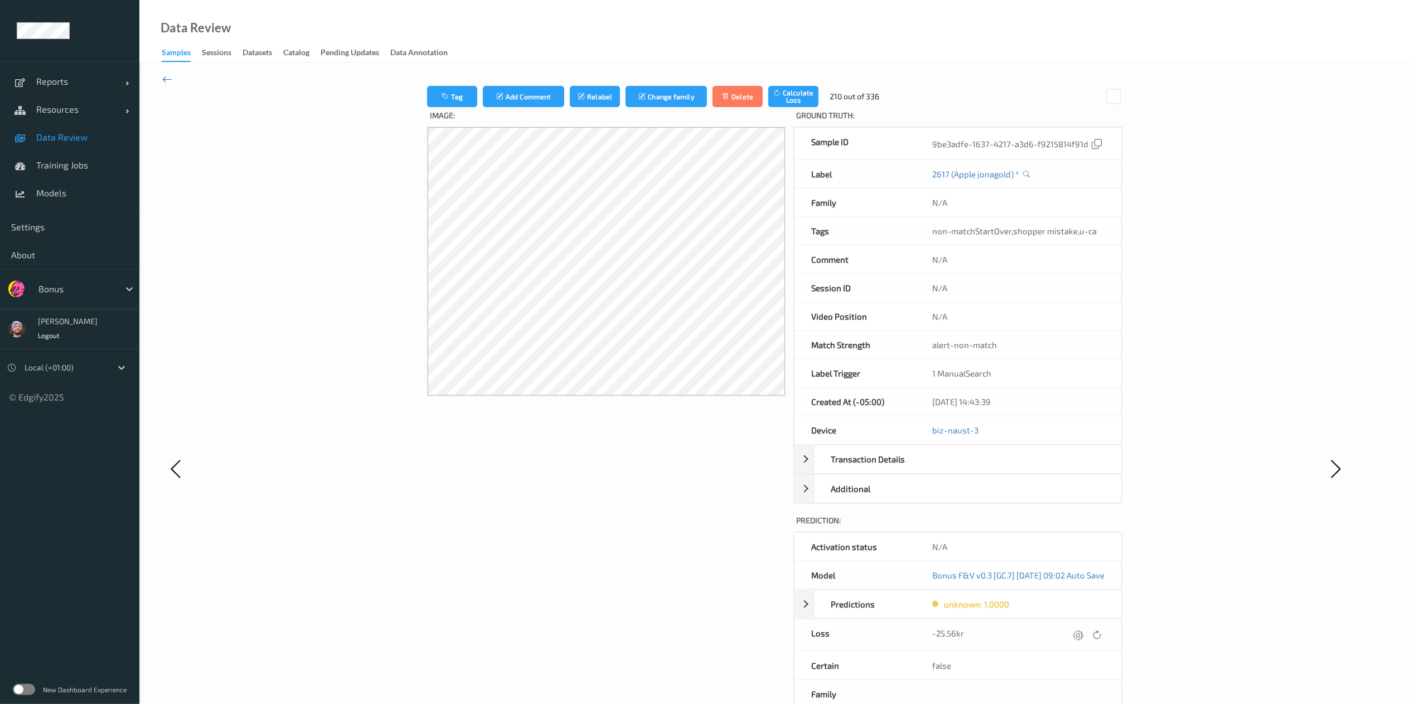
click at [166, 79] on icon at bounding box center [167, 79] width 10 height 12
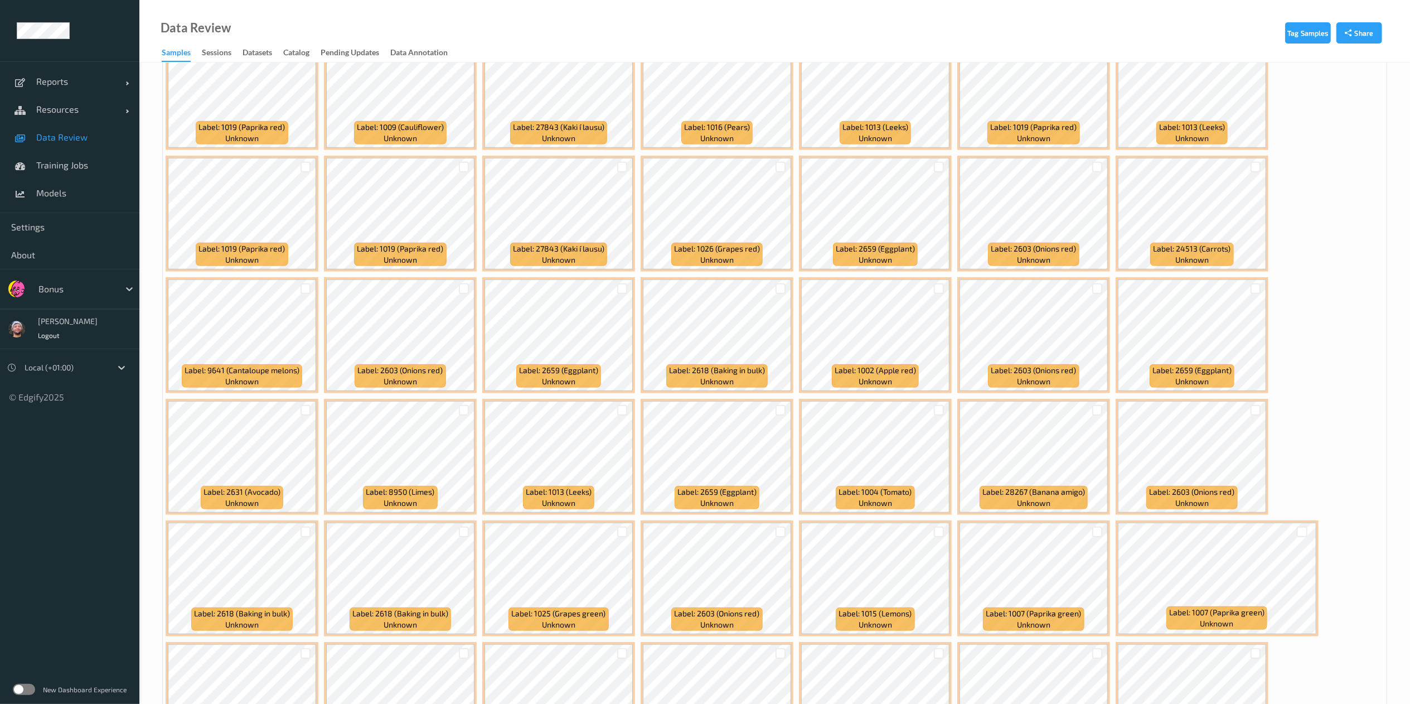
scroll to position [717, 0]
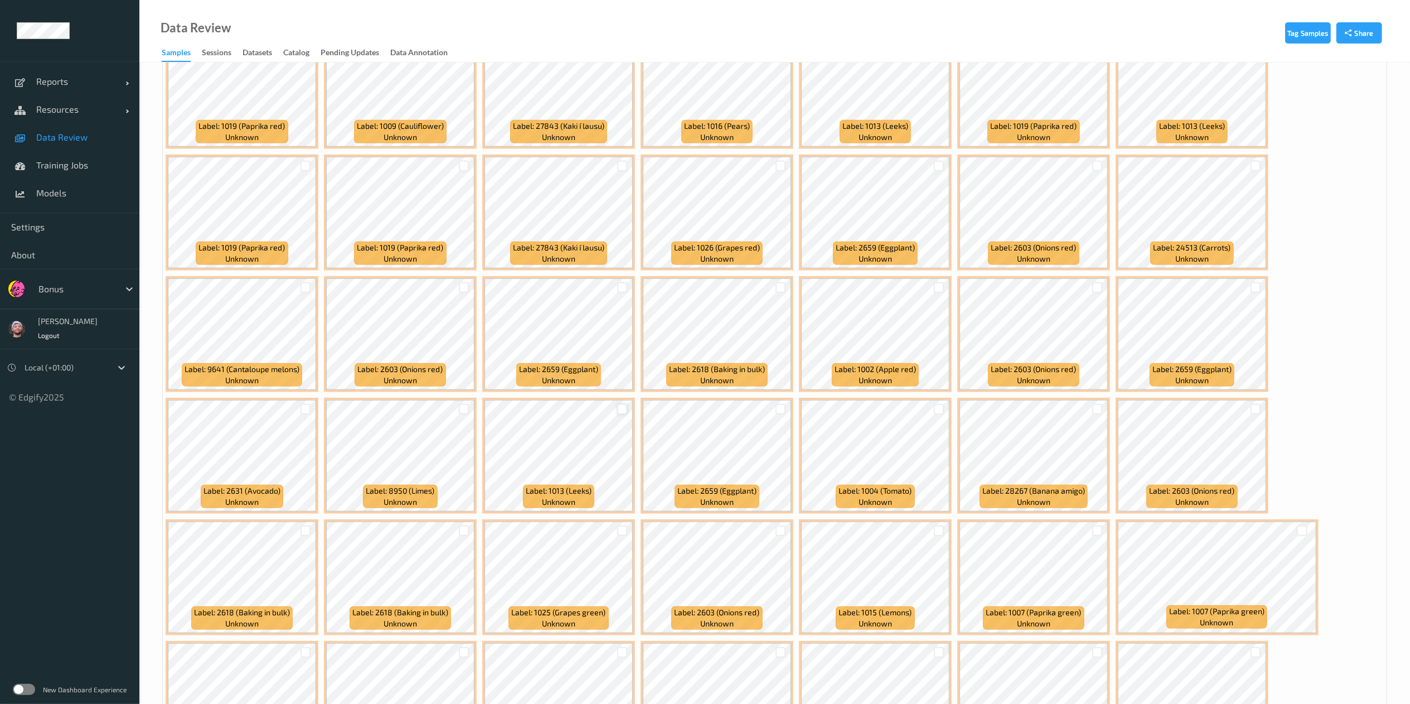
click at [624, 410] on div at bounding box center [622, 409] width 11 height 11
click at [623, 161] on div at bounding box center [622, 166] width 11 height 11
click at [780, 405] on div at bounding box center [780, 409] width 11 height 11
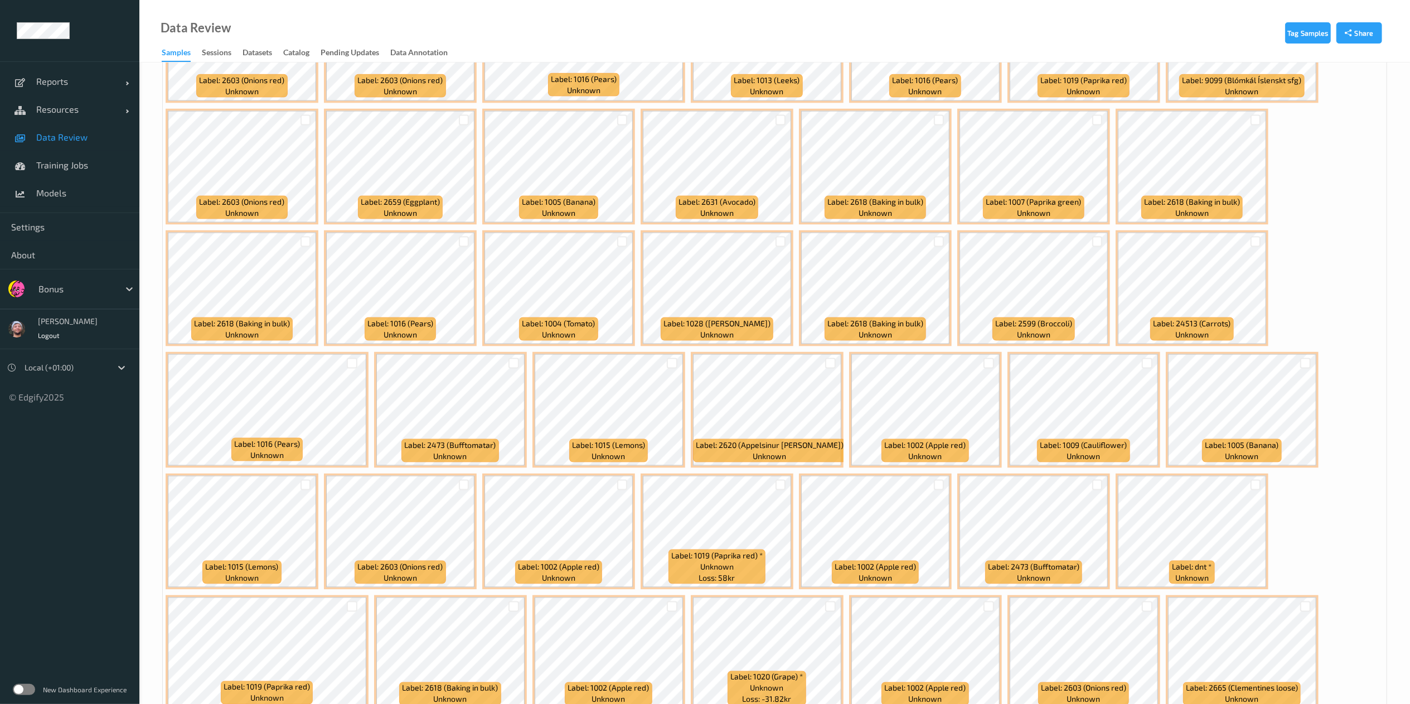
scroll to position [1497, 0]
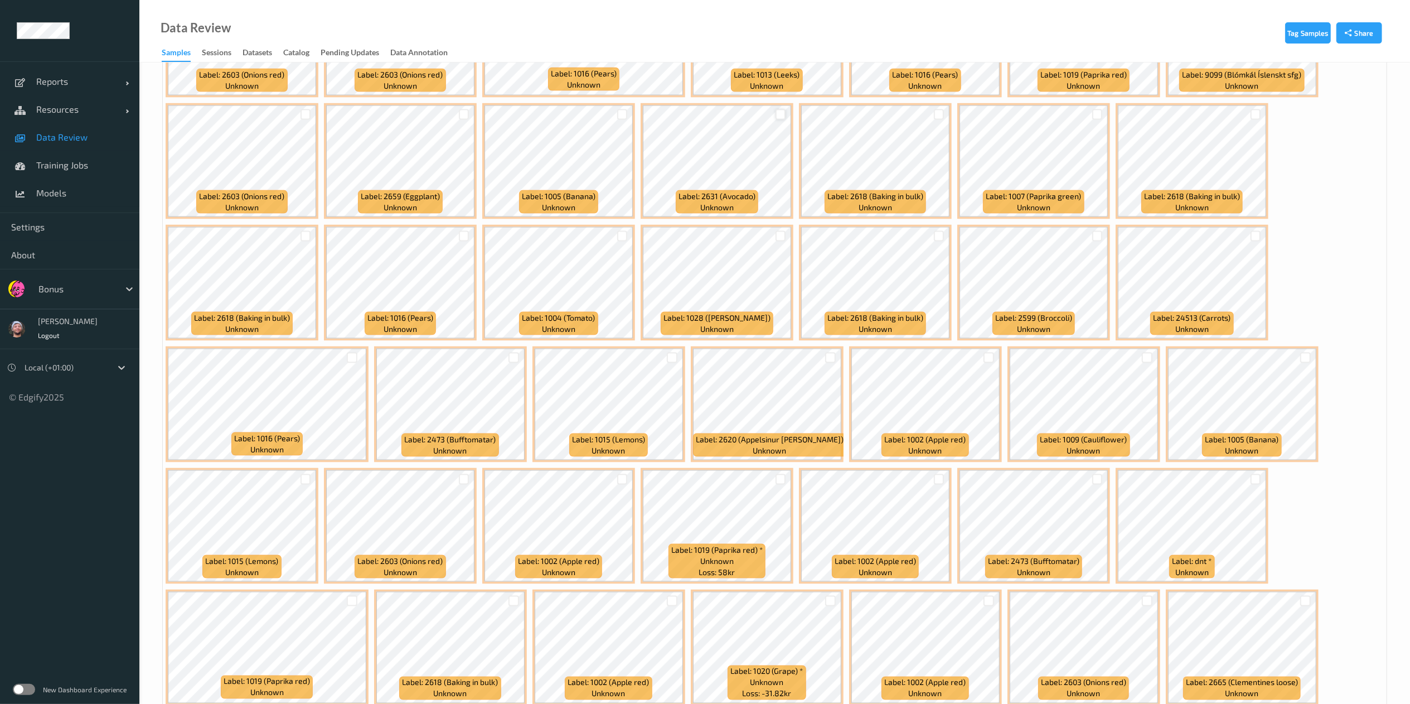
click at [779, 115] on div at bounding box center [780, 114] width 11 height 11
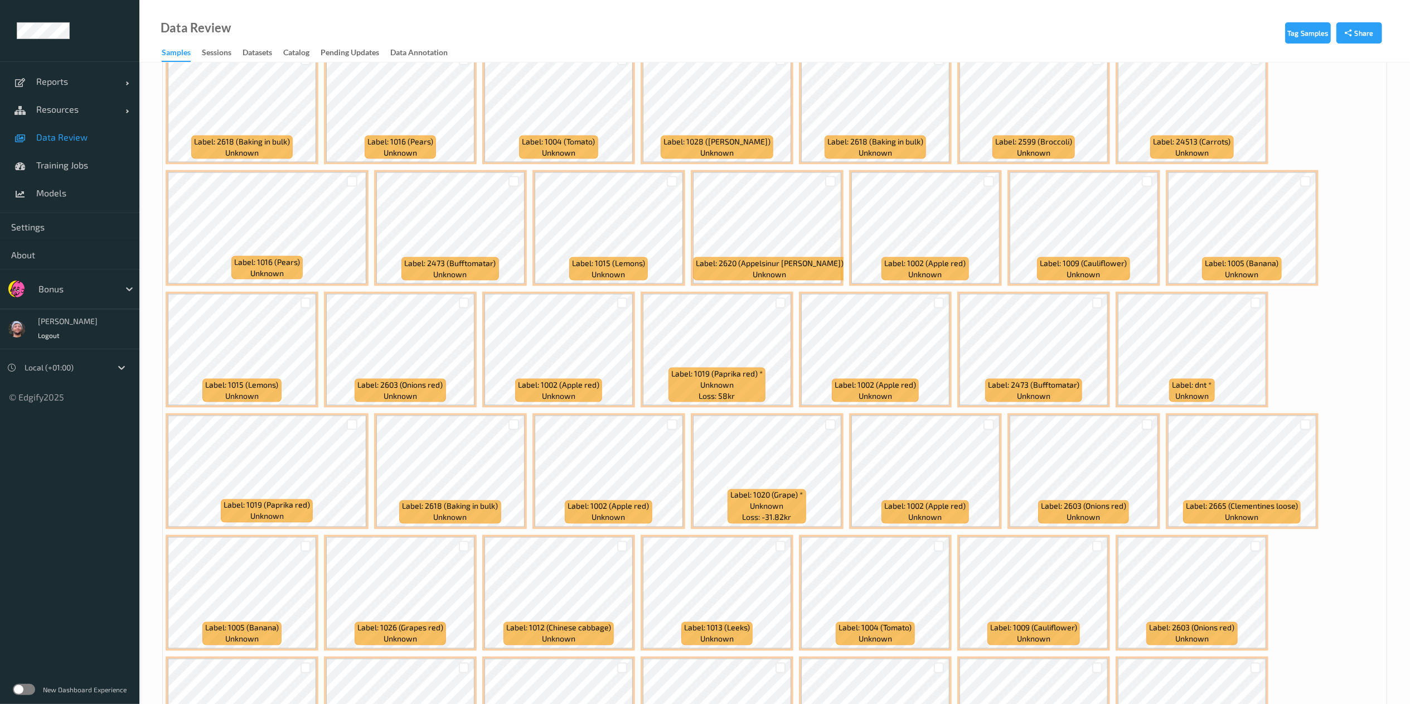
scroll to position [1684, 0]
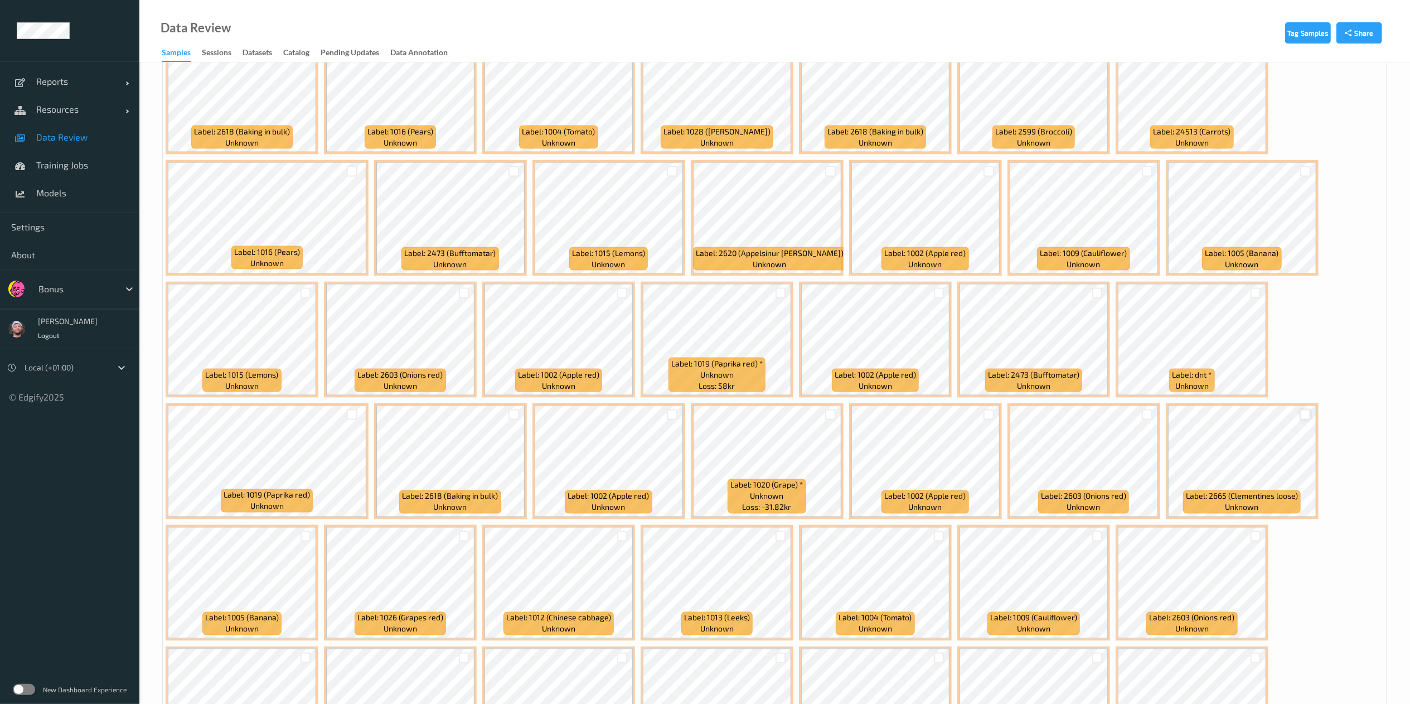
click at [1305, 416] on div at bounding box center [1305, 414] width 11 height 11
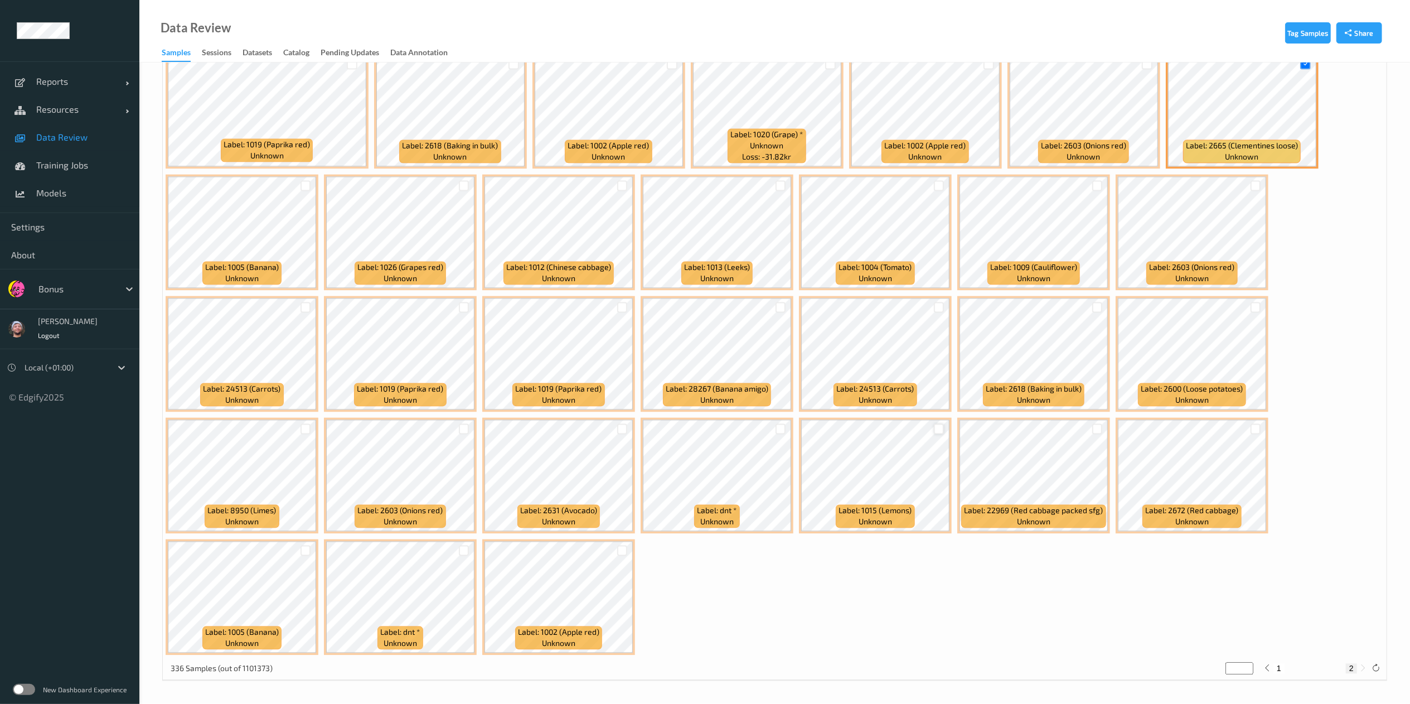
drag, startPoint x: 933, startPoint y: 421, endPoint x: 938, endPoint y: 431, distance: 11.7
click at [938, 431] on div at bounding box center [938, 429] width 21 height 18
click at [938, 431] on div at bounding box center [939, 429] width 11 height 11
click at [616, 554] on div at bounding box center [622, 550] width 21 height 18
click at [622, 550] on div at bounding box center [622, 550] width 11 height 11
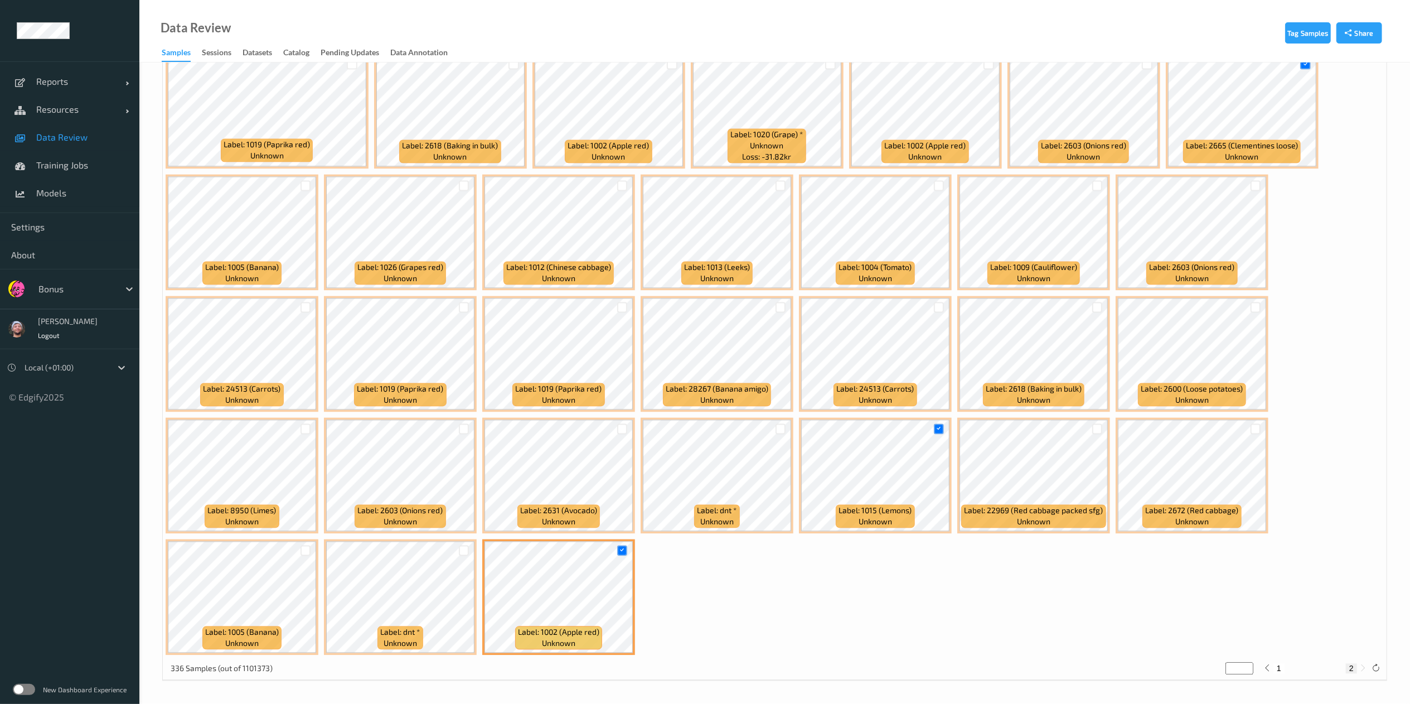
click at [1276, 664] on button "1" at bounding box center [1278, 668] width 11 height 10
type input "*"
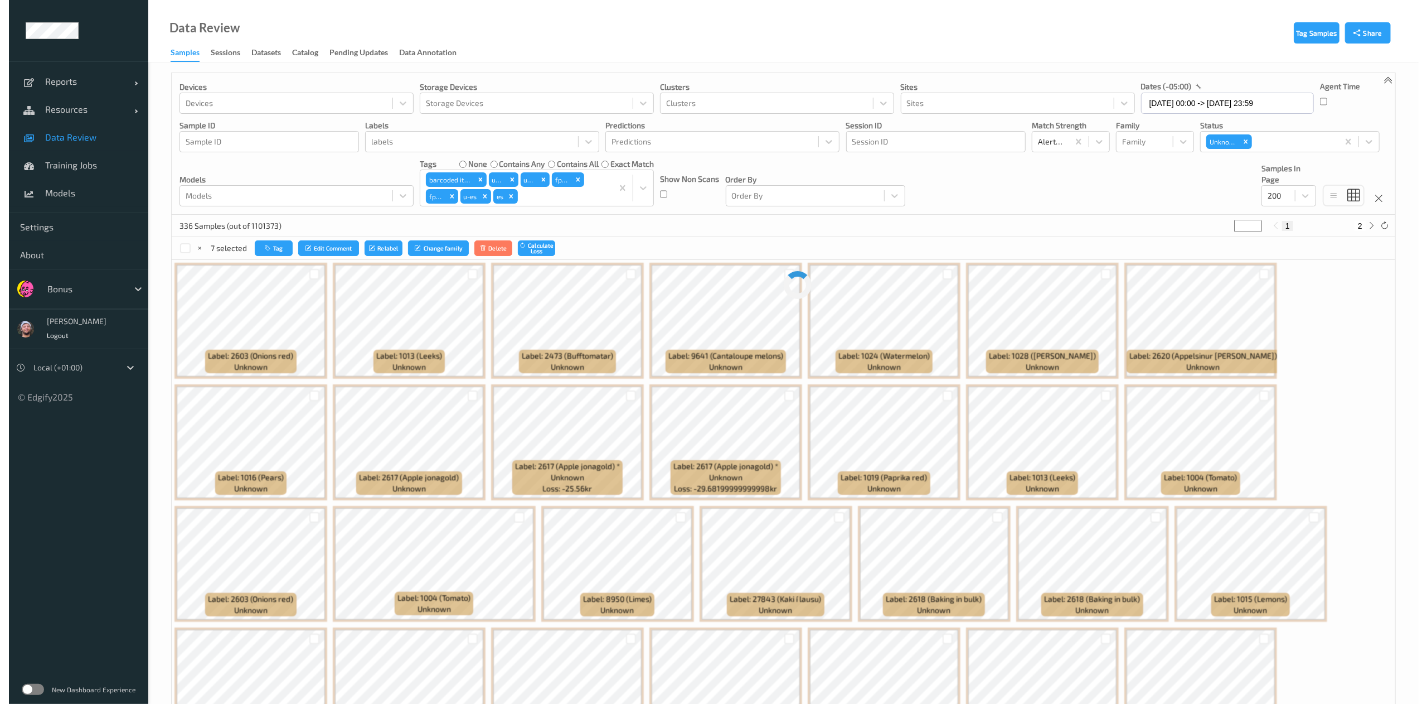
scroll to position [0, 0]
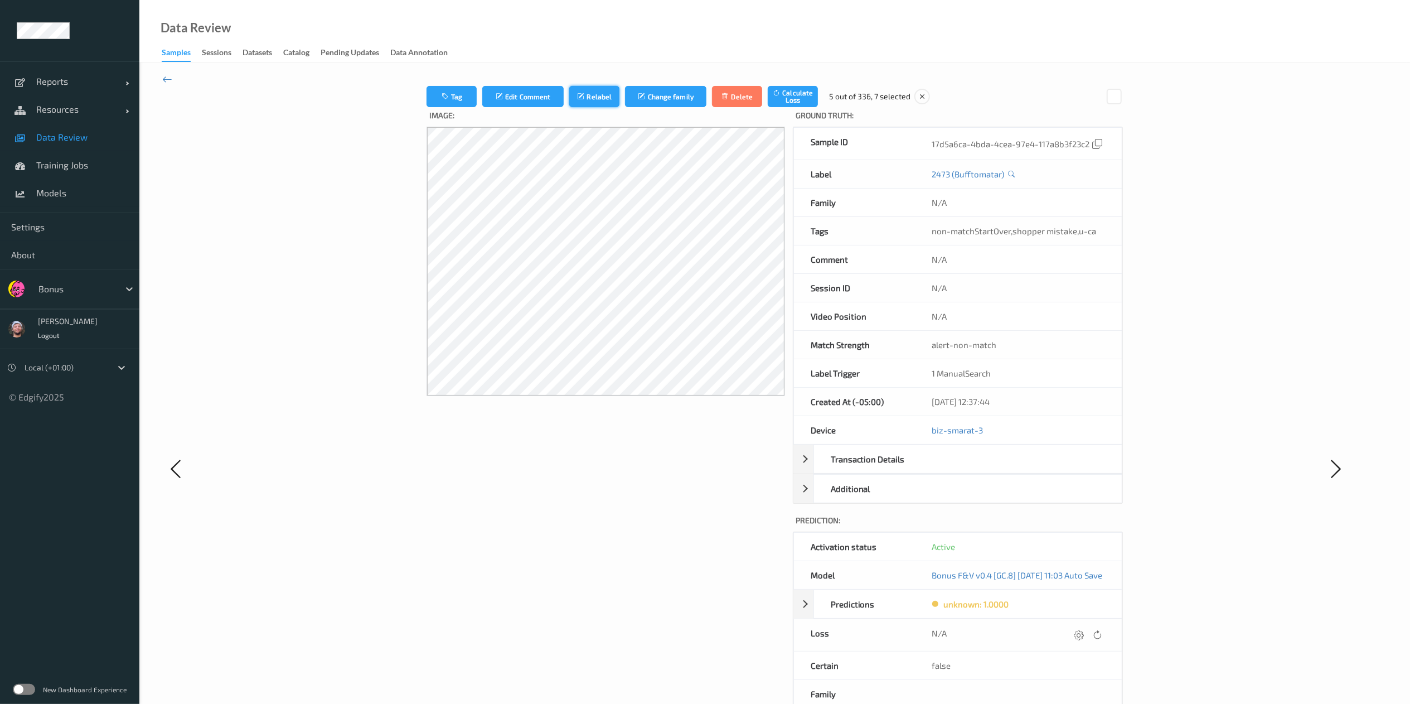
click at [576, 104] on button "Relabel" at bounding box center [594, 96] width 50 height 21
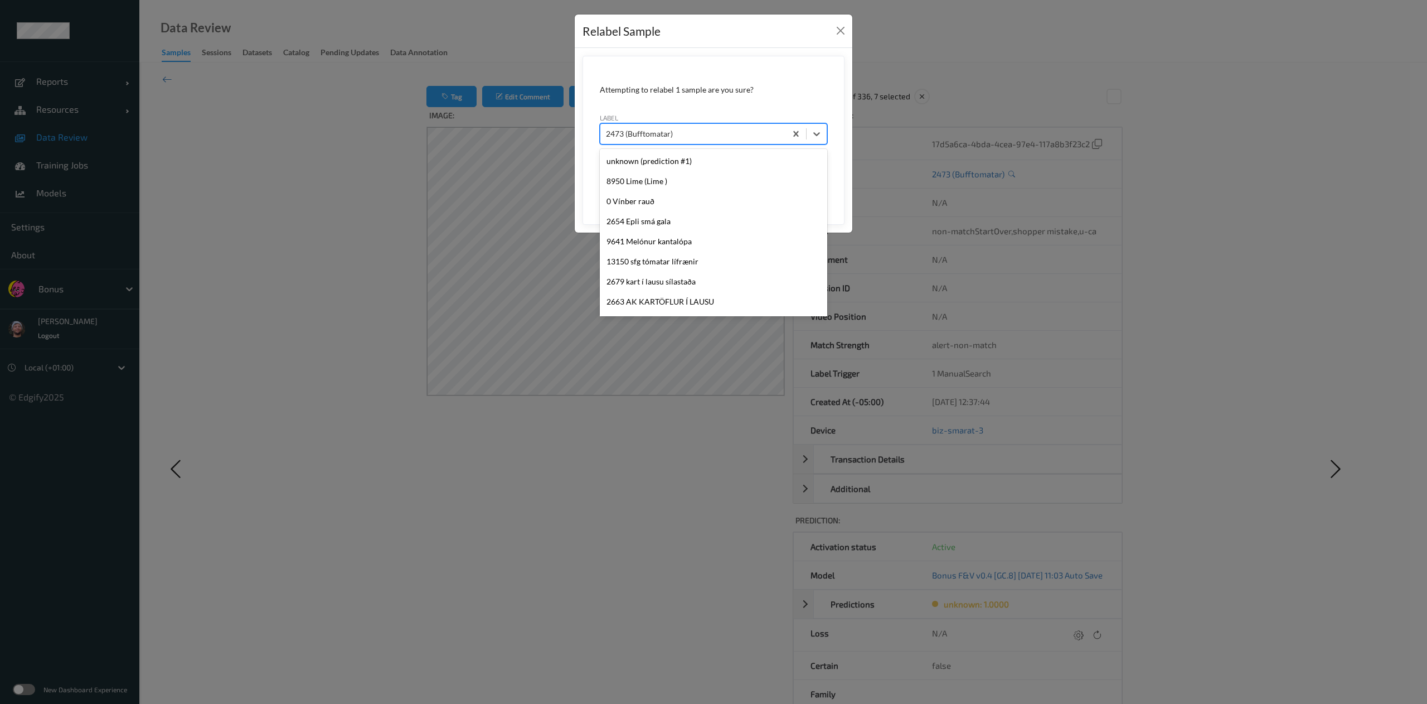
scroll to position [2154, 0]
click at [682, 136] on div at bounding box center [693, 133] width 174 height 13
type input "l"
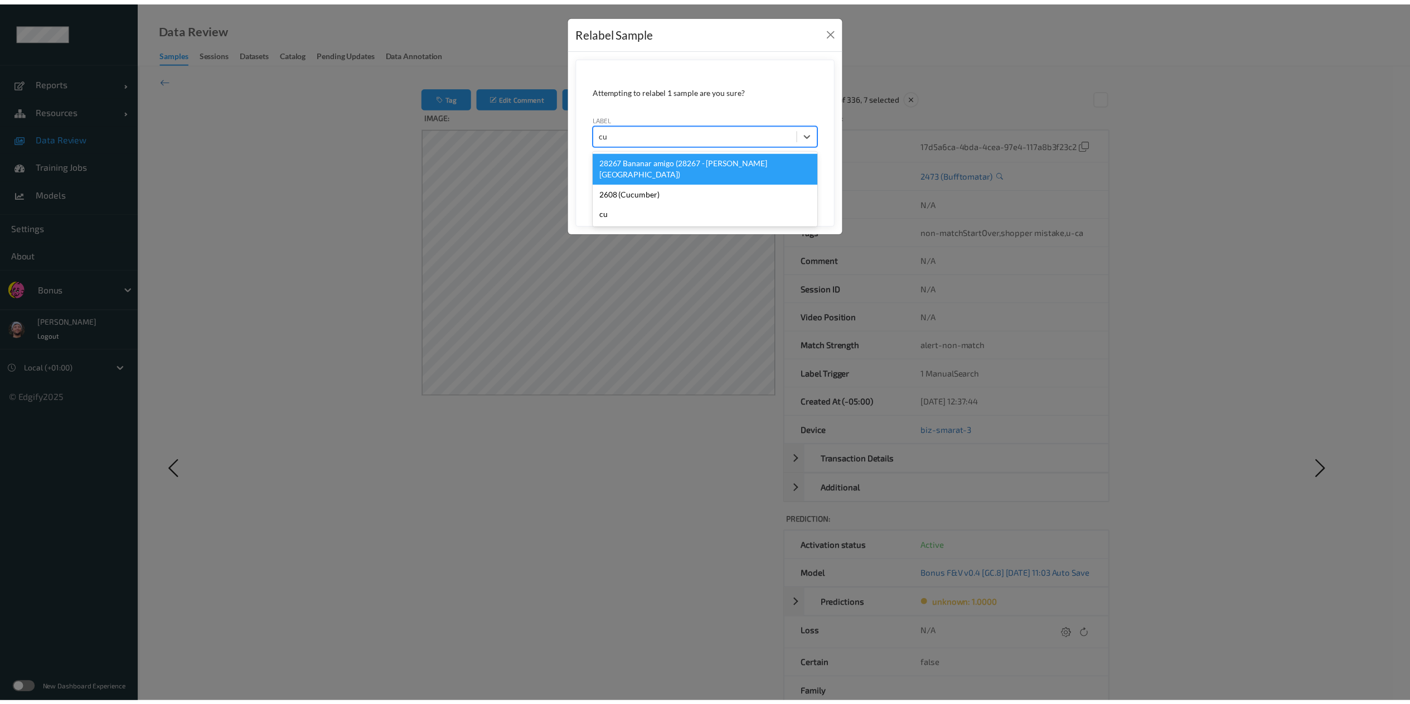
scroll to position [0, 0]
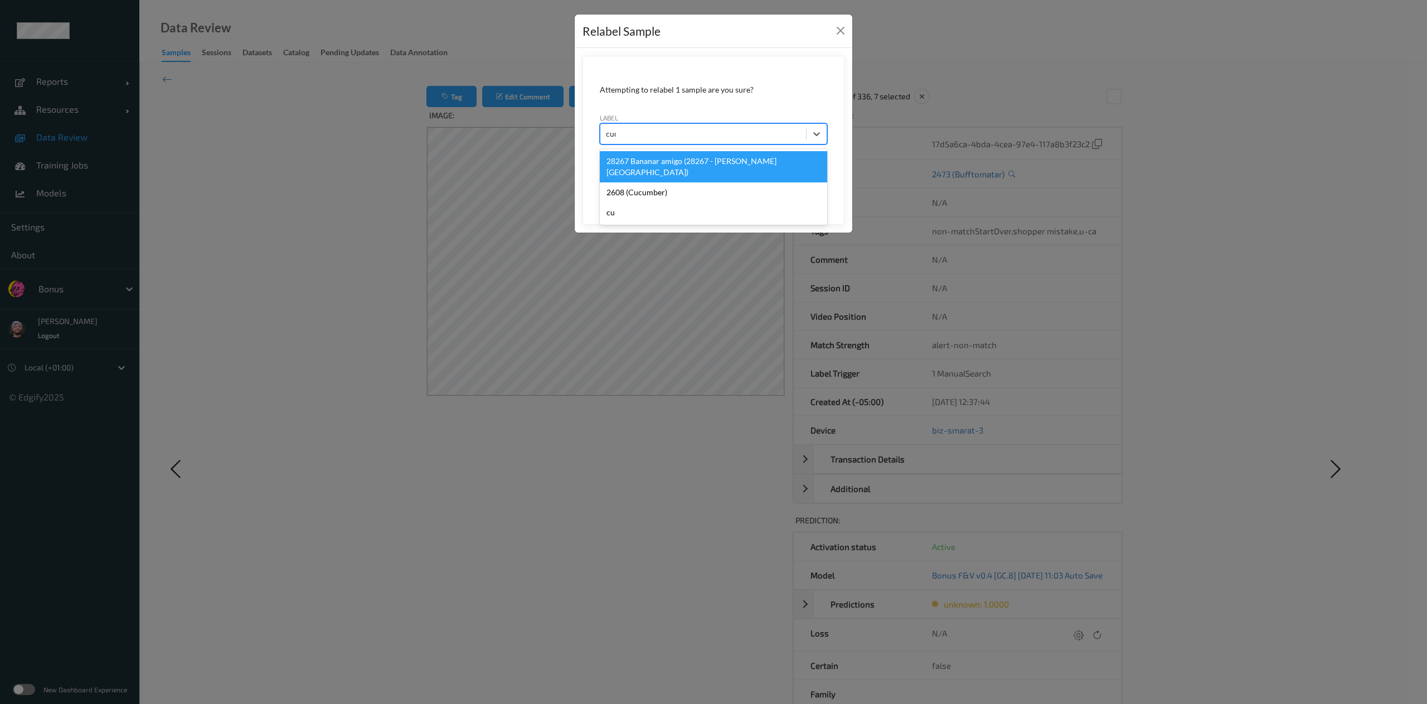
type input "cucu"
click at [667, 156] on div "2608 (Cucumber)" at bounding box center [713, 161] width 227 height 20
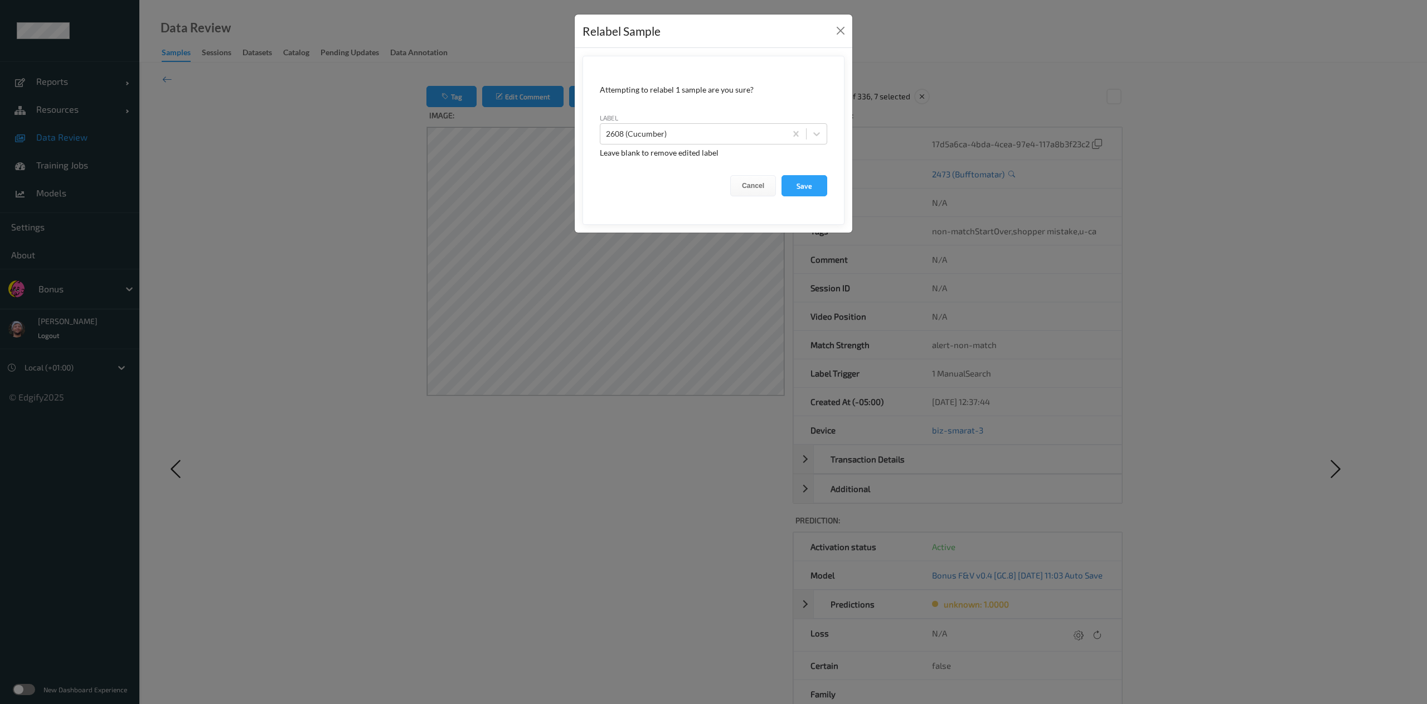
click at [402, 169] on div "Relabel Sample Attempting to relabel 1 sample are you sure? label 2608 (Cucumbe…" at bounding box center [713, 352] width 1427 height 704
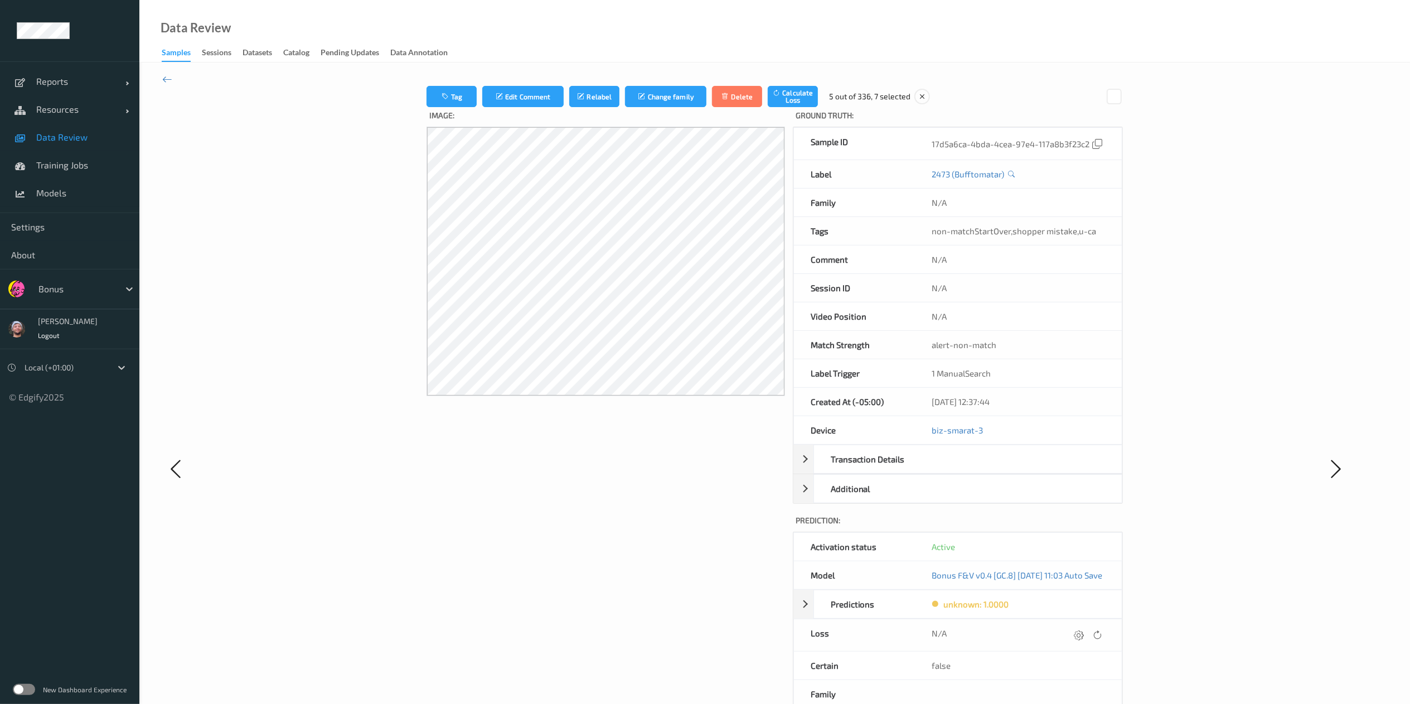
click at [172, 76] on icon at bounding box center [167, 79] width 10 height 12
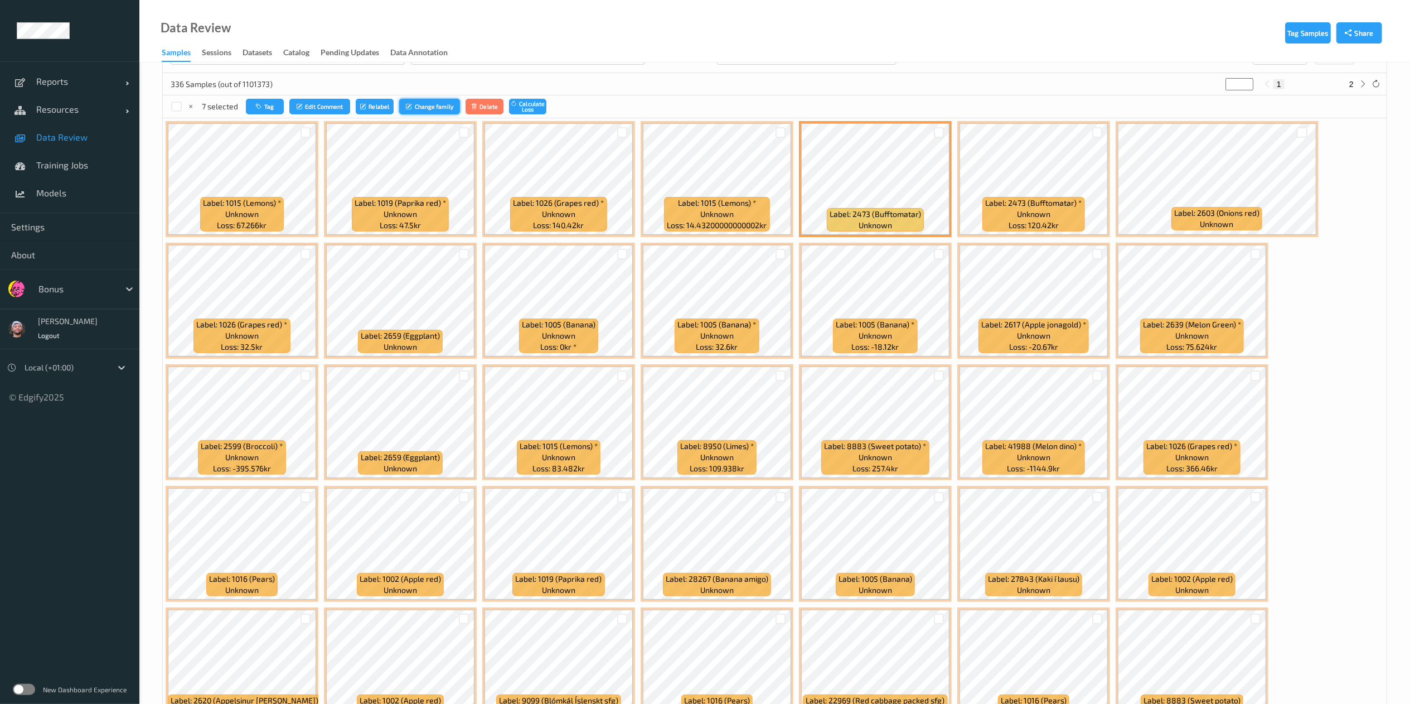
scroll to position [161, 0]
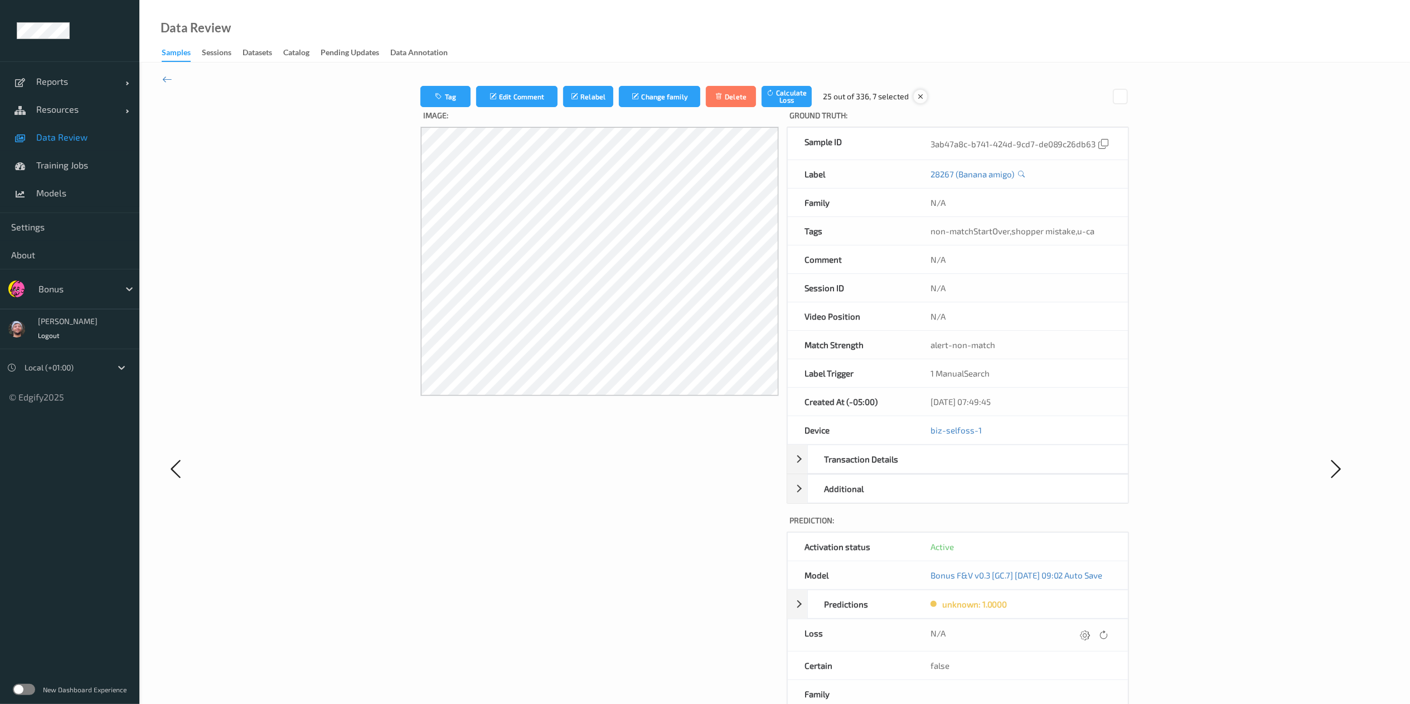
click at [915, 98] on icon at bounding box center [920, 96] width 10 height 10
drag, startPoint x: 473, startPoint y: 98, endPoint x: 445, endPoint y: 98, distance: 28.4
click at [445, 98] on div "Tag Add Comment Relabel Change family Delete Calculate Loss" at bounding box center [615, 96] width 391 height 21
click at [563, 104] on button "Relabel" at bounding box center [588, 96] width 50 height 21
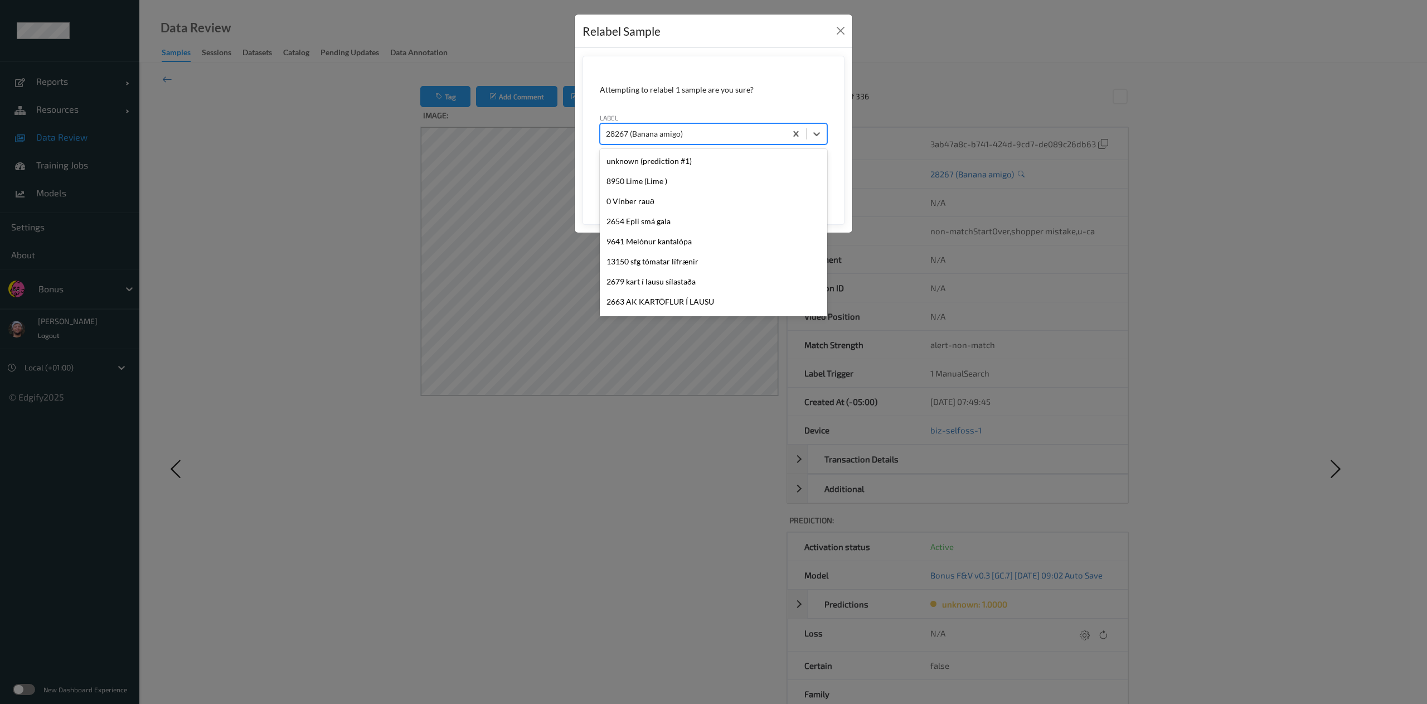
click at [640, 139] on div at bounding box center [693, 133] width 174 height 13
type input "1020"
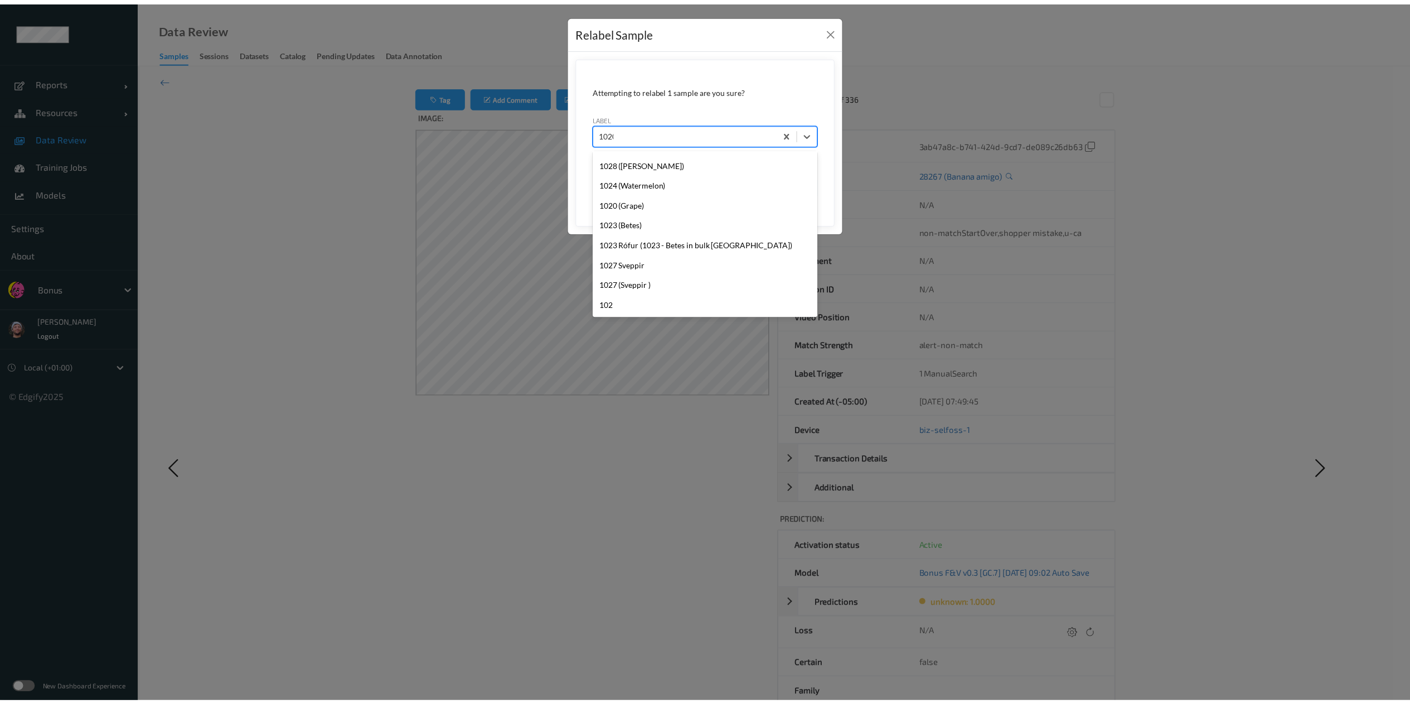
scroll to position [0, 0]
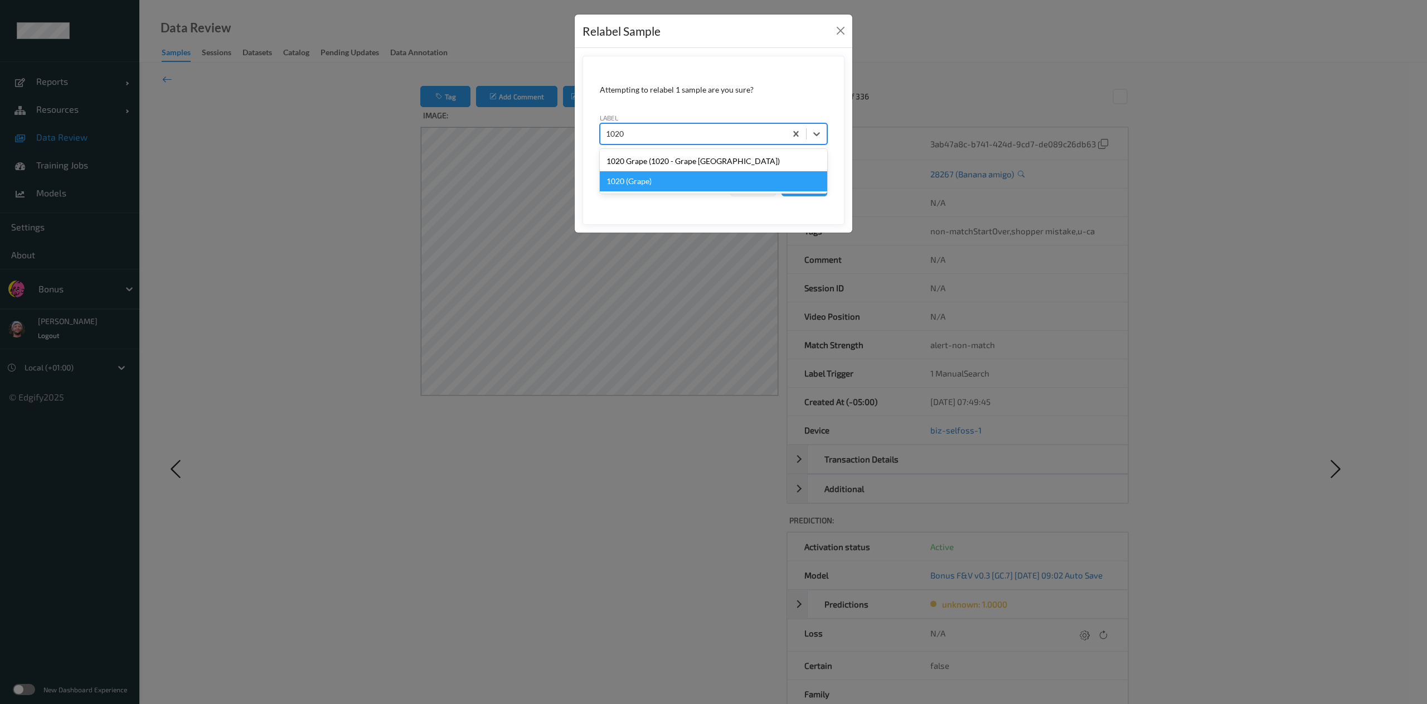
click at [669, 173] on div "1020 (Grape)" at bounding box center [713, 181] width 227 height 20
click at [782, 175] on button "Save" at bounding box center [805, 185] width 46 height 21
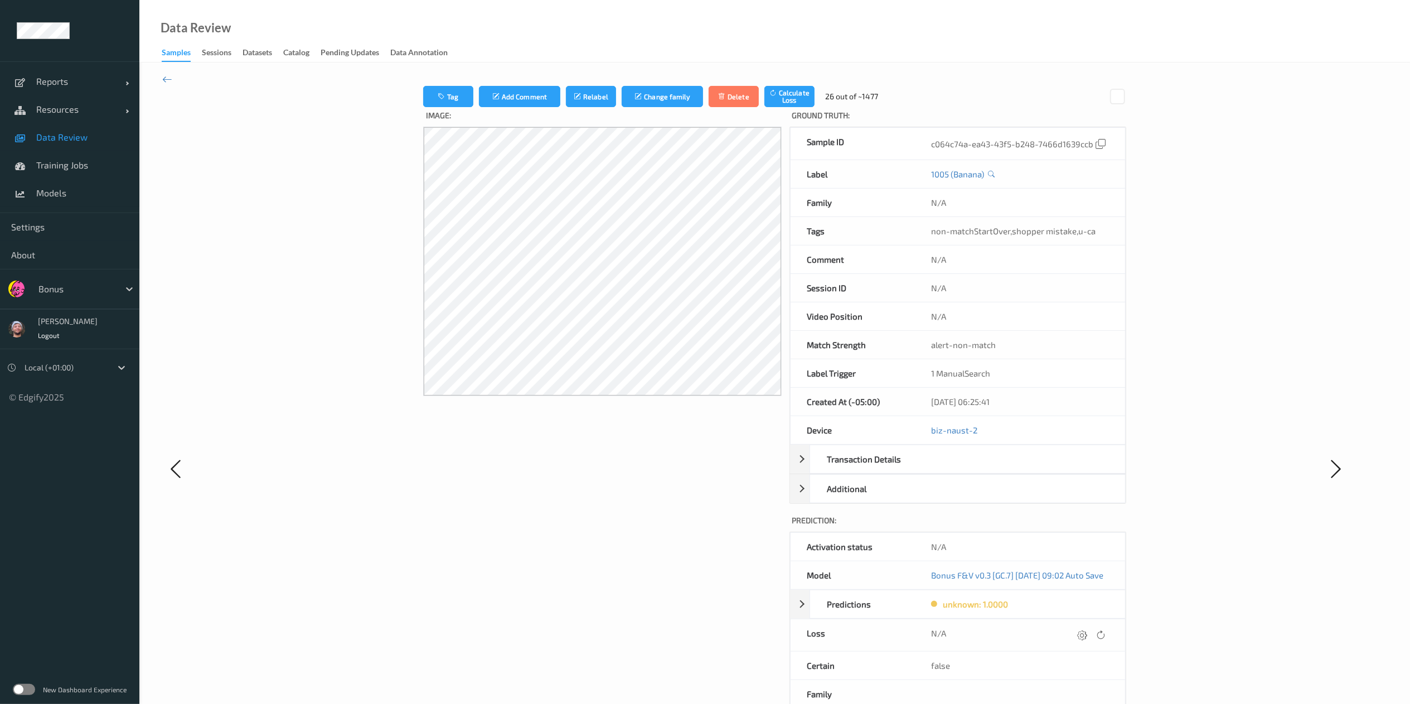
click at [62, 132] on span "Data Review" at bounding box center [82, 137] width 92 height 11
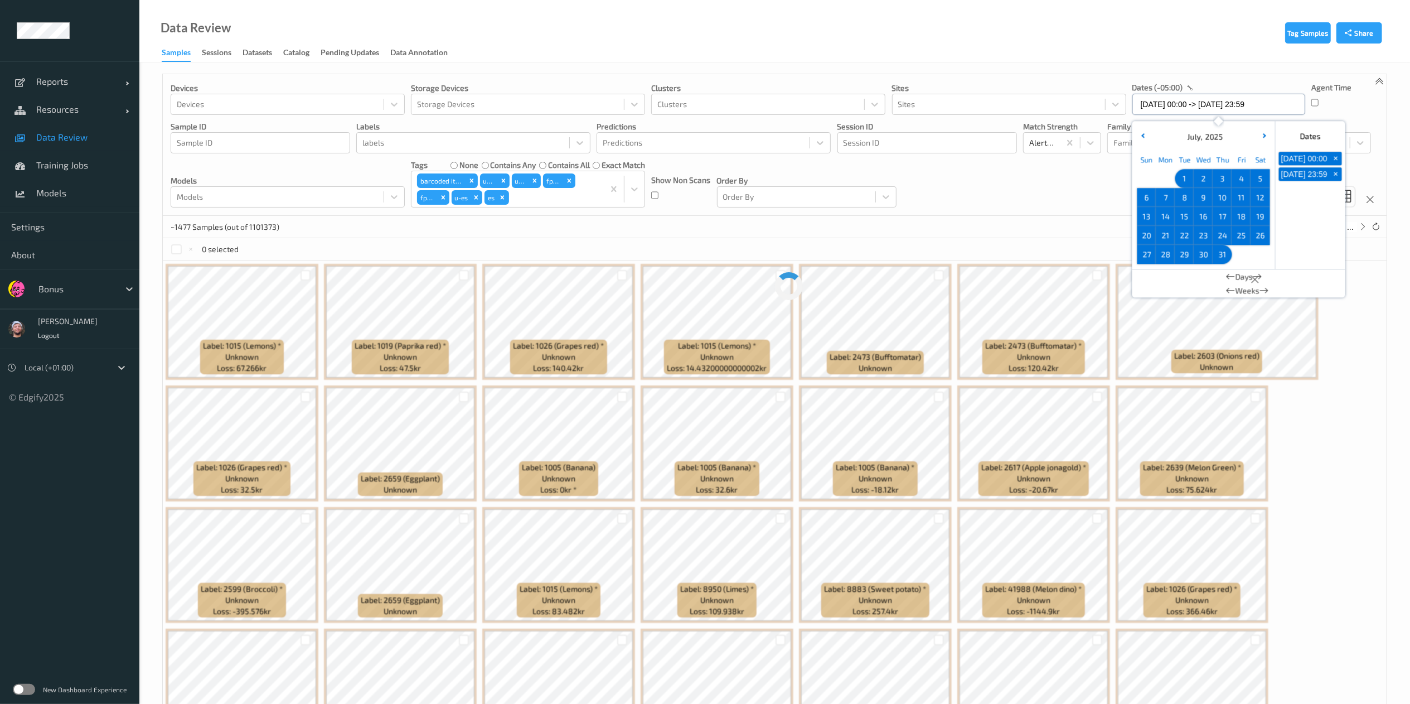
click at [1207, 113] on input "[DATE] 00:00 -> [DATE] 23:59" at bounding box center [1218, 104] width 173 height 21
click at [1262, 140] on button "button" at bounding box center [1264, 136] width 11 height 11
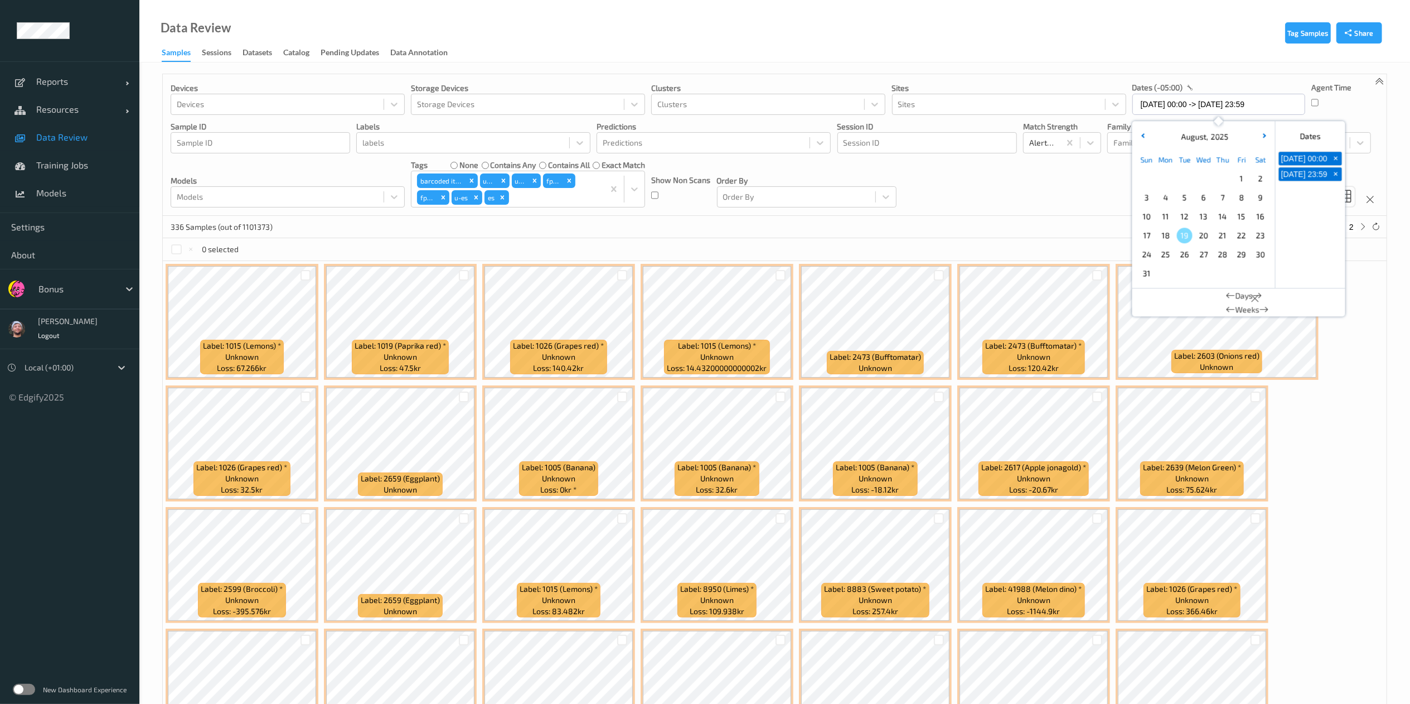
click at [1242, 178] on span "1" at bounding box center [1242, 179] width 16 height 16
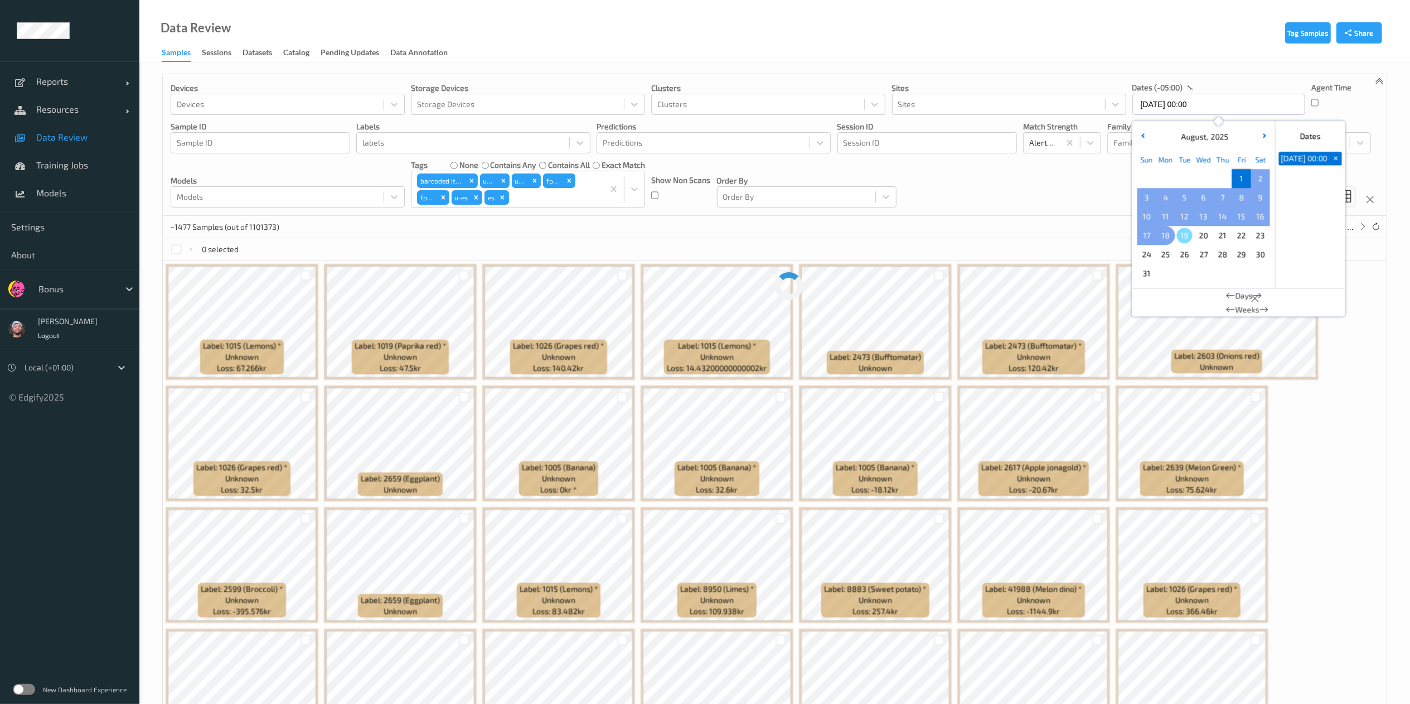
click at [1158, 230] on span "18" at bounding box center [1166, 235] width 16 height 16
type input "[DATE] 00:00 -> [DATE] 23:59"
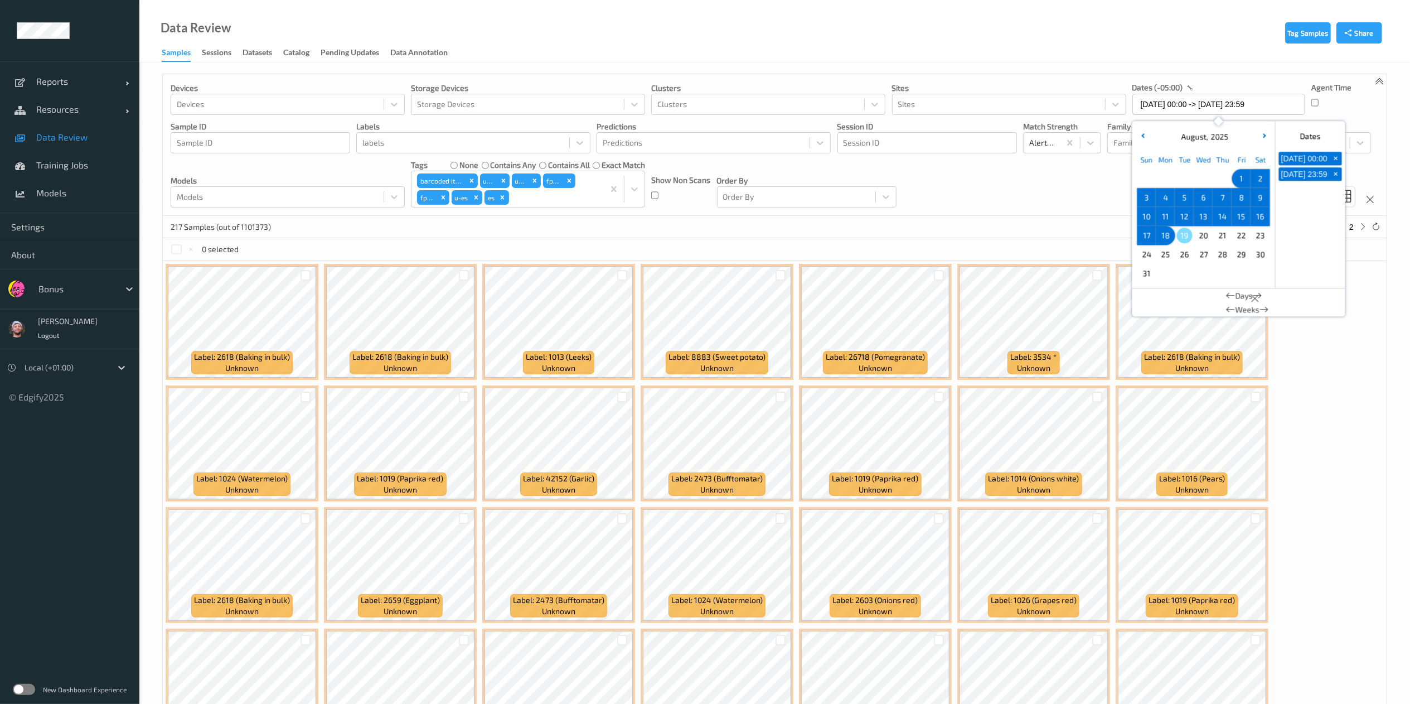
click at [642, 235] on div "217 Samples (out of 1101373) * 1 2" at bounding box center [775, 227] width 1224 height 22
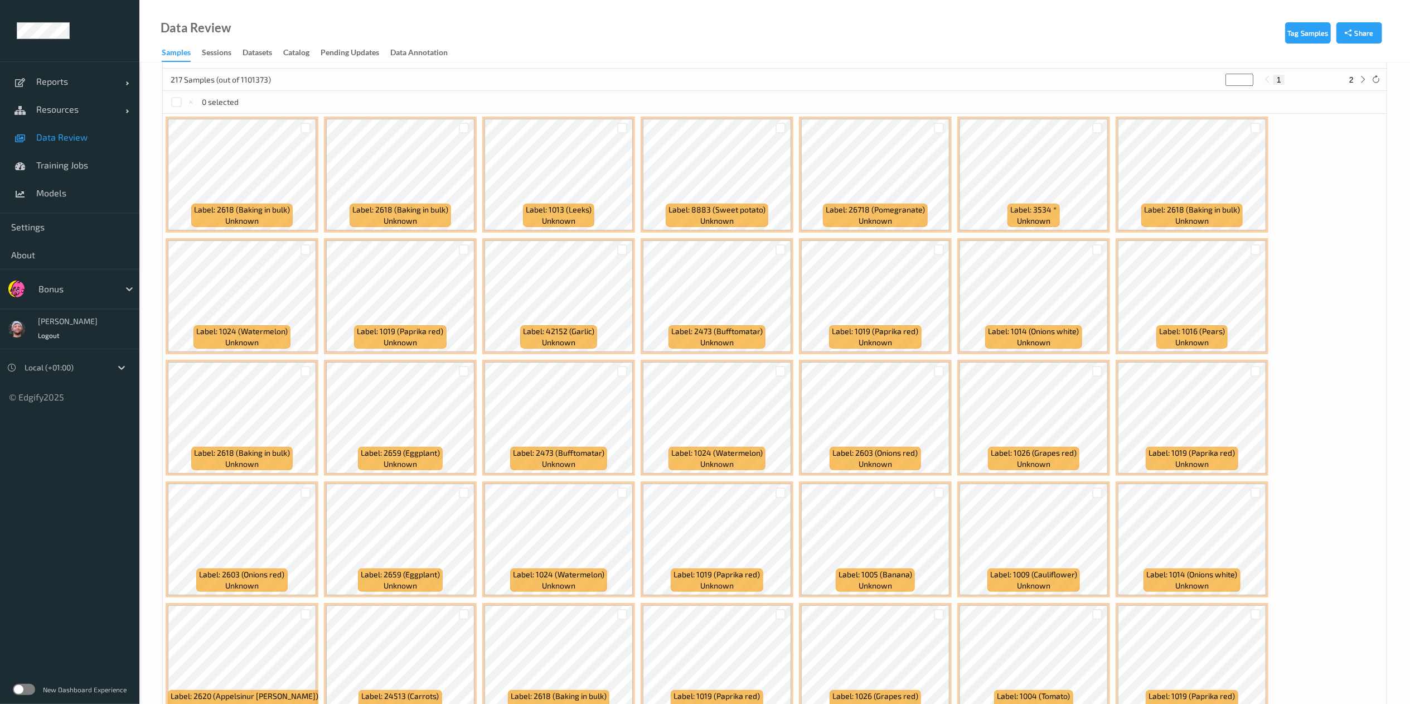
scroll to position [155, 0]
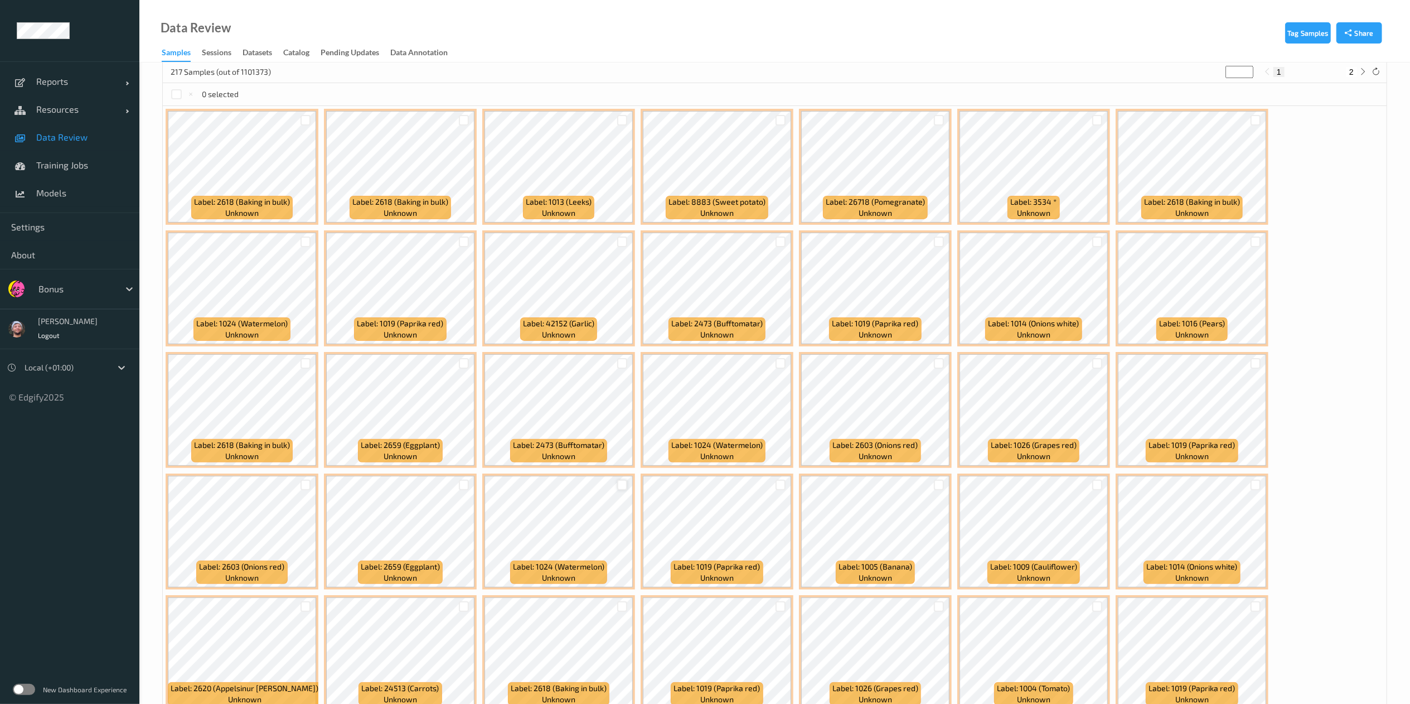
click at [621, 487] on div at bounding box center [622, 484] width 11 height 11
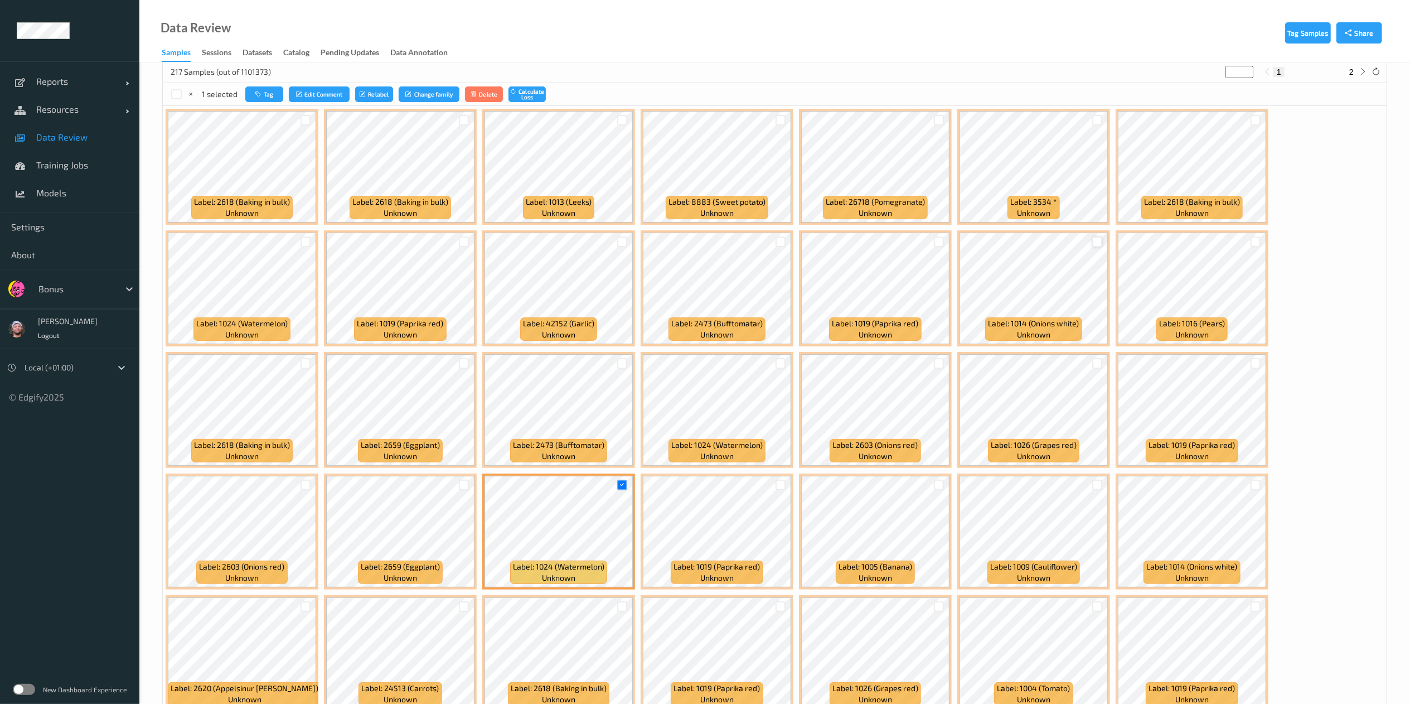
click at [1096, 237] on div at bounding box center [1097, 241] width 11 height 11
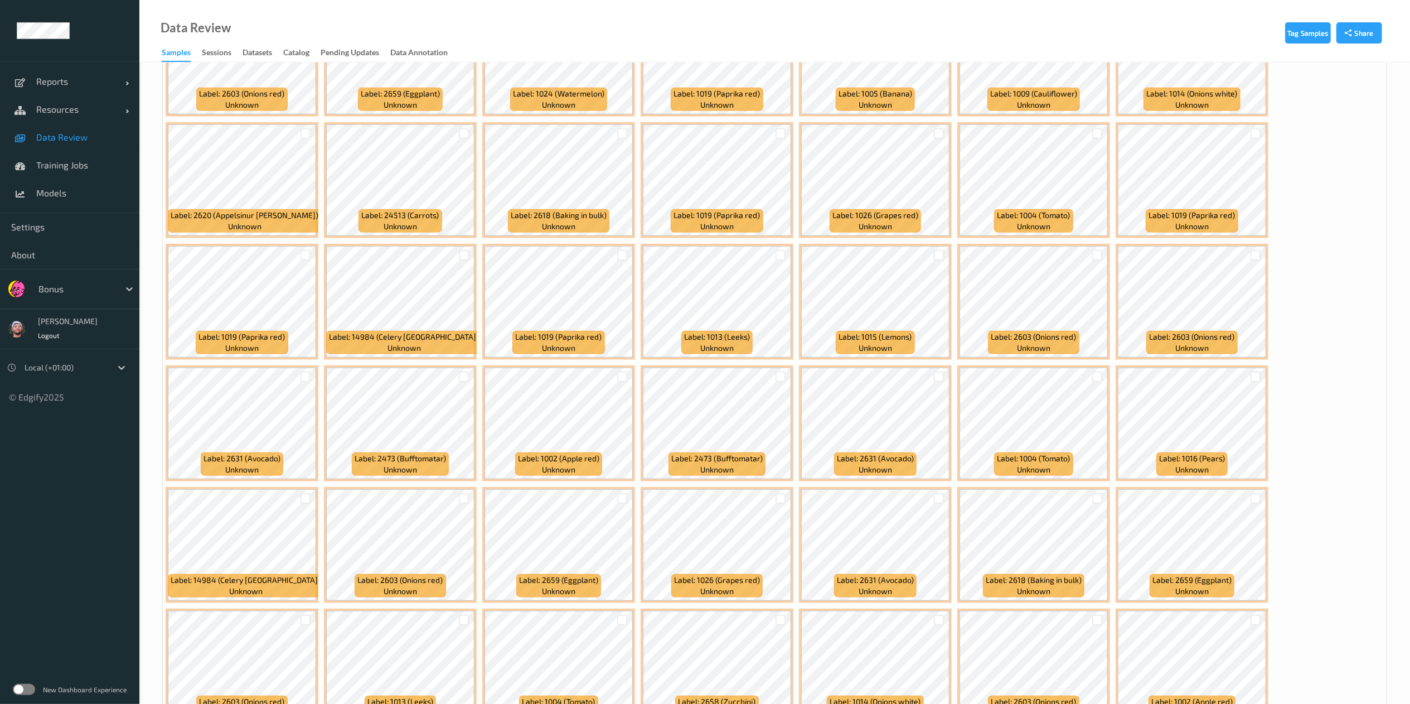
scroll to position [630, 0]
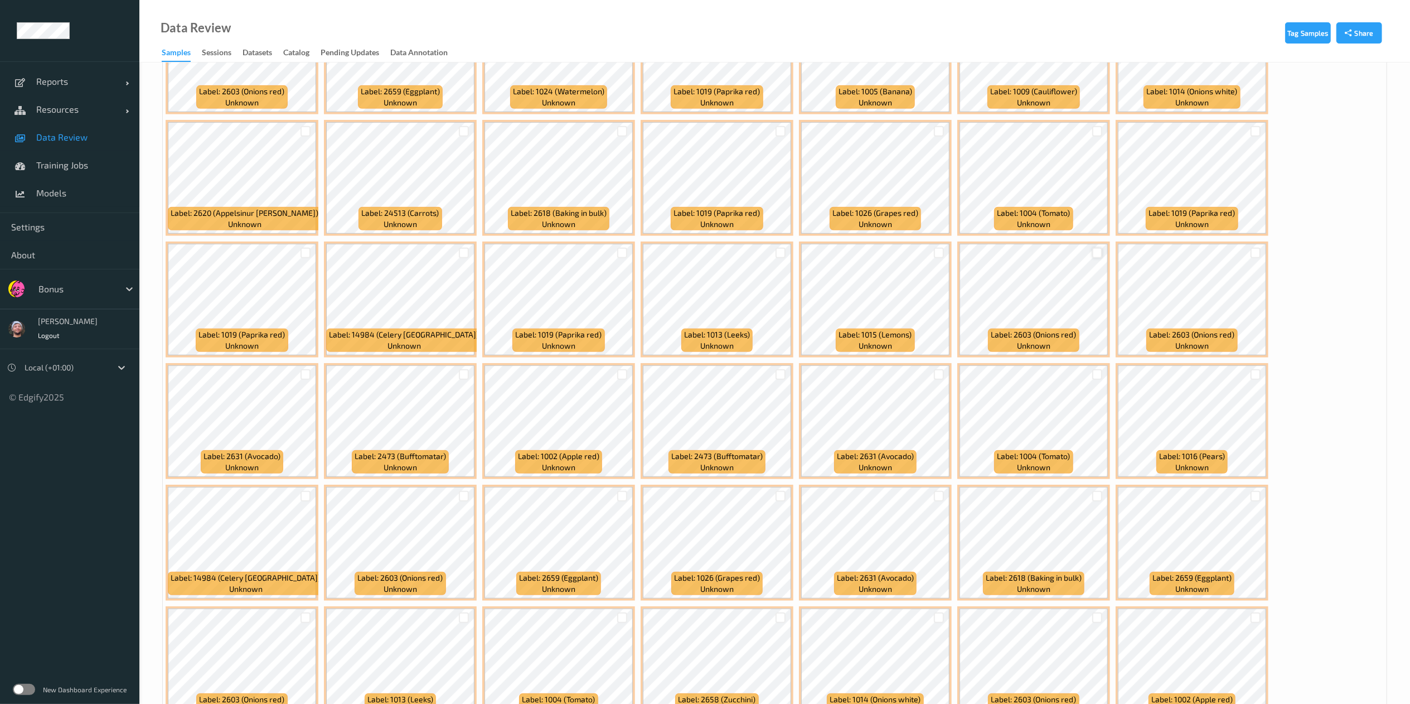
click at [1096, 255] on div at bounding box center [1097, 253] width 11 height 11
click at [1100, 135] on div at bounding box center [1097, 131] width 11 height 11
click at [1252, 137] on div at bounding box center [1255, 131] width 11 height 11
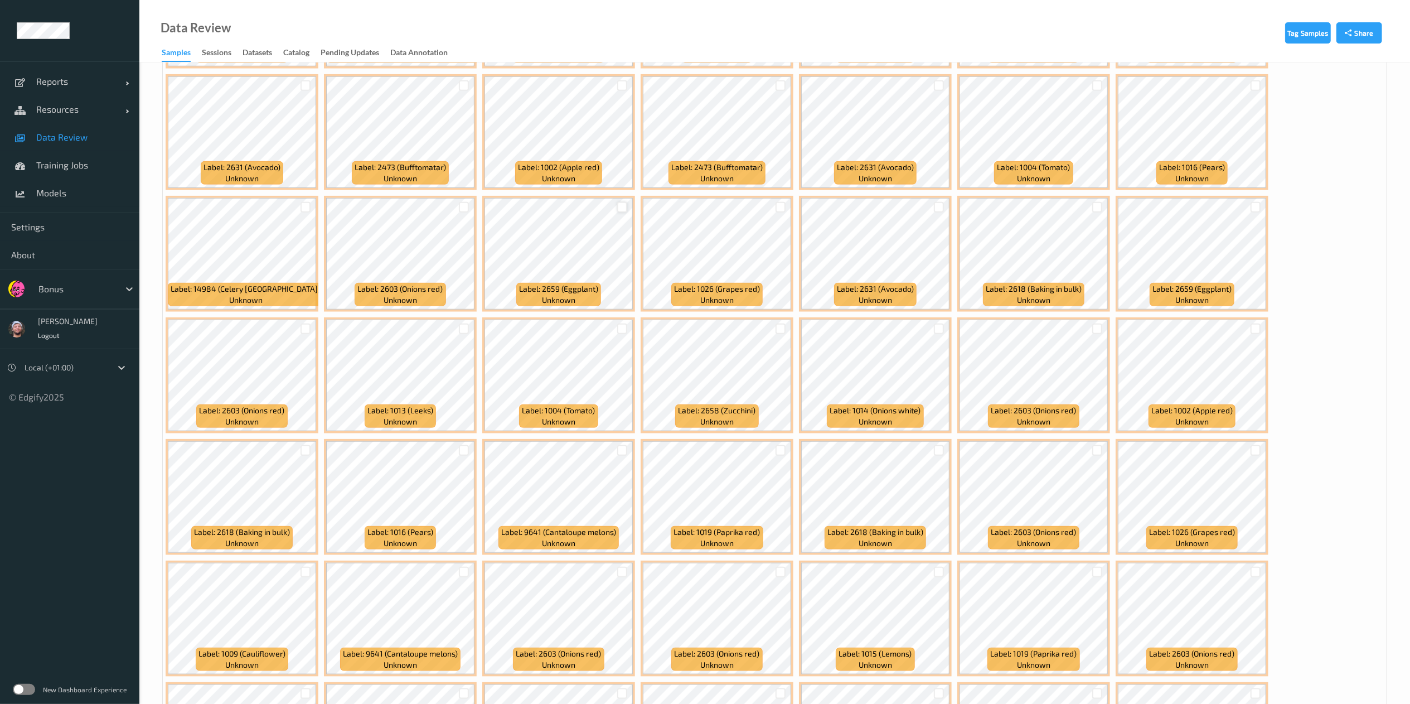
click at [623, 208] on div at bounding box center [622, 207] width 11 height 11
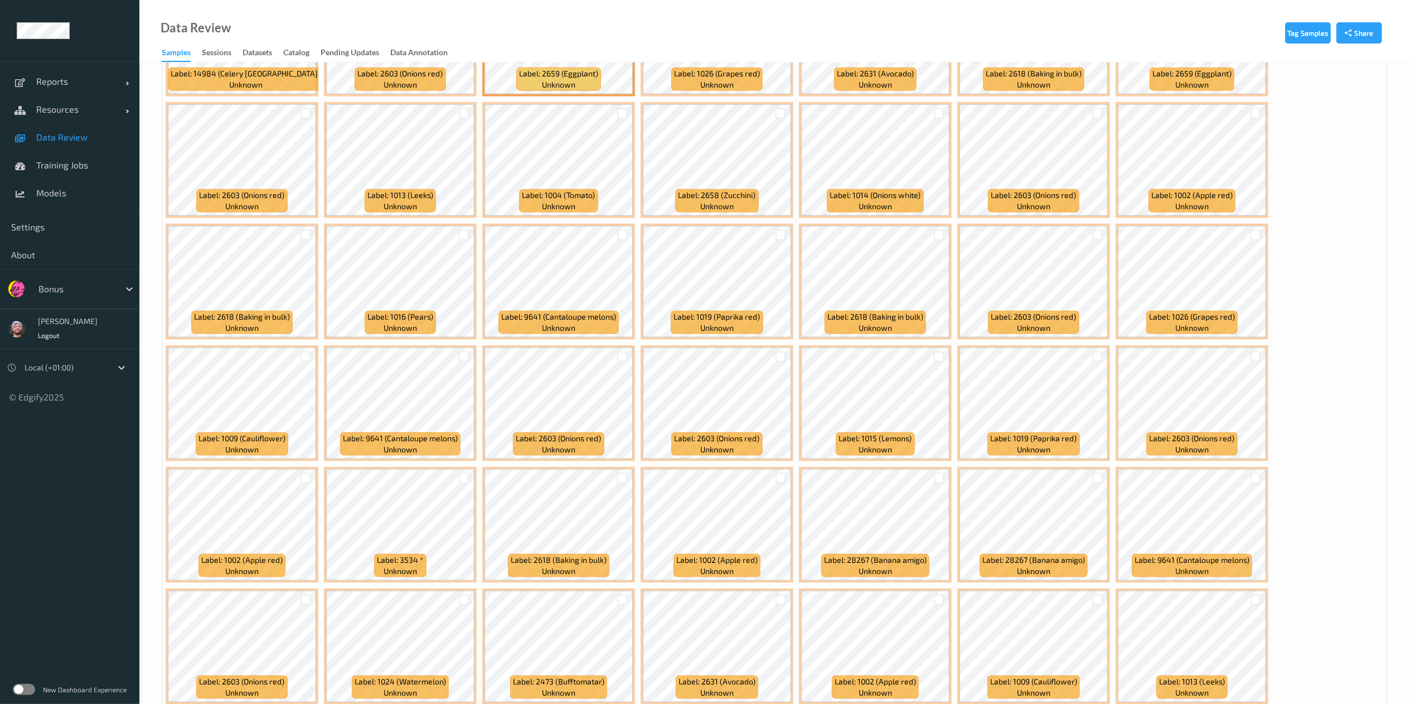
scroll to position [1143, 0]
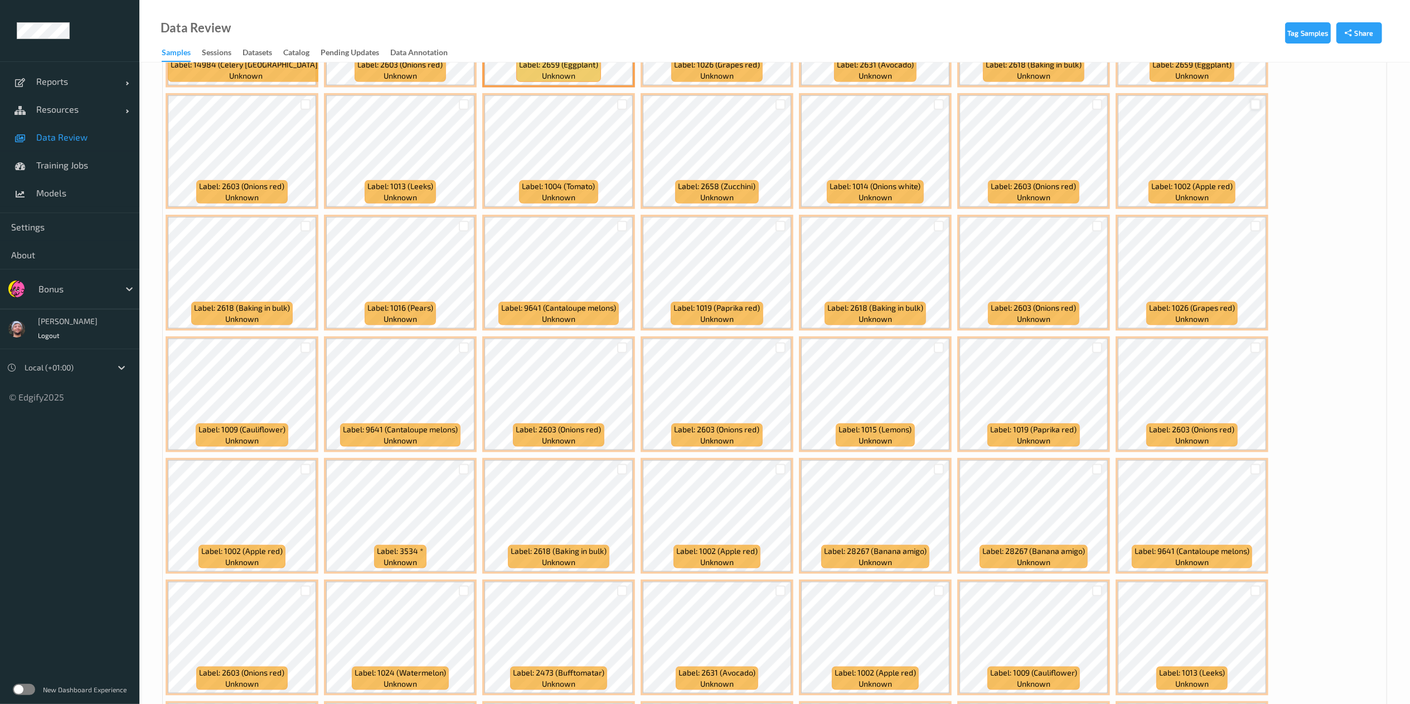
click at [1255, 104] on div at bounding box center [1255, 104] width 11 height 11
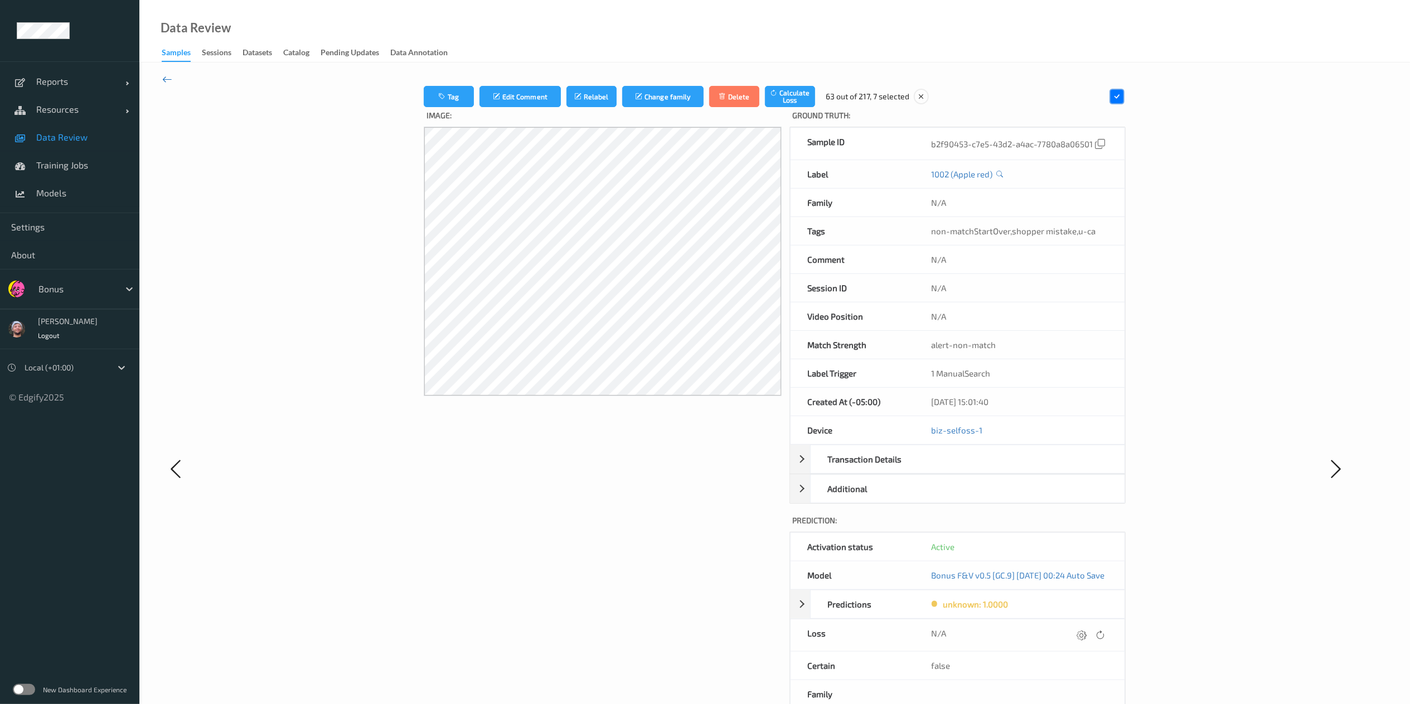
click at [171, 75] on icon at bounding box center [167, 79] width 10 height 12
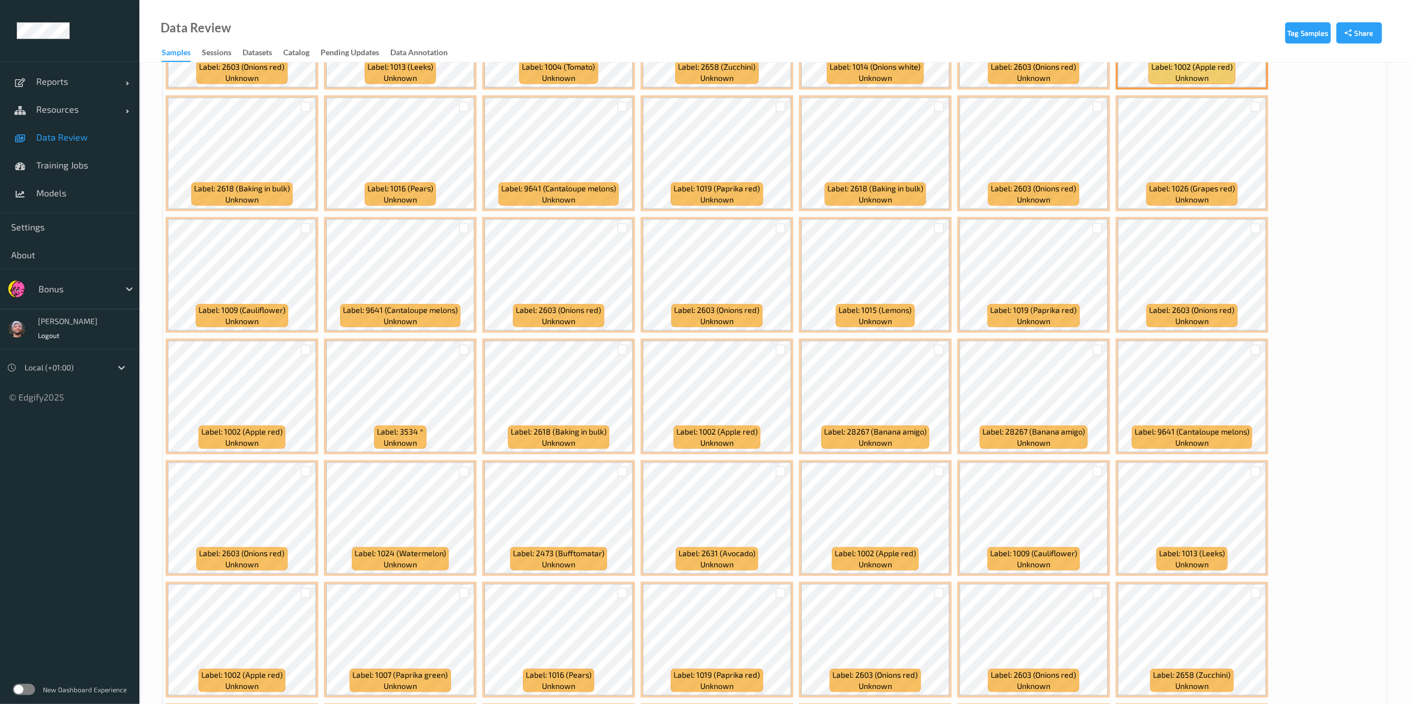
scroll to position [1316, 0]
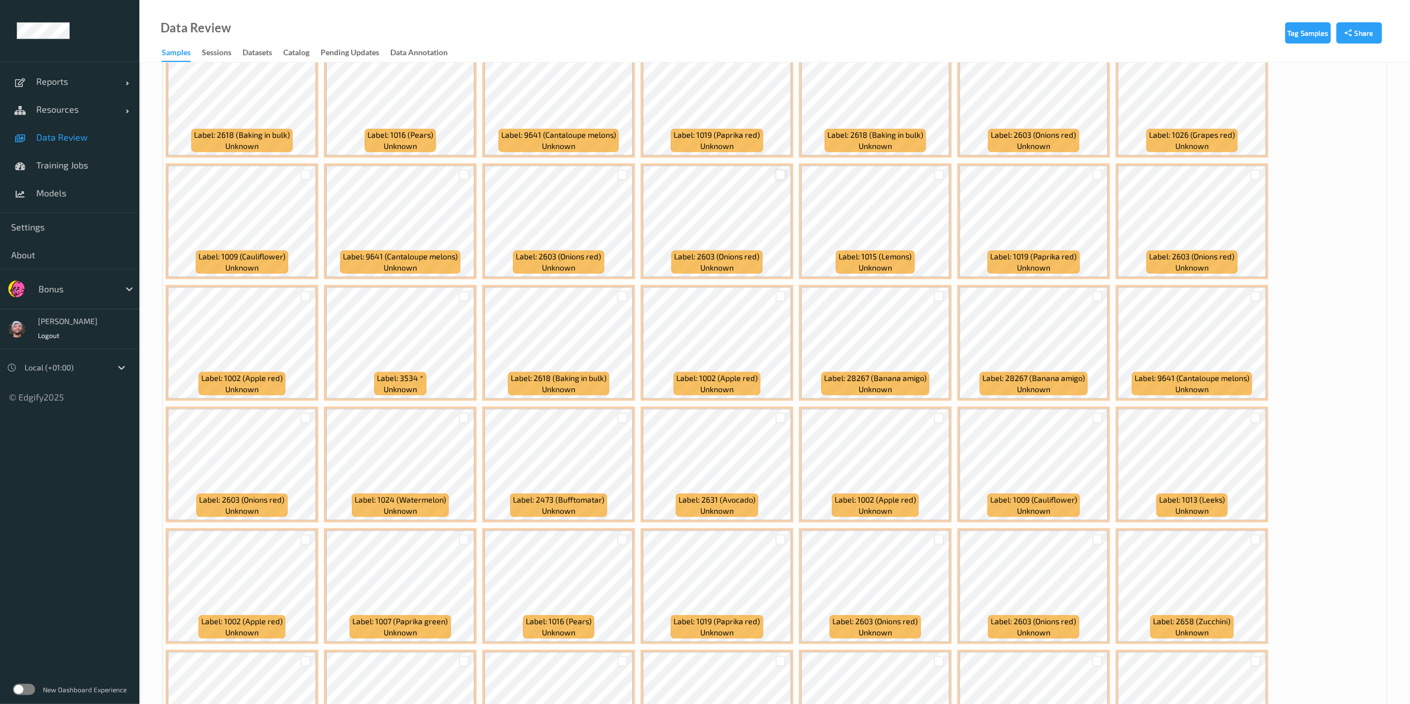
click at [777, 180] on div at bounding box center [780, 174] width 11 height 11
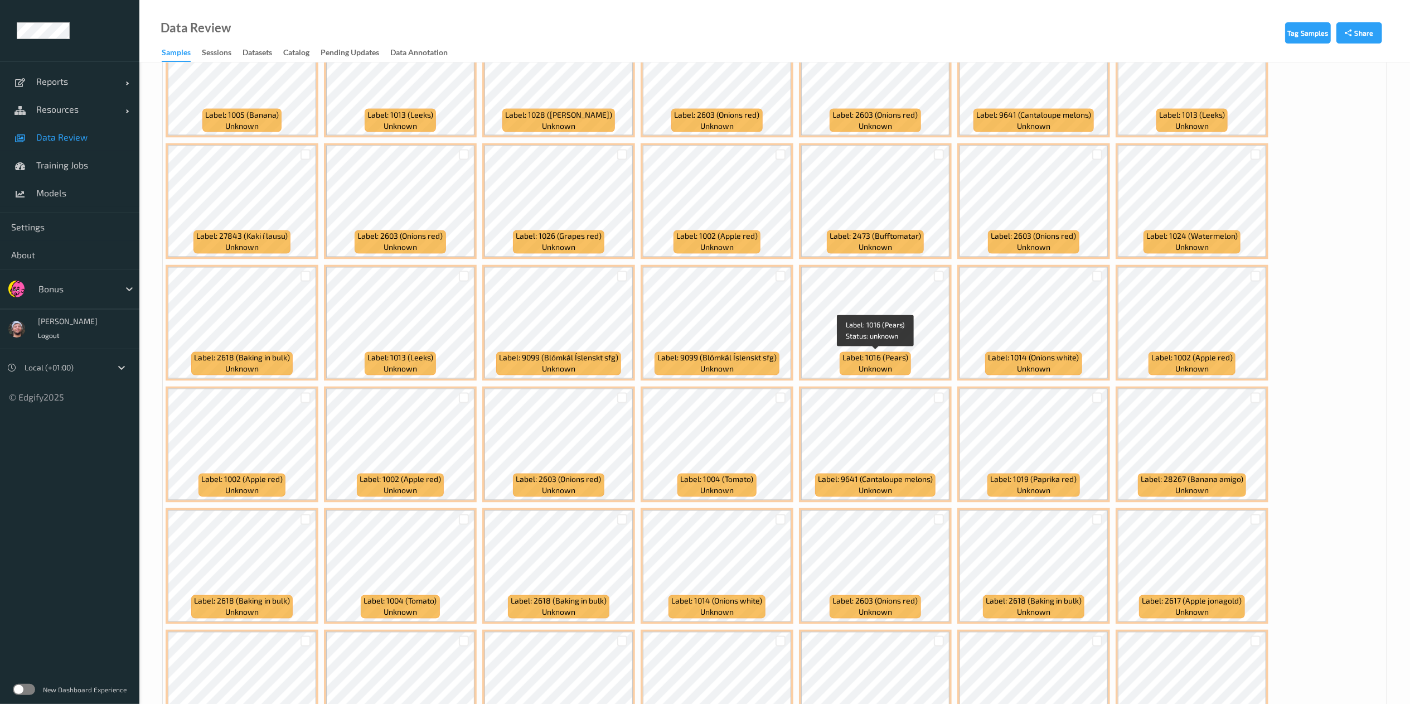
scroll to position [1976, 0]
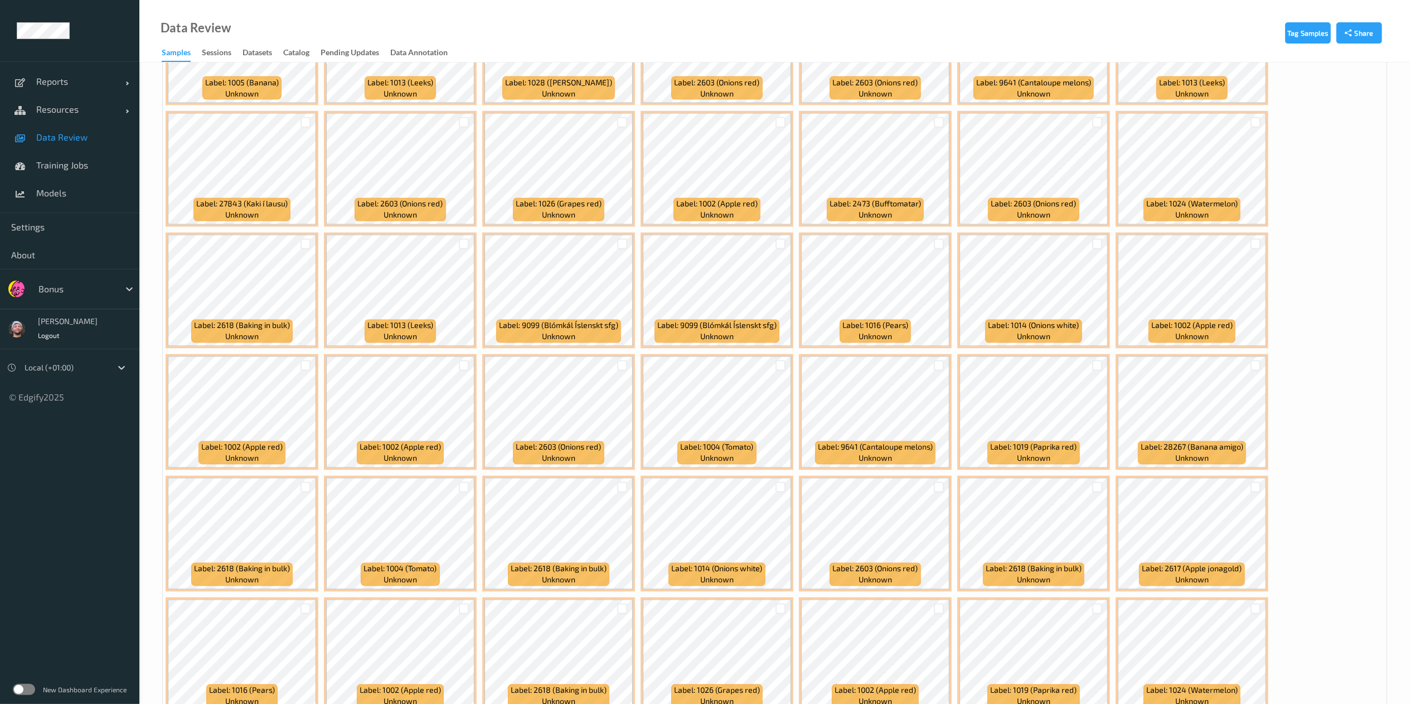
click at [621, 130] on div at bounding box center [622, 122] width 21 height 18
click at [621, 128] on div at bounding box center [622, 122] width 11 height 11
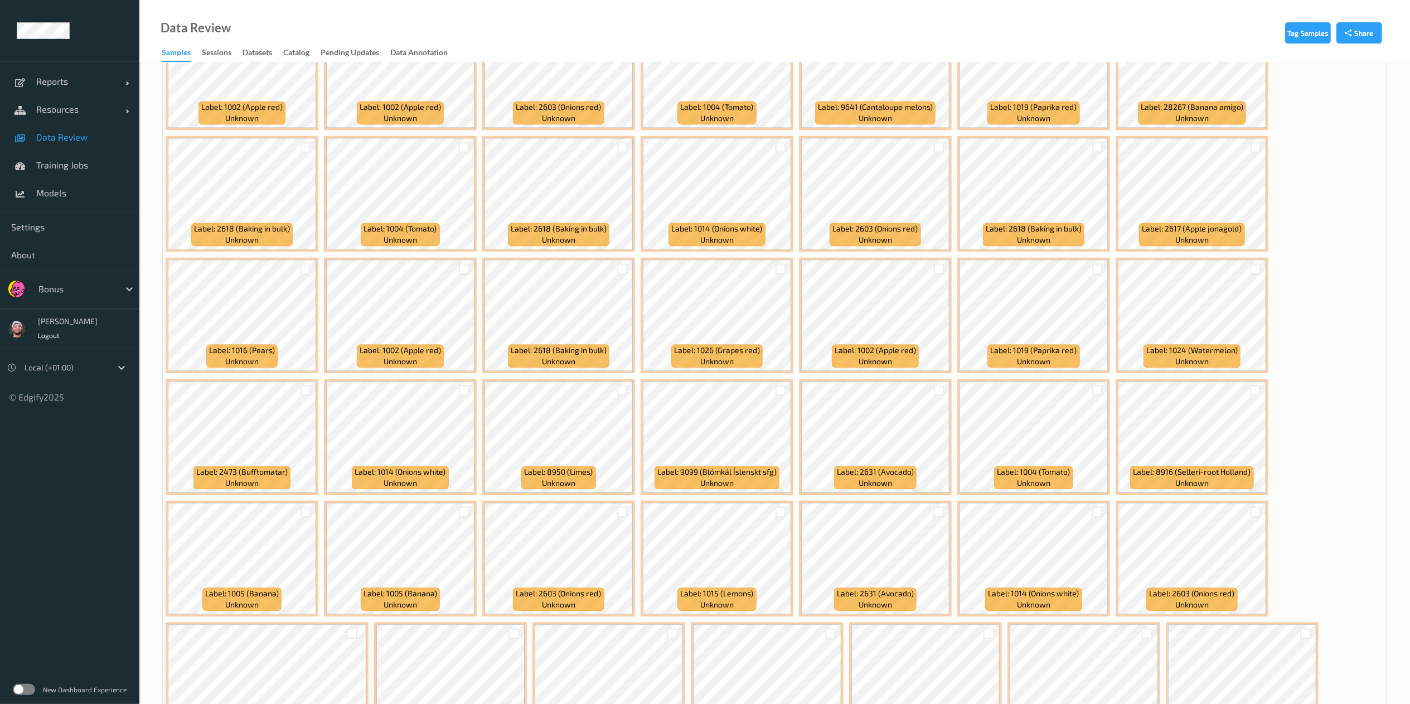
scroll to position [2317, 0]
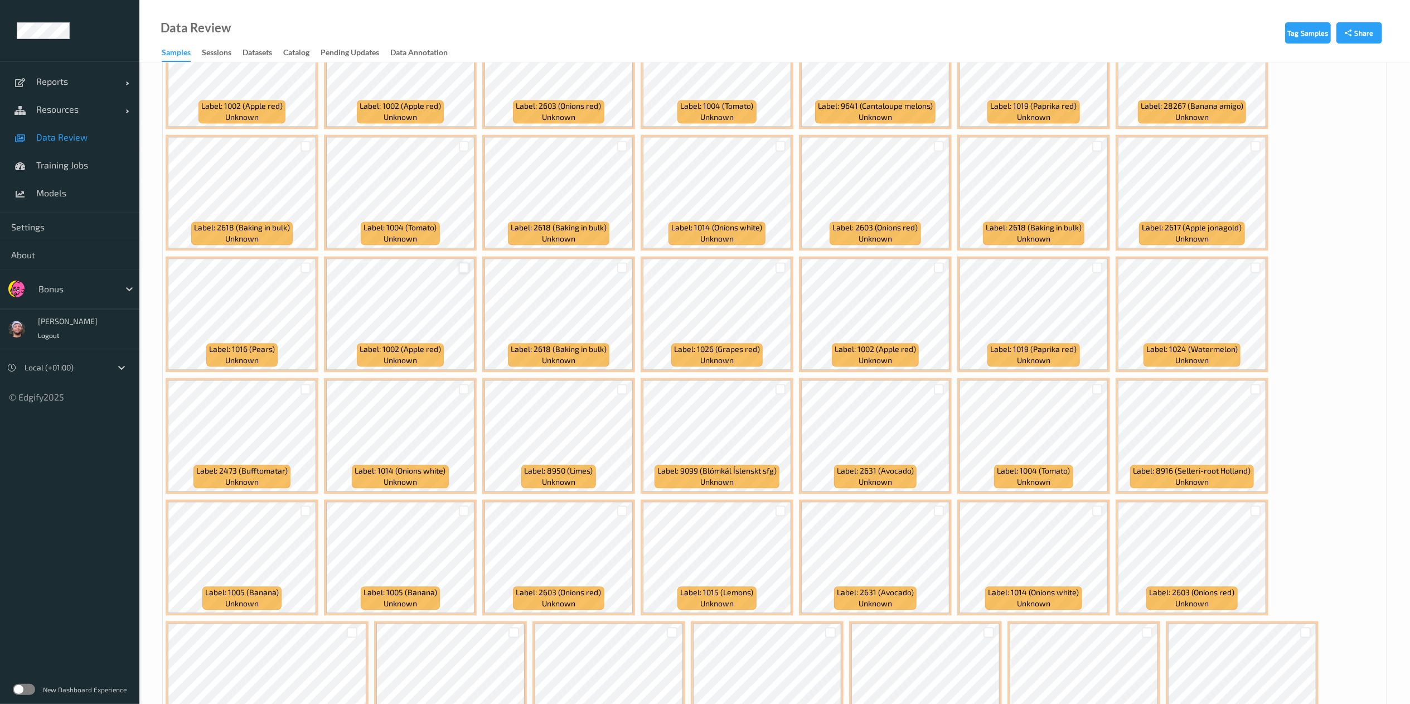
click at [462, 272] on div at bounding box center [464, 267] width 11 height 11
click at [305, 385] on div at bounding box center [305, 389] width 11 height 11
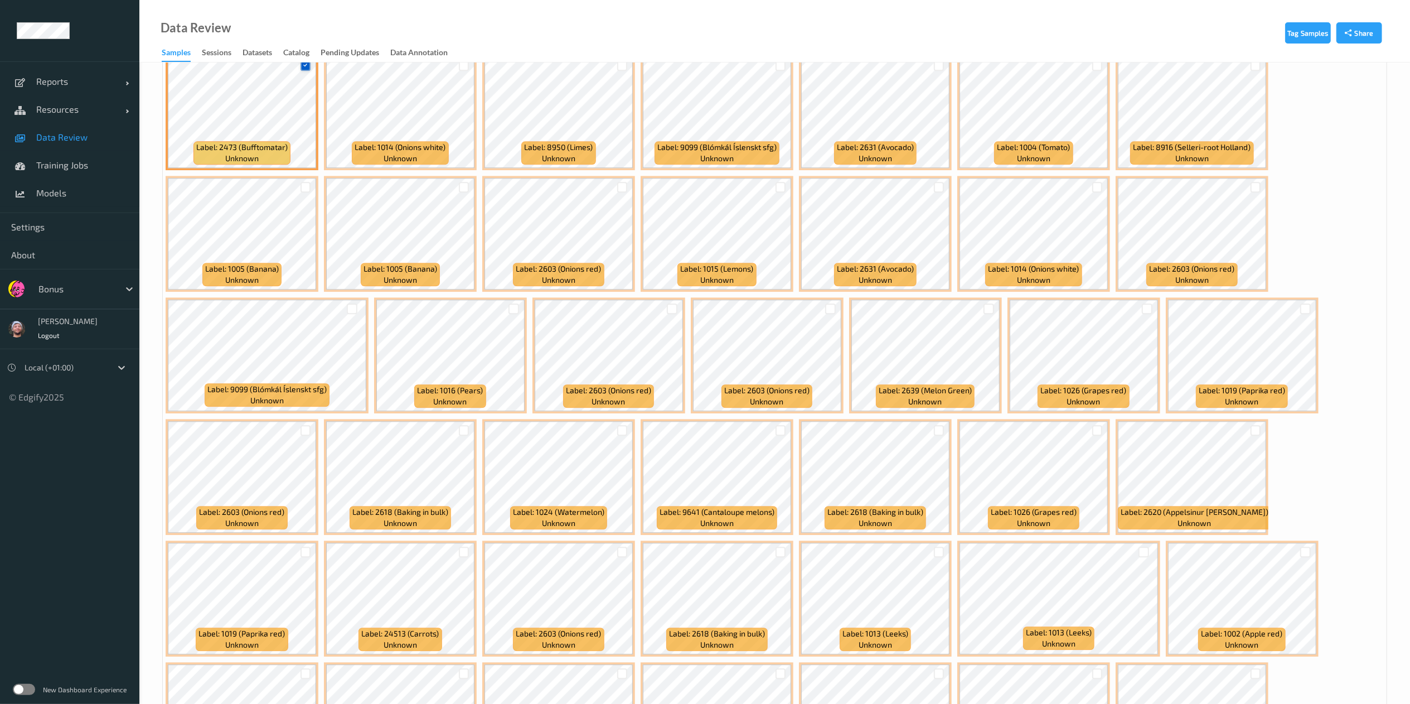
scroll to position [2642, 0]
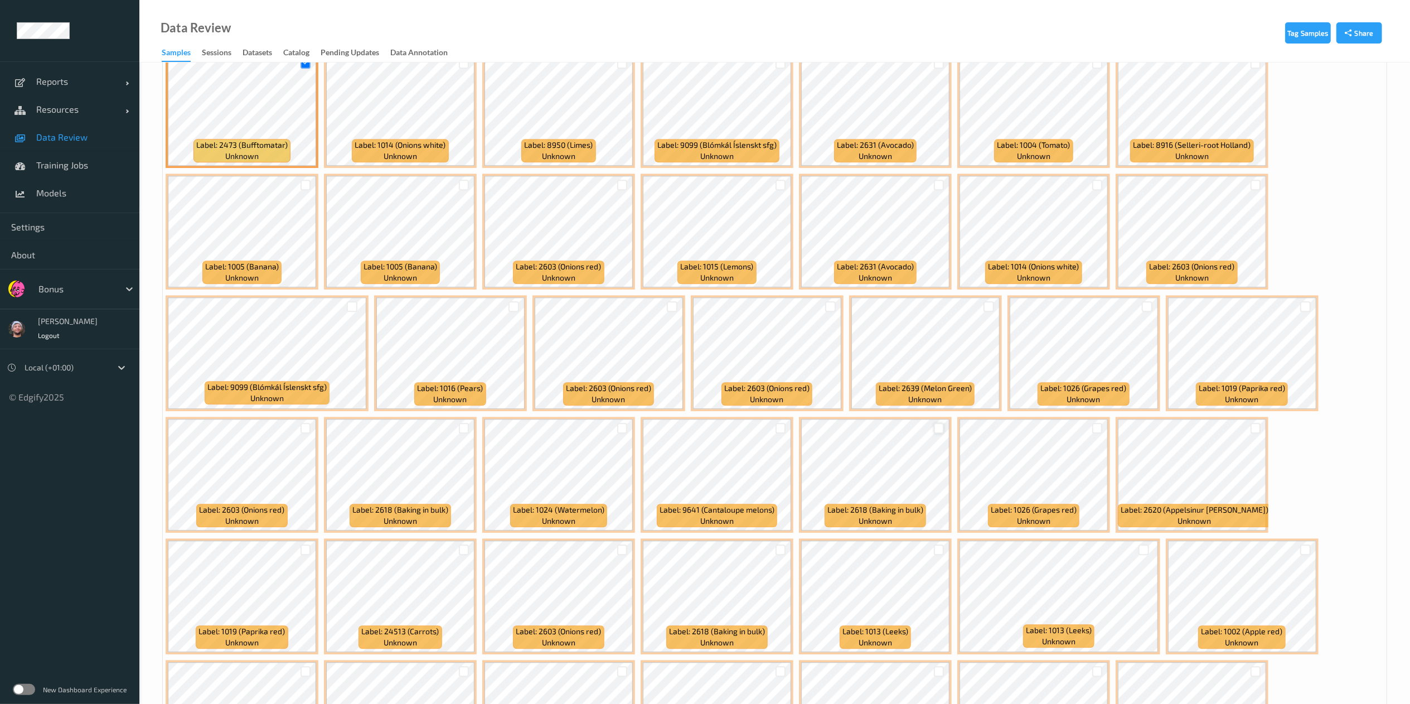
click at [937, 433] on div at bounding box center [939, 428] width 11 height 11
click at [1092, 429] on div at bounding box center [1097, 428] width 11 height 11
click at [1301, 550] on div at bounding box center [1305, 549] width 11 height 11
click at [1256, 426] on div at bounding box center [1255, 428] width 11 height 11
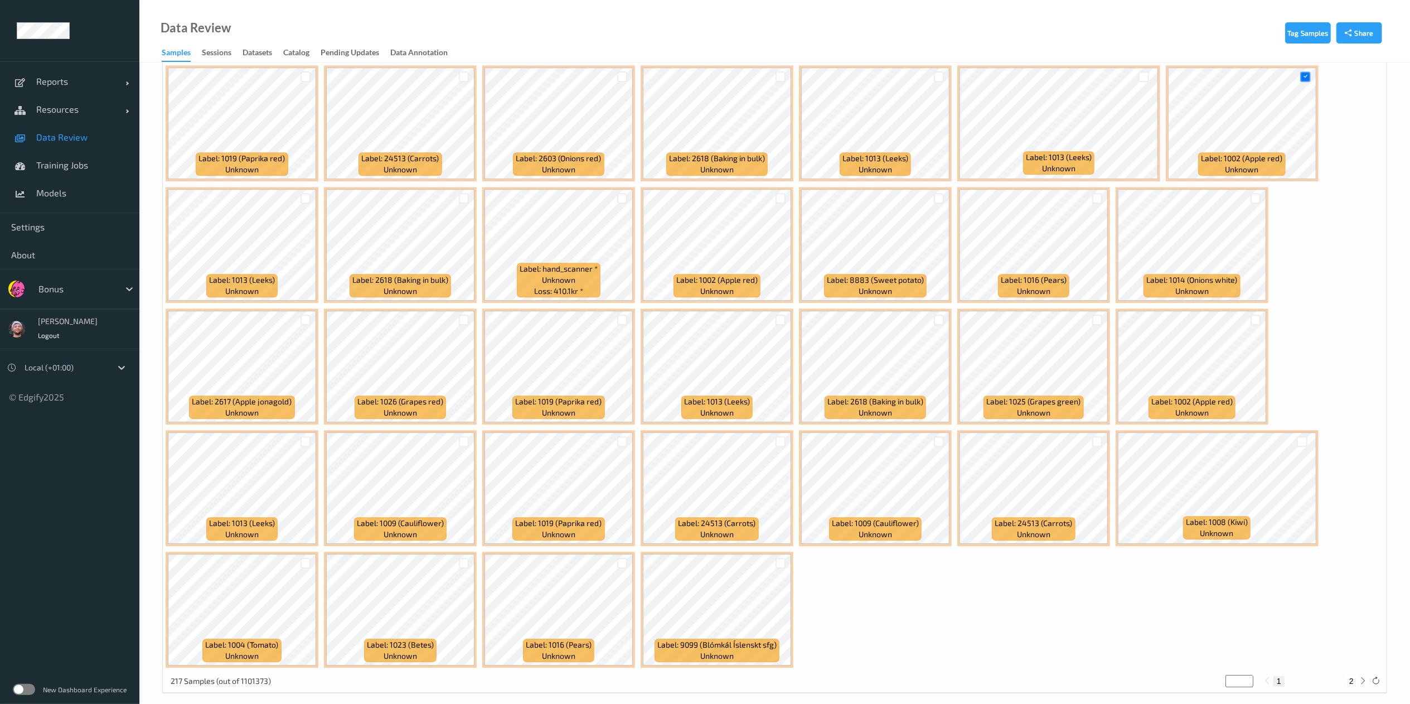
scroll to position [3122, 0]
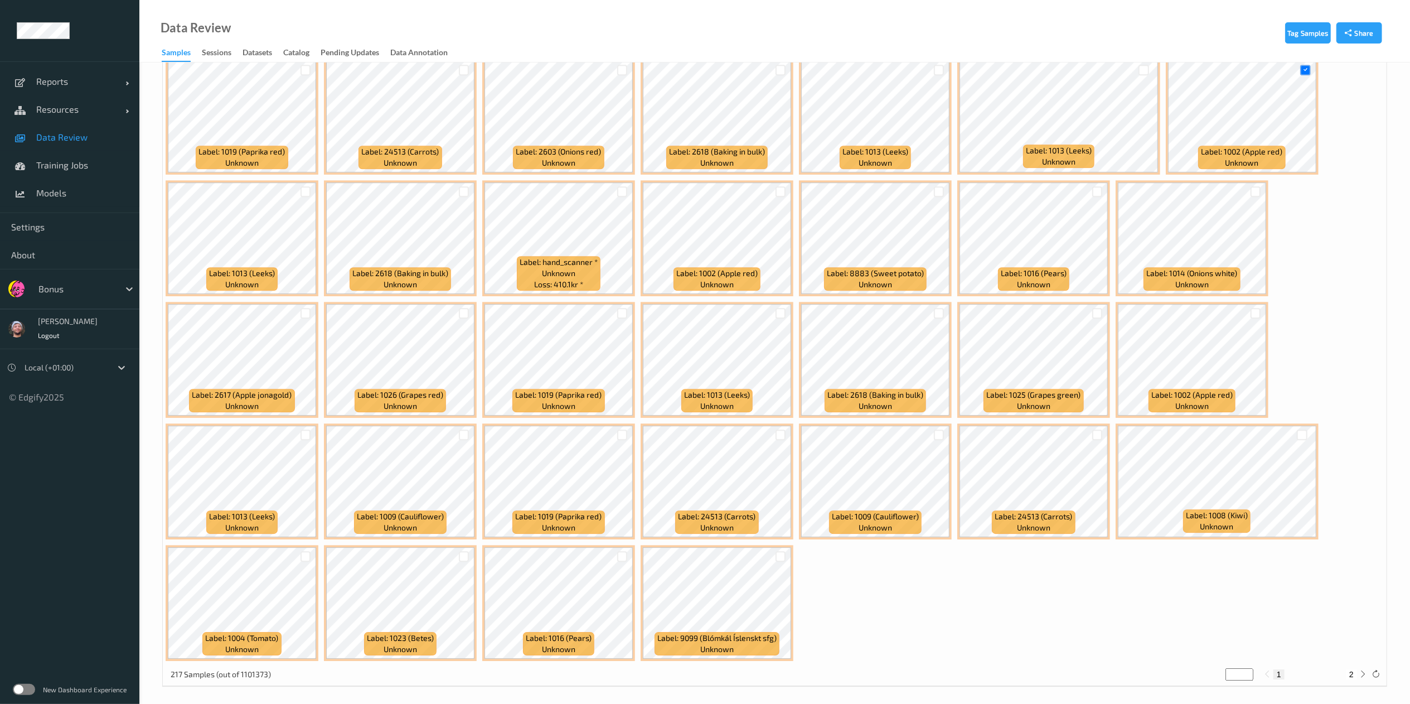
click at [1251, 305] on div at bounding box center [1255, 313] width 21 height 18
click at [1251, 316] on div at bounding box center [1255, 313] width 11 height 11
click at [1100, 434] on div at bounding box center [1097, 434] width 11 height 11
click at [623, 189] on div at bounding box center [622, 191] width 11 height 11
click at [934, 193] on div at bounding box center [939, 191] width 11 height 11
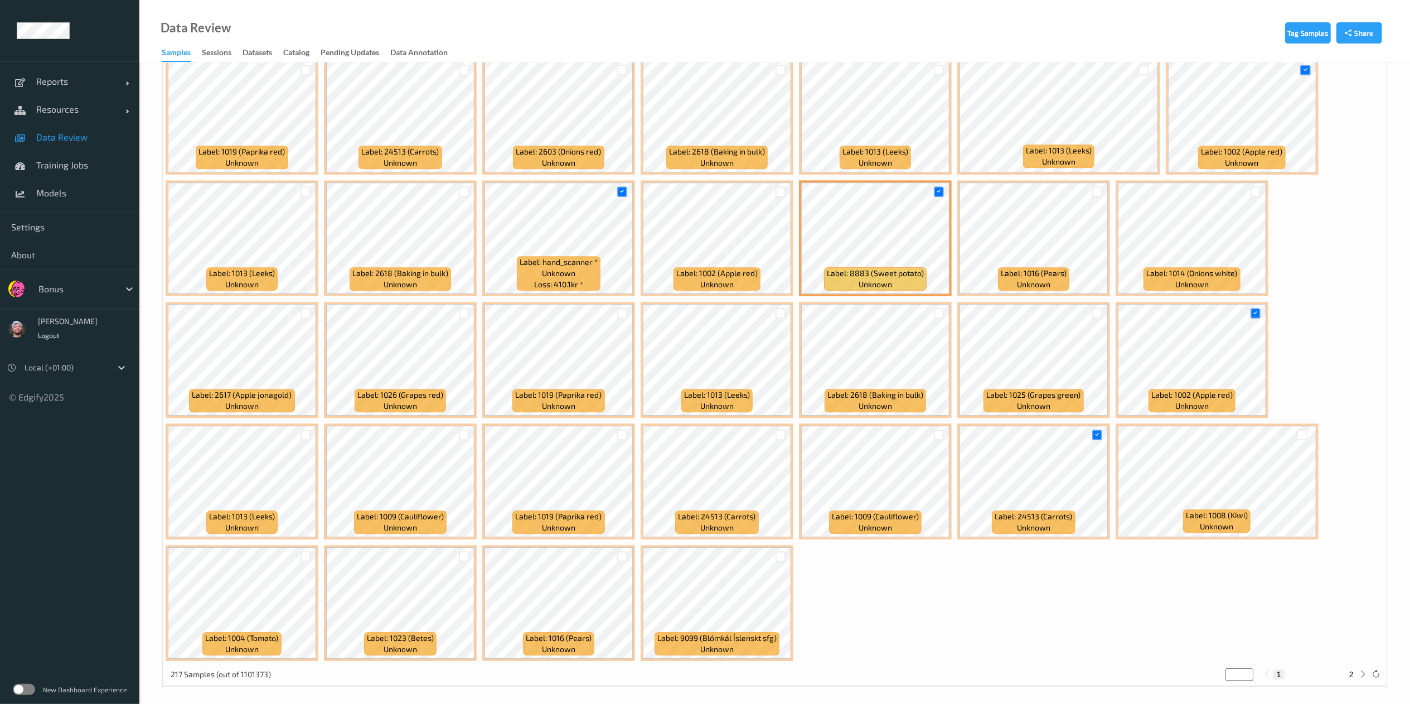
click at [303, 551] on div at bounding box center [305, 556] width 21 height 18
click at [303, 559] on div at bounding box center [305, 556] width 11 height 11
click at [462, 559] on div at bounding box center [464, 556] width 11 height 11
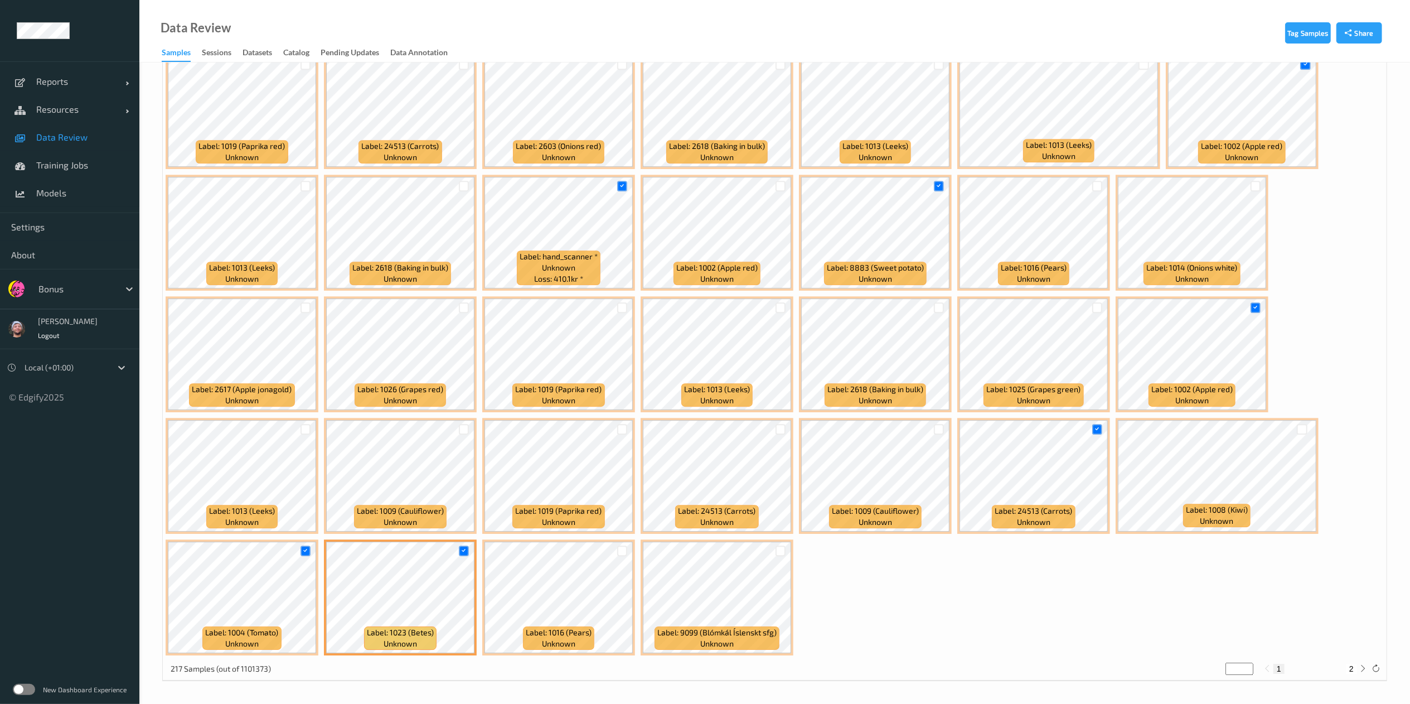
click at [1352, 668] on button "2" at bounding box center [1351, 668] width 11 height 10
type input "*"
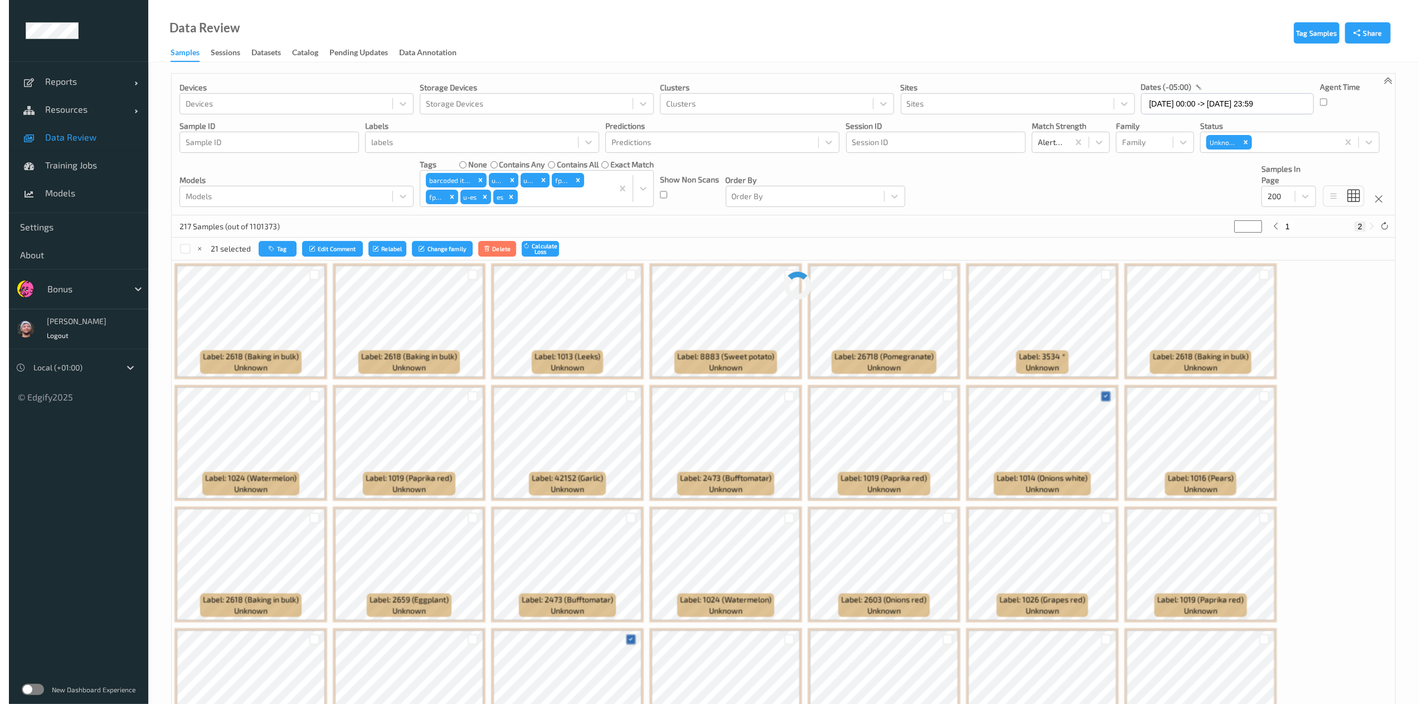
scroll to position [0, 0]
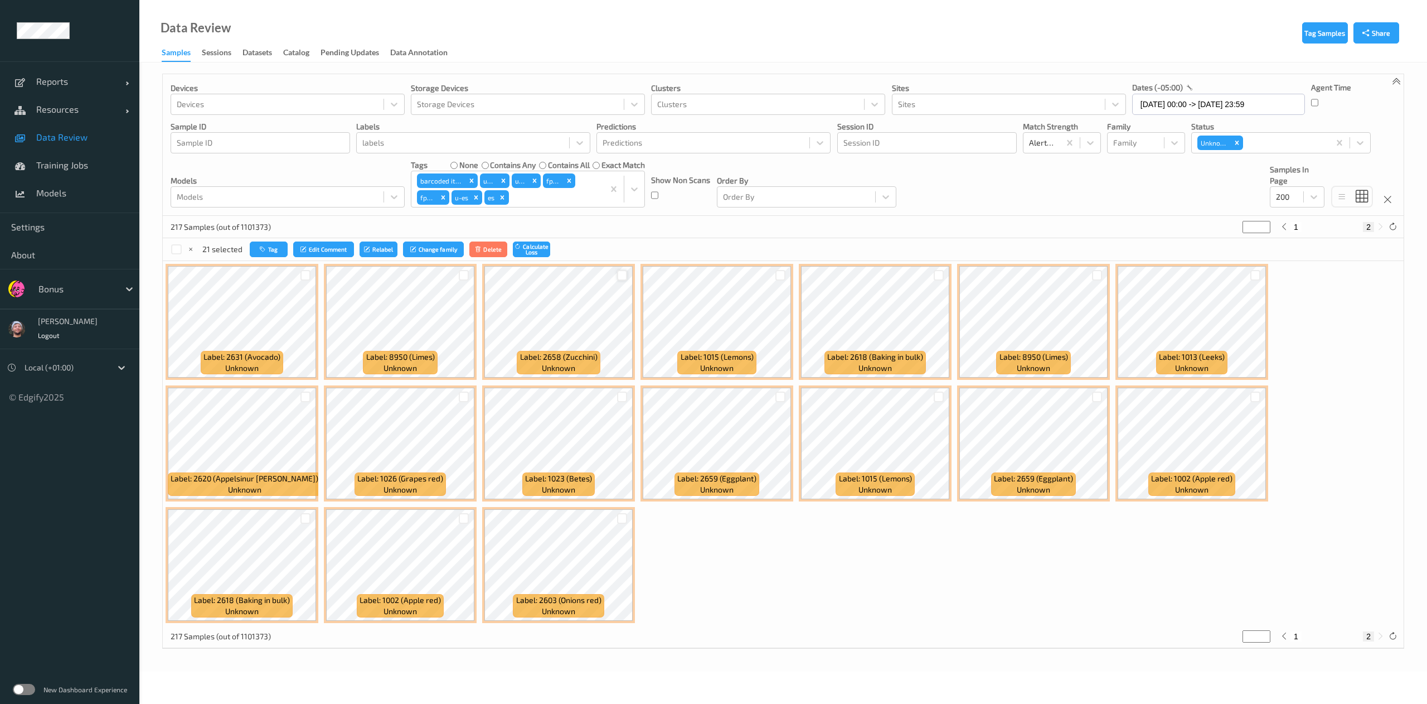
click at [624, 276] on div at bounding box center [622, 275] width 11 height 11
click at [467, 279] on div at bounding box center [464, 275] width 11 height 11
click at [302, 278] on div at bounding box center [305, 275] width 11 height 11
click at [272, 251] on button "Tag" at bounding box center [270, 249] width 38 height 16
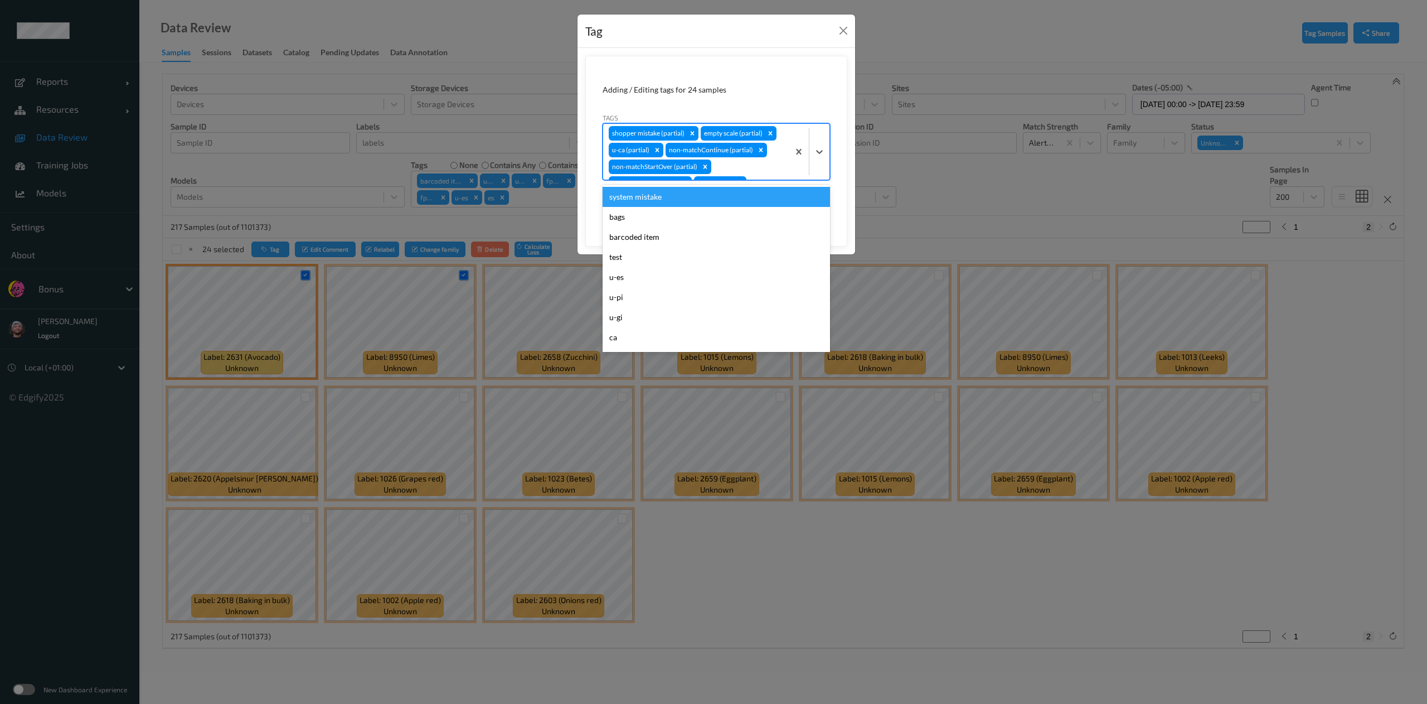
scroll to position [9, 0]
click at [736, 168] on div "shopper mistake (partial) empty scale (partial) u-ca (partial) non-matchContinu…" at bounding box center [696, 152] width 186 height 56
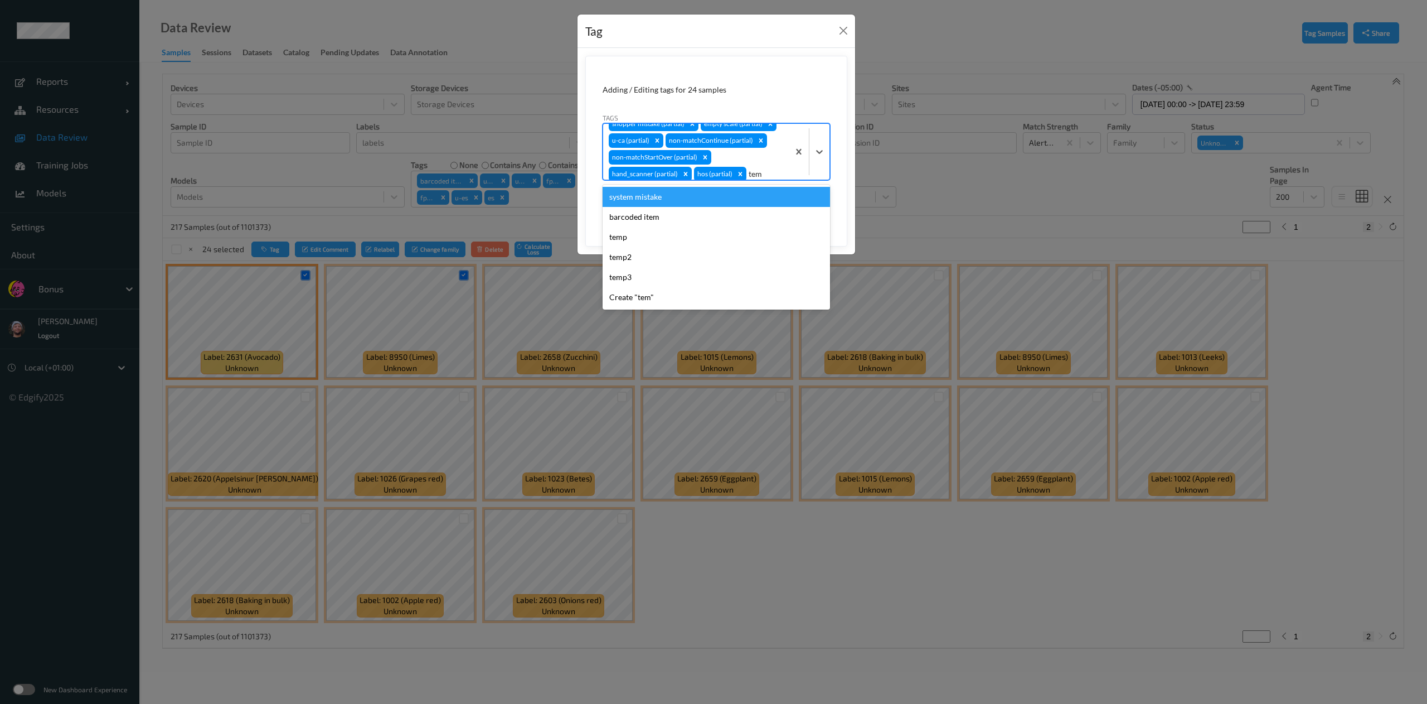
type input "temp"
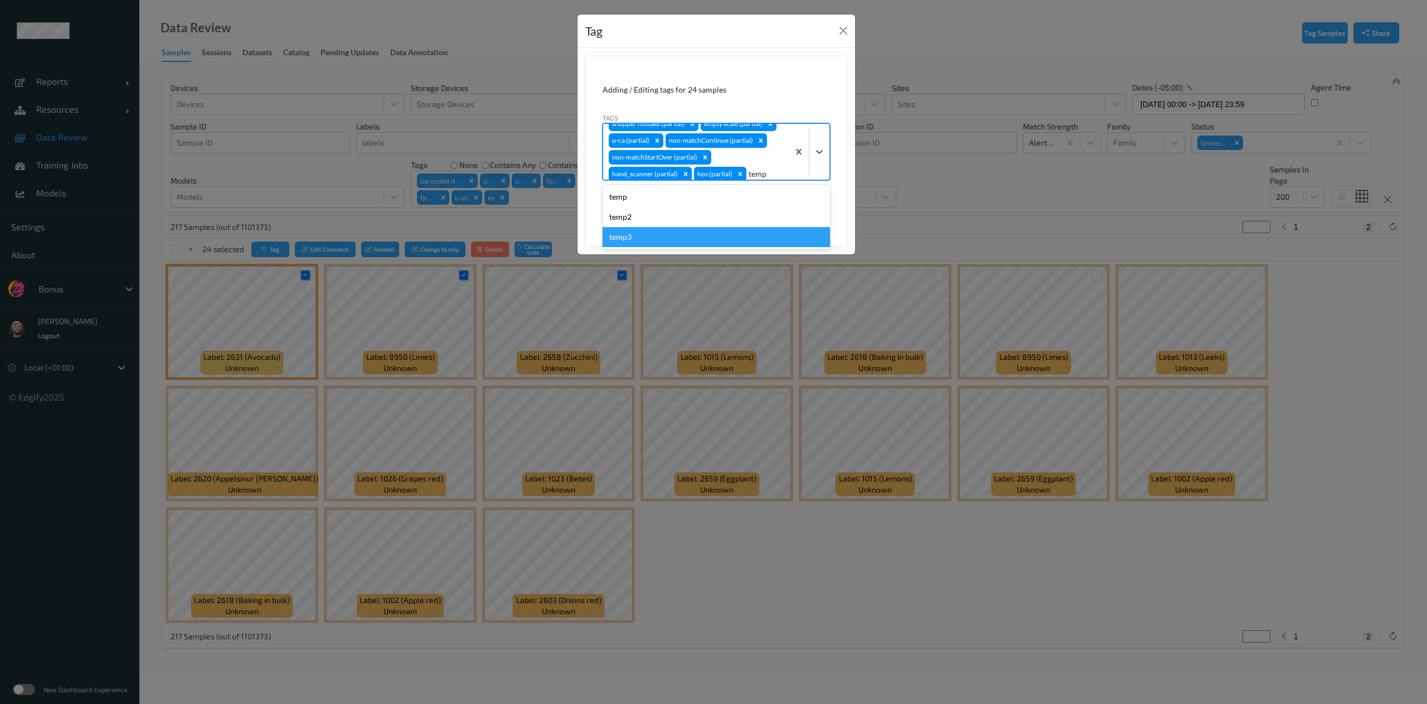
click at [697, 231] on div "temp3" at bounding box center [716, 237] width 227 height 20
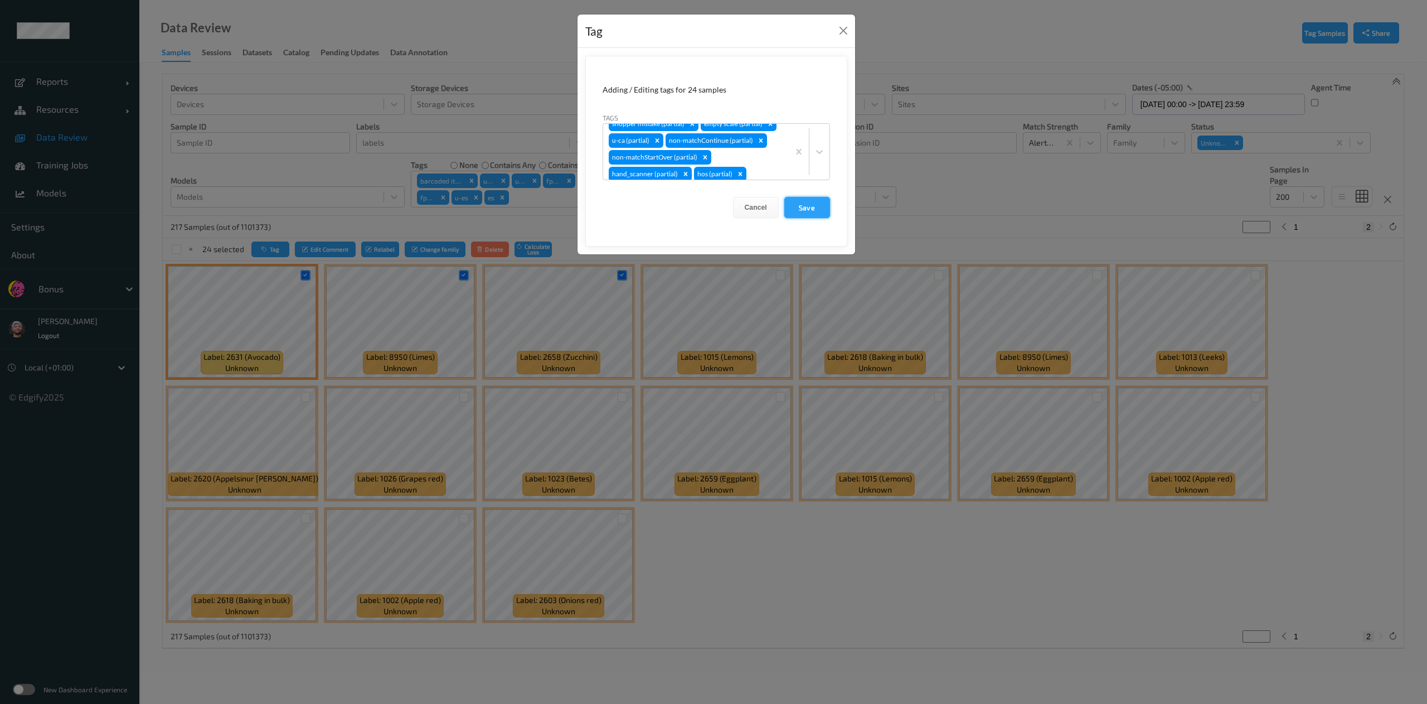
click at [809, 203] on button "Save" at bounding box center [807, 207] width 46 height 21
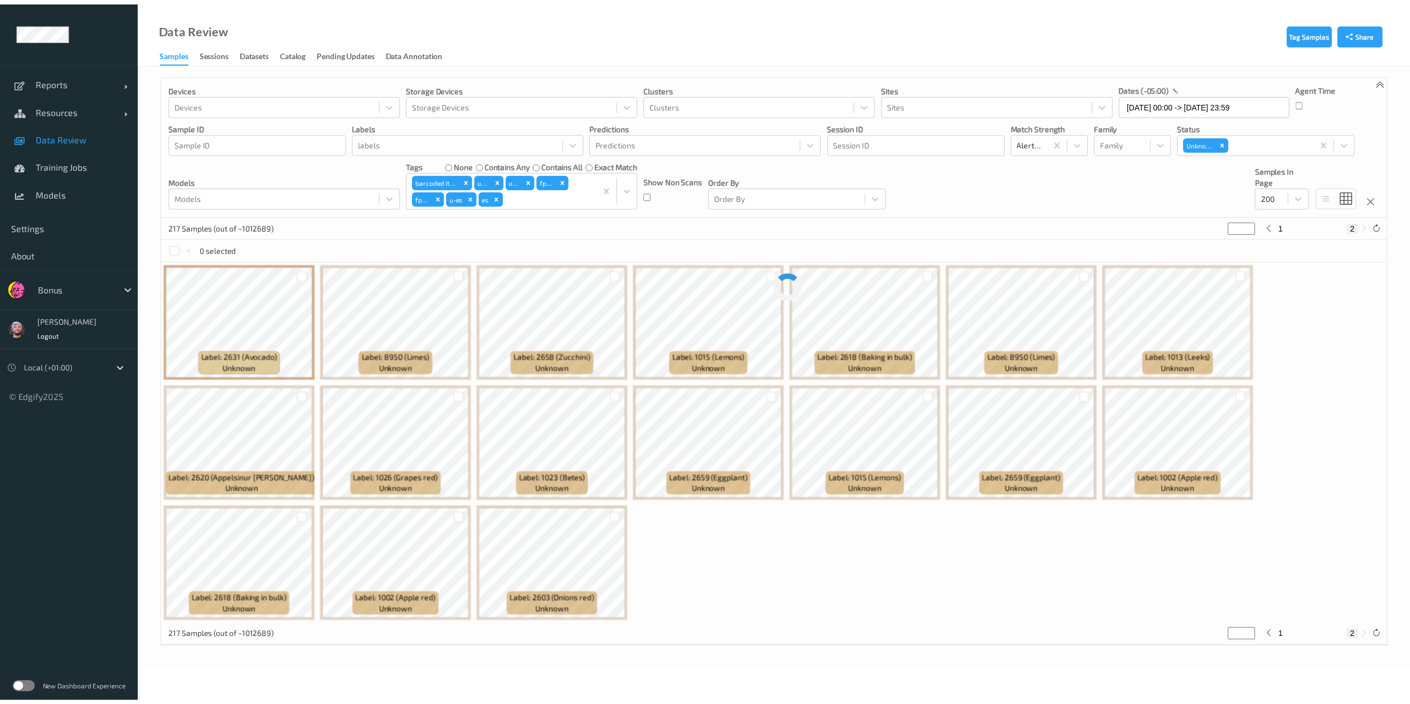
scroll to position [0, 0]
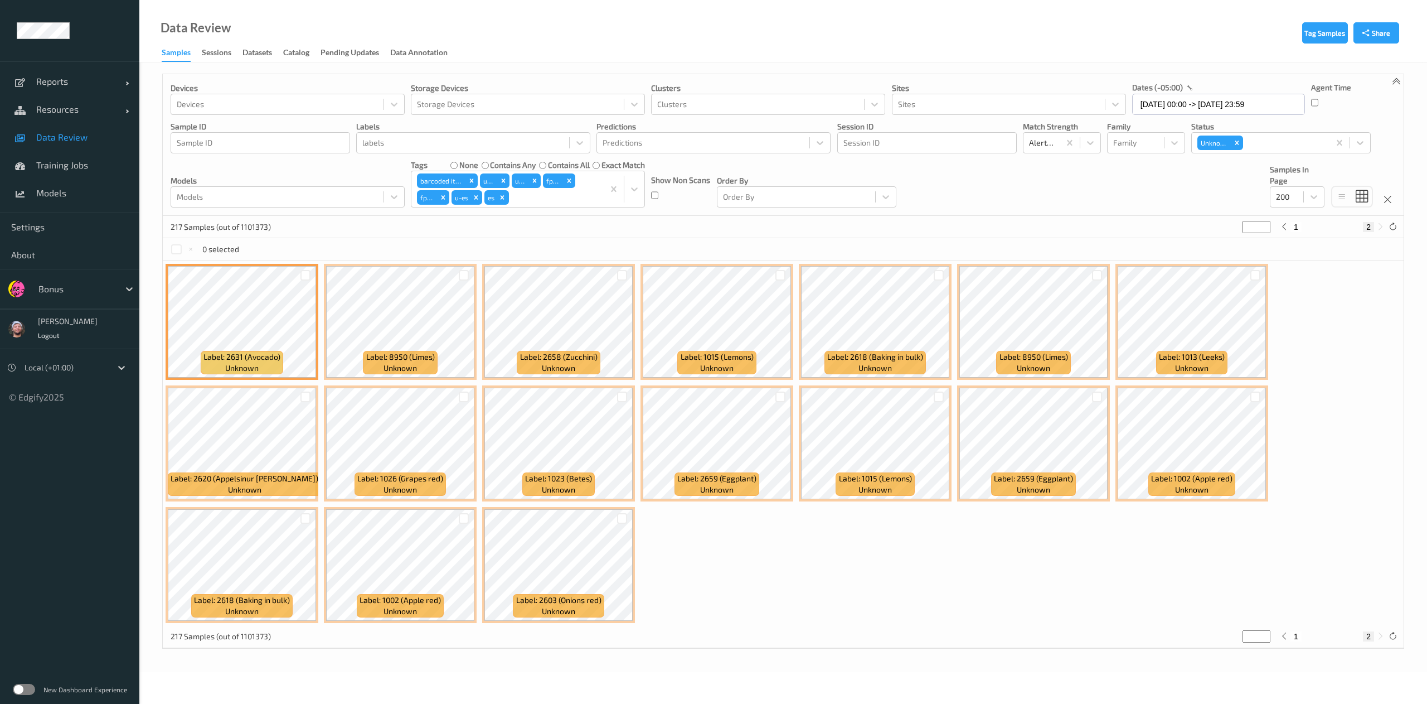
click at [79, 128] on link "Data Review" at bounding box center [69, 137] width 139 height 28
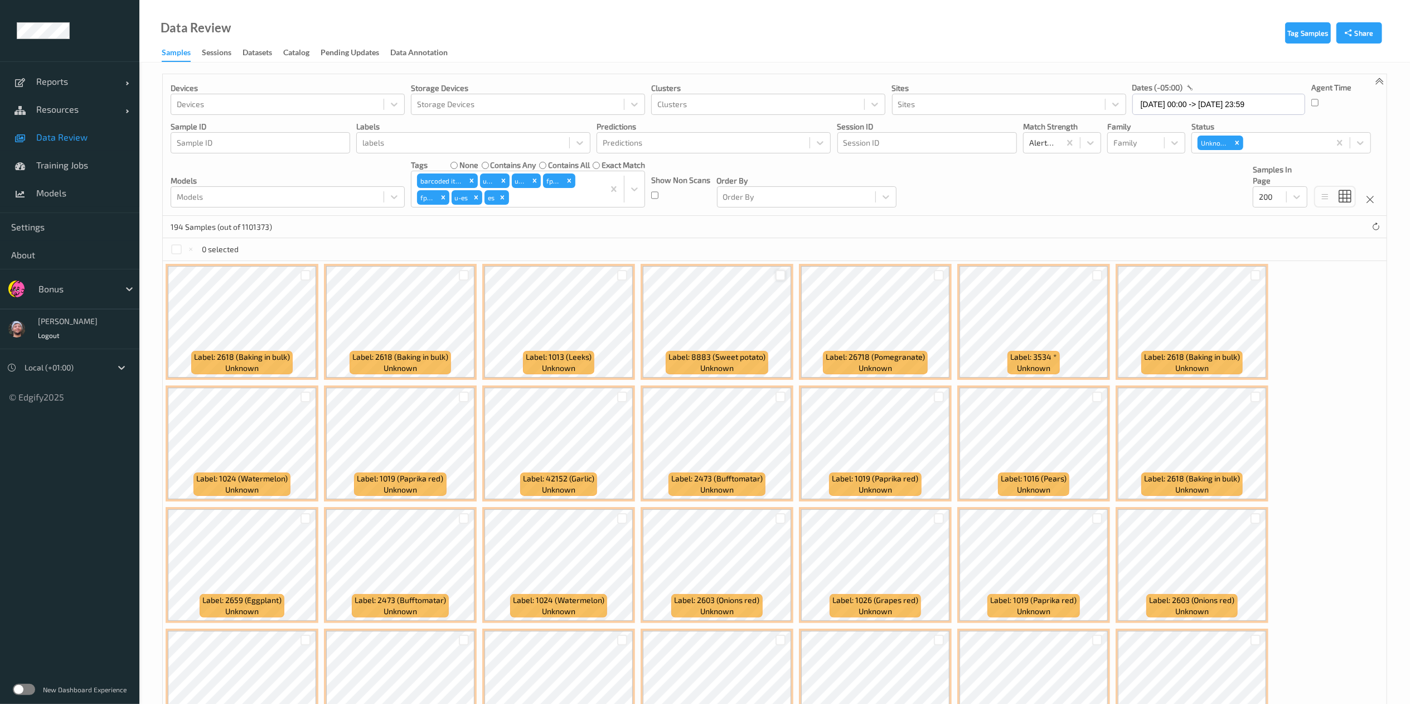
click at [781, 274] on div at bounding box center [780, 275] width 11 height 11
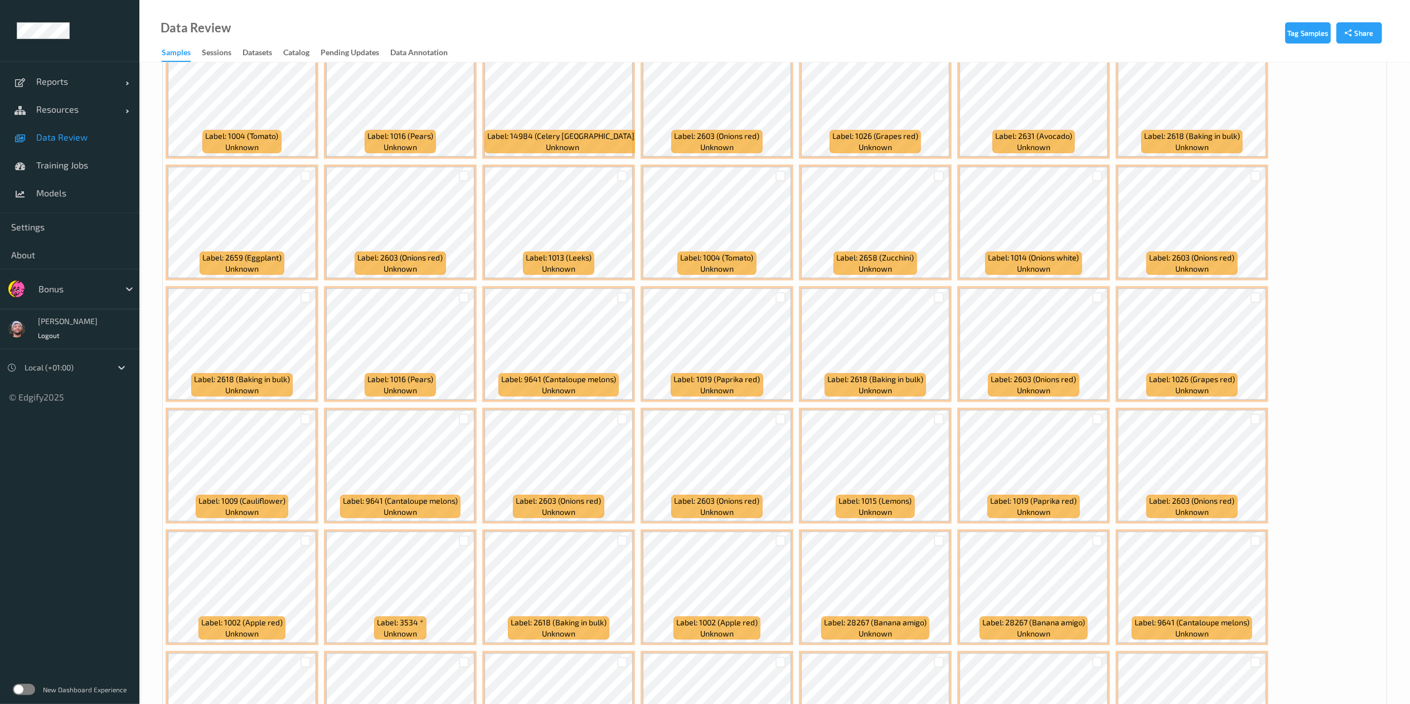
scroll to position [893, 0]
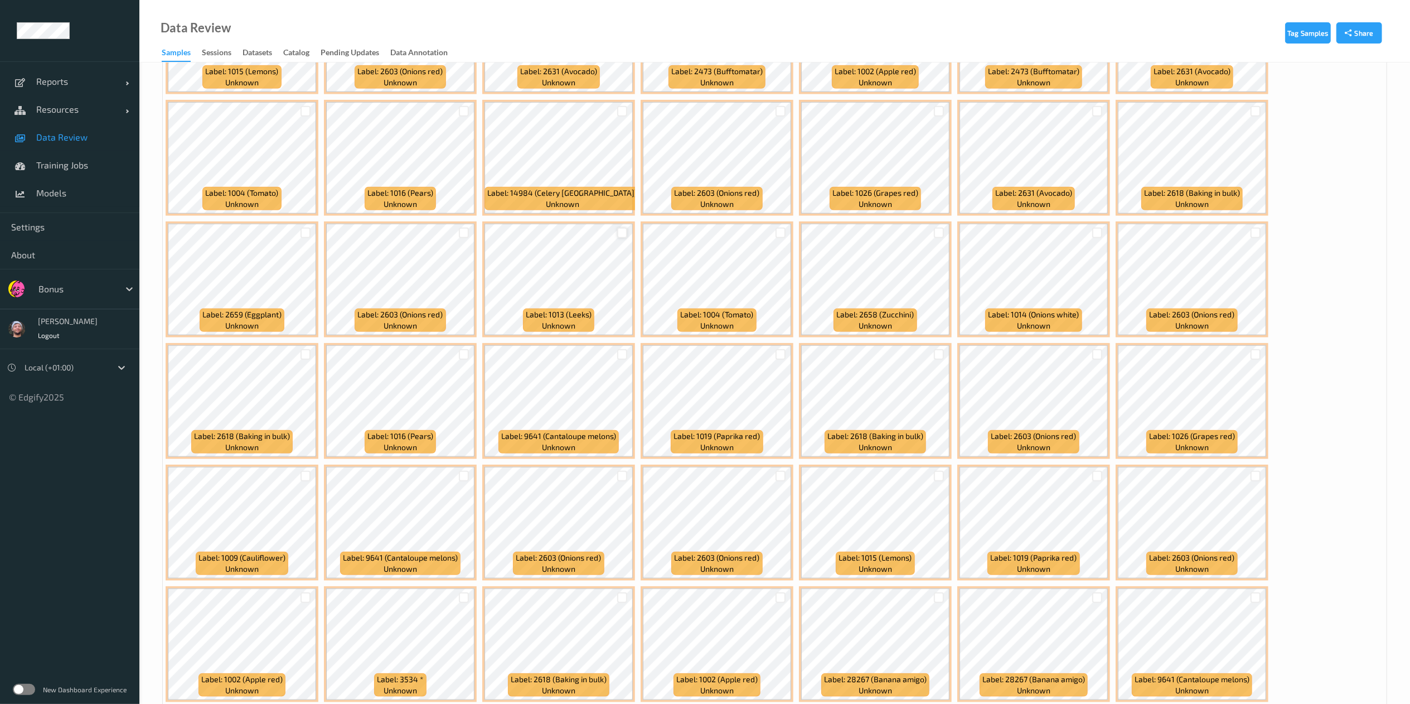
click at [623, 232] on div at bounding box center [622, 232] width 11 height 11
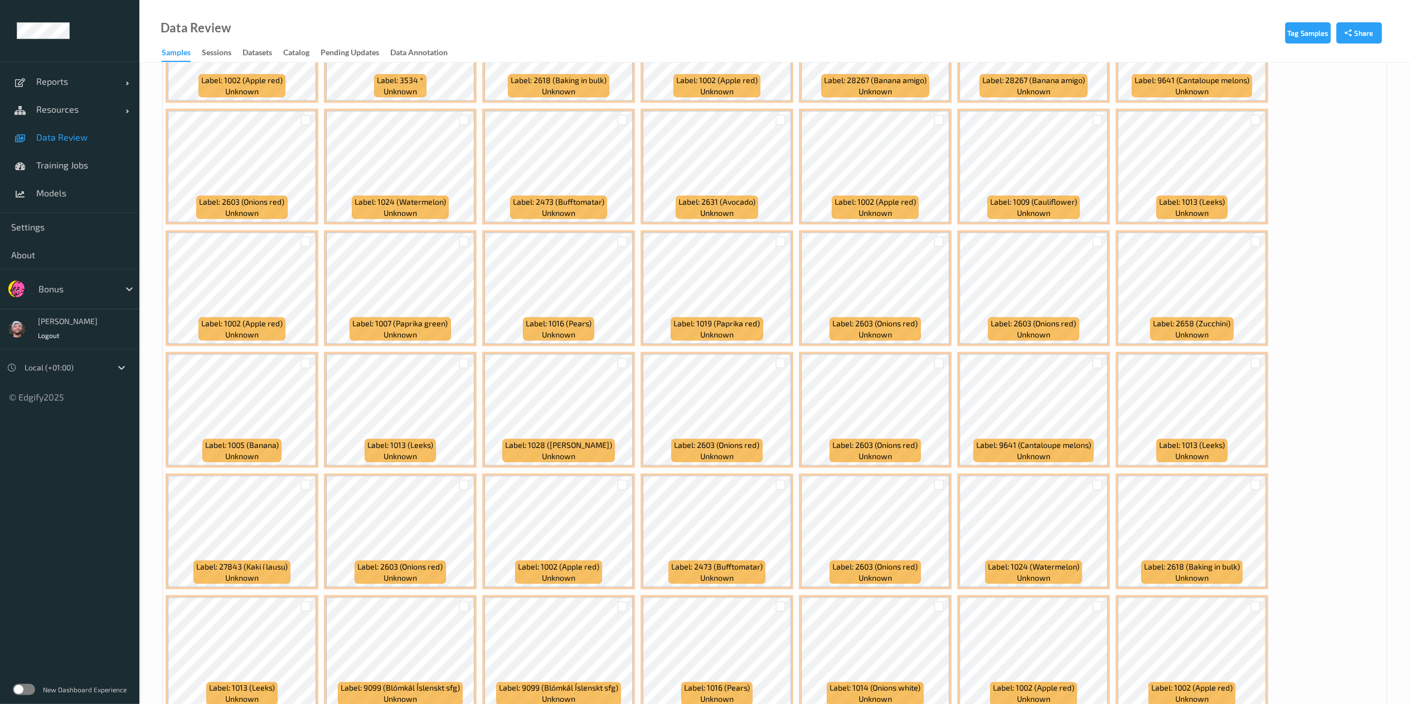
scroll to position [1494, 0]
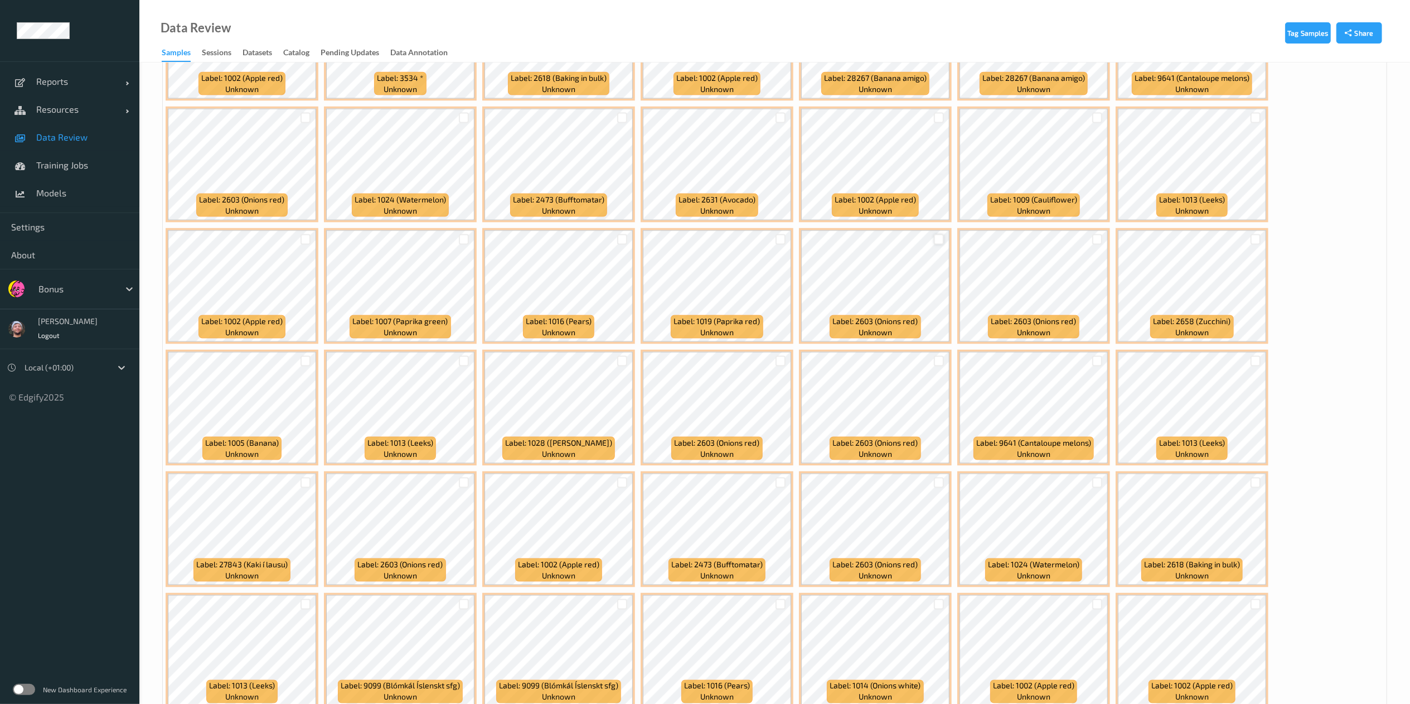
click at [934, 241] on div at bounding box center [939, 239] width 11 height 11
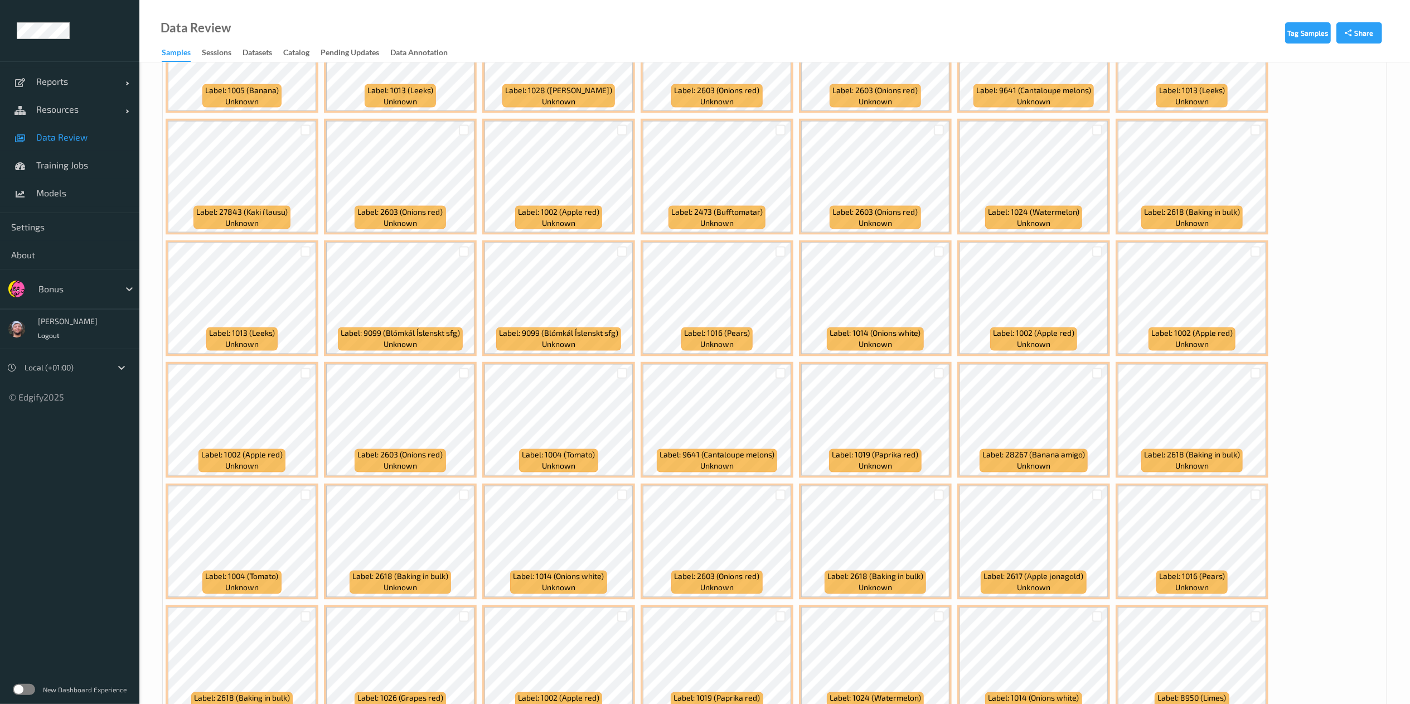
scroll to position [1849, 0]
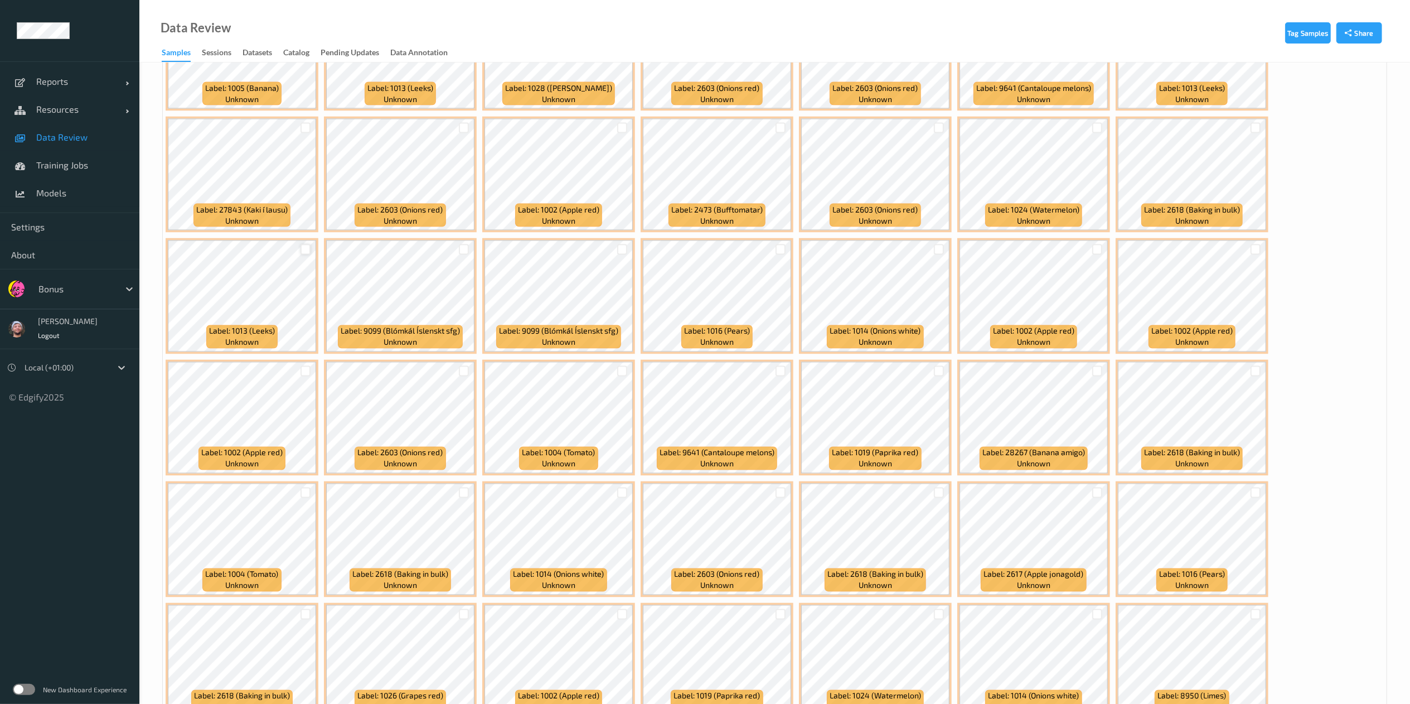
click at [306, 255] on div at bounding box center [305, 249] width 11 height 11
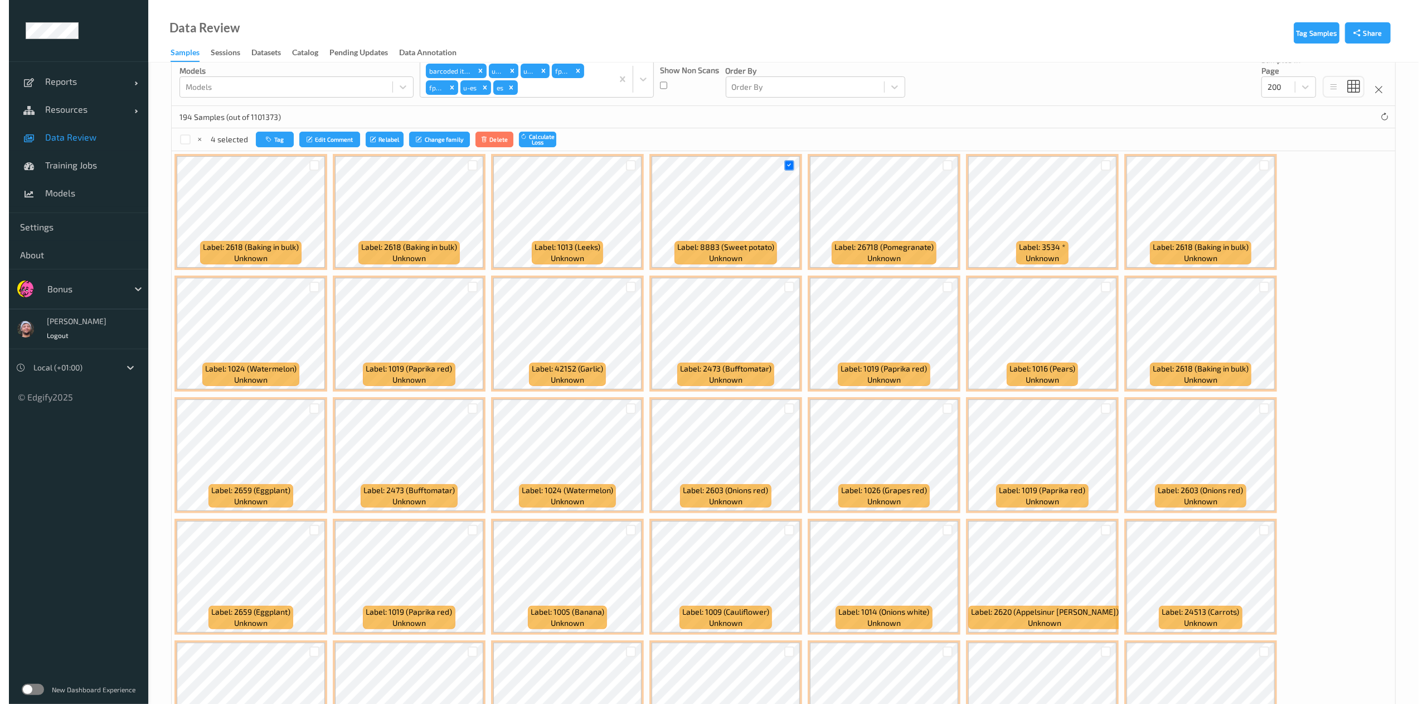
scroll to position [0, 0]
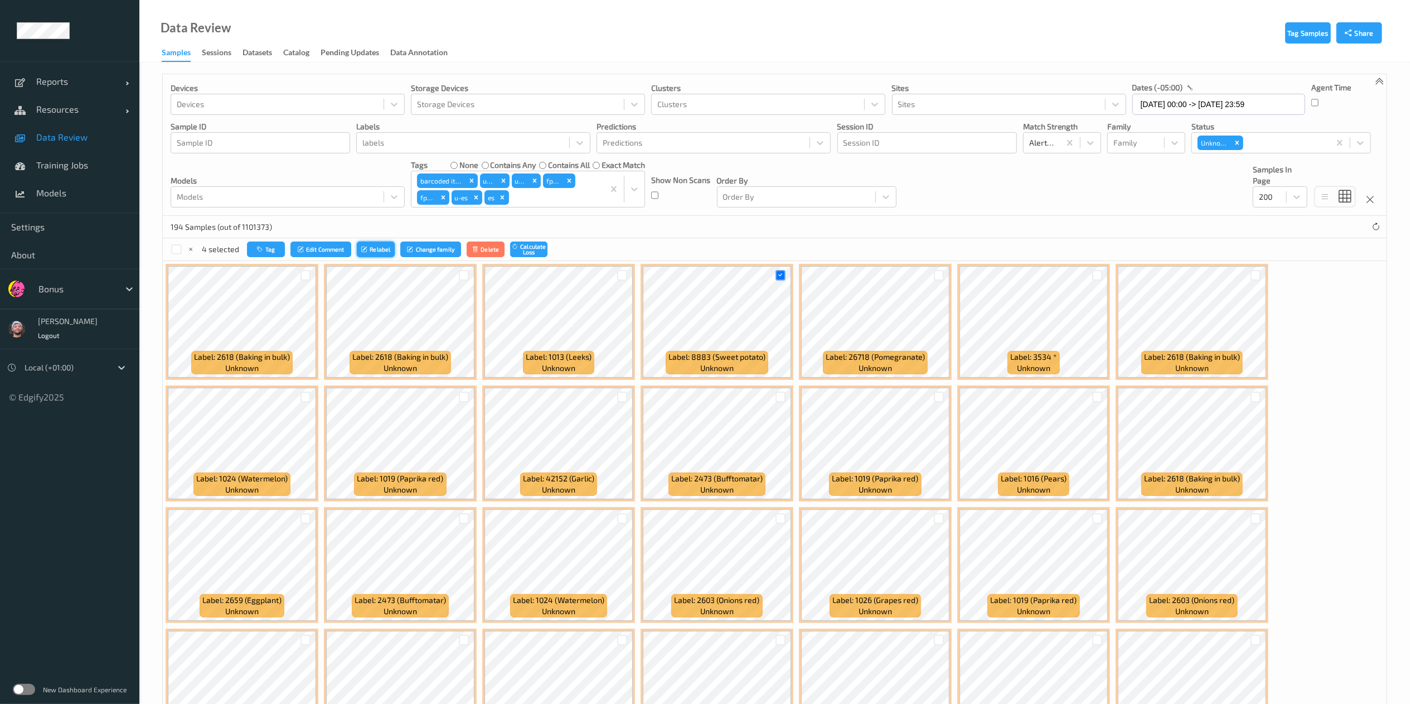
click at [368, 245] on button "Relabel" at bounding box center [376, 249] width 38 height 16
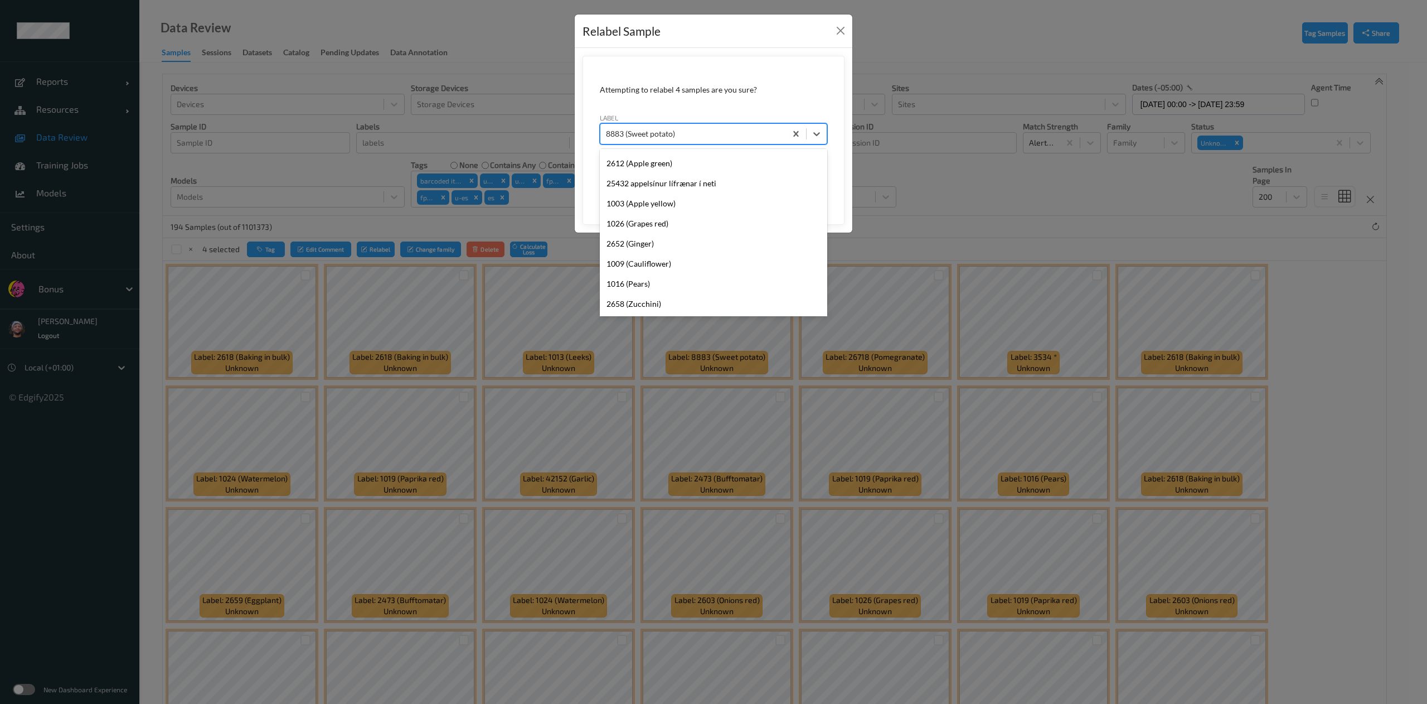
click at [702, 131] on div at bounding box center [693, 133] width 174 height 13
type input "2"
type input "1019"
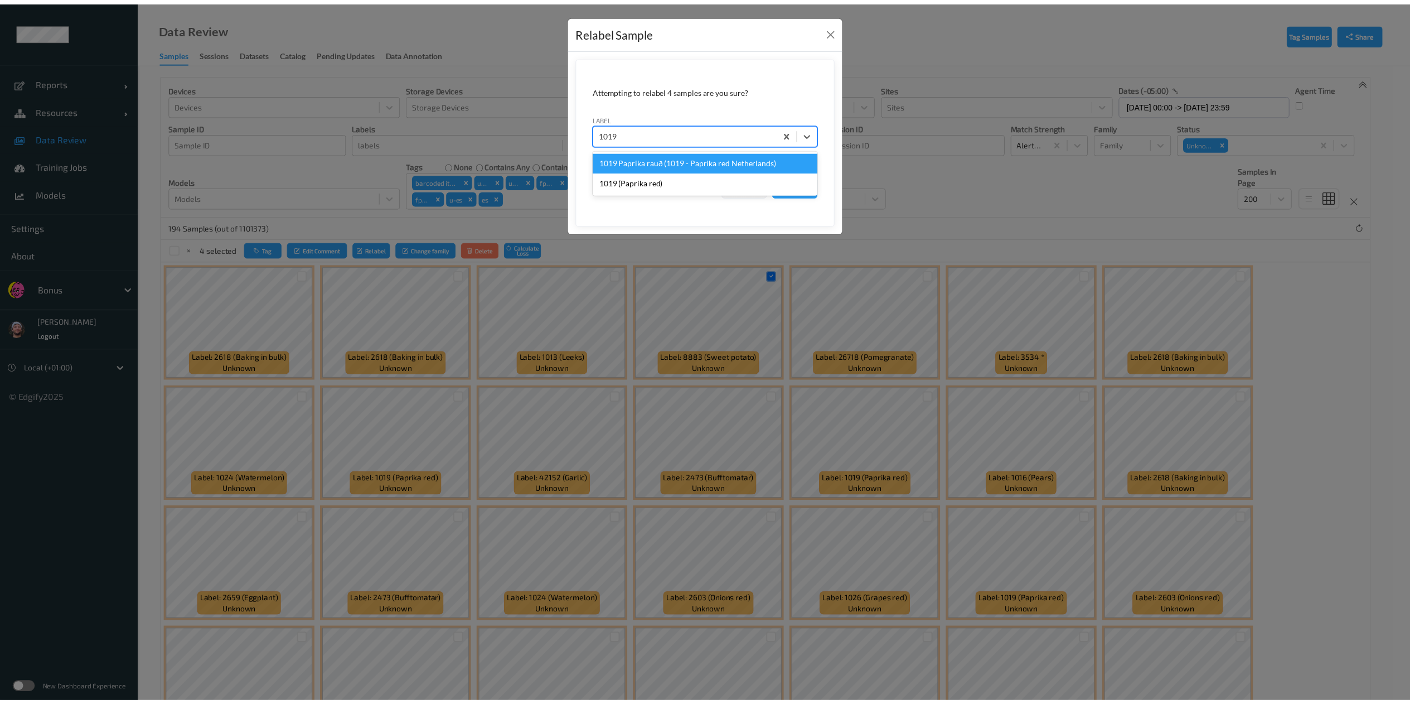
scroll to position [0, 0]
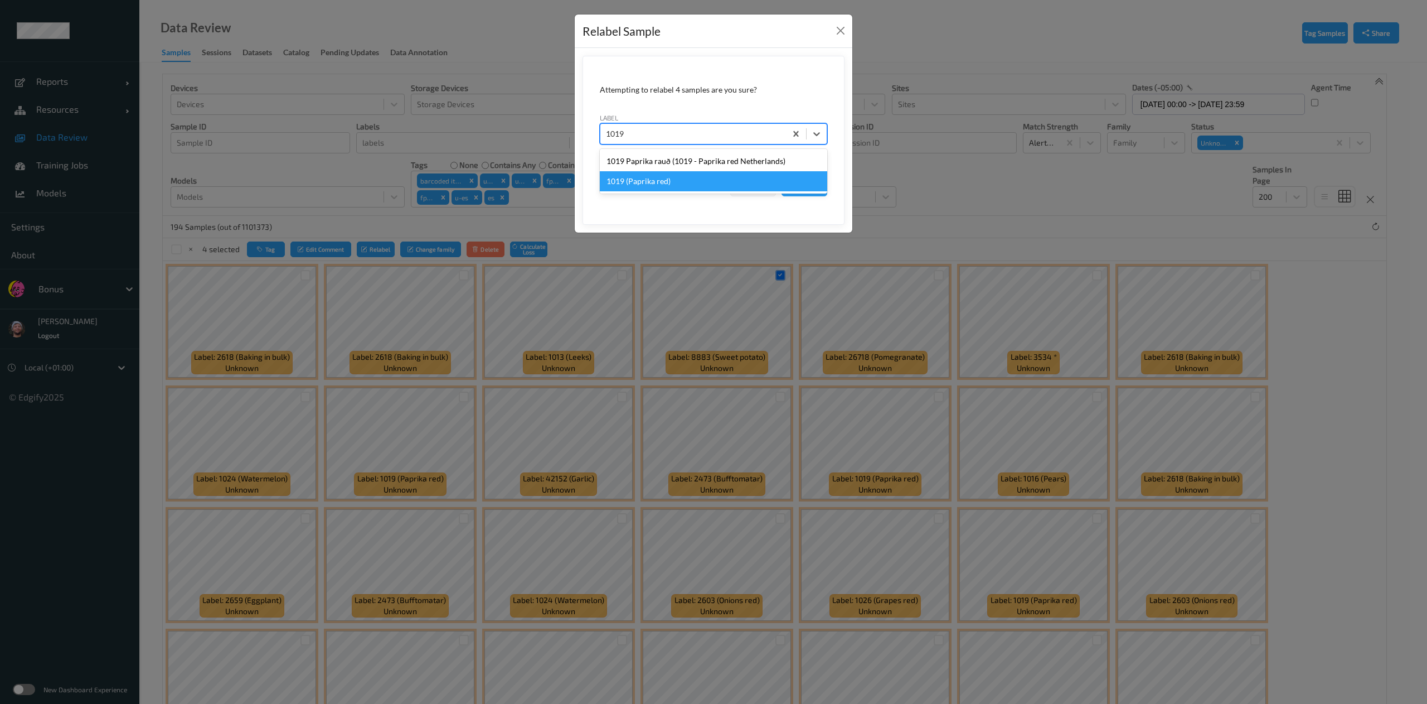
click at [672, 176] on div "1019 (Paprika red)" at bounding box center [713, 181] width 227 height 20
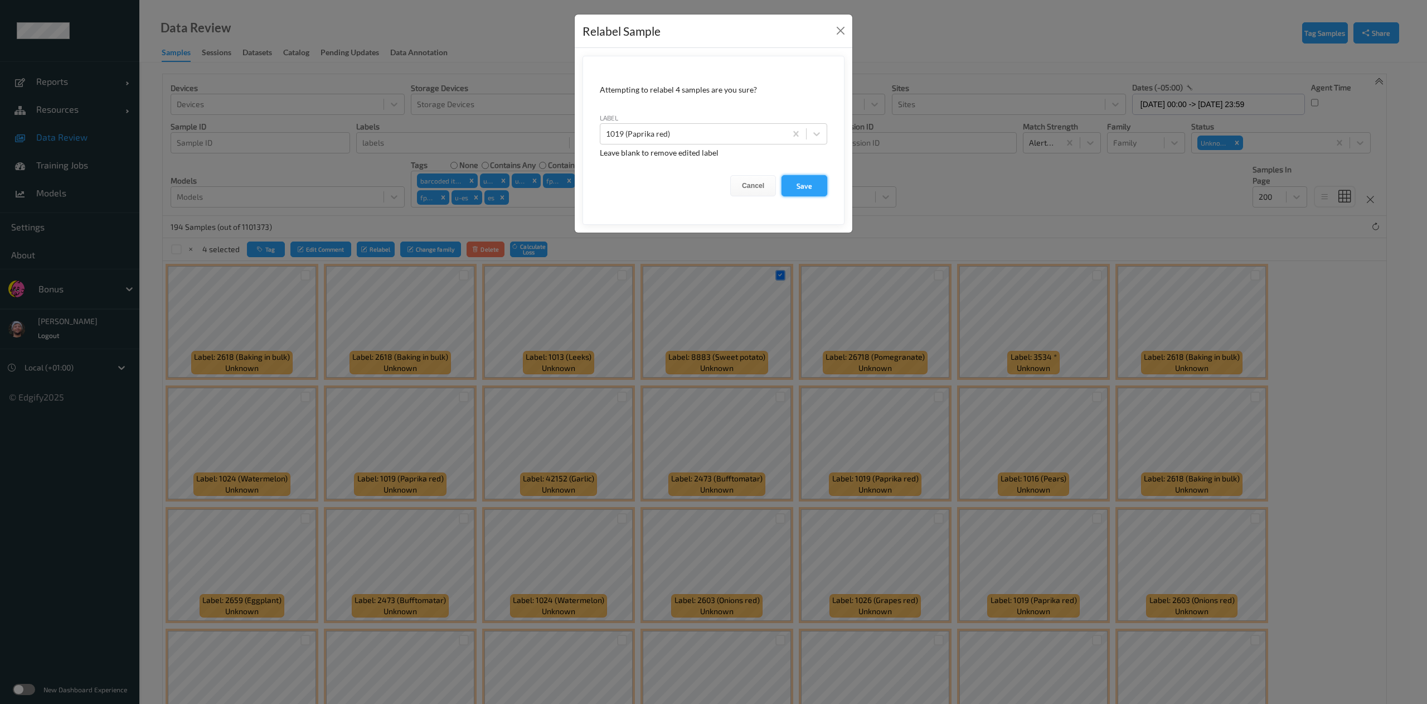
click at [792, 190] on button "Save" at bounding box center [805, 185] width 46 height 21
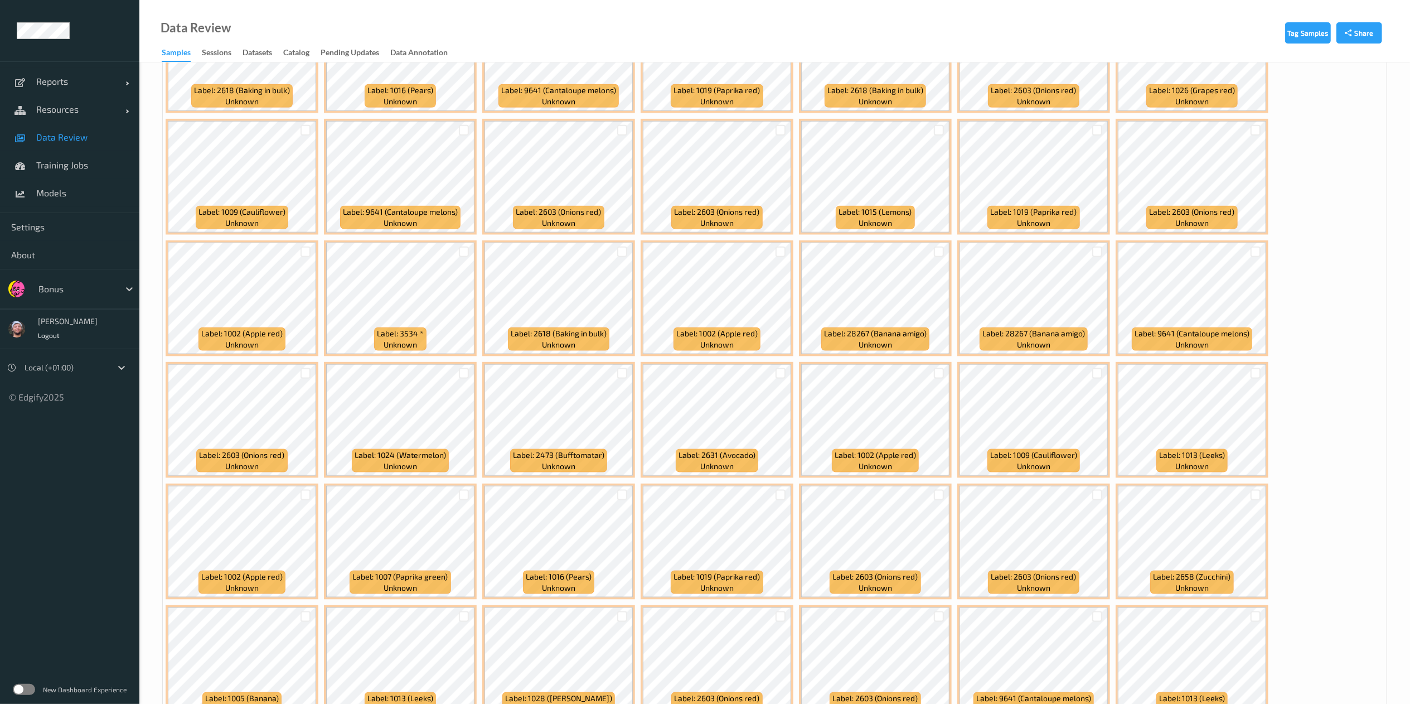
scroll to position [1240, 0]
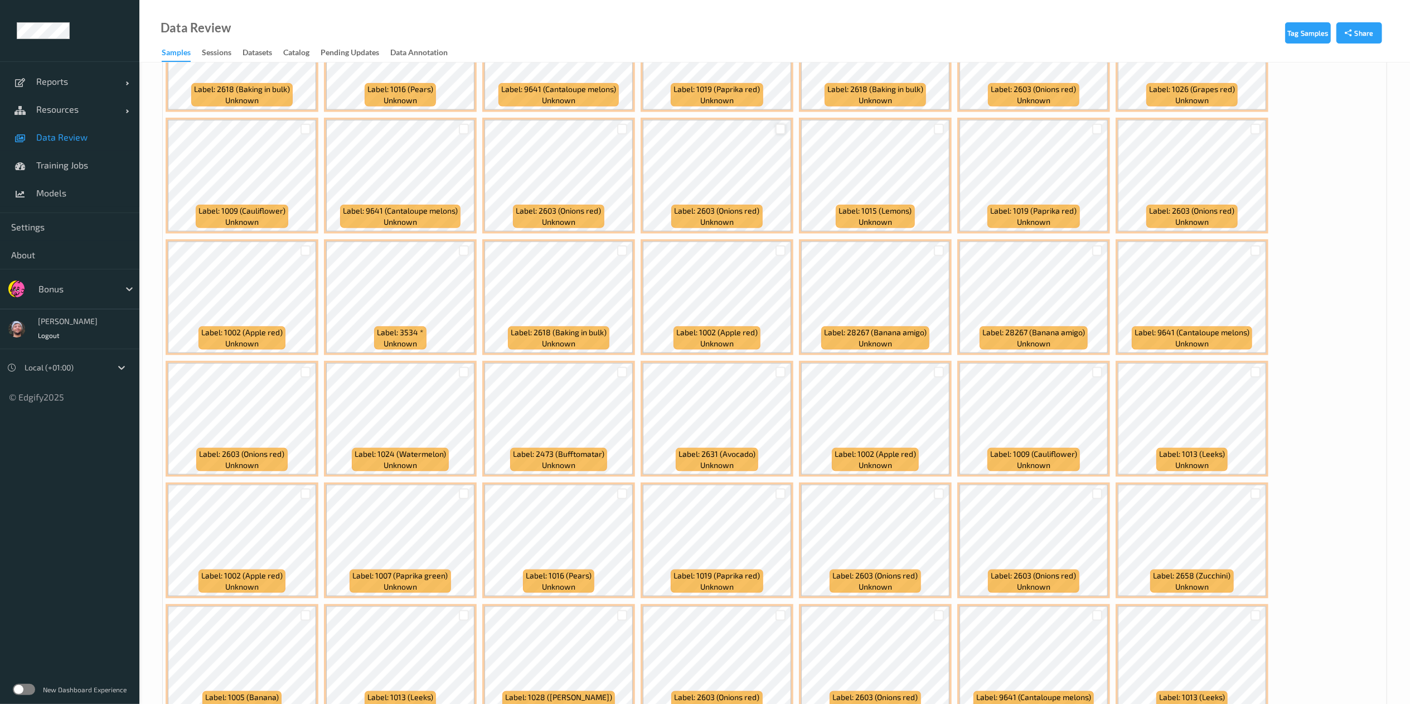
click at [779, 131] on div at bounding box center [780, 129] width 11 height 11
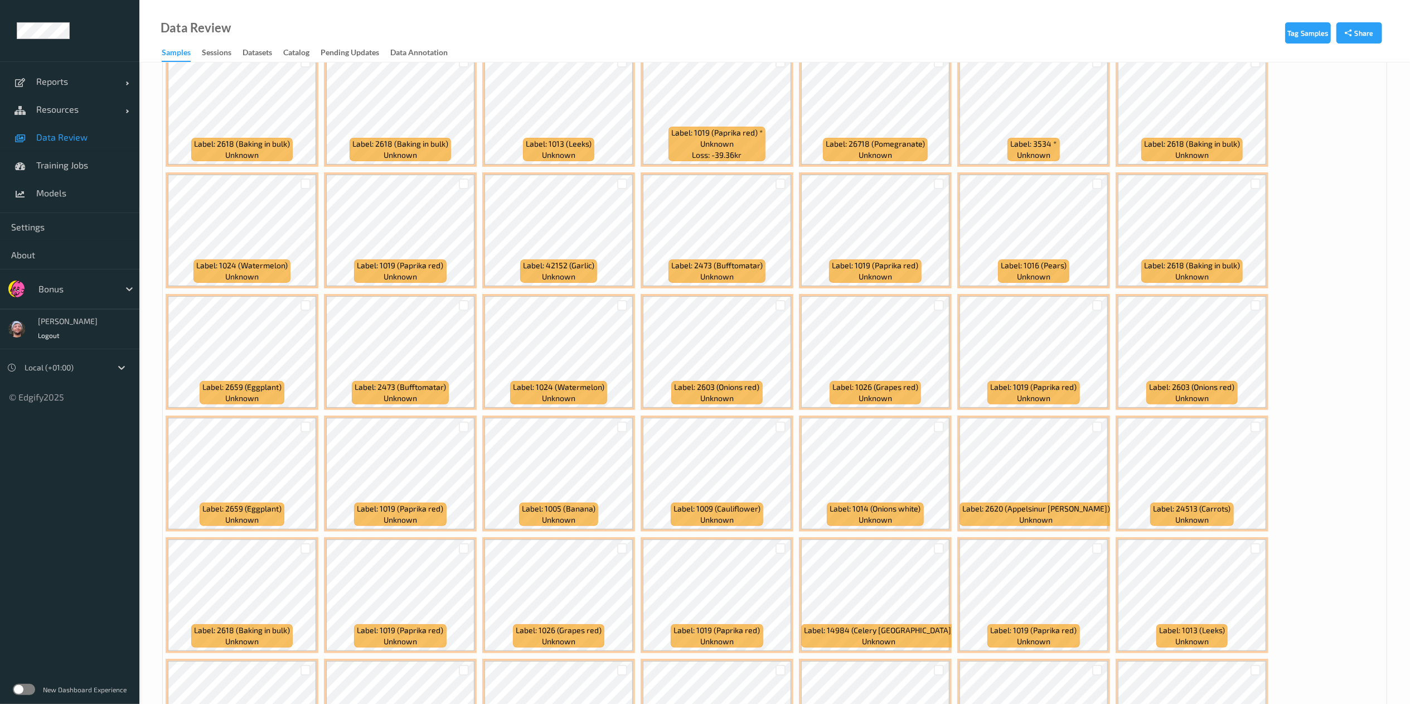
scroll to position [0, 0]
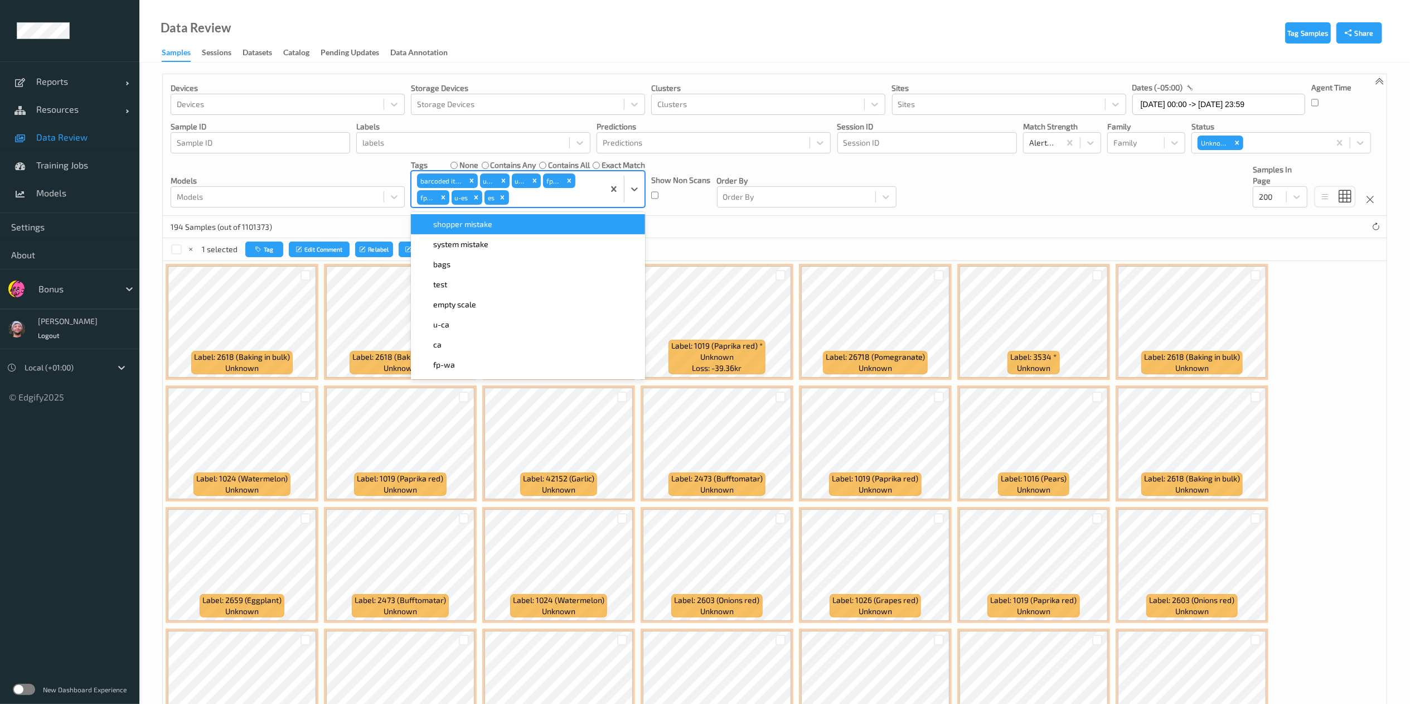
click at [562, 193] on div at bounding box center [555, 197] width 88 height 13
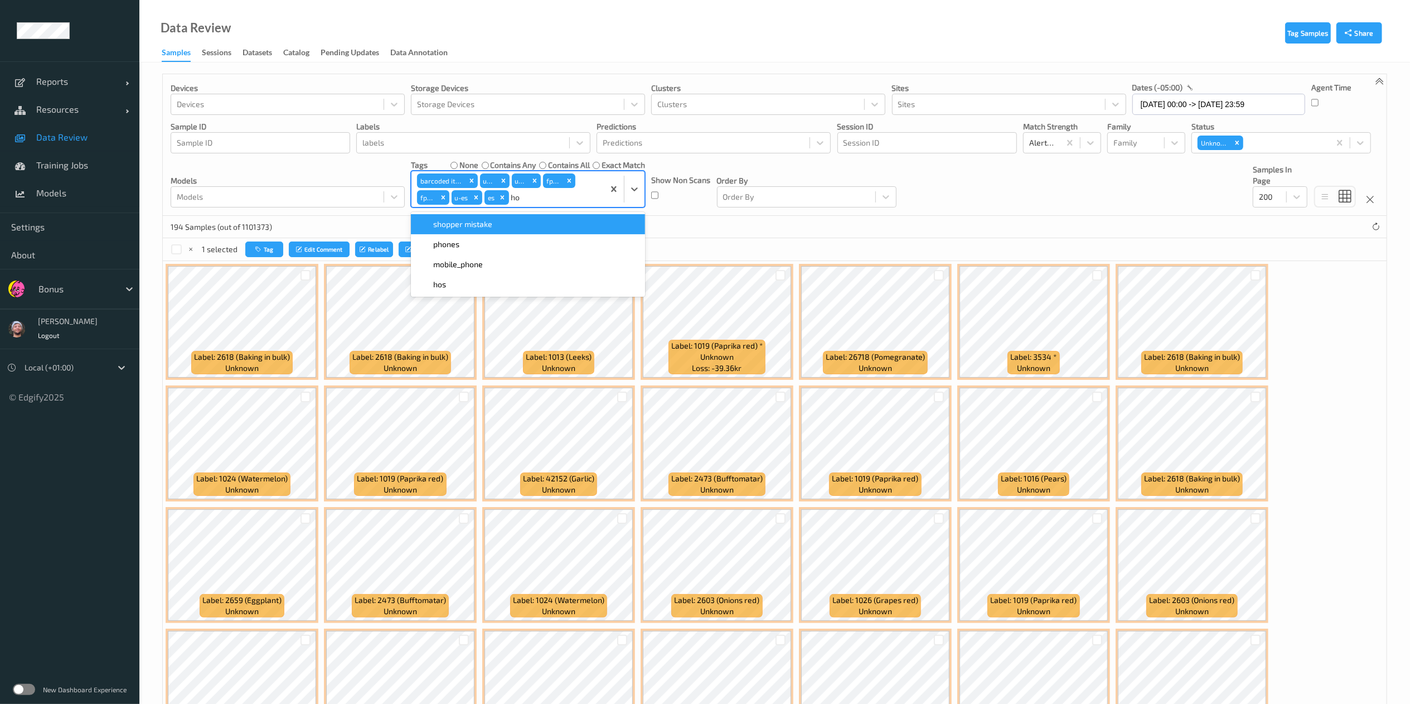
type input "hos"
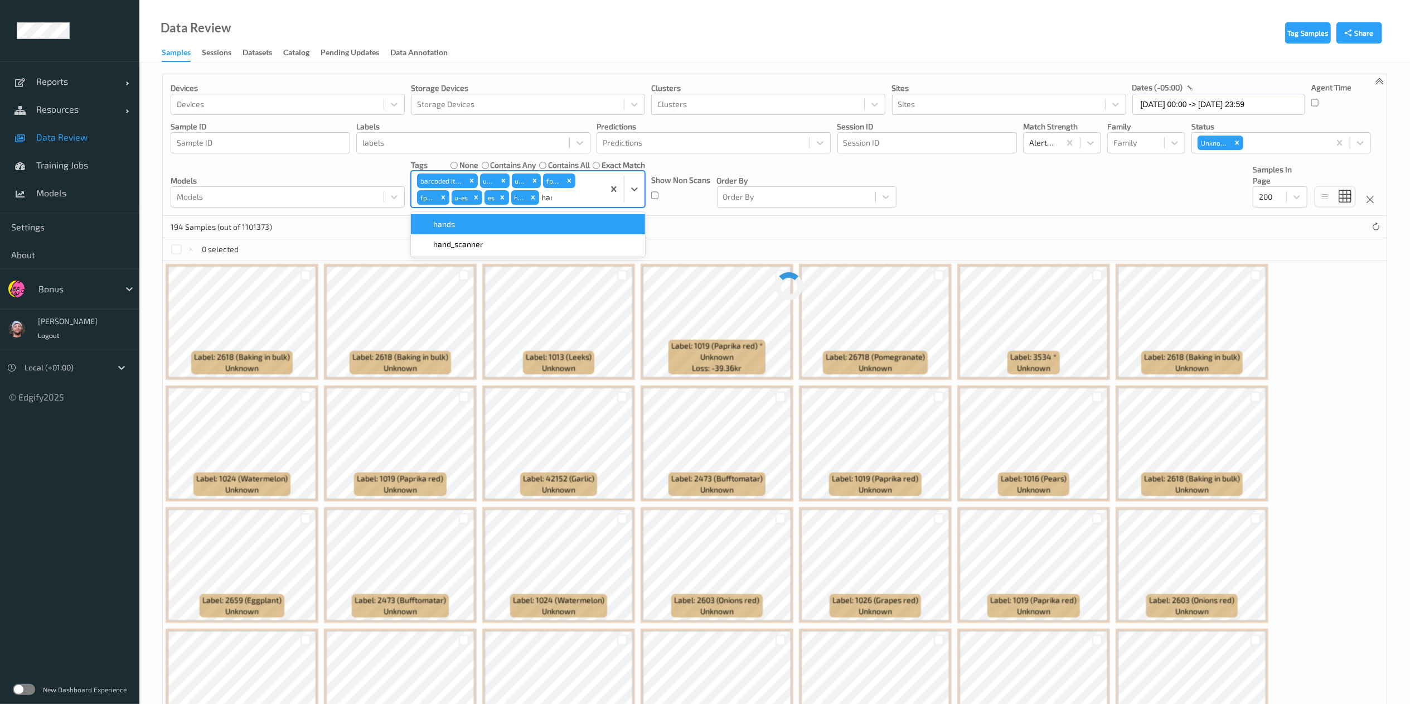
type input "hand"
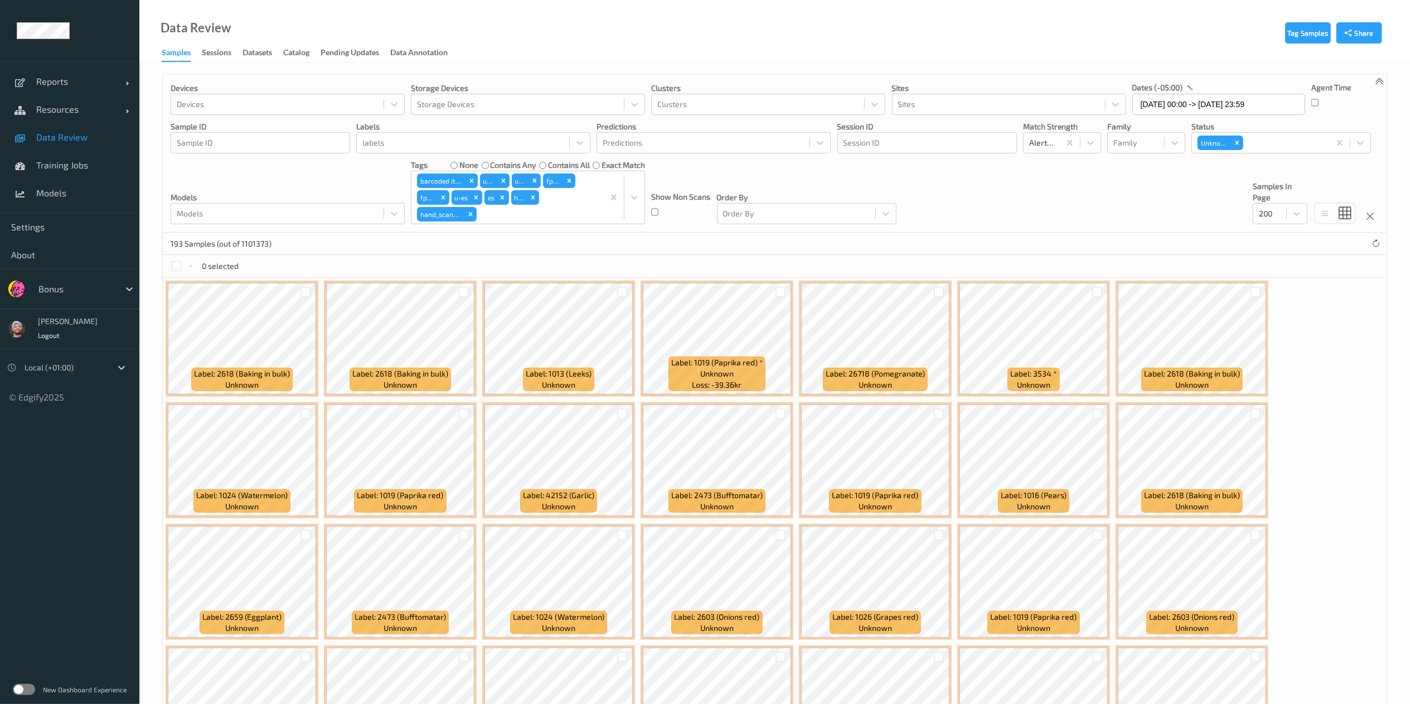
click at [595, 76] on div "Devices Devices Storage Devices Storage Devices Clusters Clusters Sites Sites d…" at bounding box center [775, 153] width 1224 height 158
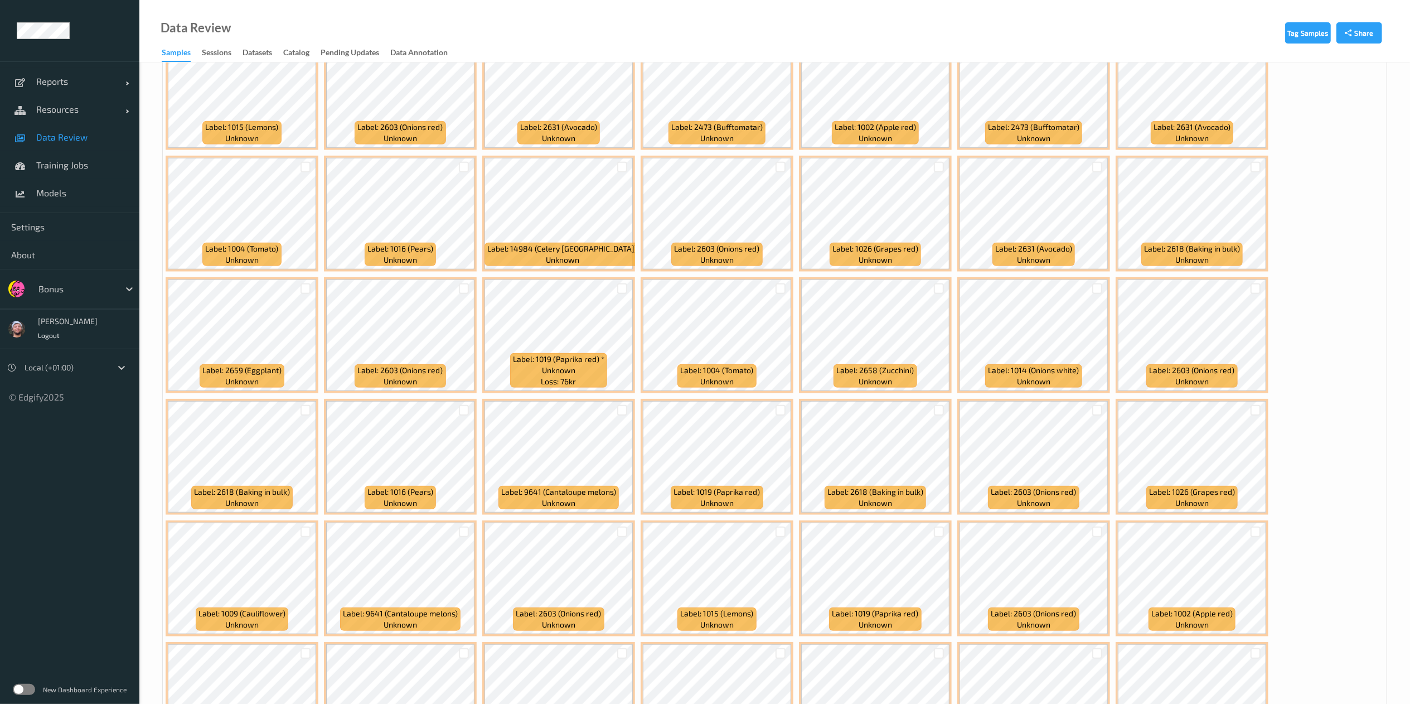
scroll to position [855, 0]
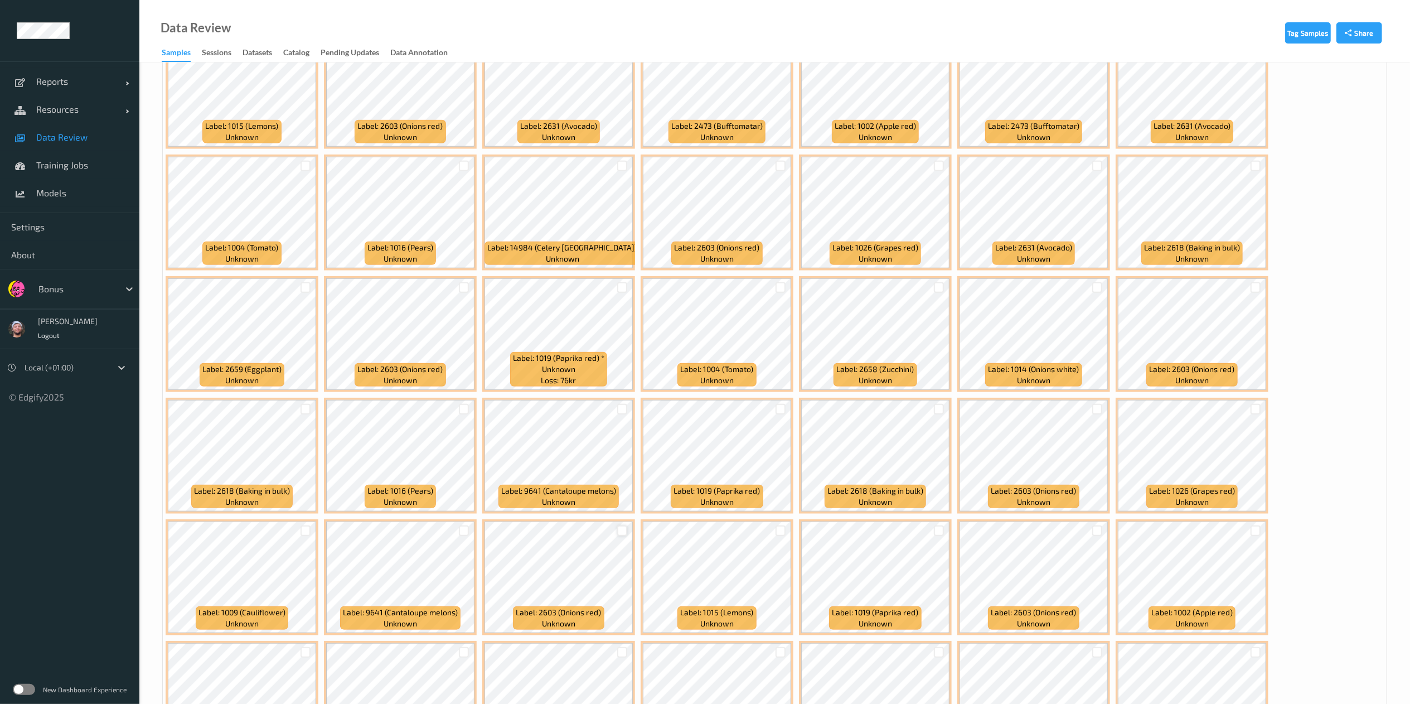
click at [618, 535] on div at bounding box center [622, 530] width 11 height 11
click at [939, 163] on div at bounding box center [939, 166] width 11 height 11
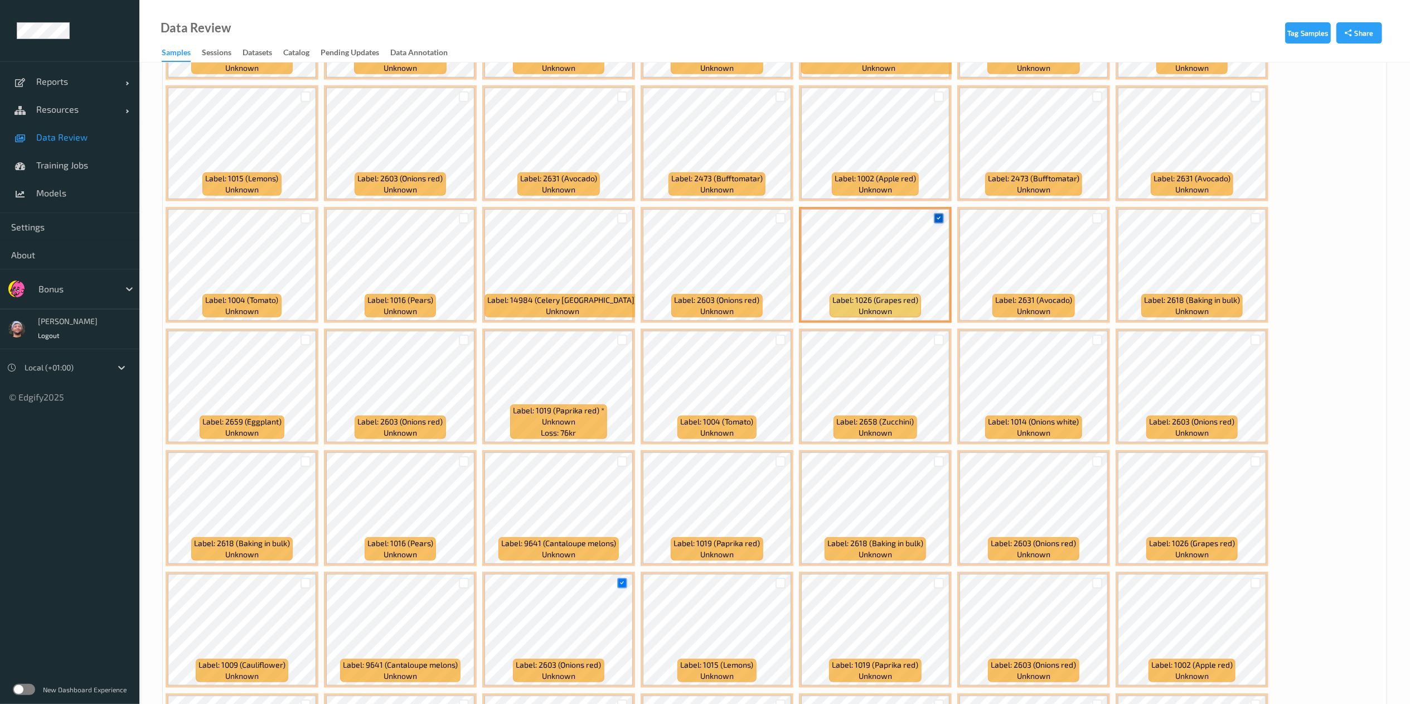
scroll to position [802, 0]
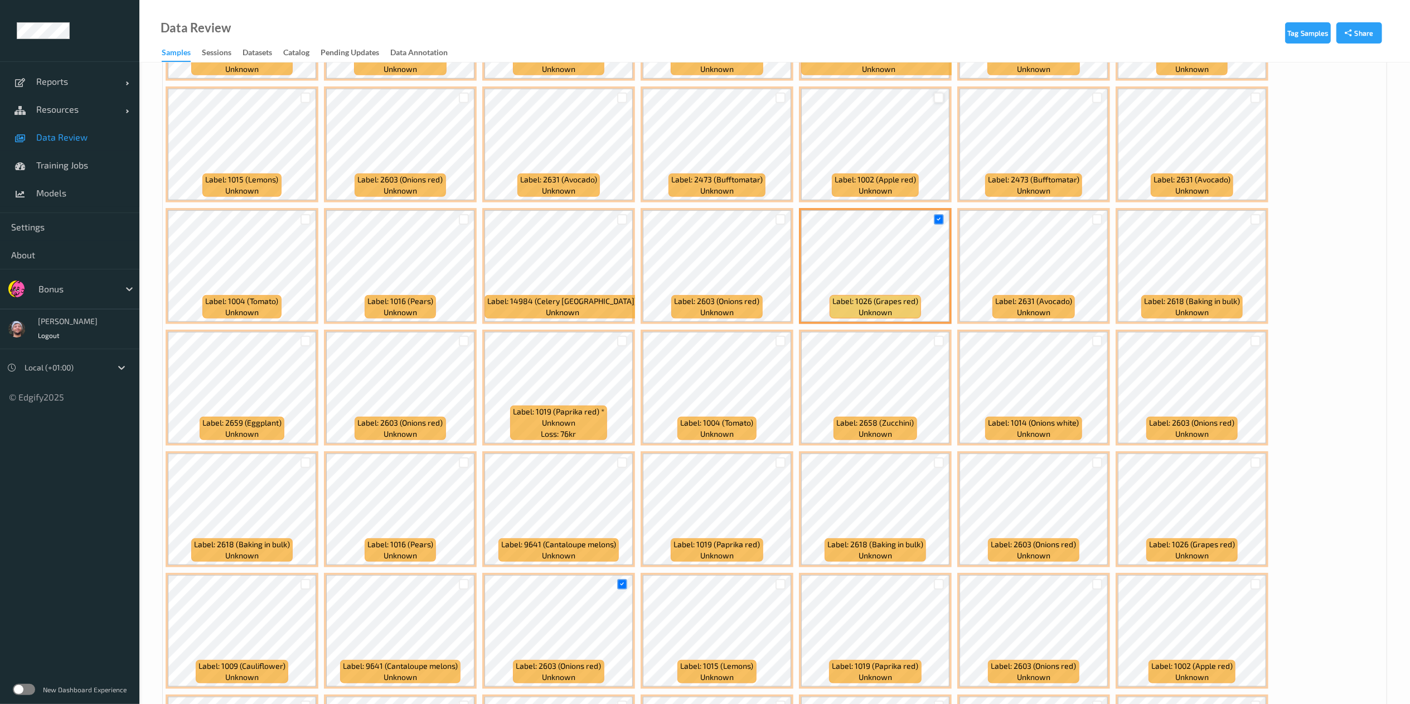
click at [938, 100] on div at bounding box center [939, 98] width 11 height 11
click at [625, 97] on div at bounding box center [622, 98] width 11 height 11
click at [939, 339] on div at bounding box center [939, 341] width 11 height 11
click at [1100, 97] on div at bounding box center [1097, 98] width 11 height 11
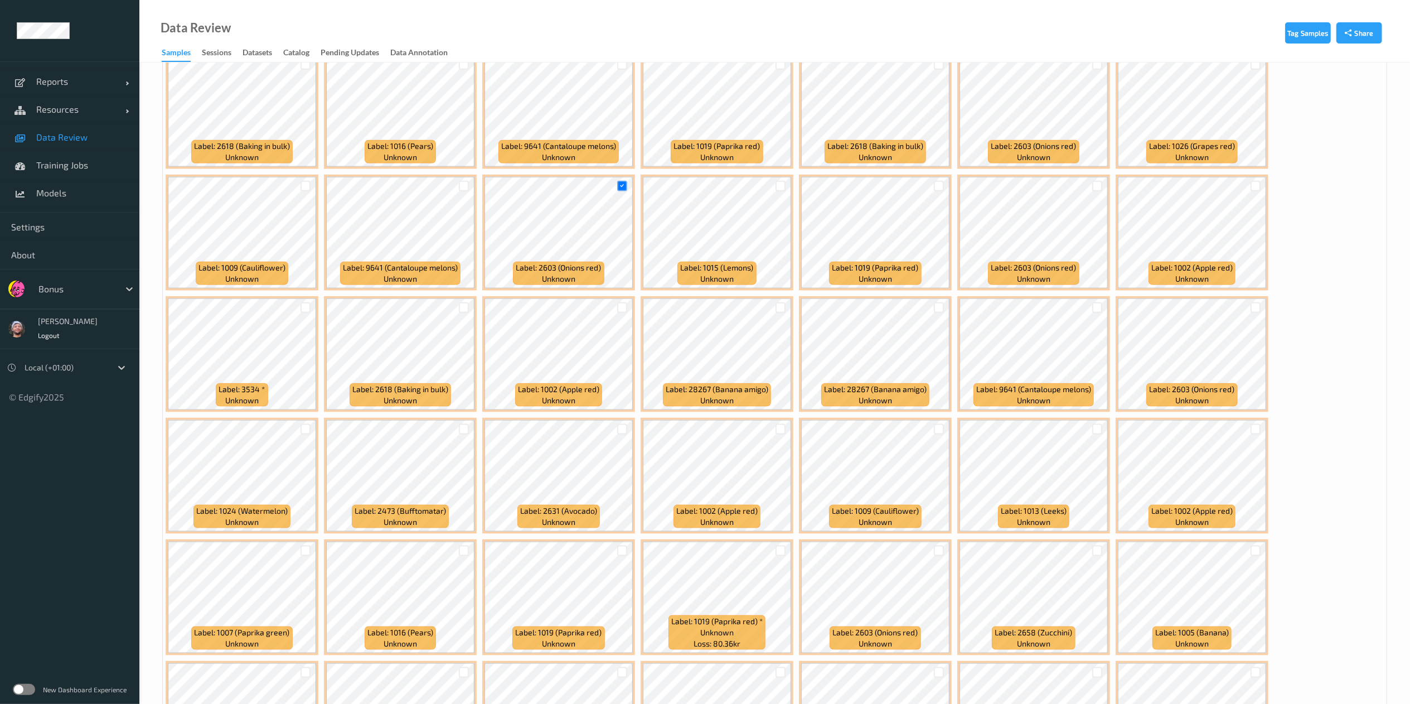
scroll to position [1206, 0]
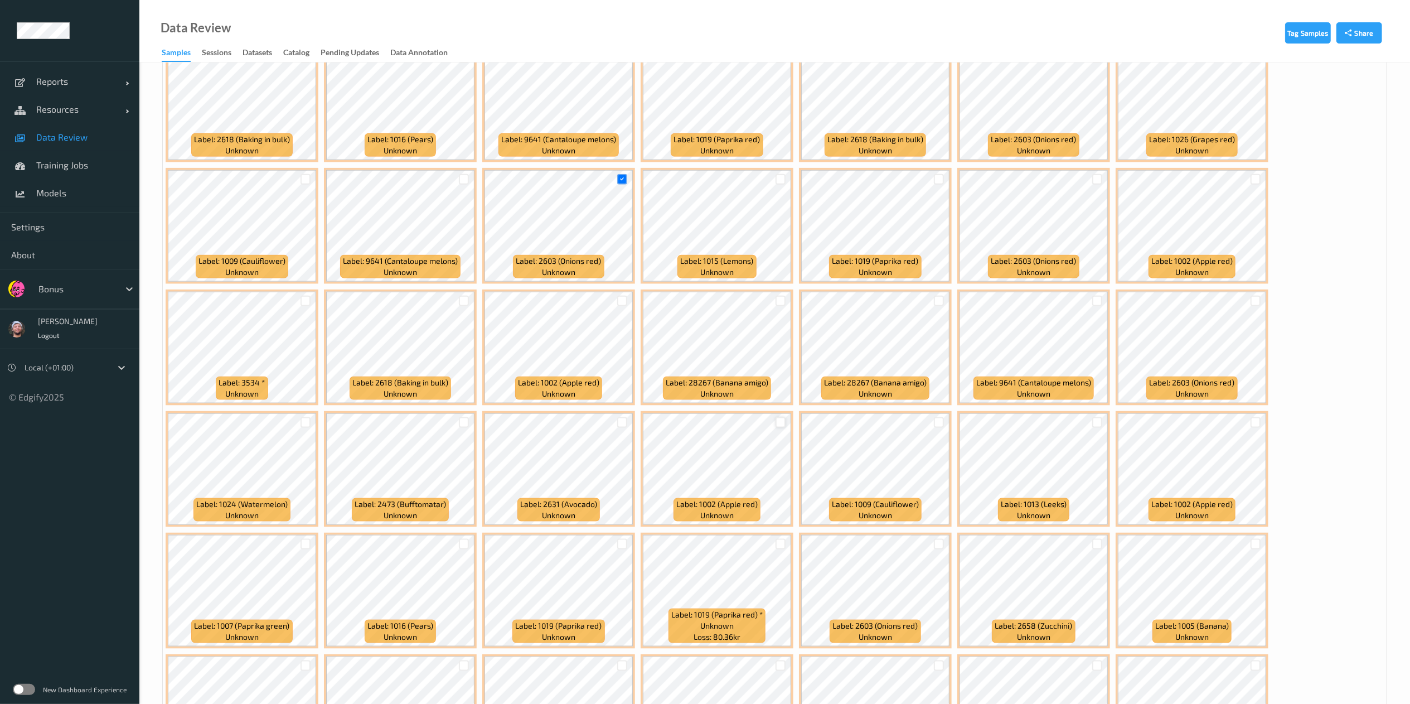
click at [779, 421] on div at bounding box center [780, 422] width 11 height 11
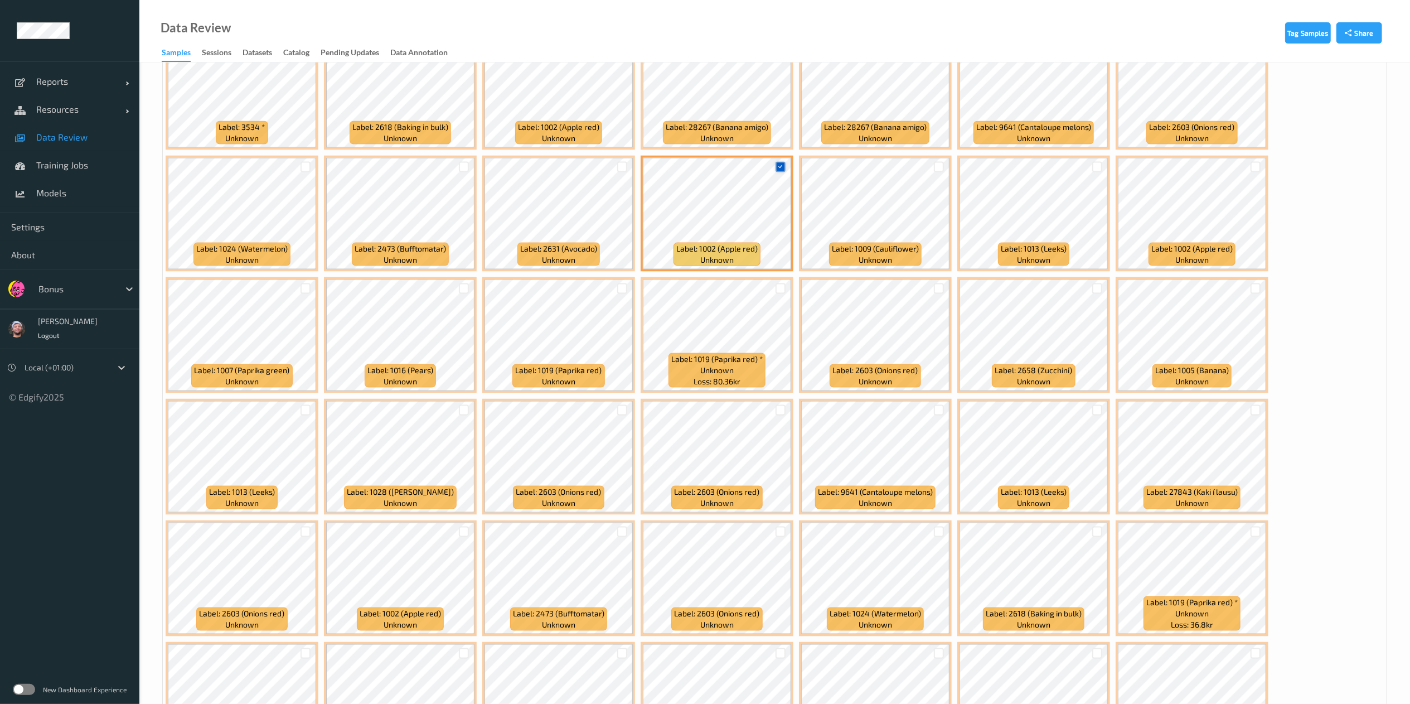
scroll to position [1463, 0]
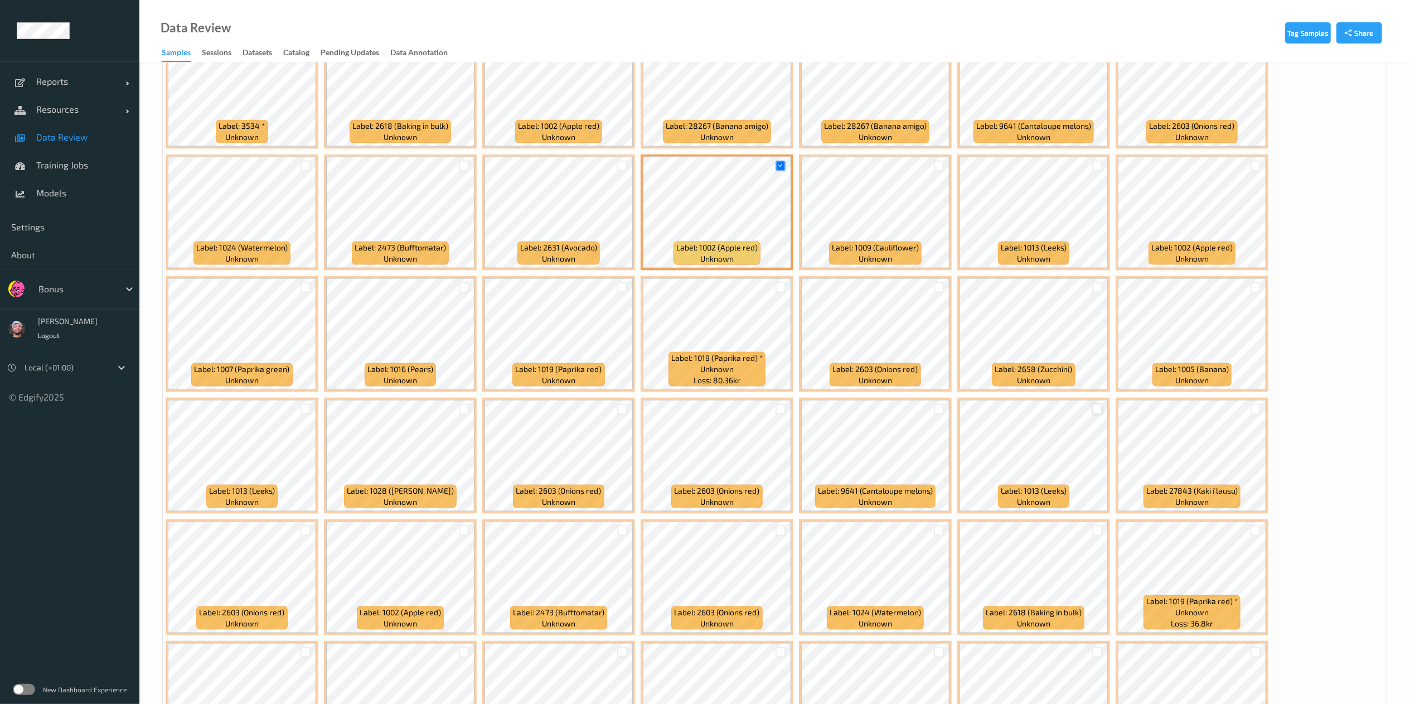
click at [1098, 410] on div at bounding box center [1097, 409] width 11 height 11
click at [1257, 410] on div at bounding box center [1255, 409] width 11 height 11
click at [1257, 292] on div at bounding box center [1255, 287] width 11 height 11
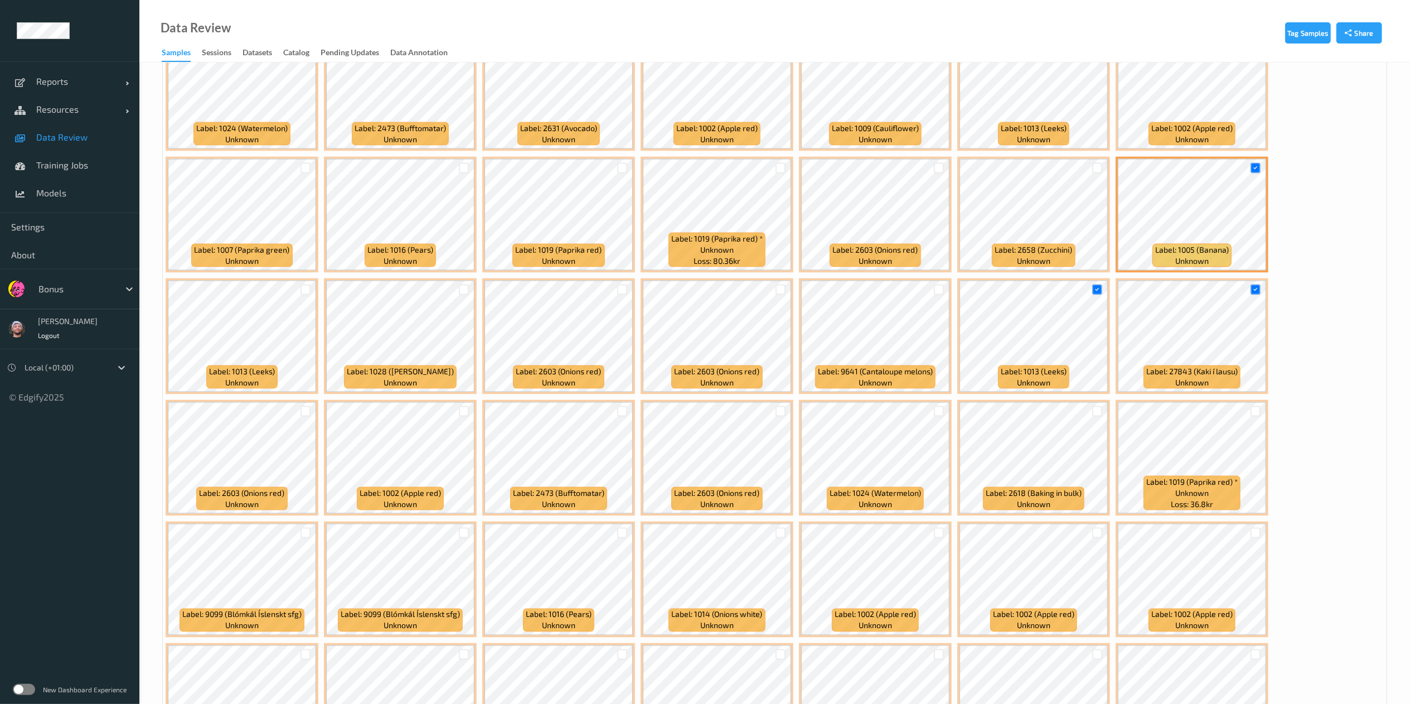
scroll to position [1543, 0]
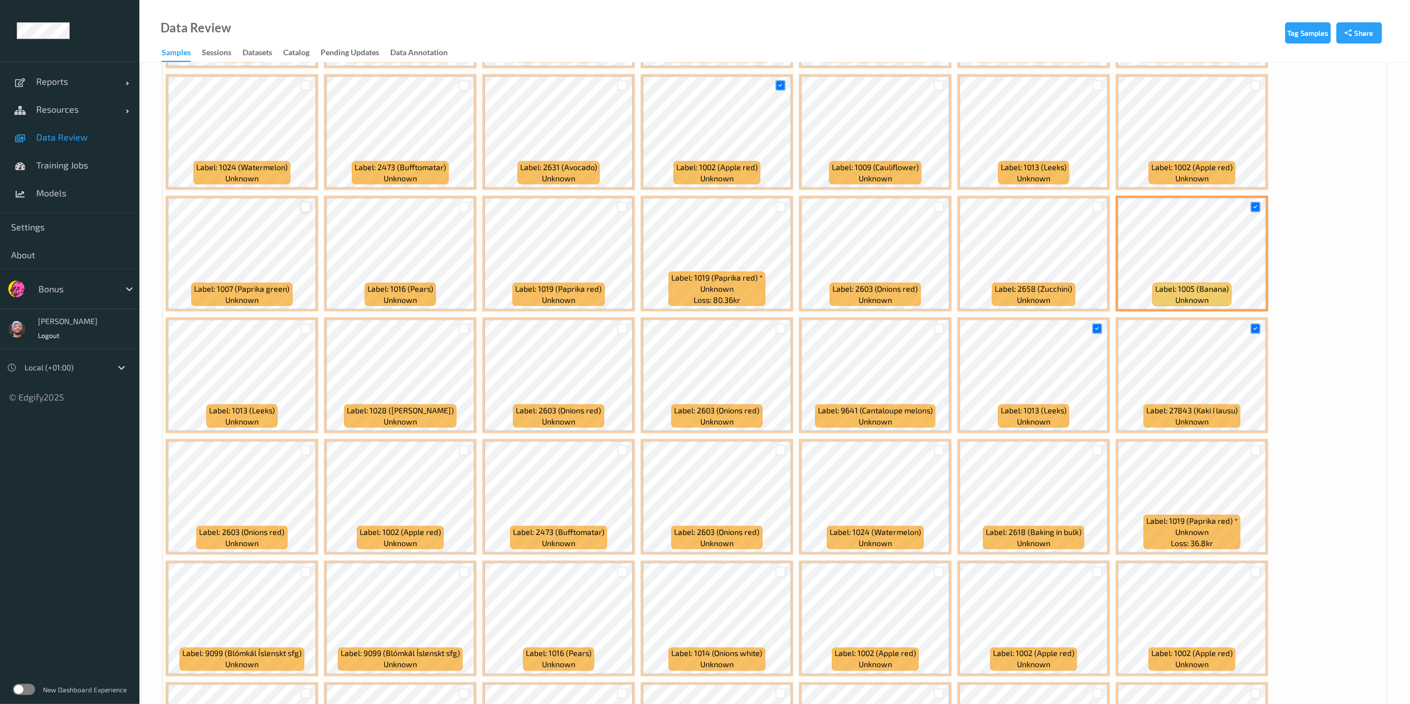
click at [304, 208] on div at bounding box center [305, 207] width 11 height 11
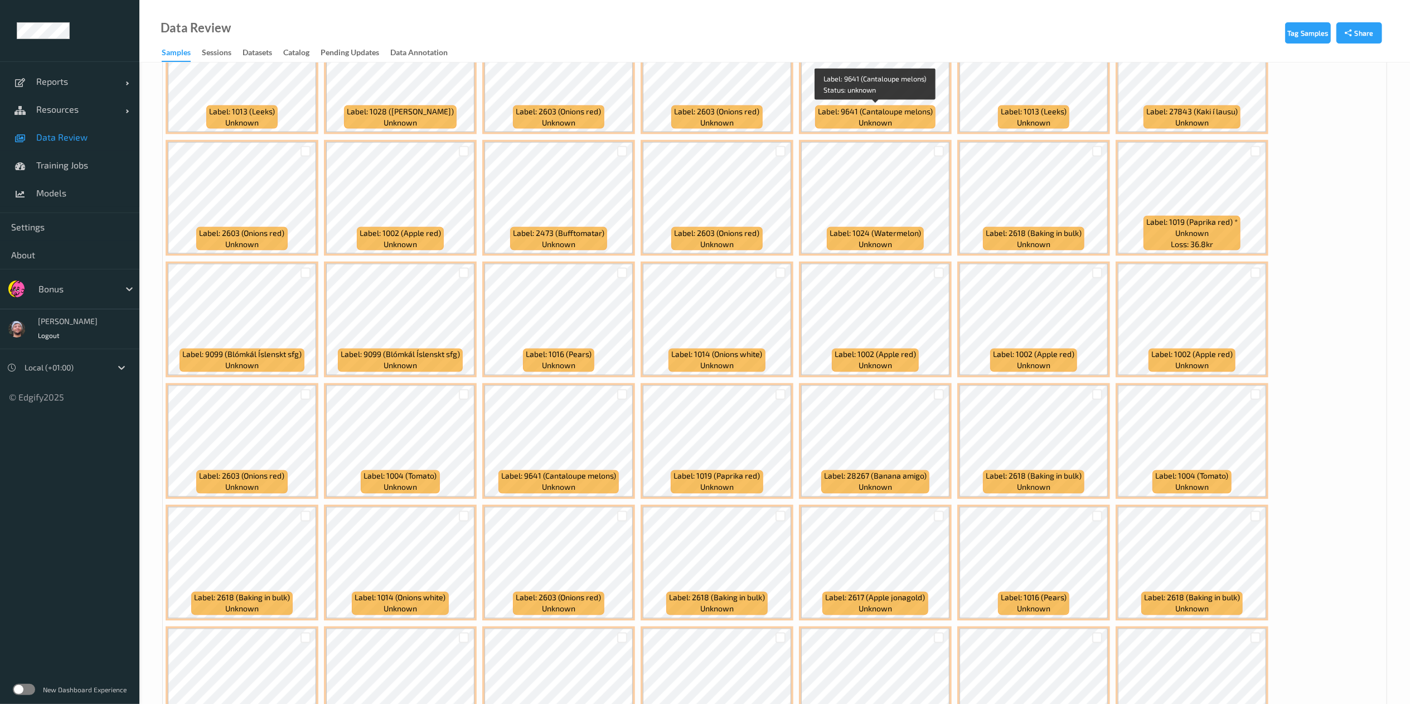
scroll to position [1844, 0]
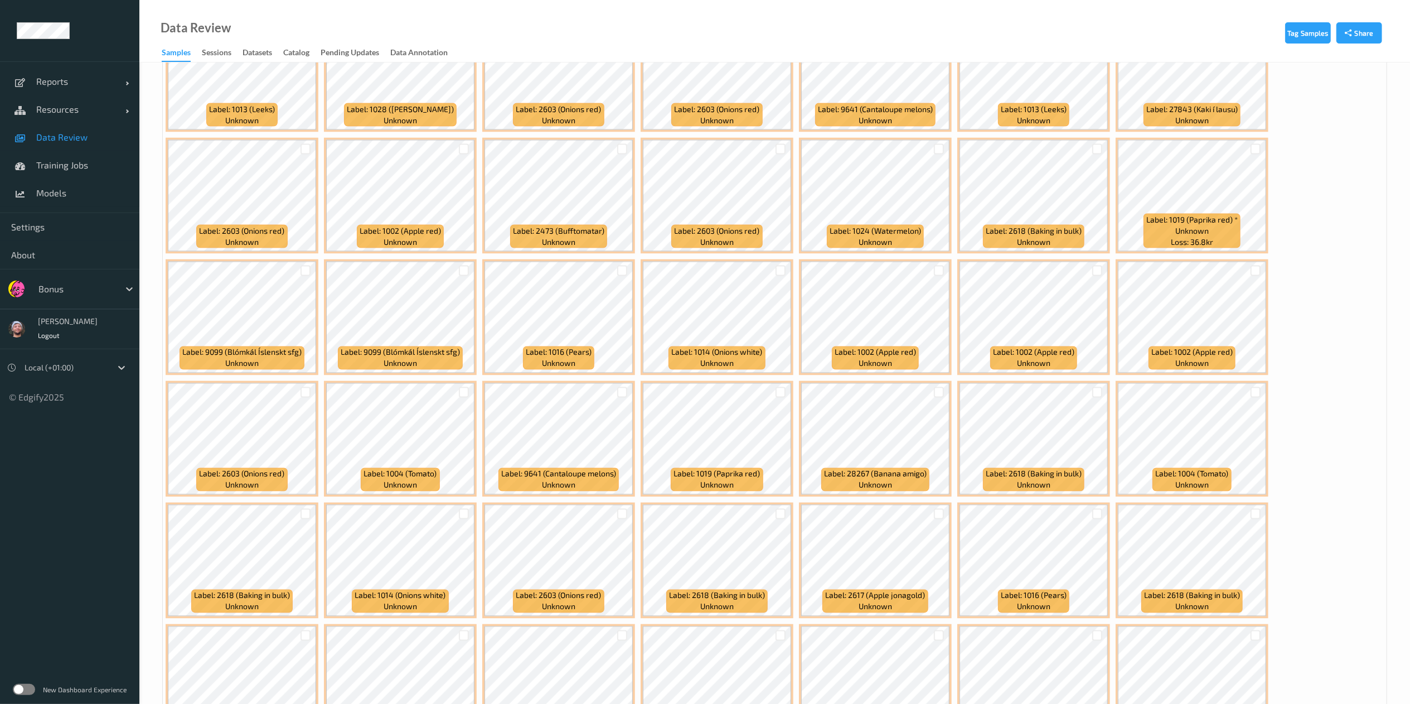
click at [938, 387] on div at bounding box center [938, 392] width 21 height 18
click at [938, 392] on div at bounding box center [939, 392] width 11 height 11
click at [1096, 394] on div at bounding box center [1097, 392] width 11 height 11
click at [1098, 515] on div at bounding box center [1097, 513] width 11 height 11
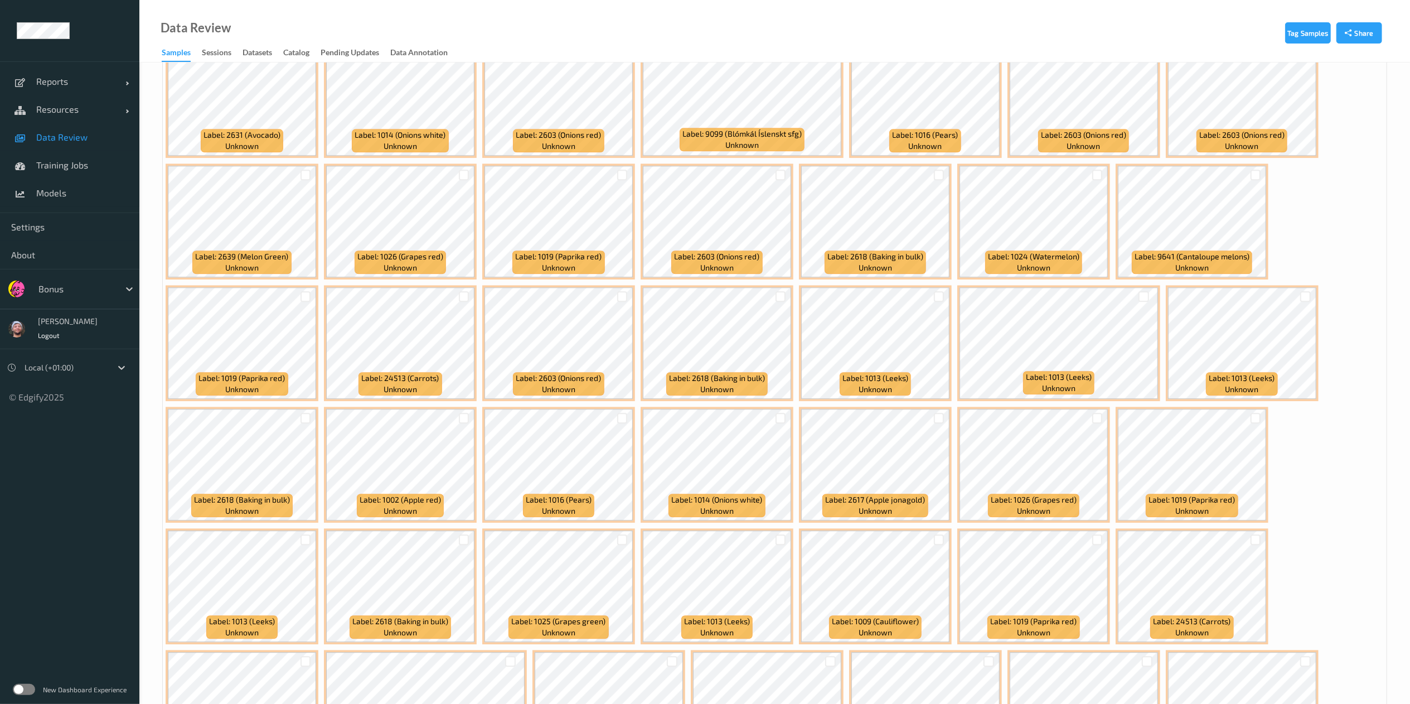
scroll to position [2565, 0]
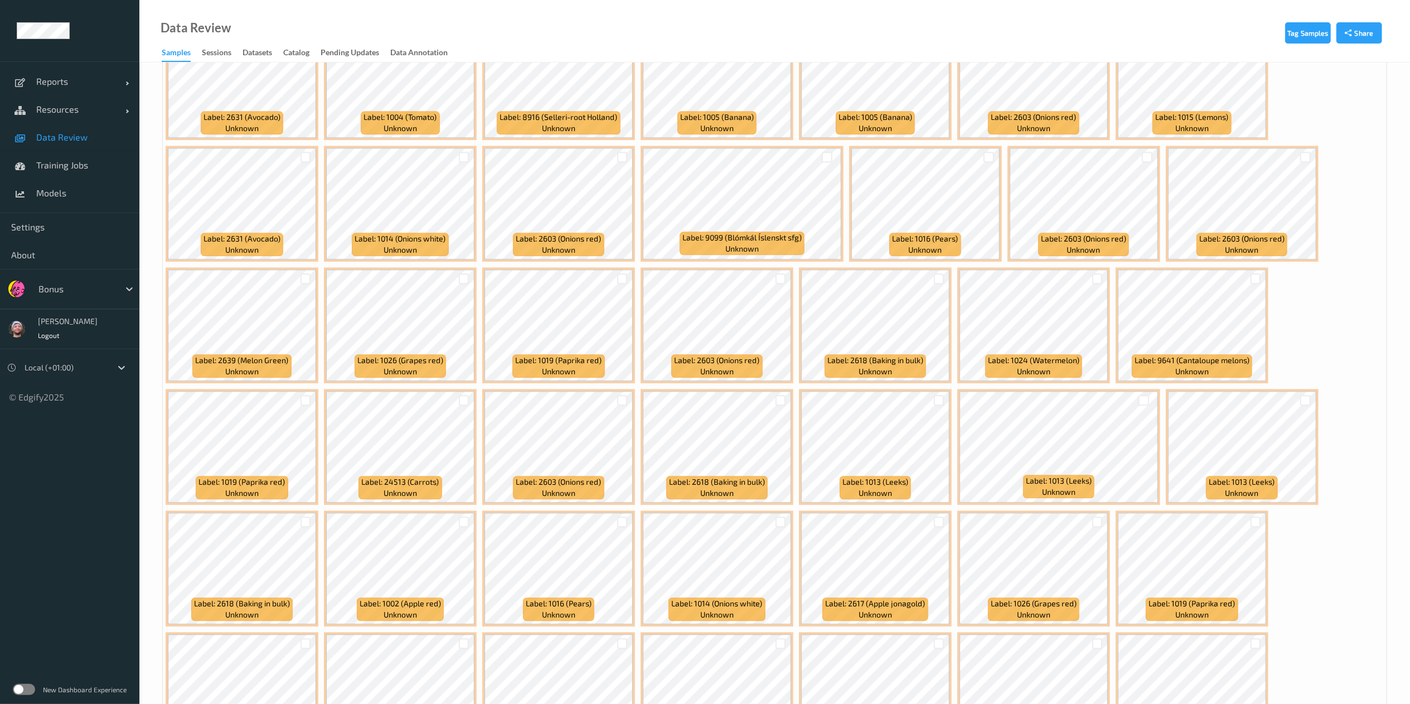
click at [455, 522] on div at bounding box center [463, 521] width 21 height 18
click at [460, 523] on div at bounding box center [464, 521] width 11 height 11
click at [308, 158] on div at bounding box center [305, 157] width 11 height 11
click at [1257, 278] on div at bounding box center [1255, 278] width 11 height 11
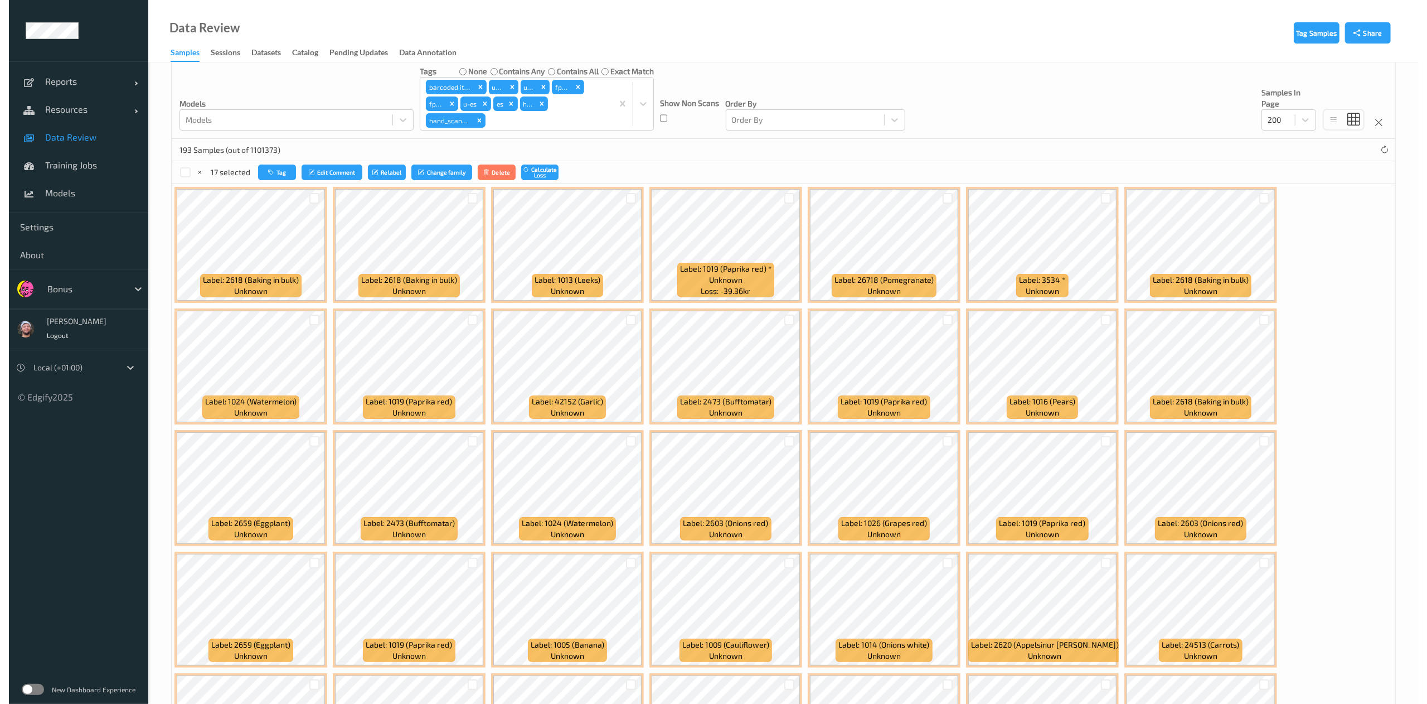
scroll to position [0, 0]
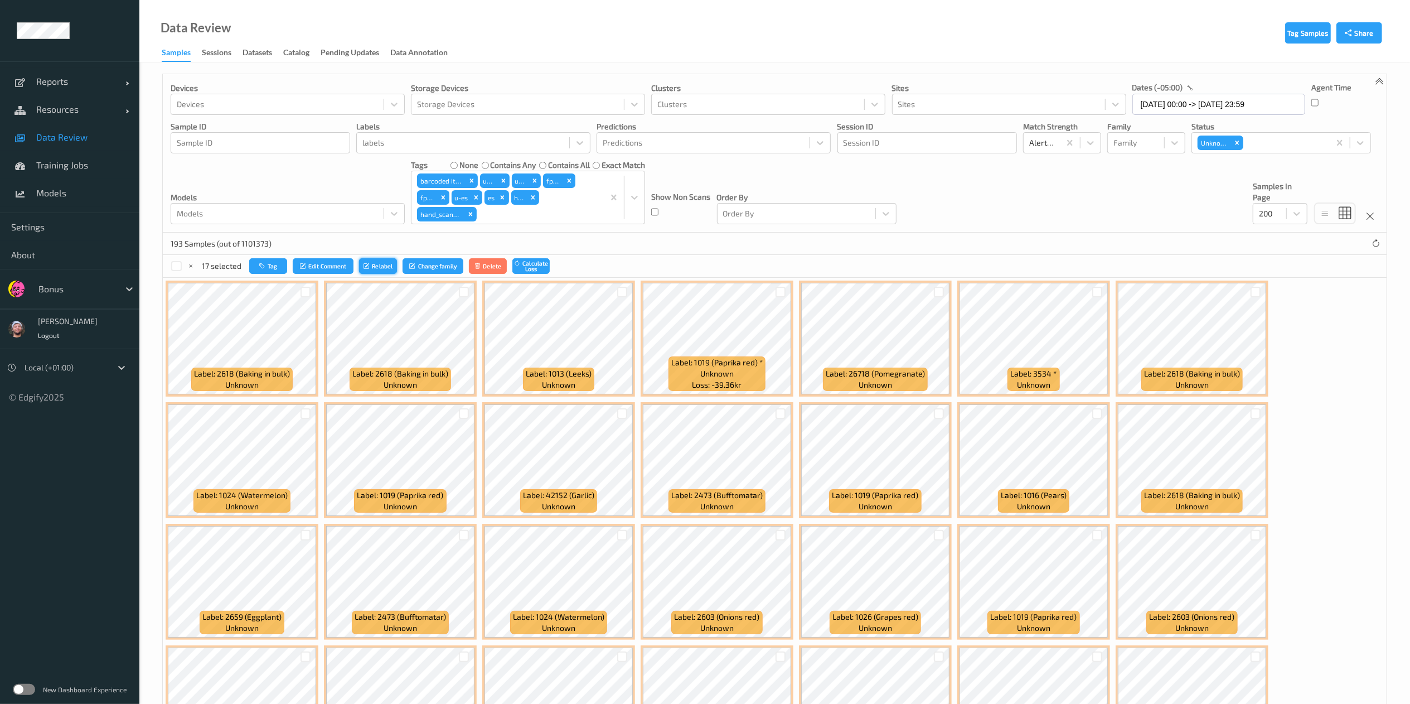
click at [377, 268] on button "Relabel" at bounding box center [378, 266] width 38 height 16
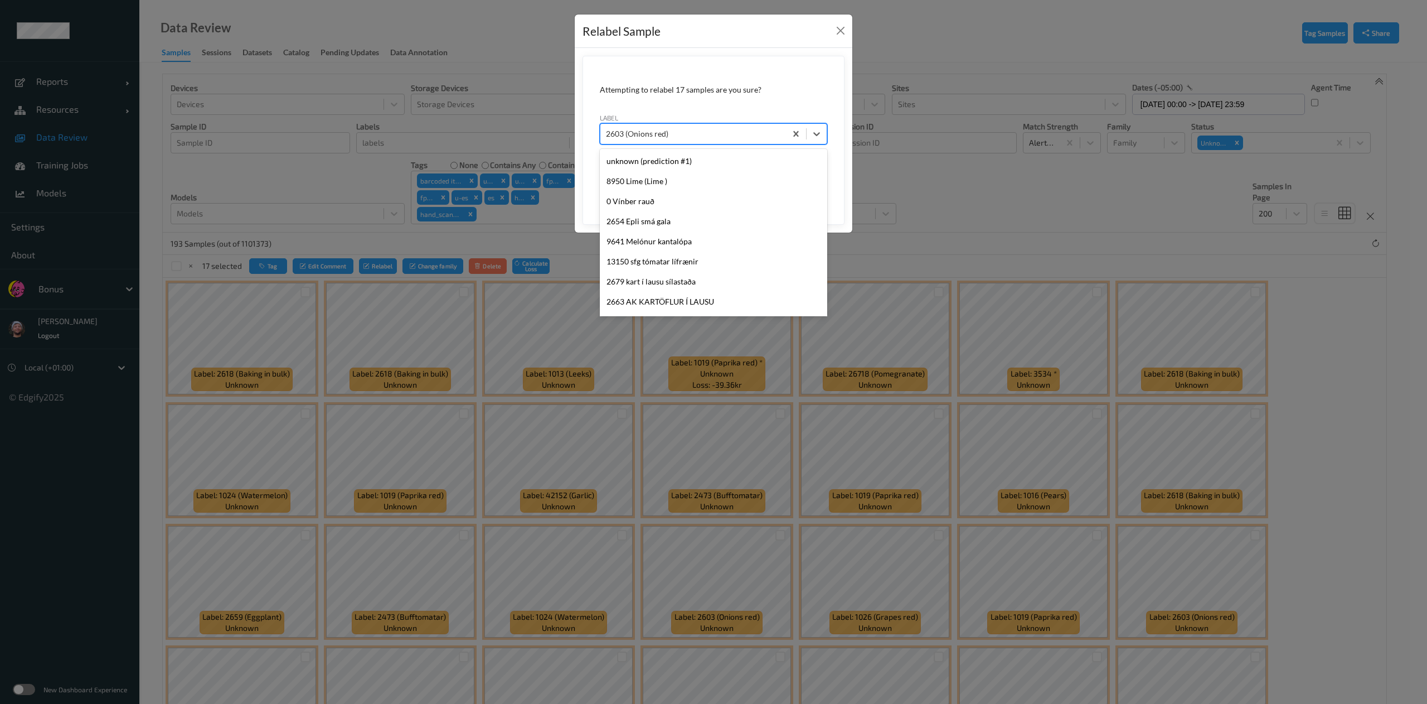
scroll to position [2114, 0]
click at [695, 129] on div at bounding box center [693, 133] width 174 height 13
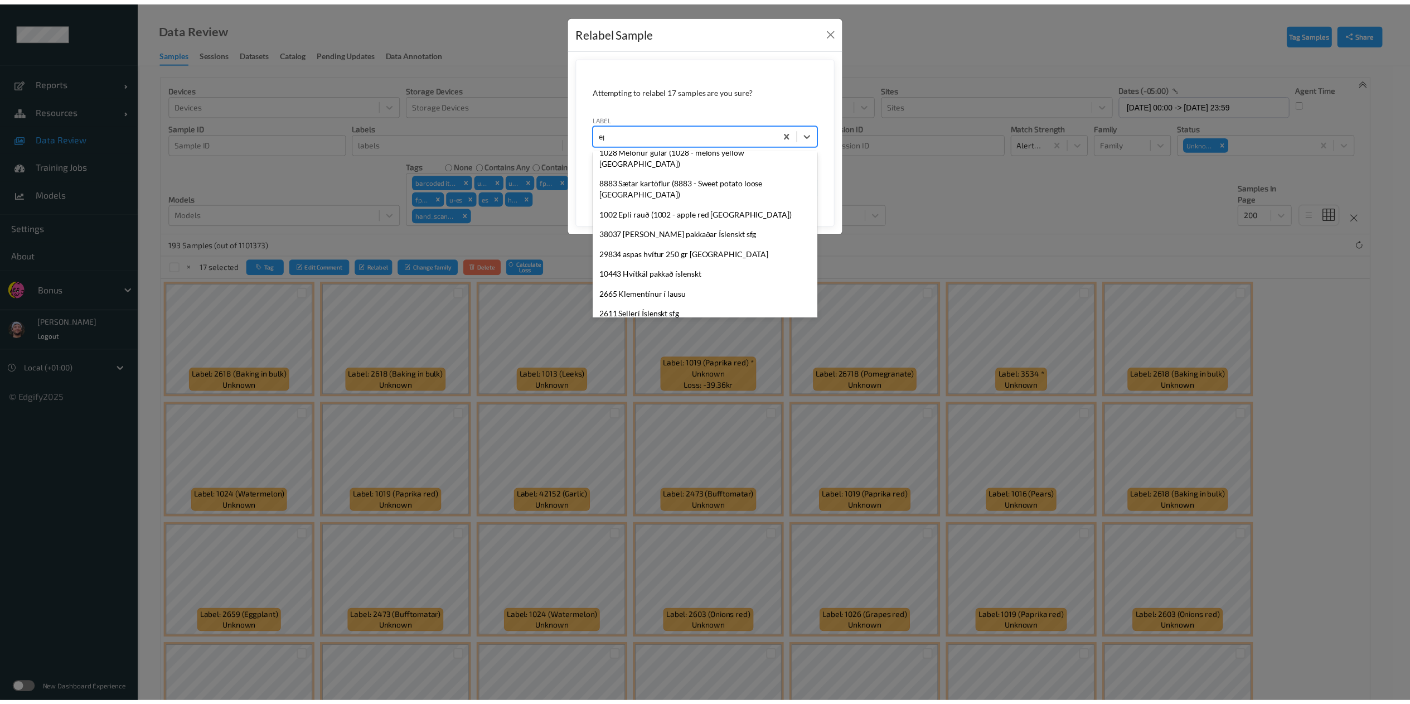
scroll to position [0, 0]
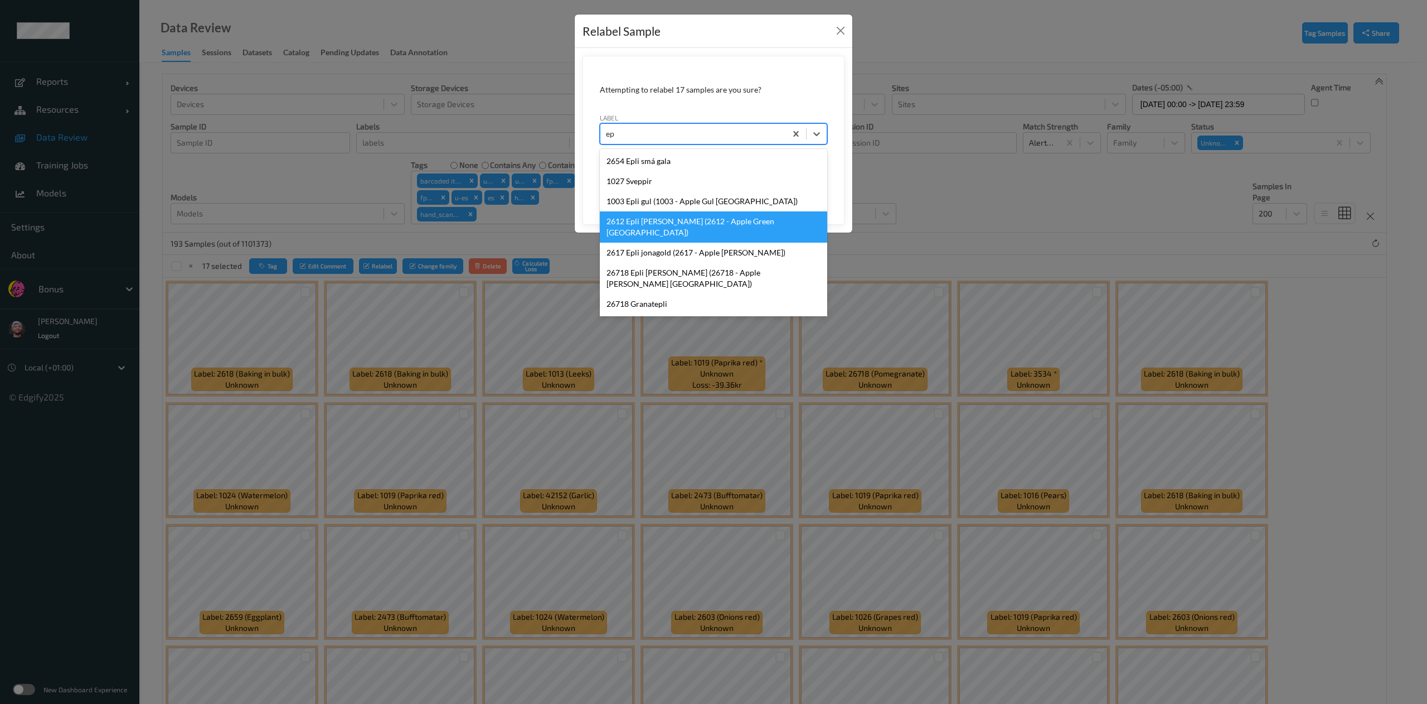
type input "e"
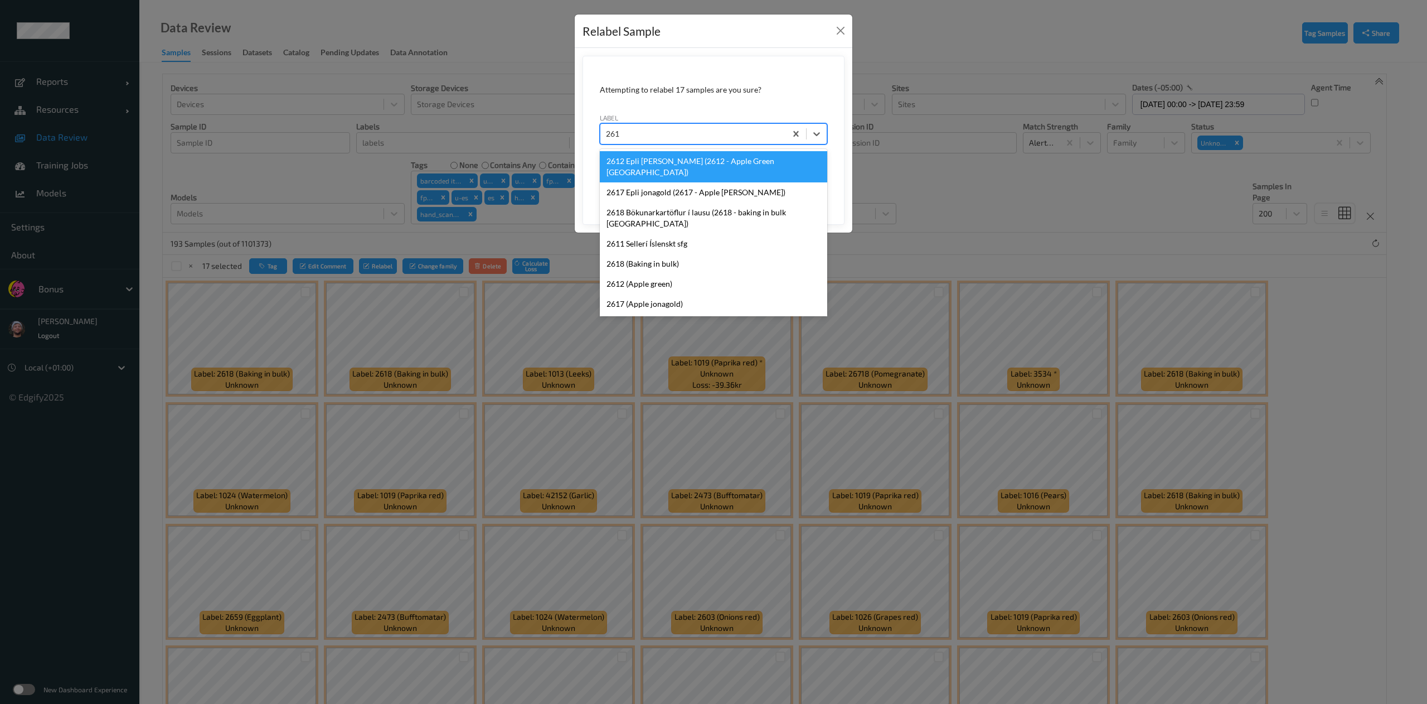
type input "2612"
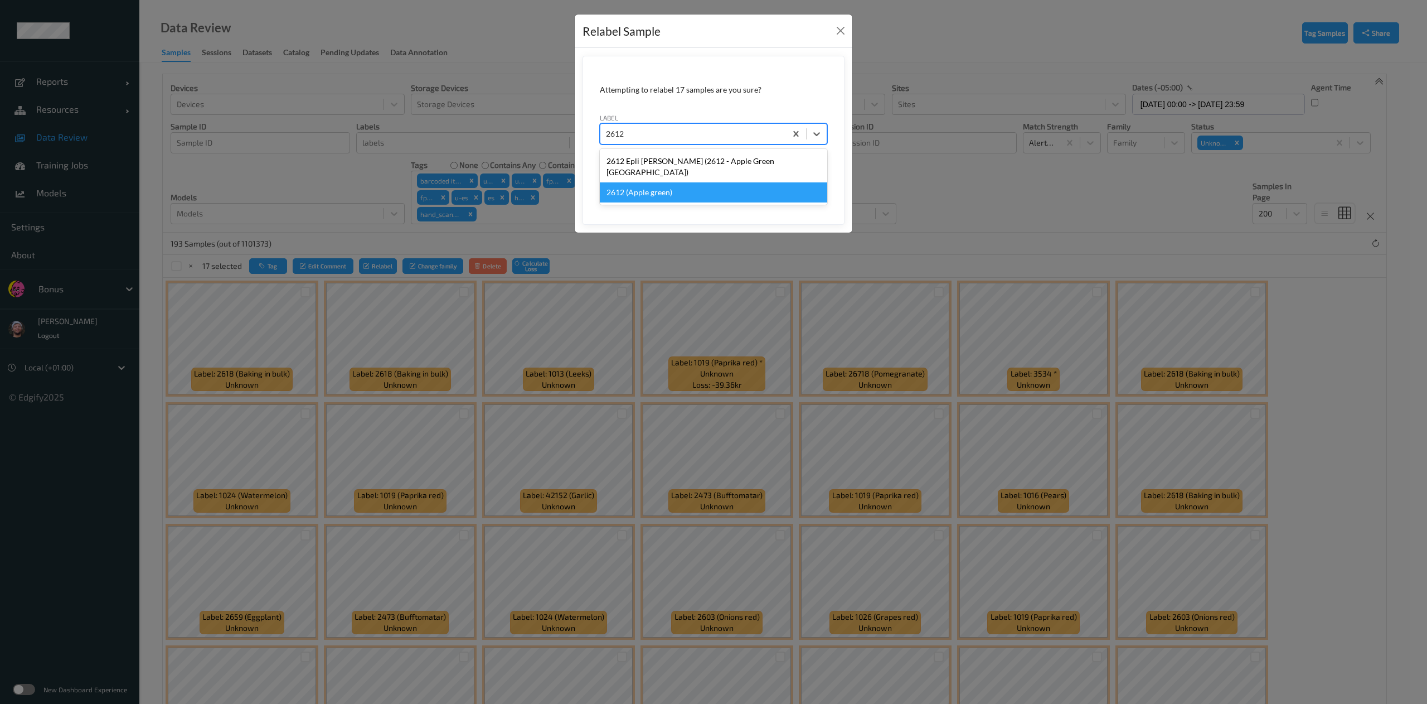
click at [727, 182] on div "2612 (Apple green)" at bounding box center [713, 192] width 227 height 20
click at [803, 187] on button "Save" at bounding box center [805, 185] width 46 height 21
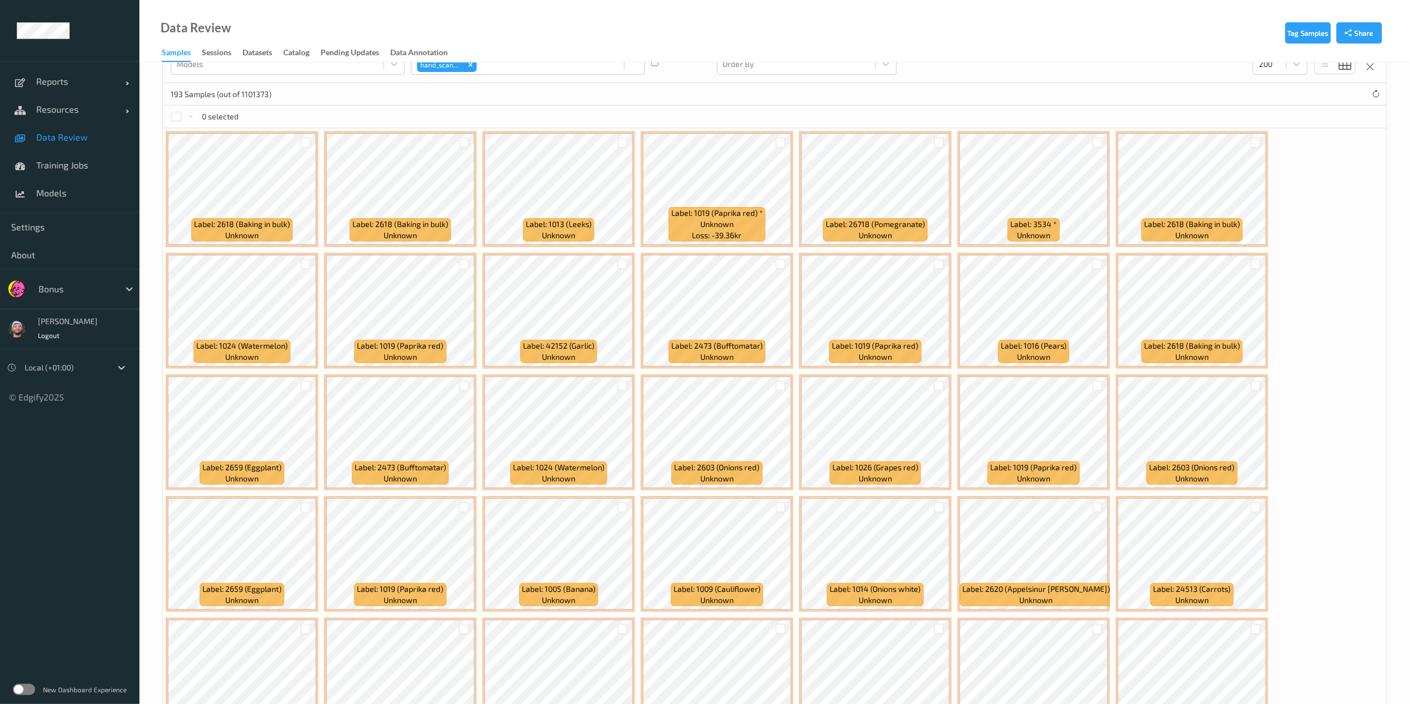
scroll to position [153, 0]
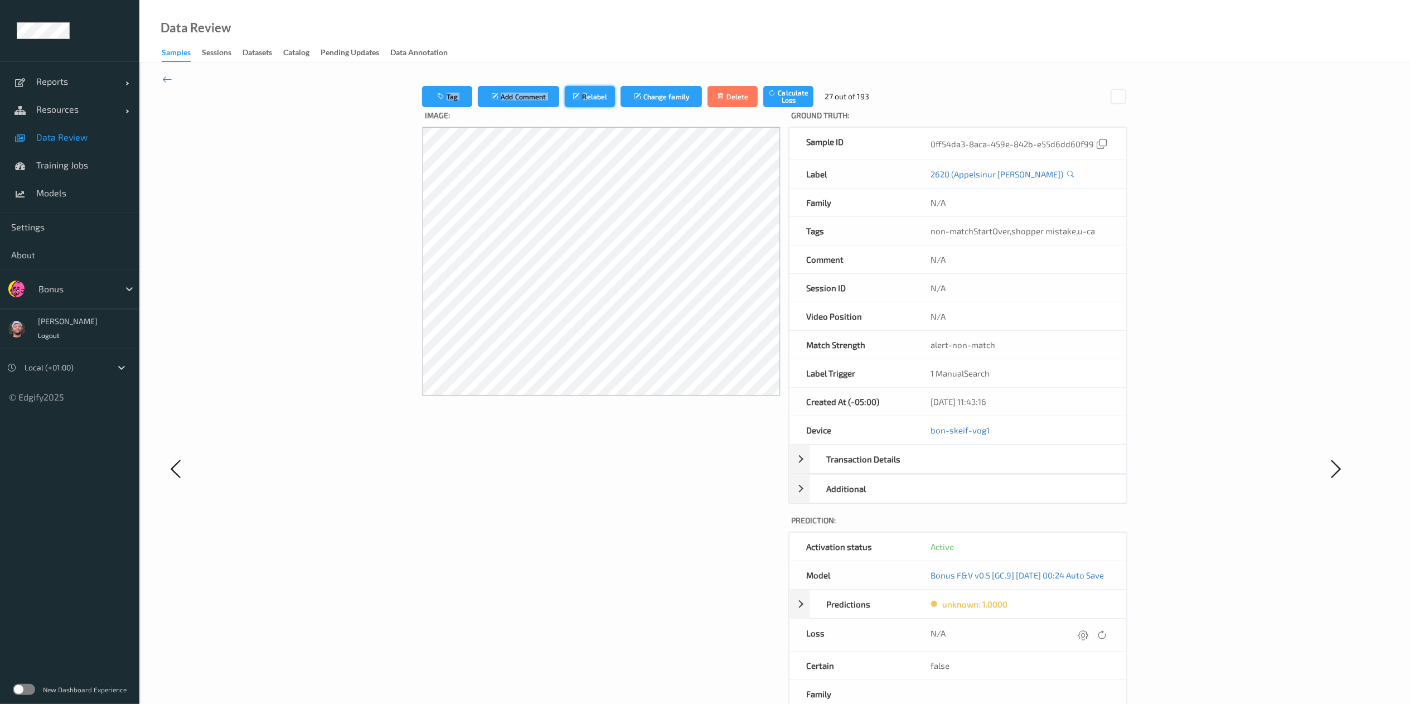
drag, startPoint x: 557, startPoint y: 84, endPoint x: 575, endPoint y: 104, distance: 26.9
click at [575, 104] on div "Tag Add Comment Relabel Change family Delete Calculate Loss 27 out of 193 Image…" at bounding box center [774, 467] width 1270 height 811
click at [575, 104] on button "Relabel" at bounding box center [590, 96] width 50 height 21
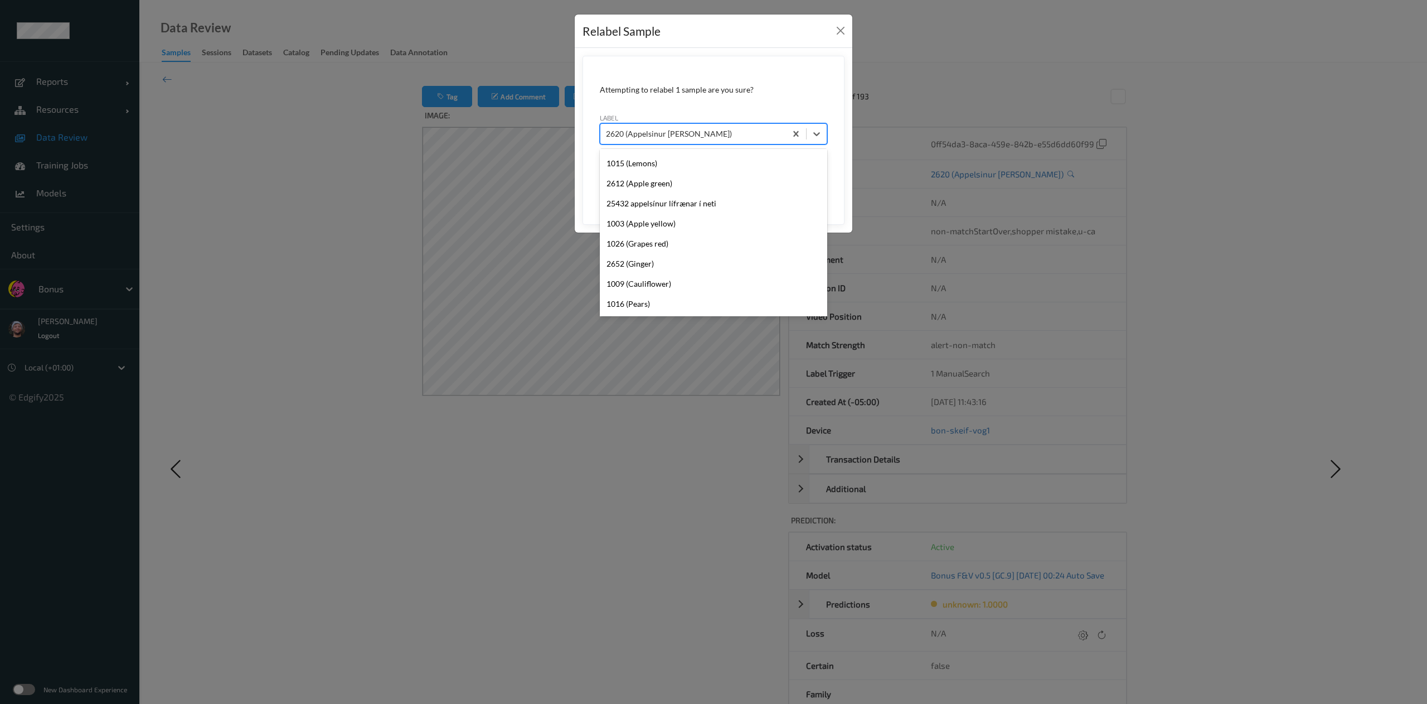
click at [677, 142] on div "2620 (Appelsinur [PERSON_NAME])" at bounding box center [693, 134] width 186 height 18
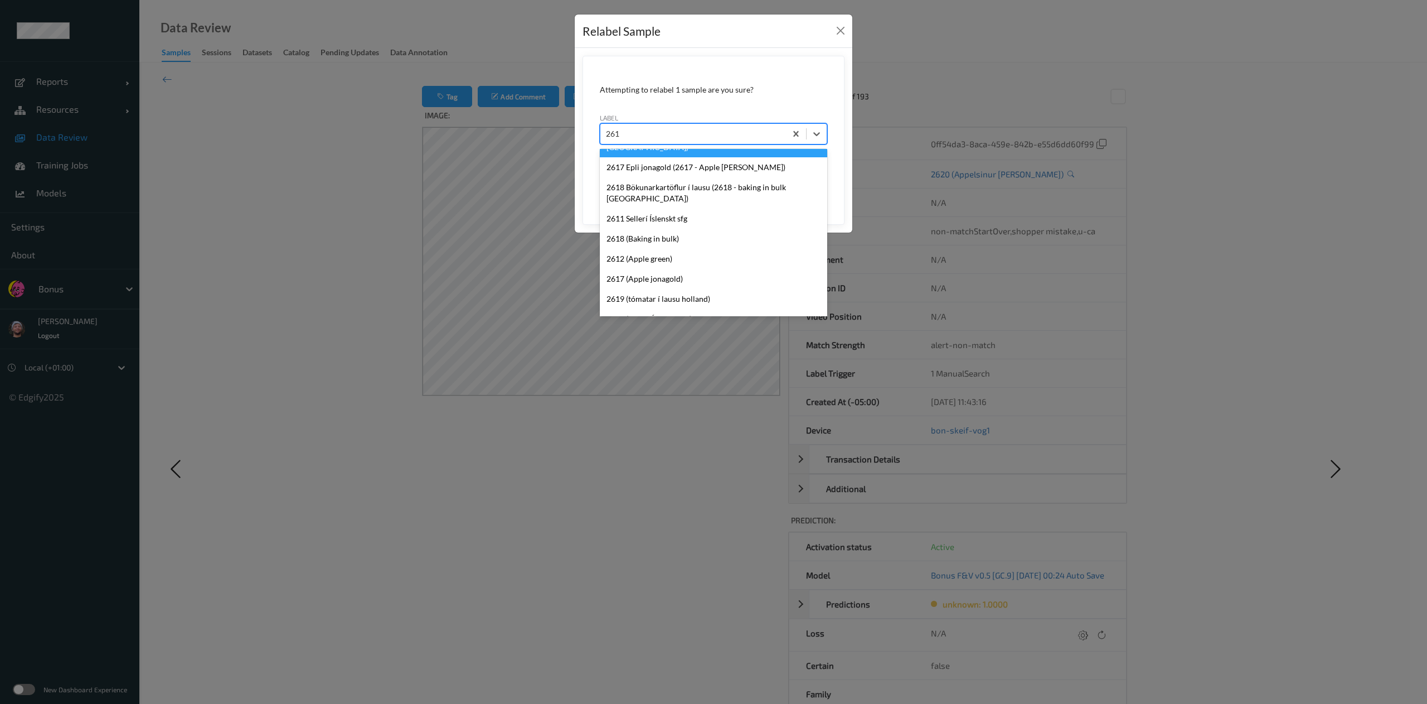
type input "2612"
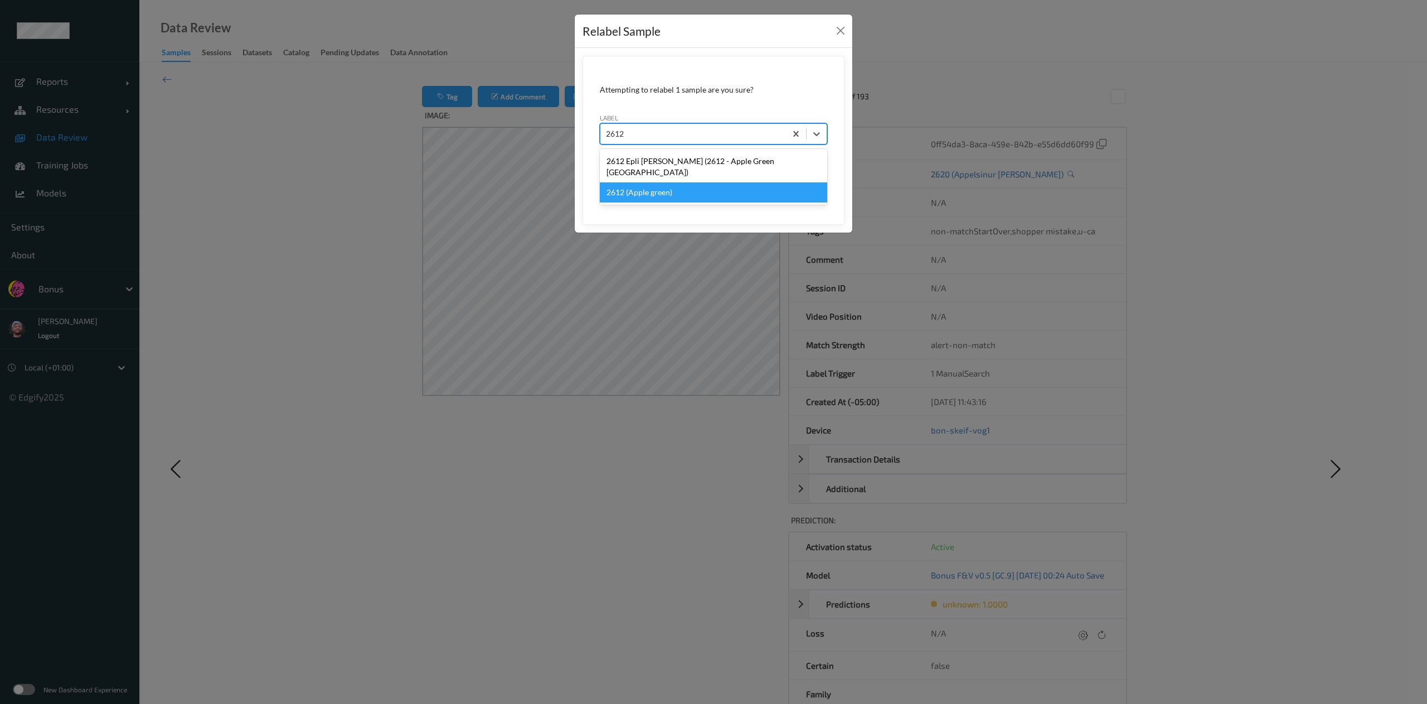
click at [681, 187] on div "2612 (Apple green)" at bounding box center [713, 192] width 227 height 20
click at [782, 175] on button "Save" at bounding box center [805, 185] width 46 height 21
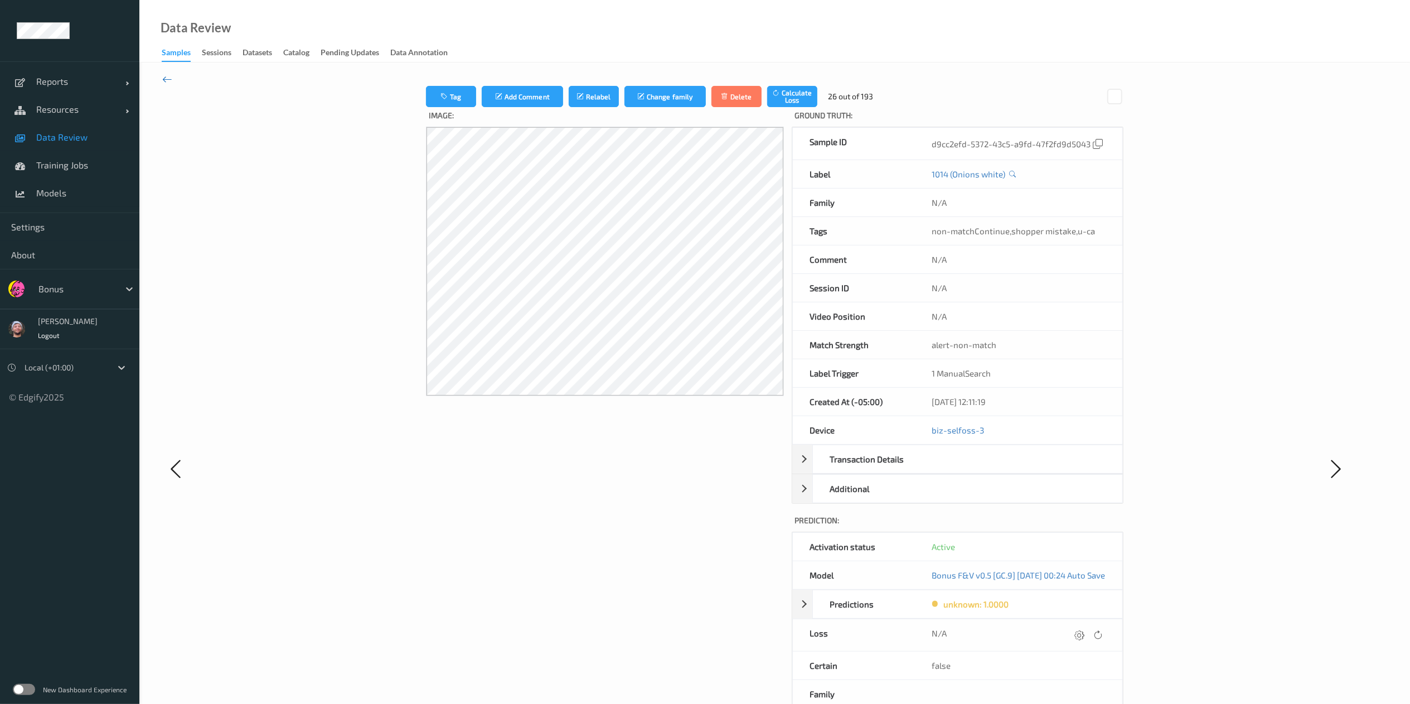
click at [163, 83] on icon at bounding box center [167, 79] width 10 height 12
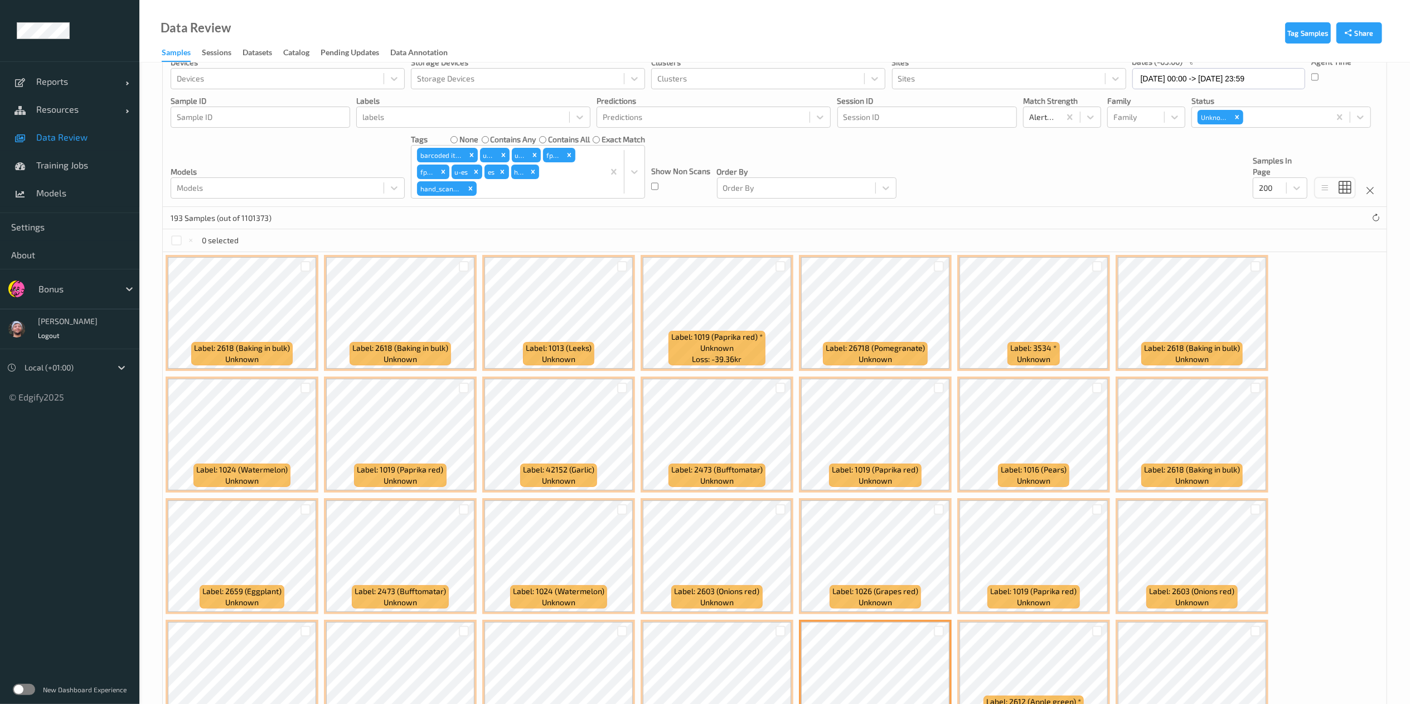
scroll to position [25, 0]
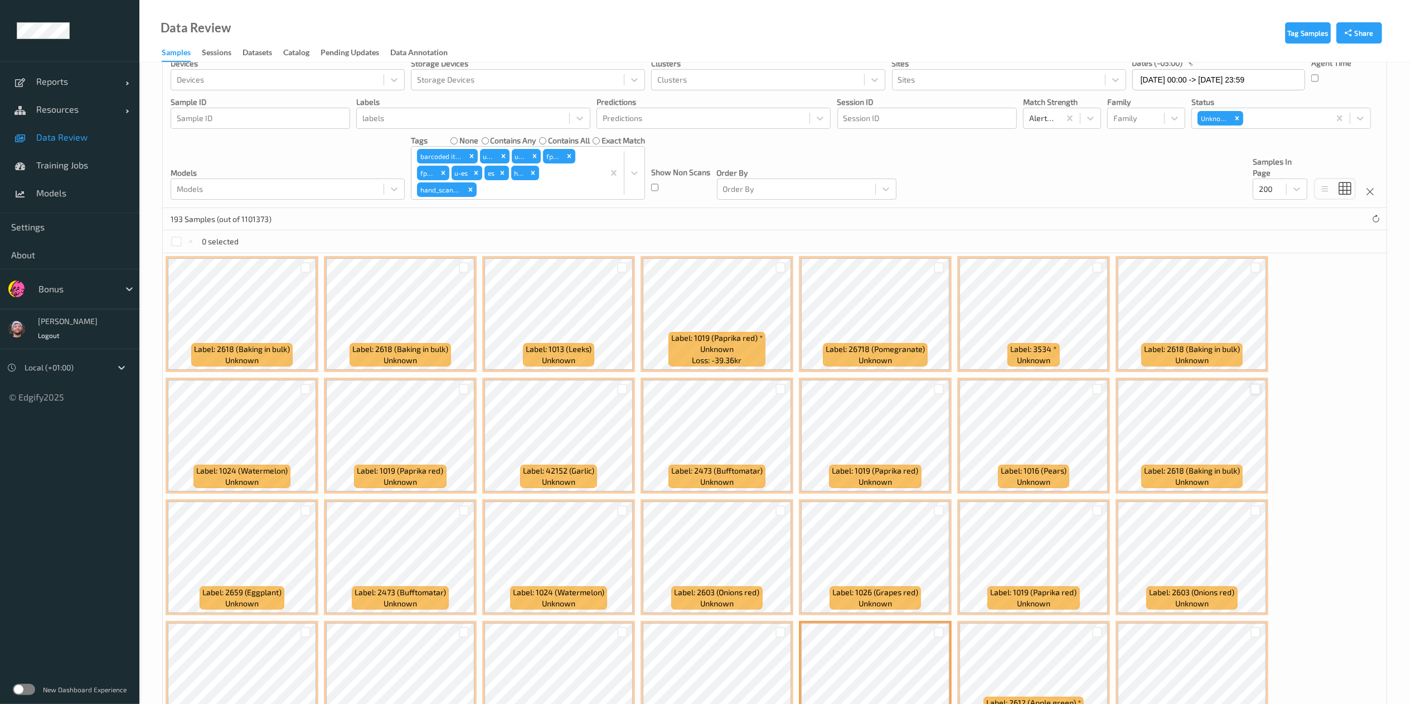
drag, startPoint x: 1254, startPoint y: 383, endPoint x: 1254, endPoint y: 390, distance: 7.2
click at [1254, 390] on div at bounding box center [1255, 389] width 21 height 18
click at [1254, 390] on div at bounding box center [1255, 389] width 11 height 11
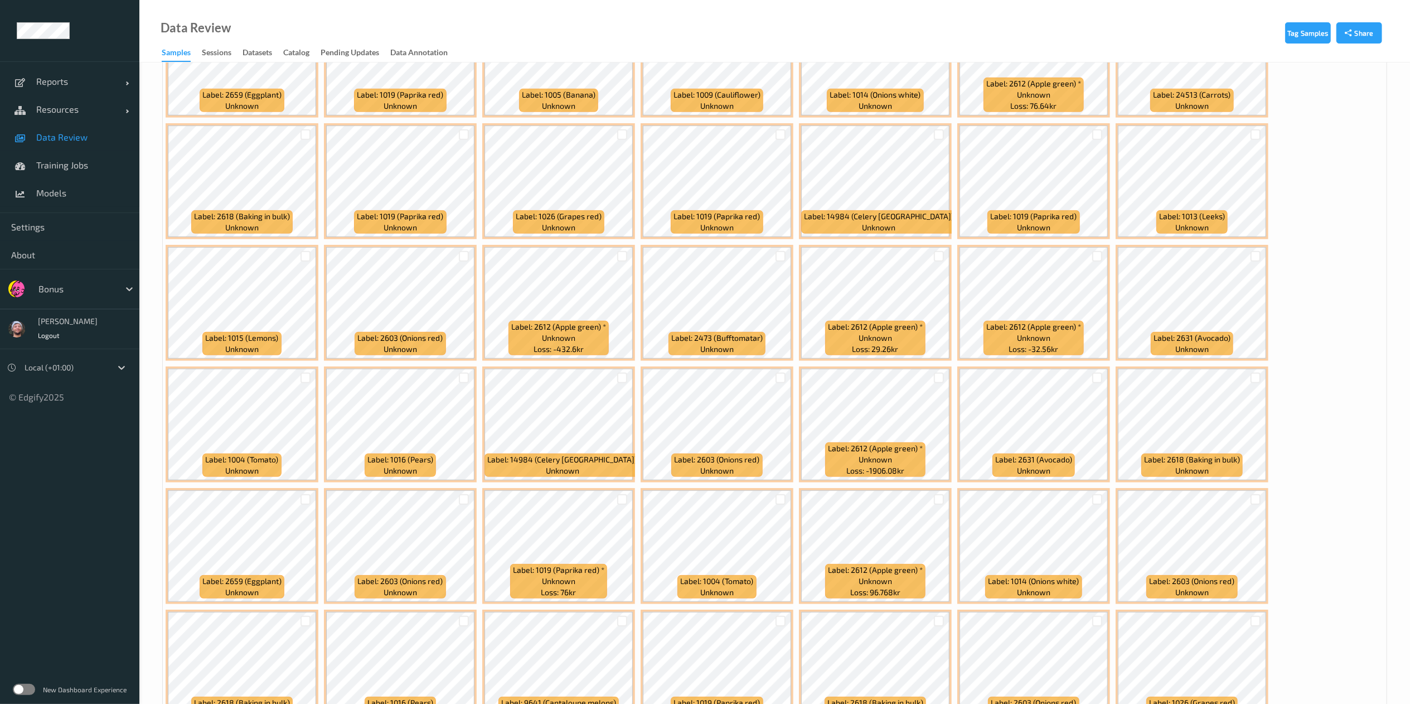
scroll to position [646, 0]
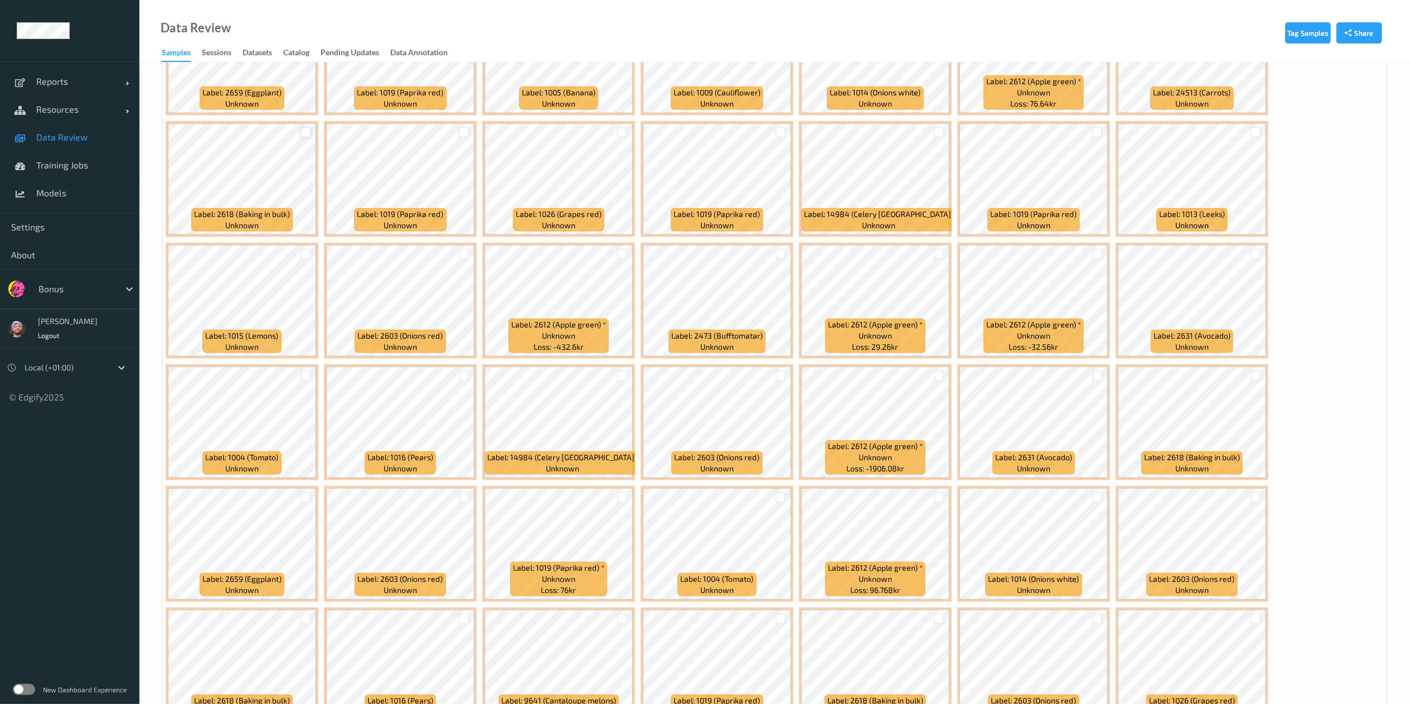
click at [304, 135] on div at bounding box center [305, 132] width 11 height 11
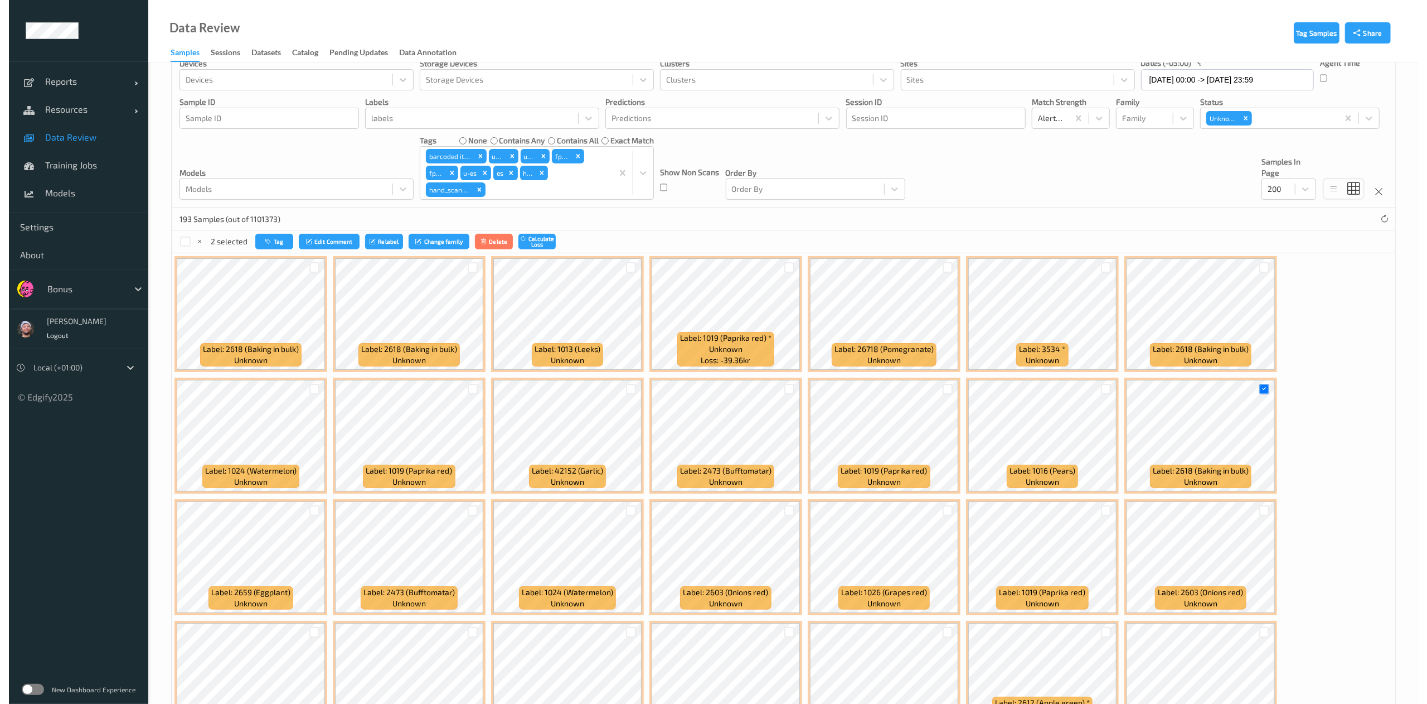
scroll to position [0, 0]
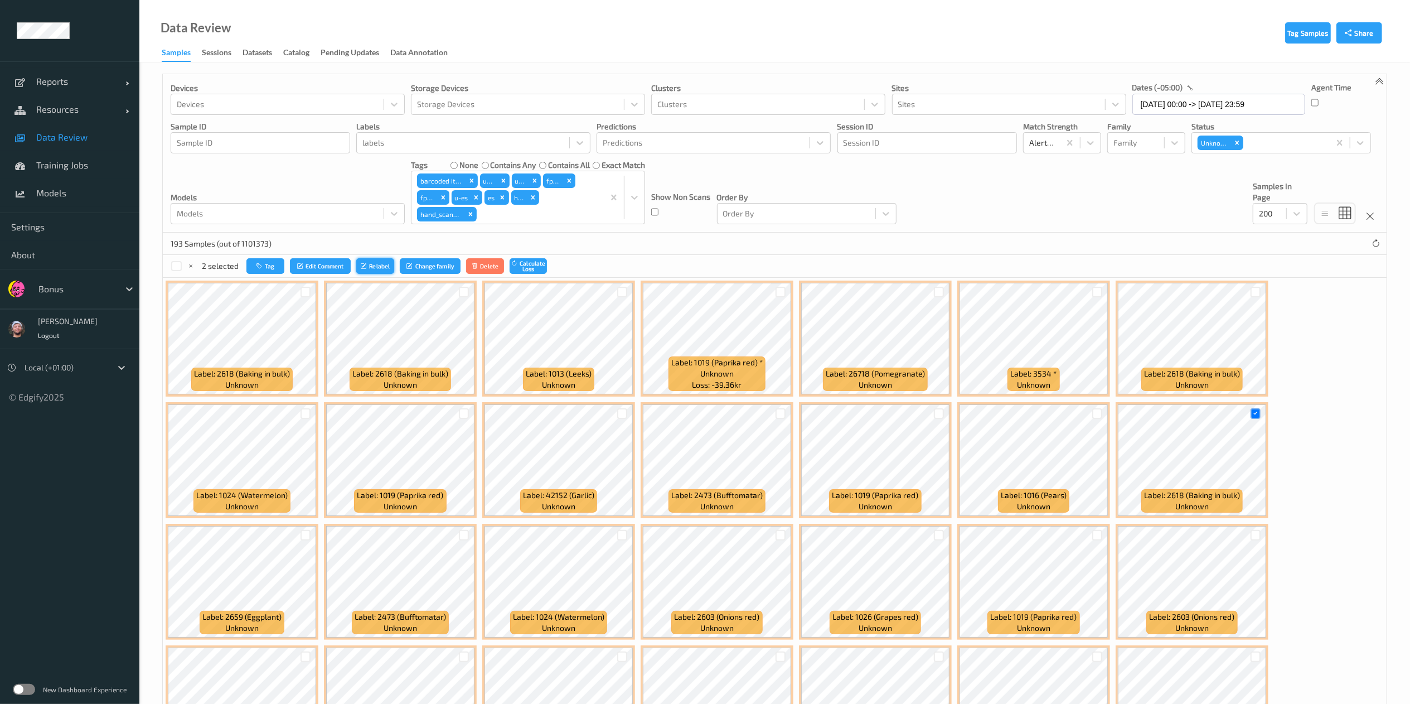
click at [369, 263] on button "Relabel" at bounding box center [375, 266] width 38 height 16
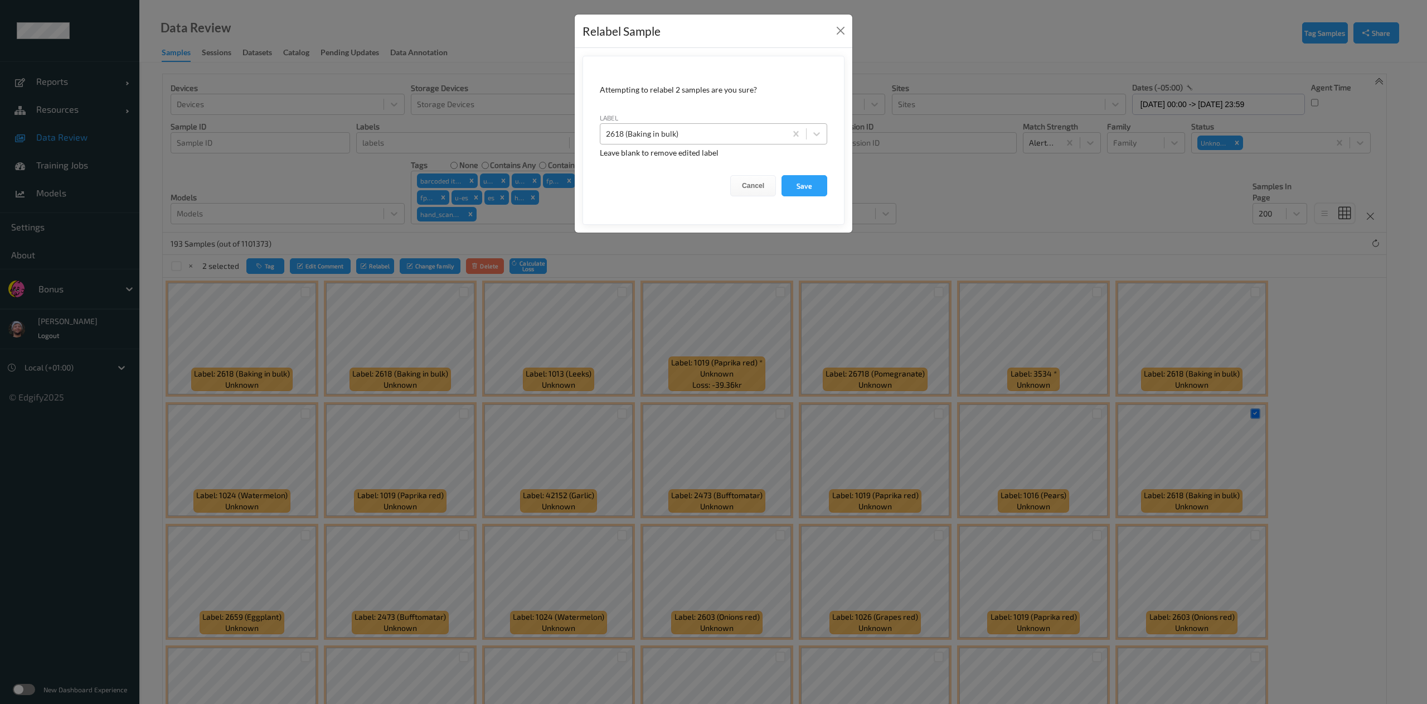
click at [664, 133] on div at bounding box center [693, 133] width 174 height 13
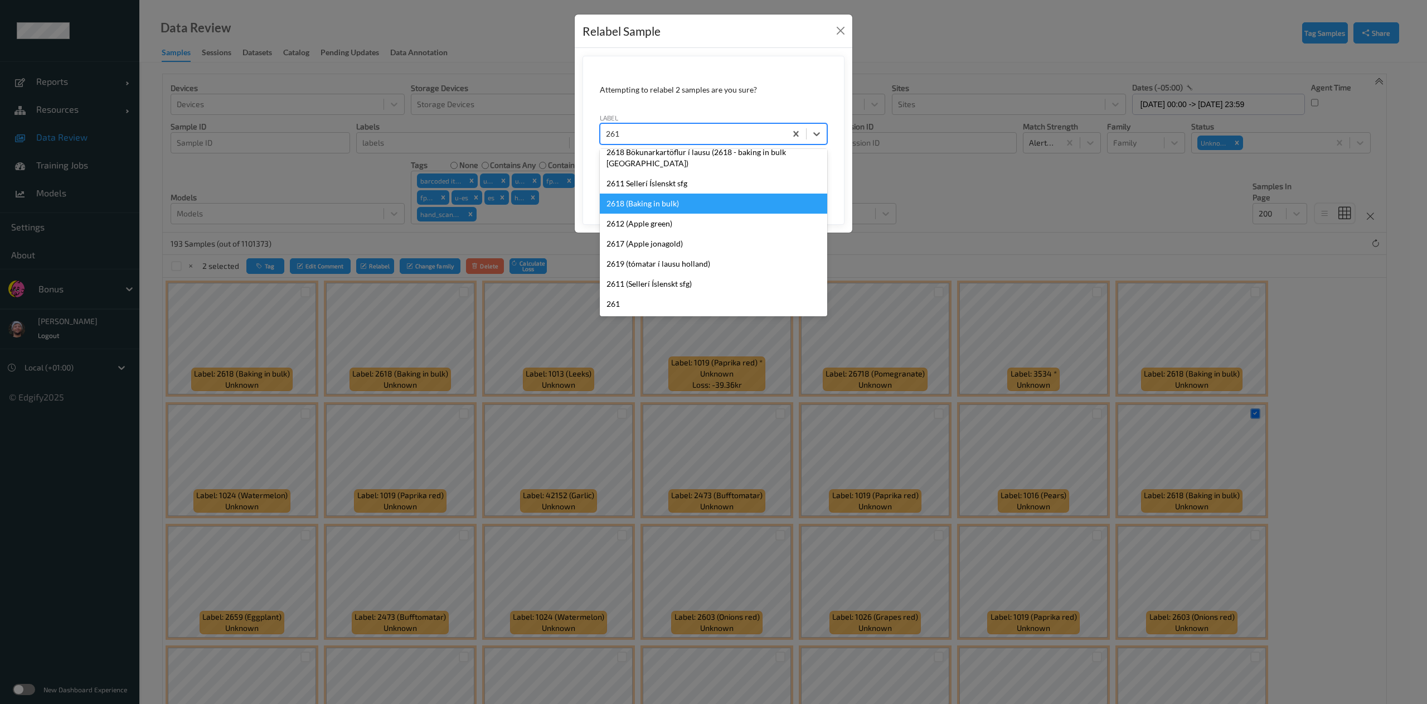
scroll to position [38, 0]
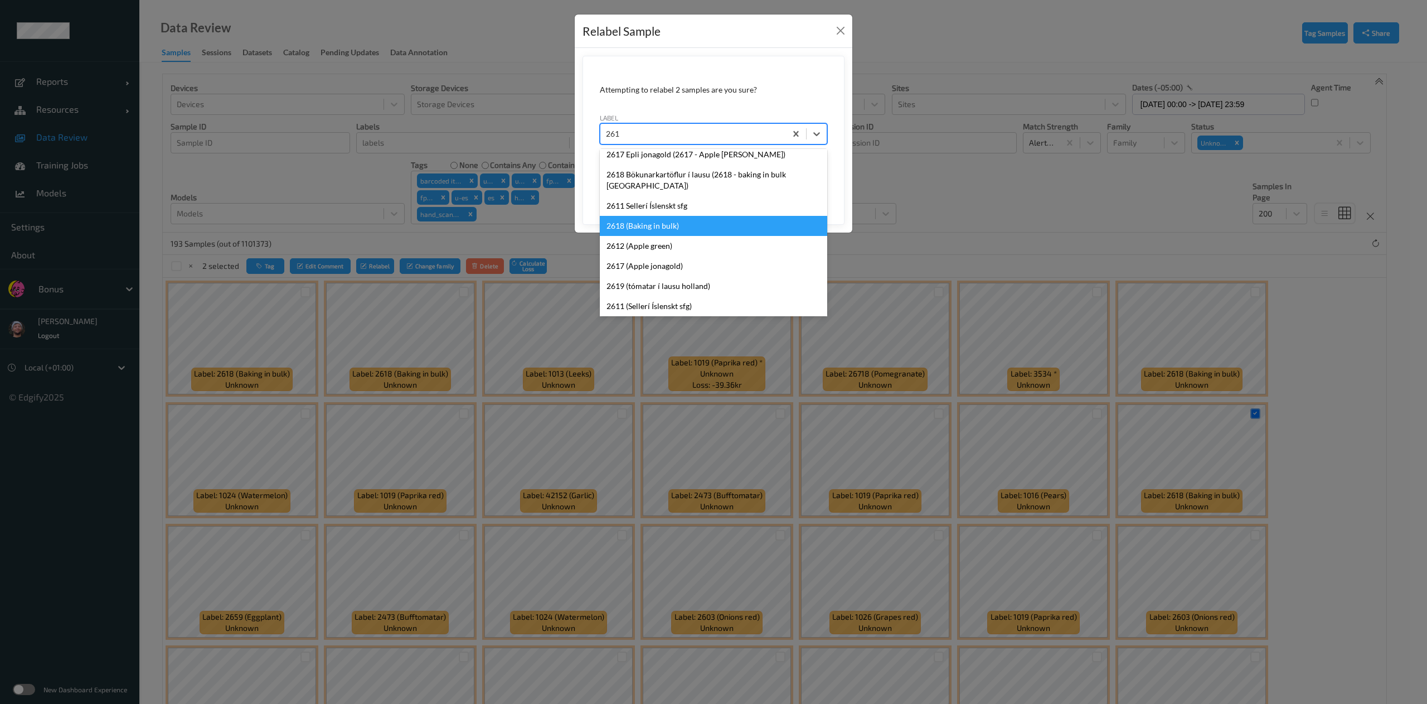
type input "2612"
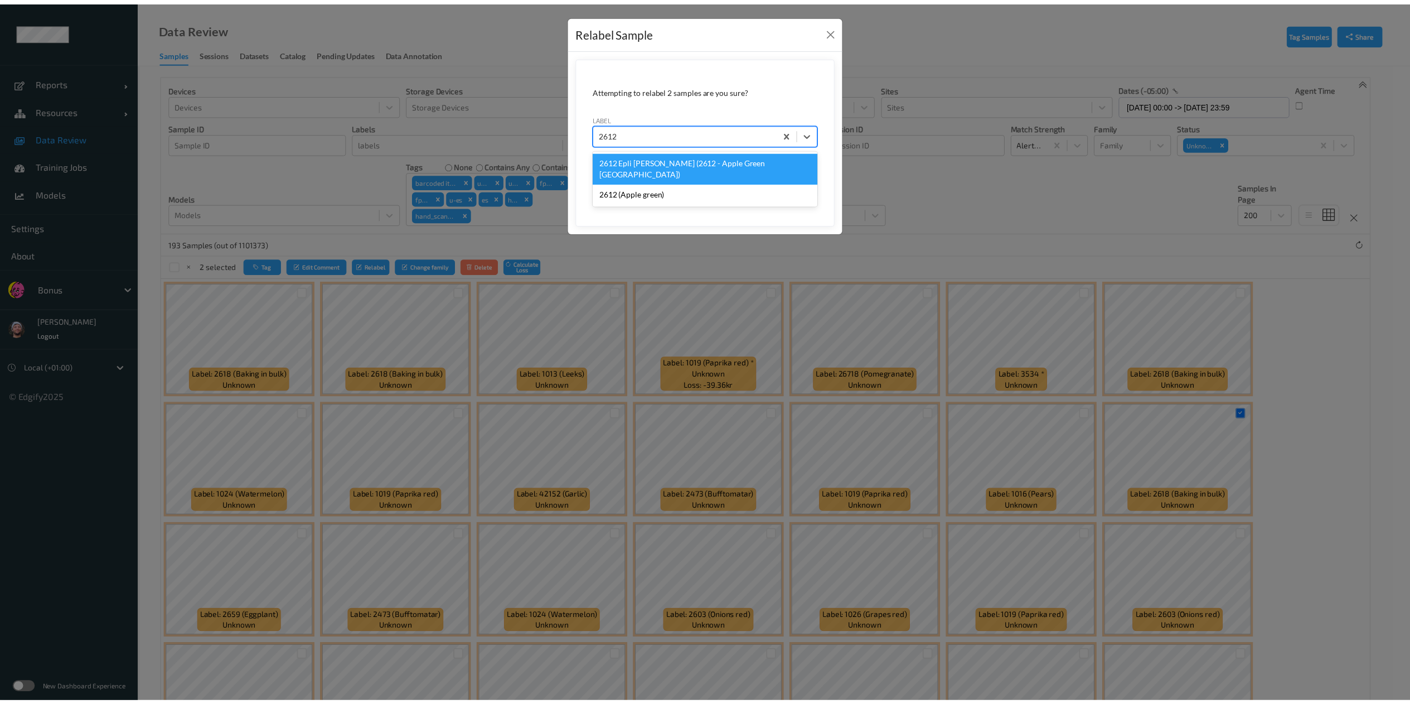
scroll to position [0, 0]
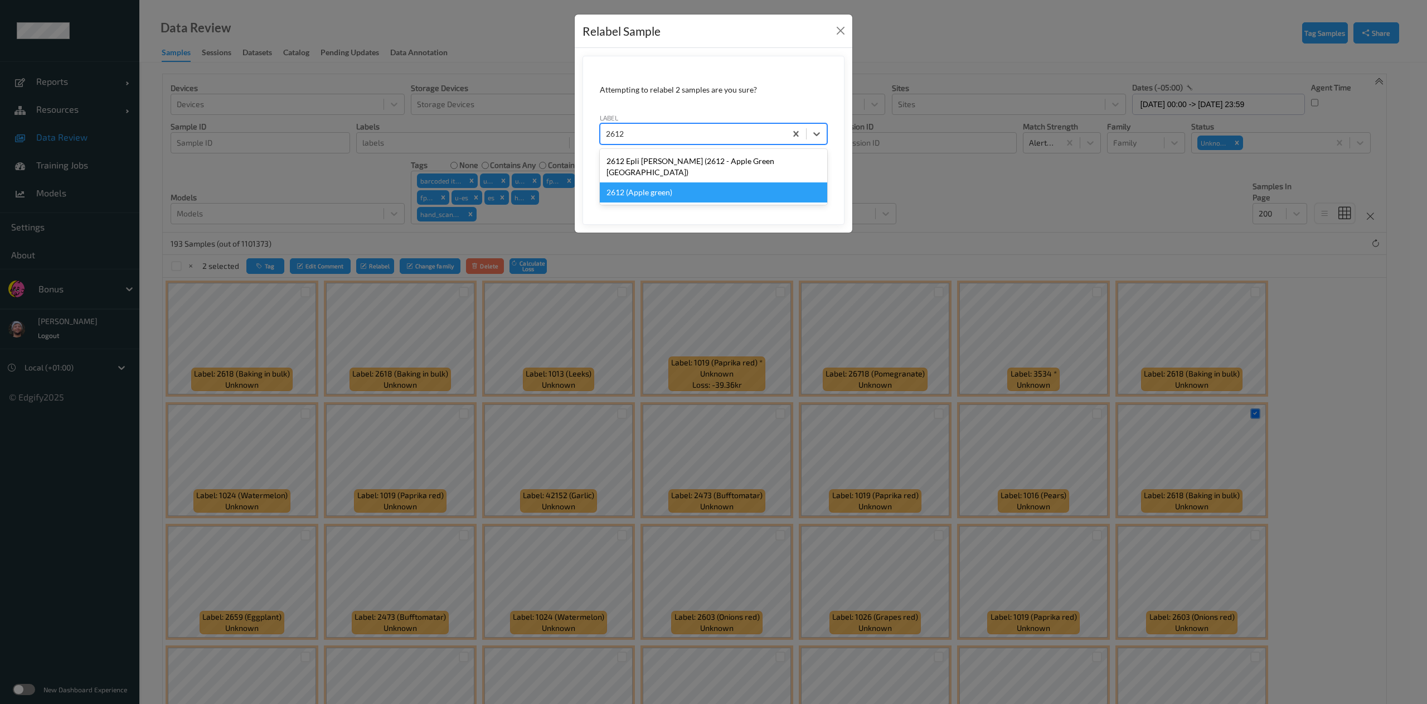
click at [689, 182] on div "2612 (Apple green)" at bounding box center [713, 192] width 227 height 20
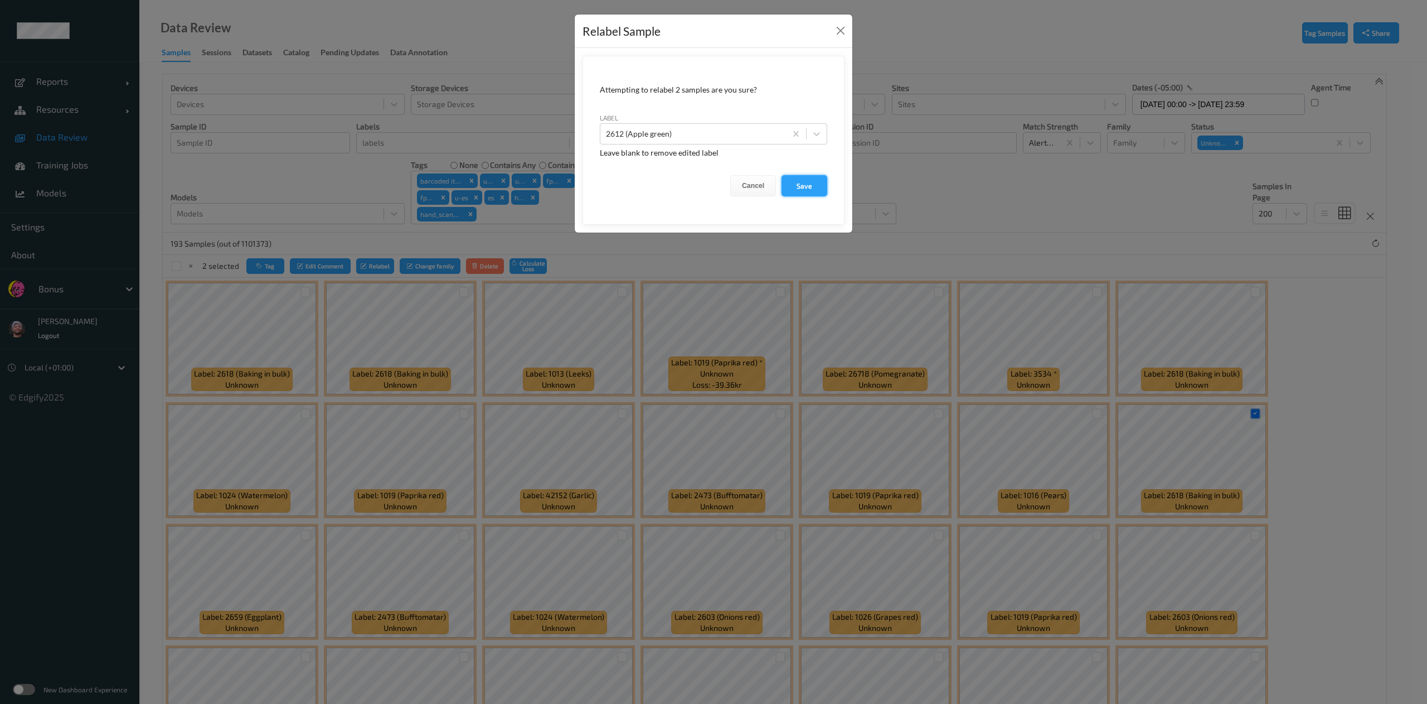
click at [796, 189] on button "Save" at bounding box center [805, 185] width 46 height 21
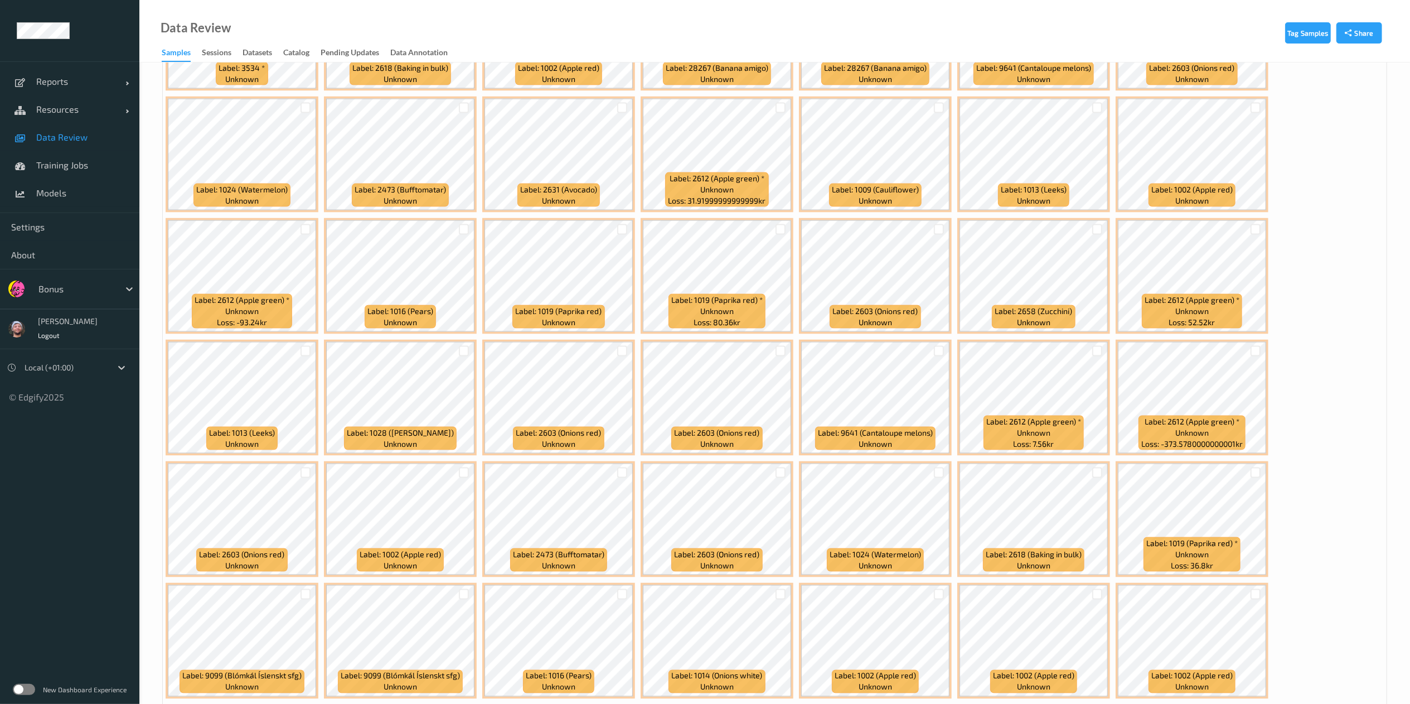
scroll to position [1522, 0]
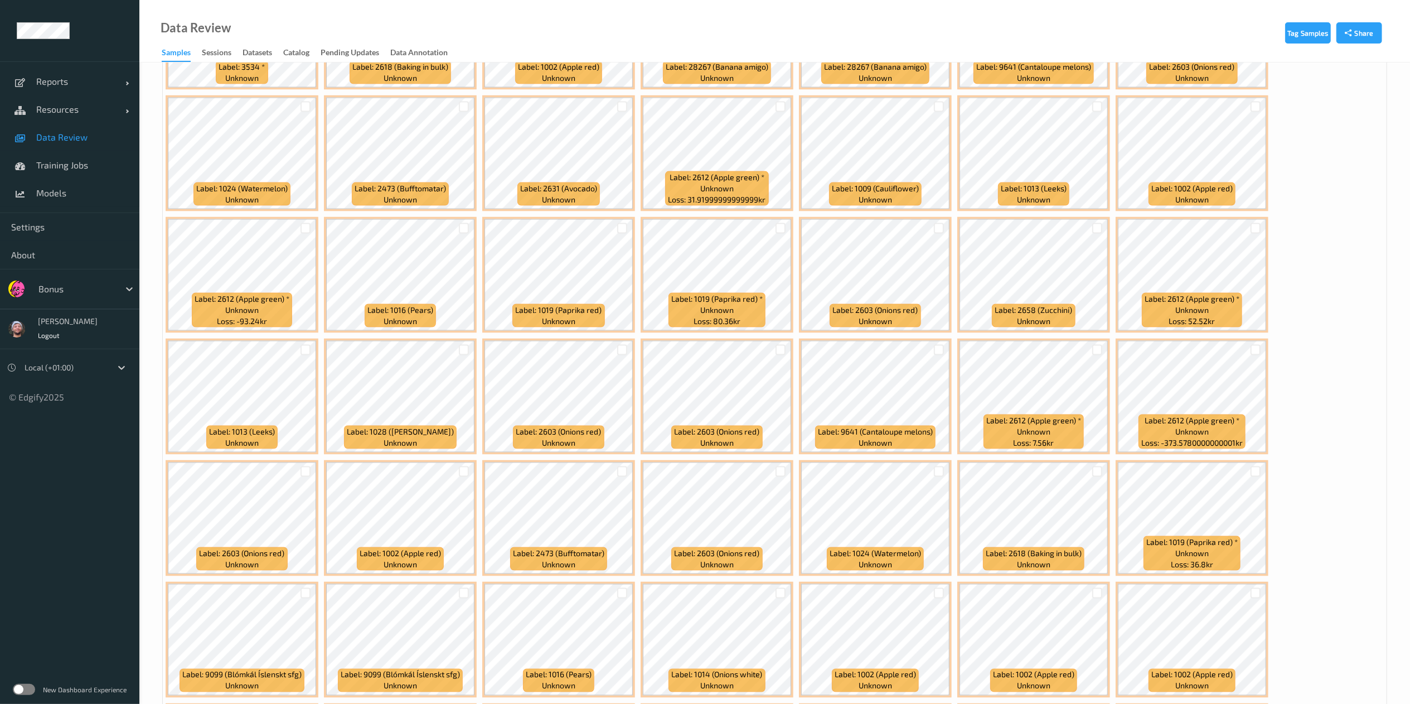
click at [1089, 230] on div at bounding box center [1096, 228] width 21 height 18
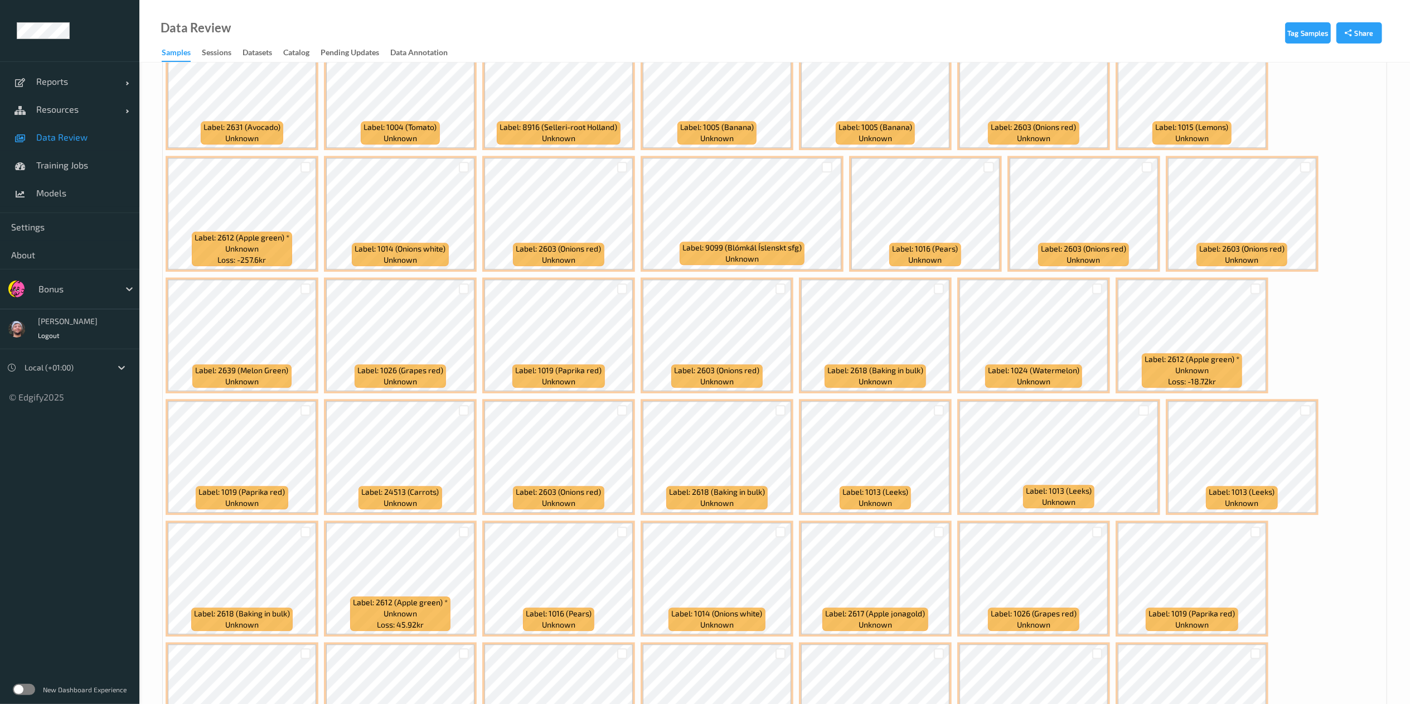
scroll to position [2561, 0]
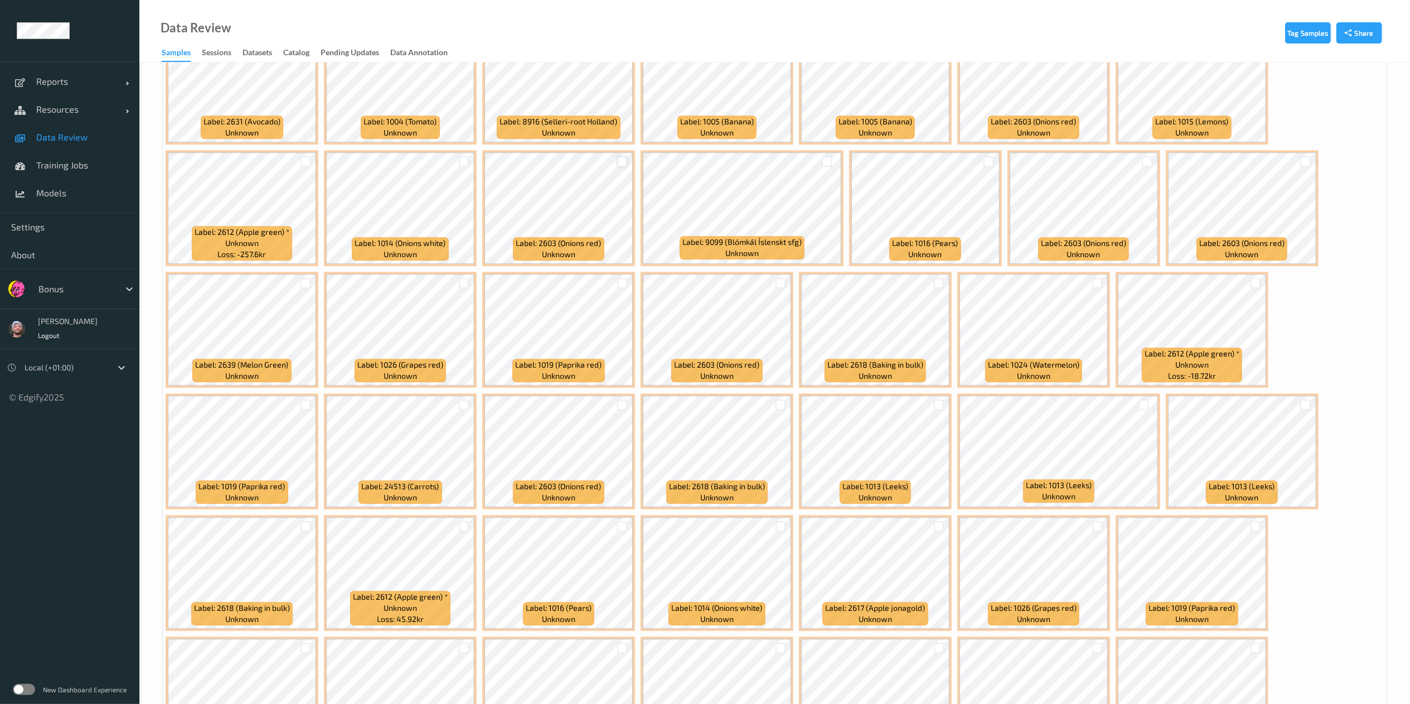
click at [623, 158] on div at bounding box center [622, 161] width 11 height 11
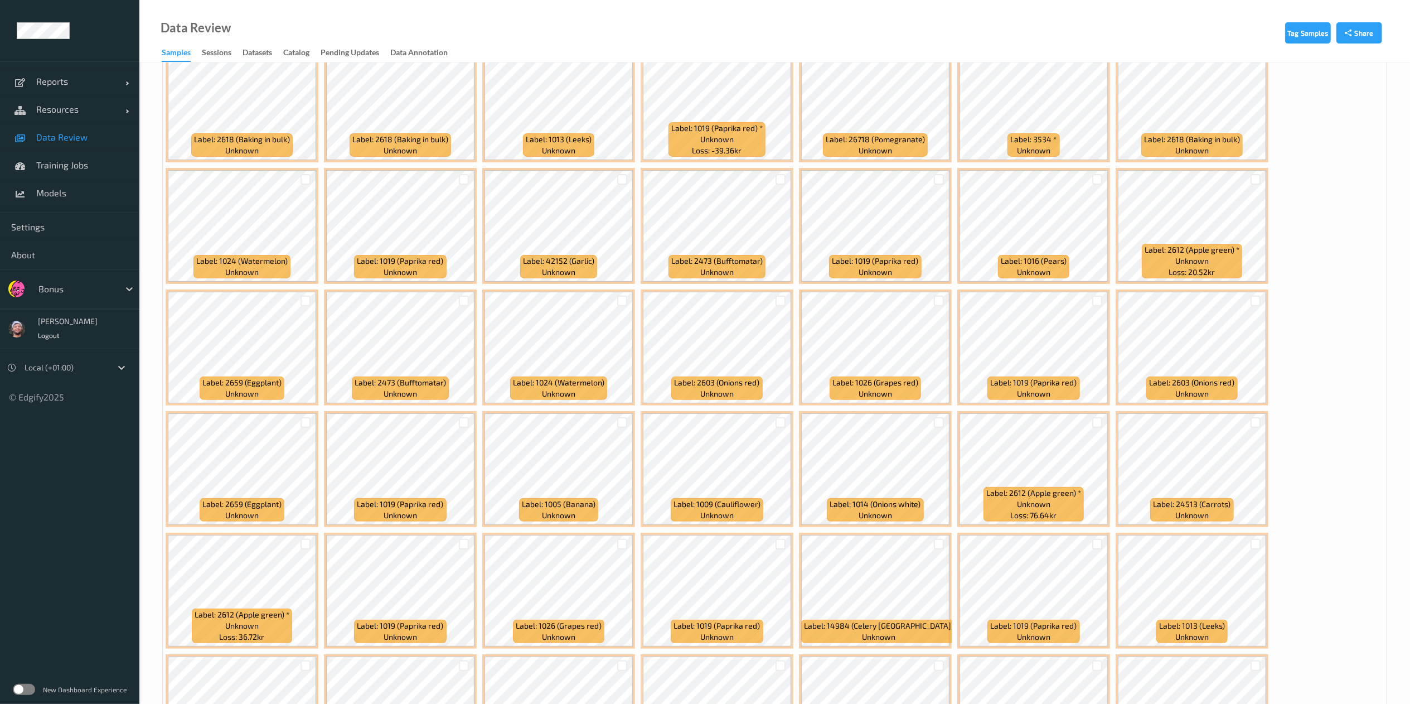
scroll to position [232, 0]
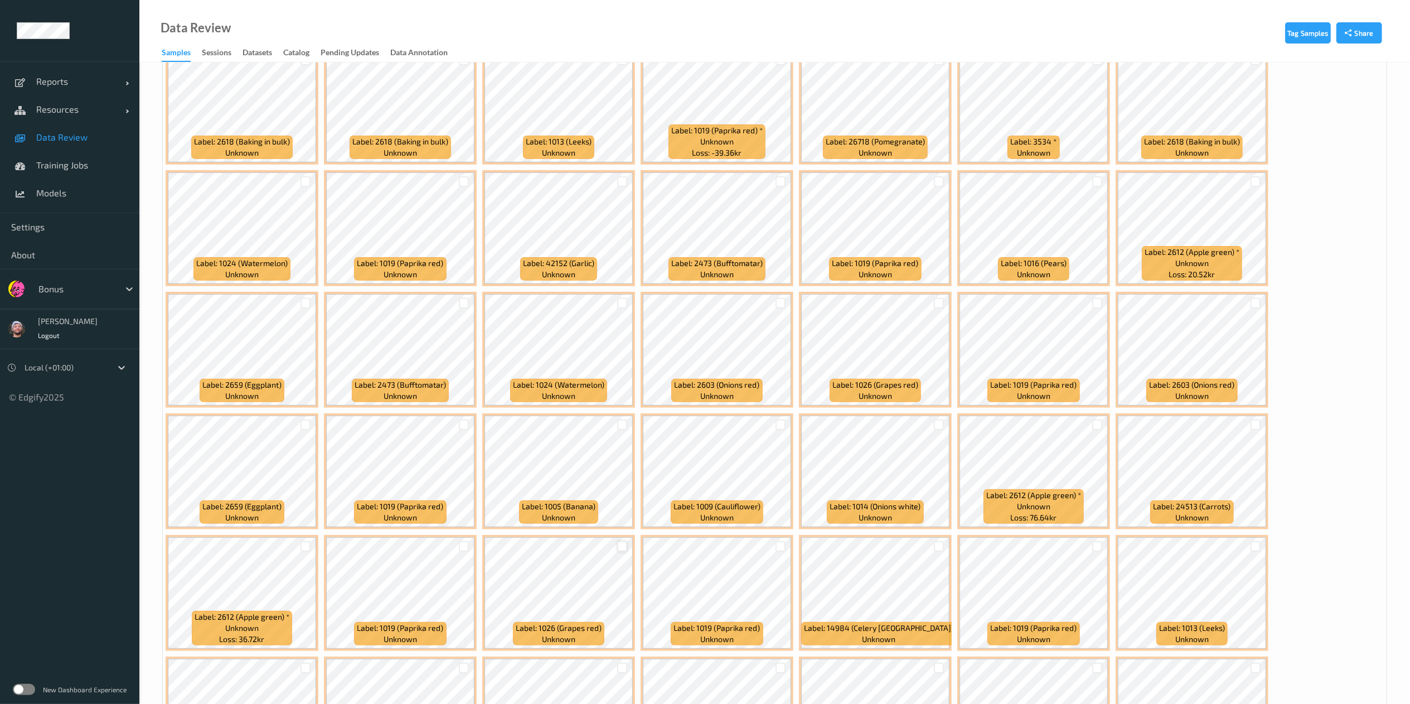
click at [621, 544] on div at bounding box center [622, 546] width 11 height 11
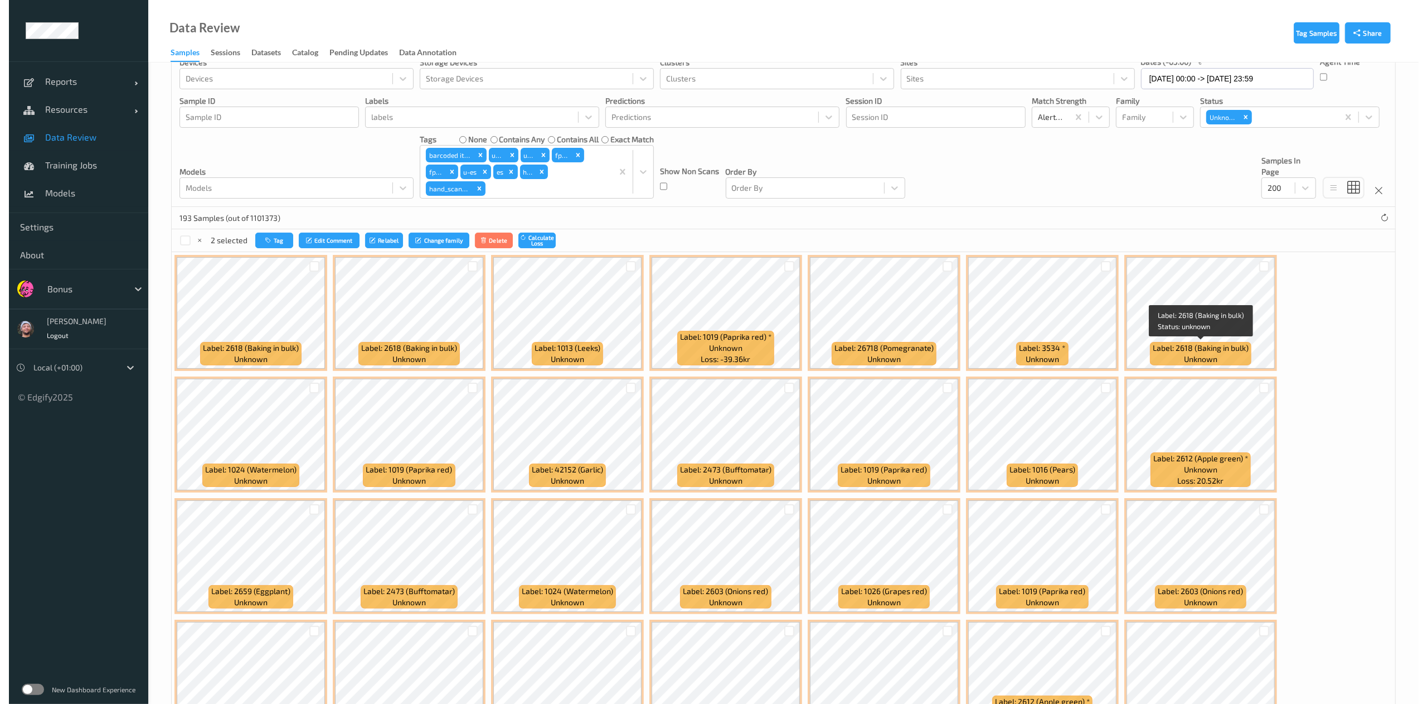
scroll to position [0, 0]
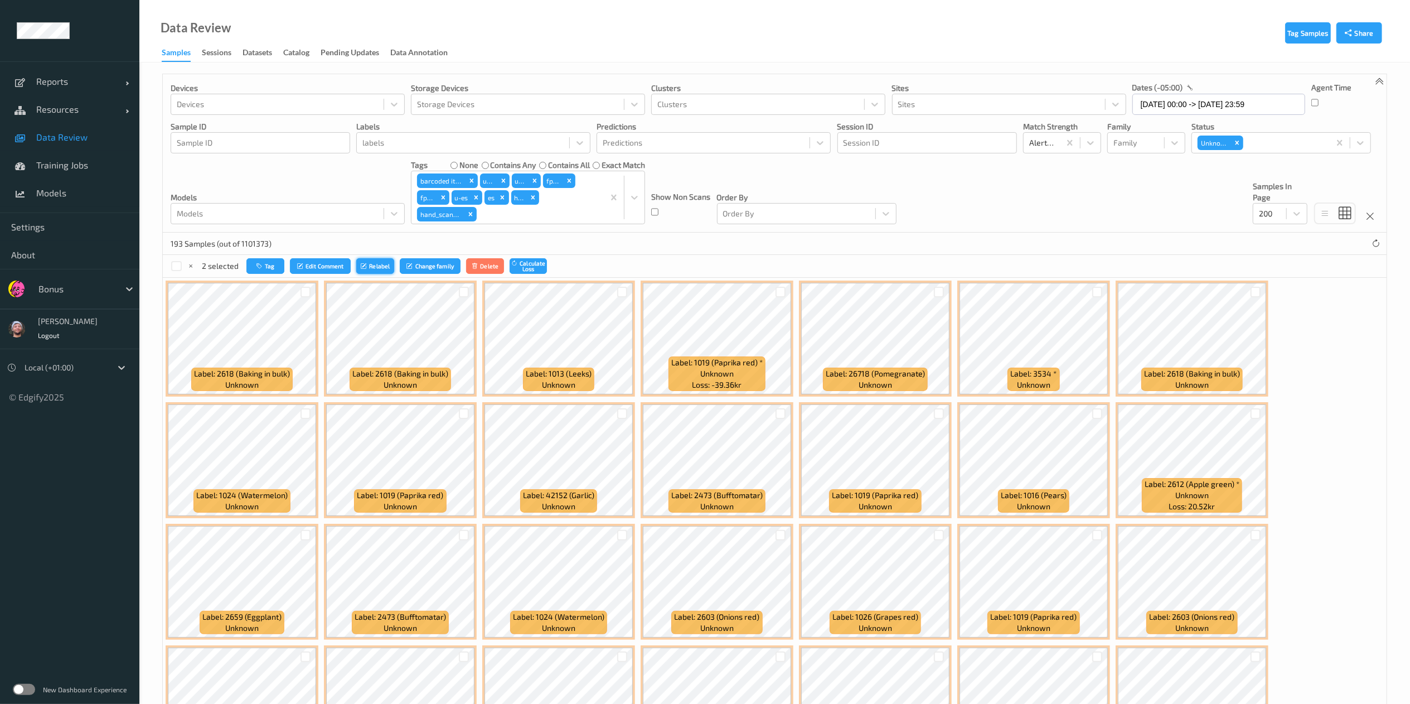
click at [390, 263] on button "Relabel" at bounding box center [375, 266] width 38 height 16
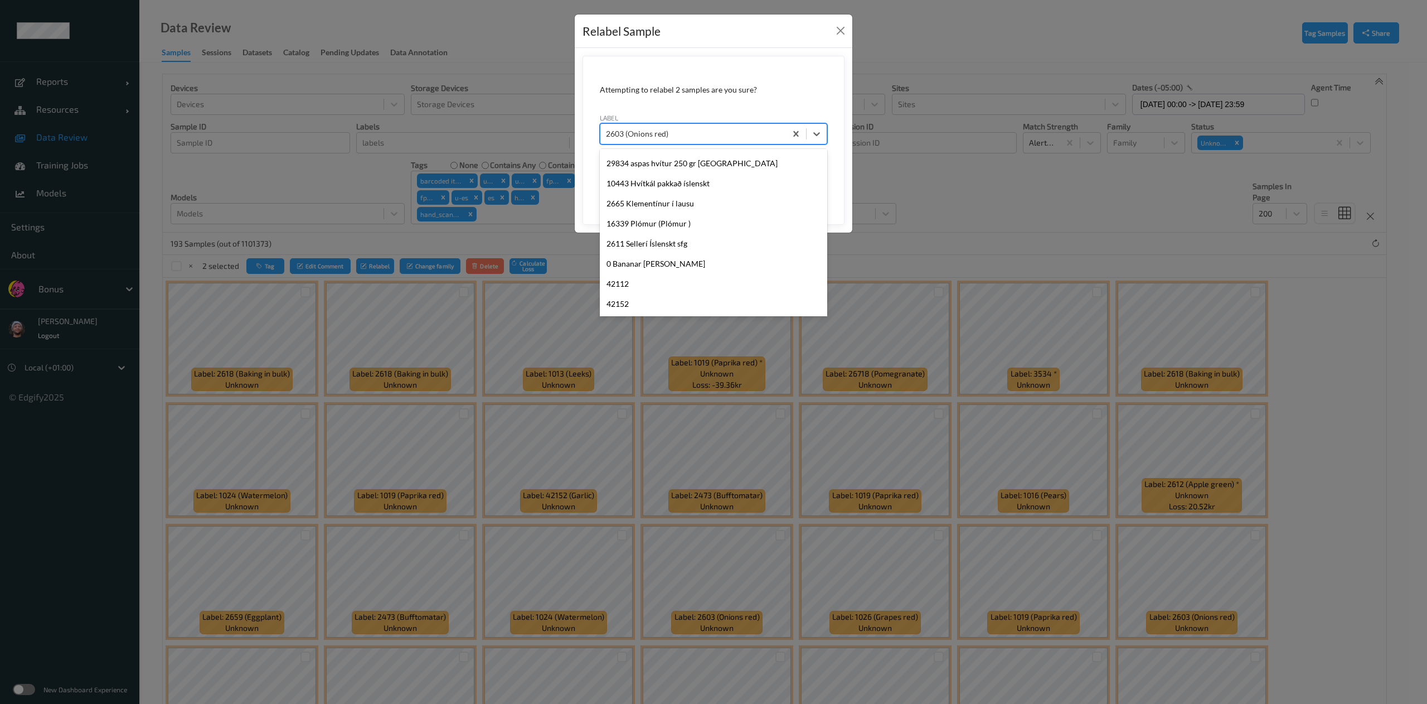
click at [707, 133] on div at bounding box center [693, 133] width 174 height 13
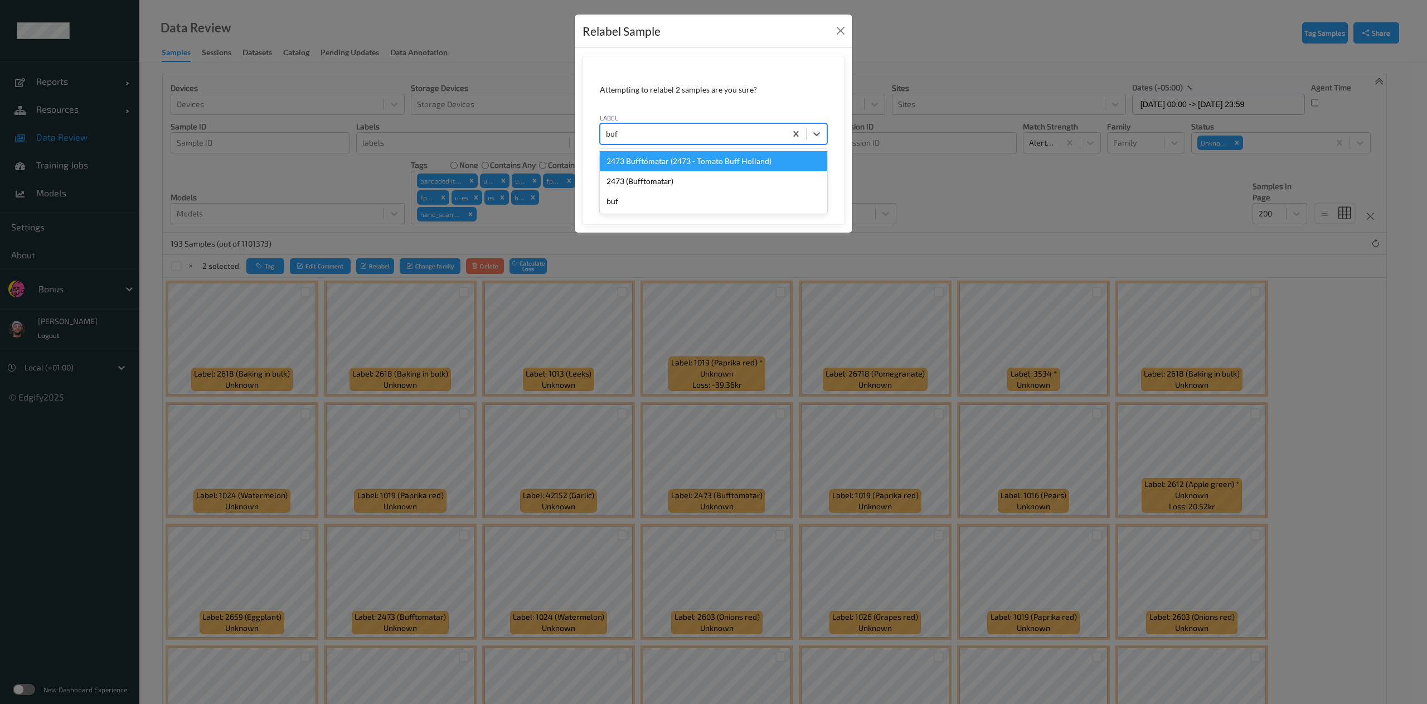
type input "buff"
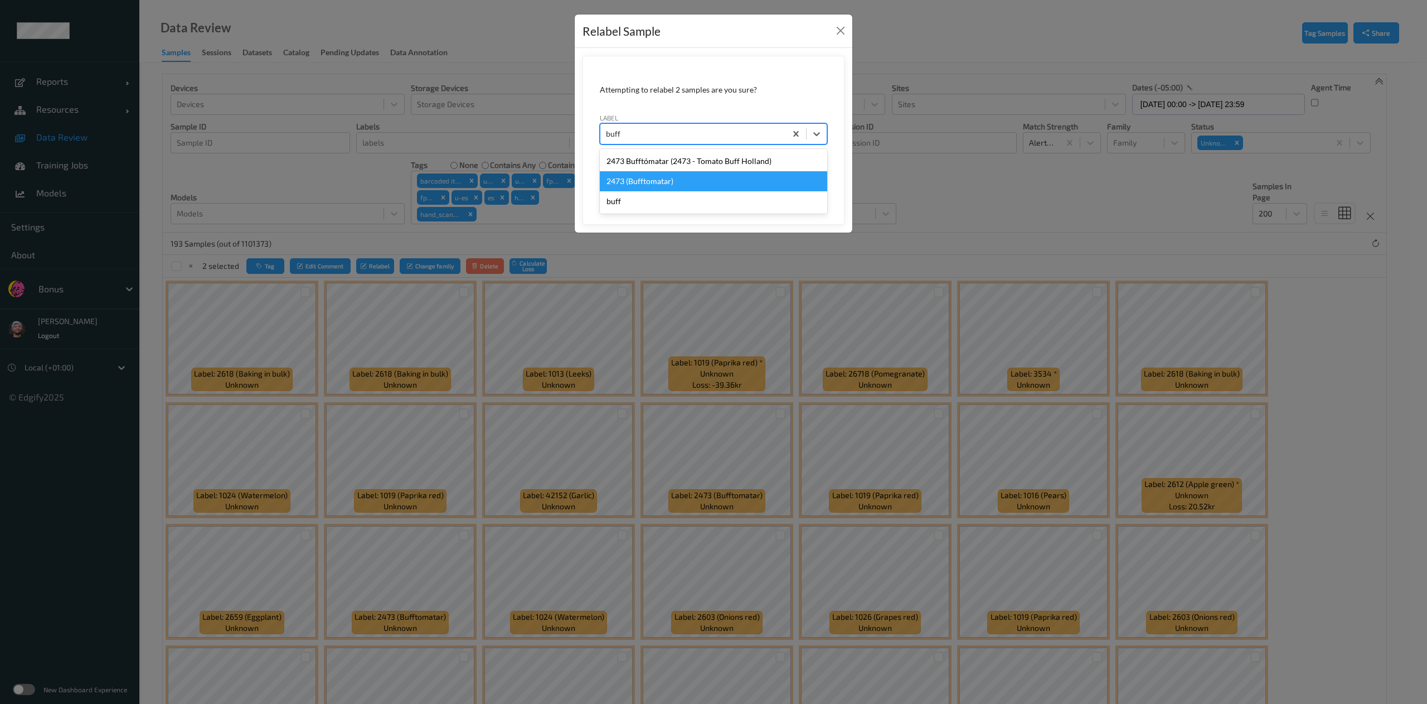
click at [695, 176] on div "2473 (Bufftomatar)" at bounding box center [713, 181] width 227 height 20
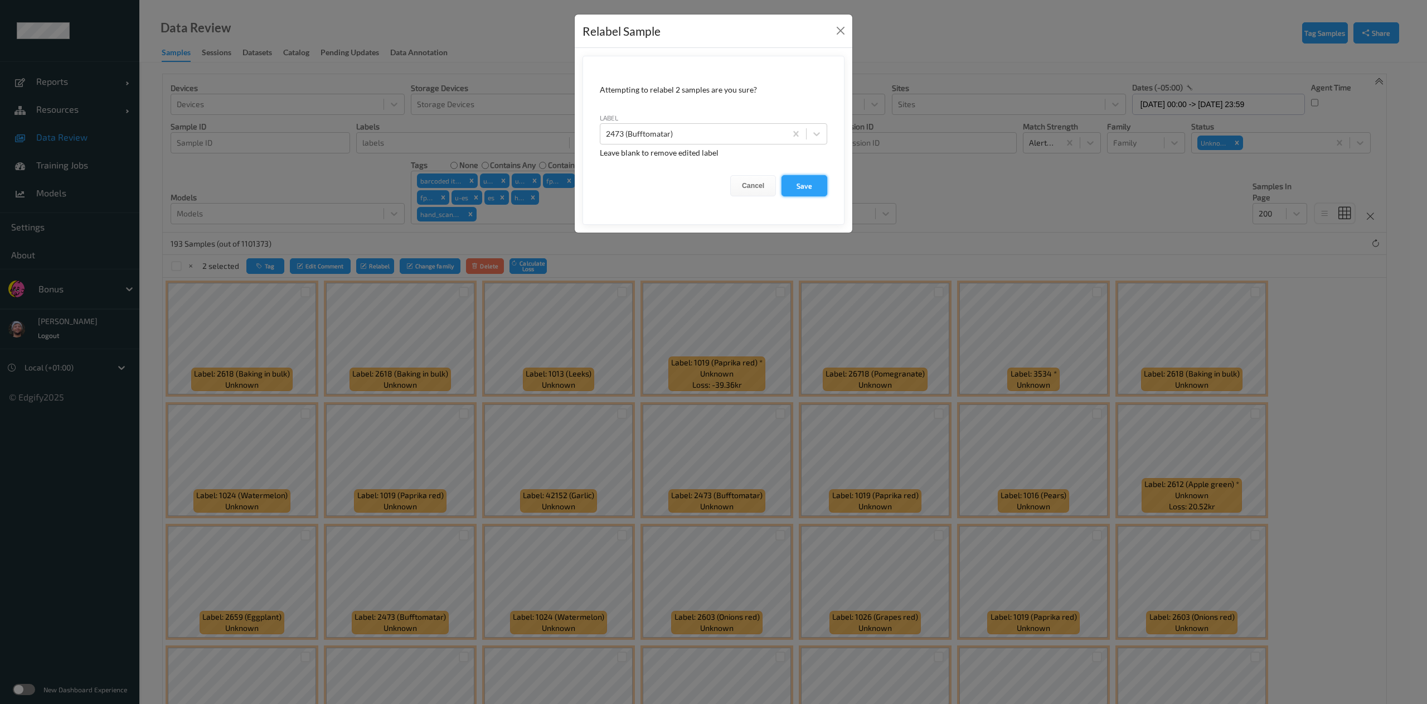
click at [803, 191] on button "Save" at bounding box center [805, 185] width 46 height 21
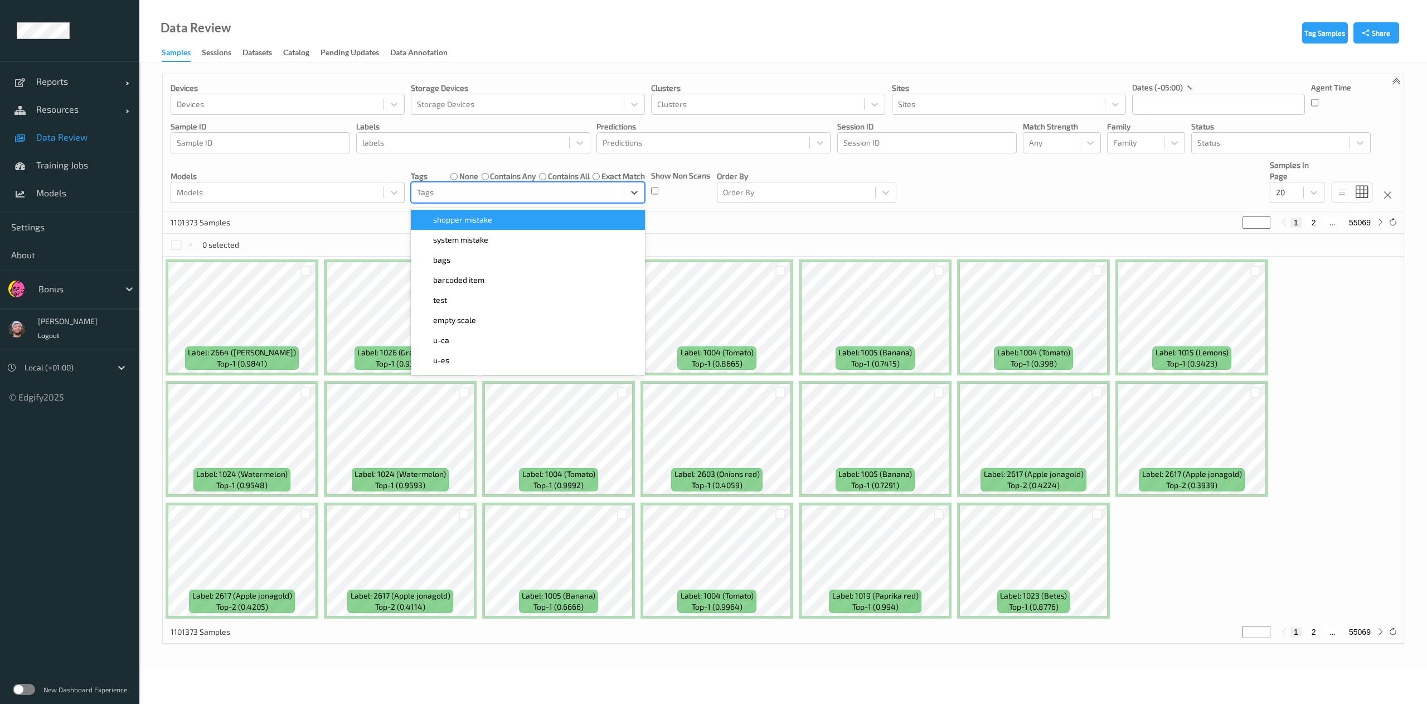
click at [480, 197] on div at bounding box center [517, 192] width 201 height 13
type input "tem"
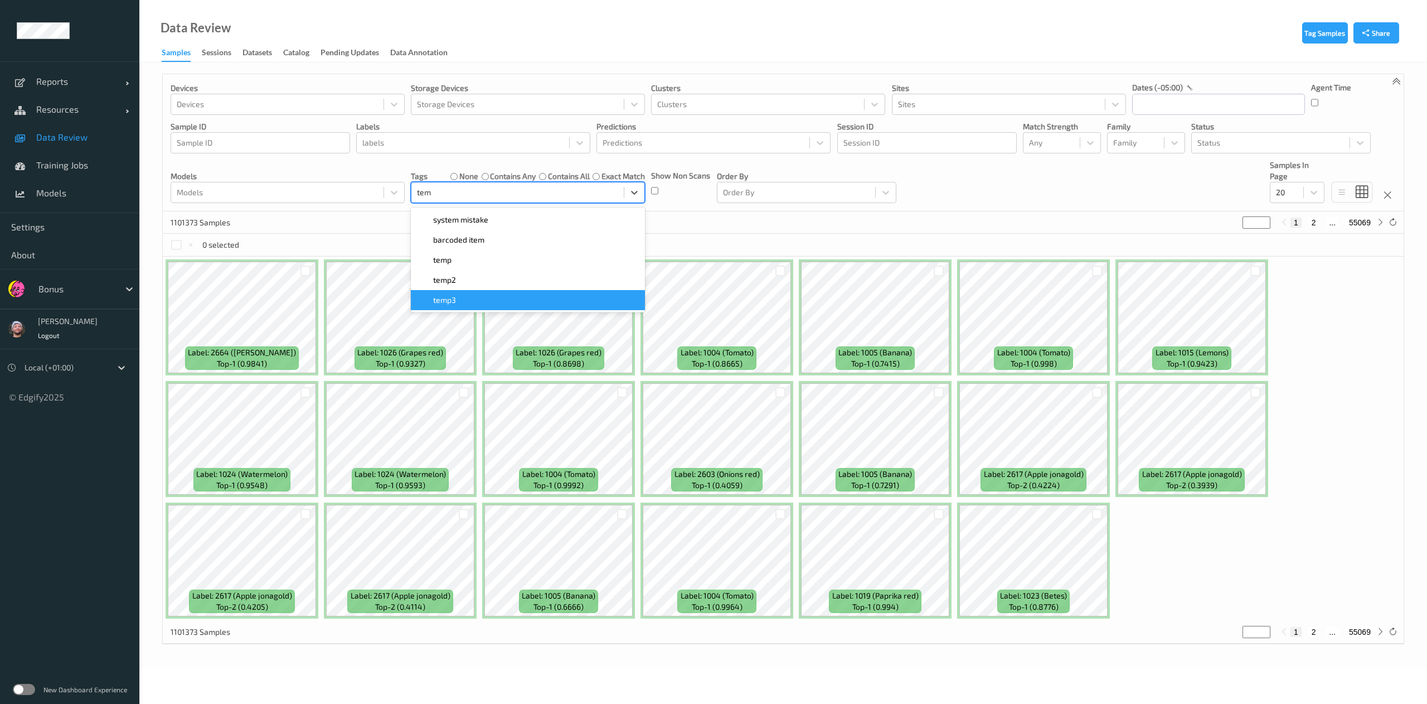
click at [479, 297] on div "temp3" at bounding box center [528, 299] width 221 height 11
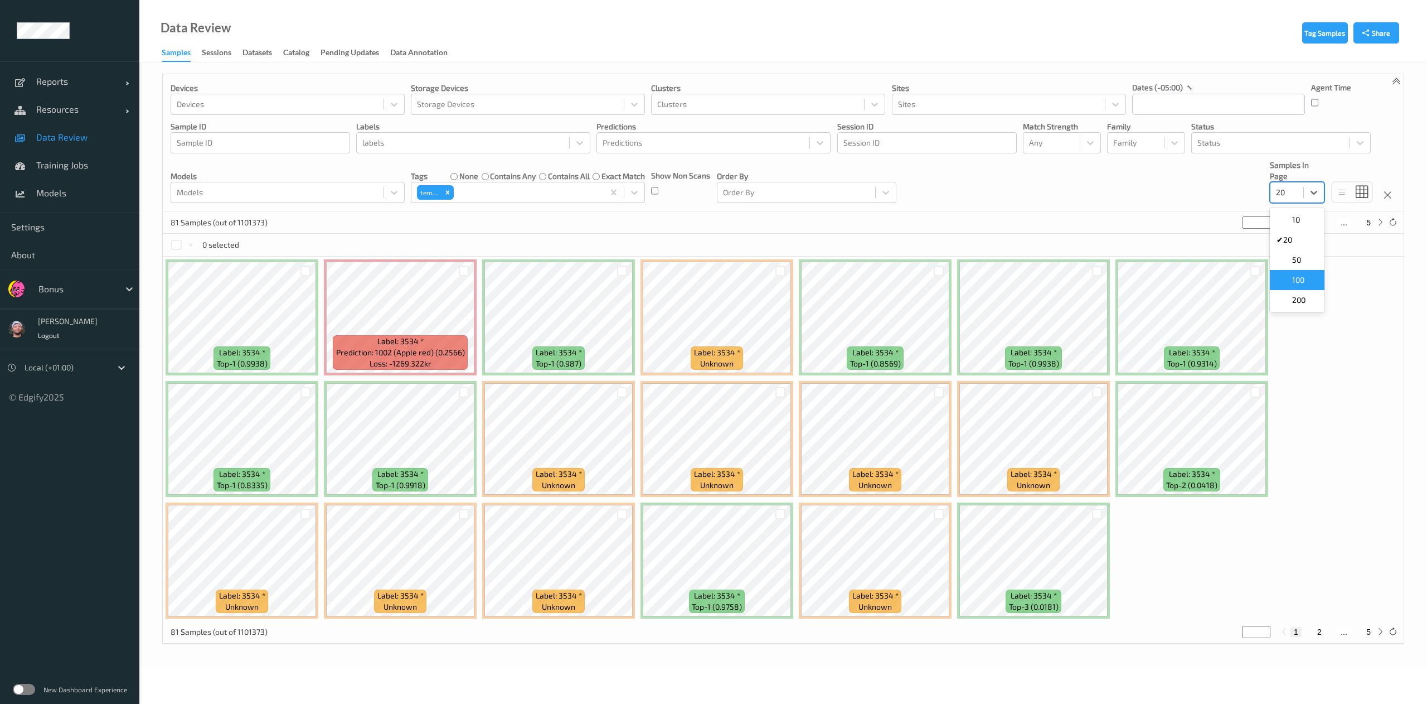
drag, startPoint x: 1292, startPoint y: 194, endPoint x: 1308, endPoint y: 292, distance: 98.9
click at [1308, 203] on div "option 100 focused, 4 of 5. 5 results available. Use Up and Down to choose opti…" at bounding box center [1297, 192] width 55 height 21
click at [1308, 292] on div "200" at bounding box center [1297, 300] width 55 height 20
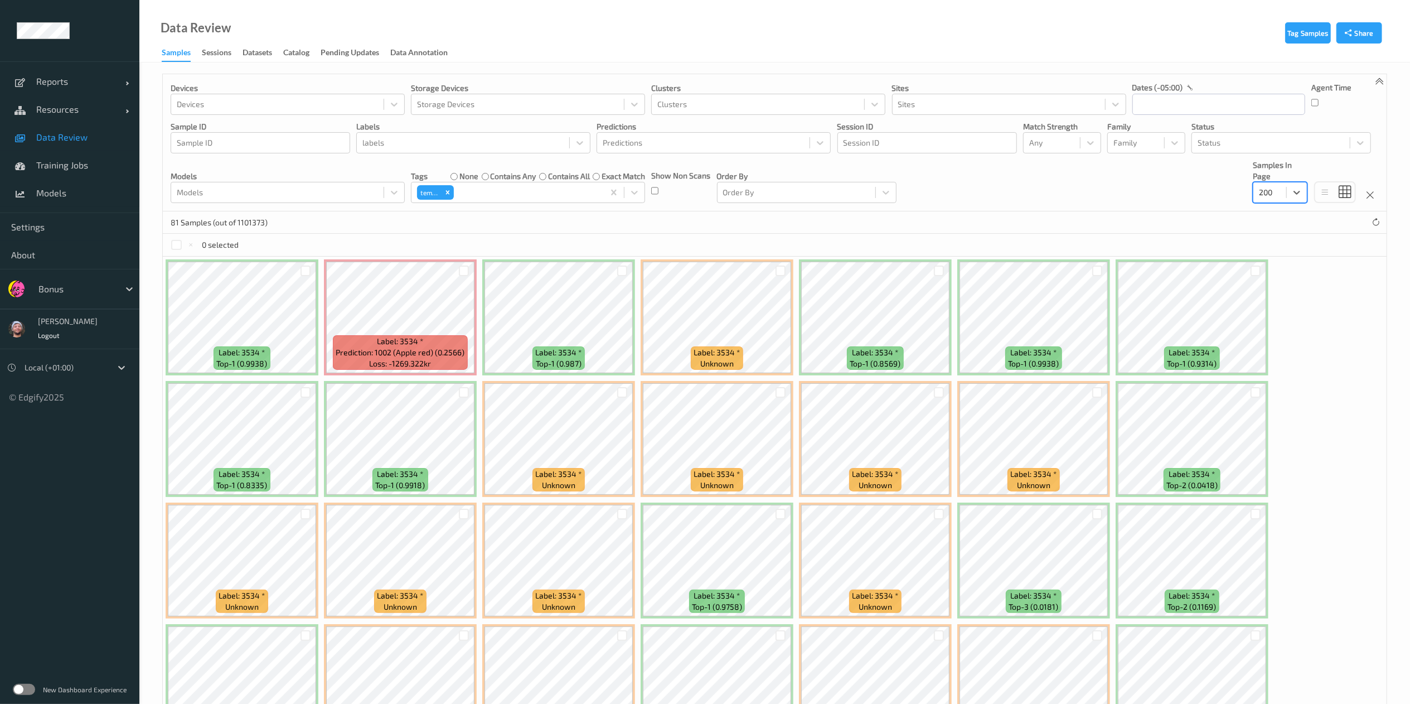
scroll to position [1, 0]
click at [1288, 200] on div at bounding box center [1297, 191] width 20 height 20
click at [1289, 258] on div "50" at bounding box center [1279, 258] width 41 height 11
click at [173, 240] on div at bounding box center [176, 244] width 11 height 11
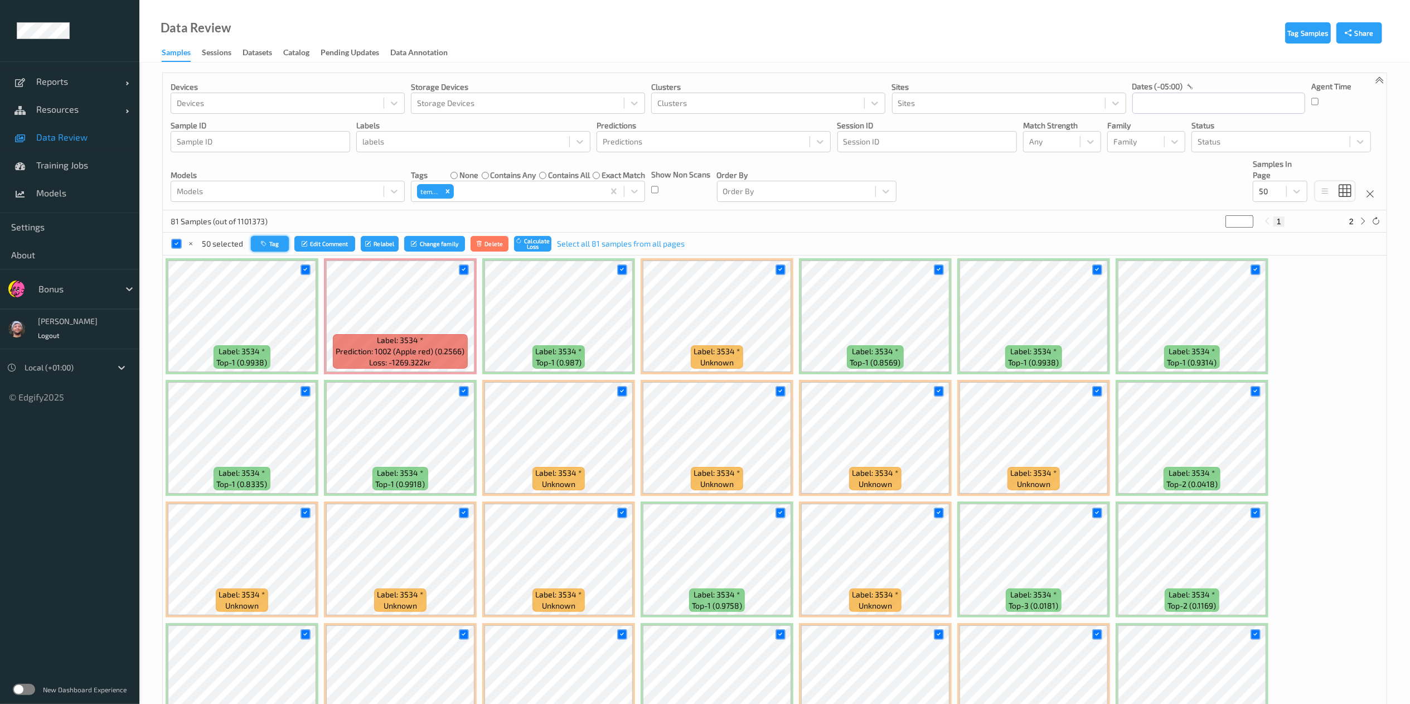
click at [266, 236] on button "Tag" at bounding box center [270, 244] width 38 height 16
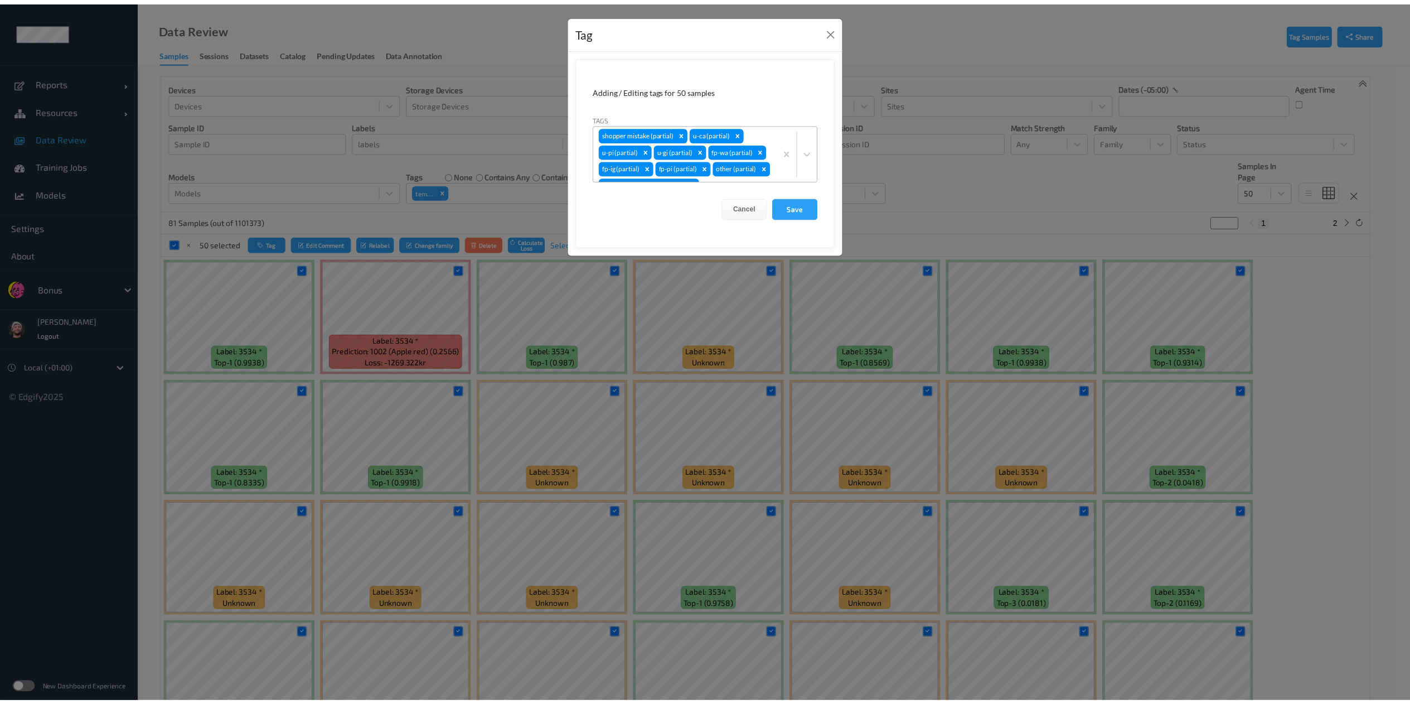
scroll to position [30, 0]
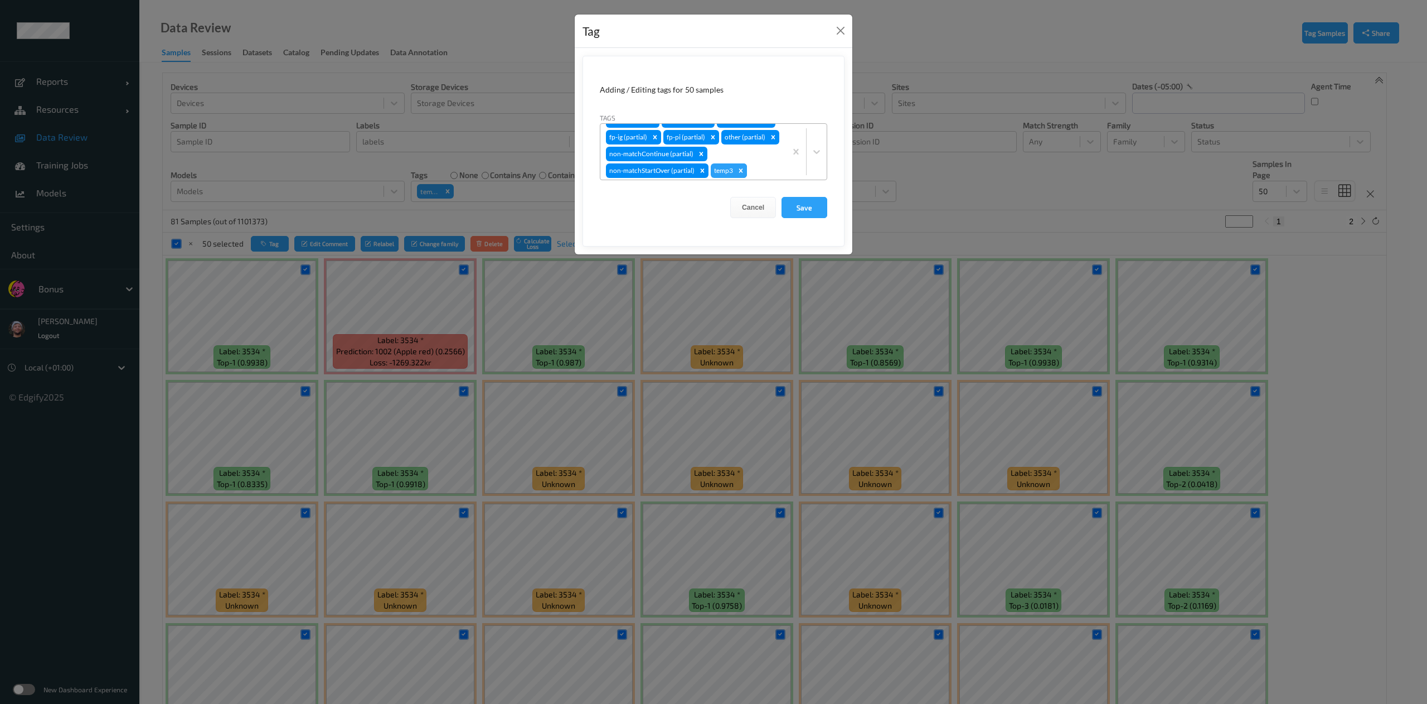
click at [744, 171] on icon "Remove temp3" at bounding box center [741, 171] width 8 height 8
click at [796, 197] on button "Save" at bounding box center [805, 207] width 46 height 21
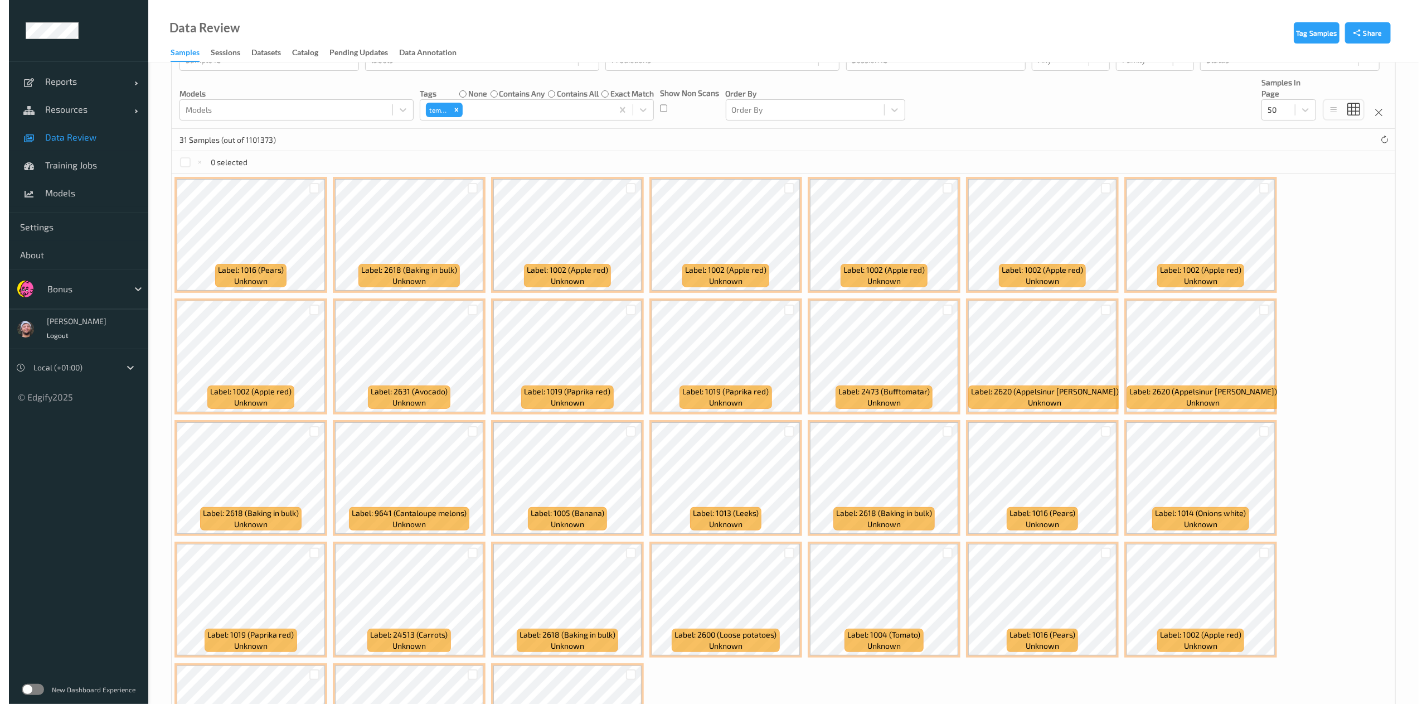
scroll to position [0, 0]
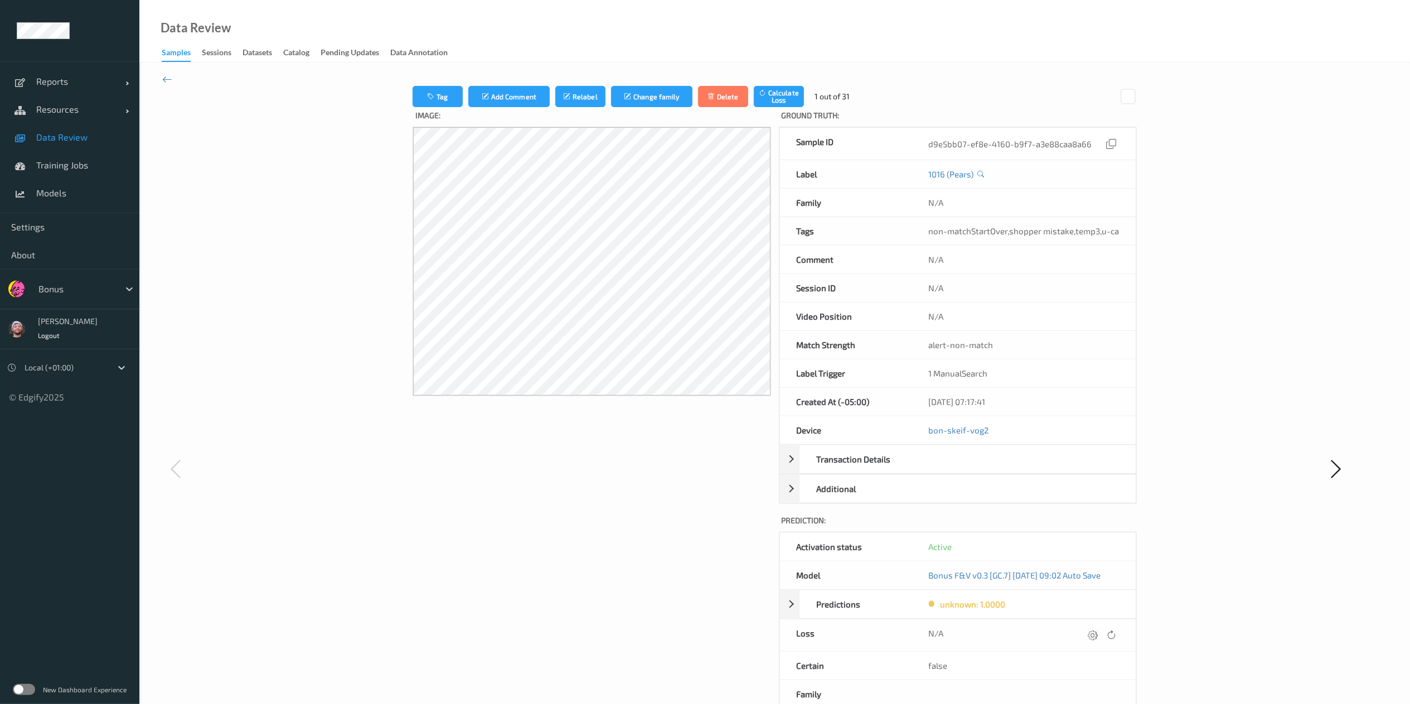
click at [1095, 624] on div "N/A" at bounding box center [1023, 635] width 224 height 32
click at [1095, 631] on div at bounding box center [1092, 634] width 15 height 15
click at [1095, 631] on div at bounding box center [1101, 638] width 33 height 23
click at [984, 636] on input "text" at bounding box center [984, 638] width 113 height 23
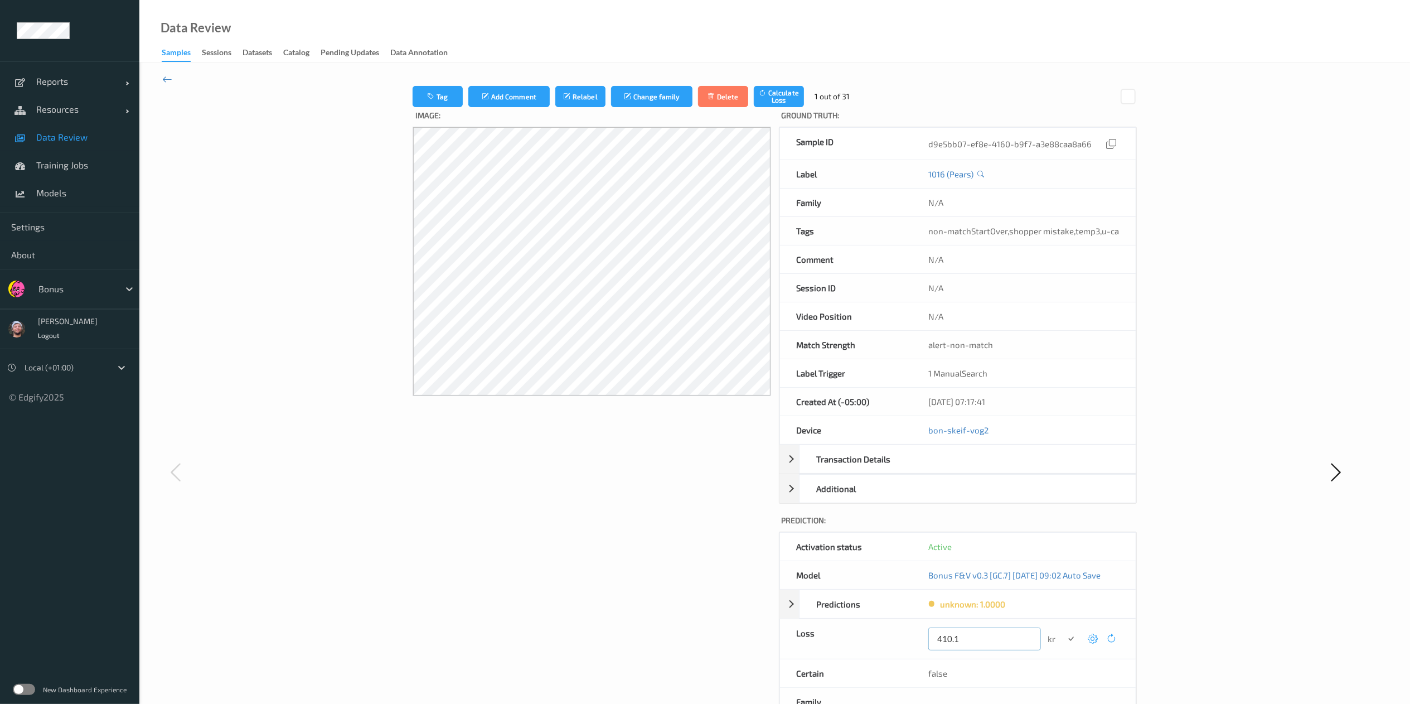
type input "410.1"
click at [1064, 631] on button "submit" at bounding box center [1071, 638] width 15 height 15
click at [1091, 642] on div at bounding box center [1101, 634] width 33 height 15
click at [1091, 642] on div at bounding box center [1092, 634] width 15 height 15
click at [1064, 631] on button "submit" at bounding box center [1071, 638] width 15 height 15
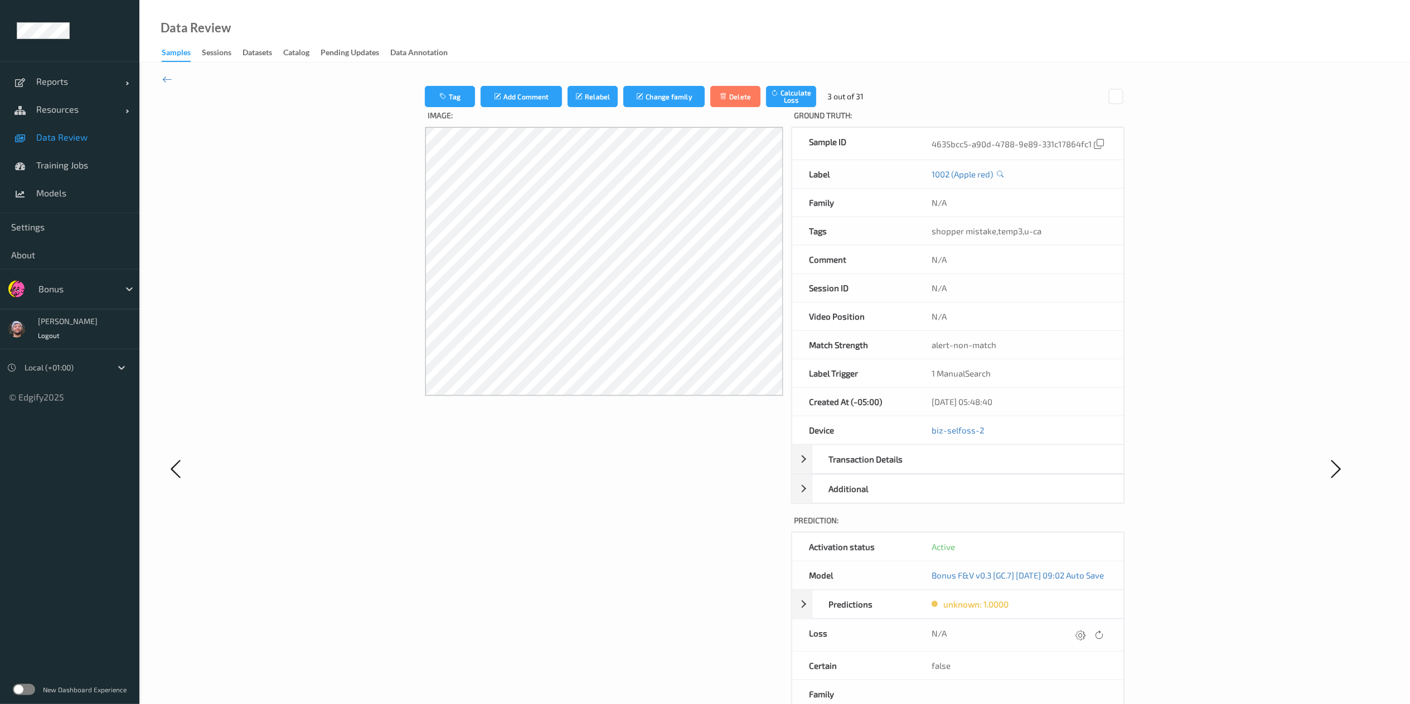
click at [1088, 642] on div at bounding box center [1080, 634] width 15 height 15
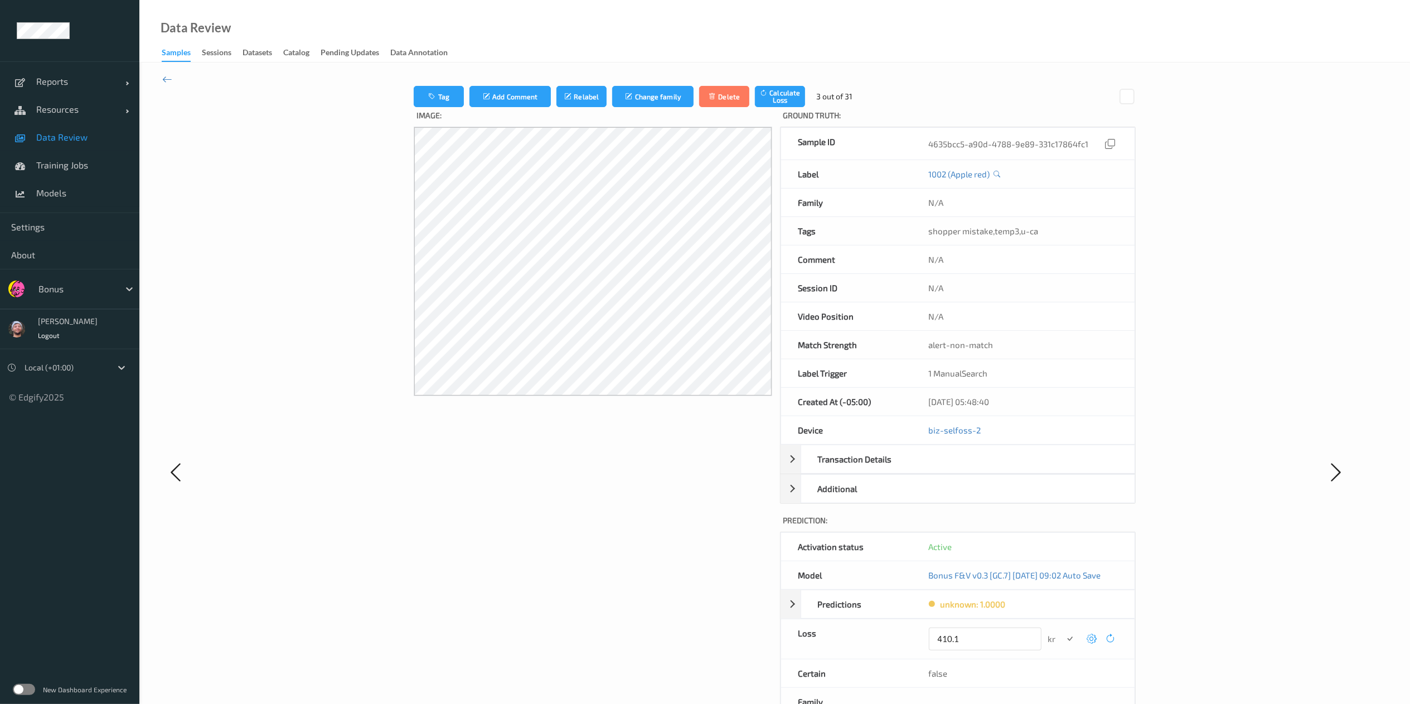
click at [1063, 631] on button "submit" at bounding box center [1070, 638] width 15 height 15
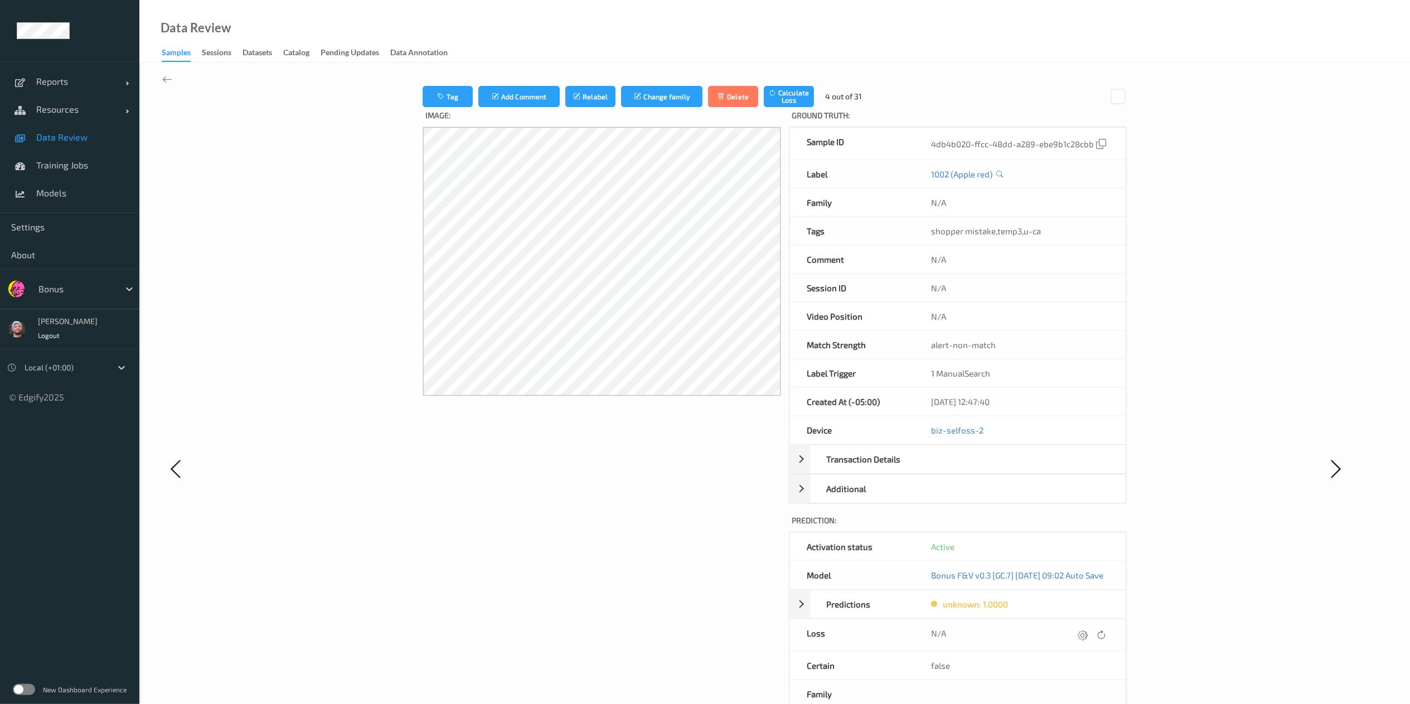
click at [1090, 642] on div at bounding box center [1082, 634] width 15 height 15
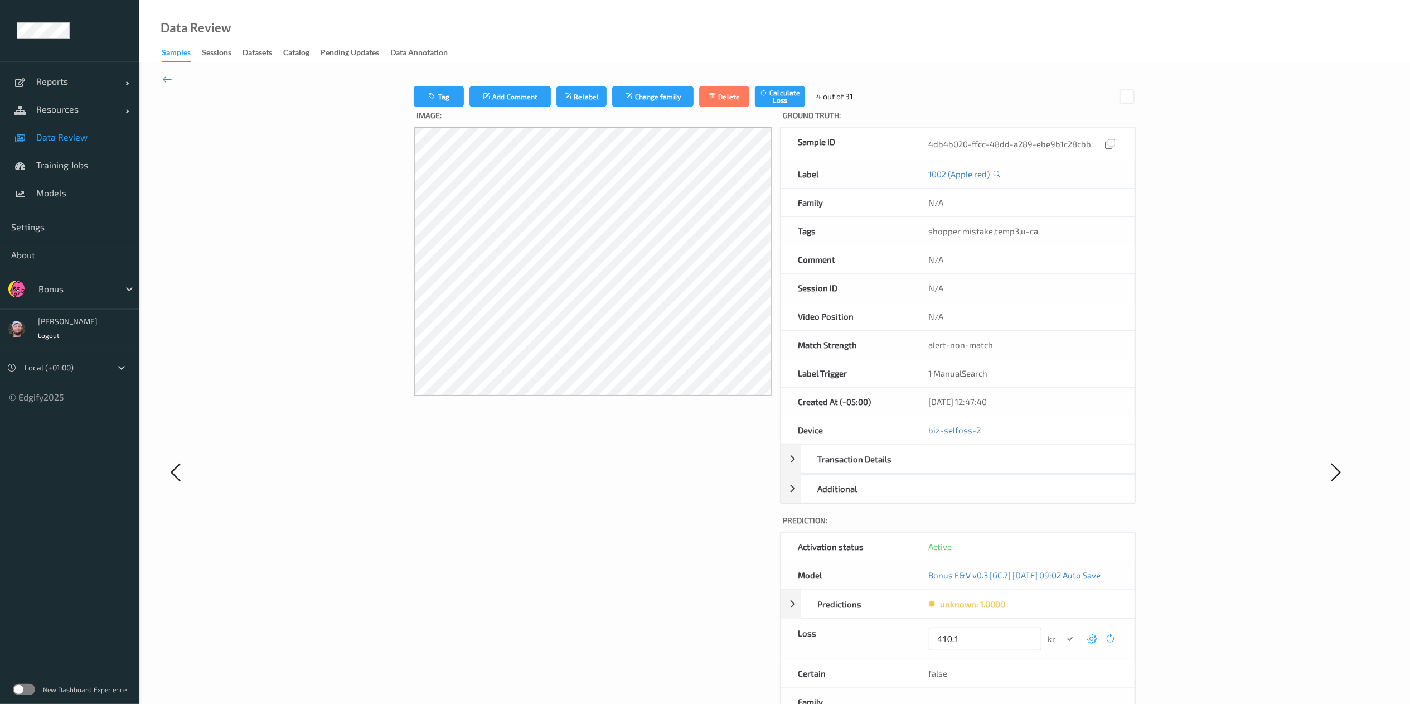
click at [1063, 631] on button "submit" at bounding box center [1070, 638] width 15 height 15
click at [1091, 642] on div at bounding box center [1092, 634] width 15 height 15
click at [1064, 631] on button "submit" at bounding box center [1071, 638] width 15 height 15
click at [1091, 642] on div at bounding box center [1092, 634] width 15 height 15
click at [1064, 631] on button "submit" at bounding box center [1071, 638] width 15 height 15
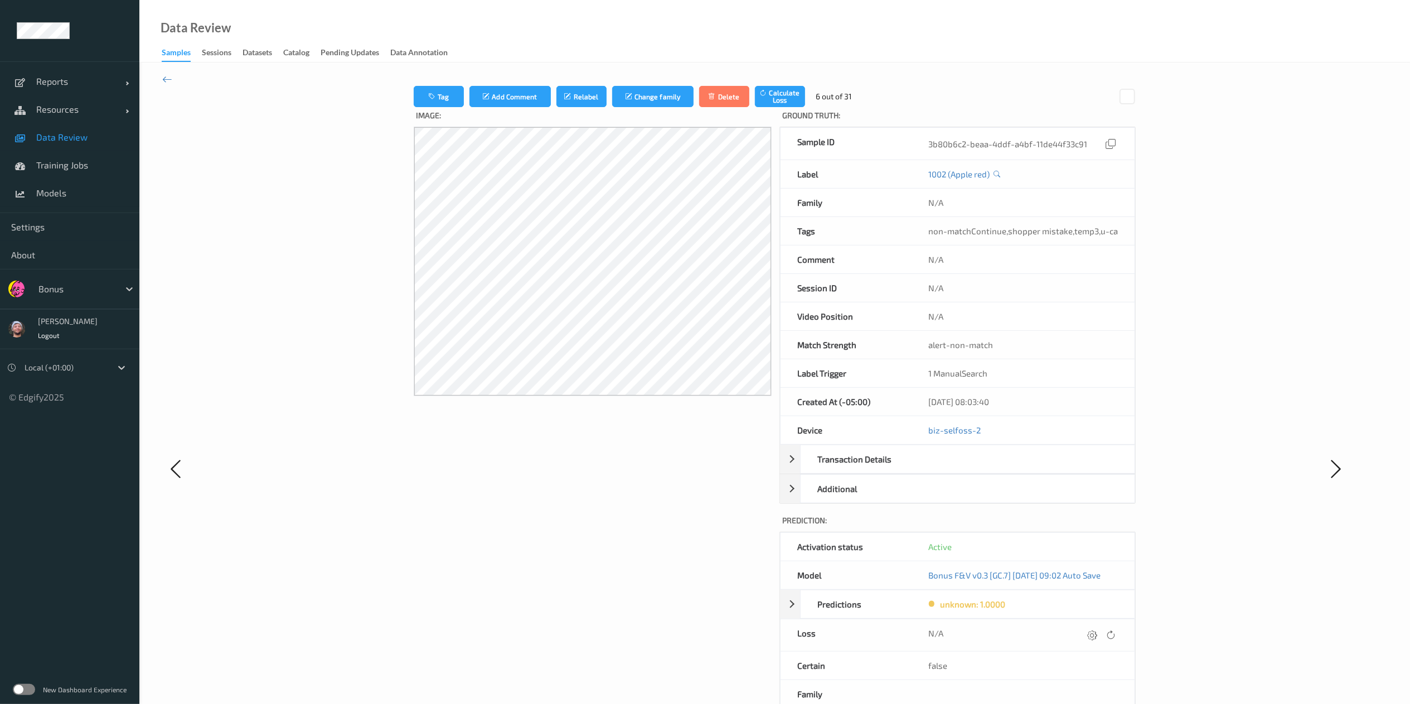
click at [1091, 642] on div at bounding box center [1091, 634] width 15 height 15
click at [1064, 646] on button "submit" at bounding box center [1070, 638] width 15 height 15
click at [1098, 633] on icon at bounding box center [1093, 634] width 10 height 10
click at [1098, 633] on div at bounding box center [1101, 638] width 33 height 23
click at [1069, 641] on icon "submit" at bounding box center [1071, 638] width 10 height 10
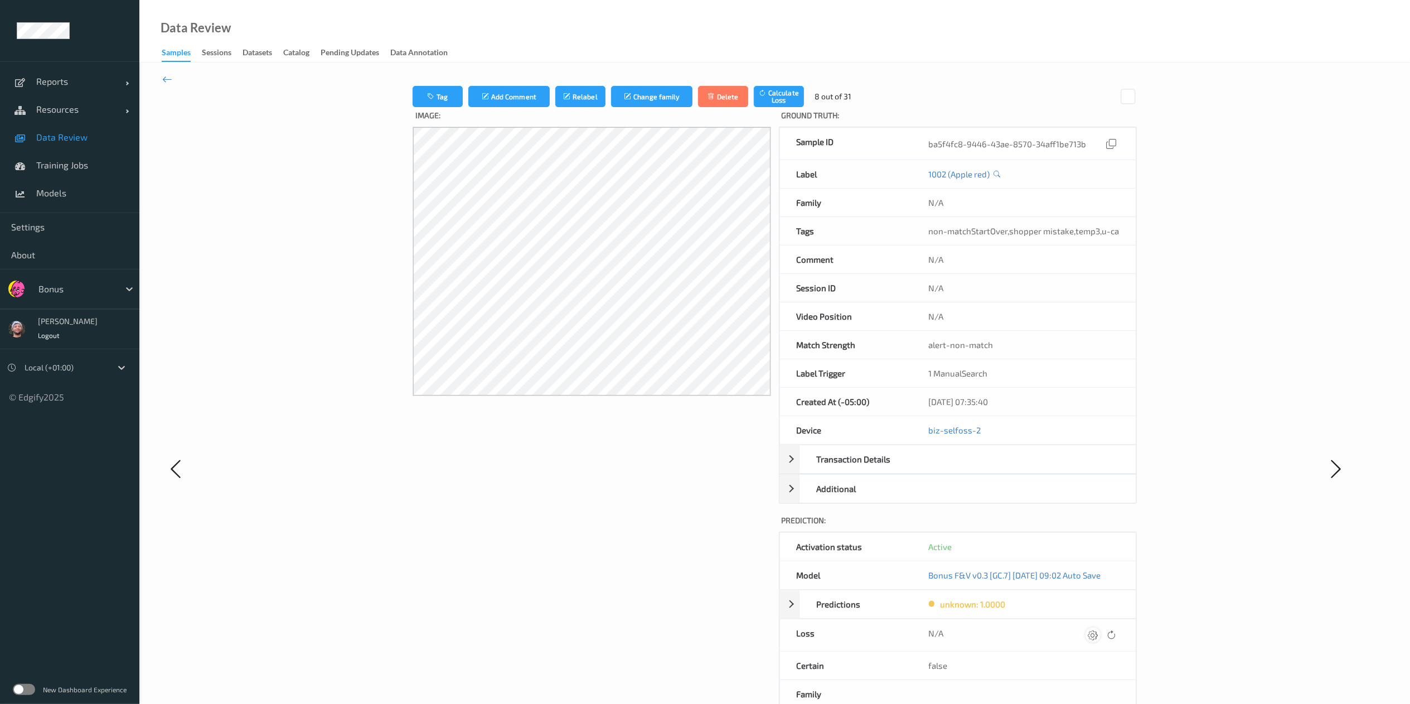
click at [1092, 639] on icon at bounding box center [1093, 634] width 10 height 10
click at [1068, 643] on icon "submit" at bounding box center [1071, 638] width 10 height 10
click at [1091, 639] on icon at bounding box center [1092, 634] width 10 height 10
click at [1071, 642] on icon "submit" at bounding box center [1070, 638] width 10 height 10
click at [1095, 639] on icon at bounding box center [1093, 634] width 10 height 10
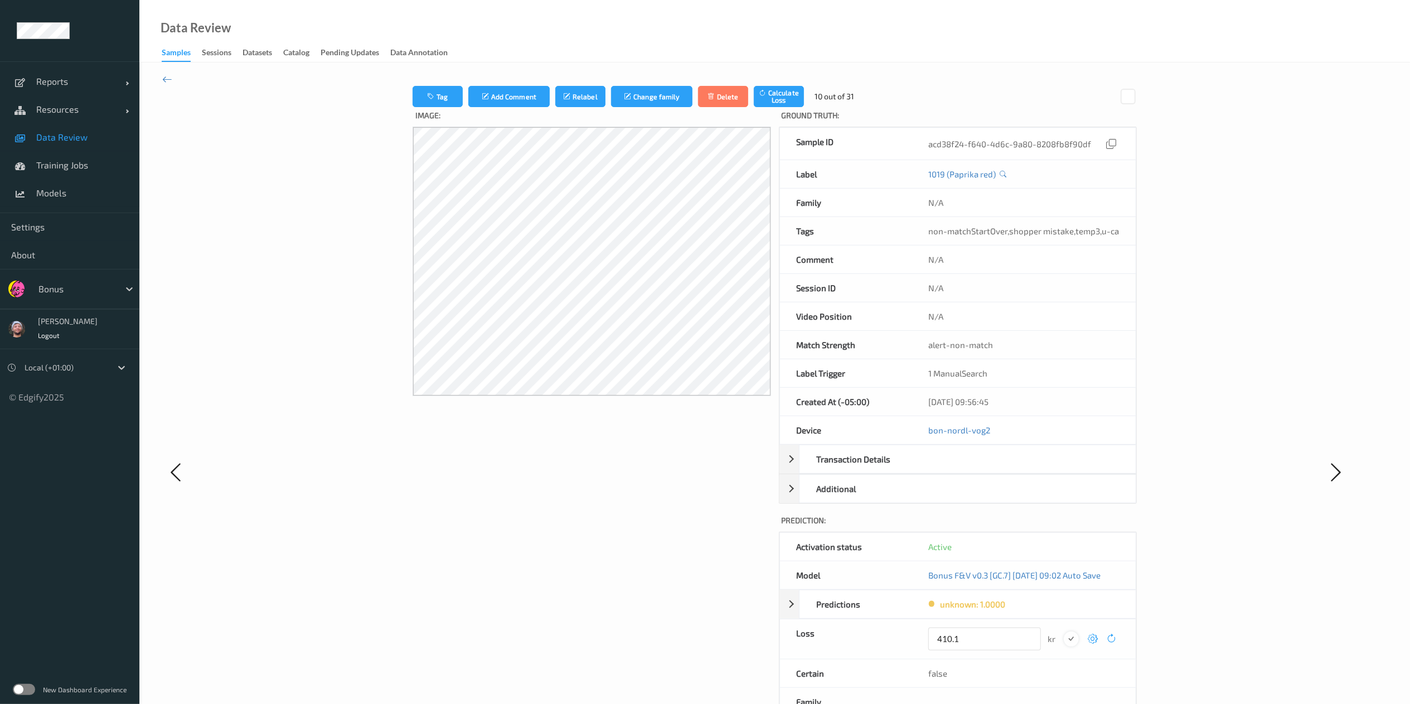
click at [1073, 643] on icon "submit" at bounding box center [1071, 638] width 10 height 10
click at [1093, 639] on icon at bounding box center [1092, 634] width 10 height 10
click at [1067, 643] on icon "submit" at bounding box center [1070, 638] width 10 height 10
click at [1098, 637] on icon at bounding box center [1093, 634] width 10 height 10
click at [1071, 639] on icon "submit" at bounding box center [1071, 638] width 10 height 10
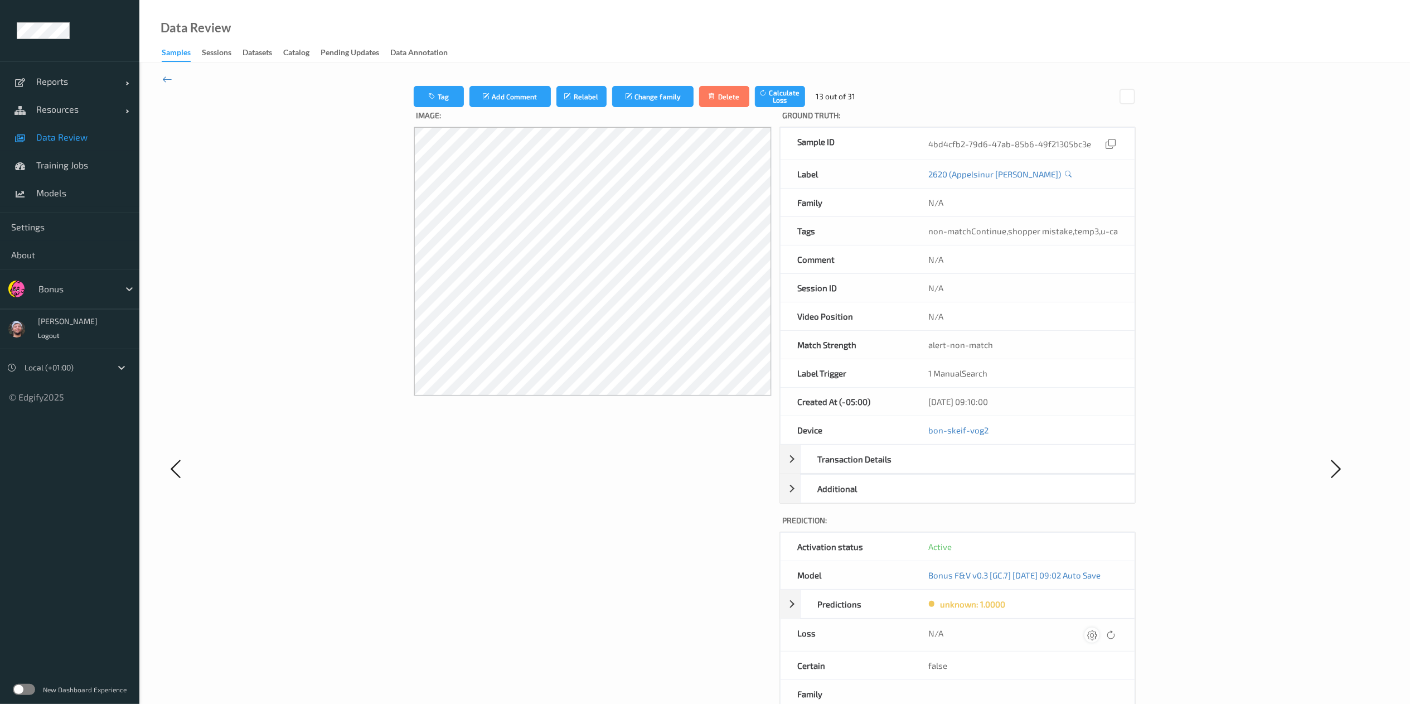
click at [1093, 639] on icon at bounding box center [1092, 634] width 10 height 10
click at [1075, 642] on icon "submit" at bounding box center [1070, 638] width 10 height 10
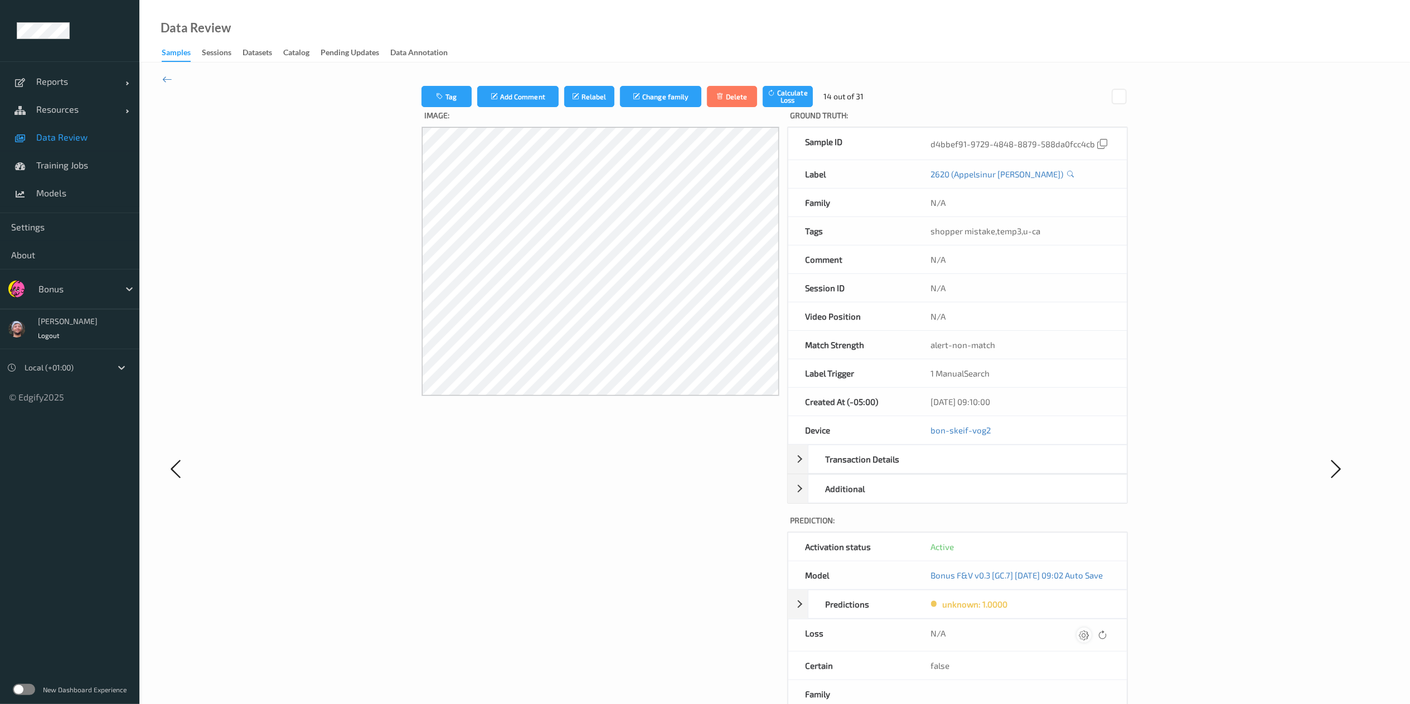
click at [1089, 637] on icon at bounding box center [1084, 634] width 10 height 10
click at [1066, 642] on div "submit" at bounding box center [1070, 638] width 15 height 15
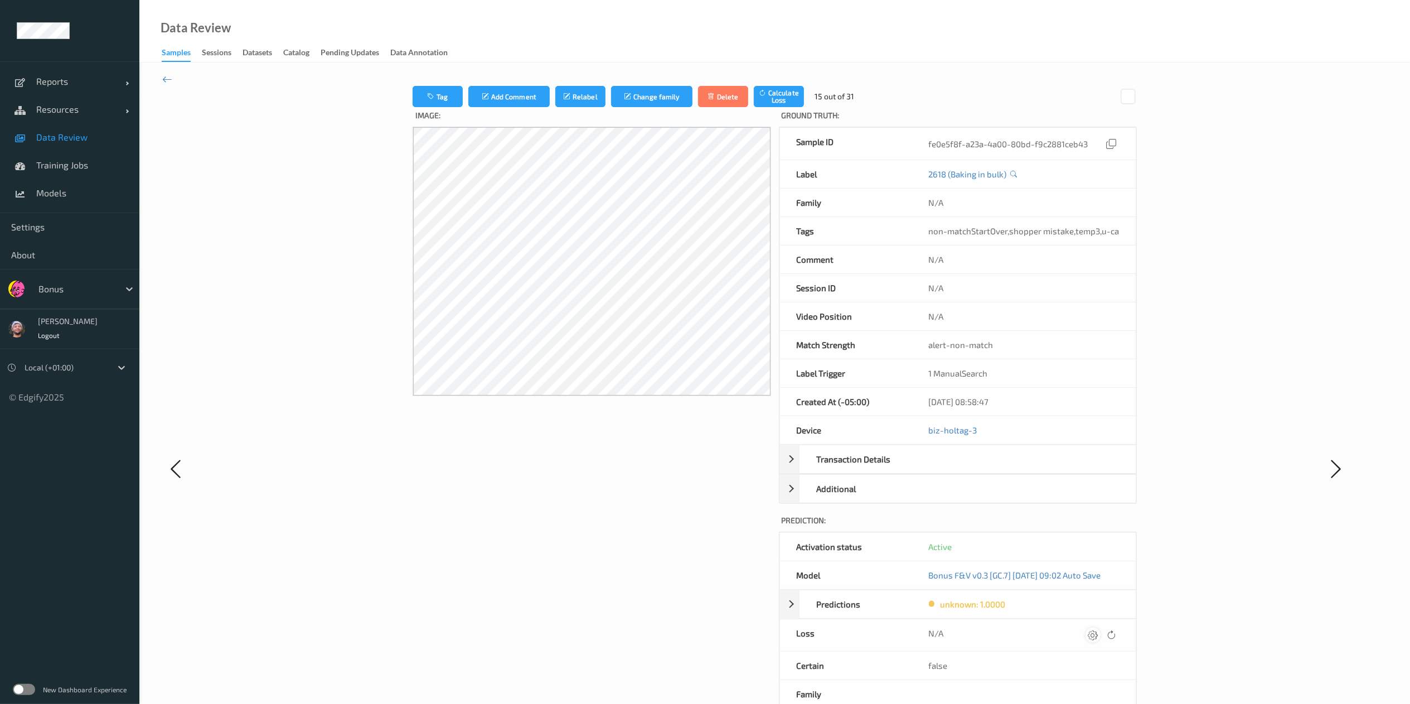
click at [1088, 636] on div at bounding box center [1092, 634] width 15 height 15
click at [1064, 631] on button "submit" at bounding box center [1071, 638] width 15 height 15
click at [1088, 636] on div at bounding box center [1091, 634] width 15 height 15
click at [1063, 631] on button "submit" at bounding box center [1070, 638] width 15 height 15
click at [1088, 636] on div at bounding box center [1092, 634] width 15 height 15
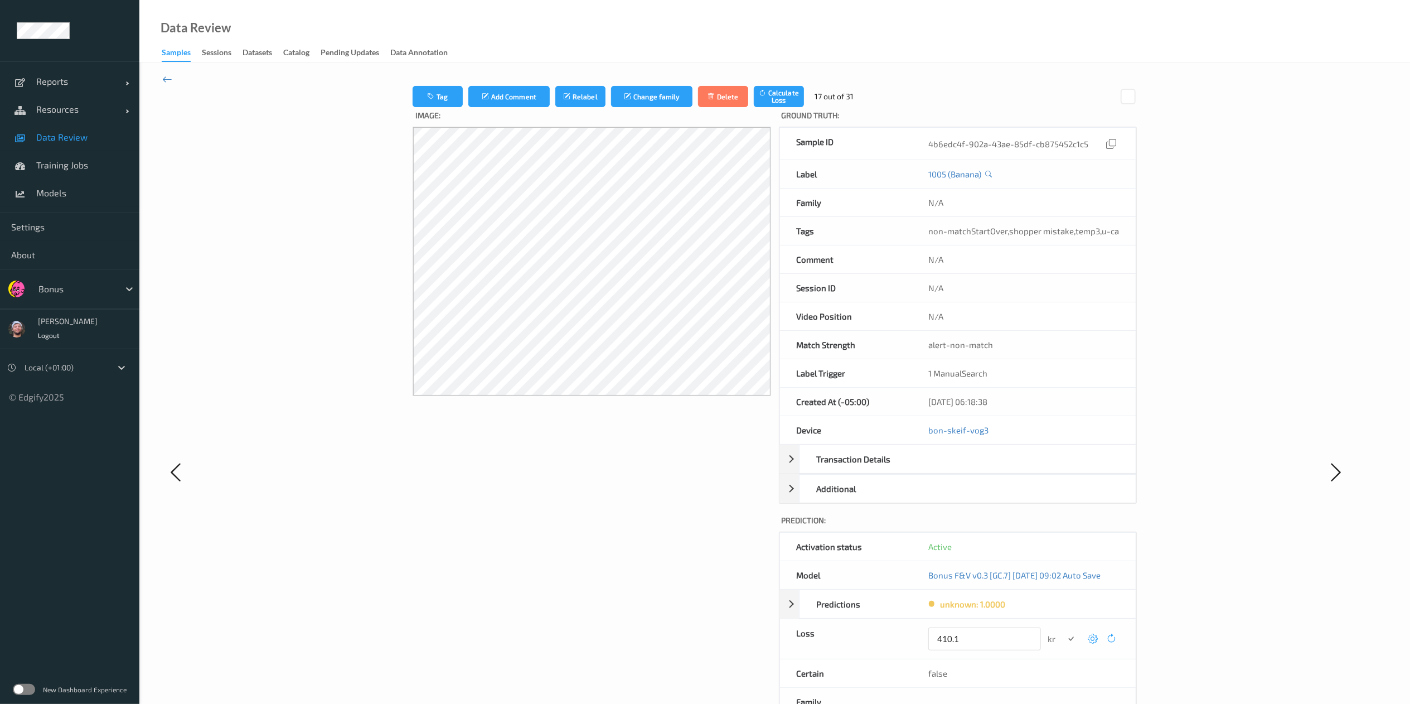
click at [1064, 631] on button "submit" at bounding box center [1071, 638] width 15 height 15
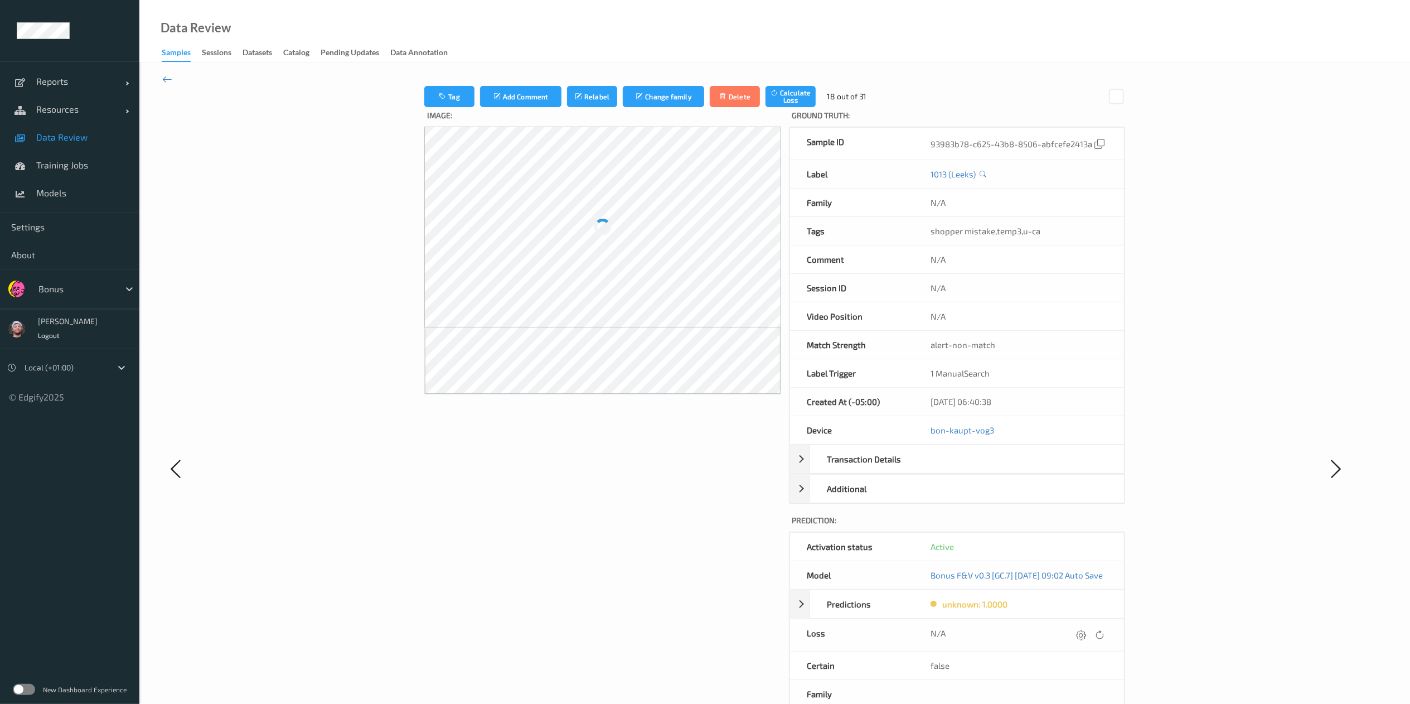
click at [1086, 636] on icon at bounding box center [1081, 634] width 10 height 10
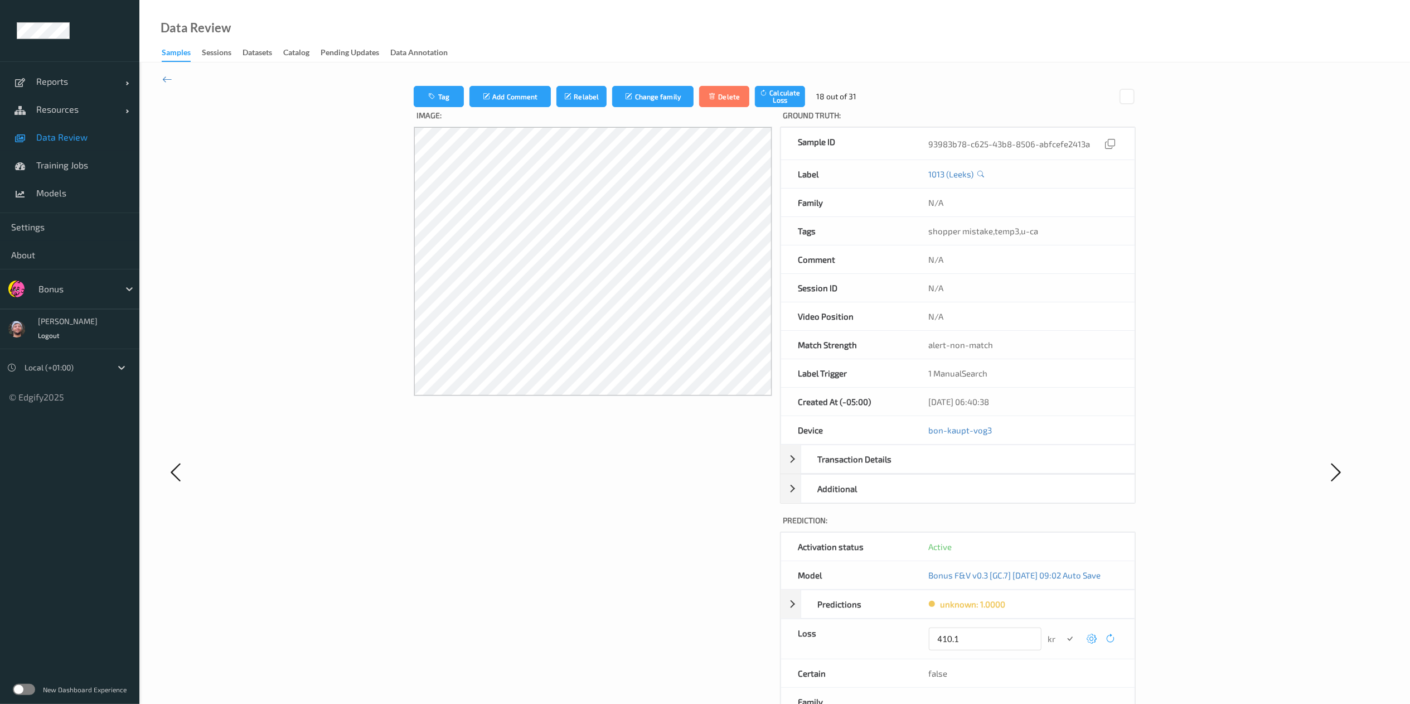
click at [1063, 631] on button "submit" at bounding box center [1070, 638] width 15 height 15
click at [1088, 636] on div at bounding box center [1092, 634] width 15 height 15
click at [1064, 631] on button "submit" at bounding box center [1071, 638] width 15 height 15
click at [1088, 636] on div at bounding box center [1086, 634] width 15 height 15
click at [1063, 631] on button "submit" at bounding box center [1070, 638] width 15 height 15
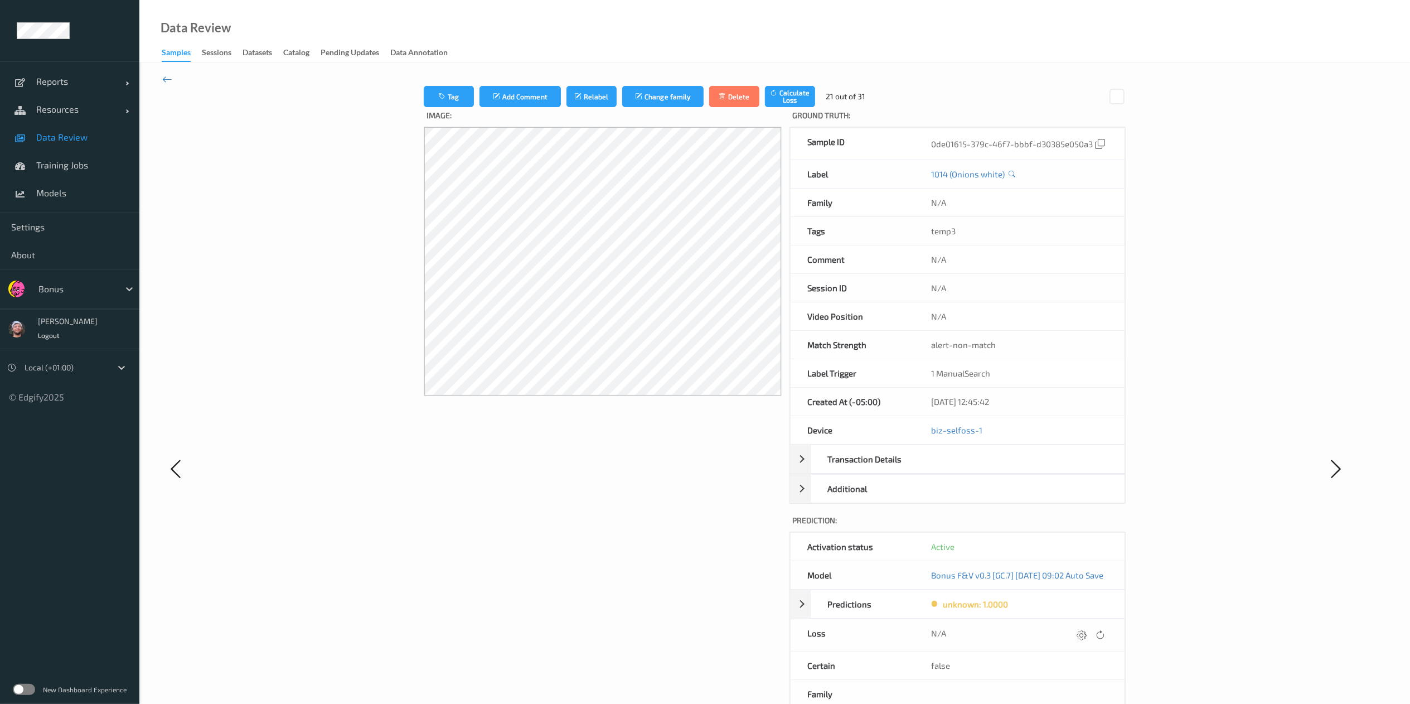
click at [1088, 636] on div at bounding box center [1081, 634] width 15 height 15
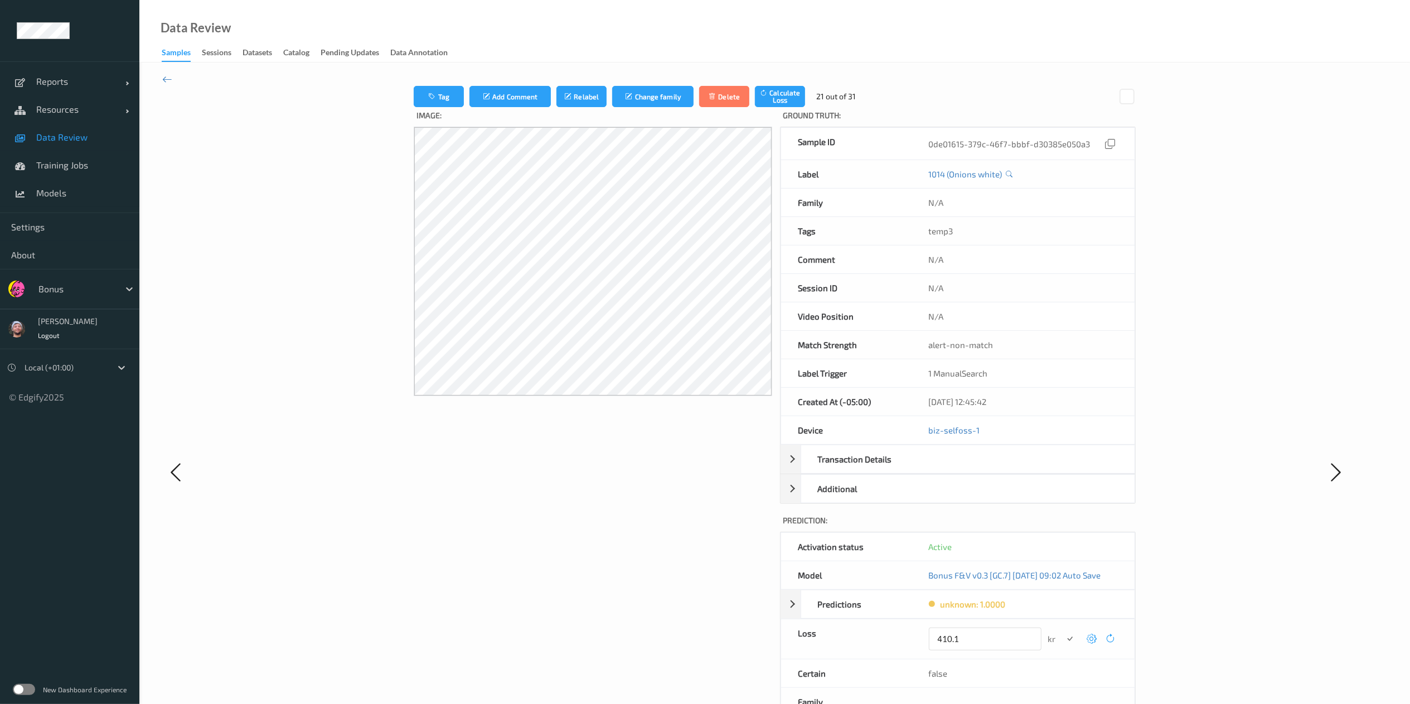
click at [1063, 631] on button "submit" at bounding box center [1070, 638] width 15 height 15
click button "submit" at bounding box center [1070, 638] width 15 height 15
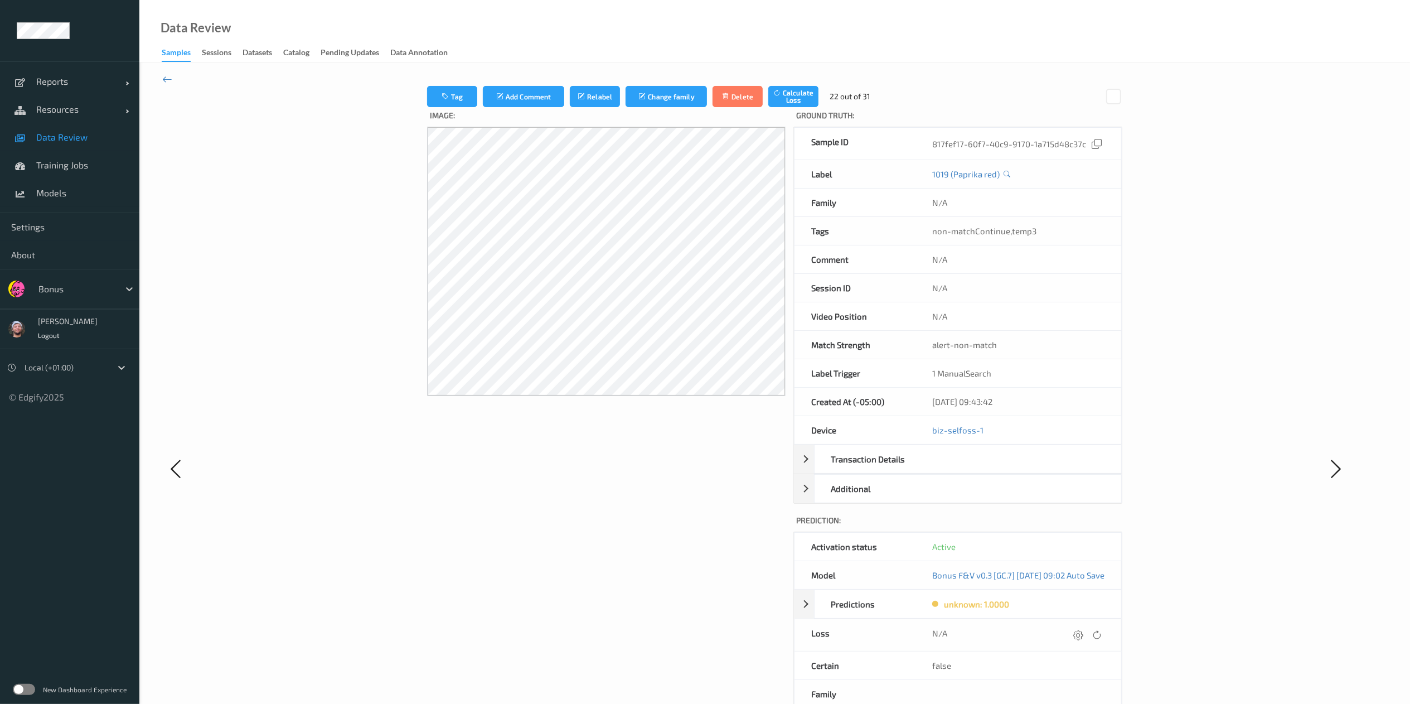
click at [1086, 636] on div at bounding box center [1078, 634] width 15 height 15
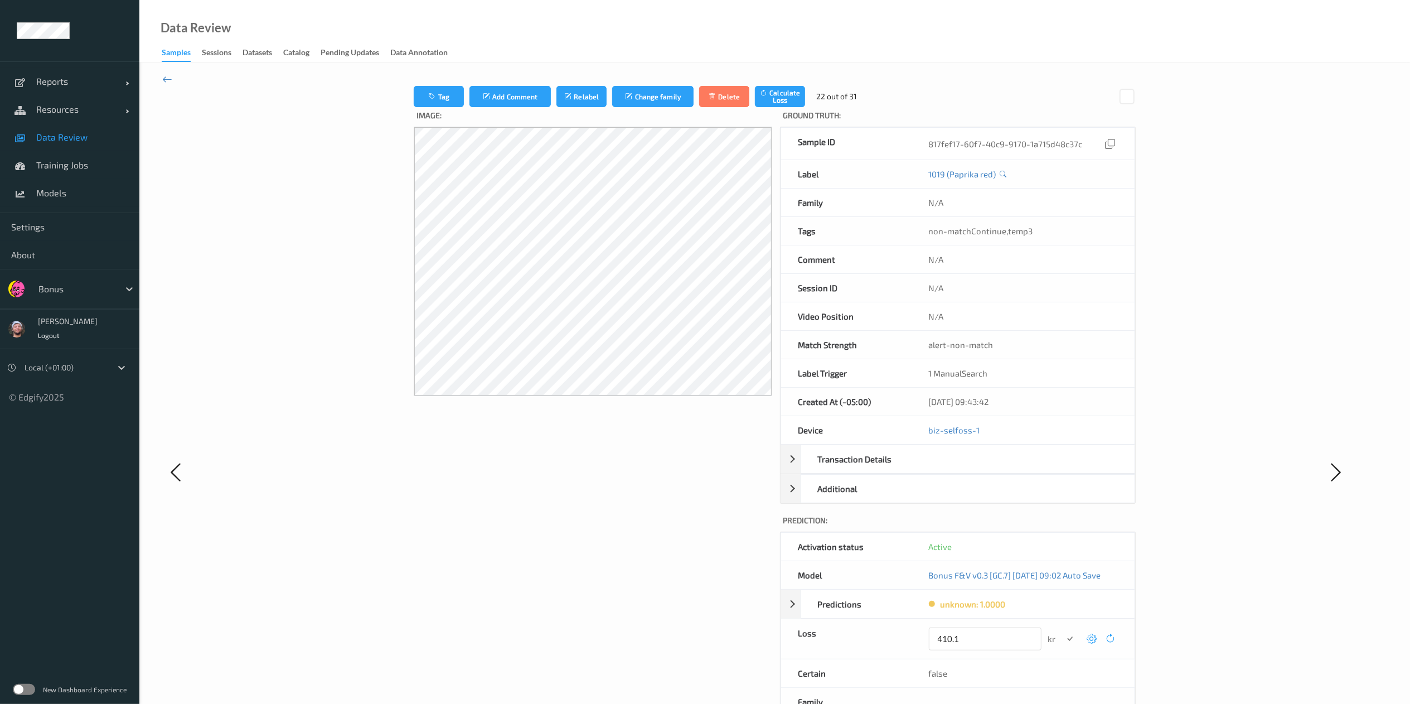
click at [1063, 631] on button "submit" at bounding box center [1070, 638] width 15 height 15
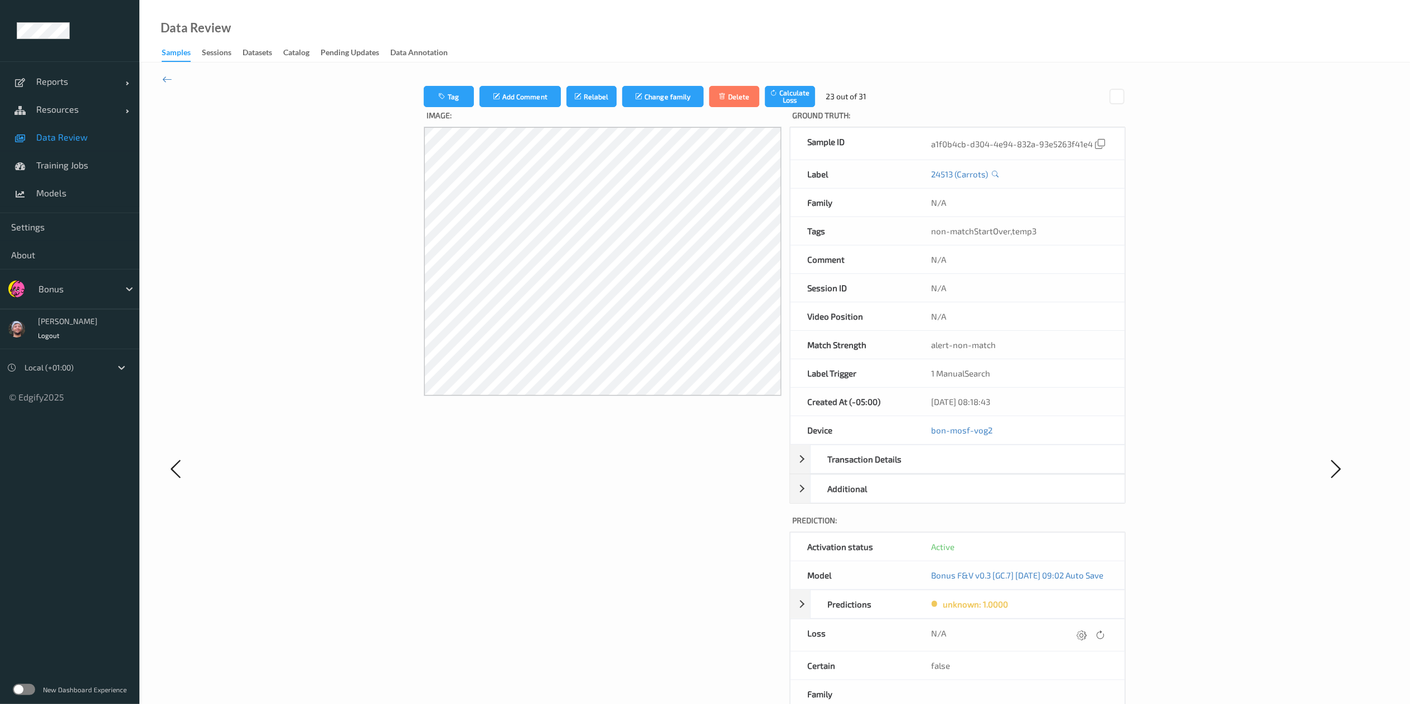
click at [1088, 636] on div at bounding box center [1081, 634] width 15 height 15
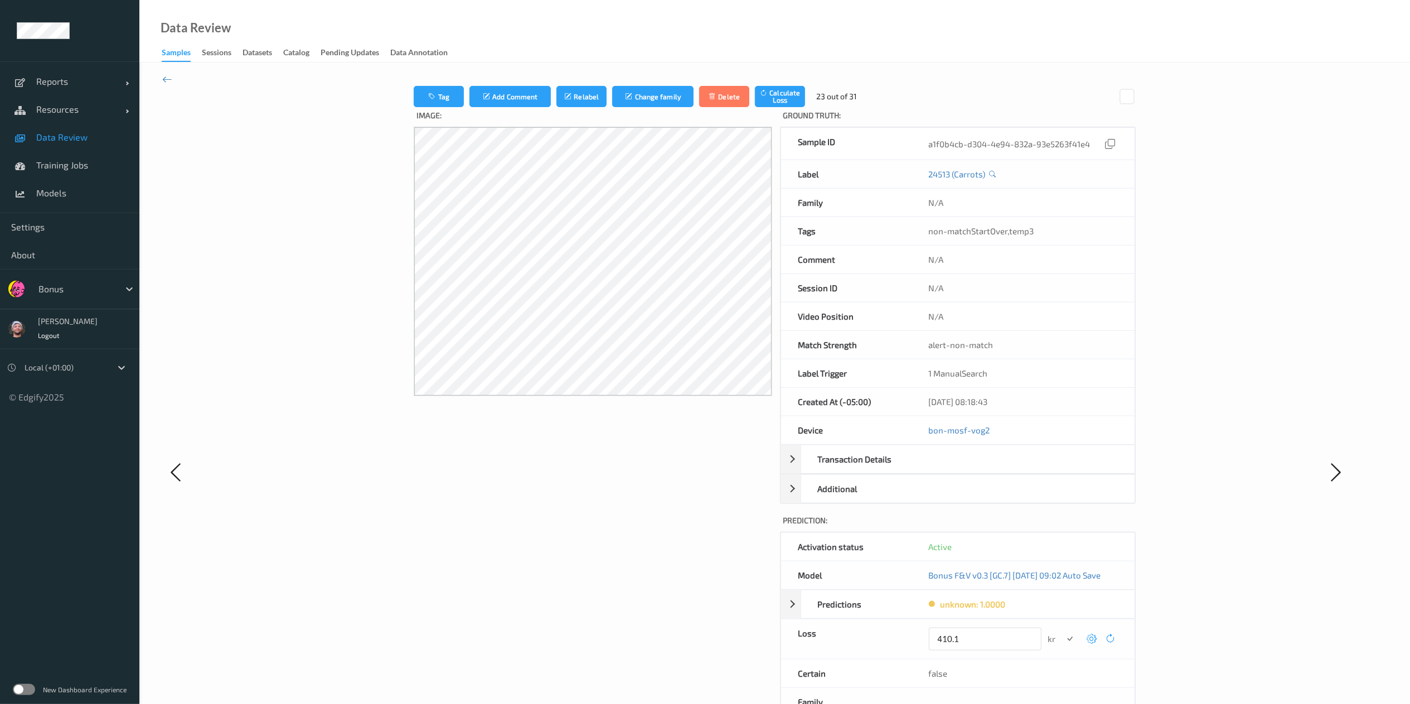
click at [1063, 631] on button "submit" at bounding box center [1070, 638] width 15 height 15
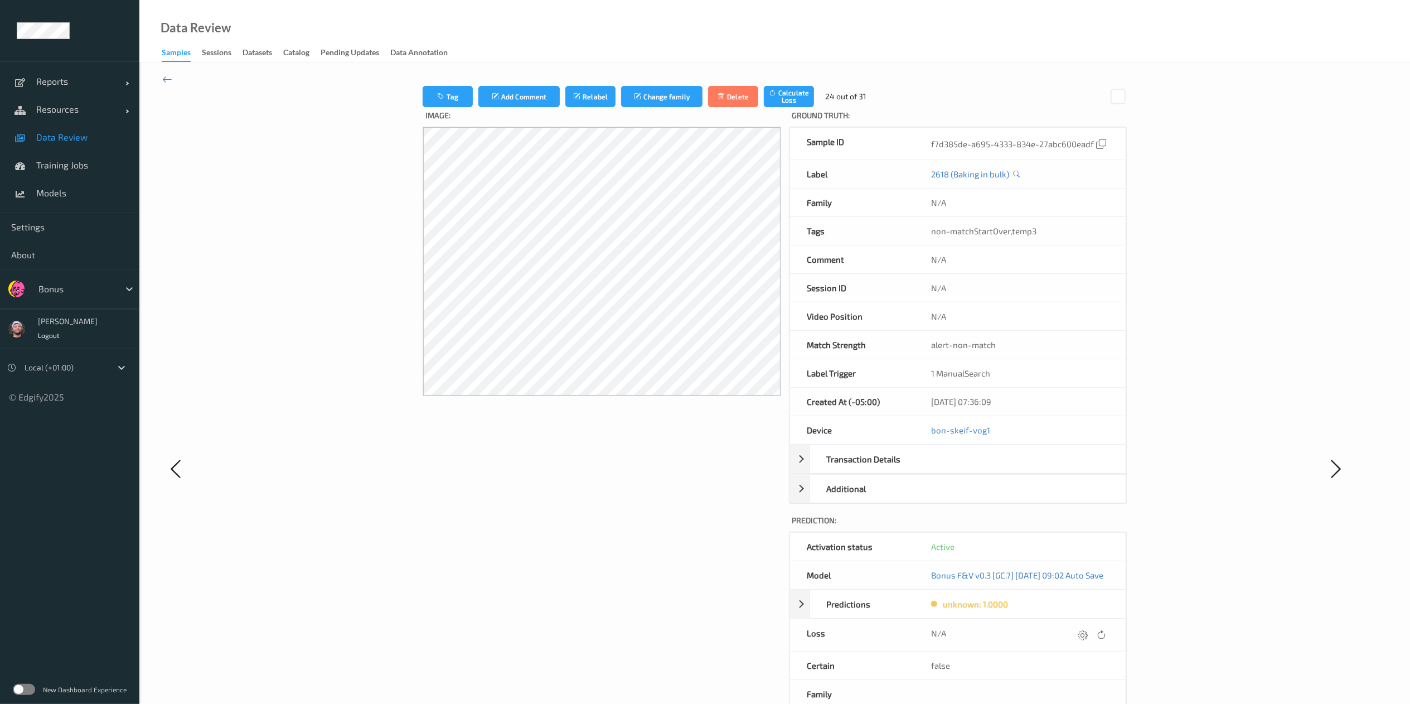
click at [1088, 636] on div at bounding box center [1082, 634] width 15 height 15
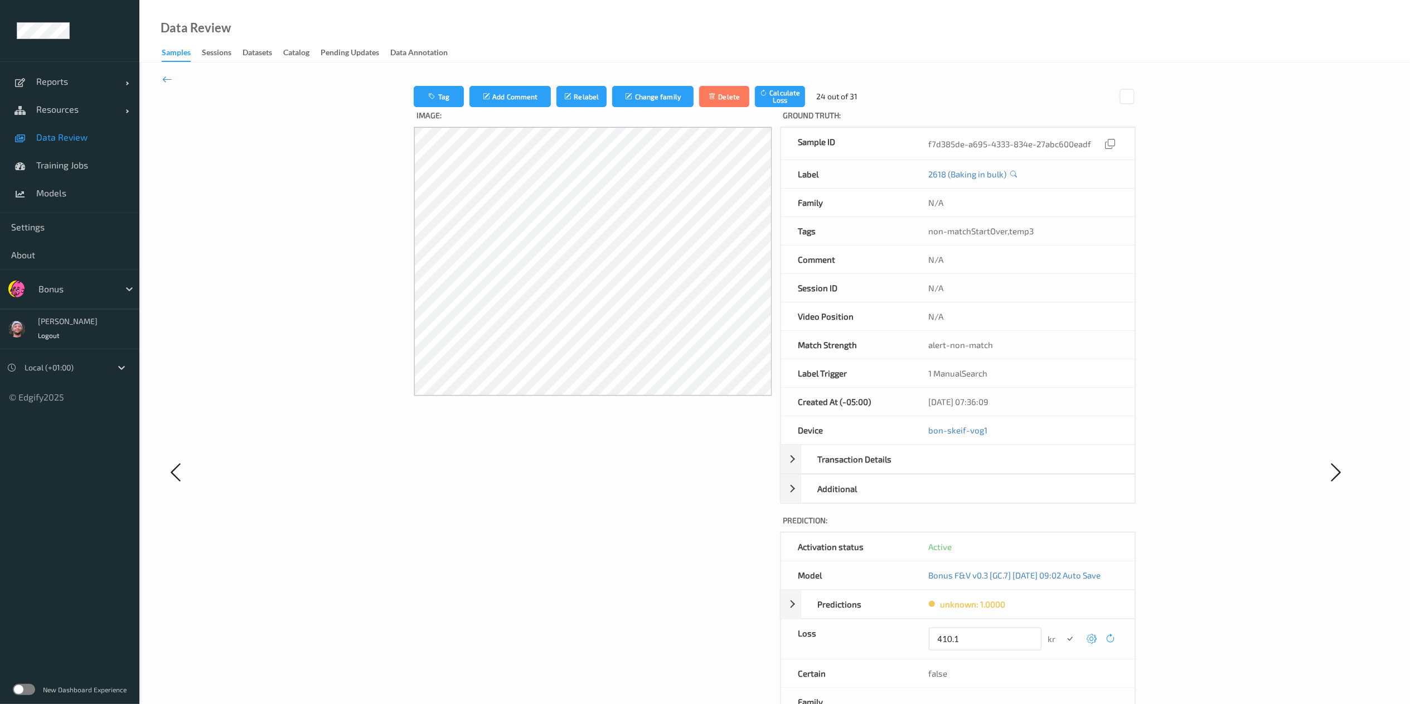
click at [1063, 631] on button "submit" at bounding box center [1070, 638] width 15 height 15
click at [1088, 636] on div at bounding box center [1091, 634] width 15 height 15
click at [1063, 631] on button "submit" at bounding box center [1070, 638] width 15 height 15
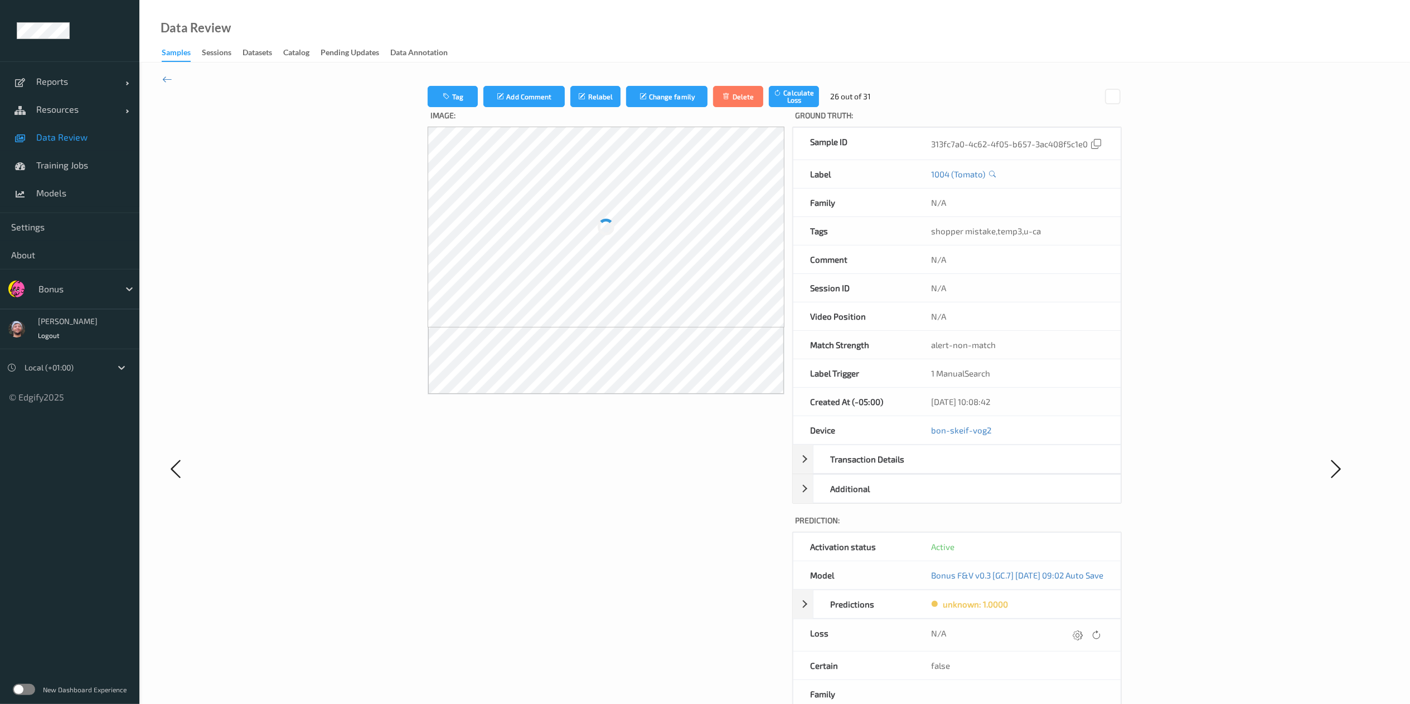
click at [1083, 636] on icon at bounding box center [1078, 634] width 10 height 10
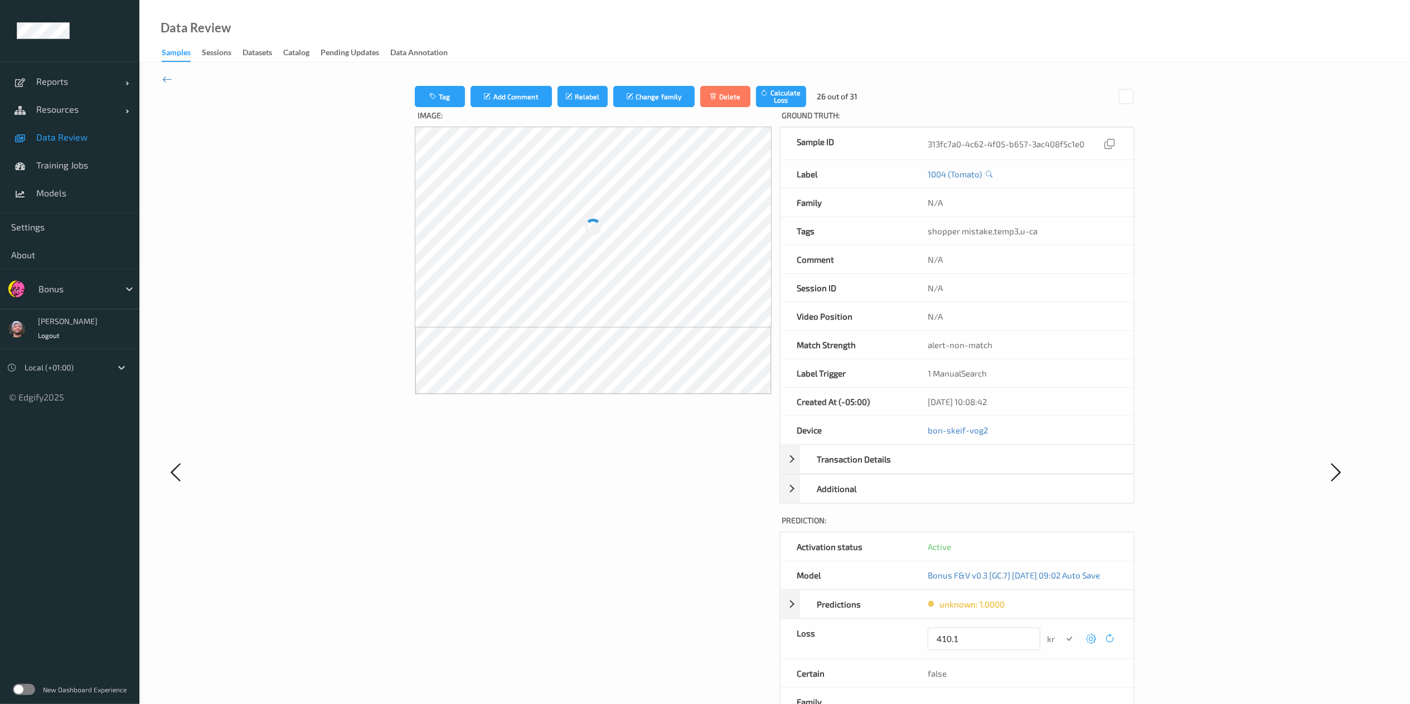
click at [1061, 631] on button "submit" at bounding box center [1068, 638] width 15 height 15
click at [1088, 636] on div at bounding box center [1092, 634] width 15 height 15
click at [1064, 631] on button "submit" at bounding box center [1071, 638] width 15 height 15
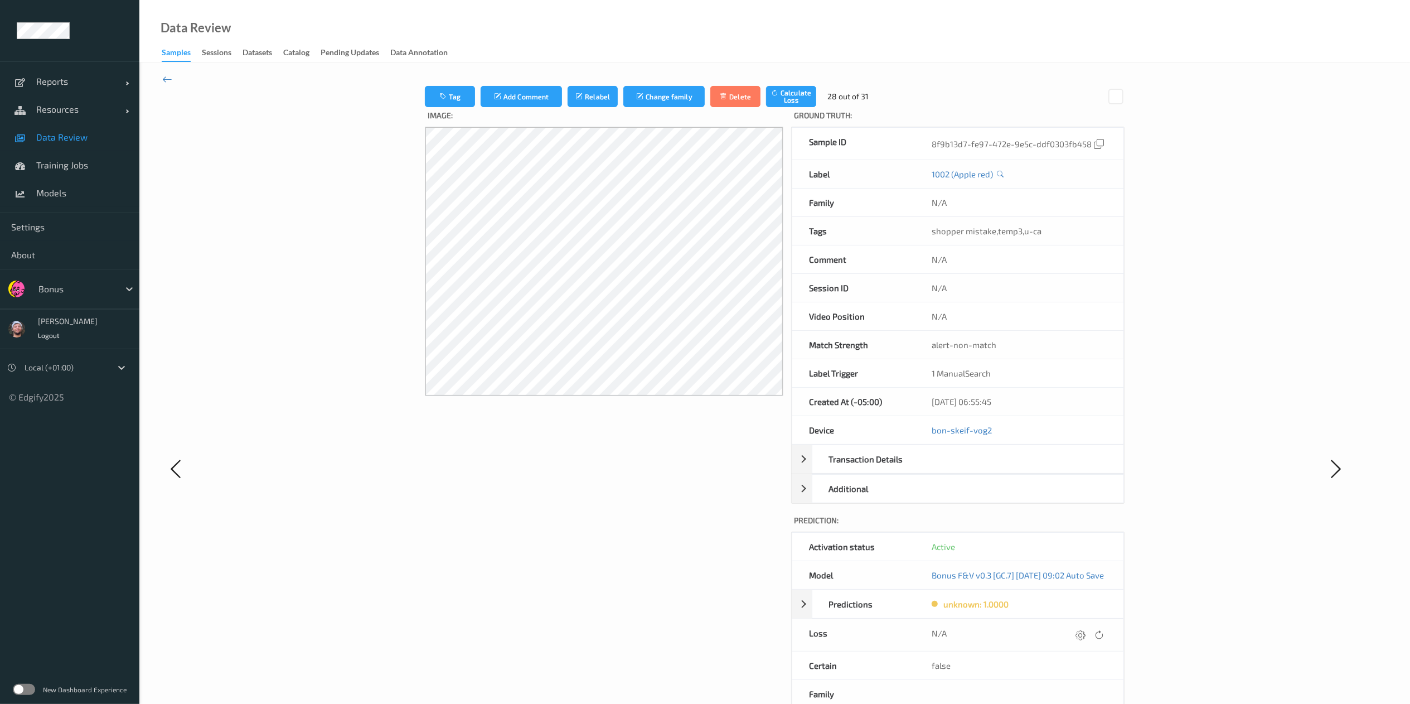
click at [1088, 636] on div at bounding box center [1080, 634] width 15 height 15
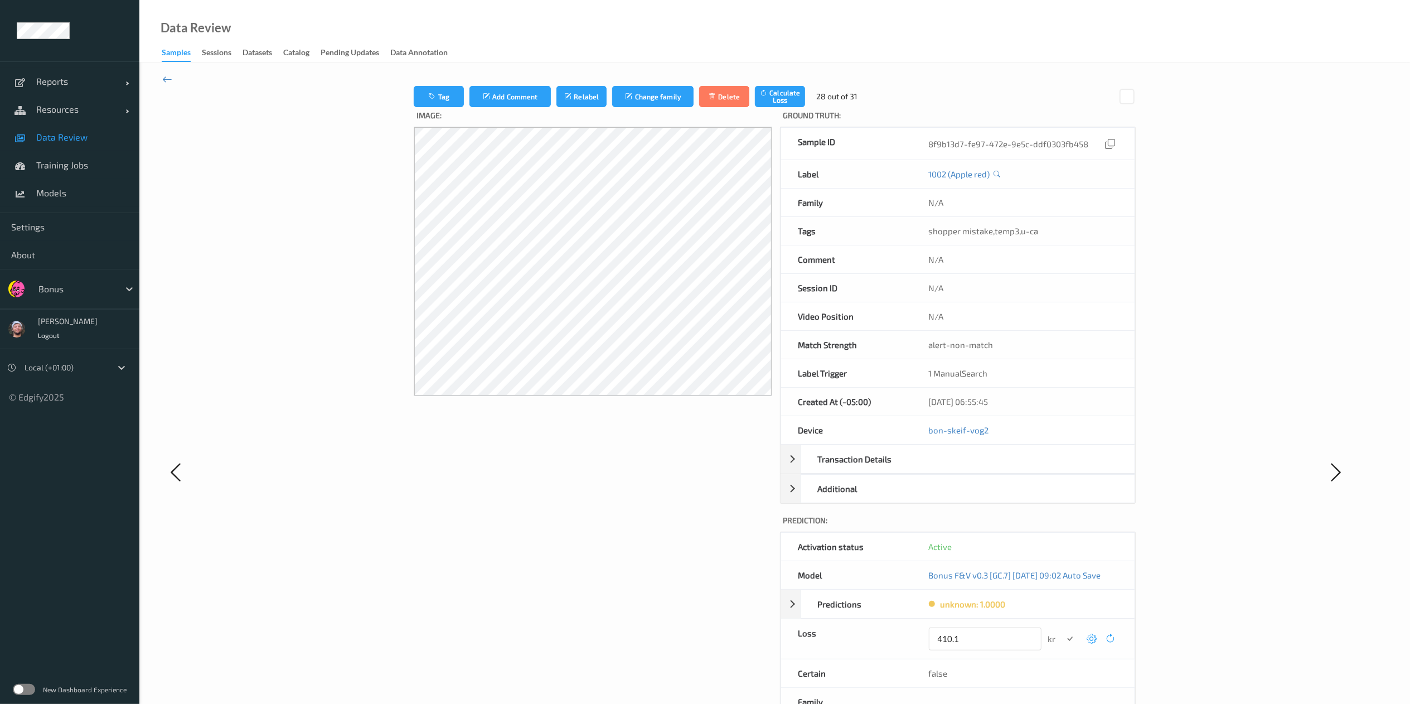
click at [1063, 631] on button "submit" at bounding box center [1070, 638] width 15 height 15
click at [1088, 636] on div at bounding box center [1092, 634] width 15 height 15
click at [1064, 631] on button "submit" at bounding box center [1071, 638] width 15 height 15
click at [1088, 636] on div at bounding box center [1091, 634] width 15 height 15
click at [1063, 631] on button "submit" at bounding box center [1070, 638] width 15 height 15
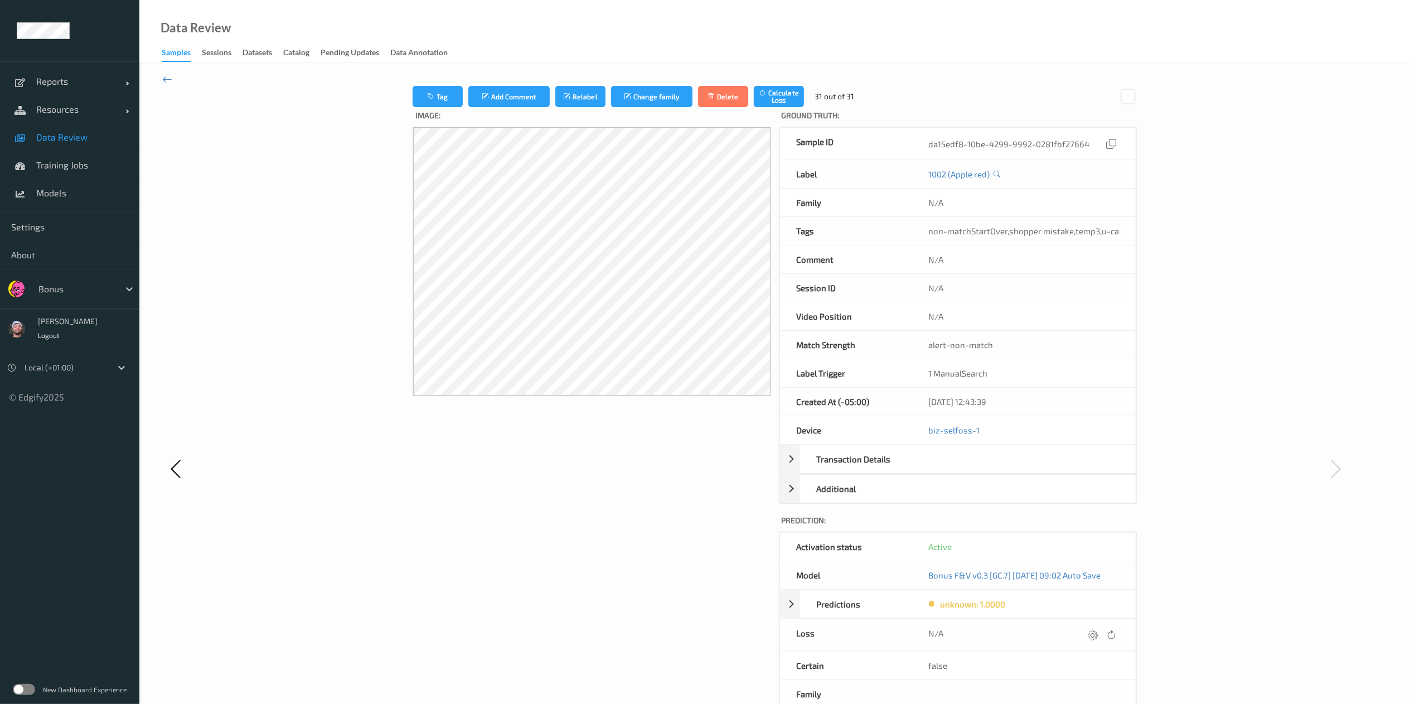
click at [1088, 636] on div at bounding box center [1092, 634] width 15 height 15
click at [1064, 631] on button "submit" at bounding box center [1071, 638] width 15 height 15
click at [165, 77] on icon at bounding box center [167, 79] width 10 height 12
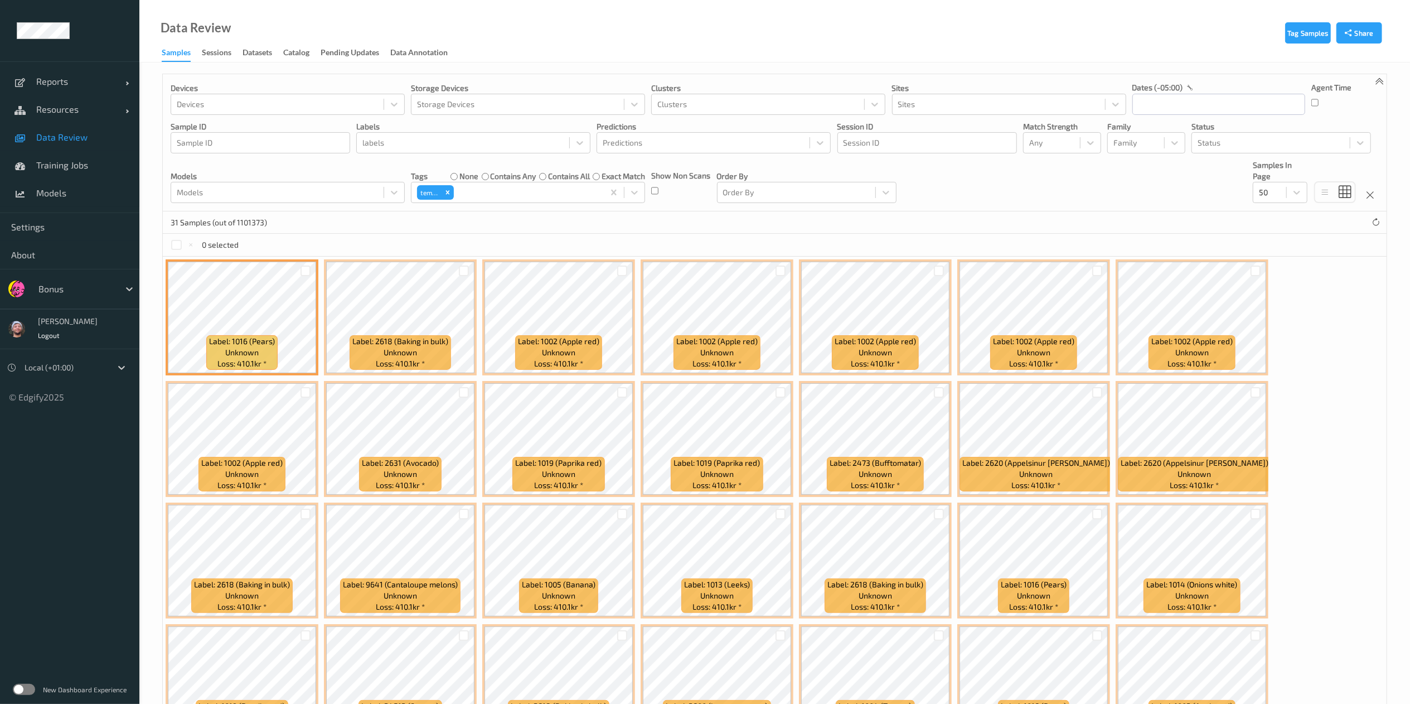
click at [174, 250] on div "0 selected" at bounding box center [205, 245] width 69 height 12
drag, startPoint x: 166, startPoint y: 248, endPoint x: 176, endPoint y: 248, distance: 10.6
click at [176, 248] on div "0 selected" at bounding box center [775, 245] width 1224 height 22
click at [176, 248] on div at bounding box center [176, 245] width 11 height 11
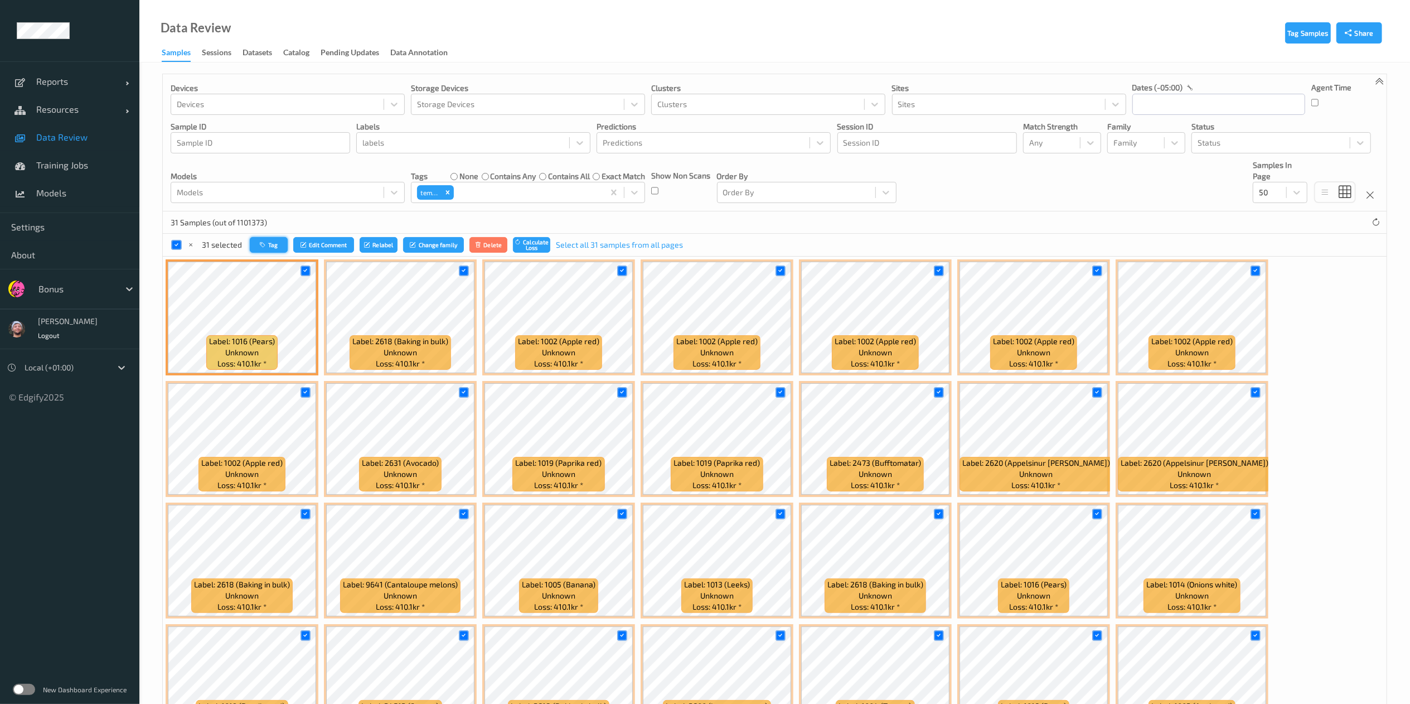
click at [266, 239] on button "Tag" at bounding box center [269, 245] width 38 height 16
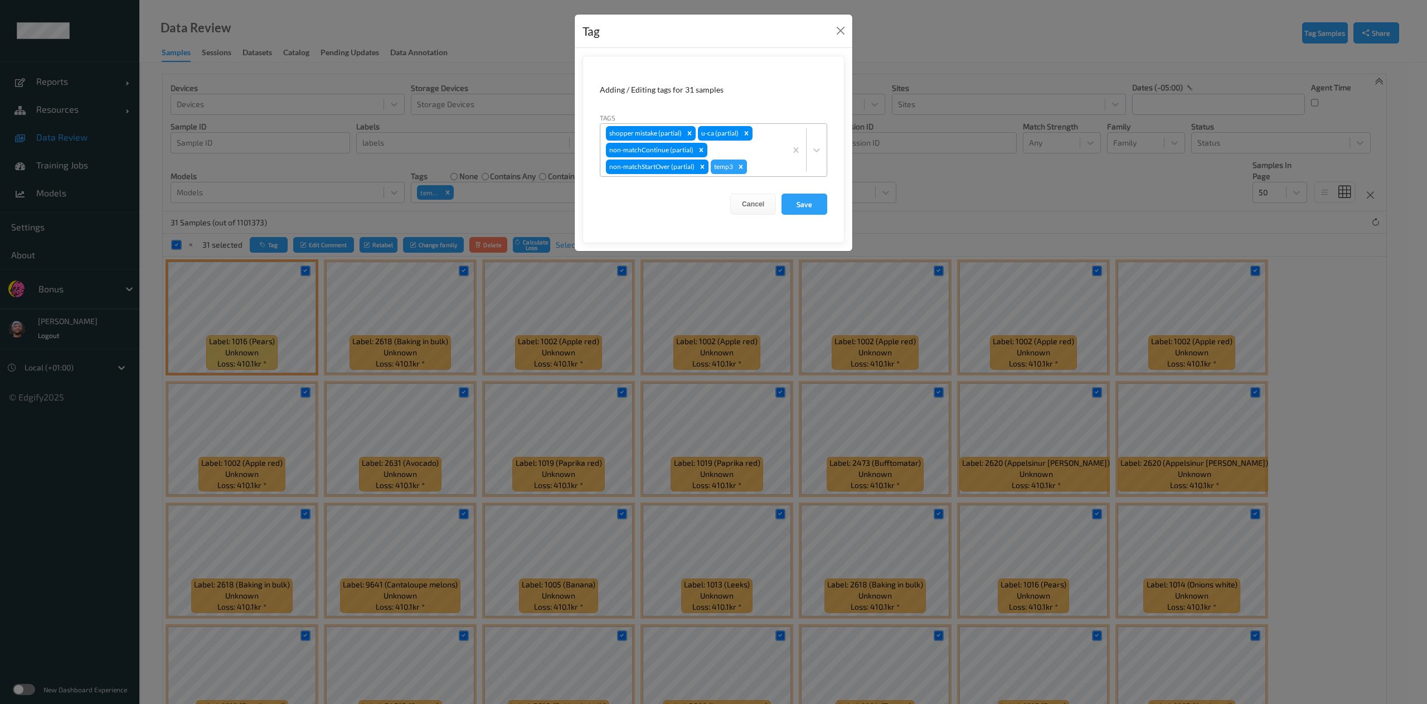
click at [741, 173] on div "Remove temp3" at bounding box center [741, 166] width 12 height 14
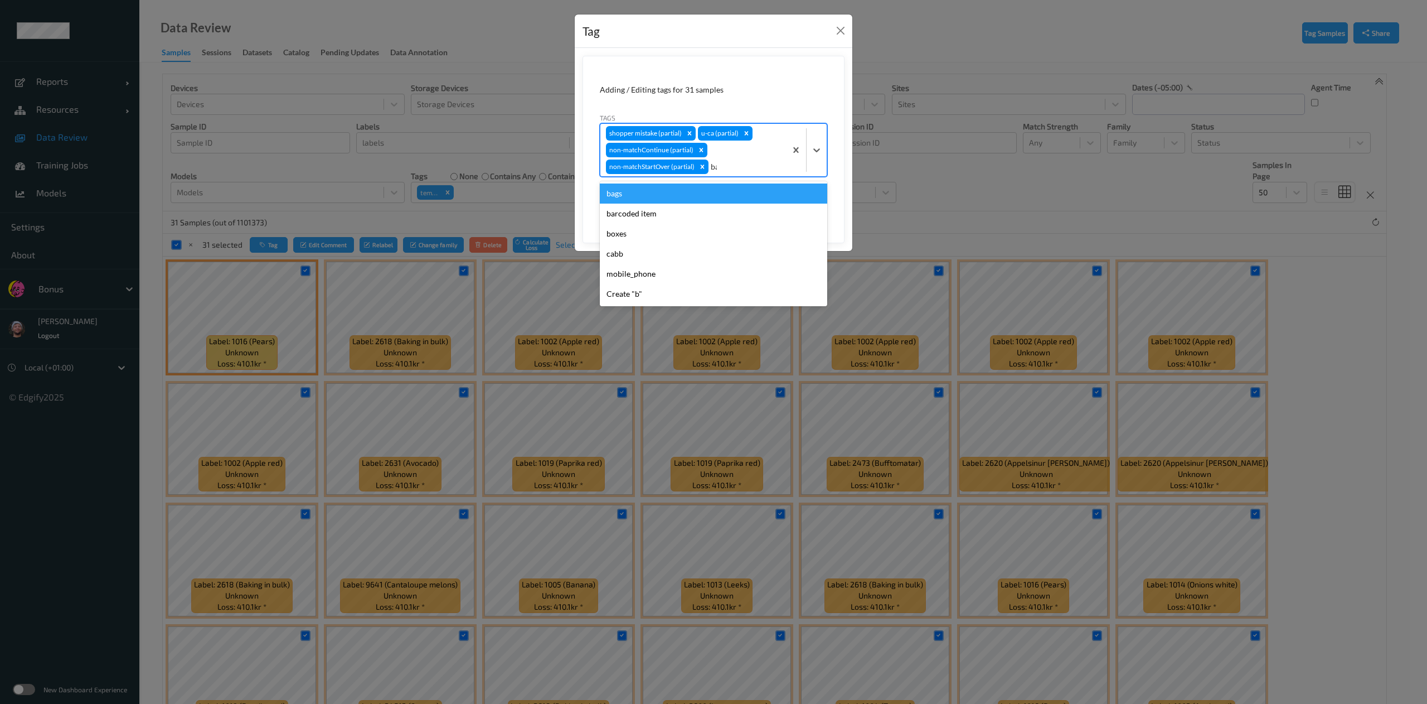
type input "bar"
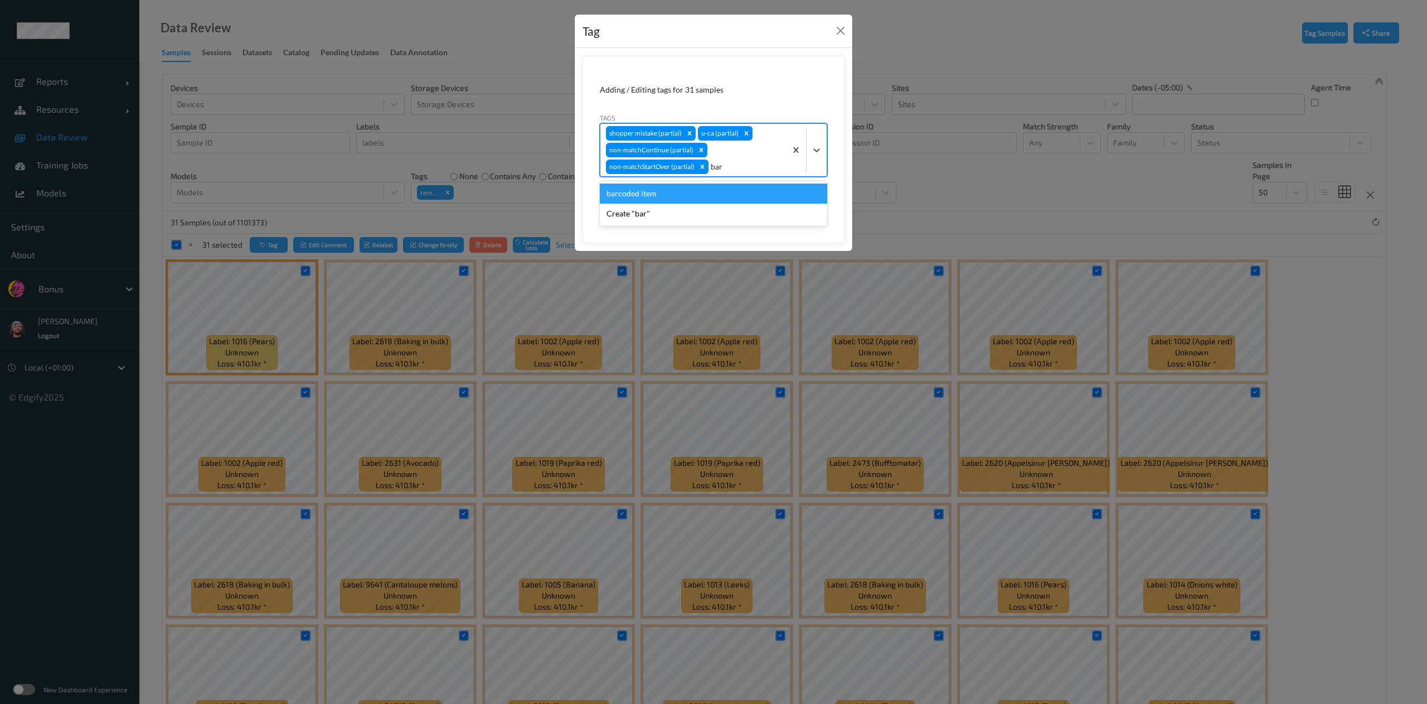
click at [698, 192] on div "barcoded item" at bounding box center [713, 193] width 227 height 20
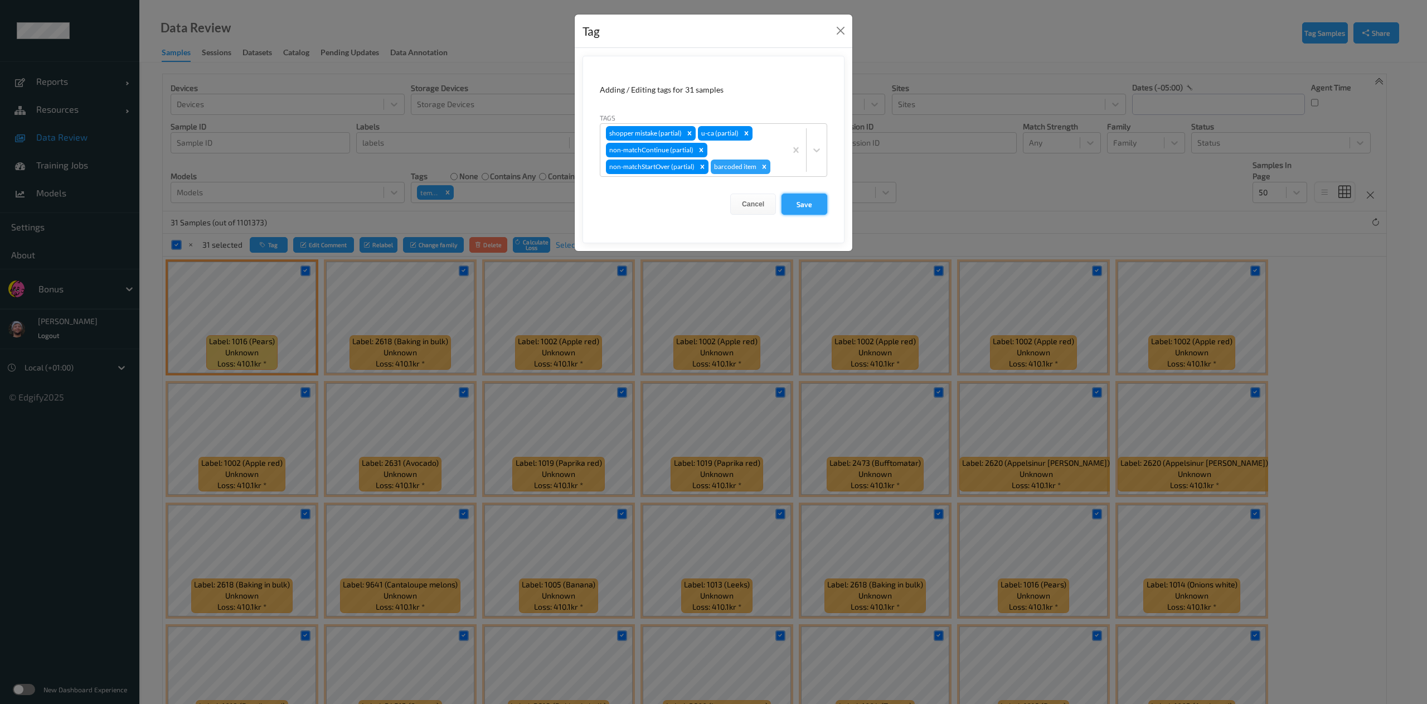
click at [803, 200] on button "Save" at bounding box center [805, 203] width 46 height 21
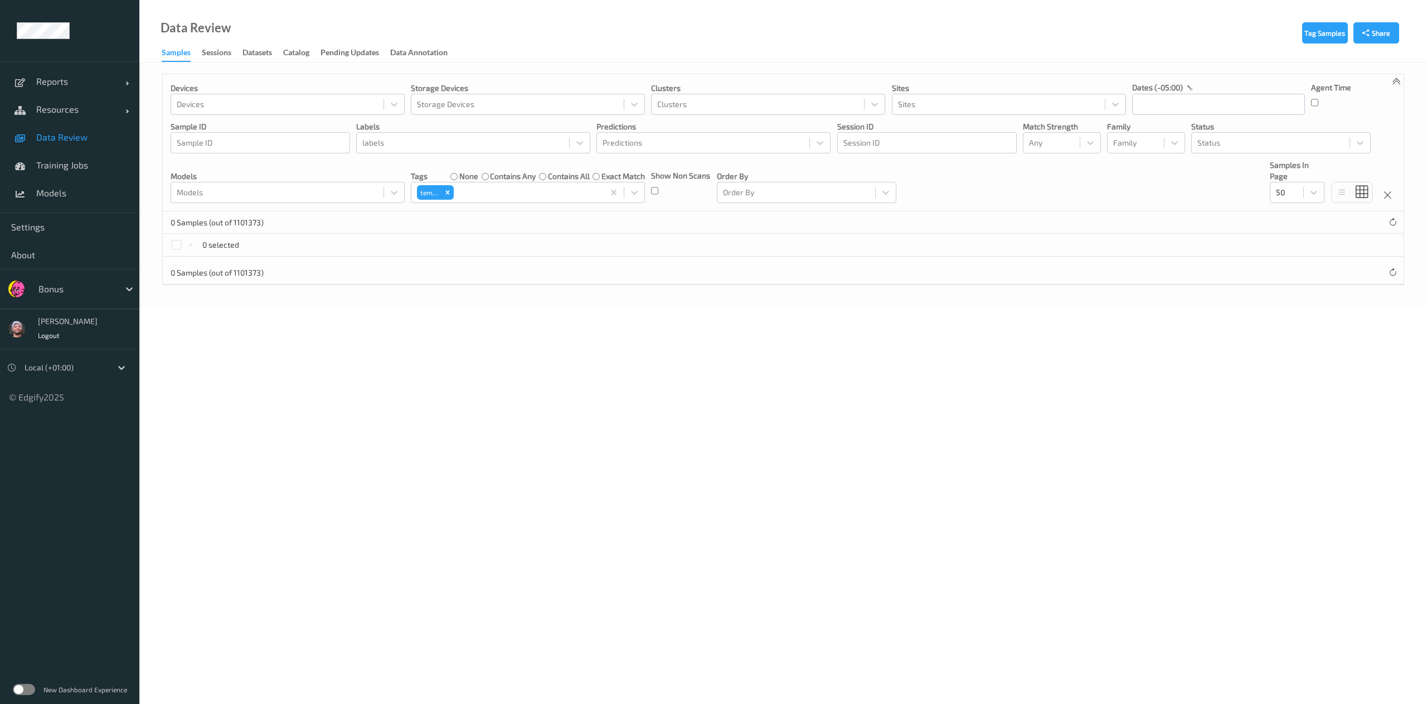
click at [90, 133] on span "Data Review" at bounding box center [82, 137] width 92 height 11
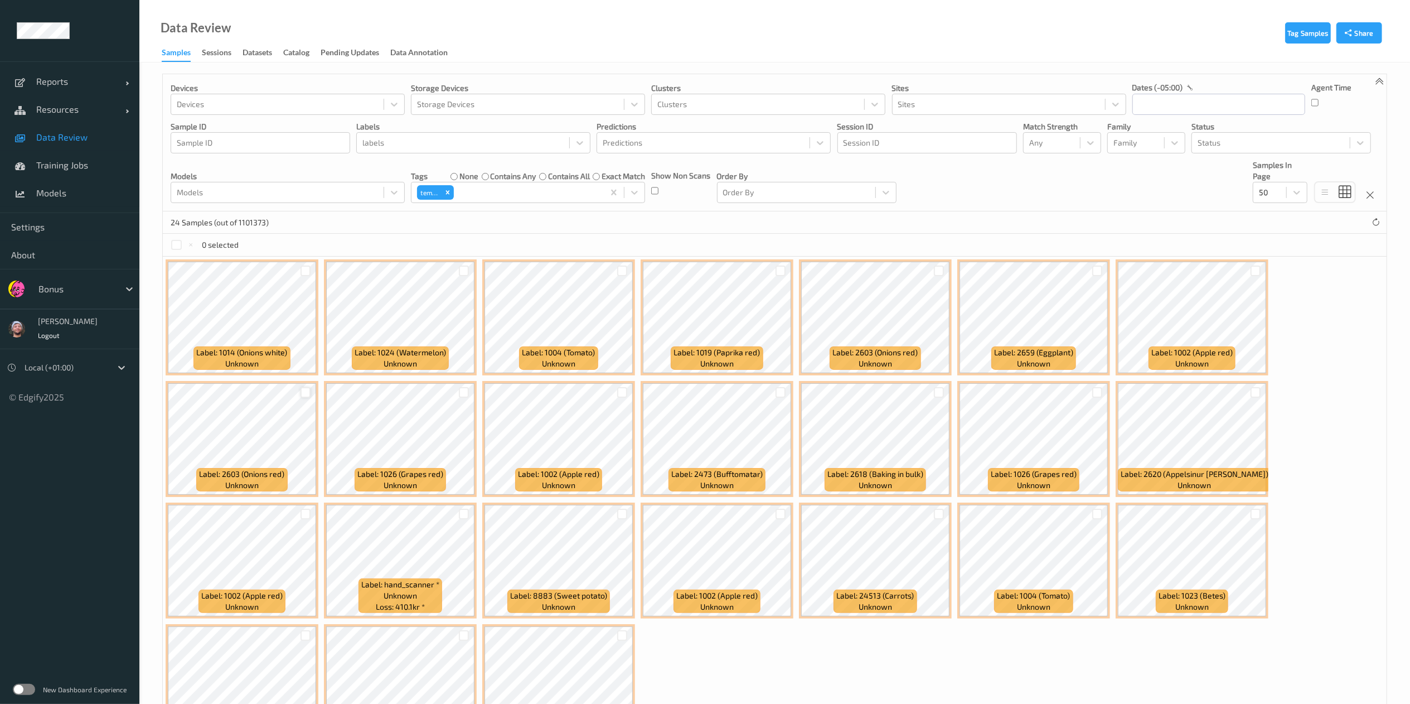
click at [300, 397] on div at bounding box center [305, 392] width 11 height 11
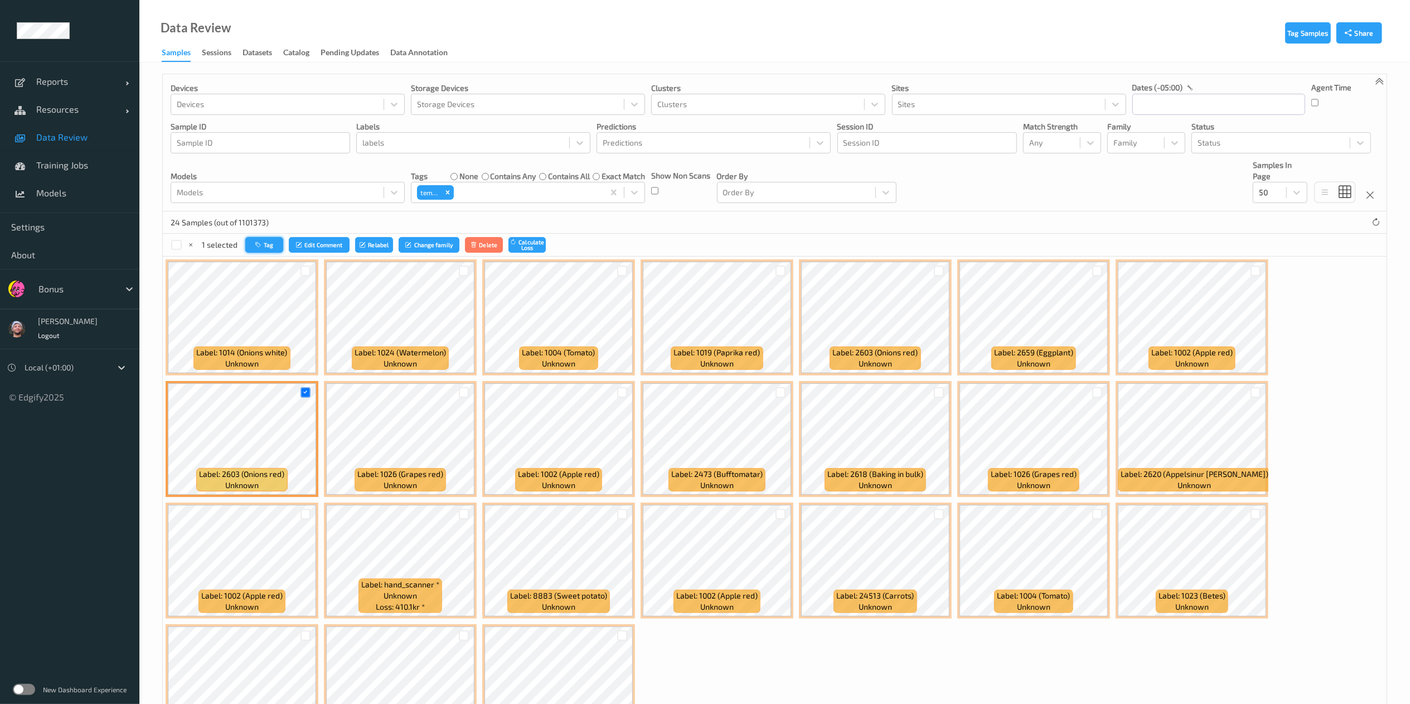
click at [268, 253] on button "Tag" at bounding box center [264, 245] width 38 height 16
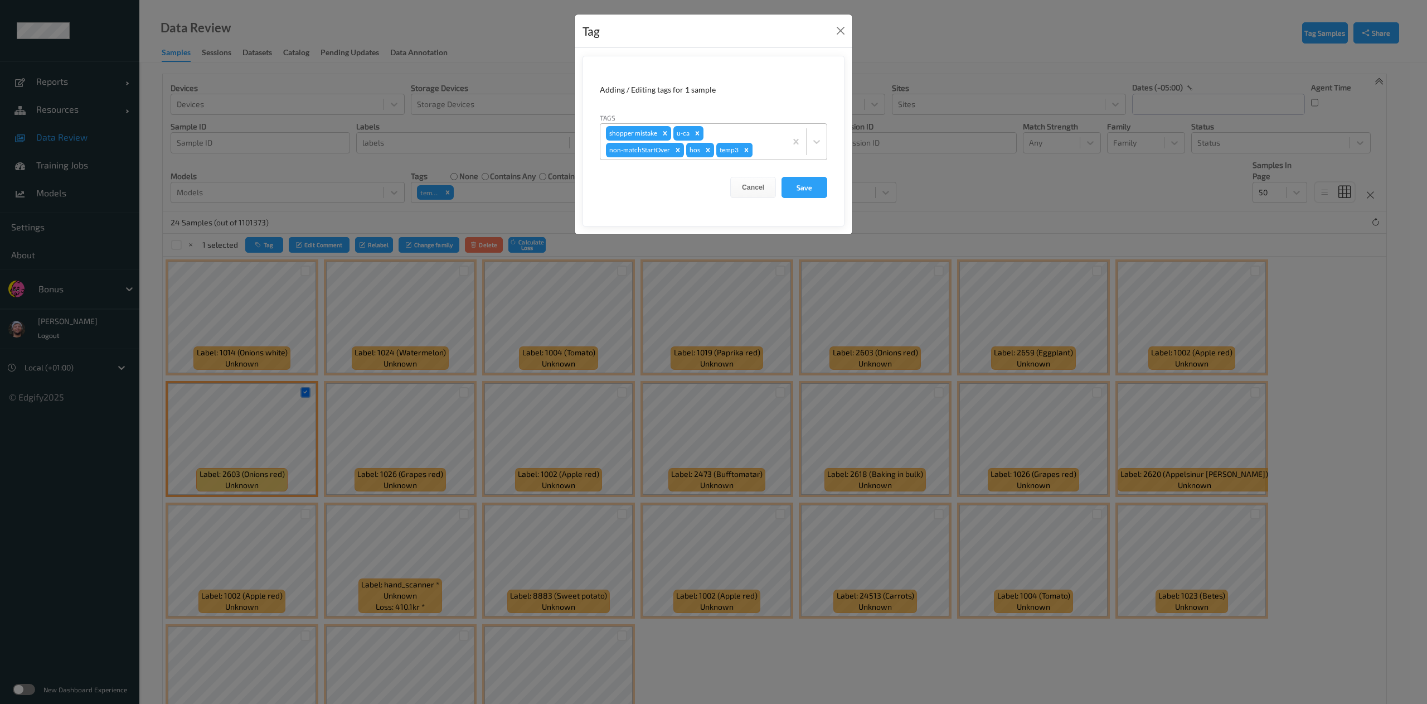
click at [745, 156] on div "Remove temp3" at bounding box center [746, 150] width 12 height 14
click at [819, 190] on button "Save" at bounding box center [805, 187] width 46 height 21
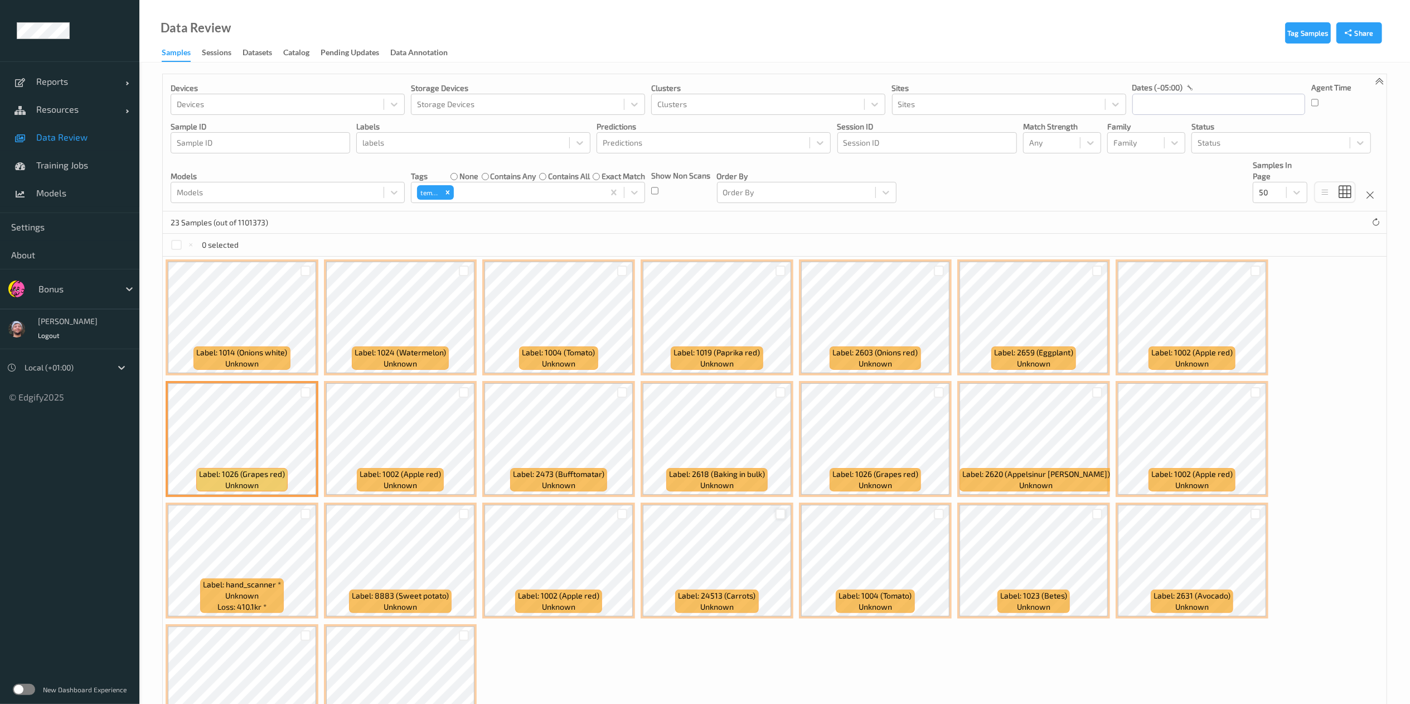
click at [783, 515] on div at bounding box center [780, 513] width 11 height 11
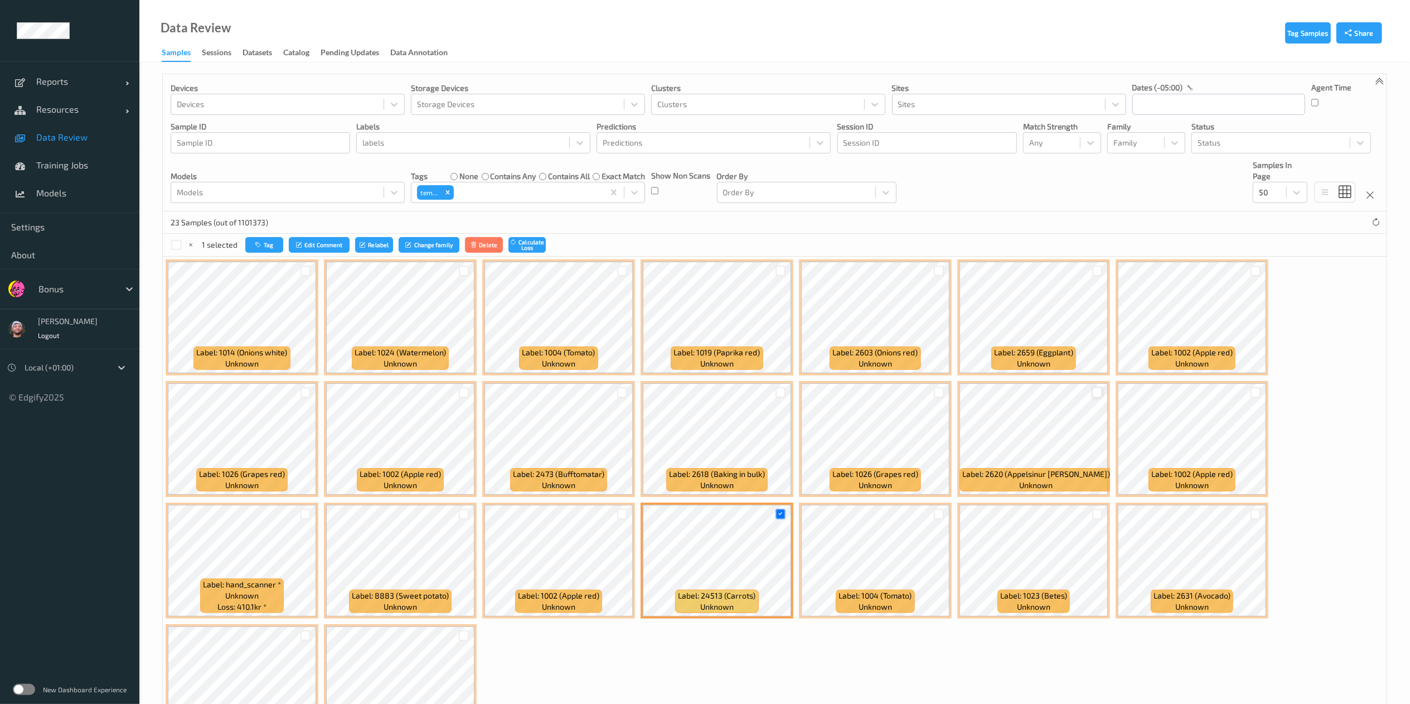
click at [1092, 394] on div at bounding box center [1097, 392] width 11 height 11
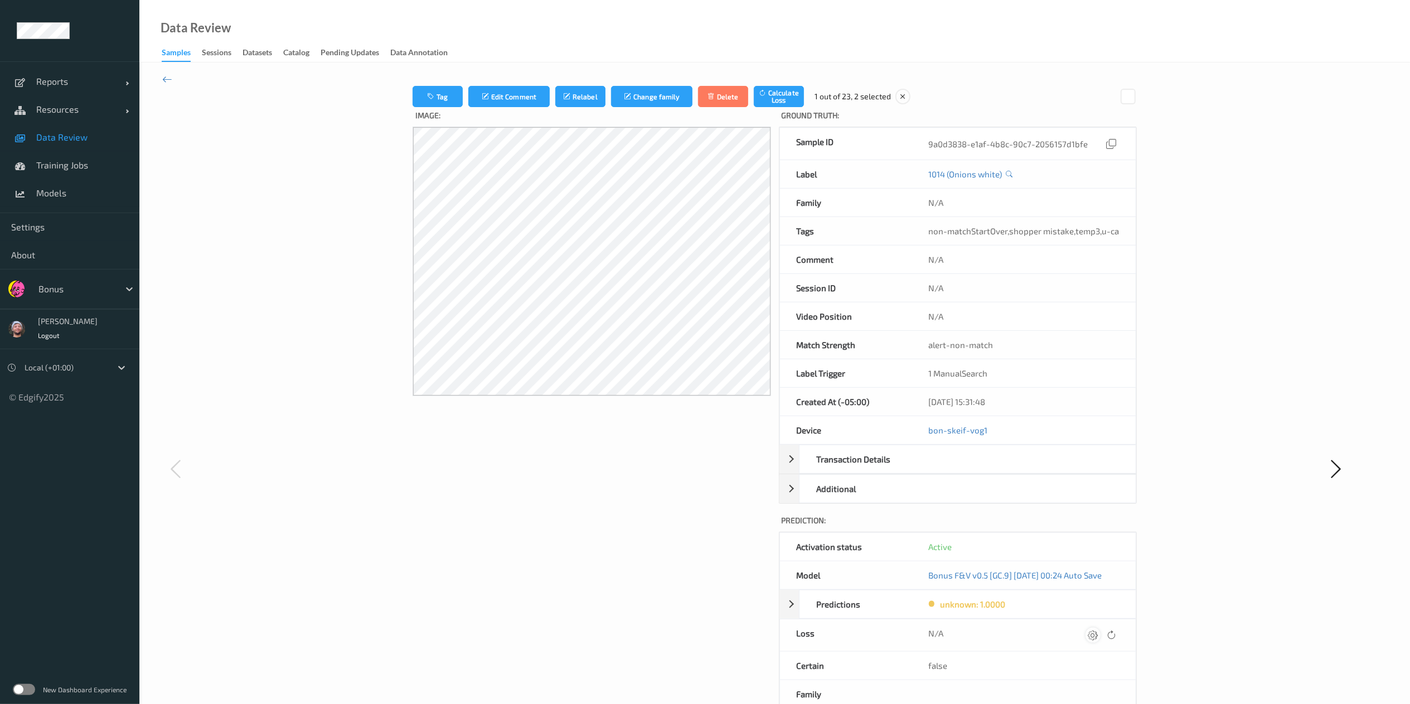
click at [1098, 639] on icon at bounding box center [1093, 634] width 10 height 10
type input "410.1"
click at [1064, 631] on button "submit" at bounding box center [1071, 638] width 15 height 15
click at [1093, 639] on icon at bounding box center [1093, 634] width 10 height 10
click at [1064, 631] on button "submit" at bounding box center [1071, 638] width 15 height 15
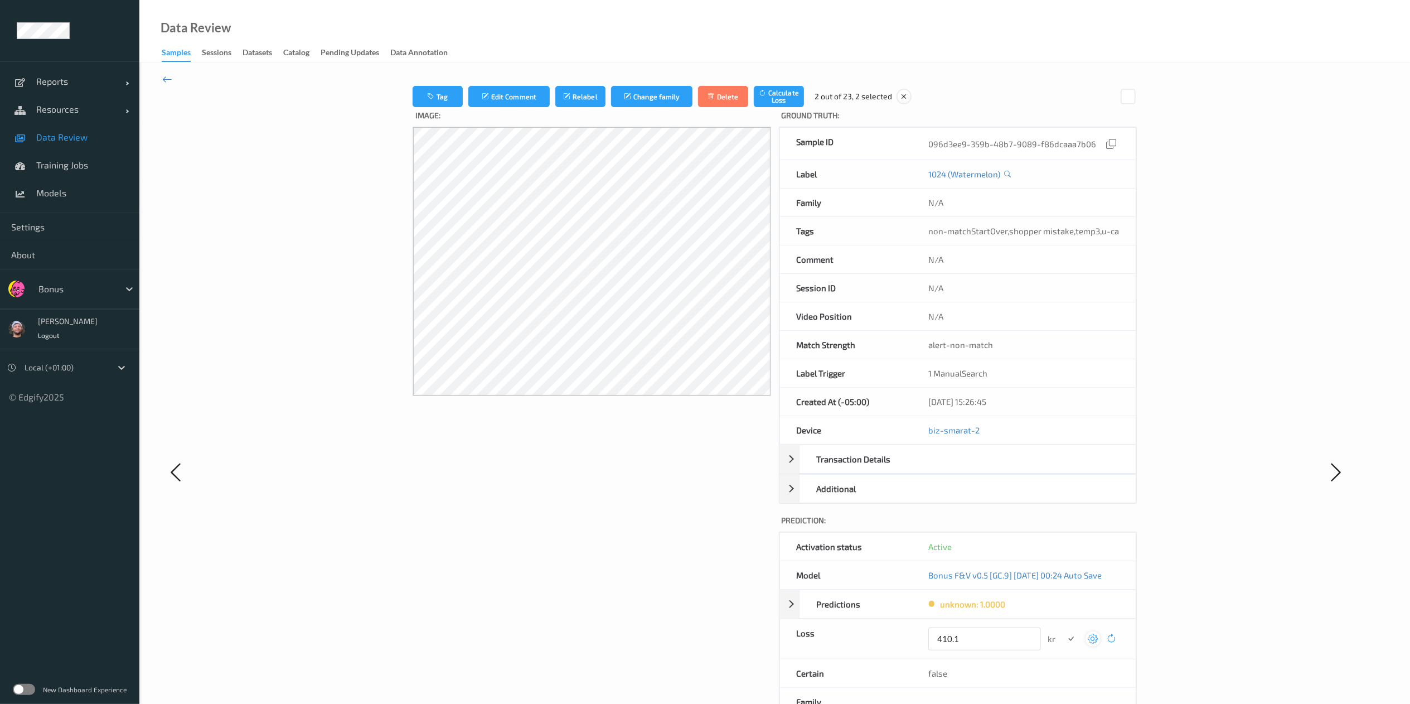
type input "410.1"
click at [1064, 631] on button "submit" at bounding box center [1071, 638] width 15 height 15
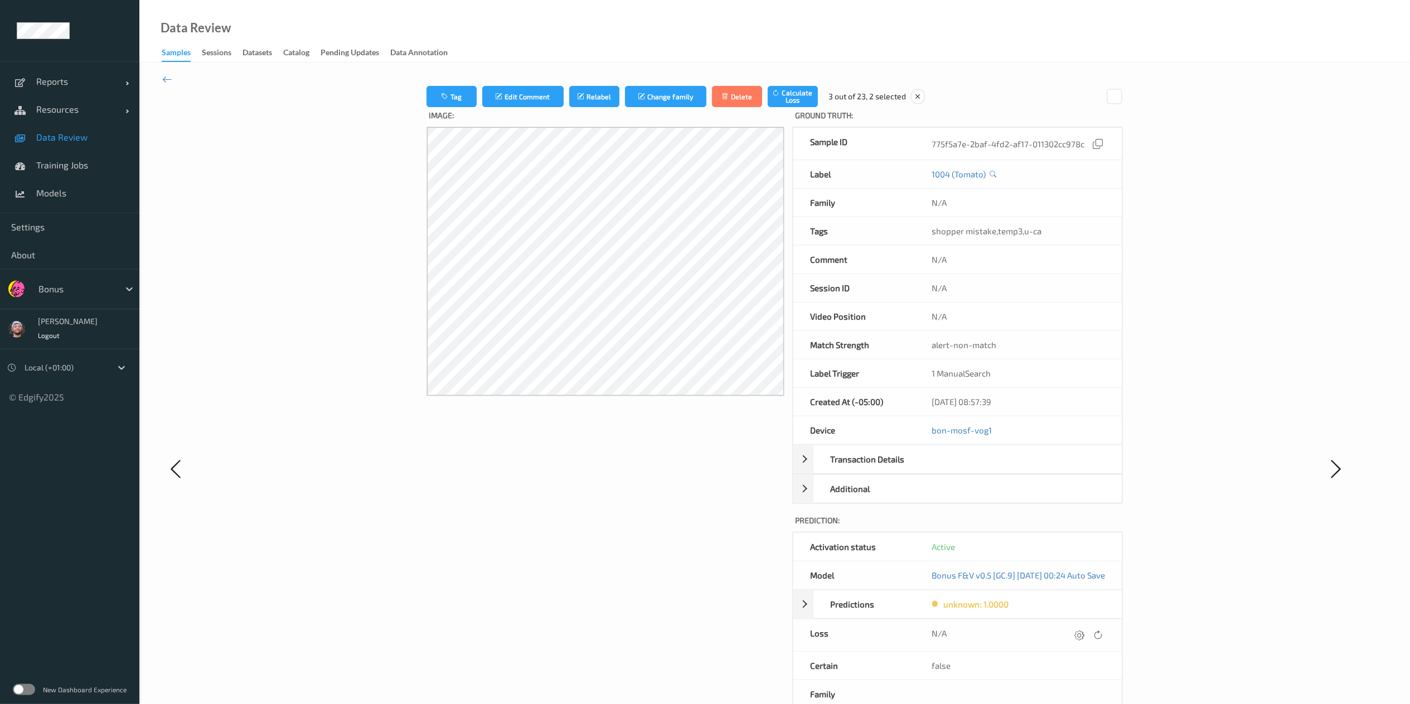
click at [1084, 639] on icon at bounding box center [1079, 634] width 10 height 10
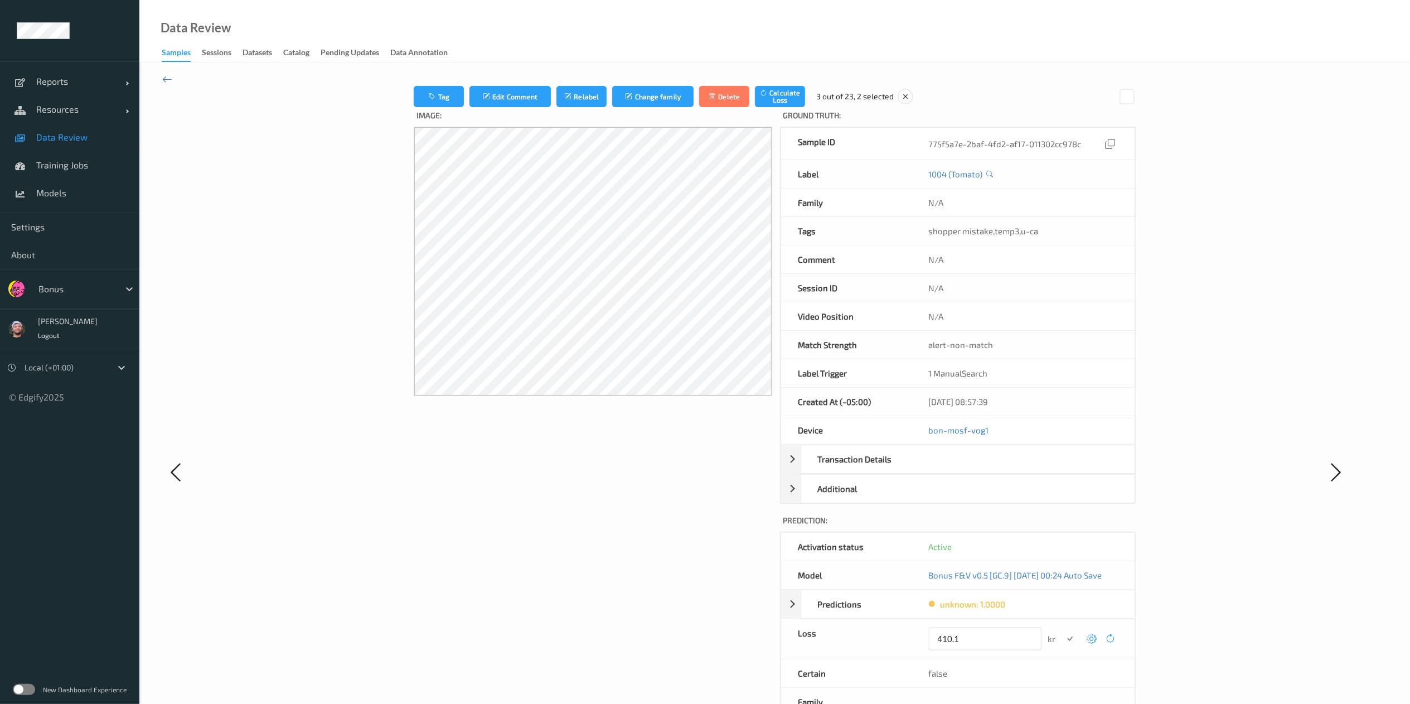
click at [1063, 631] on button "submit" at bounding box center [1070, 638] width 15 height 15
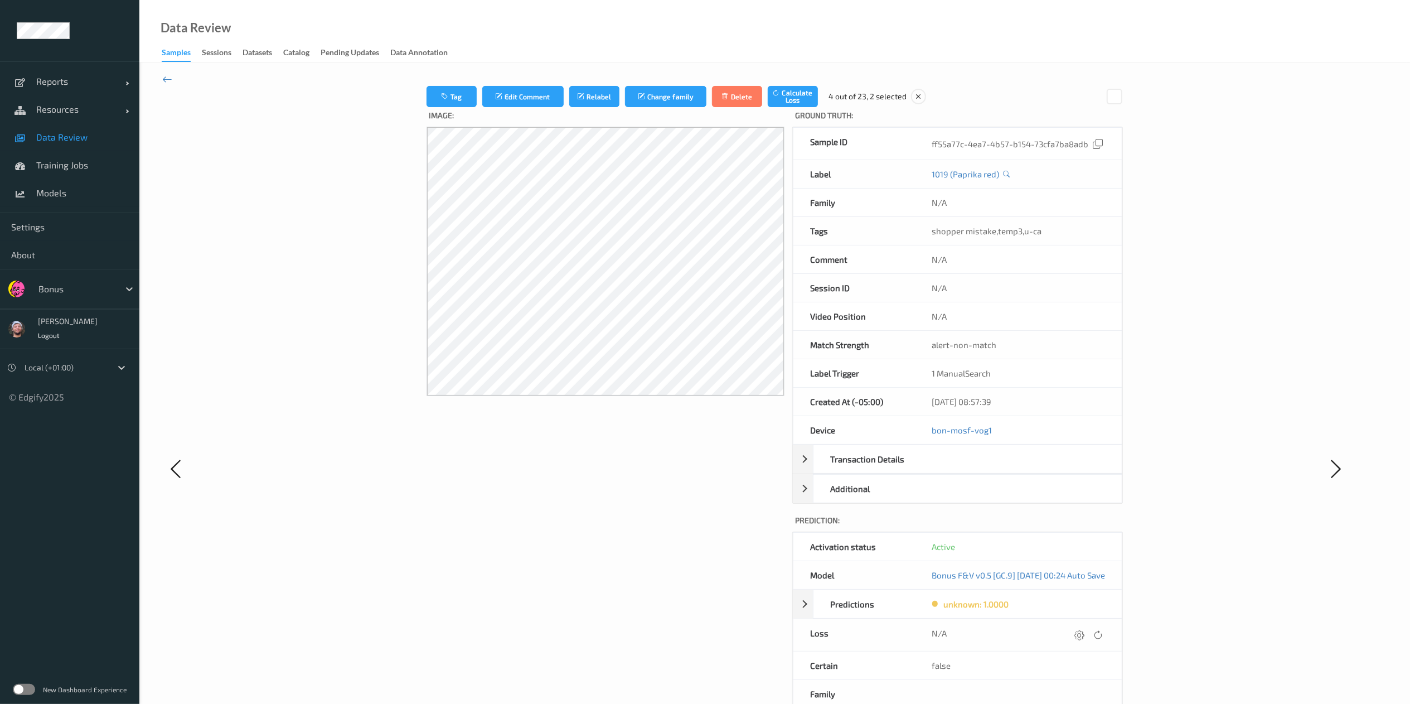
click at [1084, 639] on icon at bounding box center [1079, 634] width 10 height 10
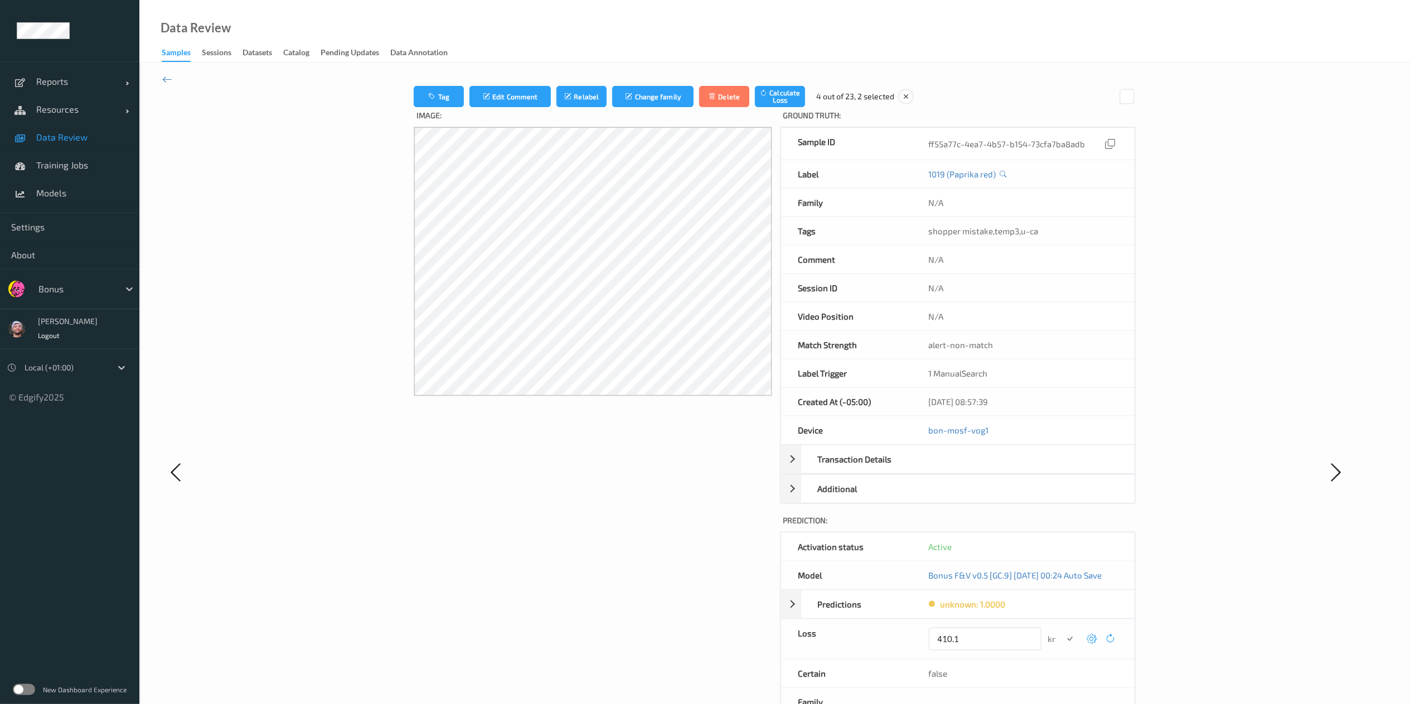
click at [1063, 631] on button "submit" at bounding box center [1070, 638] width 15 height 15
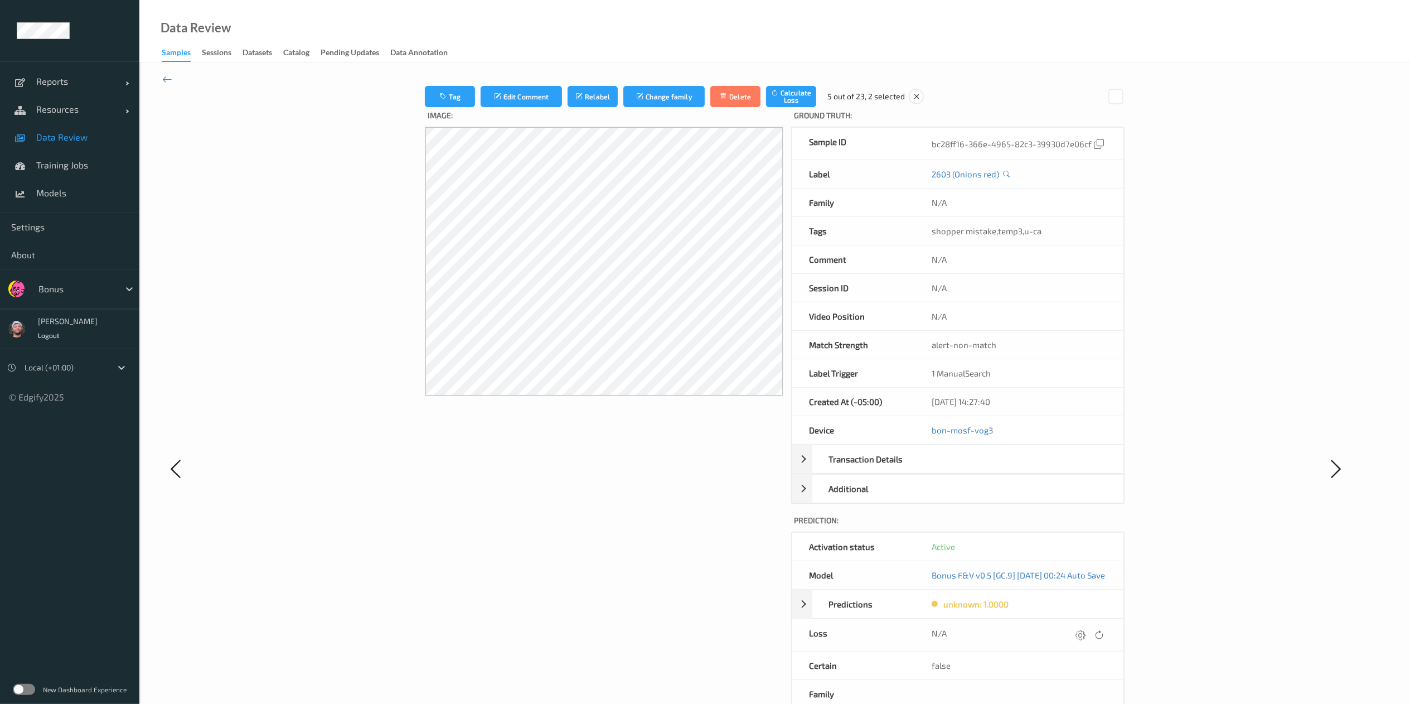
click at [1085, 639] on icon at bounding box center [1080, 634] width 10 height 10
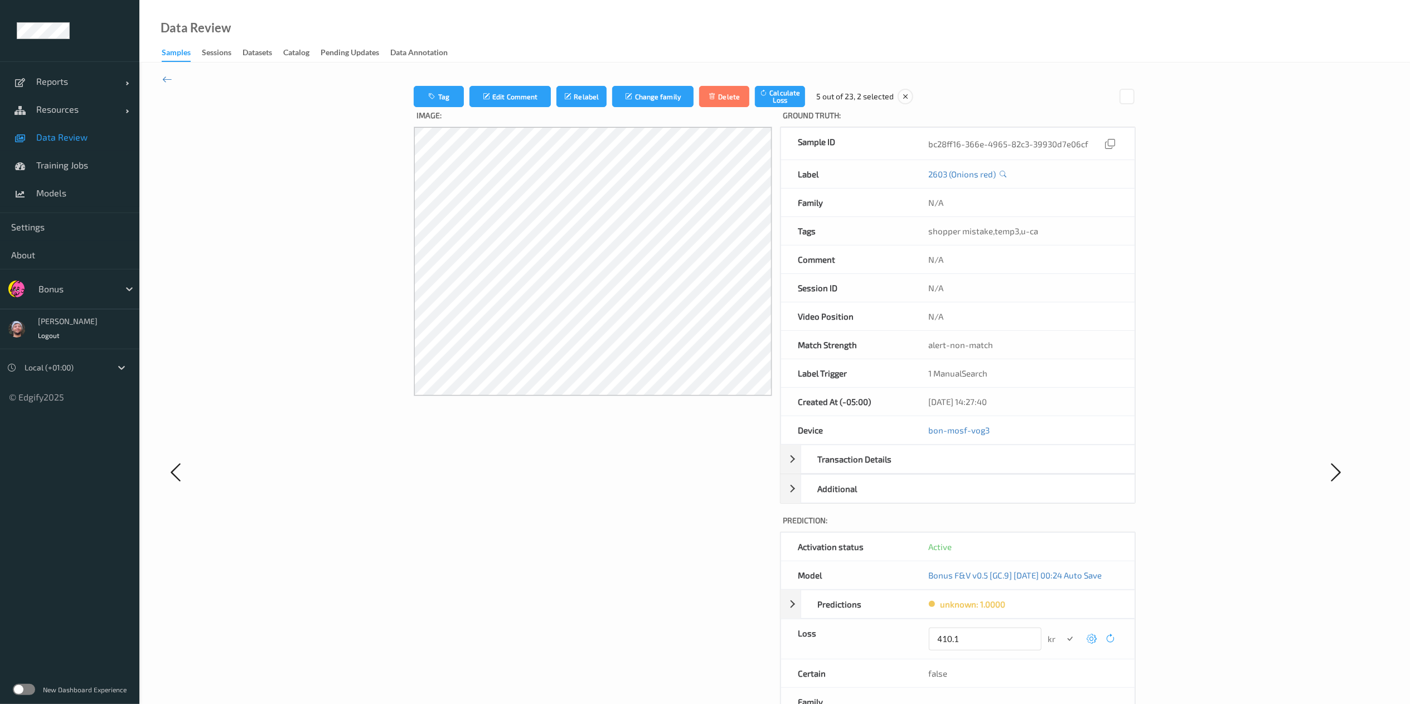
click at [1063, 631] on button "submit" at bounding box center [1070, 638] width 15 height 15
click at [1090, 639] on icon at bounding box center [1093, 634] width 10 height 10
click at [1064, 631] on button "submit" at bounding box center [1071, 638] width 15 height 15
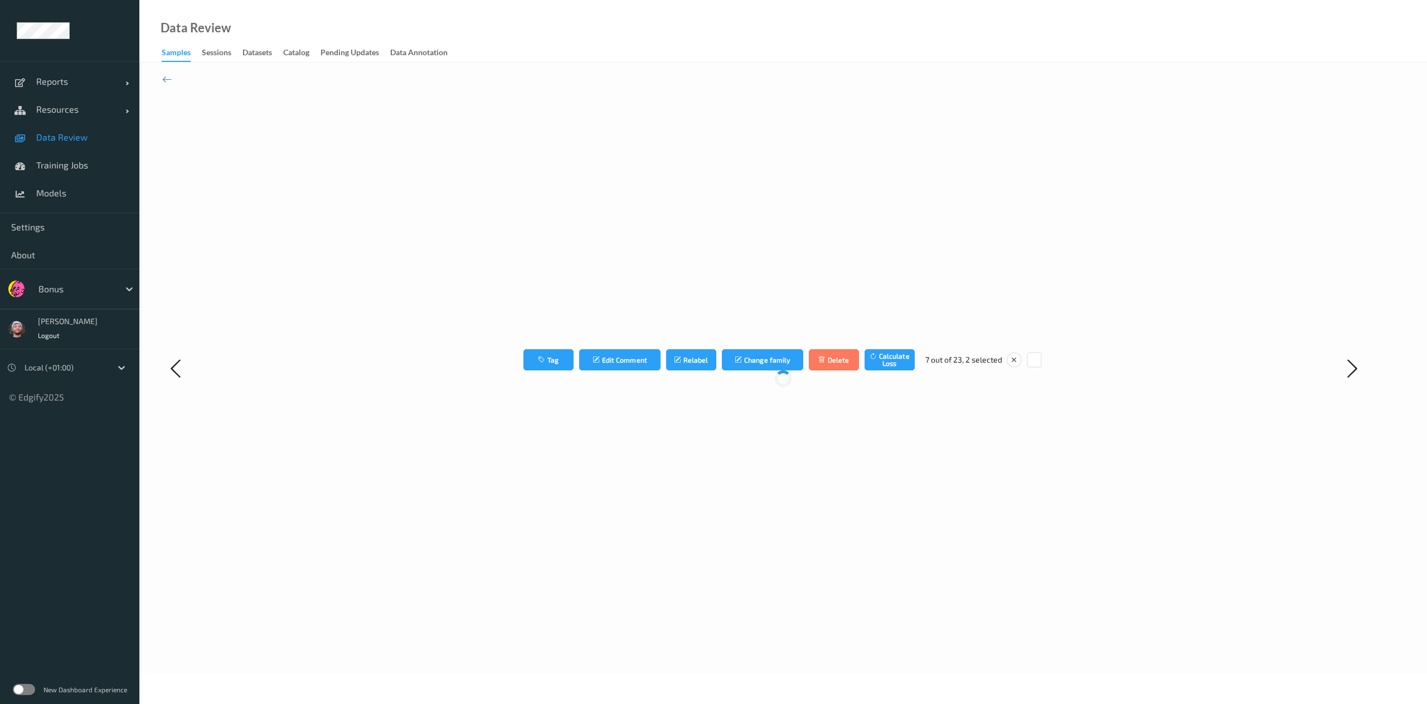
click at [1083, 639] on div "Tag Edit Comment Relabel Change family Delete Calculate Loss 7 out of 23, 2 sel…" at bounding box center [783, 368] width 1035 height 564
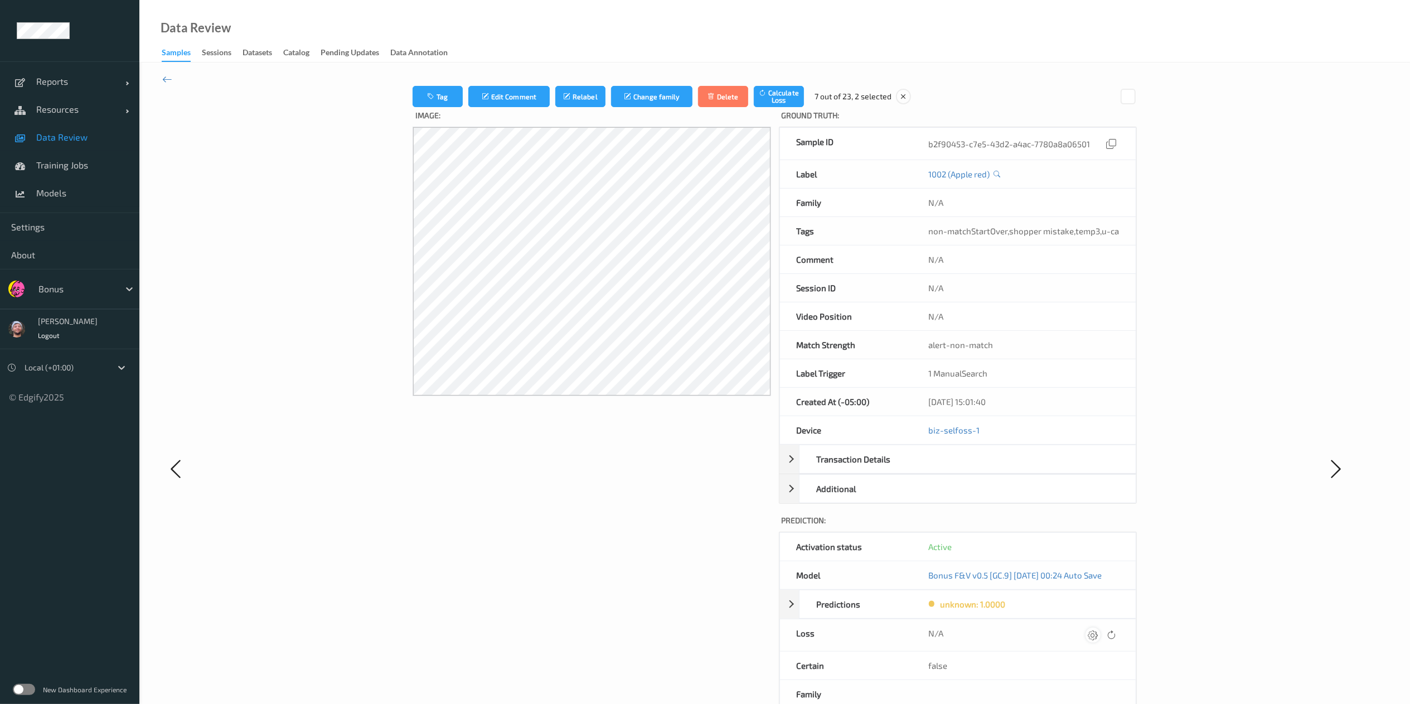
click at [1095, 639] on icon at bounding box center [1093, 634] width 10 height 10
click at [1064, 631] on button "submit" at bounding box center [1071, 638] width 15 height 15
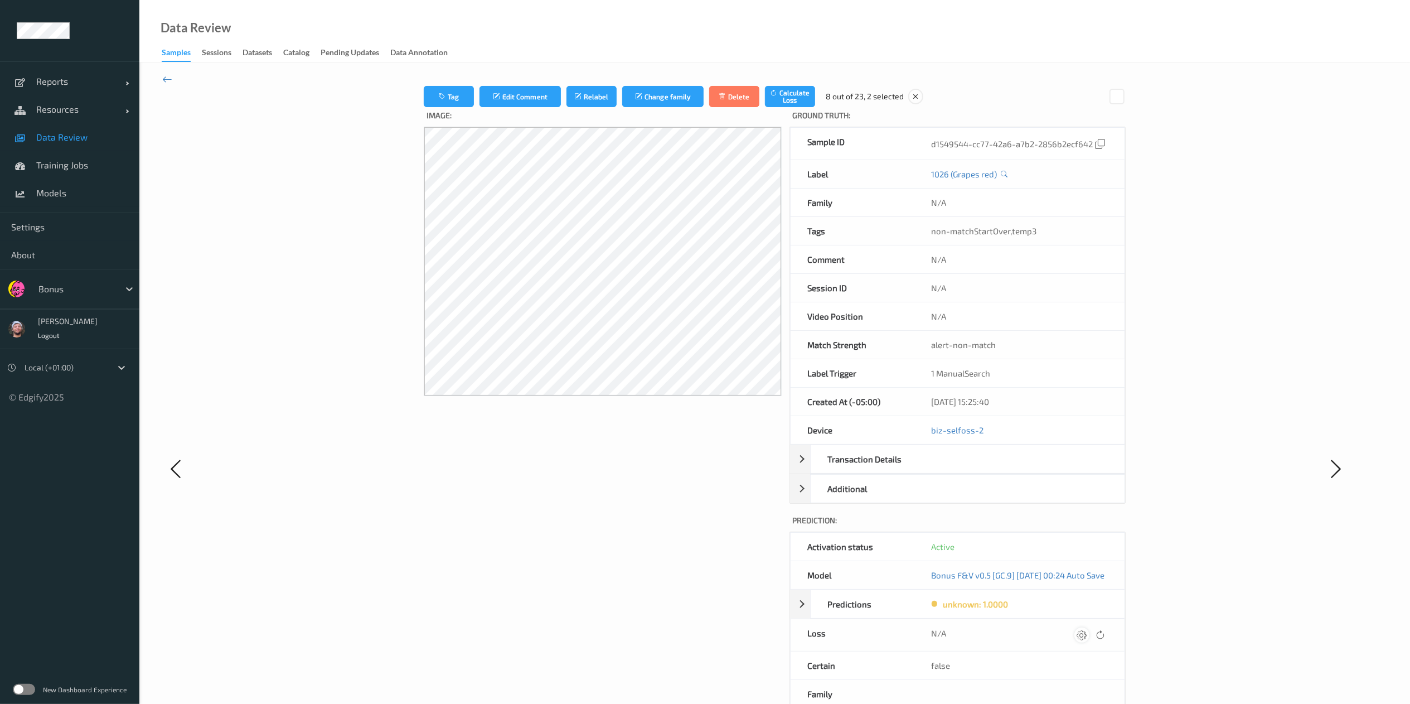
click at [1087, 639] on icon at bounding box center [1082, 634] width 10 height 10
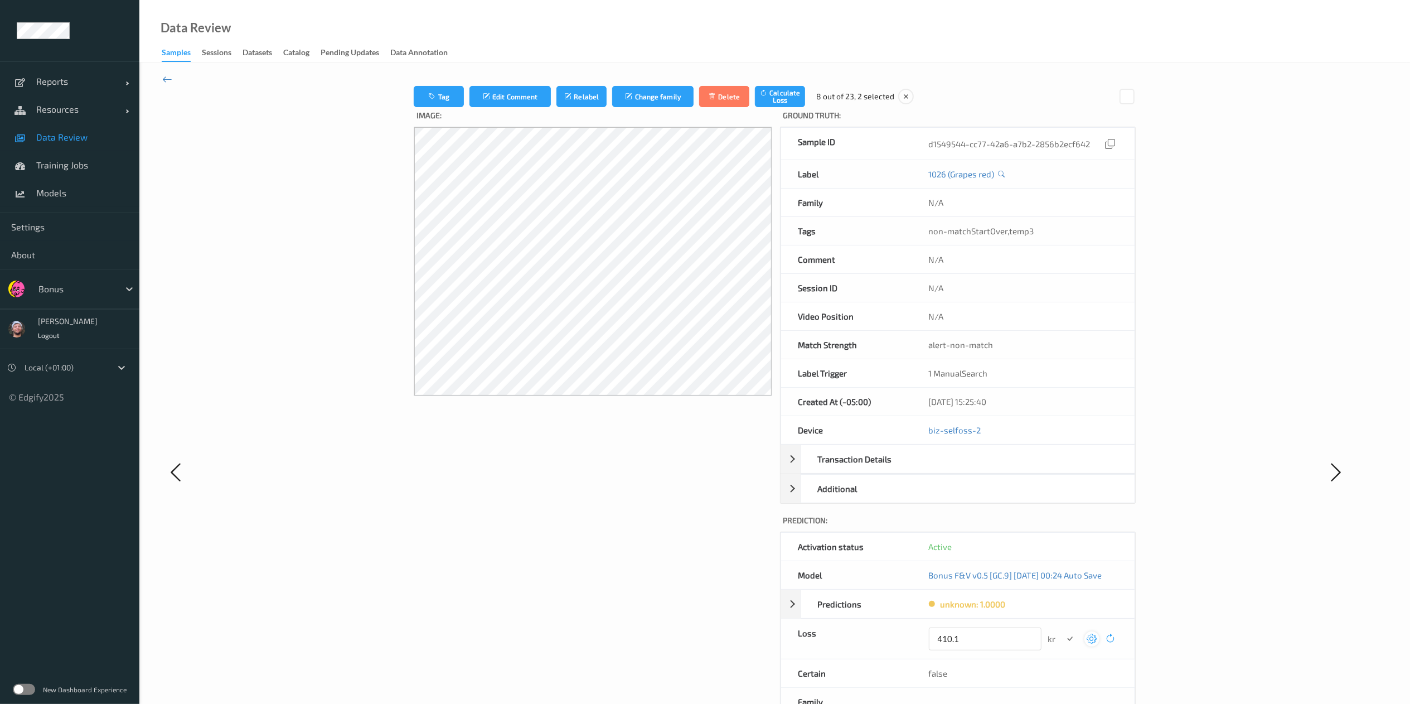
click at [1063, 631] on button "submit" at bounding box center [1070, 638] width 15 height 15
click at [1097, 639] on icon at bounding box center [1093, 634] width 10 height 10
click at [1064, 631] on button "submit" at bounding box center [1071, 638] width 15 height 15
click at [1097, 639] on icon at bounding box center [1093, 634] width 10 height 10
click at [1064, 631] on button "submit" at bounding box center [1071, 638] width 15 height 15
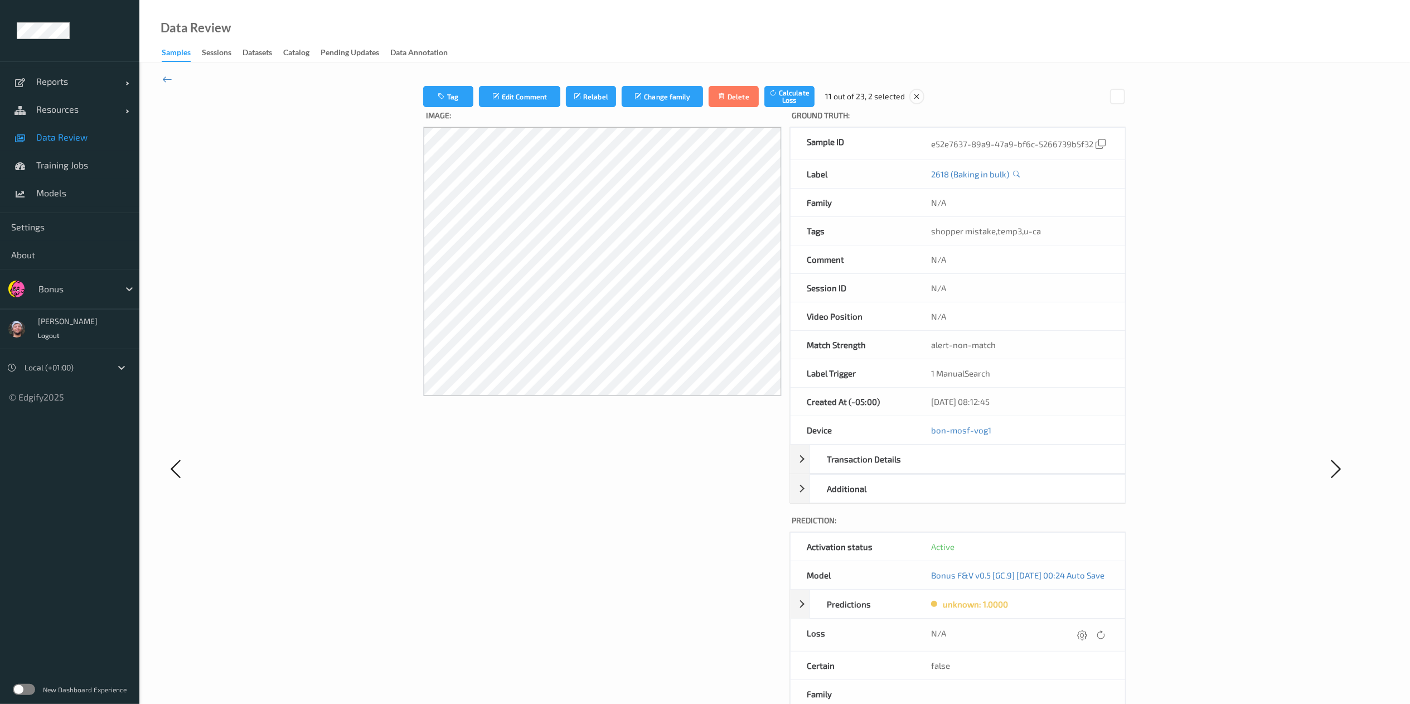
click at [1087, 639] on icon at bounding box center [1082, 634] width 10 height 10
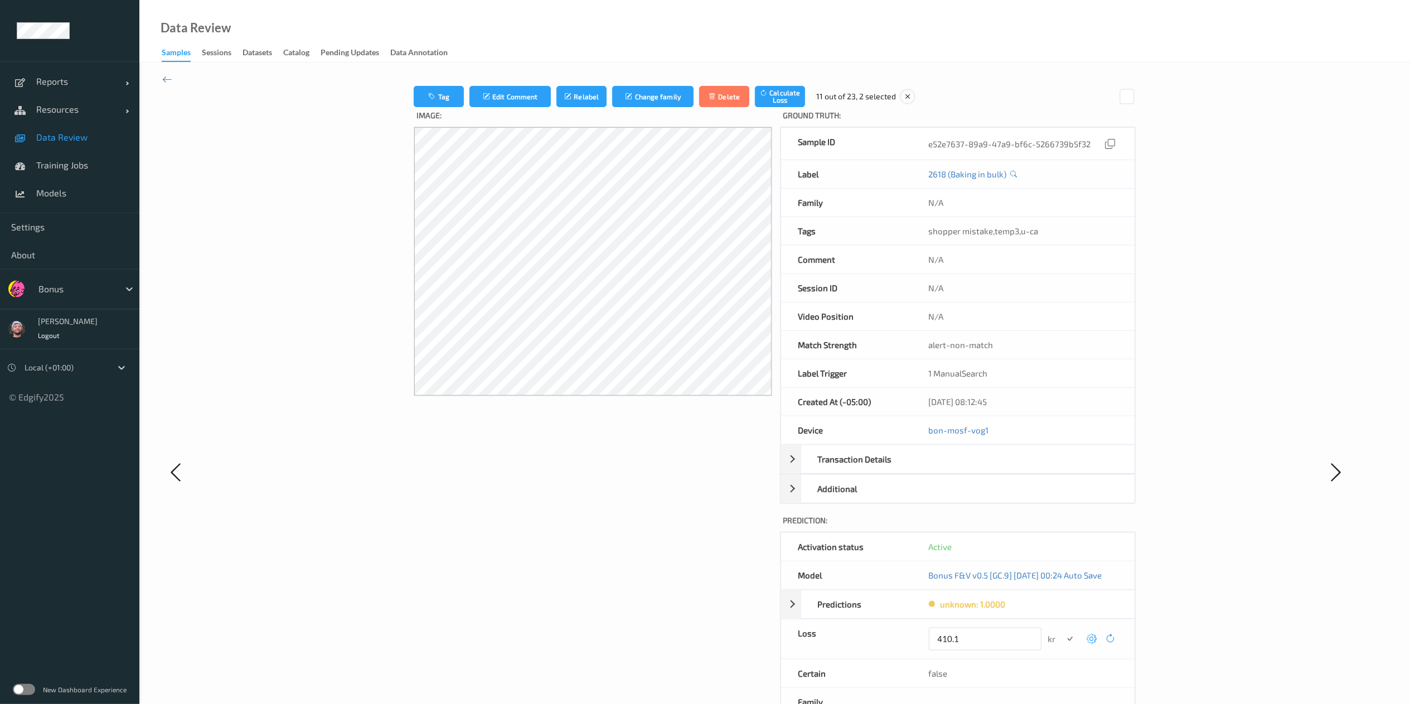
click at [1063, 631] on button "submit" at bounding box center [1070, 638] width 15 height 15
click at [1097, 639] on icon at bounding box center [1092, 634] width 10 height 10
click at [1063, 631] on button "submit" at bounding box center [1070, 638] width 15 height 15
click at [1097, 639] on icon at bounding box center [1092, 634] width 10 height 10
click at [1063, 631] on button "submit" at bounding box center [1070, 638] width 15 height 15
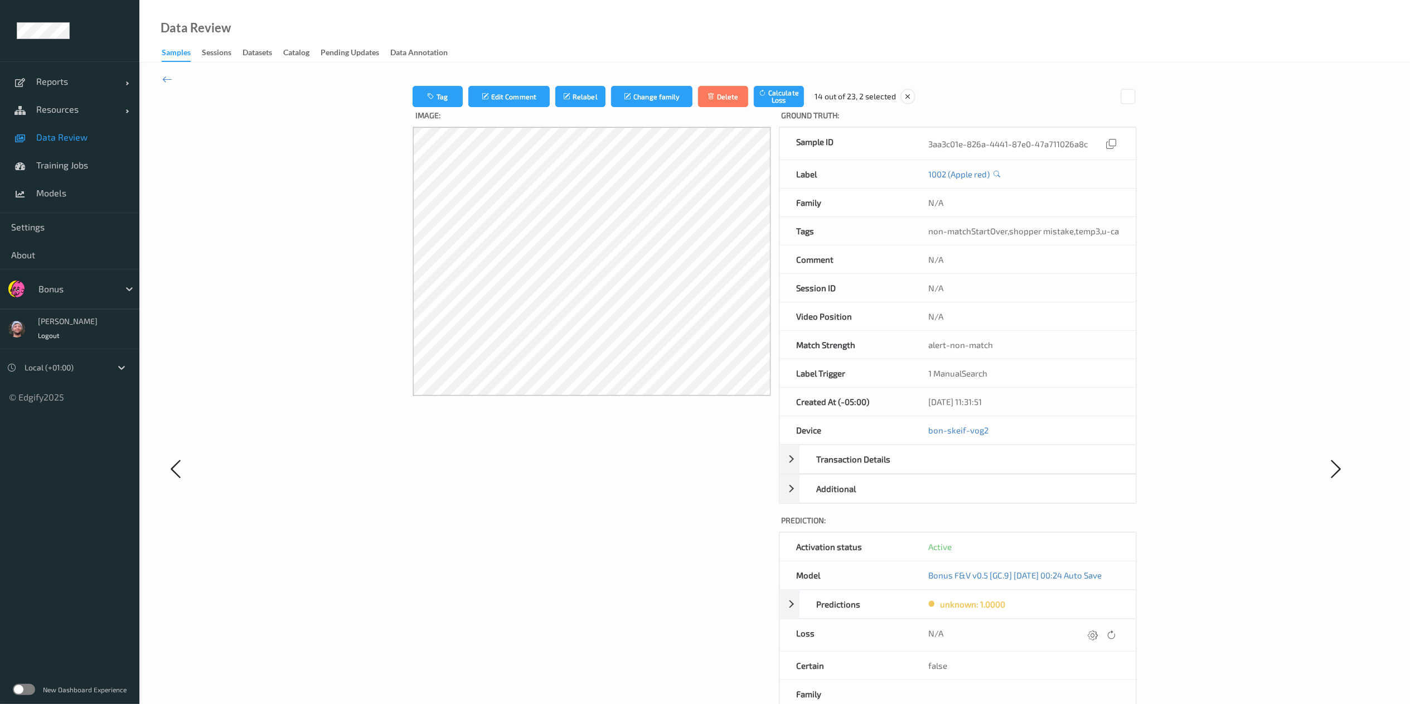
click at [1097, 639] on icon at bounding box center [1093, 634] width 10 height 10
click at [1064, 631] on button "submit" at bounding box center [1071, 638] width 15 height 15
click at [1096, 642] on div at bounding box center [1091, 634] width 15 height 15
click at [1063, 631] on button "submit" at bounding box center [1070, 638] width 15 height 15
click at [1089, 637] on icon at bounding box center [1092, 634] width 10 height 10
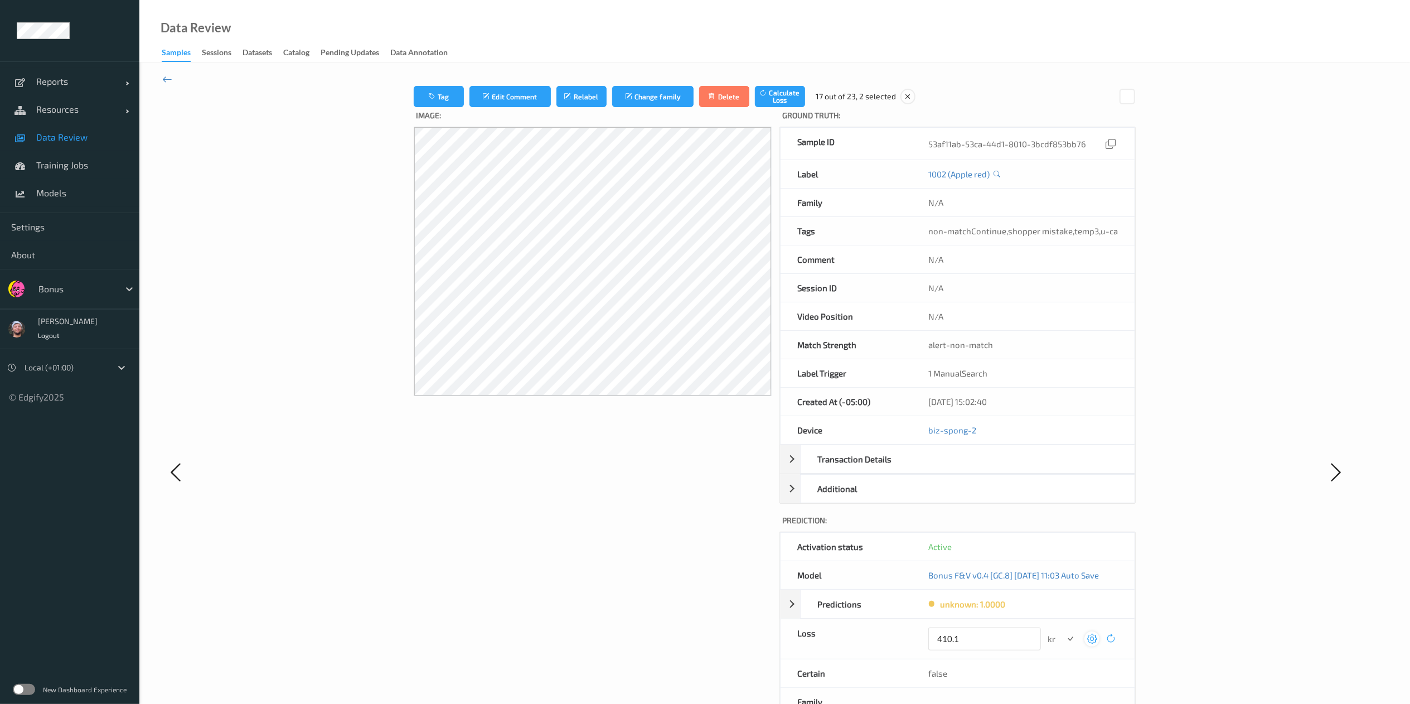
click at [1063, 631] on button "submit" at bounding box center [1070, 638] width 15 height 15
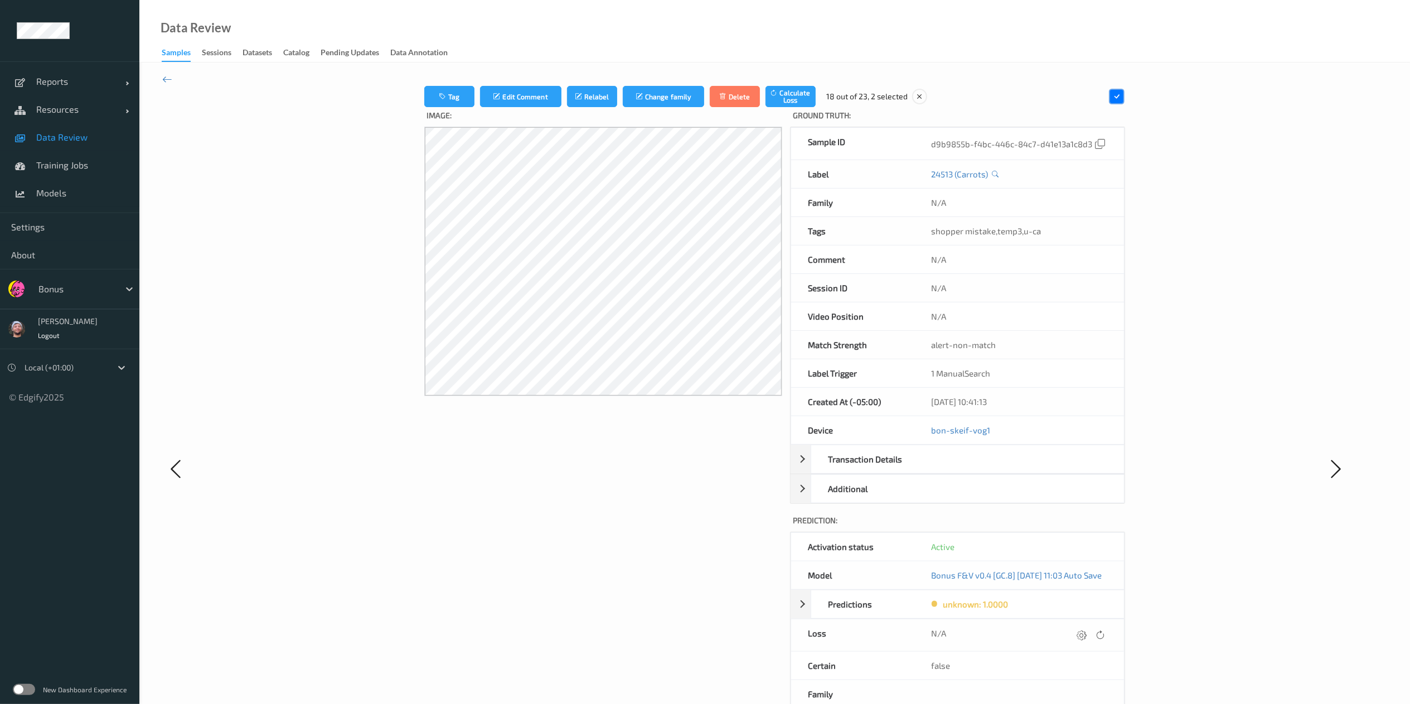
click at [1086, 637] on icon at bounding box center [1081, 634] width 10 height 10
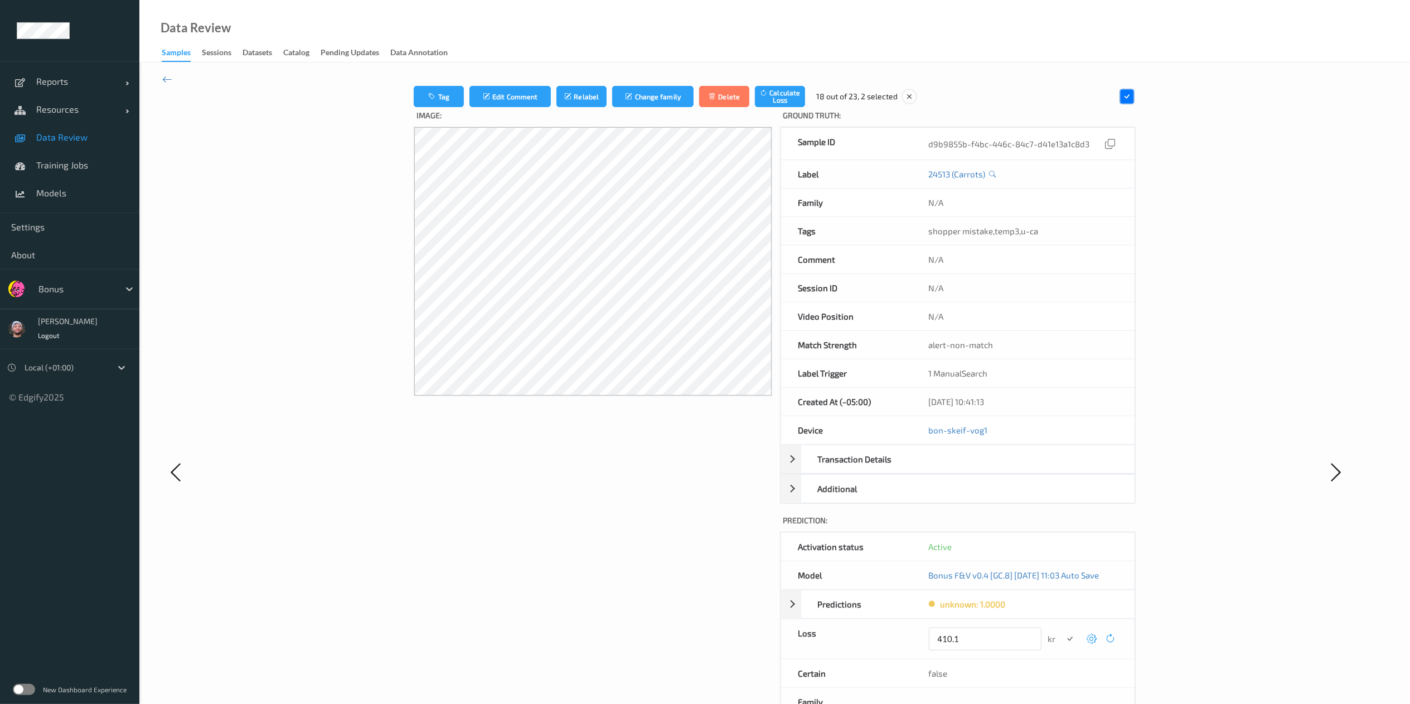
click at [1063, 631] on button "submit" at bounding box center [1070, 638] width 15 height 15
click at [1089, 637] on icon at bounding box center [1093, 634] width 10 height 10
click at [1064, 631] on button "submit" at bounding box center [1071, 638] width 15 height 15
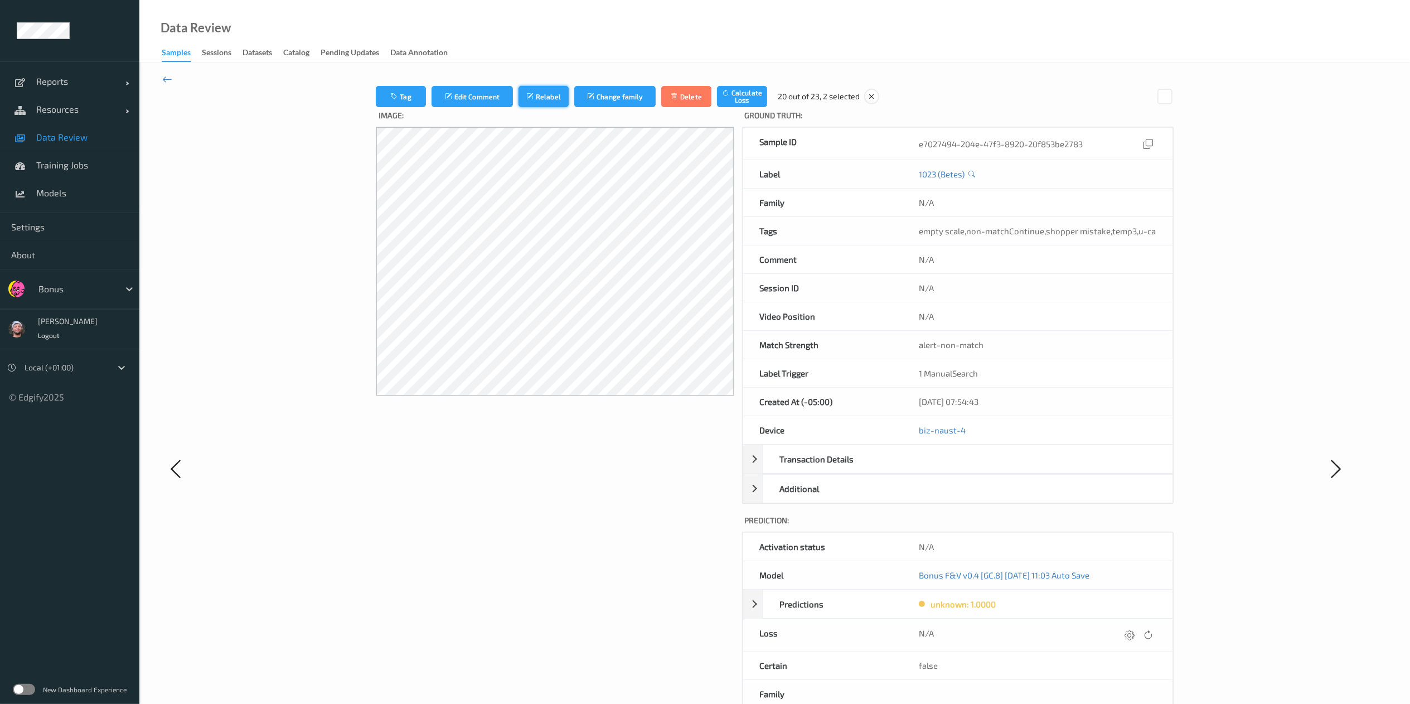
click at [547, 100] on button "Relabel" at bounding box center [543, 96] width 50 height 21
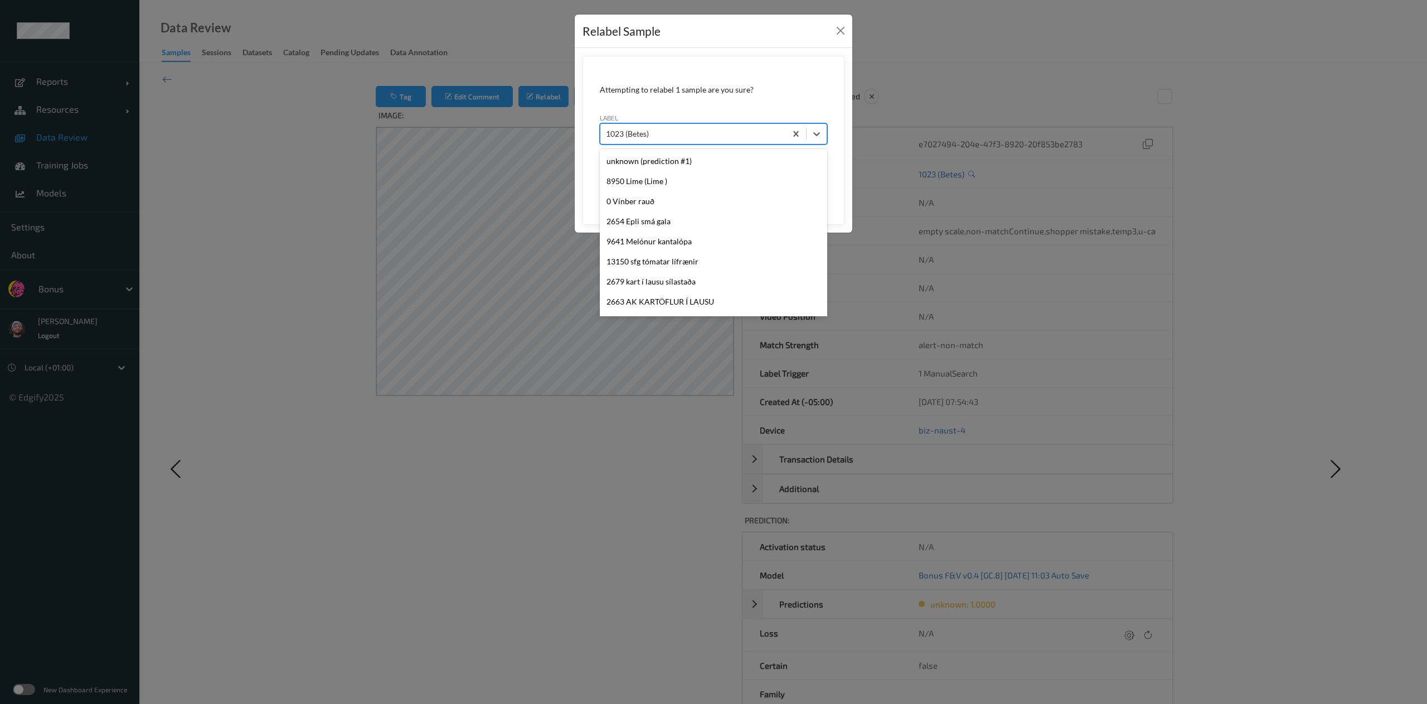
click at [689, 140] on div at bounding box center [693, 133] width 174 height 13
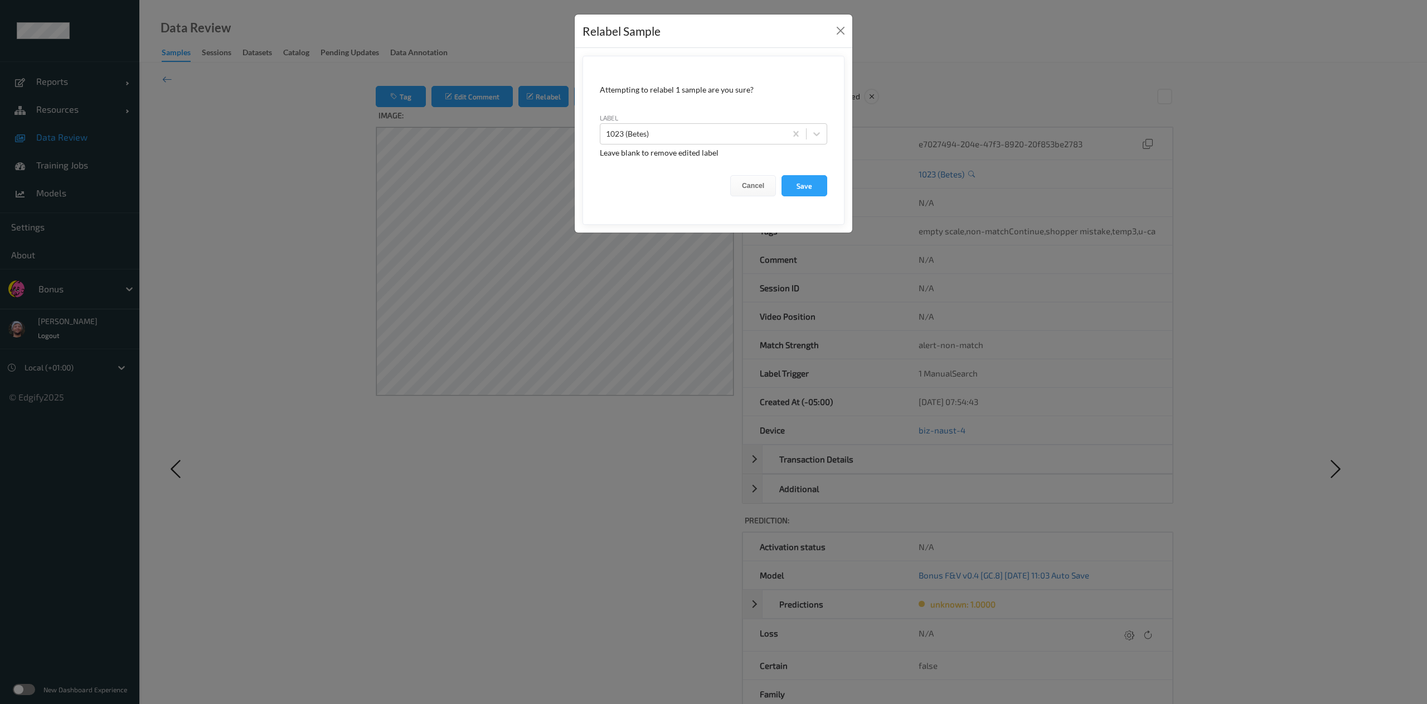
click at [505, 276] on div "Relabel Sample Attempting to relabel 1 sample are you sure? label 1023 (Betes) …" at bounding box center [713, 352] width 1427 height 704
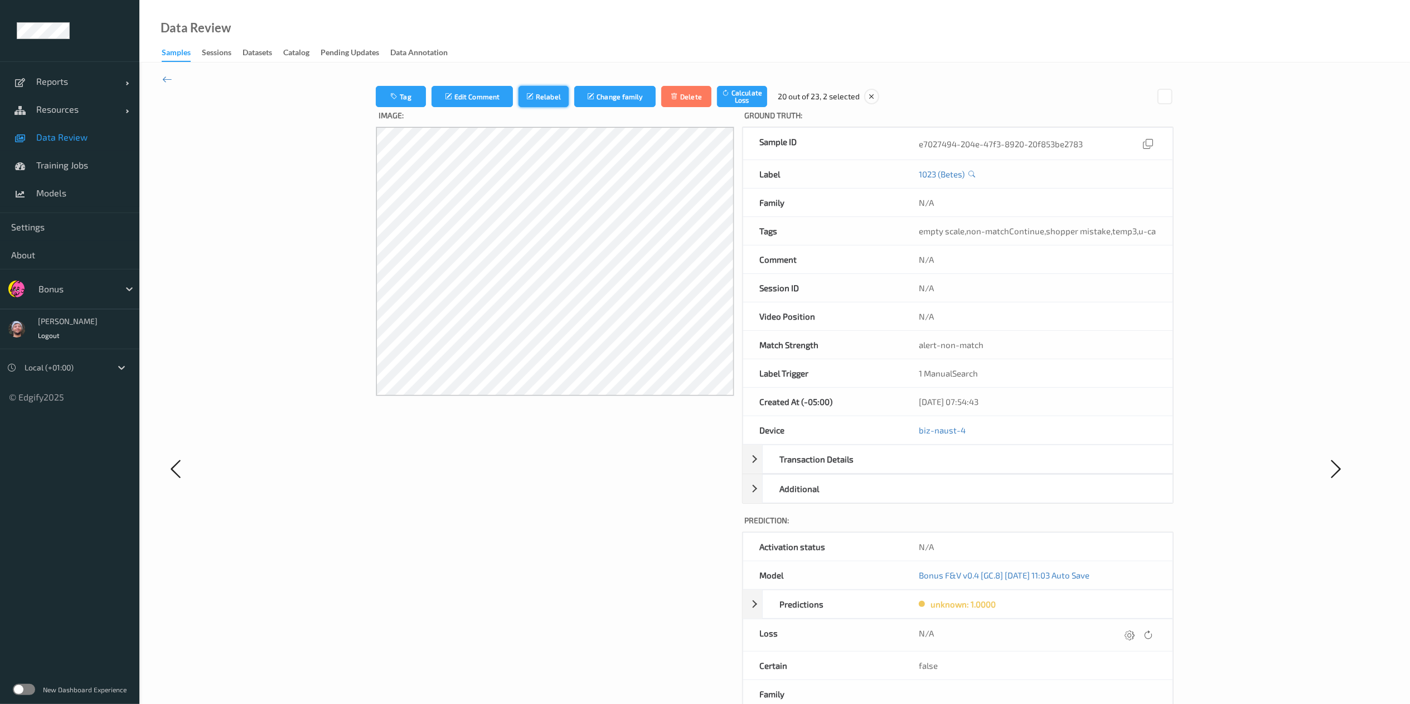
click at [547, 89] on button "Relabel" at bounding box center [543, 96] width 50 height 21
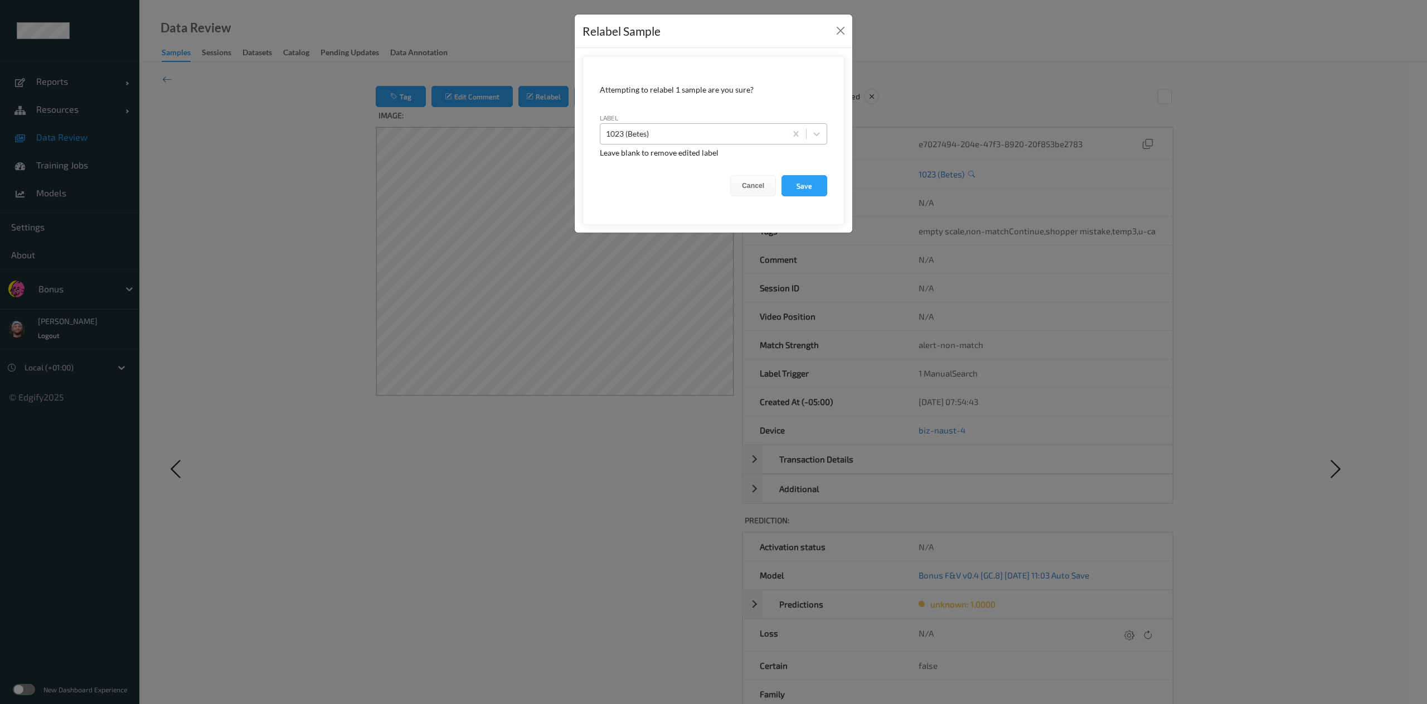
click at [671, 132] on div at bounding box center [693, 133] width 174 height 13
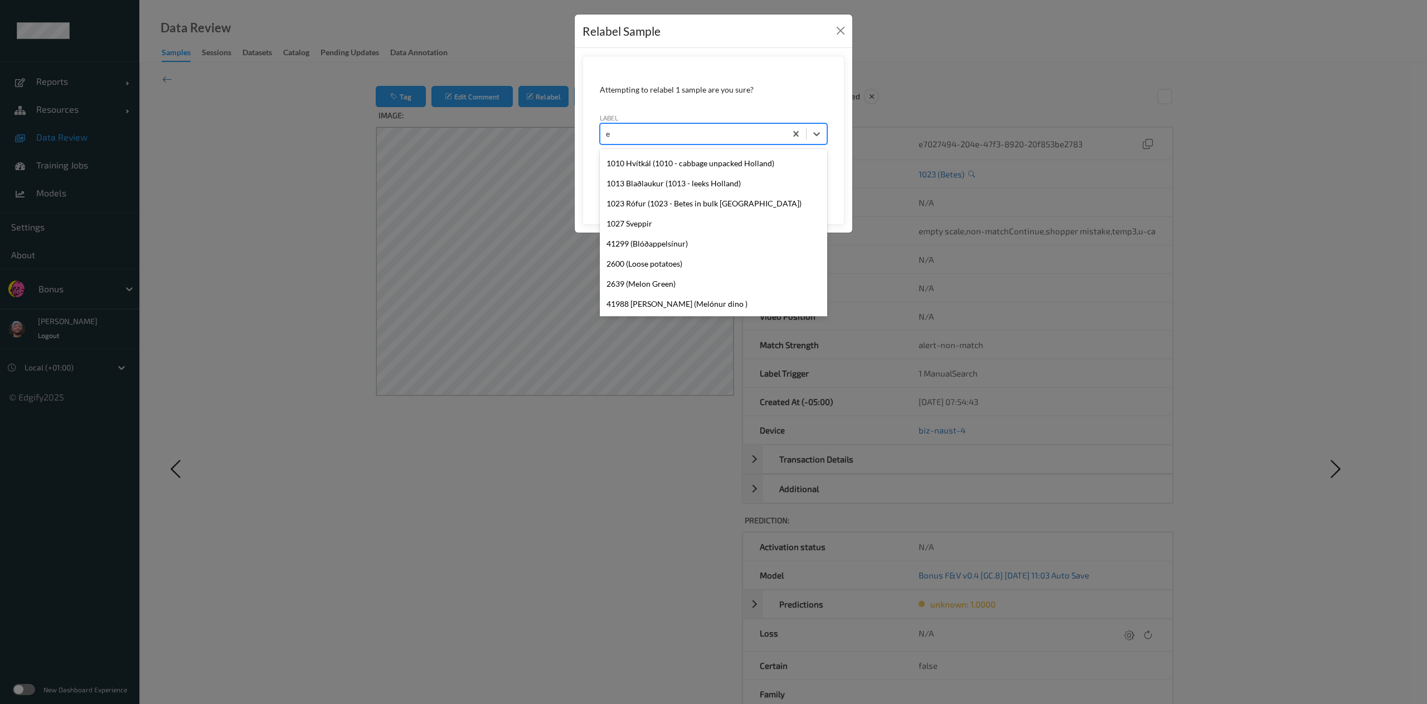
scroll to position [0, 0]
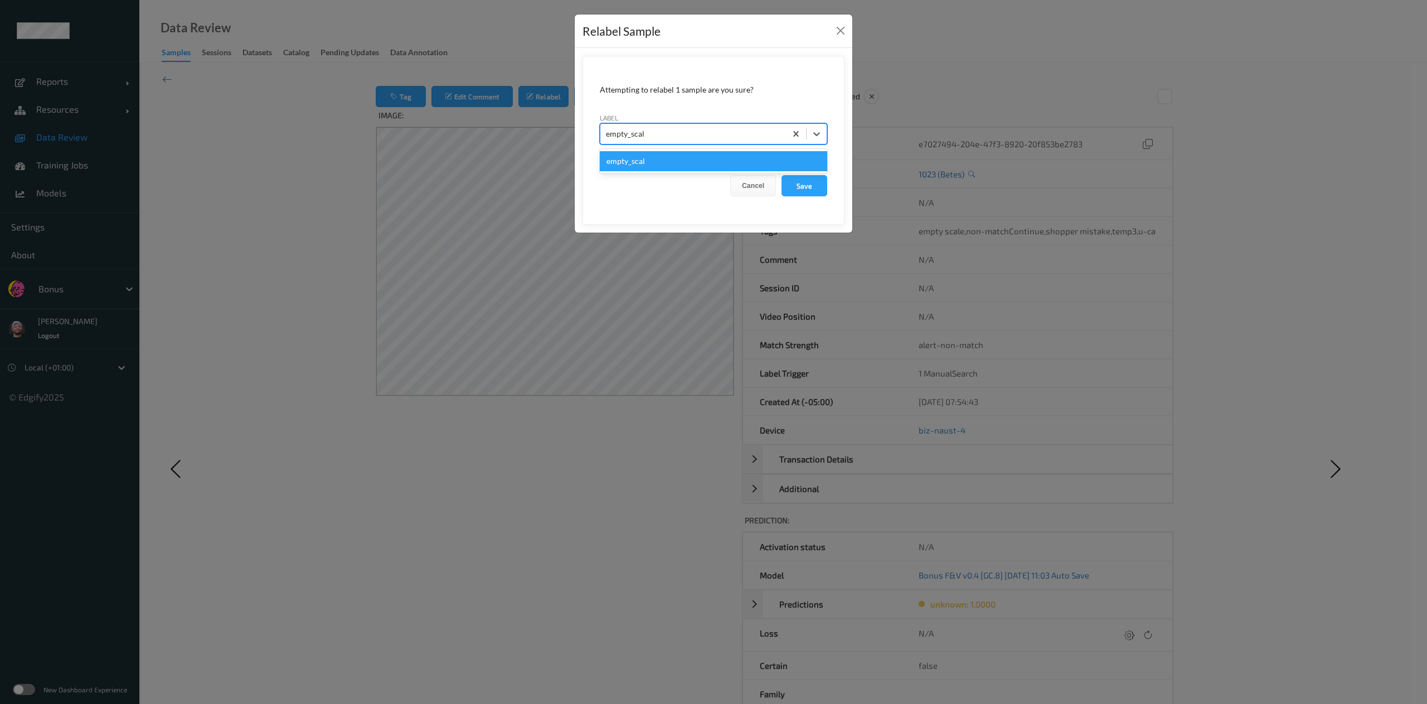
type input "empty_scale"
click at [766, 158] on div "empty_scale" at bounding box center [713, 161] width 227 height 20
click at [805, 191] on button "Save" at bounding box center [805, 185] width 46 height 21
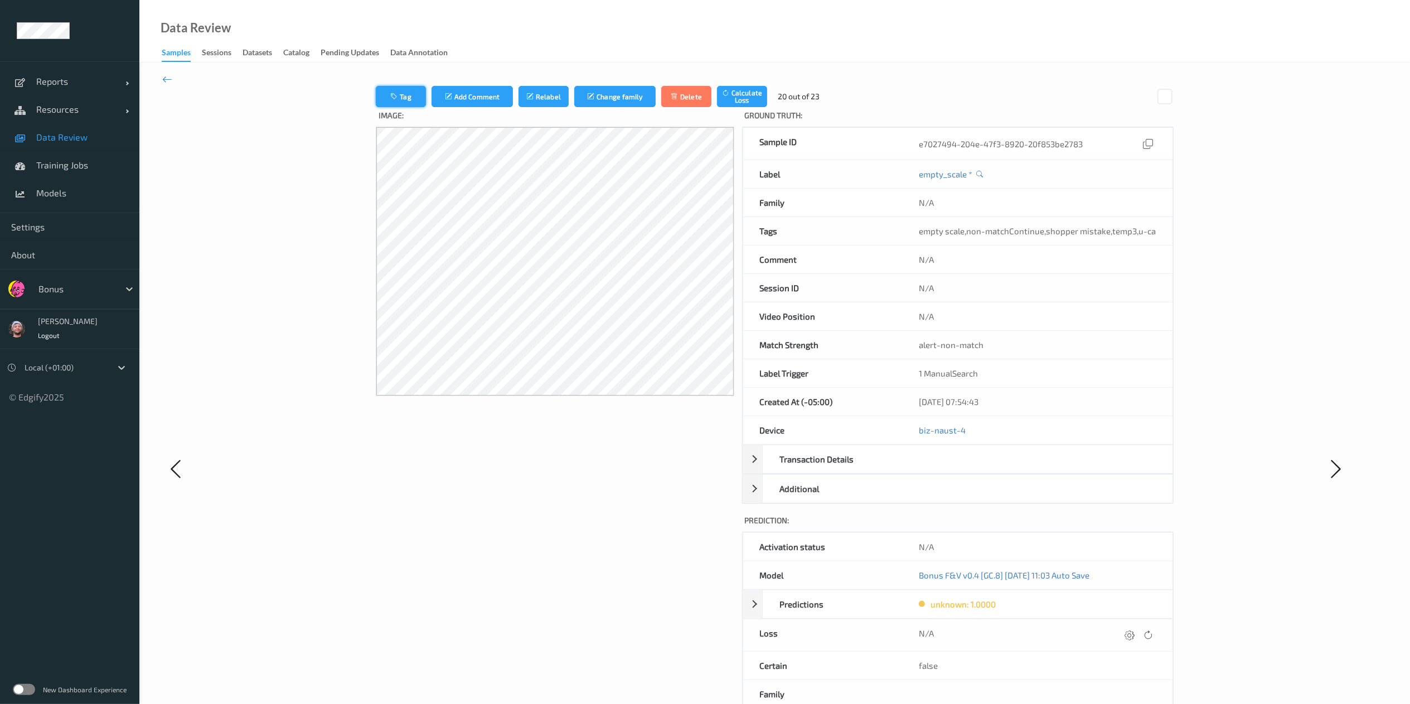
click at [408, 91] on button "Tag" at bounding box center [401, 96] width 50 height 21
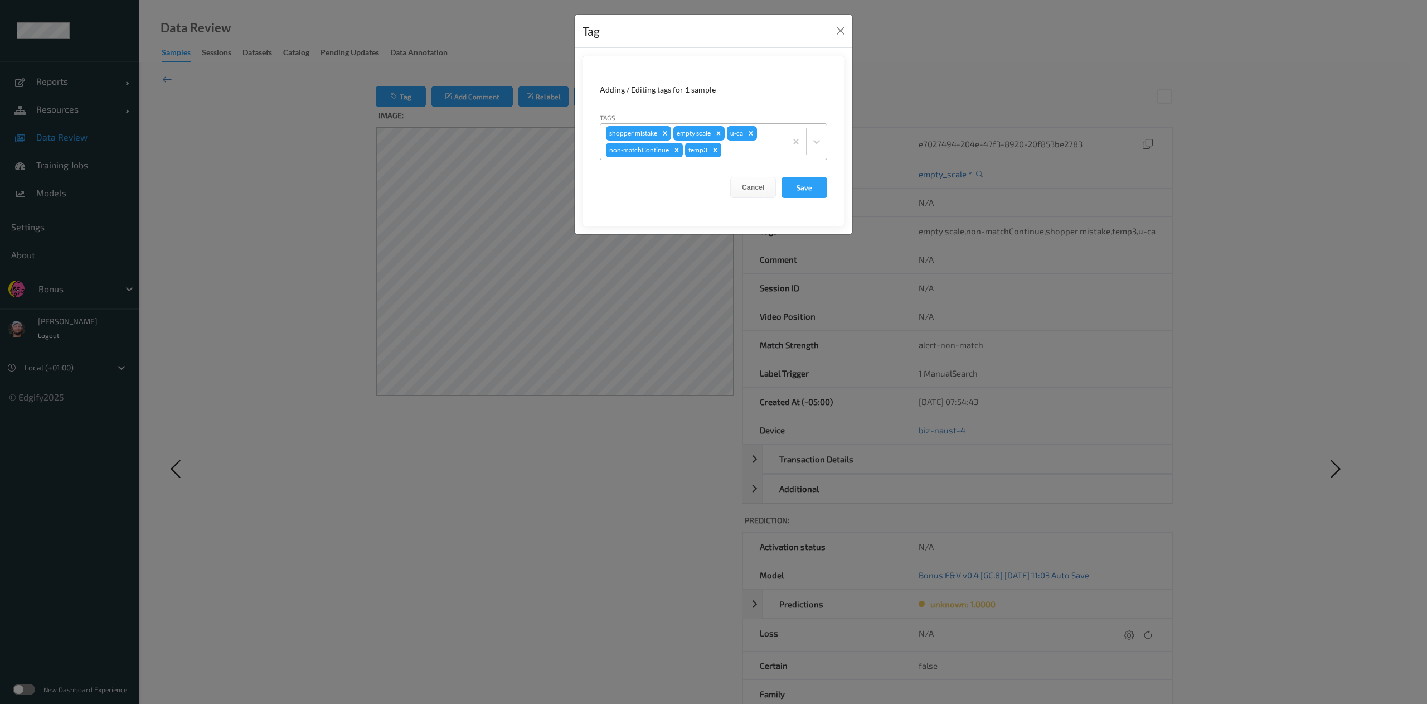
click at [714, 155] on div "Remove temp3" at bounding box center [715, 150] width 12 height 14
click at [754, 129] on icon "Remove u-ca" at bounding box center [751, 133] width 8 height 8
click at [666, 129] on div "Remove shopper mistake" at bounding box center [665, 133] width 12 height 14
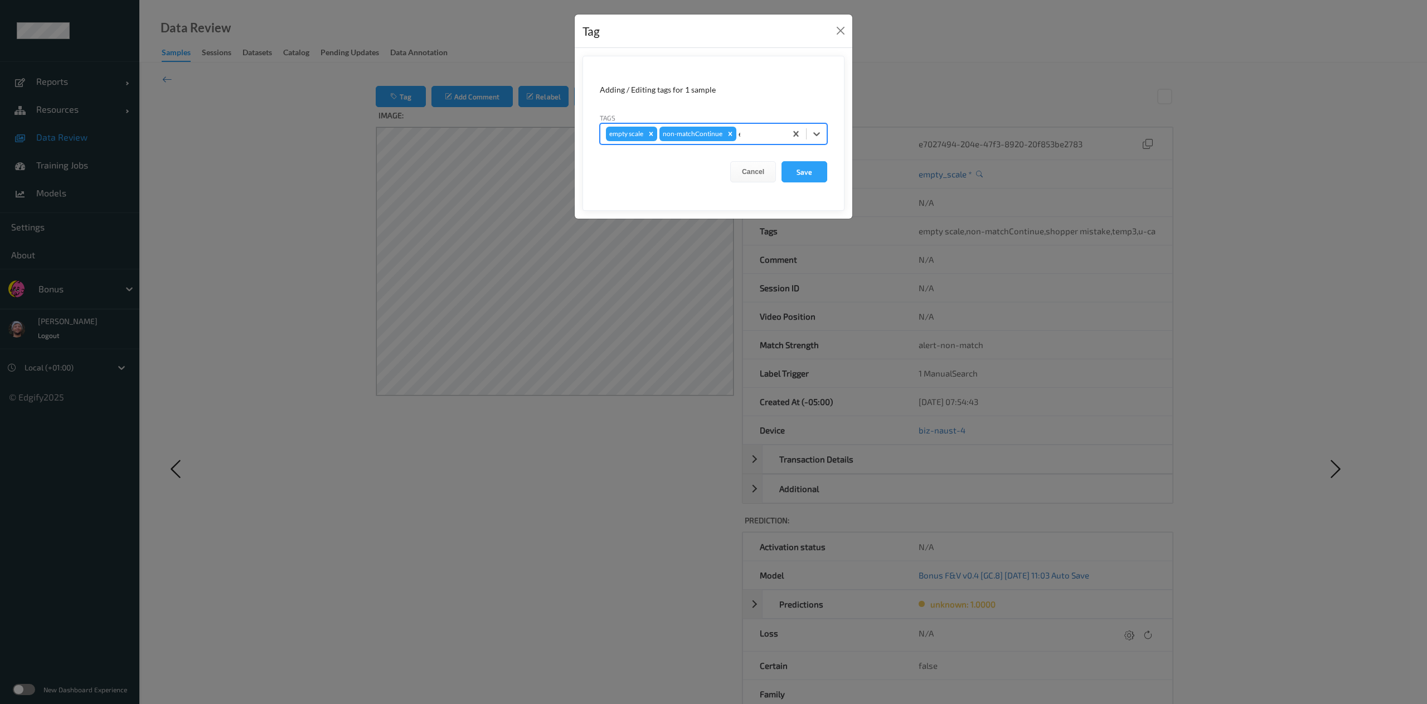
type input "es"
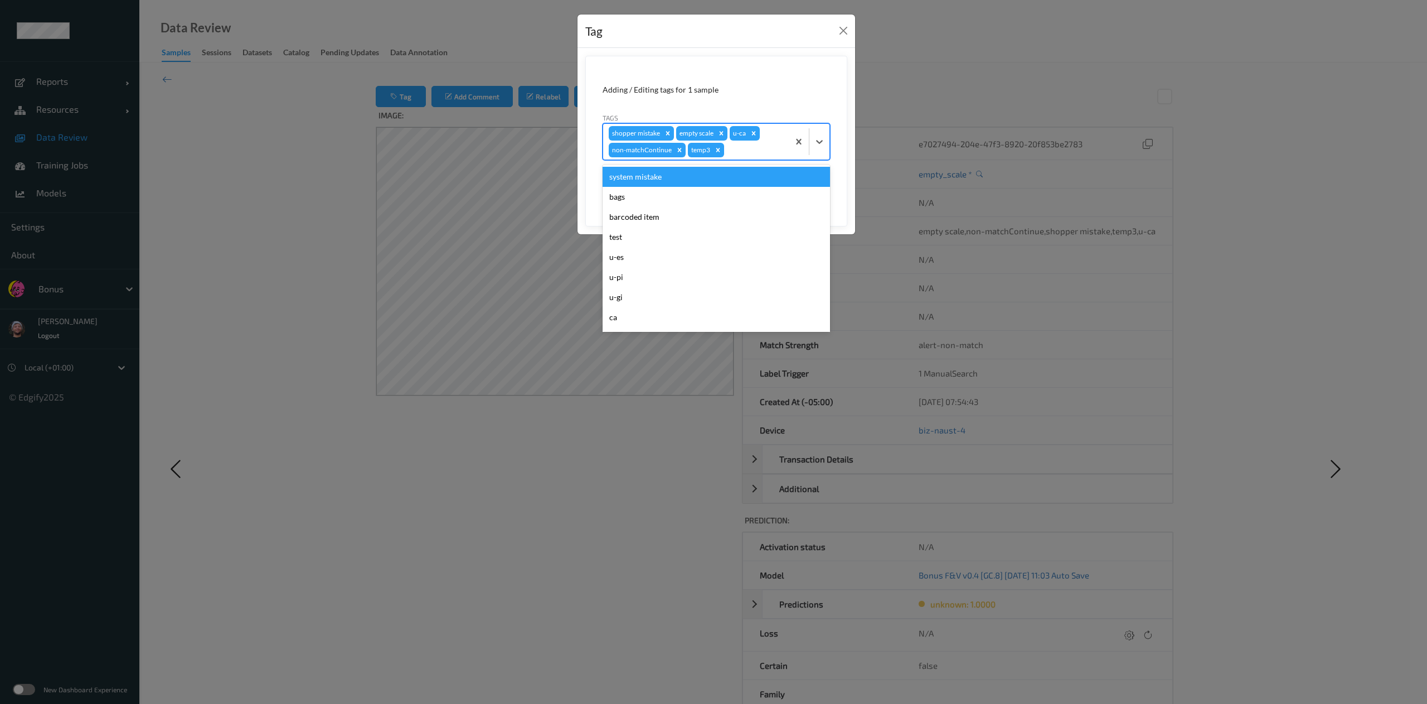
click at [741, 155] on div at bounding box center [754, 149] width 57 height 13
click at [718, 151] on icon "Remove temp3" at bounding box center [718, 150] width 4 height 4
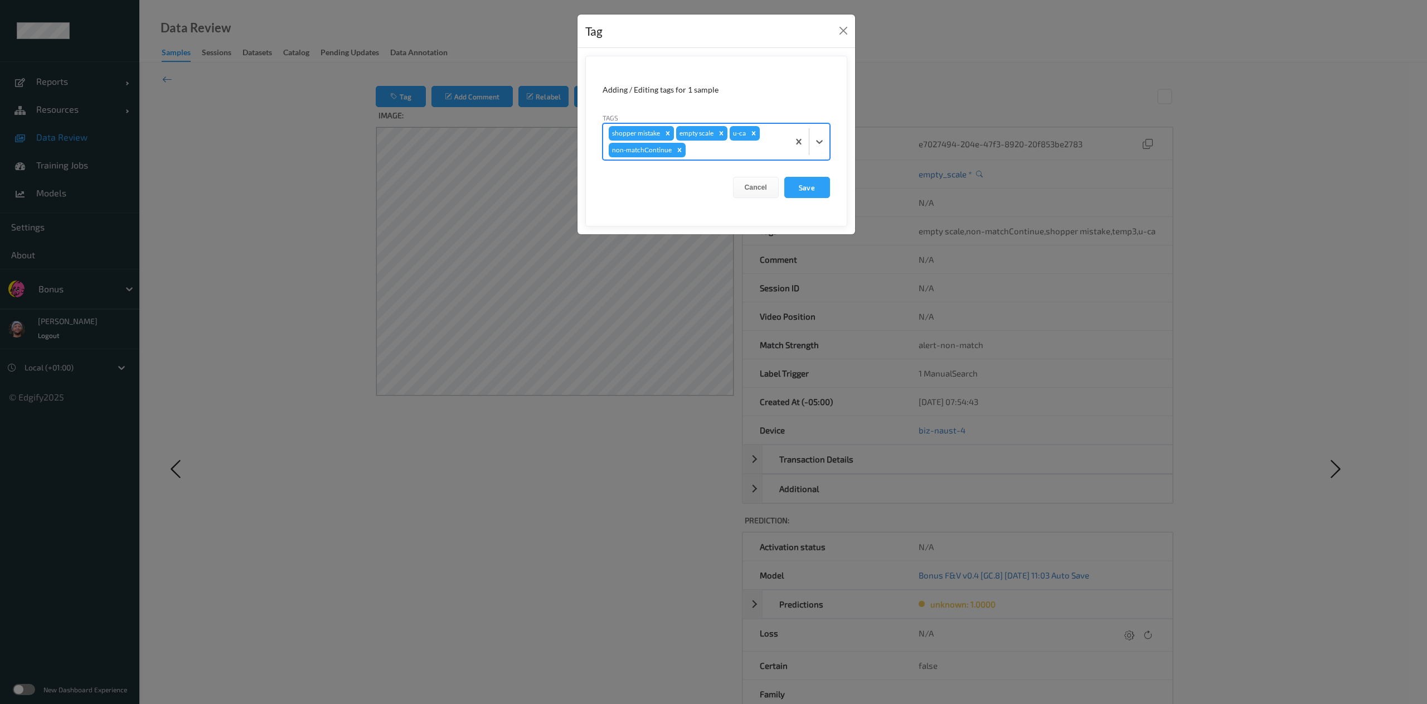
click at [670, 126] on div "shopper mistake empty scale u-ca non-matchContinue" at bounding box center [696, 142] width 186 height 36
click at [672, 135] on div "Remove shopper mistake" at bounding box center [668, 133] width 12 height 14
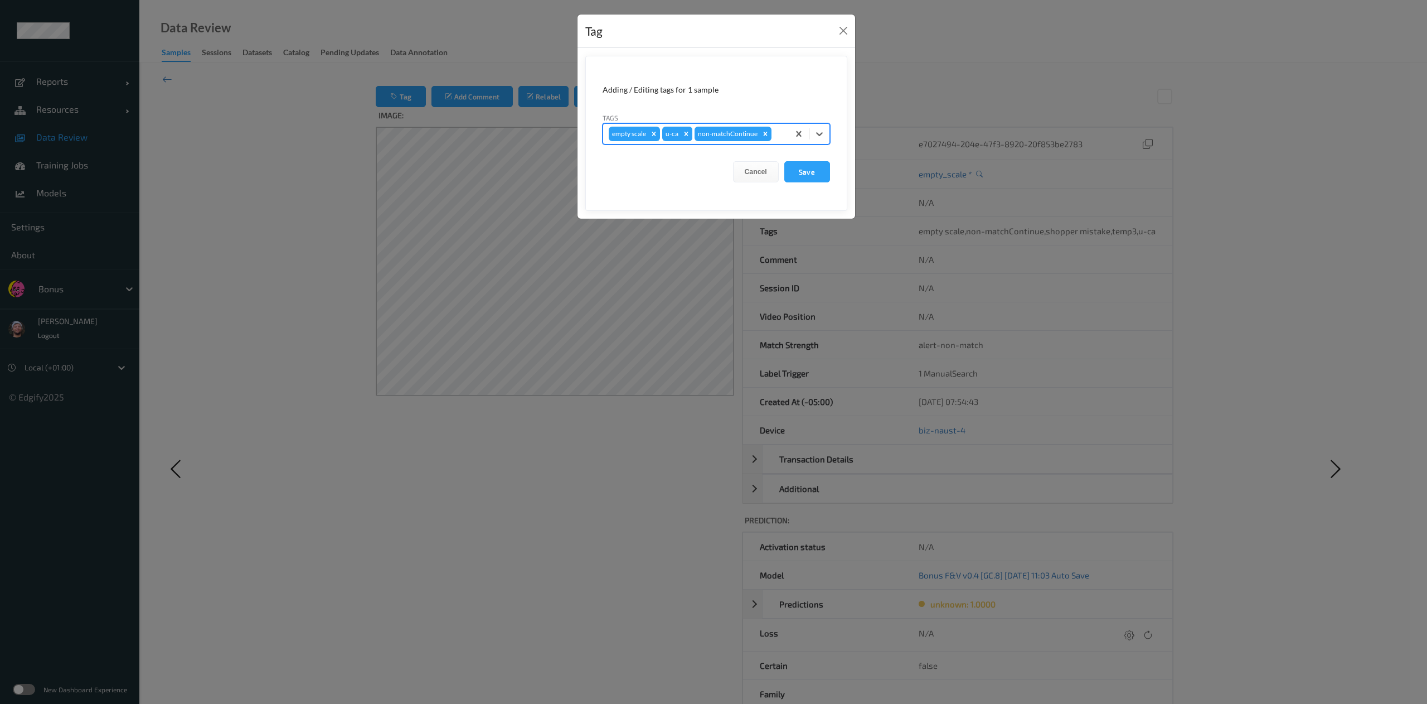
click at [690, 136] on div "Remove u-ca" at bounding box center [686, 134] width 12 height 14
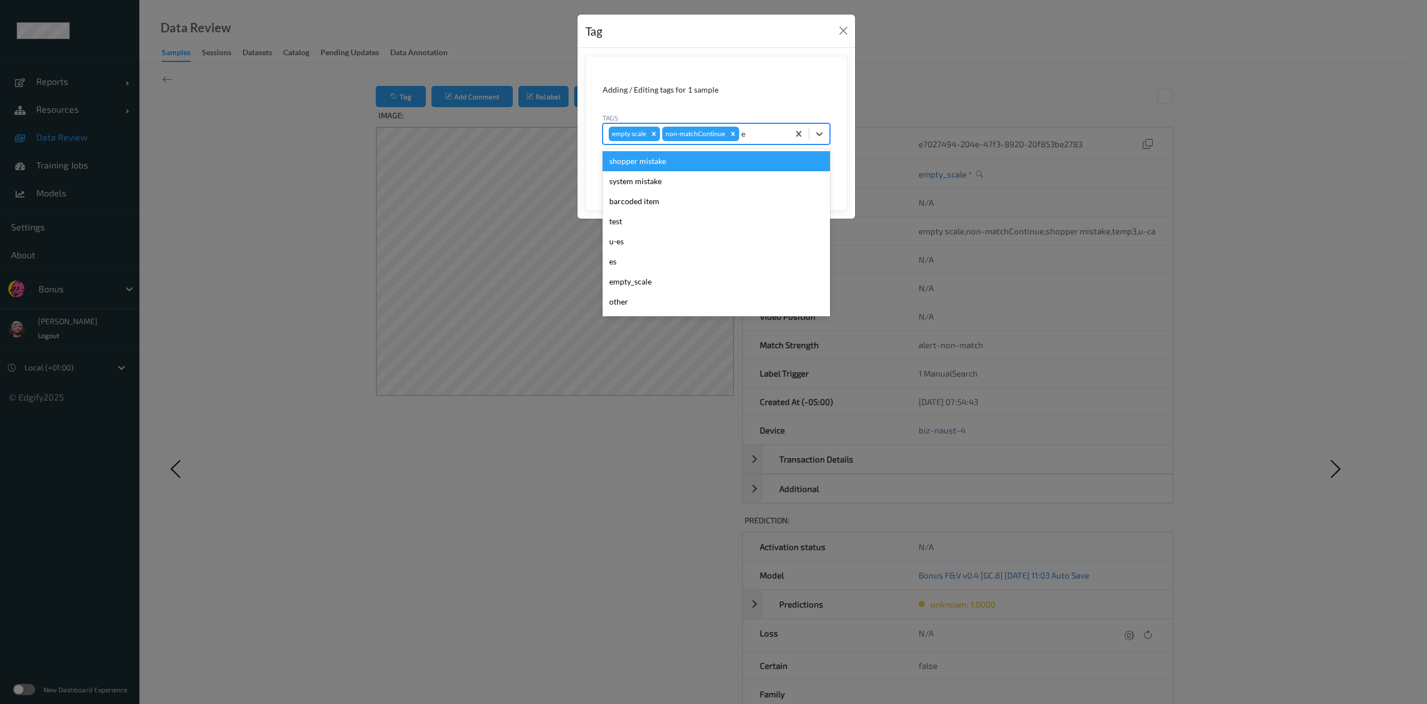
type input "es"
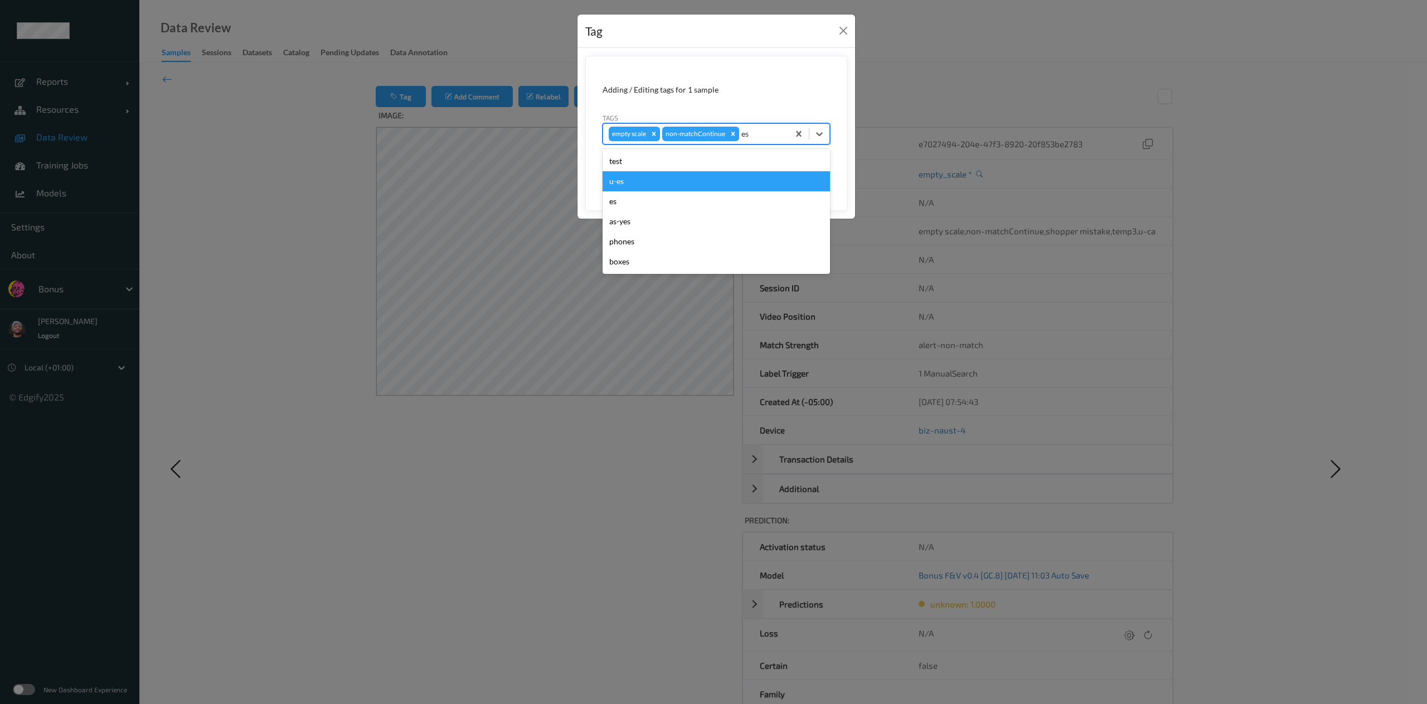
click at [688, 176] on div "u-es" at bounding box center [716, 181] width 227 height 20
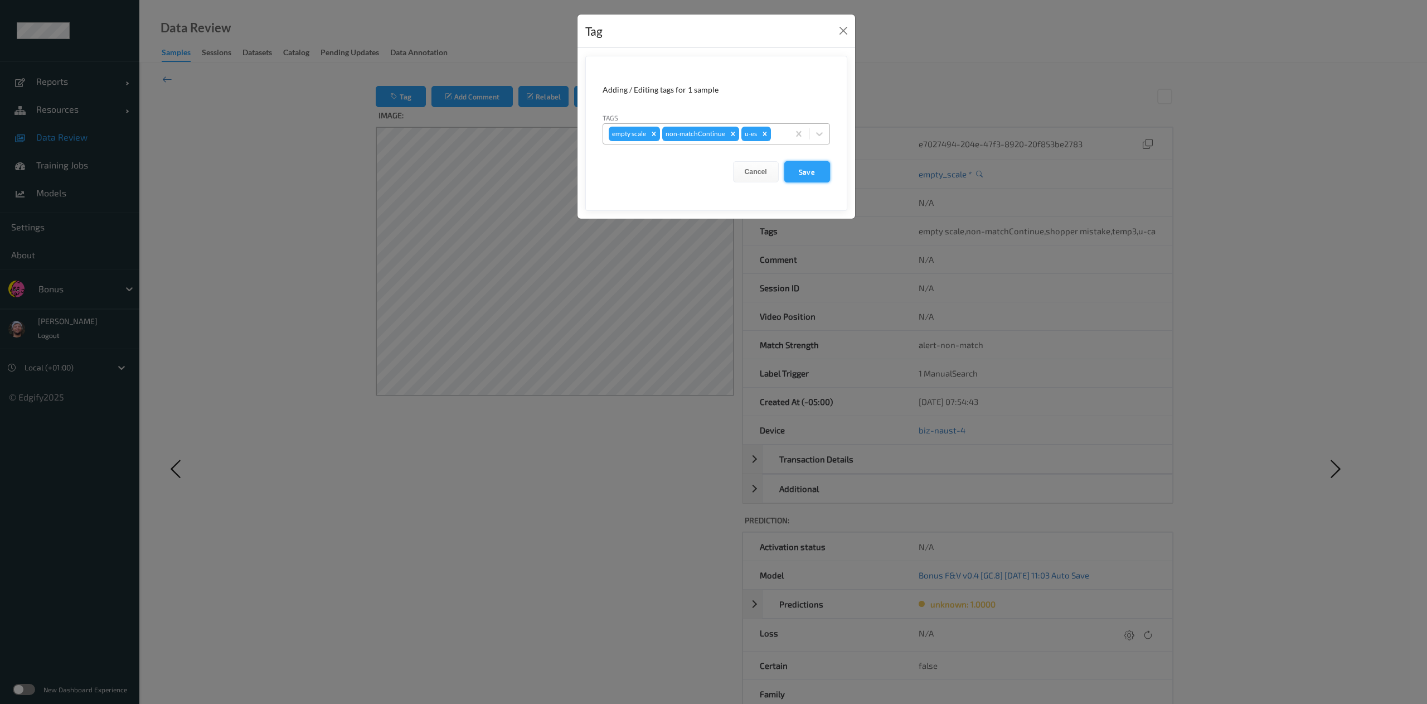
click at [794, 162] on button "Save" at bounding box center [807, 171] width 46 height 21
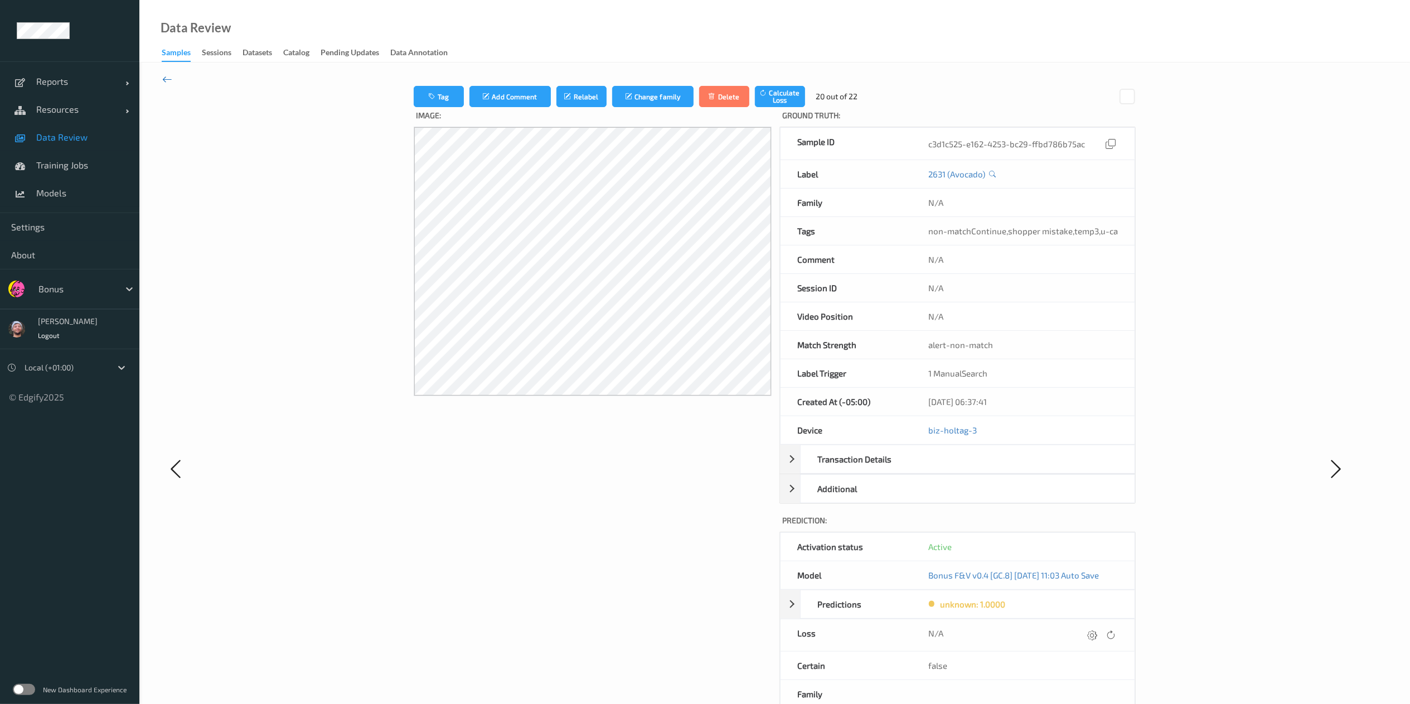
click at [171, 80] on icon at bounding box center [167, 79] width 10 height 12
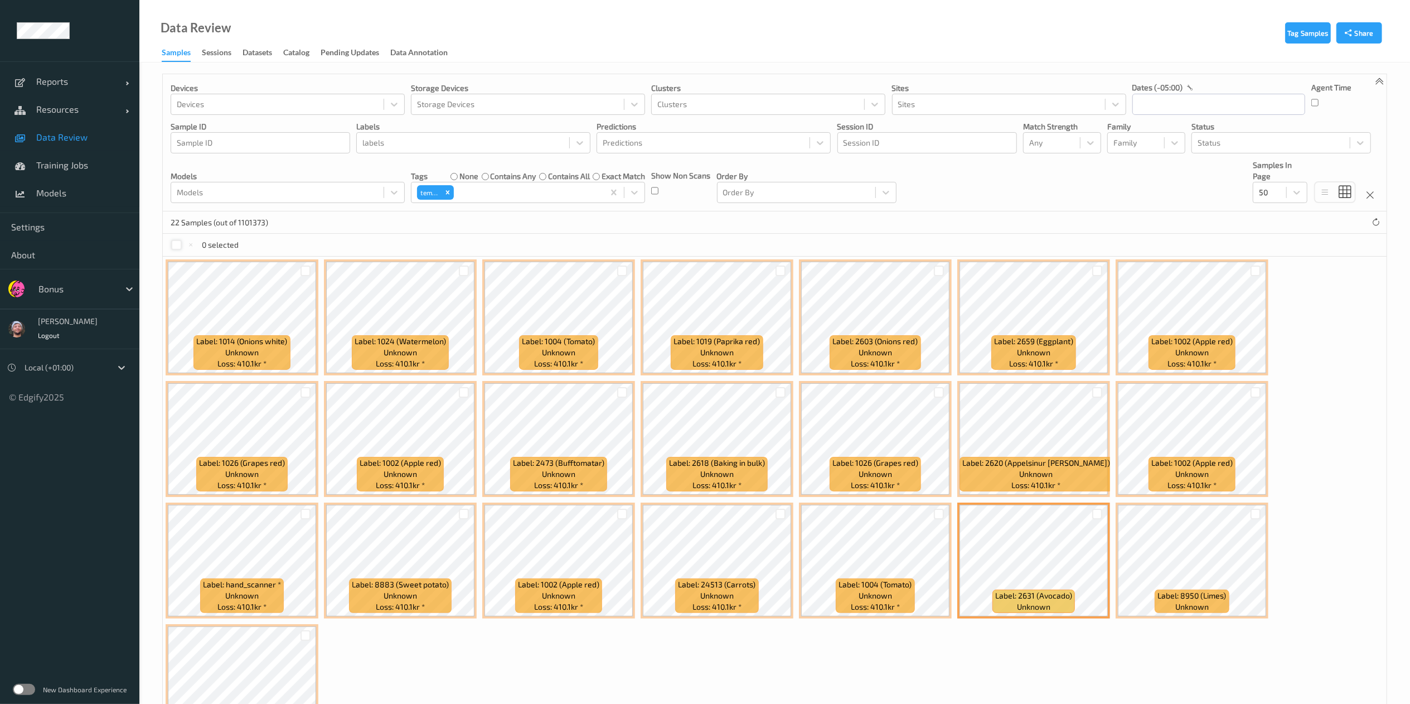
click at [175, 245] on div at bounding box center [176, 245] width 11 height 11
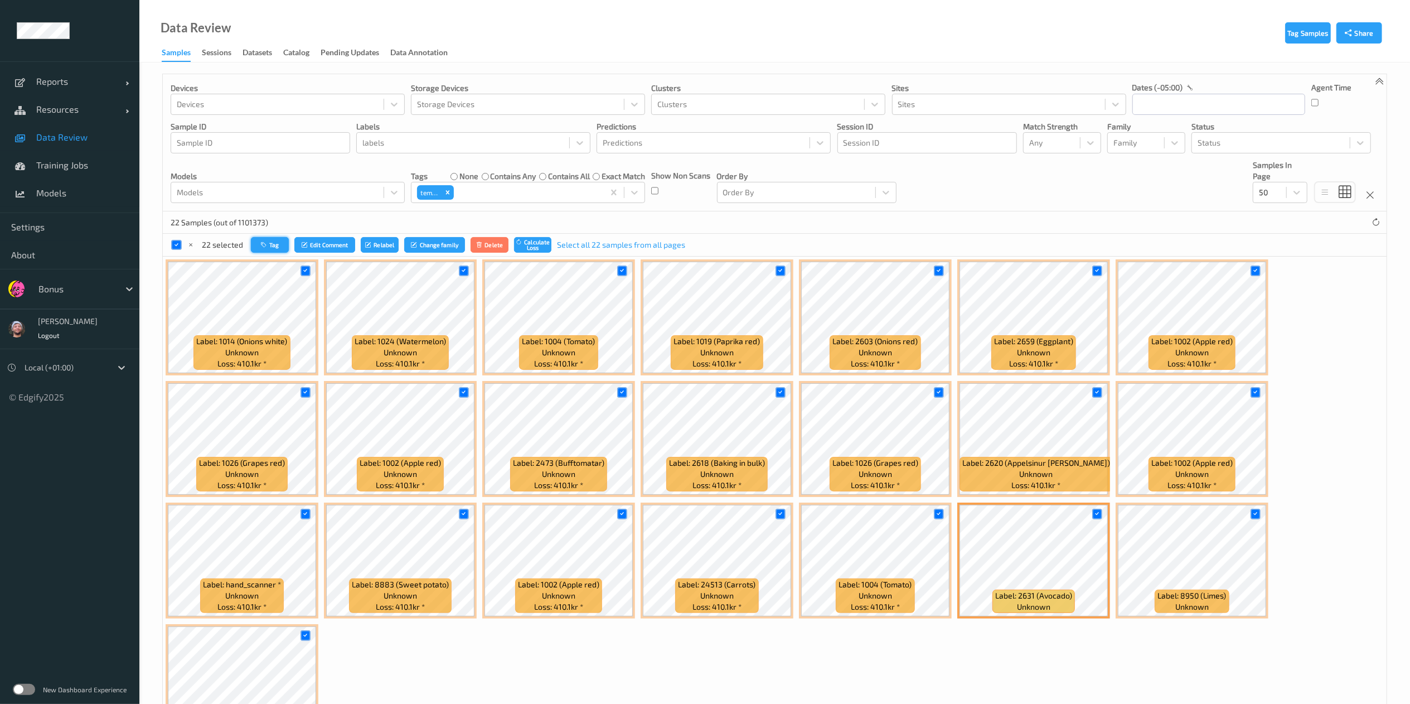
click at [282, 245] on button "Tag" at bounding box center [270, 245] width 38 height 16
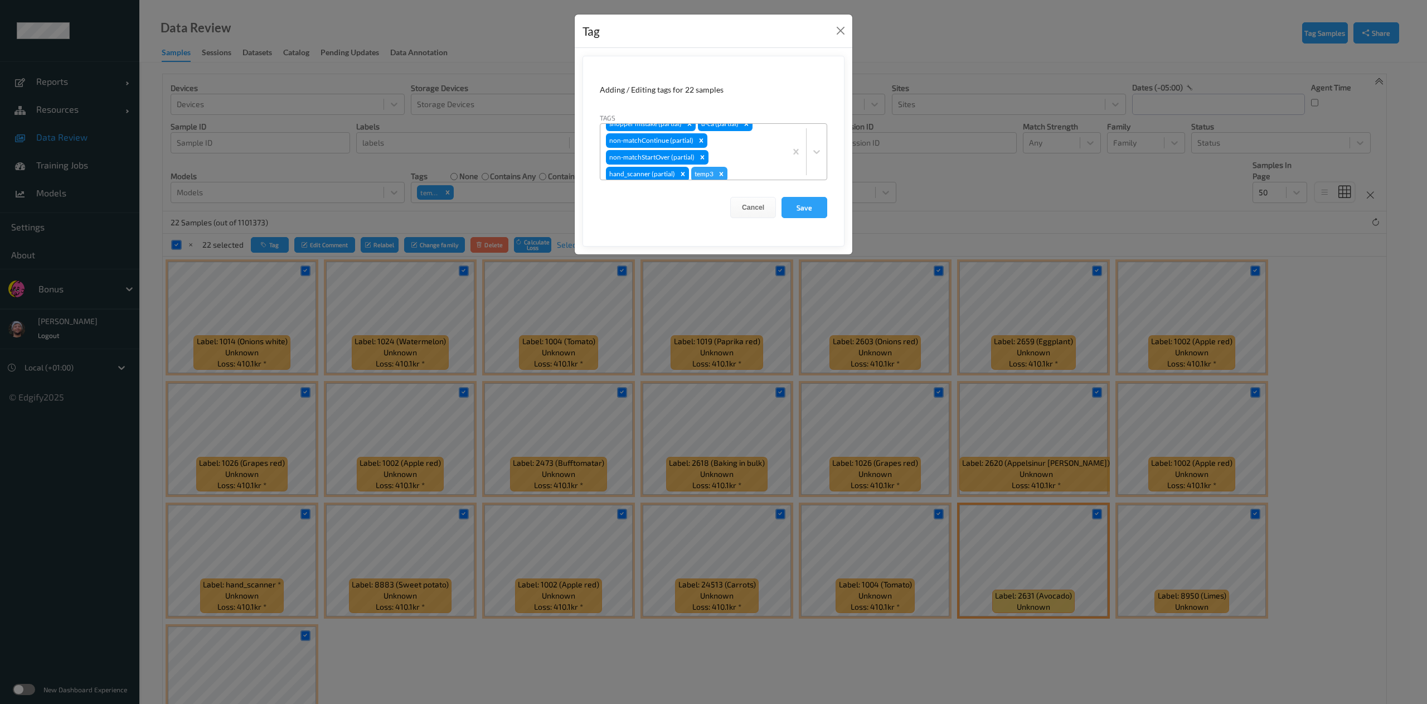
click at [743, 162] on div "shopper mistake (partial) u-ca (partial) non-matchContinue (partial) non-matchS…" at bounding box center [693, 152] width 186 height 56
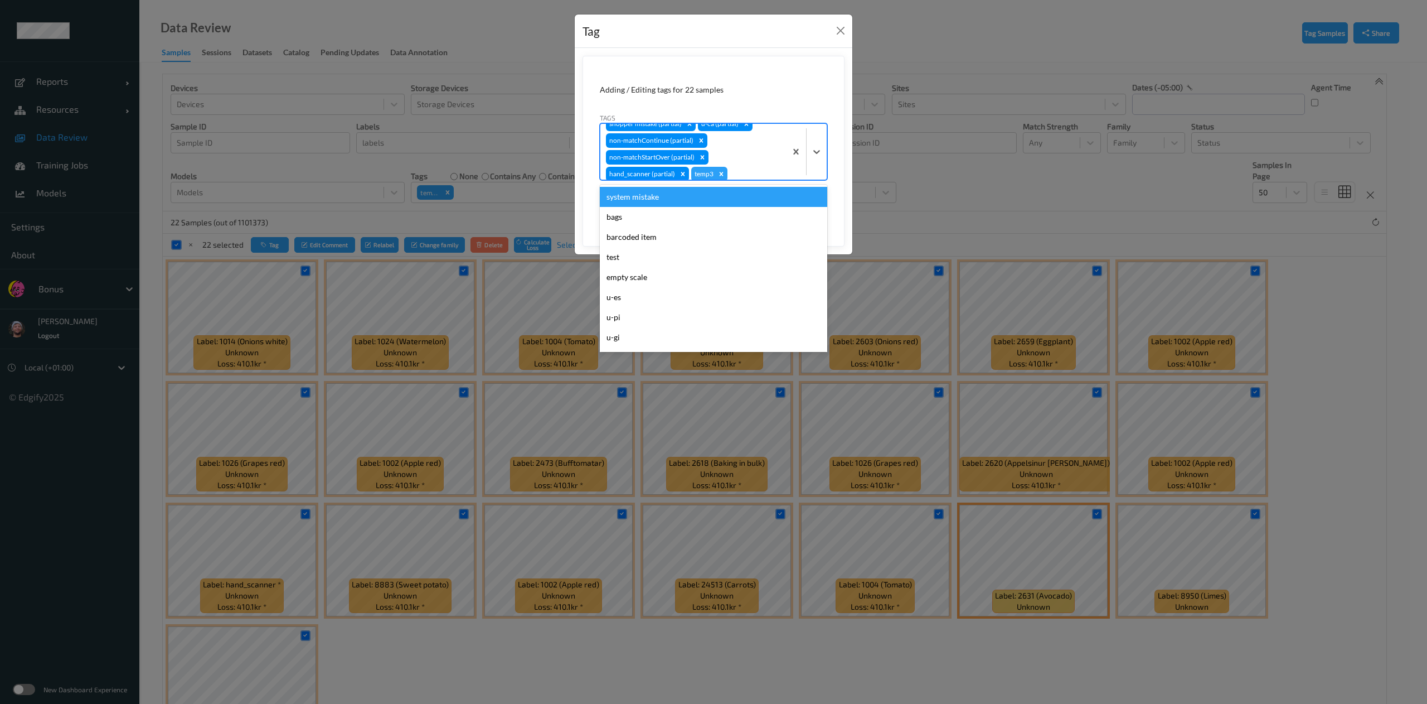
scroll to position [13, 0]
click at [724, 171] on icon "Remove temp3" at bounding box center [721, 170] width 8 height 8
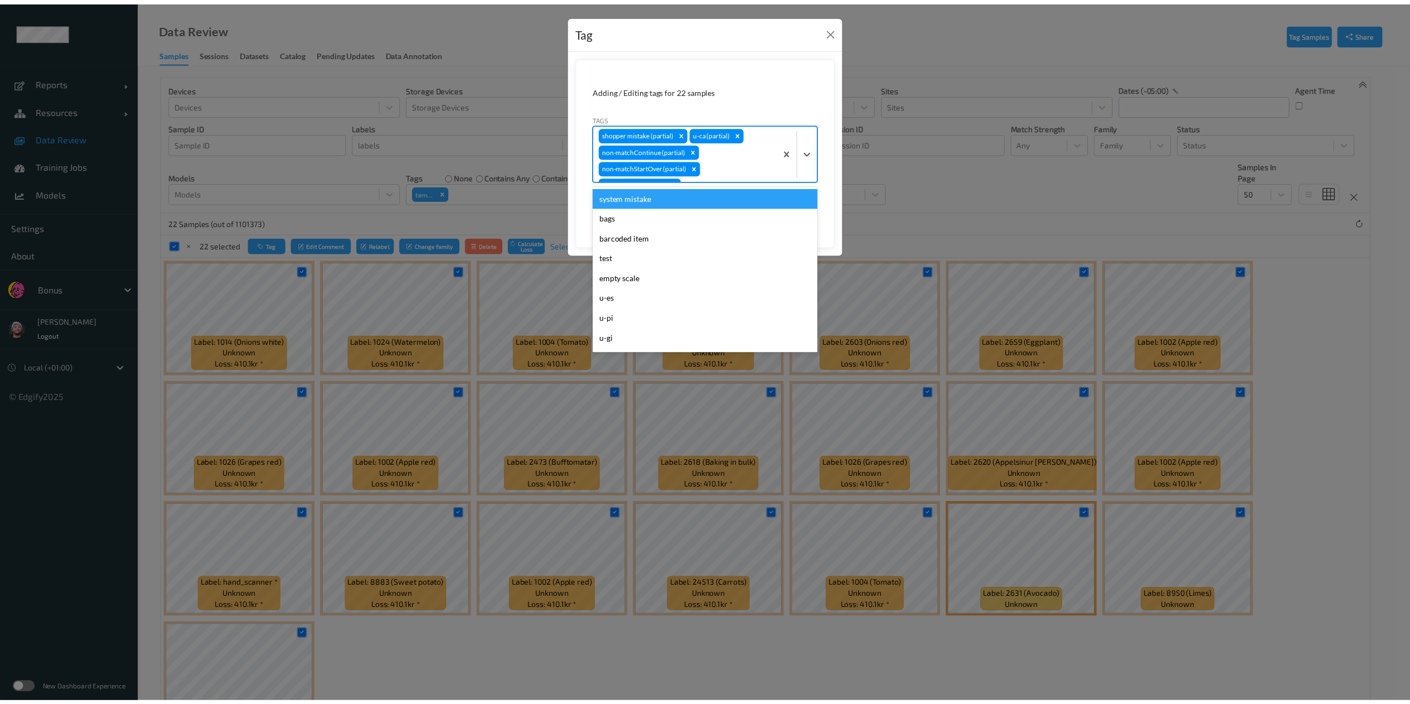
scroll to position [9, 0]
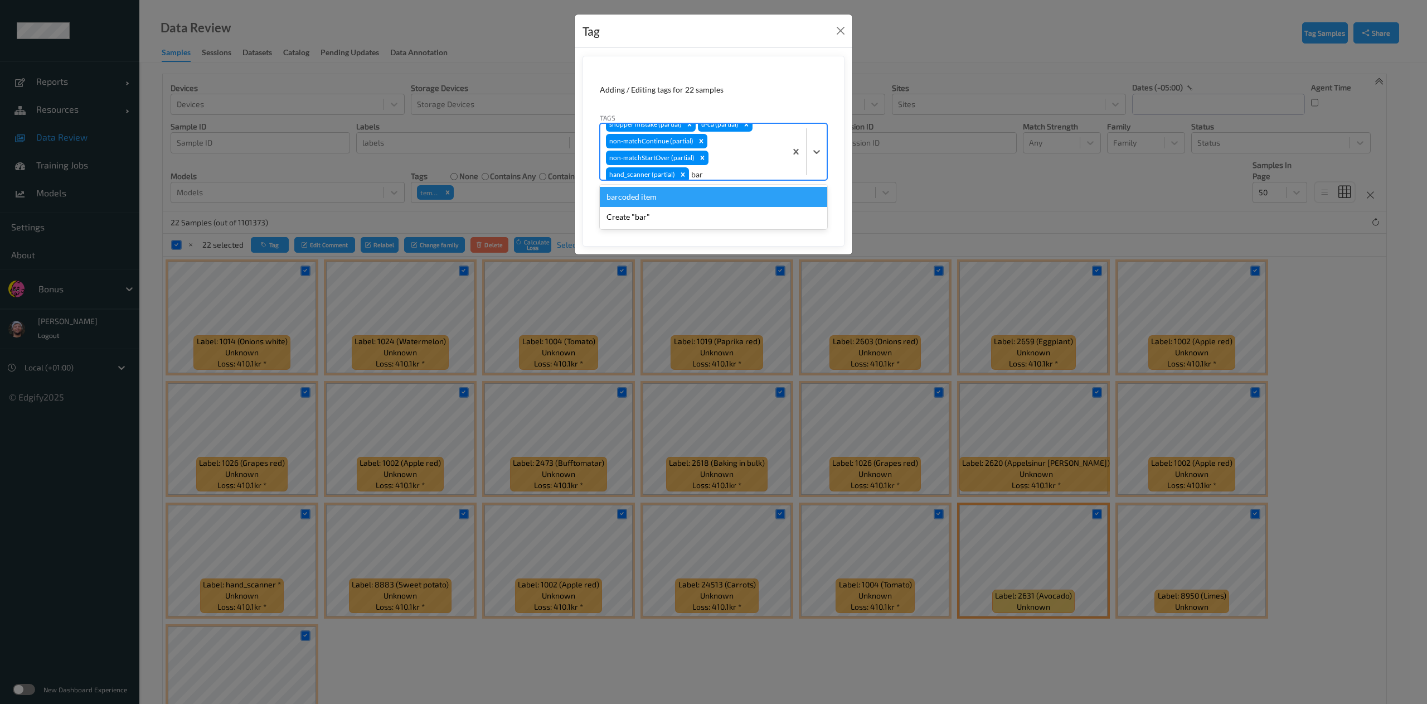
type input "barc"
click at [782, 197] on button "Save" at bounding box center [805, 207] width 46 height 21
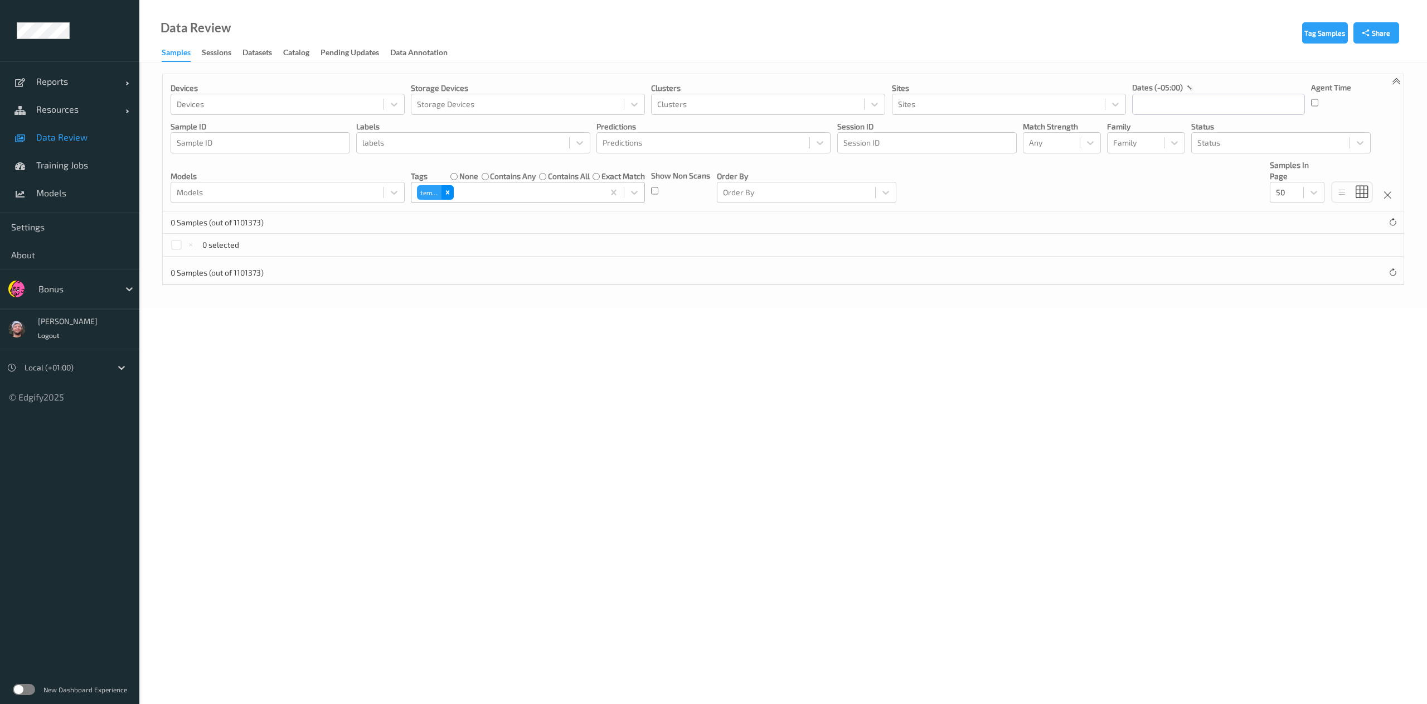
click at [444, 196] on icon "Remove temp3" at bounding box center [448, 192] width 8 height 8
